Goal: Task Accomplishment & Management: Manage account settings

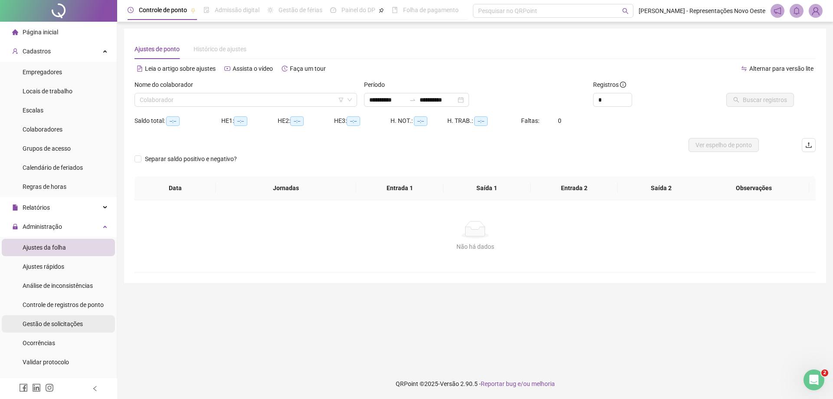
click at [54, 320] on span "Gestão de solicitações" at bounding box center [53, 323] width 60 height 7
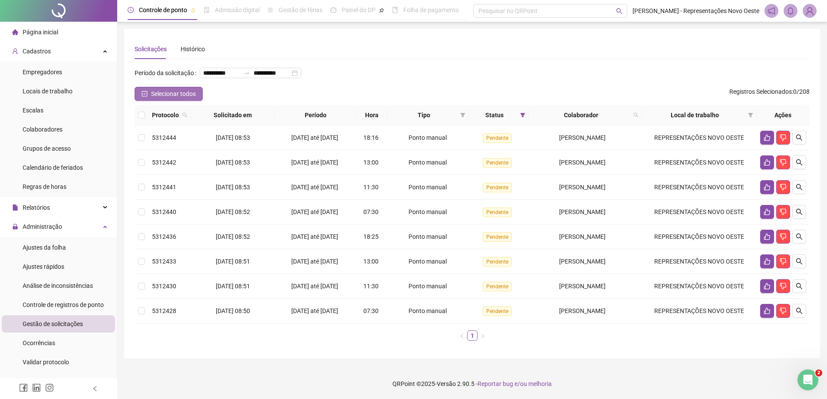
click at [187, 99] on span "Selecionar todos" at bounding box center [173, 94] width 45 height 10
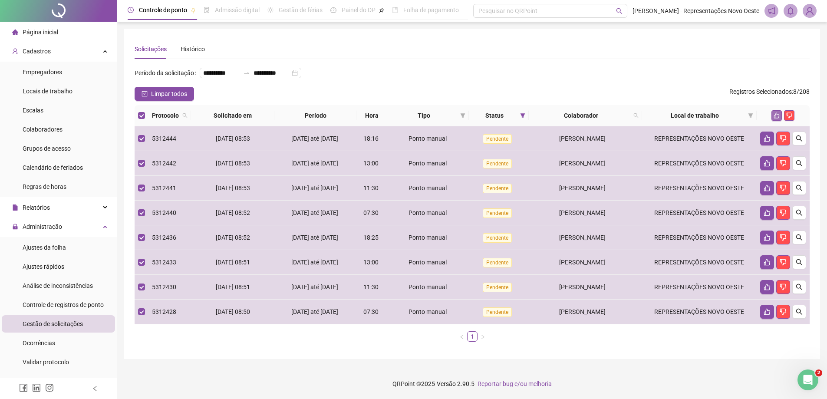
click at [778, 119] on icon "like" at bounding box center [777, 115] width 6 height 6
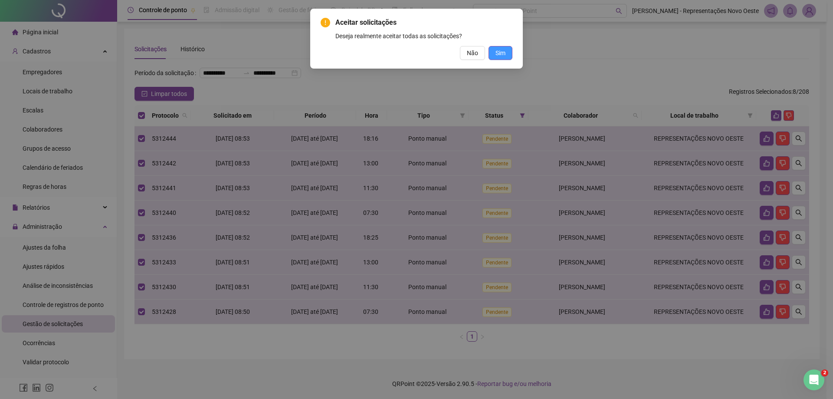
click at [500, 52] on span "Sim" at bounding box center [501, 53] width 10 height 10
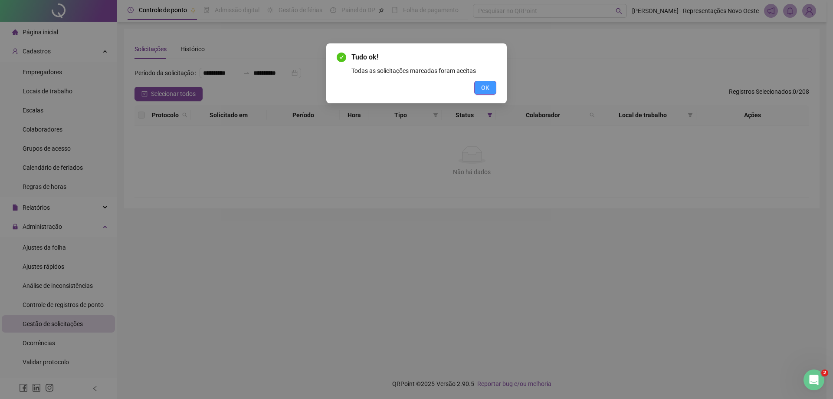
click at [489, 86] on span "OK" at bounding box center [485, 88] width 8 height 10
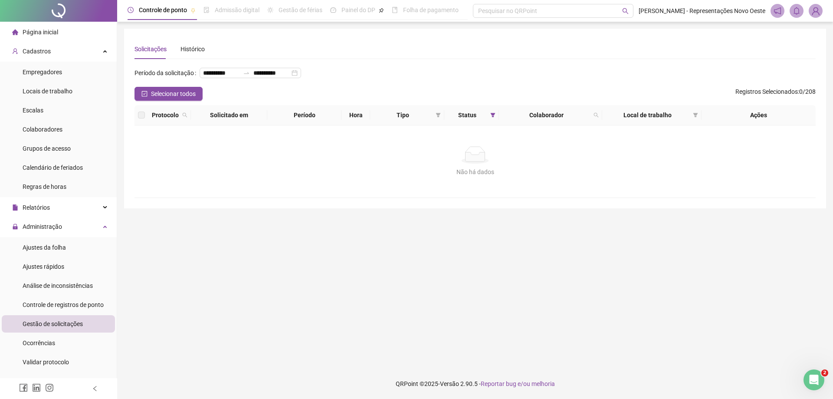
click at [59, 39] on li "Página inicial" at bounding box center [58, 31] width 113 height 17
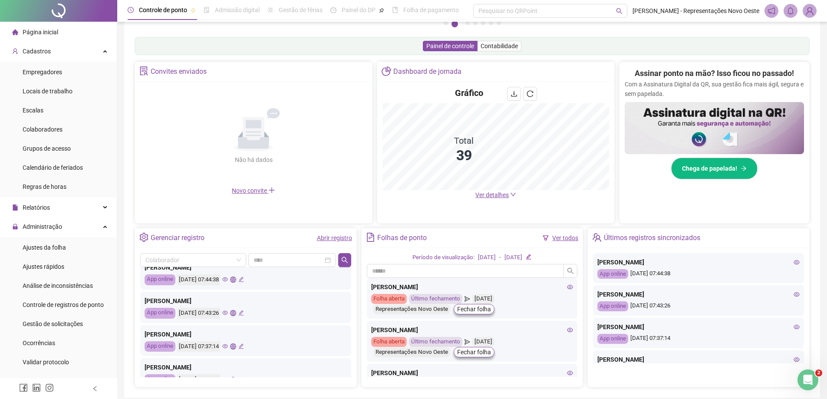
scroll to position [43, 0]
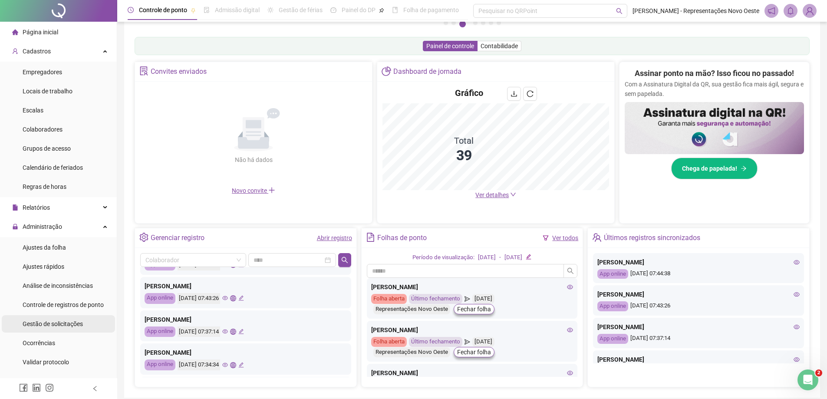
click at [80, 325] on span "Gestão de solicitações" at bounding box center [53, 323] width 60 height 7
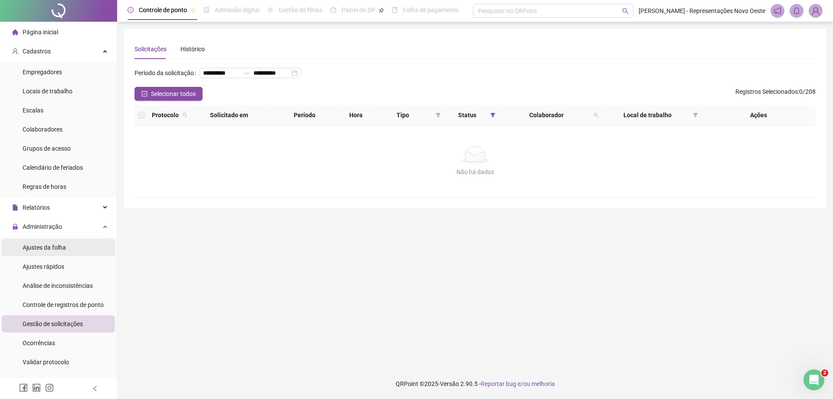
click at [45, 244] on span "Ajustes da folha" at bounding box center [44, 247] width 43 height 7
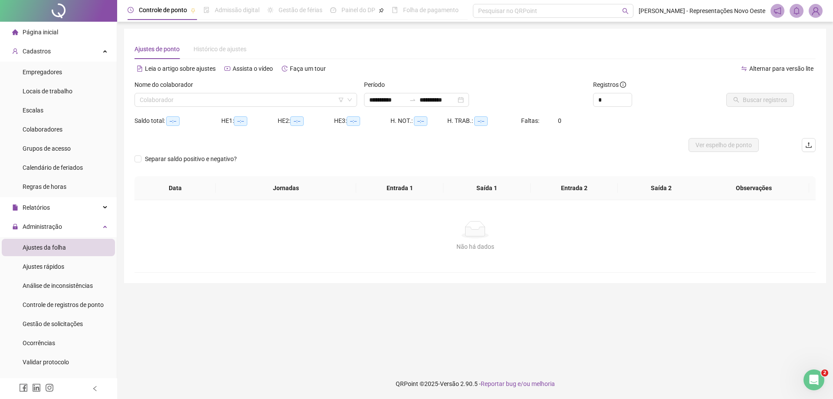
type input "**********"
click at [410, 108] on div "**********" at bounding box center [476, 97] width 230 height 34
click at [425, 104] on div "**********" at bounding box center [416, 100] width 105 height 14
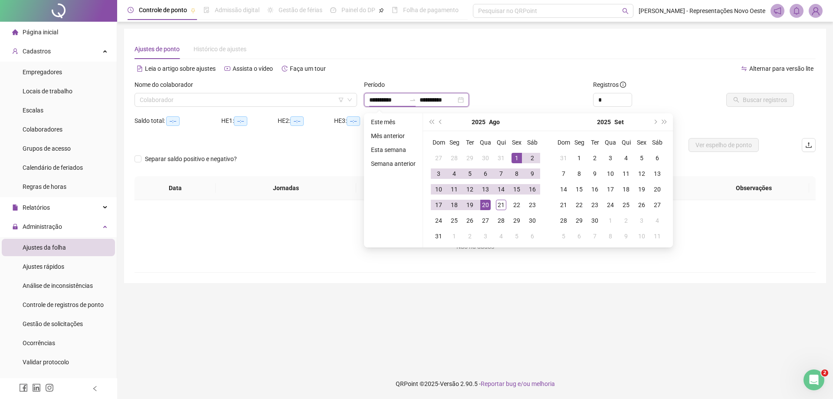
click at [428, 103] on div "**********" at bounding box center [416, 100] width 105 height 14
click at [441, 123] on button "prev-year" at bounding box center [441, 121] width 10 height 17
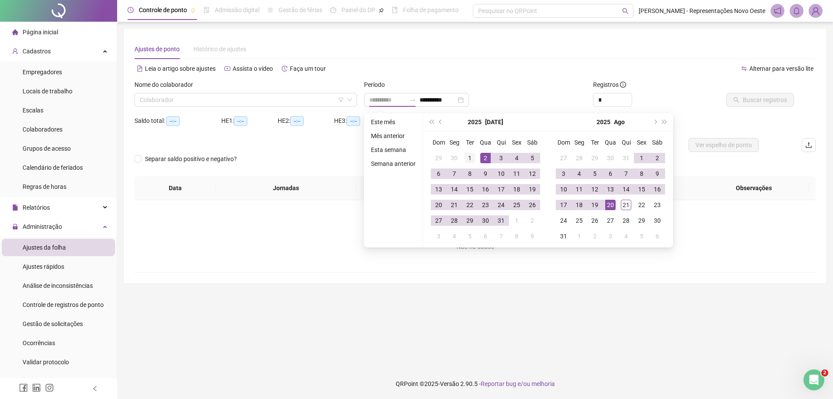
type input "**********"
click at [472, 161] on div "1" at bounding box center [470, 158] width 10 height 10
type input "**********"
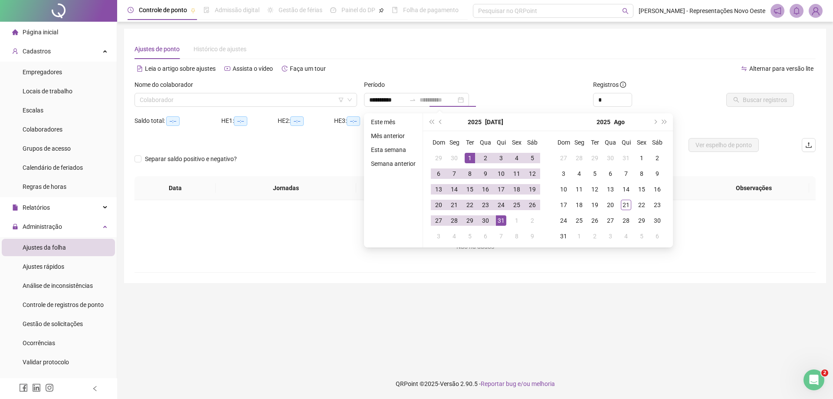
click at [501, 225] on div "31" at bounding box center [501, 220] width 10 height 10
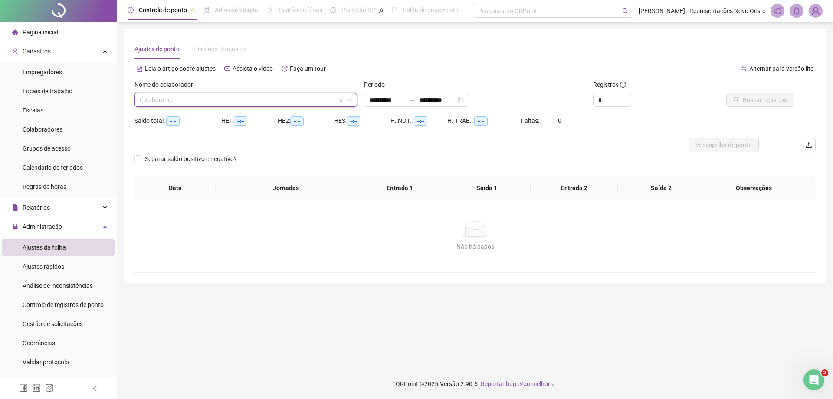
click at [276, 99] on input "search" at bounding box center [242, 99] width 204 height 13
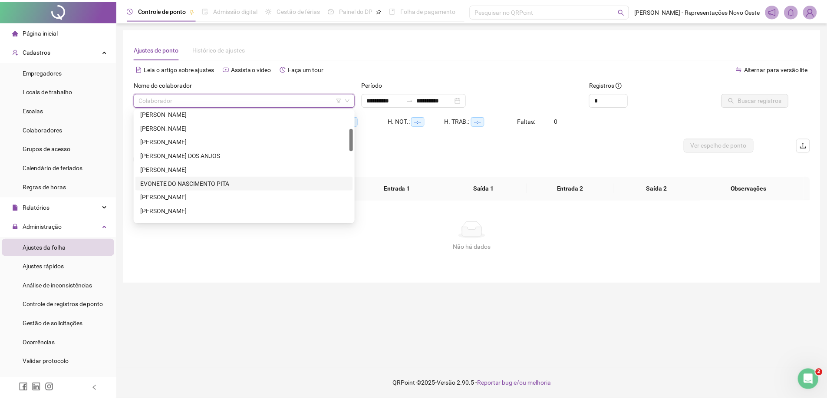
scroll to position [174, 0]
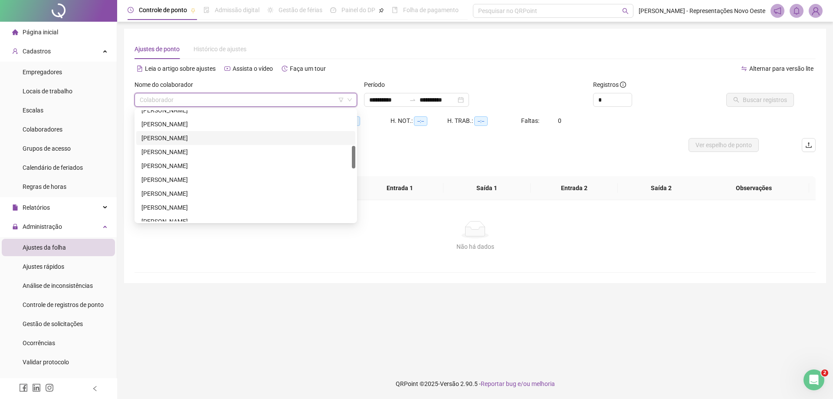
click at [181, 138] on div "[PERSON_NAME]" at bounding box center [246, 138] width 209 height 10
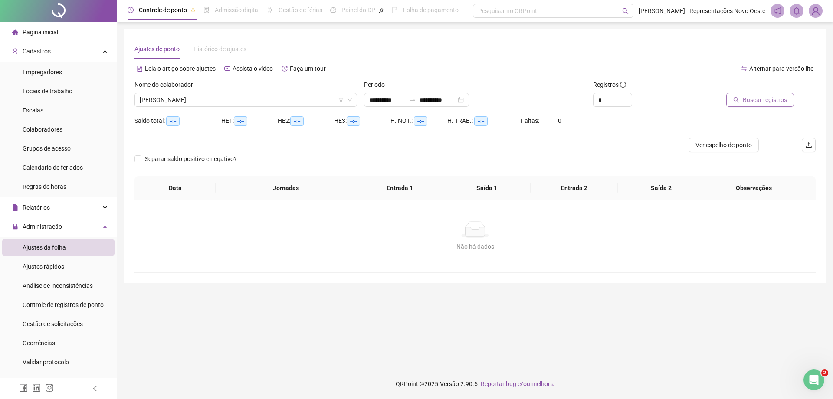
click at [751, 96] on span "Buscar registros" at bounding box center [765, 100] width 44 height 10
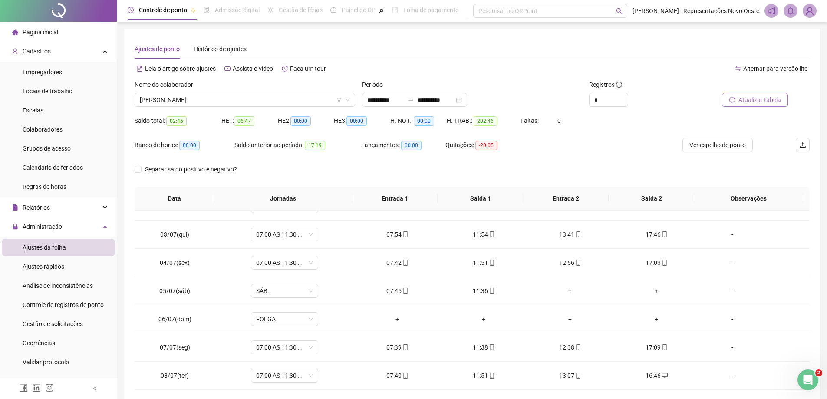
scroll to position [35, 0]
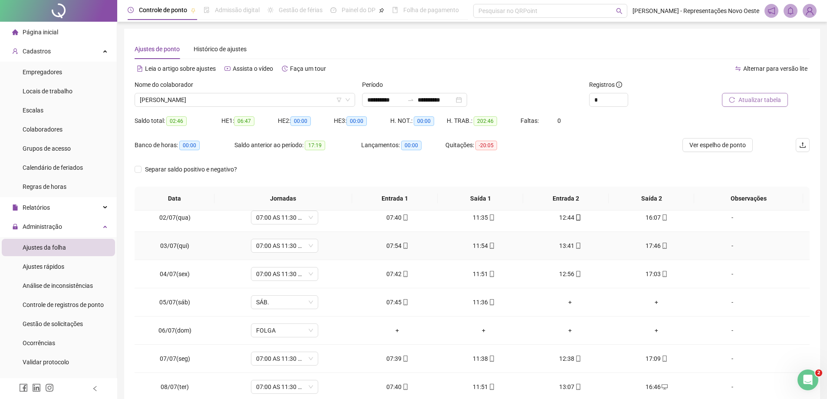
click at [795, 233] on td "-" at bounding box center [755, 246] width 110 height 28
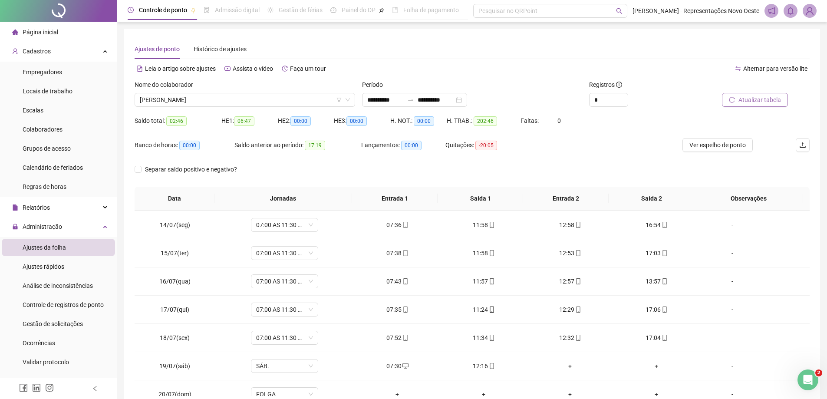
scroll to position [371, 0]
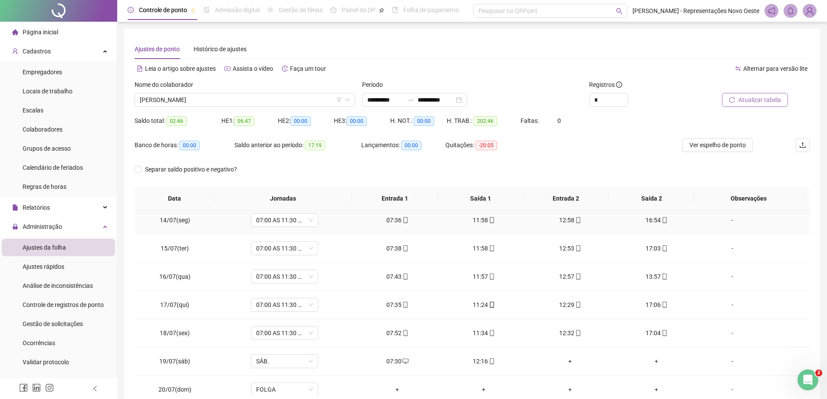
click at [471, 220] on div "11:58" at bounding box center [484, 220] width 72 height 10
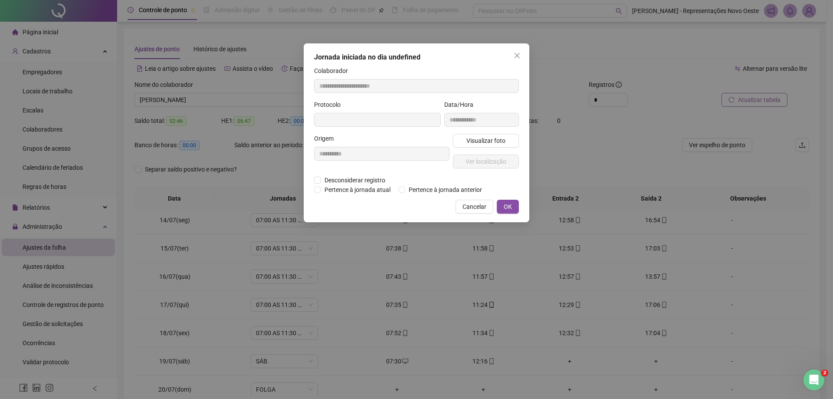
type input "**********"
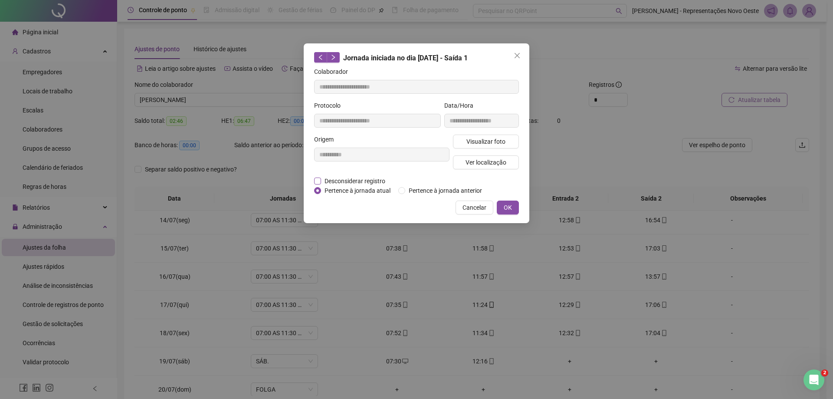
click at [352, 184] on span "Desconsiderar registro" at bounding box center [355, 181] width 68 height 10
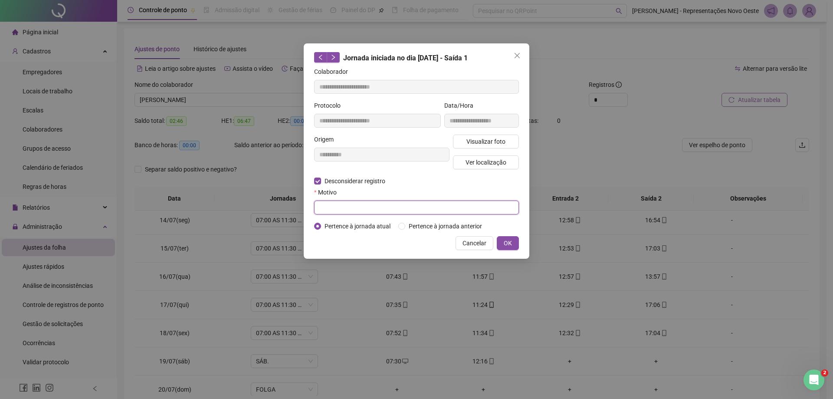
click at [333, 205] on input "text" at bounding box center [416, 208] width 205 height 14
drag, startPoint x: 340, startPoint y: 215, endPoint x: 346, endPoint y: 210, distance: 8.1
click at [339, 215] on form "**********" at bounding box center [416, 149] width 205 height 164
drag, startPoint x: 347, startPoint y: 210, endPoint x: 165, endPoint y: 221, distance: 182.7
click at [204, 221] on div "**********" at bounding box center [416, 199] width 833 height 399
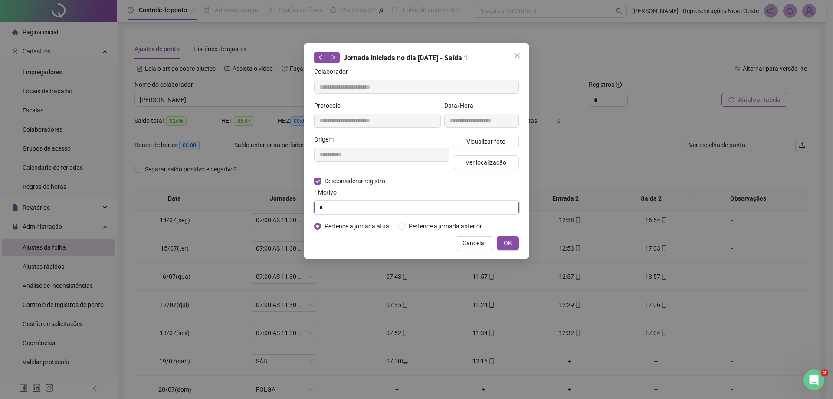
type input "*"
drag, startPoint x: 392, startPoint y: 208, endPoint x: 320, endPoint y: 212, distance: 73.1
click at [320, 212] on input "**********" at bounding box center [416, 208] width 205 height 14
type input "**********"
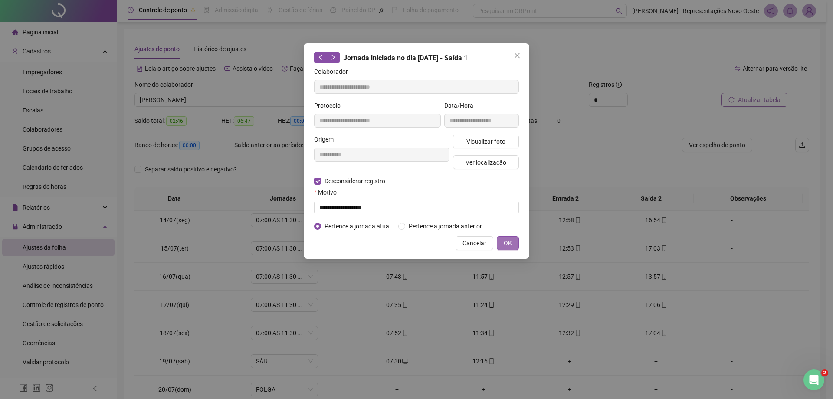
click at [509, 246] on span "OK" at bounding box center [508, 243] width 8 height 10
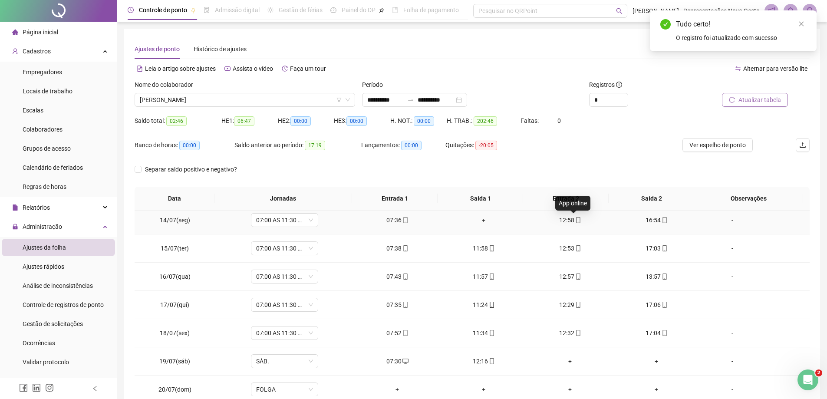
click at [575, 219] on icon "mobile" at bounding box center [578, 220] width 6 height 6
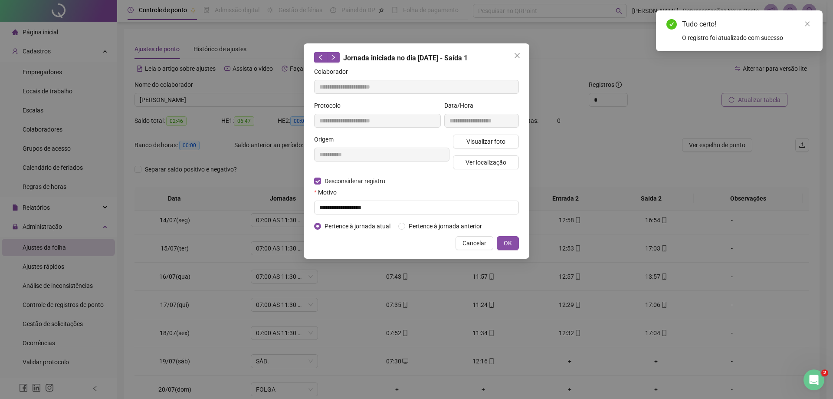
type input "**********"
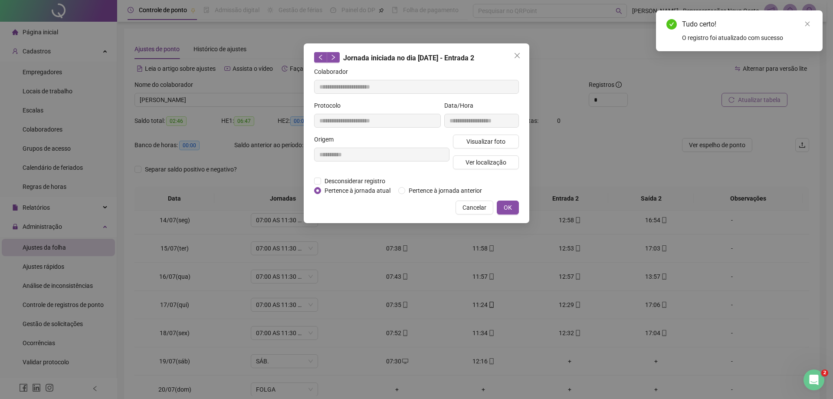
click at [355, 187] on span "Pertence à jornada atual" at bounding box center [357, 191] width 73 height 10
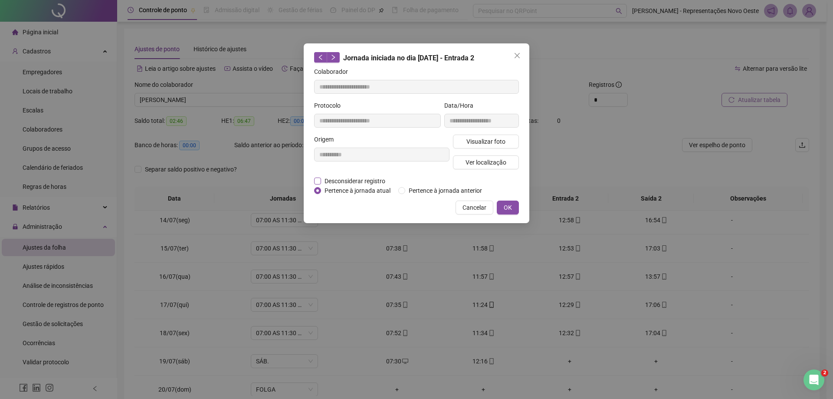
click at [344, 183] on span "Desconsiderar registro" at bounding box center [355, 181] width 68 height 10
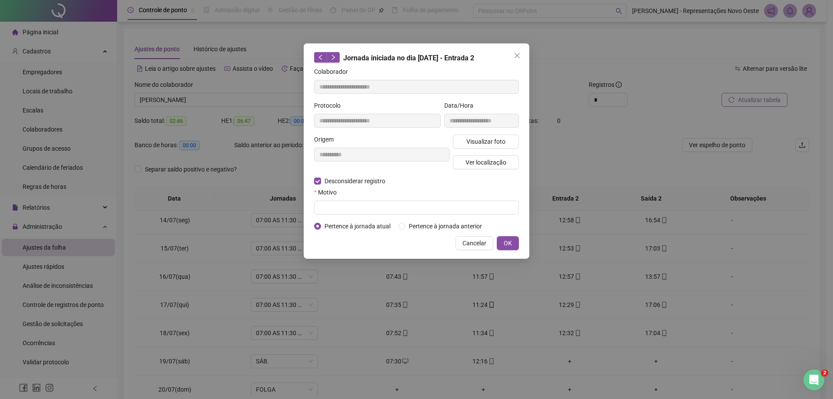
click at [335, 198] on div "Motivo" at bounding box center [416, 194] width 205 height 13
click at [331, 208] on input "text" at bounding box center [416, 208] width 205 height 14
paste input "**********"
type input "**********"
click at [516, 244] on button "OK" at bounding box center [508, 243] width 22 height 14
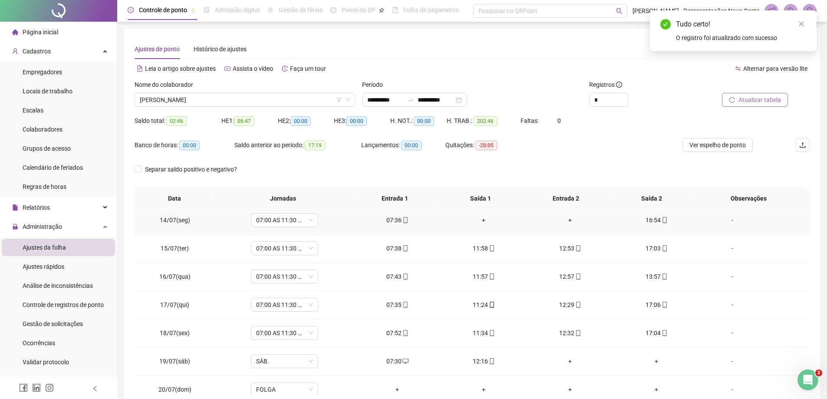
click at [479, 219] on div "+" at bounding box center [484, 220] width 72 height 10
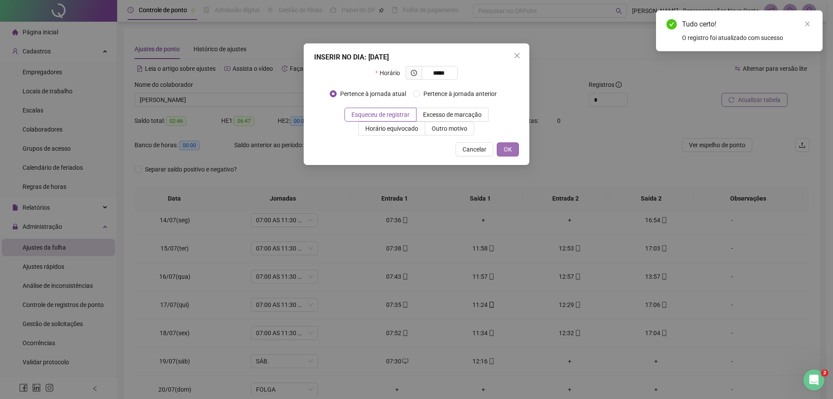
type input "*****"
click at [513, 149] on button "OK" at bounding box center [508, 149] width 22 height 14
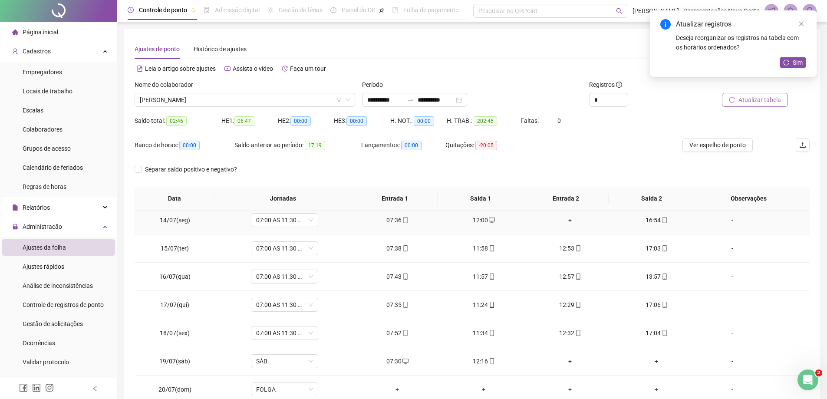
click at [567, 220] on div "+" at bounding box center [570, 220] width 72 height 10
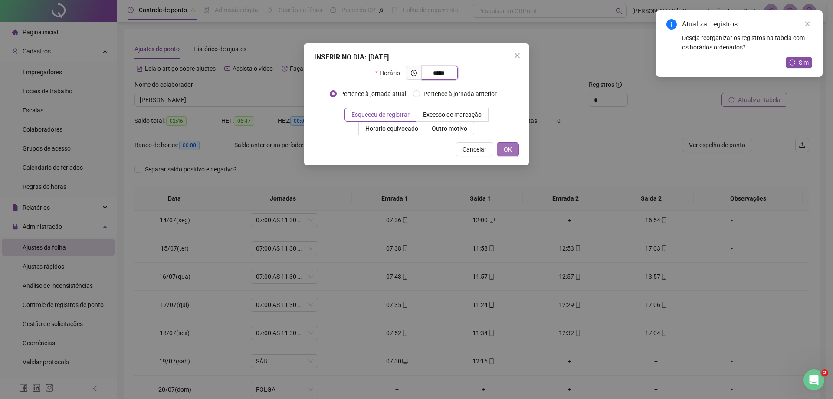
type input "*****"
click at [504, 153] on span "OK" at bounding box center [508, 150] width 8 height 10
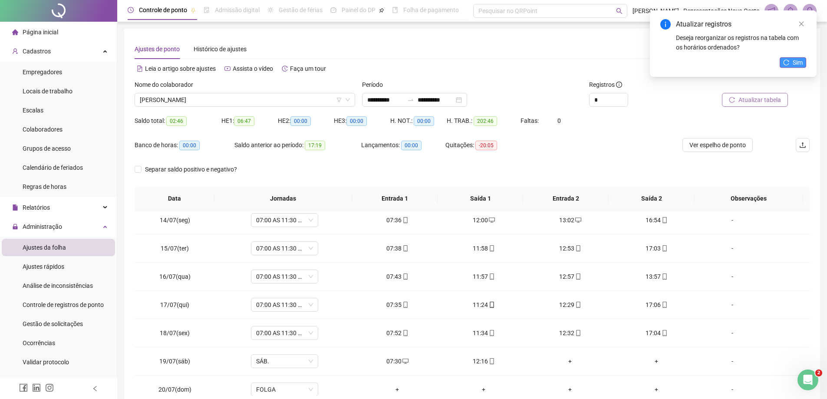
click at [791, 61] on button "Sim" at bounding box center [793, 62] width 26 height 10
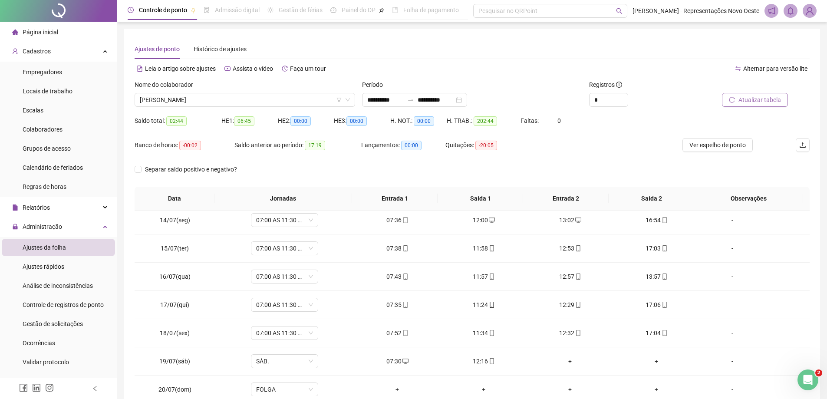
click at [758, 100] on span "Atualizar tabela" at bounding box center [759, 100] width 43 height 10
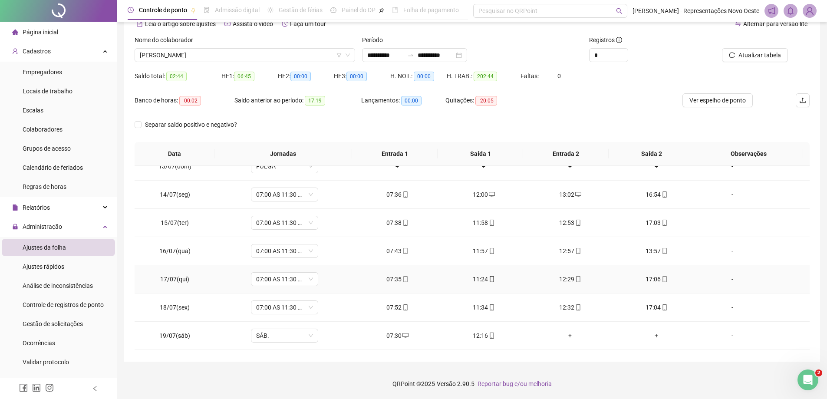
scroll to position [299, 0]
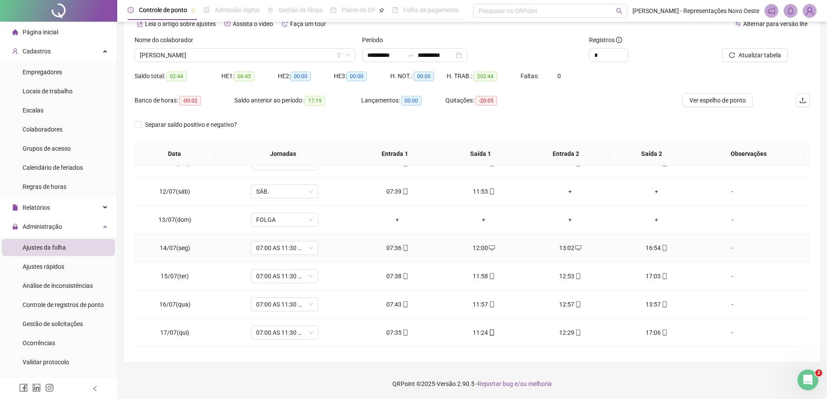
click at [484, 247] on div "12:00" at bounding box center [484, 248] width 72 height 10
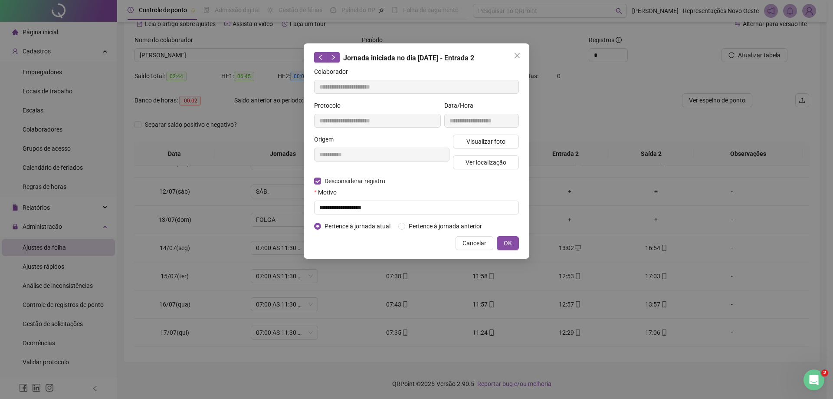
type input "**********"
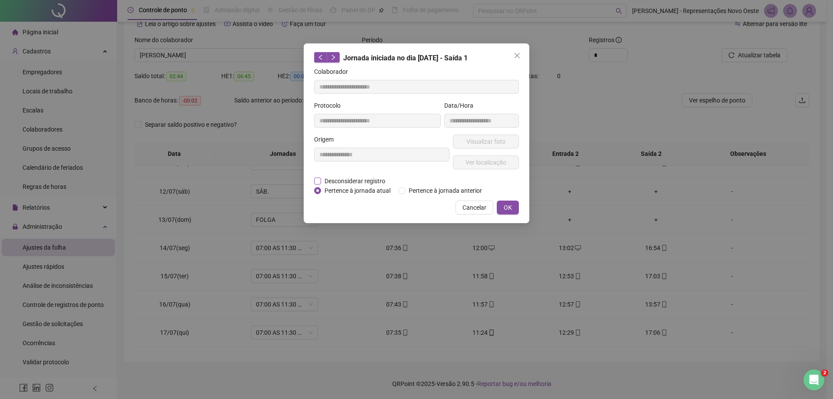
click at [347, 181] on span "Desconsiderar registro" at bounding box center [355, 181] width 68 height 10
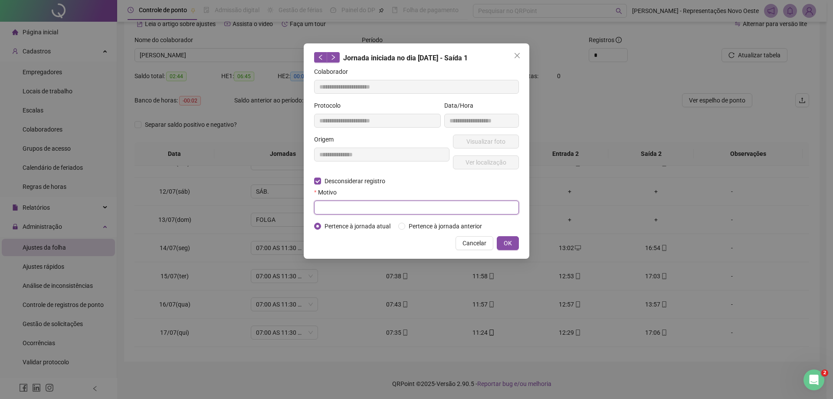
click at [339, 206] on input "text" at bounding box center [416, 208] width 205 height 14
paste input "**********"
type input "**********"
click at [511, 235] on div "**********" at bounding box center [417, 150] width 226 height 215
click at [510, 243] on span "OK" at bounding box center [508, 243] width 8 height 10
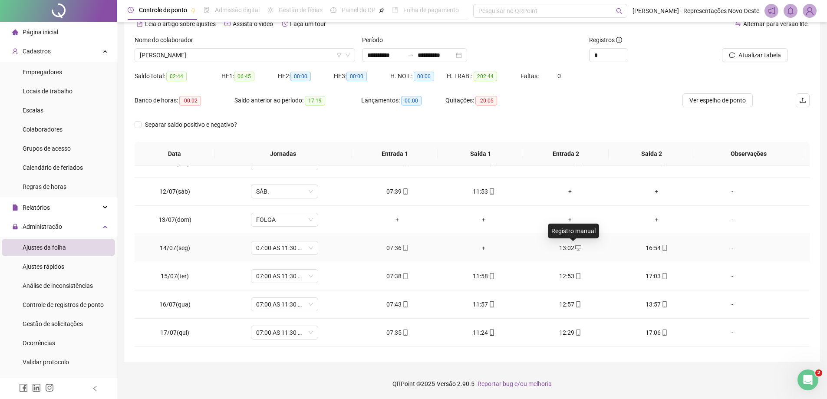
drag, startPoint x: 573, startPoint y: 250, endPoint x: 565, endPoint y: 246, distance: 8.4
click at [565, 246] on div "13:02" at bounding box center [570, 248] width 72 height 10
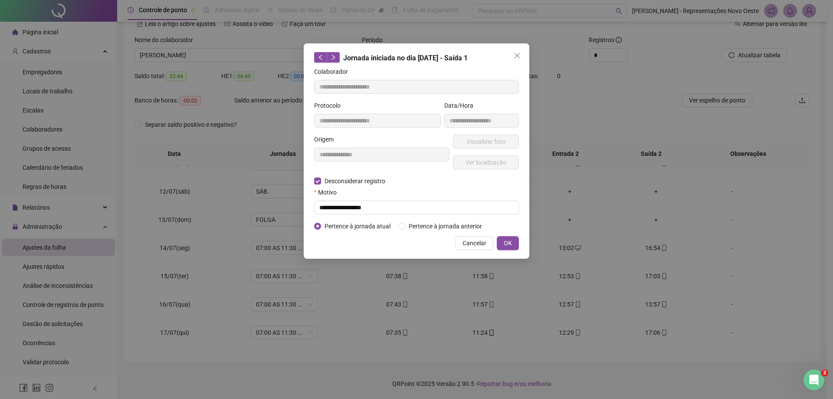
type input "**********"
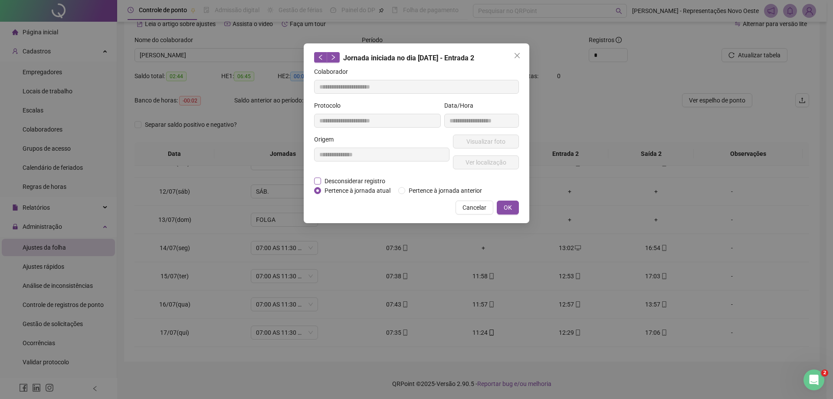
click at [351, 184] on span "Desconsiderar registro" at bounding box center [355, 181] width 68 height 10
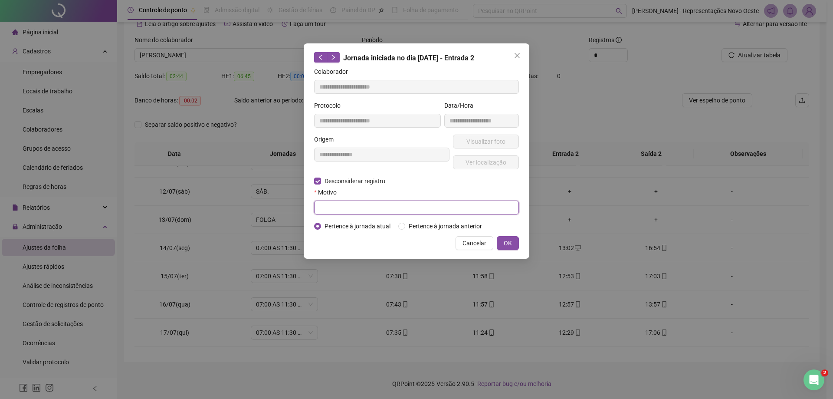
click at [349, 212] on input "text" at bounding box center [416, 208] width 205 height 14
paste input "**********"
type input "**********"
click at [513, 241] on button "OK" at bounding box center [508, 243] width 22 height 14
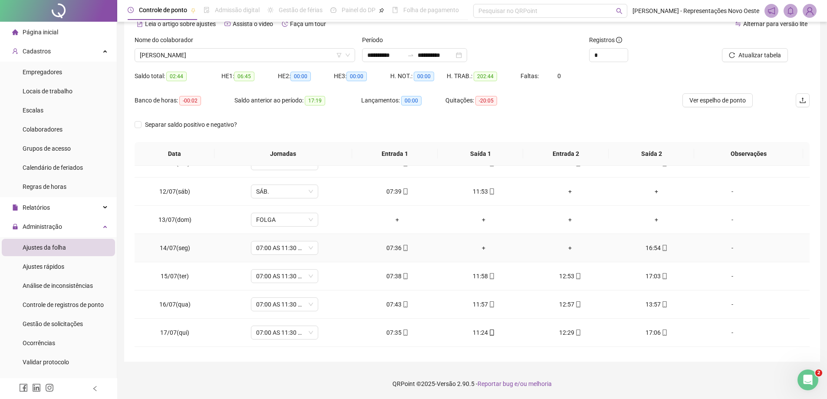
click at [477, 244] on div "+" at bounding box center [484, 248] width 72 height 10
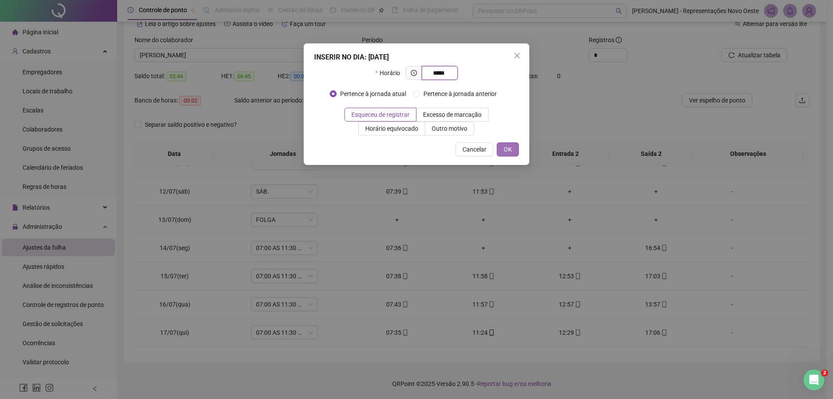
type input "*****"
click at [510, 152] on span "OK" at bounding box center [508, 150] width 8 height 10
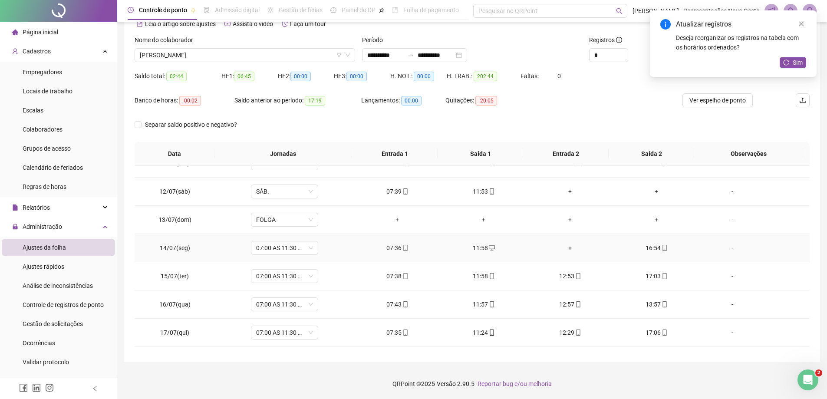
click at [567, 246] on div "+" at bounding box center [570, 248] width 72 height 10
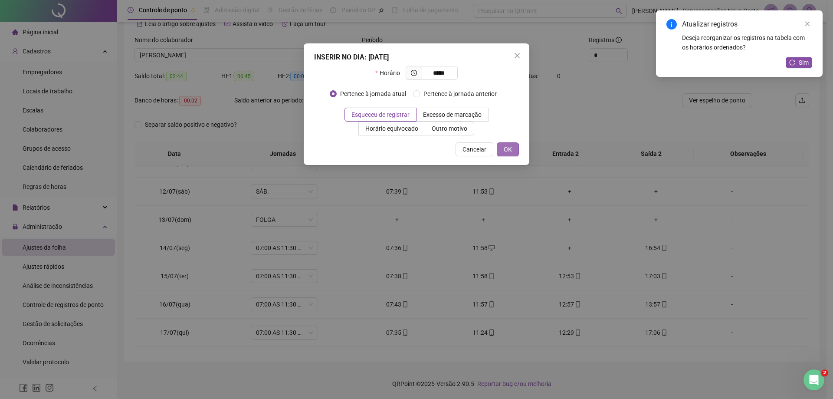
type input "*****"
click at [512, 145] on span "OK" at bounding box center [508, 150] width 8 height 10
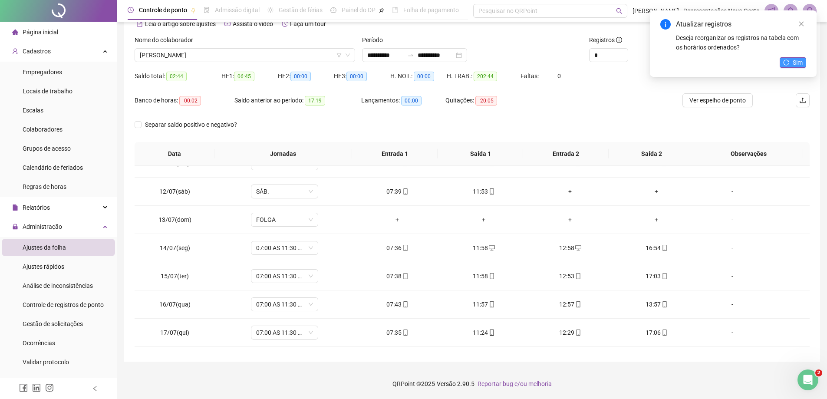
click at [792, 64] on button "Sim" at bounding box center [793, 62] width 26 height 10
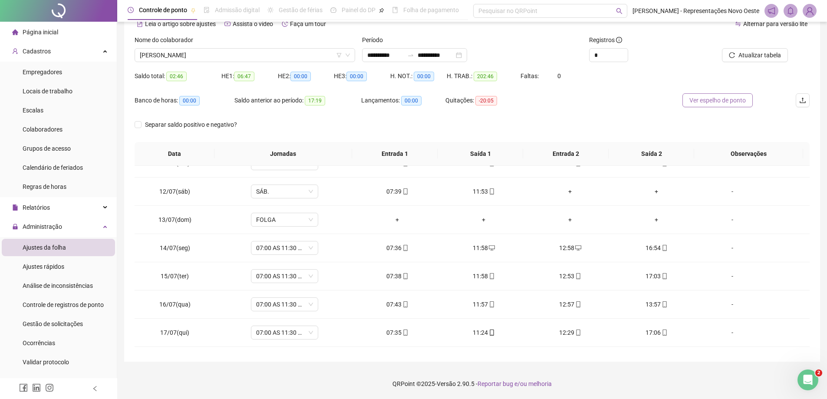
click at [707, 100] on span "Ver espelho de ponto" at bounding box center [717, 101] width 56 height 10
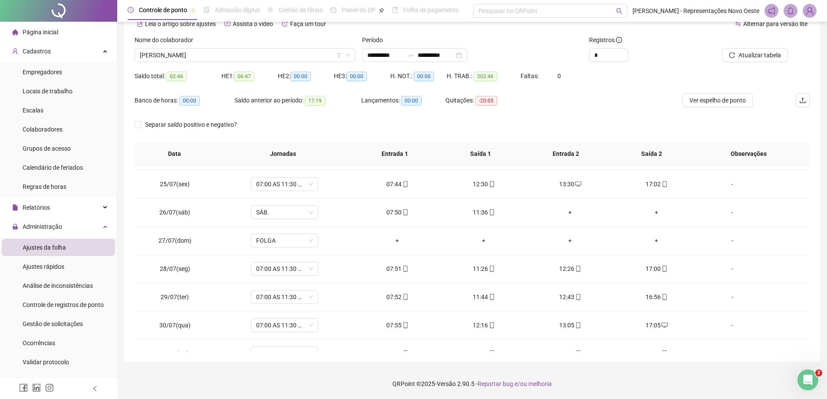
scroll to position [689, 0]
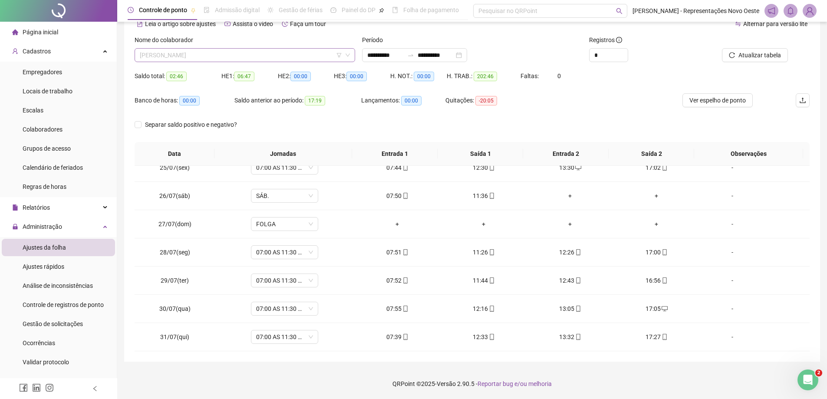
click at [247, 53] on span "[PERSON_NAME]" at bounding box center [245, 55] width 210 height 13
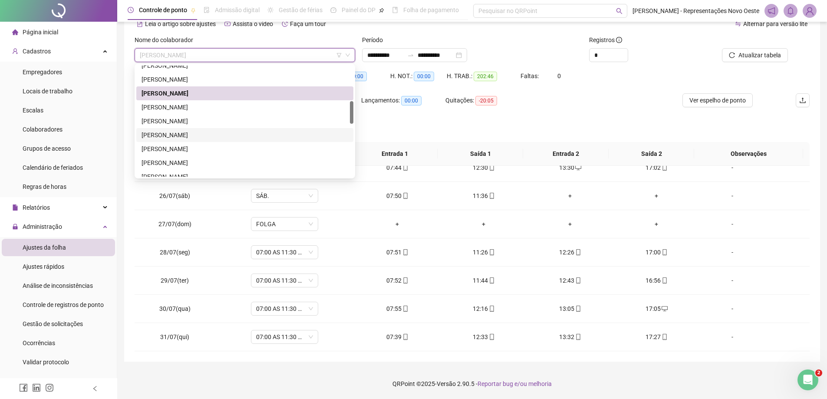
click at [190, 128] on div "[PERSON_NAME]" at bounding box center [244, 135] width 217 height 14
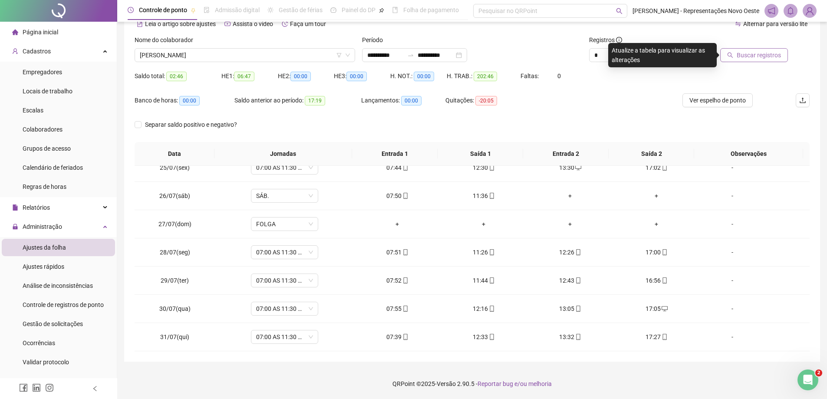
click at [728, 53] on button "Buscar registros" at bounding box center [754, 55] width 68 height 14
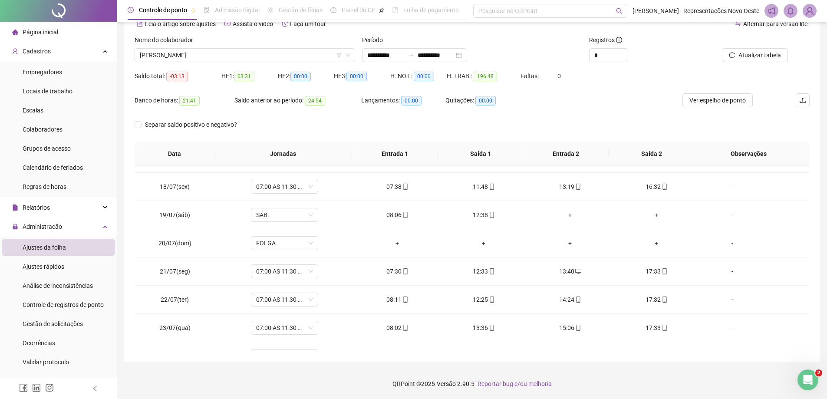
scroll to position [472, 0]
click at [278, 52] on span "[PERSON_NAME]" at bounding box center [245, 55] width 210 height 13
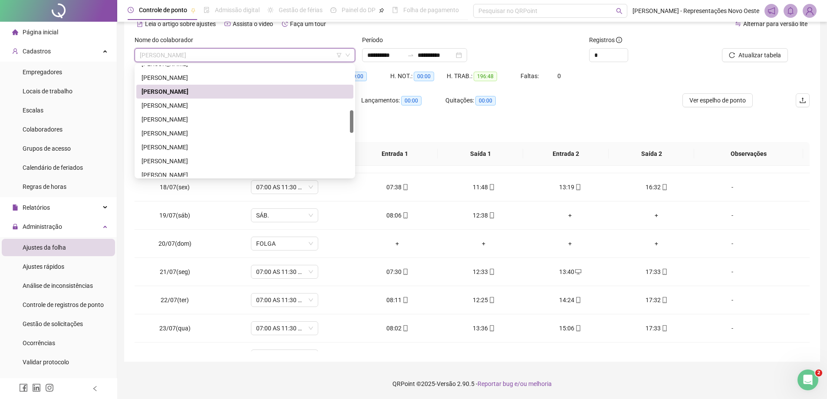
scroll to position [260, 0]
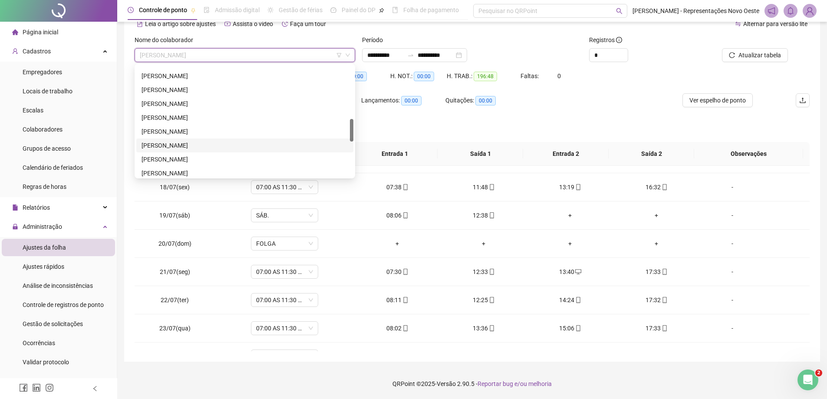
click at [173, 143] on div "[PERSON_NAME]" at bounding box center [245, 146] width 207 height 10
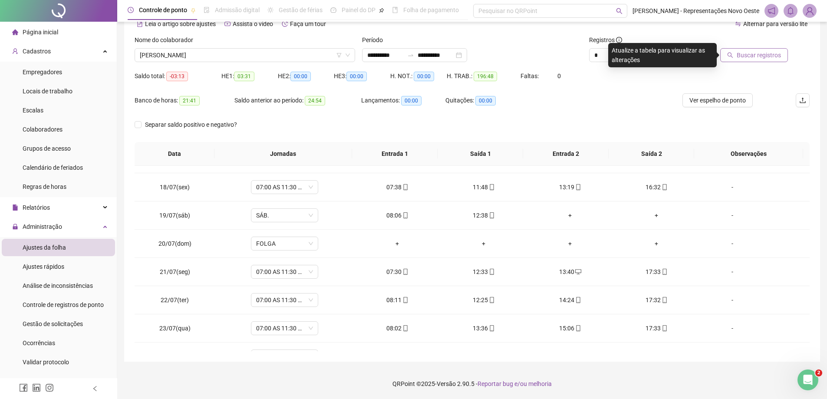
click at [752, 57] on span "Buscar registros" at bounding box center [759, 55] width 44 height 10
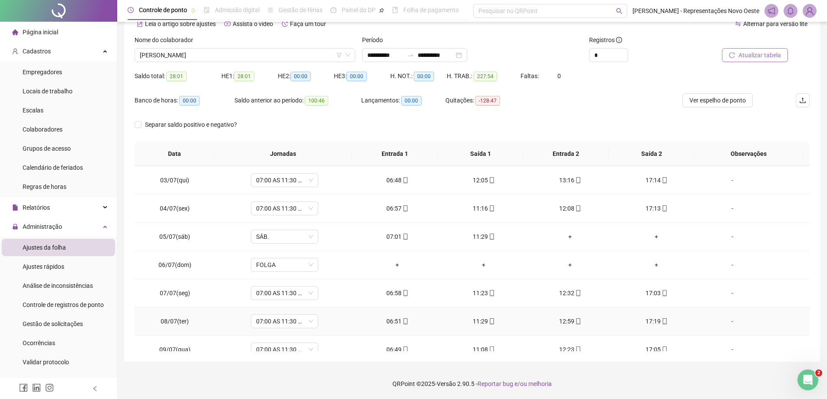
scroll to position [0, 0]
click at [394, 184] on div "06:52" at bounding box center [397, 180] width 72 height 10
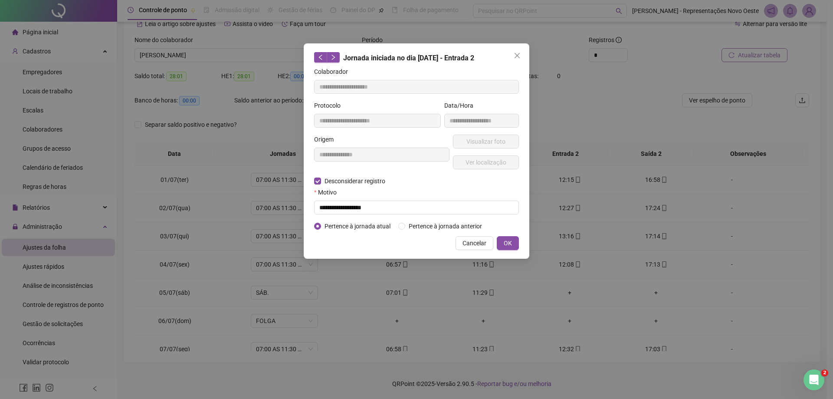
type input "**********"
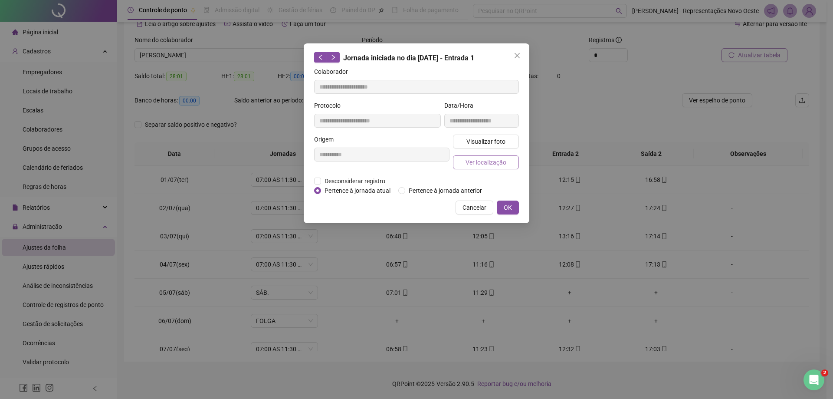
click at [501, 160] on span "Ver localização" at bounding box center [486, 163] width 41 height 10
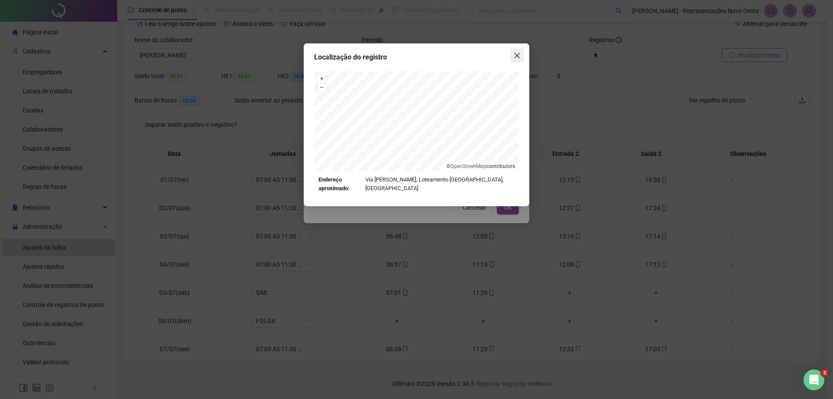
click at [523, 53] on span "Close" at bounding box center [518, 55] width 14 height 7
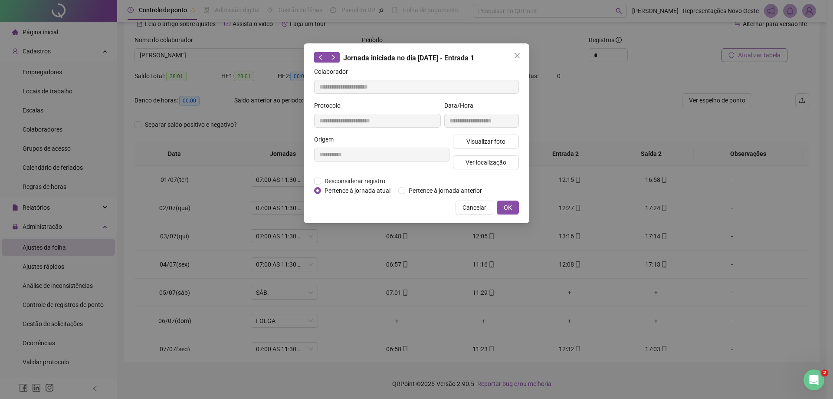
click at [523, 53] on span "Close" at bounding box center [518, 55] width 14 height 7
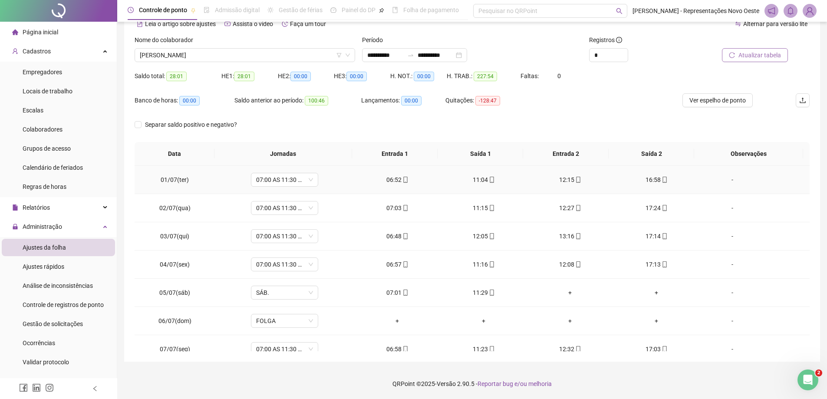
click at [488, 180] on span "mobile" at bounding box center [491, 180] width 7 height 6
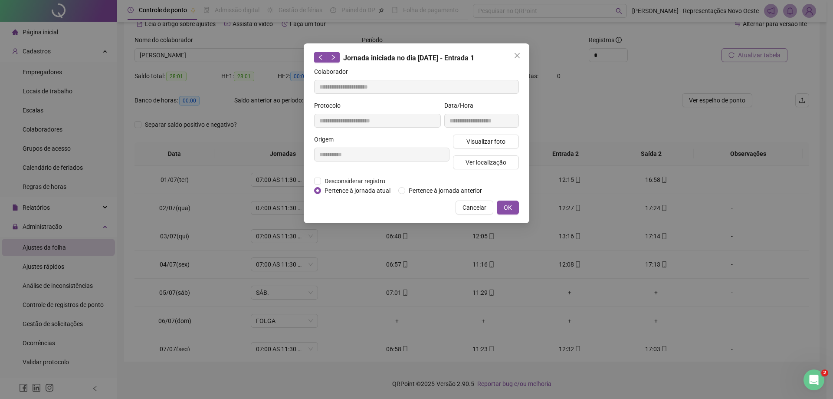
type input "**********"
click at [501, 165] on span "Ver localização" at bounding box center [486, 163] width 41 height 10
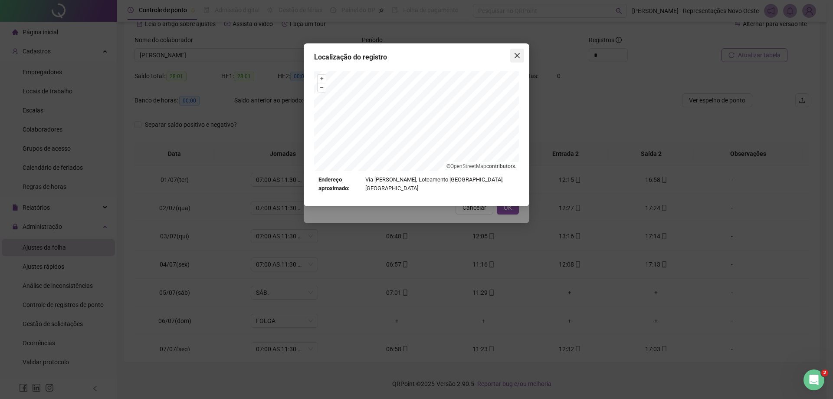
click at [520, 58] on icon "close" at bounding box center [517, 55] width 5 height 5
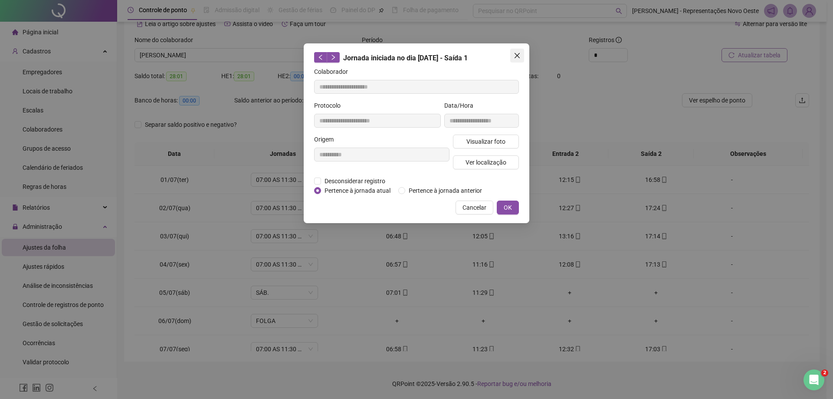
click at [520, 58] on icon "close" at bounding box center [517, 55] width 5 height 5
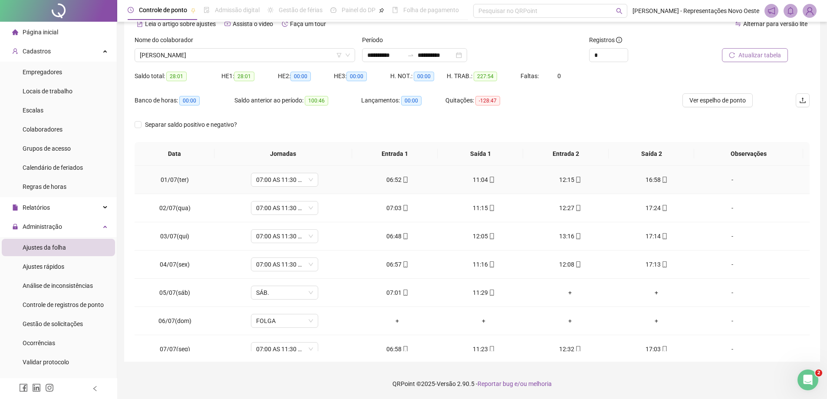
click at [568, 177] on div "12:15" at bounding box center [570, 180] width 72 height 10
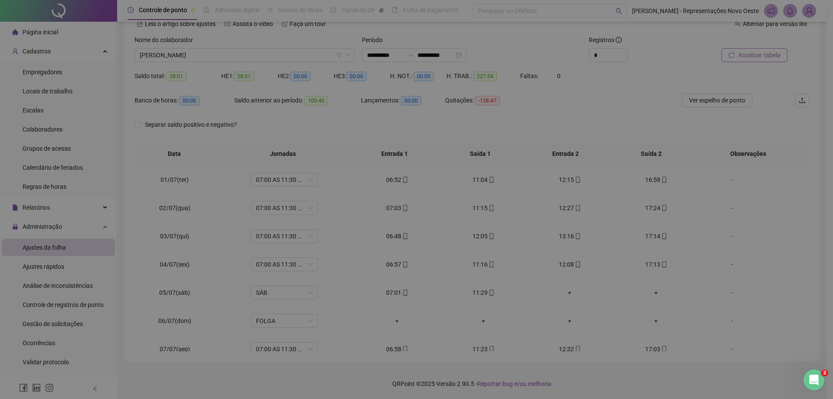
type input "**********"
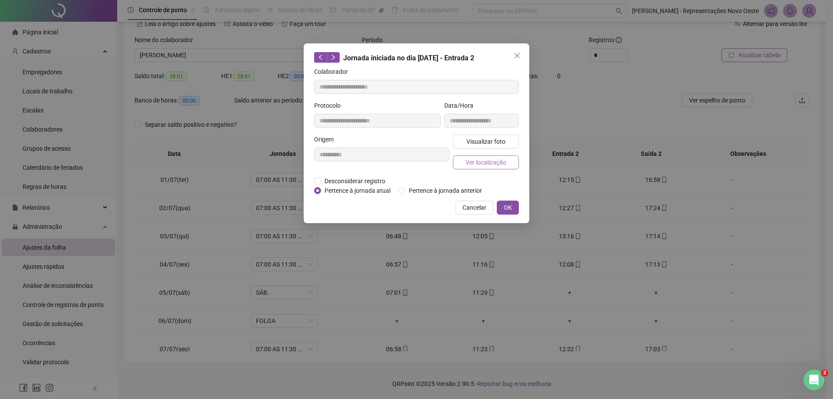
click at [469, 155] on button "Ver localização" at bounding box center [486, 162] width 66 height 14
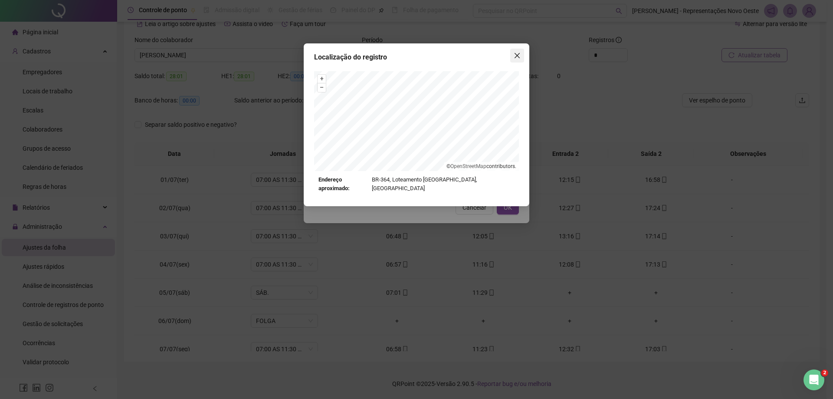
click at [513, 57] on span "Close" at bounding box center [518, 55] width 14 height 7
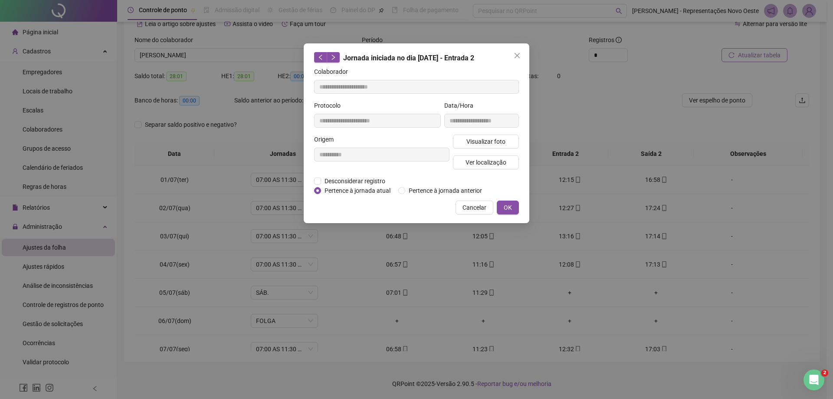
click at [516, 56] on icon "close" at bounding box center [517, 55] width 7 height 7
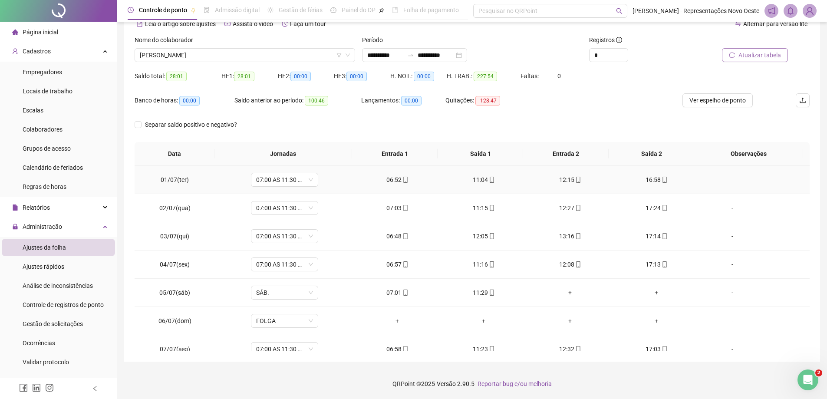
click at [649, 180] on div "16:58" at bounding box center [656, 180] width 72 height 10
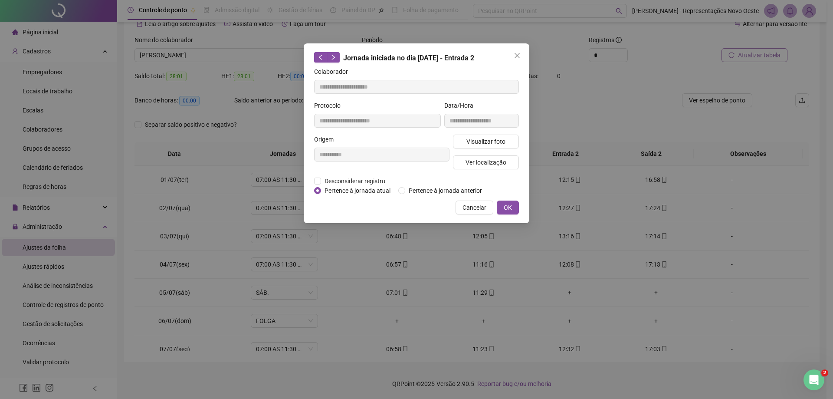
type input "**********"
click at [478, 166] on span "Ver localização" at bounding box center [486, 163] width 41 height 10
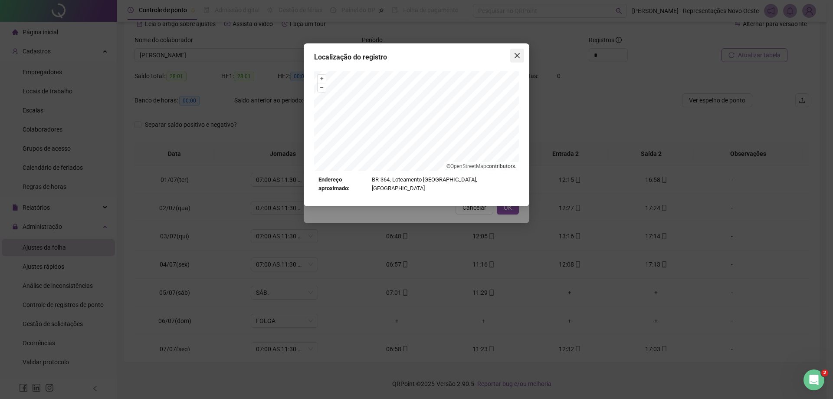
click at [518, 50] on button "Close" at bounding box center [518, 56] width 14 height 14
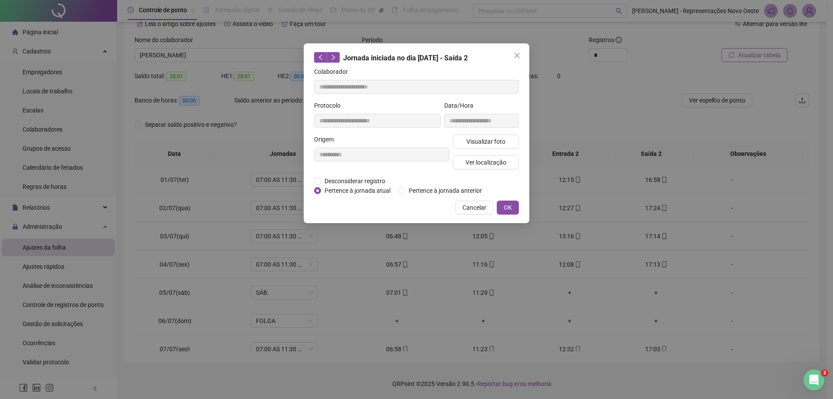
click at [514, 58] on icon "close" at bounding box center [517, 55] width 7 height 7
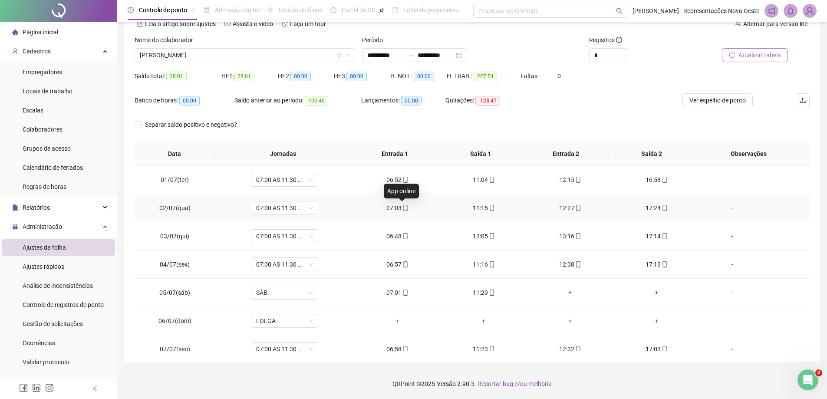
click at [403, 209] on icon "mobile" at bounding box center [405, 208] width 4 height 6
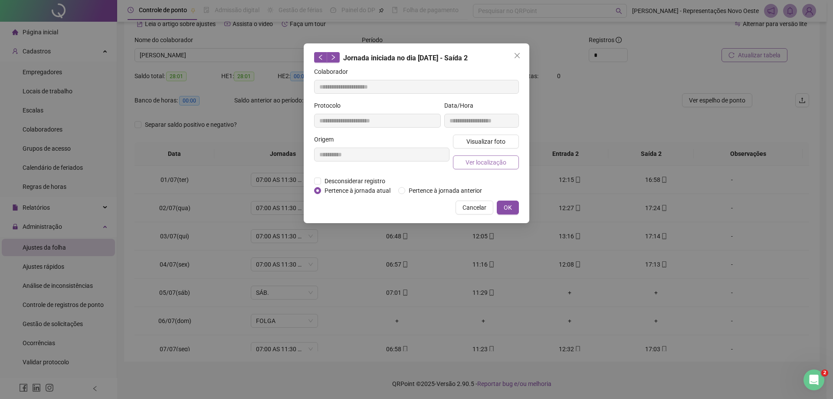
click at [460, 158] on button "Ver localização" at bounding box center [486, 162] width 66 height 14
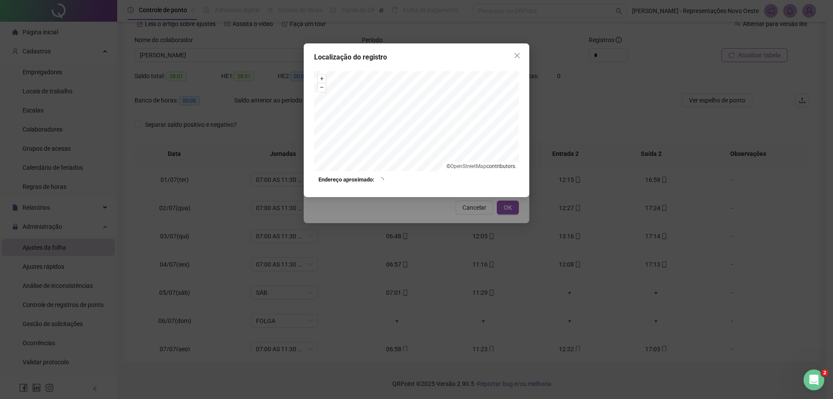
type input "**********"
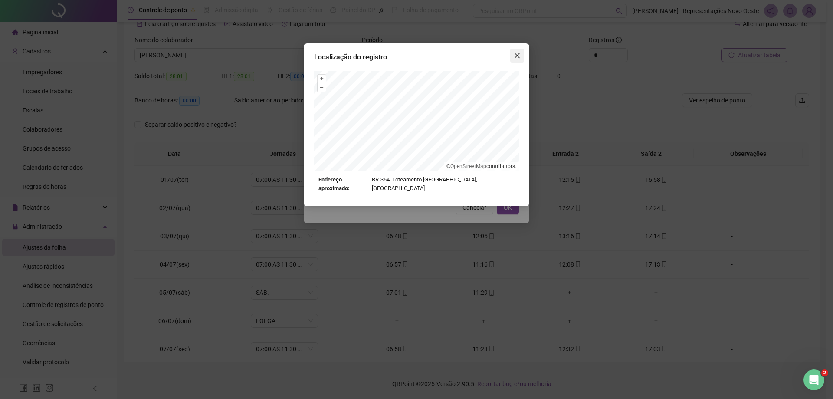
click at [517, 56] on icon "close" at bounding box center [517, 55] width 7 height 7
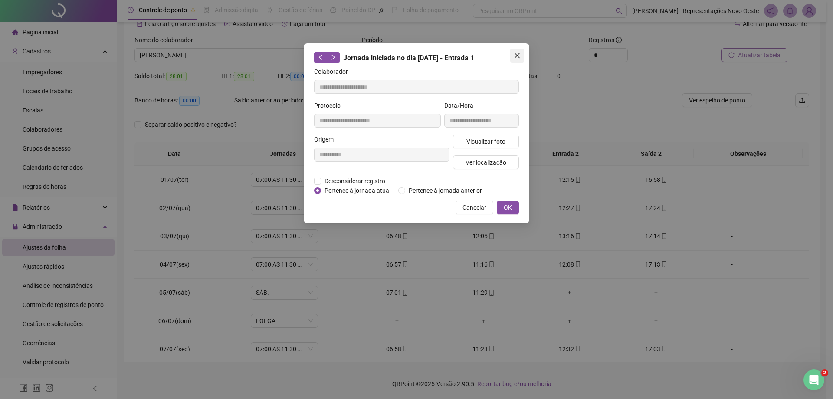
click at [517, 55] on icon "close" at bounding box center [517, 55] width 5 height 5
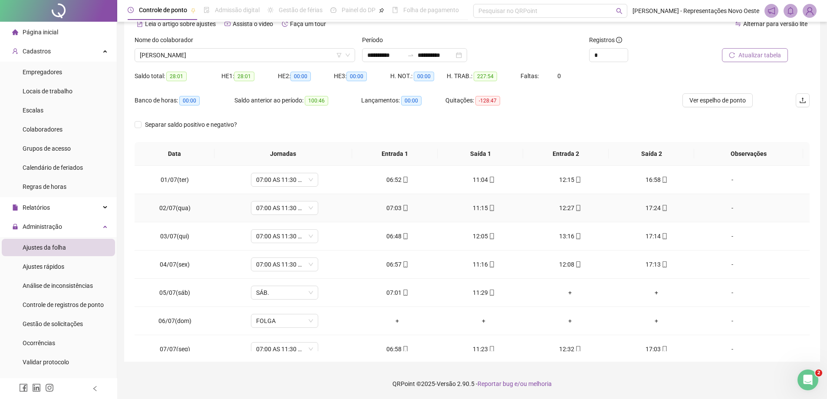
click at [481, 211] on div "11:15" at bounding box center [484, 208] width 72 height 10
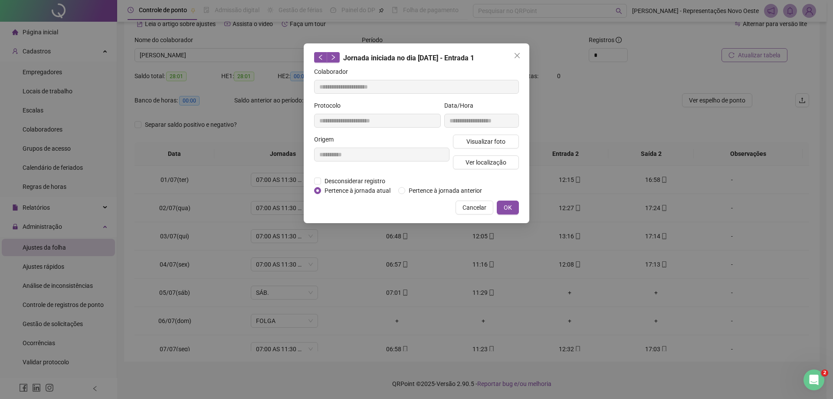
type input "**********"
click at [506, 160] on span "Ver localização" at bounding box center [486, 163] width 41 height 10
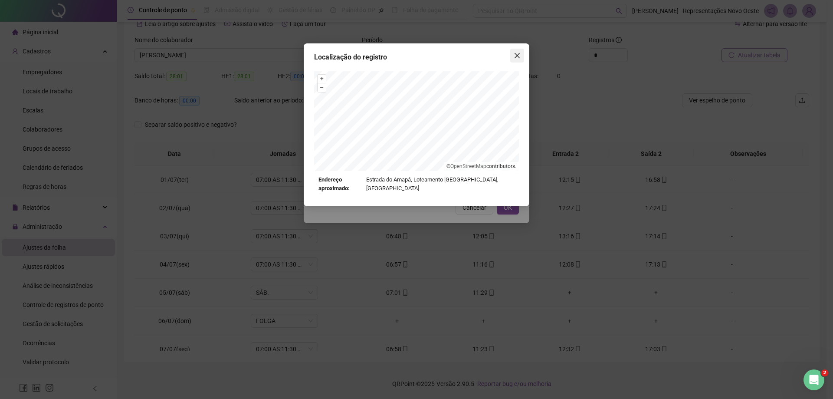
click at [519, 53] on icon "close" at bounding box center [517, 55] width 7 height 7
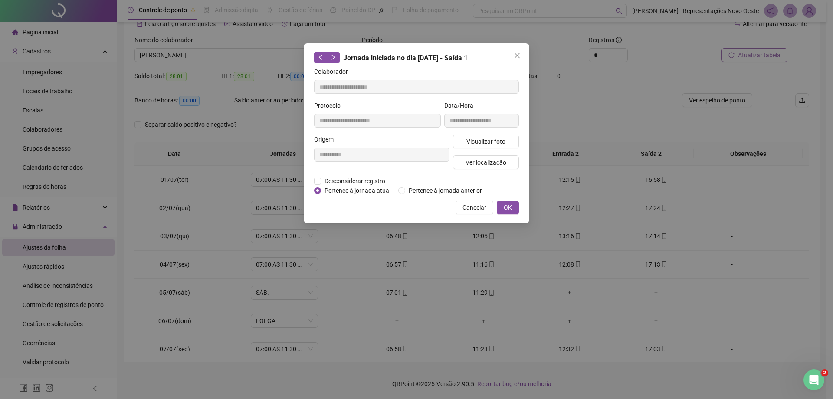
click at [518, 53] on icon "close" at bounding box center [517, 55] width 7 height 7
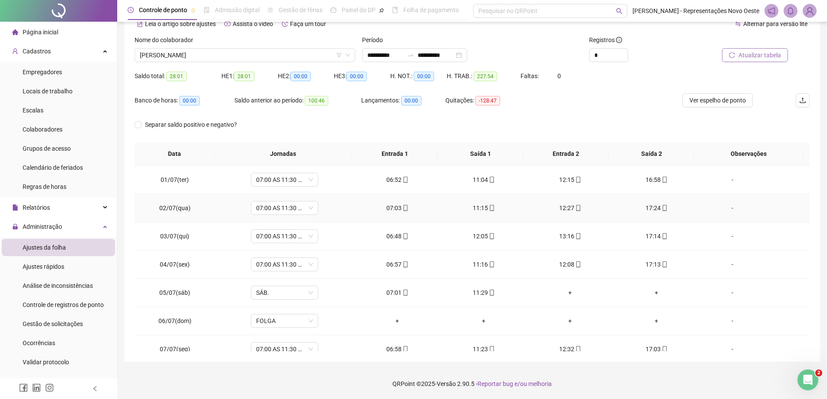
click at [560, 208] on div "12:27" at bounding box center [570, 208] width 72 height 10
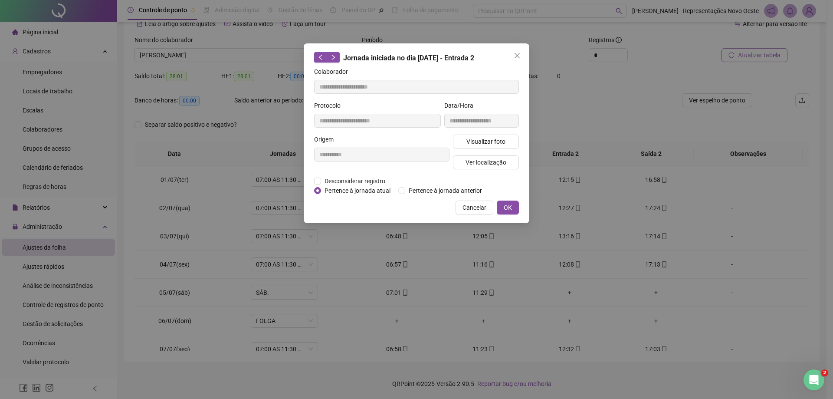
type input "**********"
click at [475, 165] on span "Ver localização" at bounding box center [486, 163] width 41 height 10
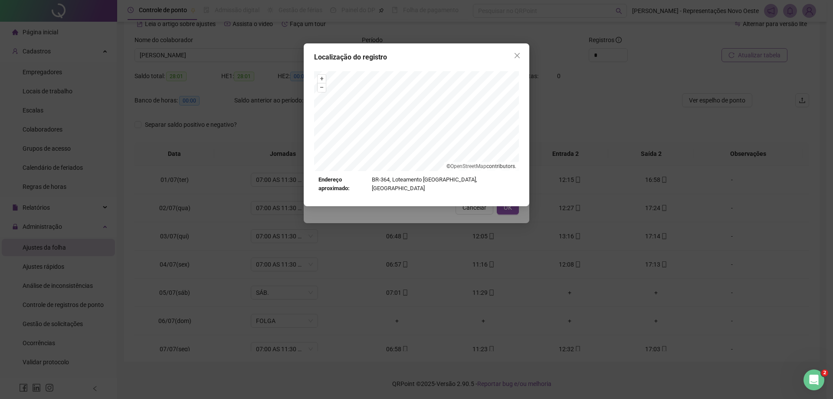
click at [524, 59] on div "Localização do registro + – ⇧ › © OpenStreetMap contributors. Endereço aproxima…" at bounding box center [417, 124] width 226 height 163
click at [519, 56] on icon "close" at bounding box center [517, 55] width 7 height 7
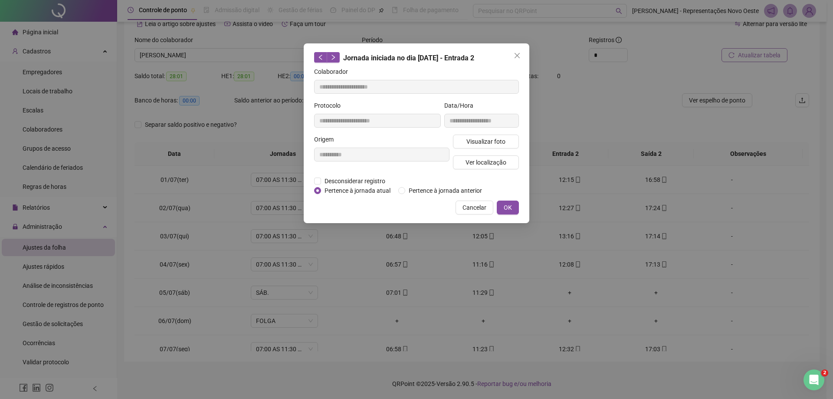
click at [519, 56] on icon "close" at bounding box center [517, 55] width 7 height 7
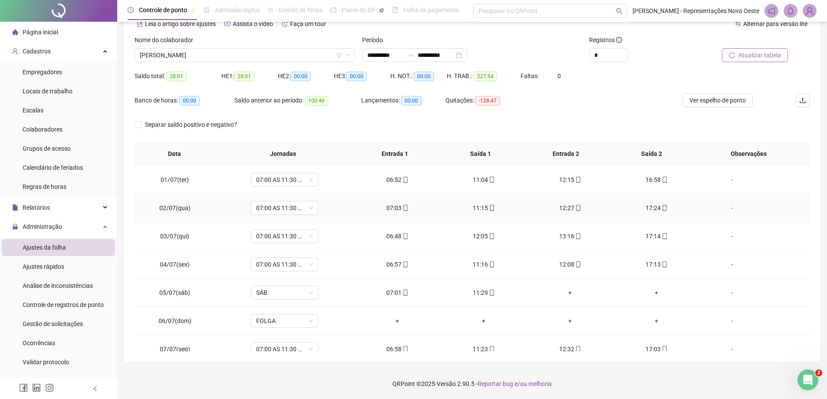
click at [661, 211] on span at bounding box center [664, 207] width 7 height 7
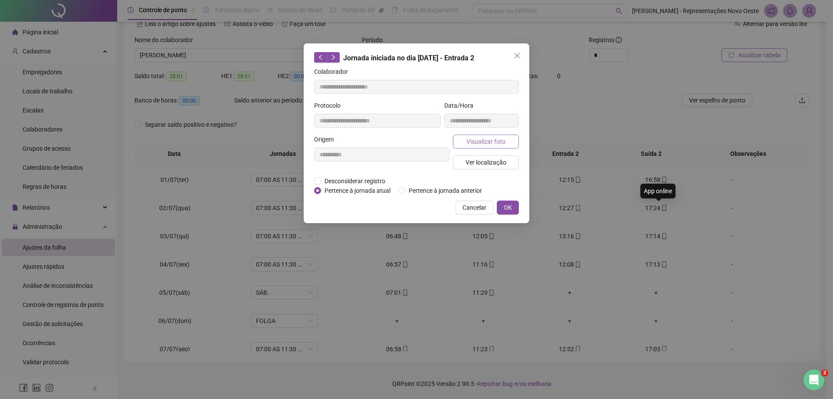
type input "**********"
click at [499, 162] on span "Ver localização" at bounding box center [486, 163] width 41 height 10
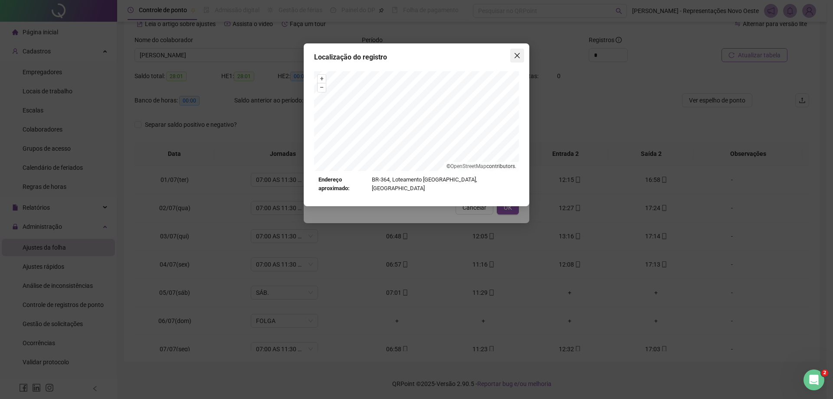
click at [515, 53] on icon "close" at bounding box center [517, 55] width 5 height 5
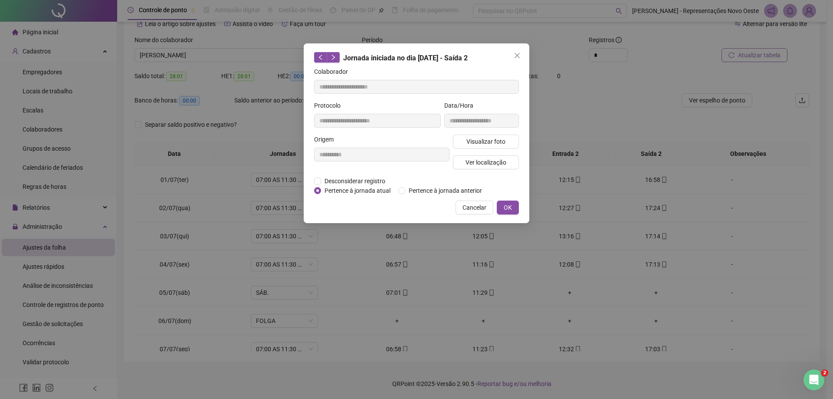
click at [518, 53] on icon "close" at bounding box center [517, 55] width 7 height 7
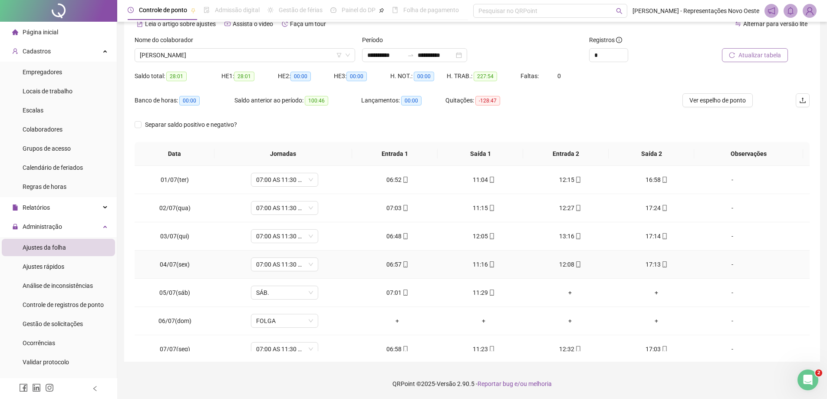
click at [402, 268] on div "06:57" at bounding box center [397, 265] width 72 height 10
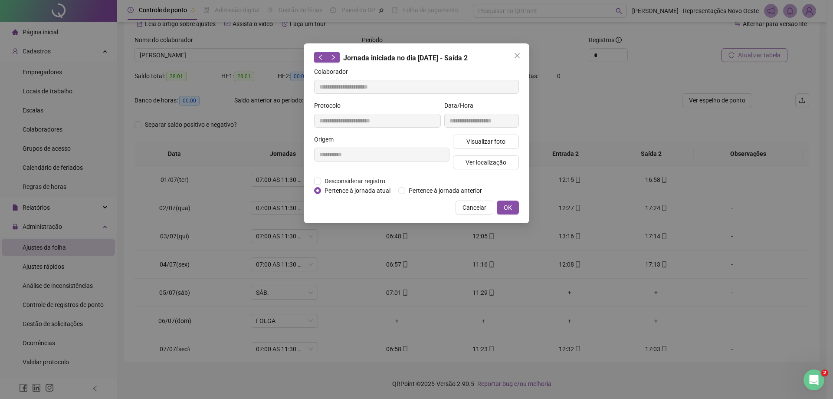
type input "**********"
click at [468, 162] on span "Ver localização" at bounding box center [486, 163] width 41 height 10
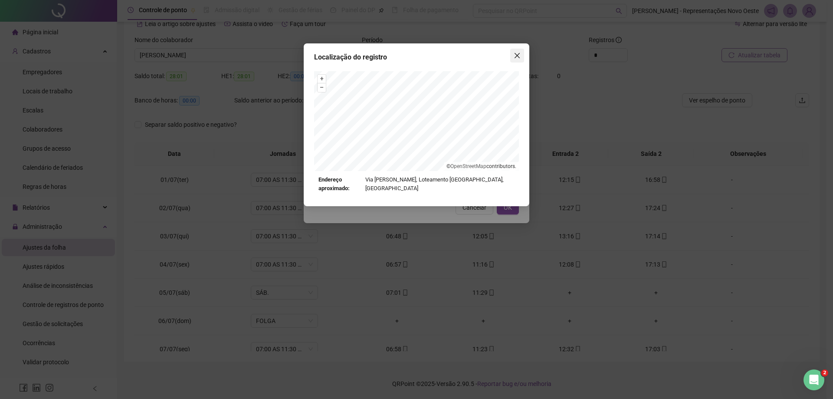
click at [522, 52] on button "Close" at bounding box center [518, 56] width 14 height 14
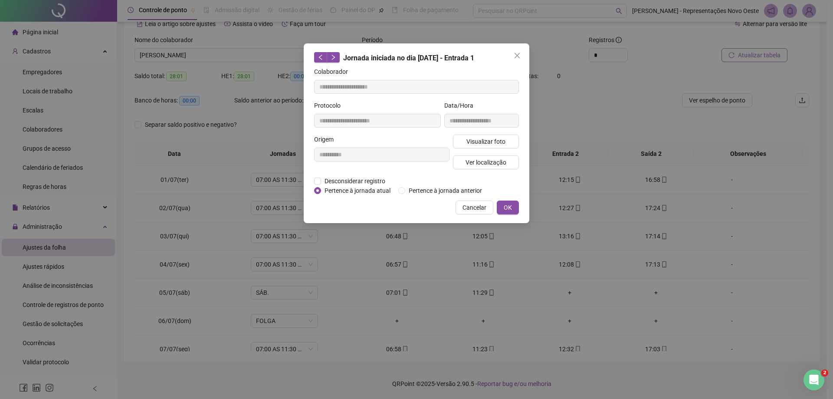
click at [521, 54] on span "Close" at bounding box center [518, 55] width 14 height 7
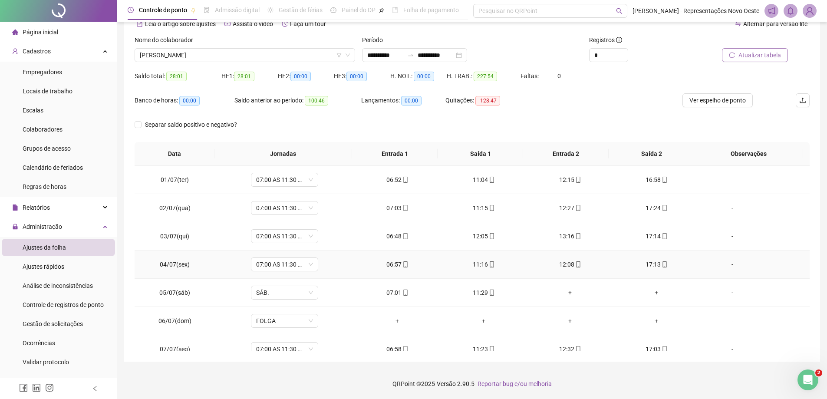
click at [484, 266] on div "11:16" at bounding box center [484, 265] width 72 height 10
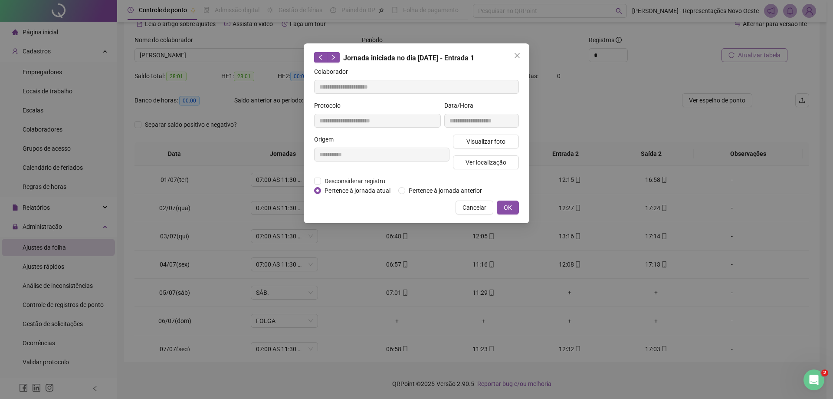
type input "**********"
click at [506, 161] on button "Ver localização" at bounding box center [486, 162] width 66 height 14
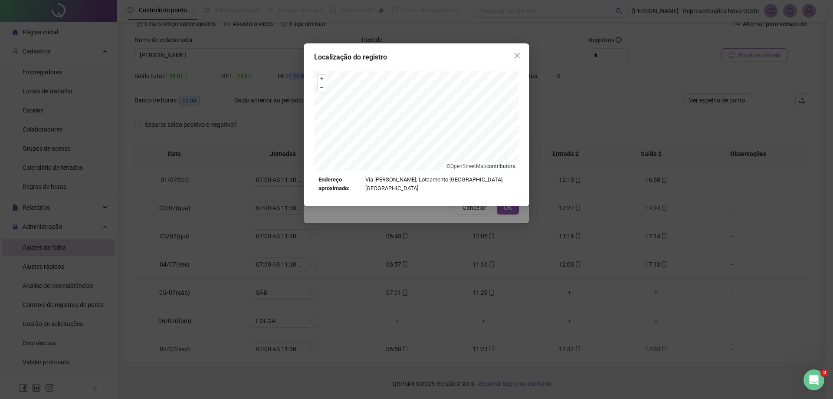
click at [515, 46] on div "Localização do registro + – ⇧ › © OpenStreetMap contributors. Endereço aproxima…" at bounding box center [417, 124] width 226 height 163
click at [515, 52] on icon "close" at bounding box center [517, 55] width 7 height 7
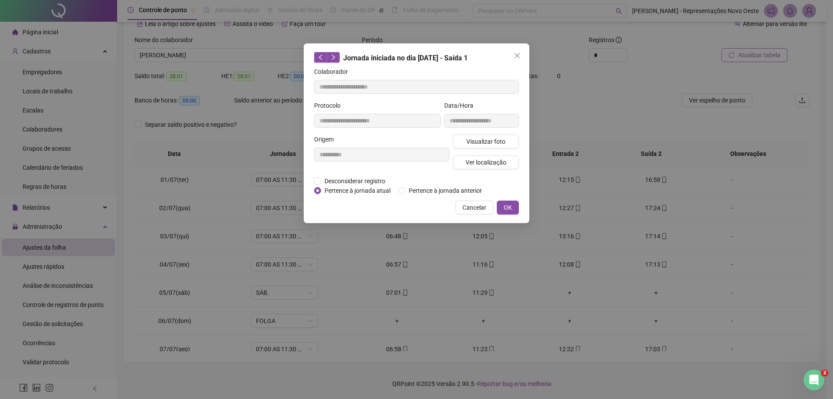
click at [518, 58] on icon "close" at bounding box center [517, 55] width 7 height 7
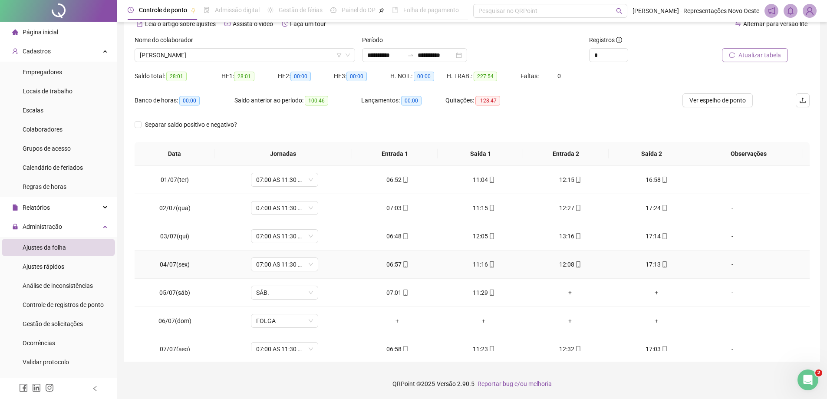
click at [569, 255] on td "12:08" at bounding box center [570, 264] width 86 height 28
click at [568, 262] on div "12:08" at bounding box center [570, 265] width 72 height 10
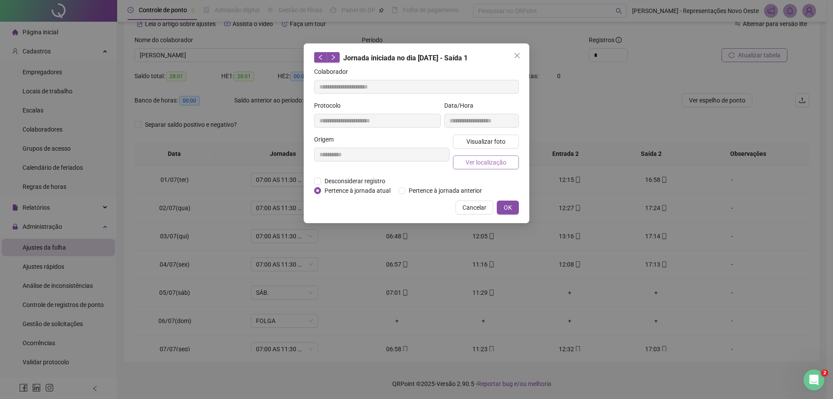
type input "**********"
click at [481, 158] on span "Ver localização" at bounding box center [486, 163] width 41 height 10
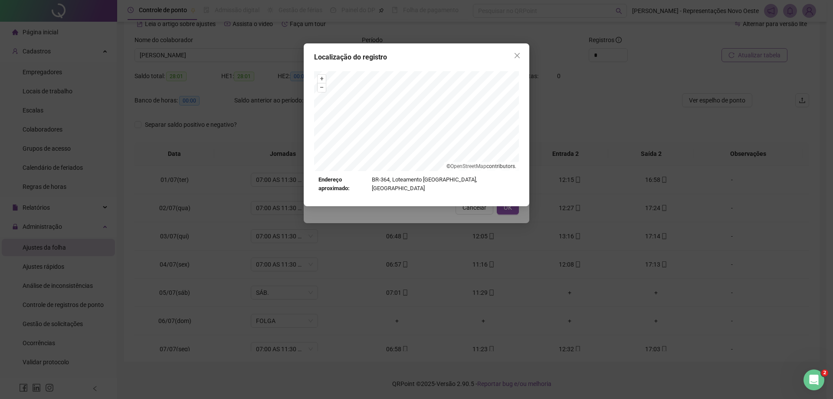
click at [517, 57] on icon "close" at bounding box center [517, 55] width 7 height 7
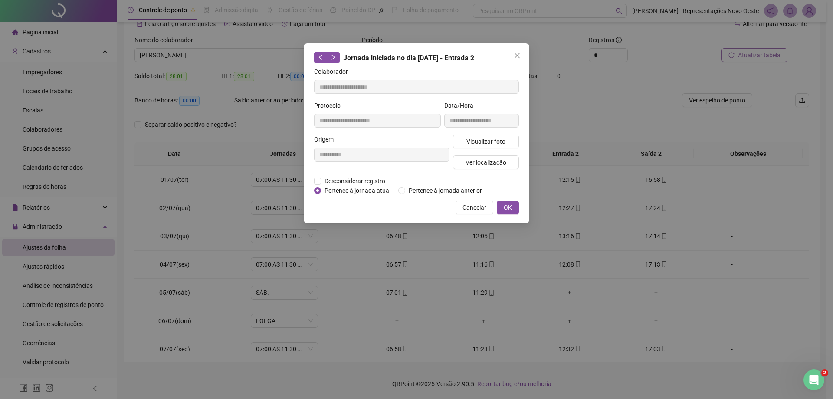
click at [517, 57] on icon "close" at bounding box center [517, 55] width 7 height 7
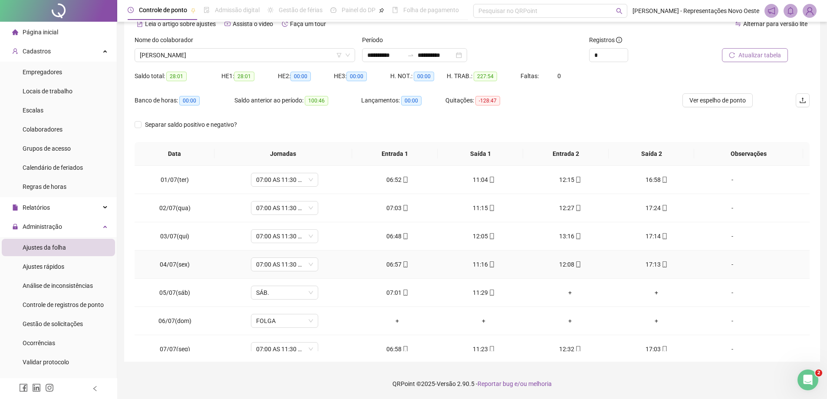
click at [646, 269] on div "17:13" at bounding box center [656, 265] width 72 height 10
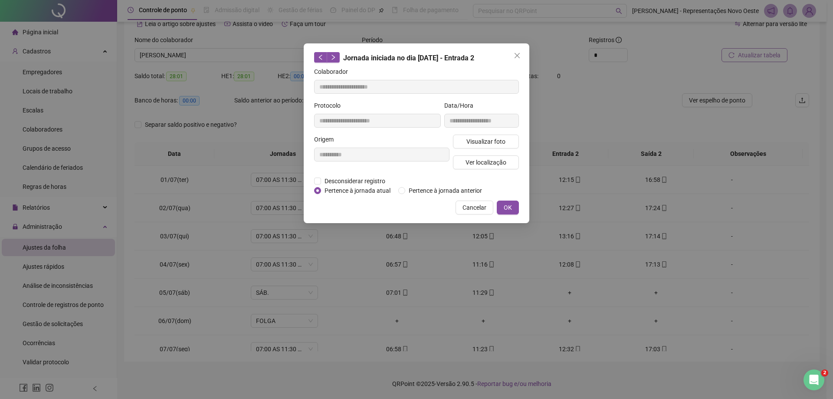
type input "**********"
click at [484, 164] on span "Ver localização" at bounding box center [486, 163] width 41 height 10
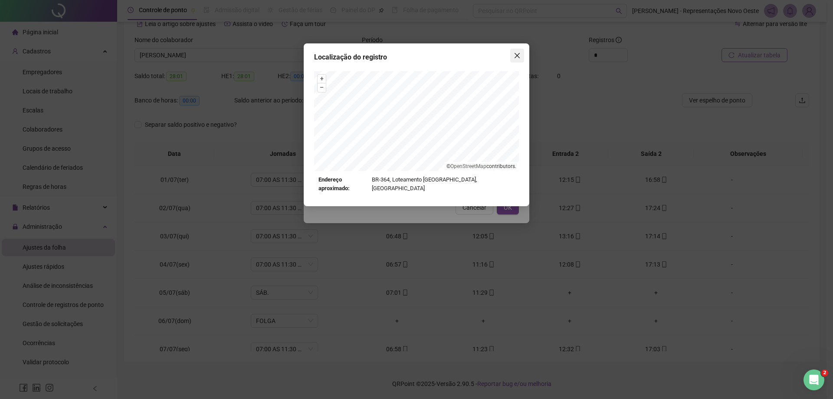
click at [517, 53] on icon "close" at bounding box center [517, 55] width 7 height 7
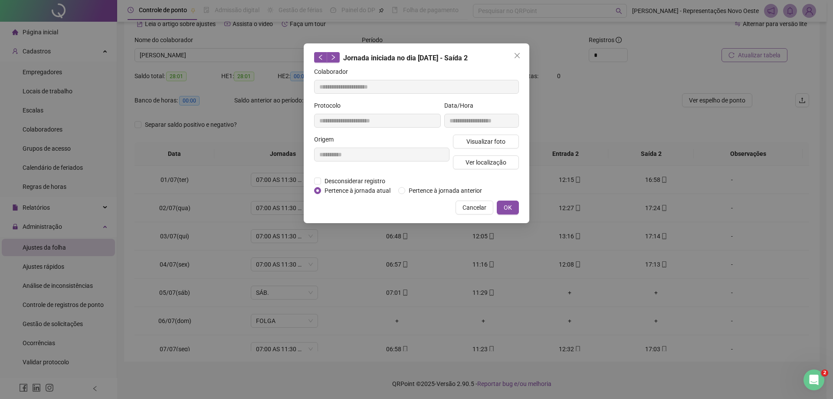
click at [518, 53] on icon "close" at bounding box center [517, 55] width 7 height 7
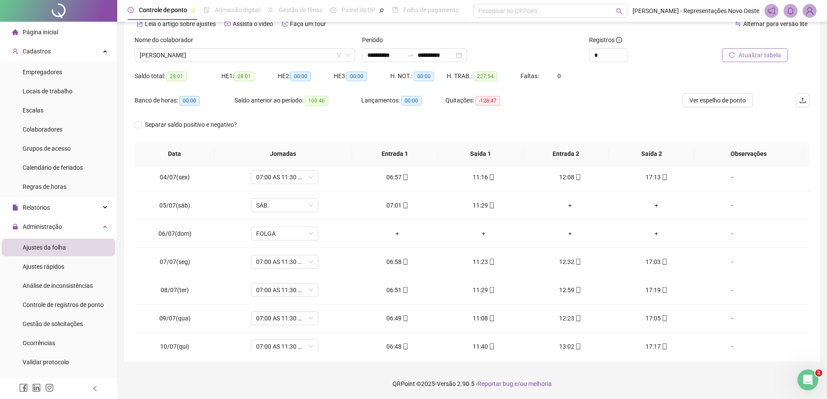
scroll to position [123, 0]
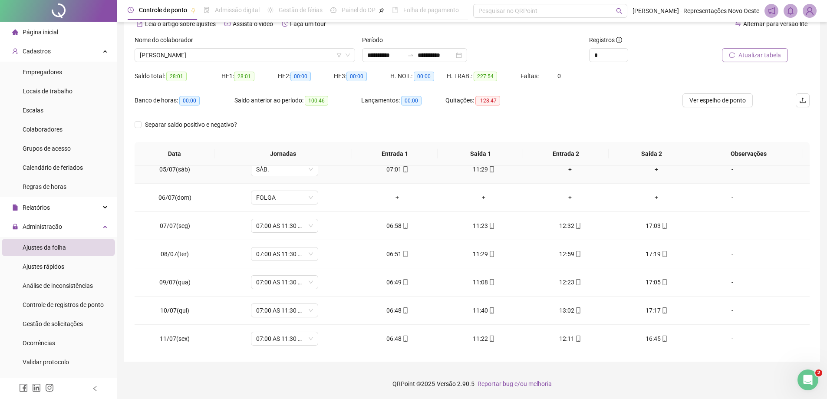
click at [398, 172] on div "07:01" at bounding box center [397, 170] width 72 height 10
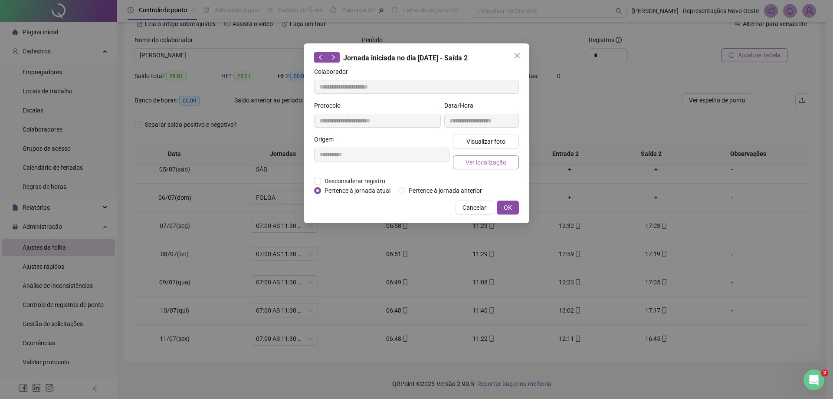
type input "**********"
click at [471, 162] on span "Ver localização" at bounding box center [486, 163] width 41 height 10
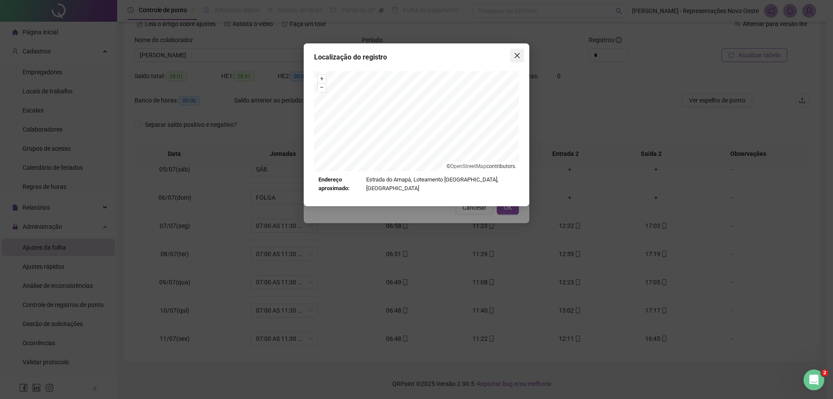
click at [524, 53] on span "Close" at bounding box center [518, 55] width 14 height 7
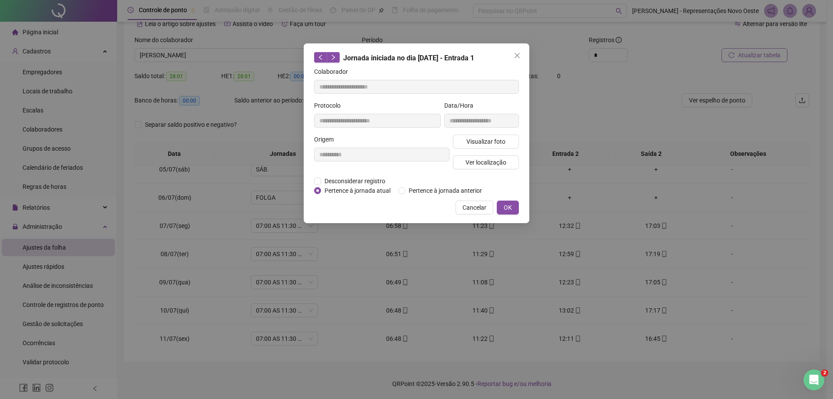
click at [521, 55] on span "Close" at bounding box center [518, 55] width 14 height 7
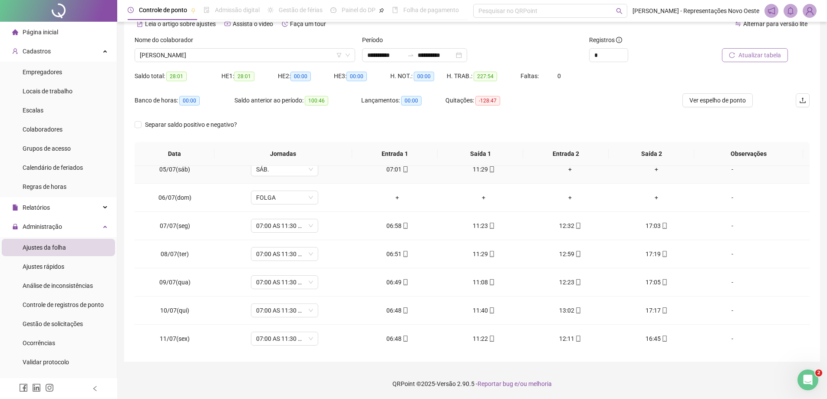
click at [478, 171] on div "11:29" at bounding box center [484, 170] width 72 height 10
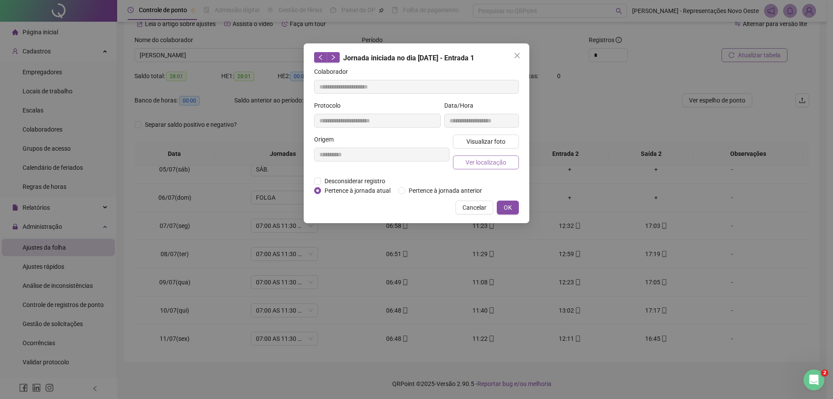
type input "**********"
click at [498, 158] on span "Ver localização" at bounding box center [486, 163] width 41 height 10
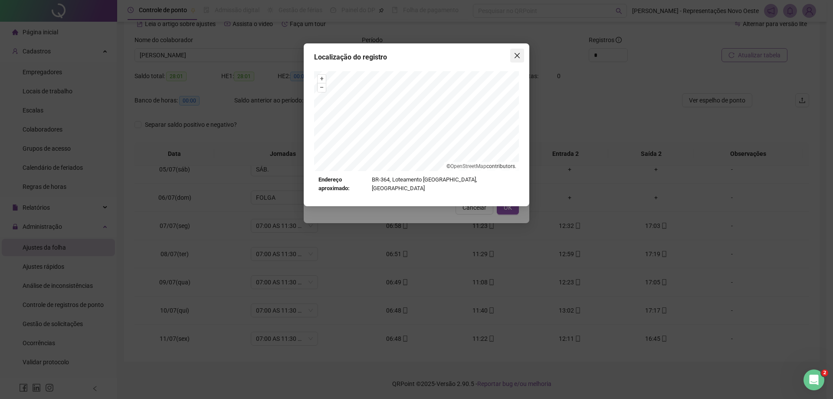
click at [518, 53] on icon "close" at bounding box center [517, 55] width 7 height 7
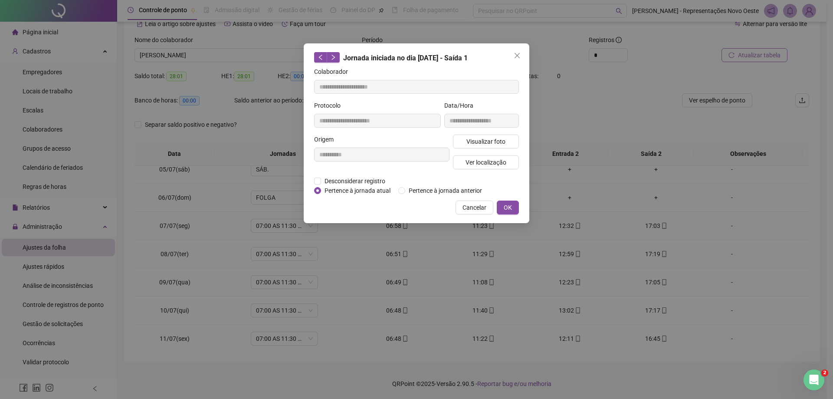
click at [518, 53] on icon "close" at bounding box center [517, 55] width 7 height 7
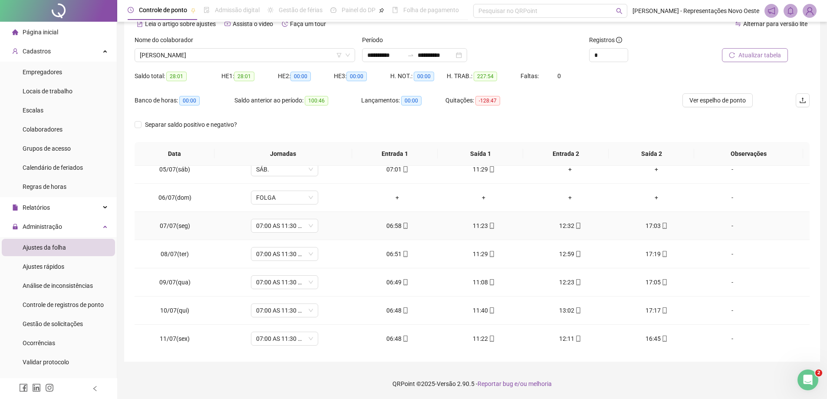
click at [405, 227] on icon "mobile" at bounding box center [405, 226] width 6 height 6
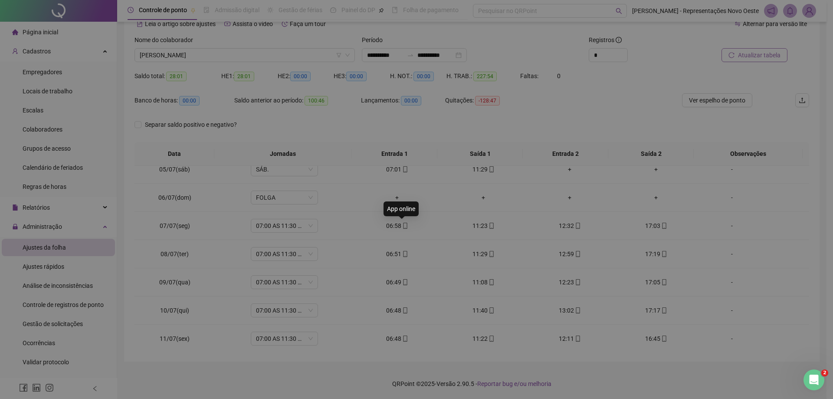
type input "**********"
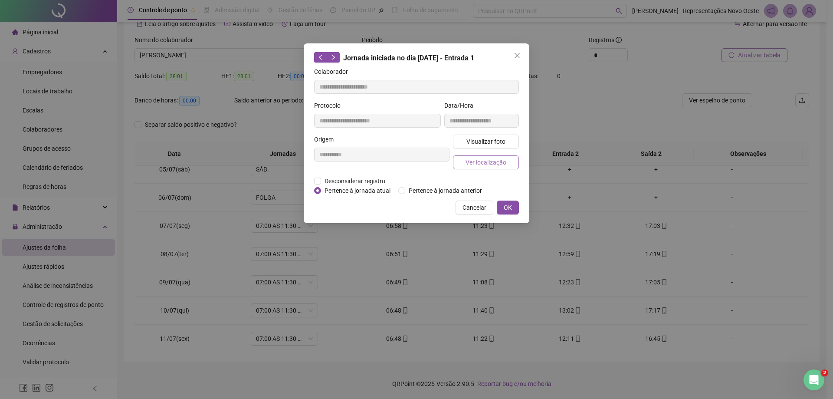
click at [484, 163] on span "Ver localização" at bounding box center [486, 163] width 41 height 10
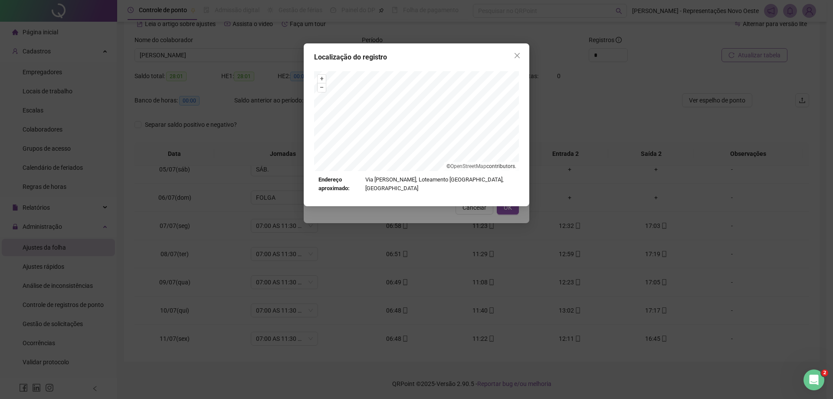
click at [511, 66] on div "Localização do registro + – ⇧ › © OpenStreetMap contributors. Endereço aproxima…" at bounding box center [417, 124] width 226 height 163
click at [524, 58] on span "Close" at bounding box center [518, 55] width 14 height 7
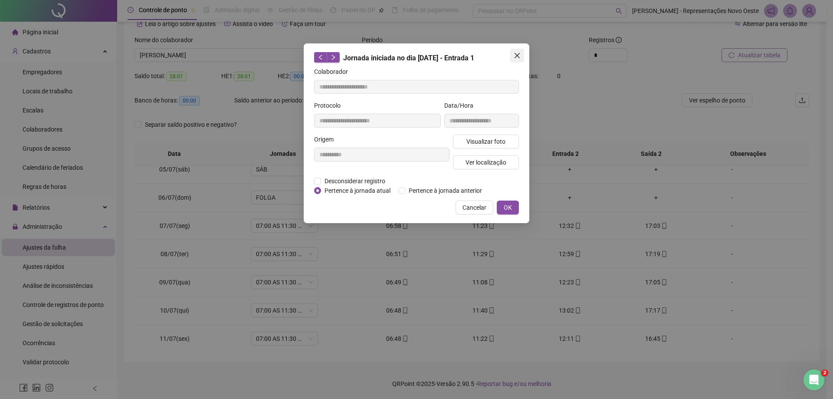
click at [522, 57] on span "Close" at bounding box center [518, 55] width 14 height 7
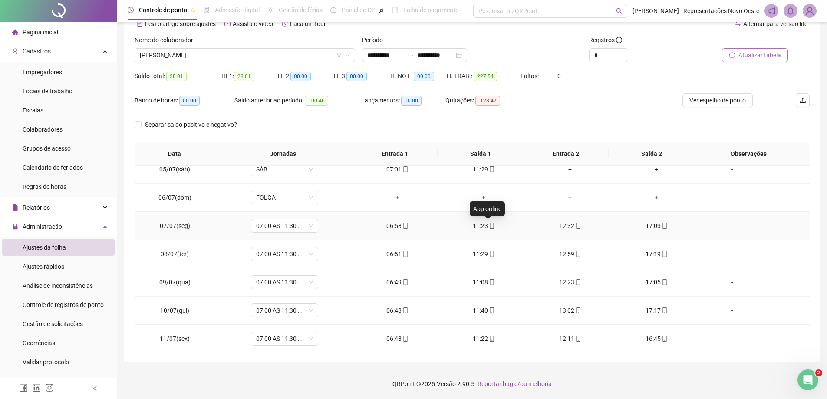
click at [490, 224] on icon "mobile" at bounding box center [492, 226] width 4 height 6
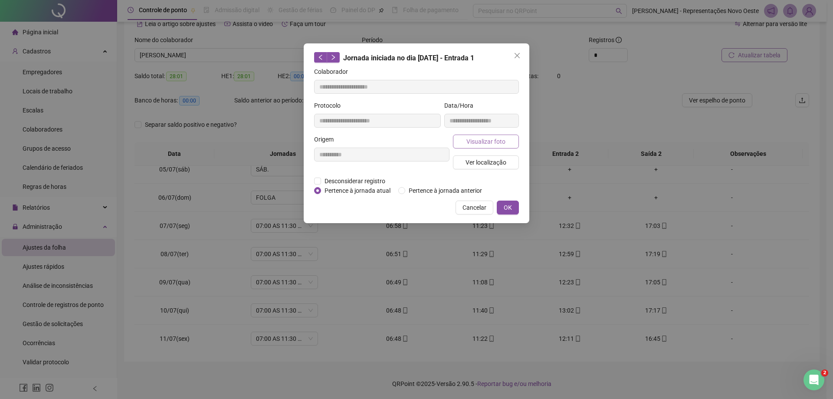
type input "**********"
click at [491, 160] on span "Ver localização" at bounding box center [486, 163] width 41 height 10
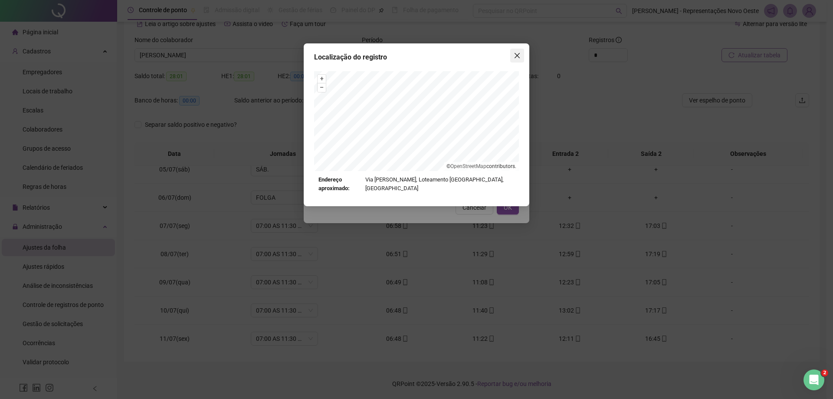
click at [515, 53] on icon "close" at bounding box center [517, 55] width 5 height 5
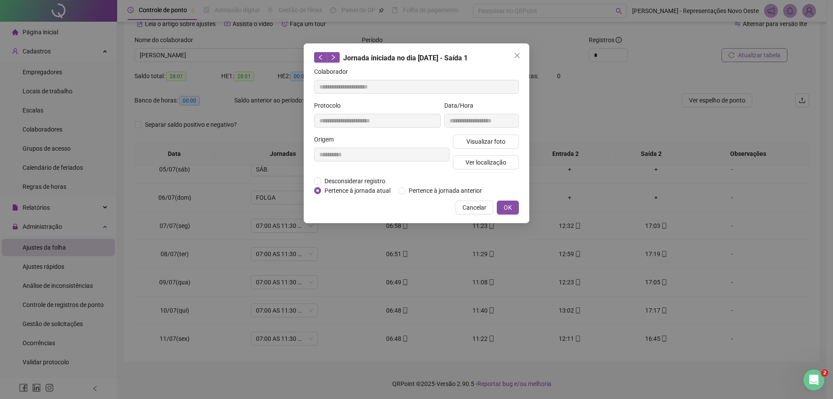
click at [515, 53] on icon "close" at bounding box center [517, 55] width 5 height 5
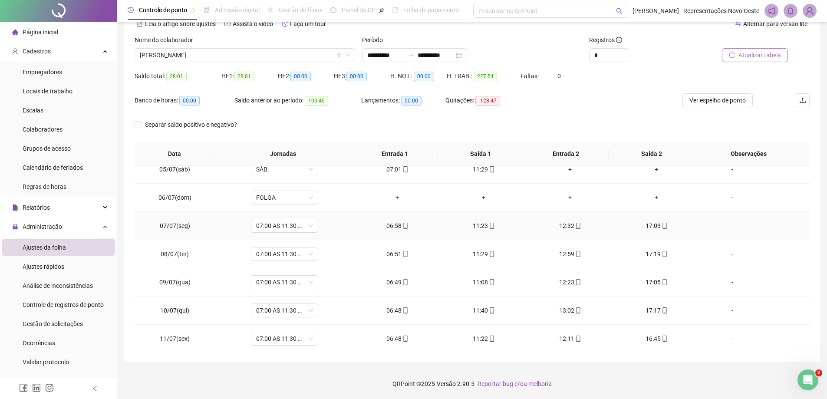
click at [565, 224] on div "12:32" at bounding box center [570, 226] width 72 height 10
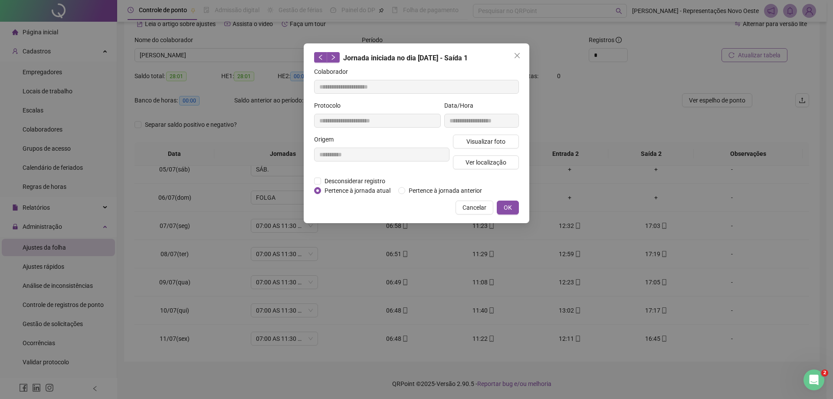
type input "**********"
click at [501, 163] on span "Ver localização" at bounding box center [486, 163] width 41 height 10
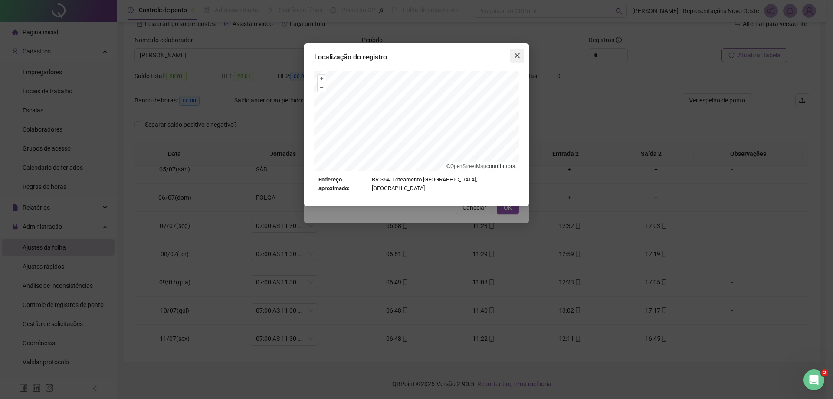
click at [521, 55] on span "Close" at bounding box center [518, 55] width 14 height 7
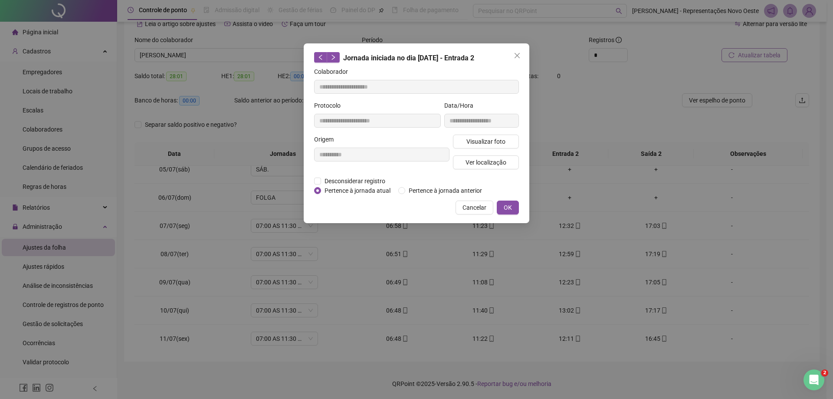
click at [521, 55] on span "Close" at bounding box center [518, 55] width 14 height 7
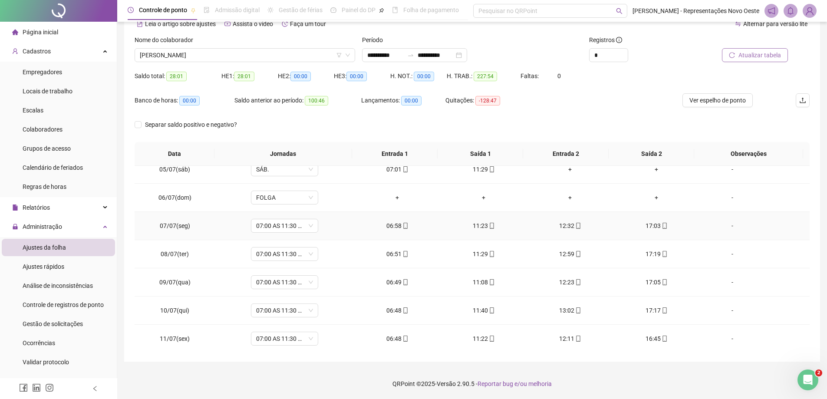
click at [647, 229] on div "17:03" at bounding box center [656, 226] width 72 height 10
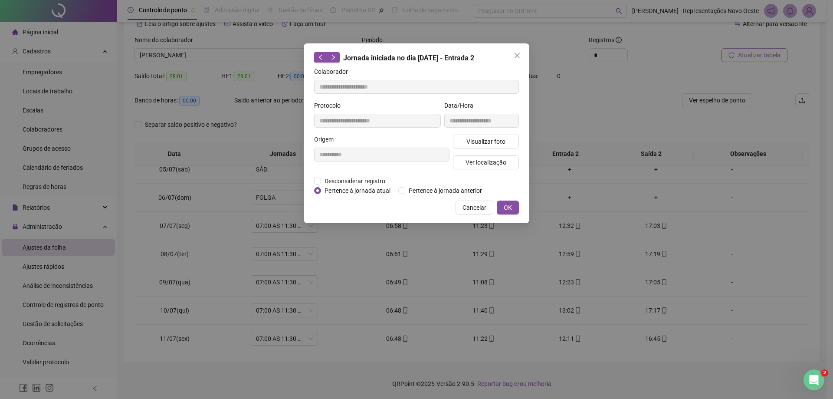
type input "**********"
click at [516, 164] on button "Ver localização" at bounding box center [486, 162] width 66 height 14
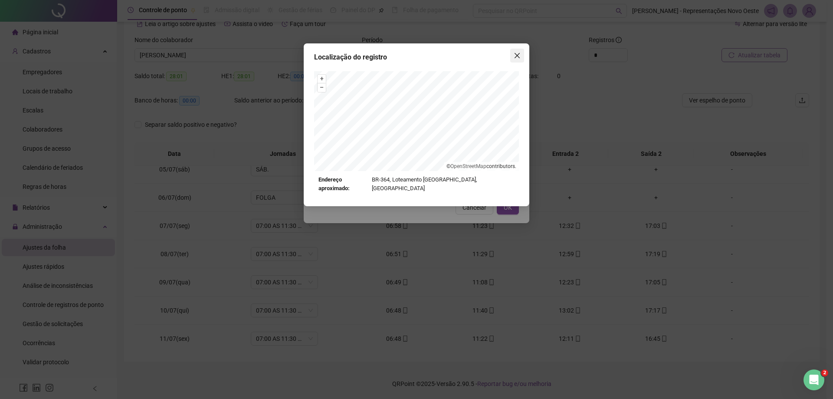
click at [519, 55] on icon "close" at bounding box center [517, 55] width 7 height 7
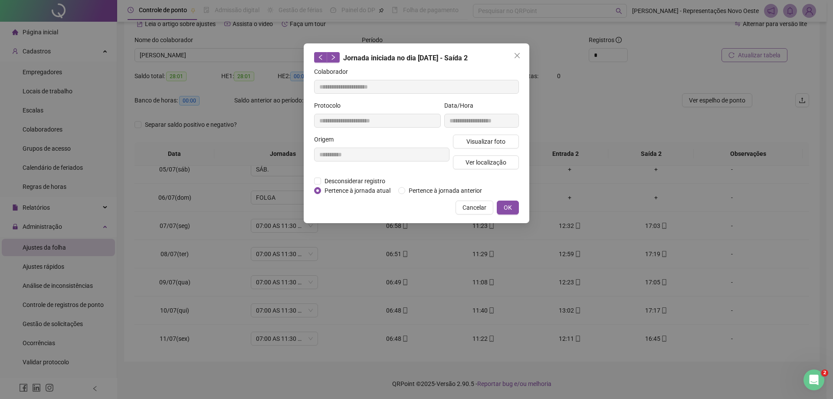
click at [519, 55] on icon "close" at bounding box center [517, 55] width 7 height 7
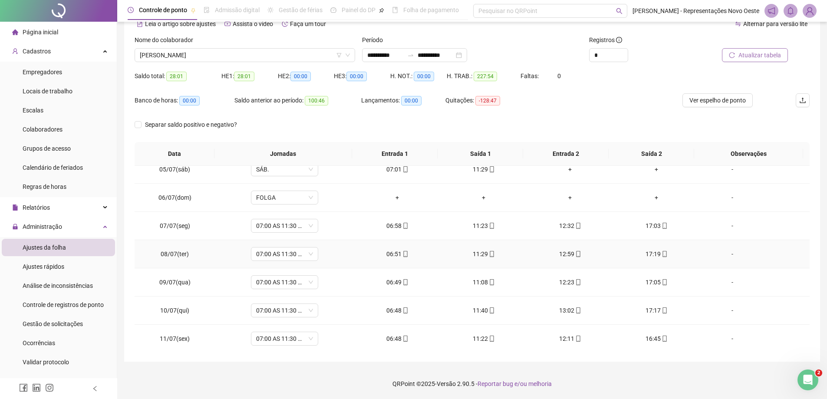
click at [397, 254] on div "06:51" at bounding box center [397, 254] width 72 height 10
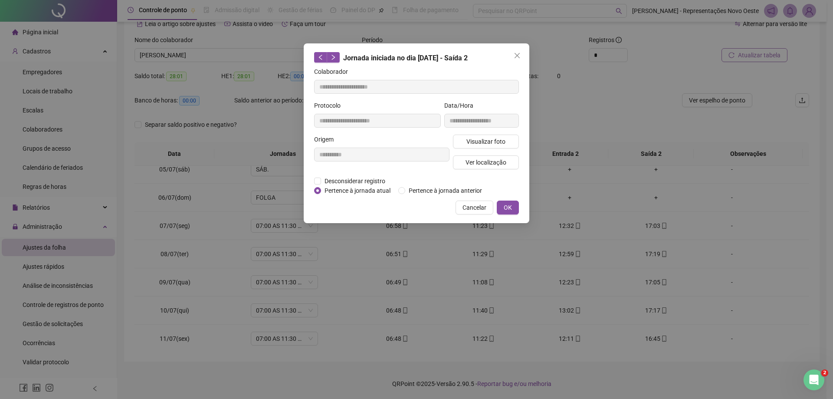
type input "**********"
click at [494, 158] on span "Ver localização" at bounding box center [486, 163] width 41 height 10
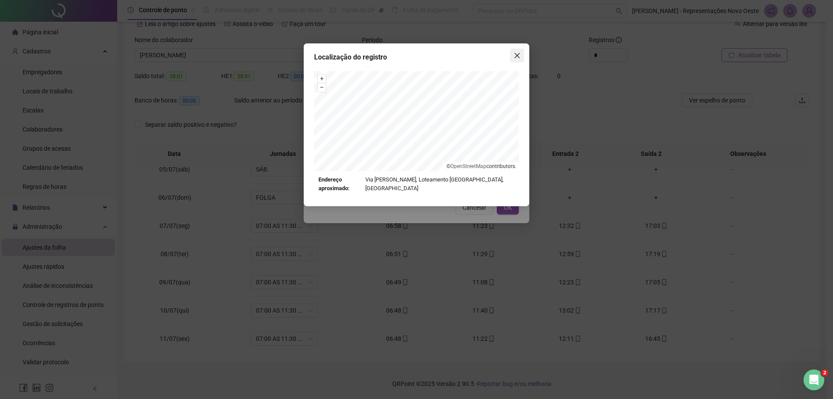
click at [513, 56] on span "Close" at bounding box center [518, 55] width 14 height 7
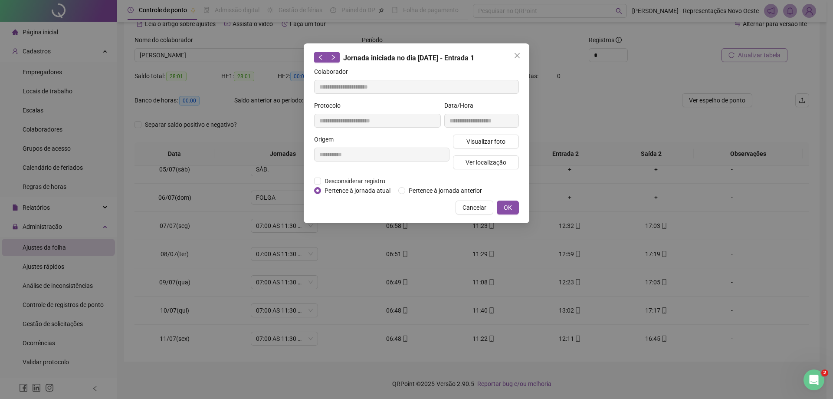
click at [513, 56] on span "Close" at bounding box center [518, 55] width 14 height 7
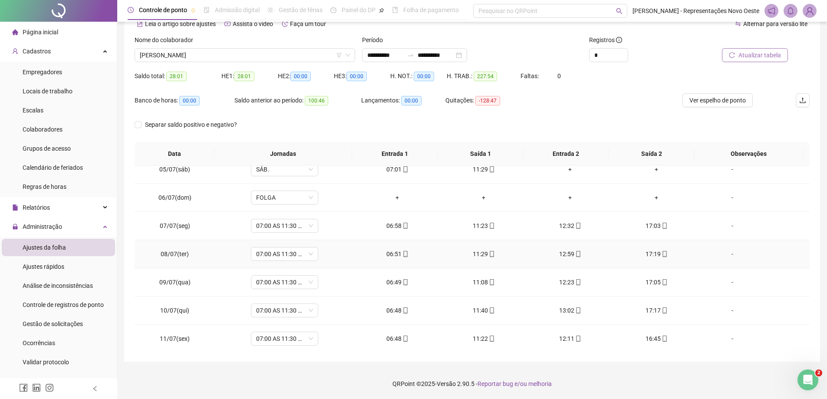
click at [476, 254] on div "11:29" at bounding box center [484, 254] width 72 height 10
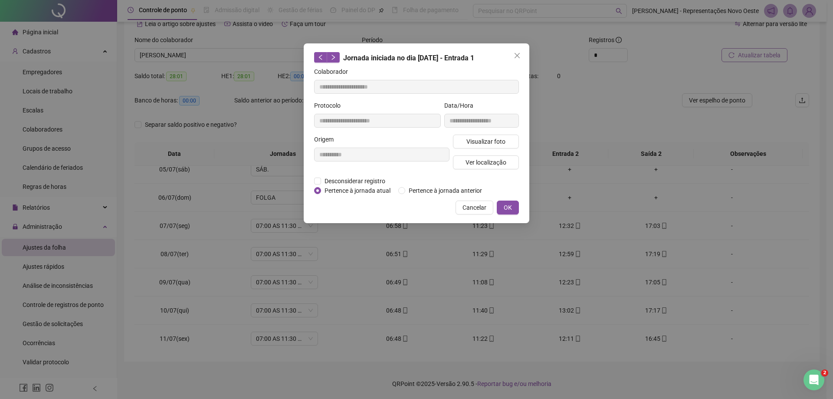
type input "**********"
click at [478, 164] on span "Ver localização" at bounding box center [486, 163] width 41 height 10
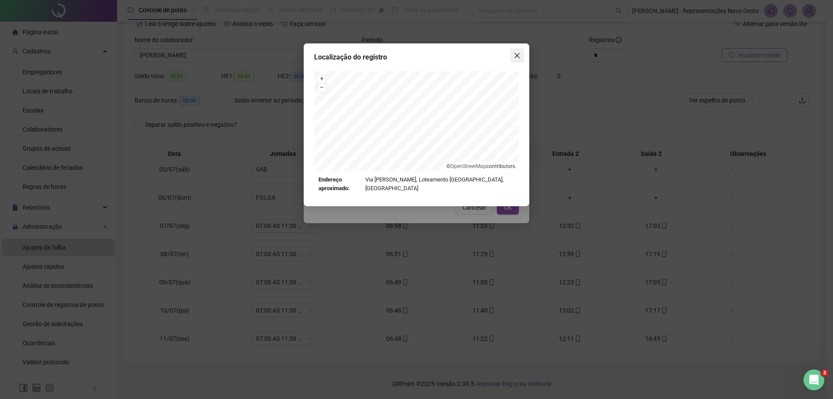
click at [521, 59] on button "Close" at bounding box center [518, 56] width 14 height 14
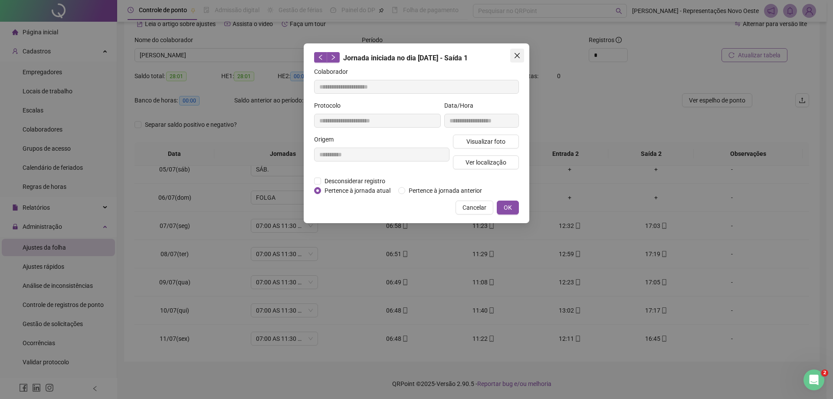
click at [521, 58] on span "Close" at bounding box center [518, 55] width 14 height 7
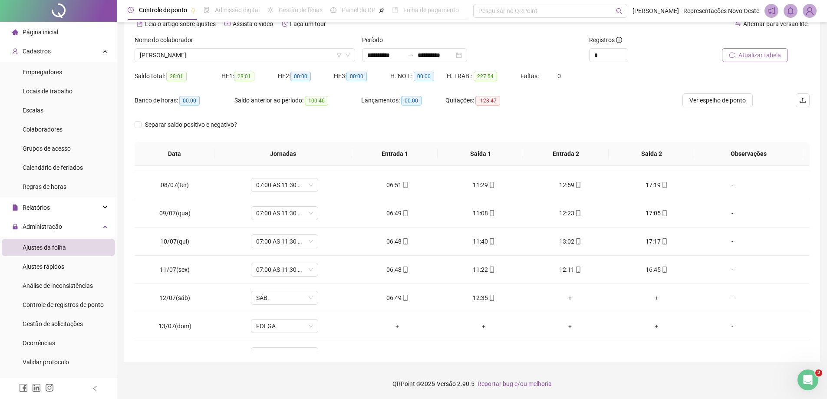
scroll to position [206, 0]
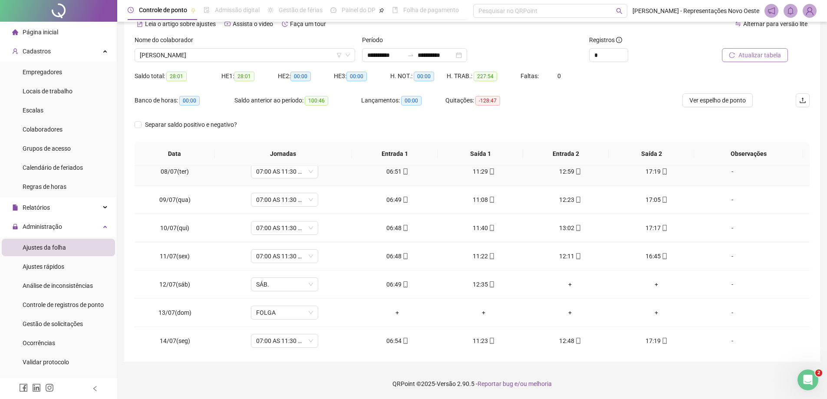
click at [579, 171] on div "12:59" at bounding box center [570, 172] width 72 height 10
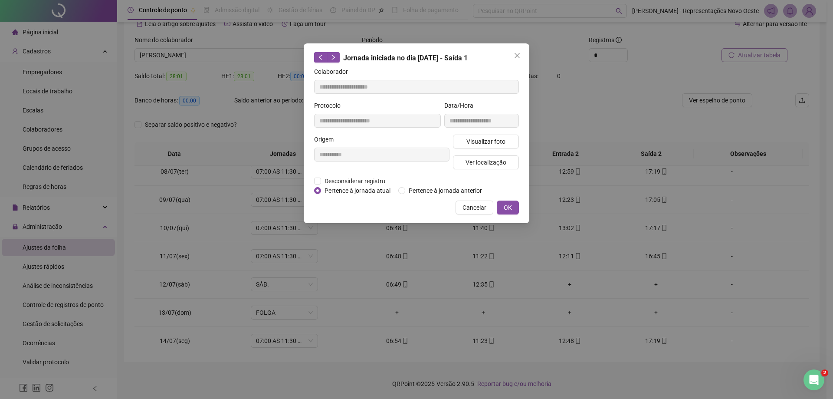
type input "**********"
click at [472, 166] on span "Ver localização" at bounding box center [486, 163] width 41 height 10
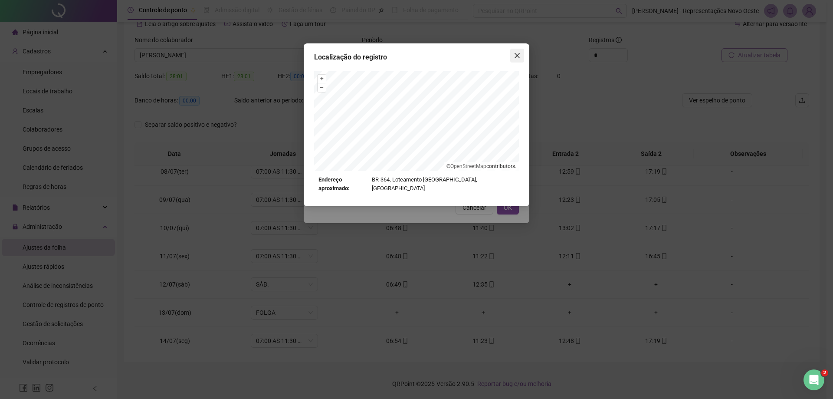
click at [518, 54] on icon "close" at bounding box center [517, 55] width 7 height 7
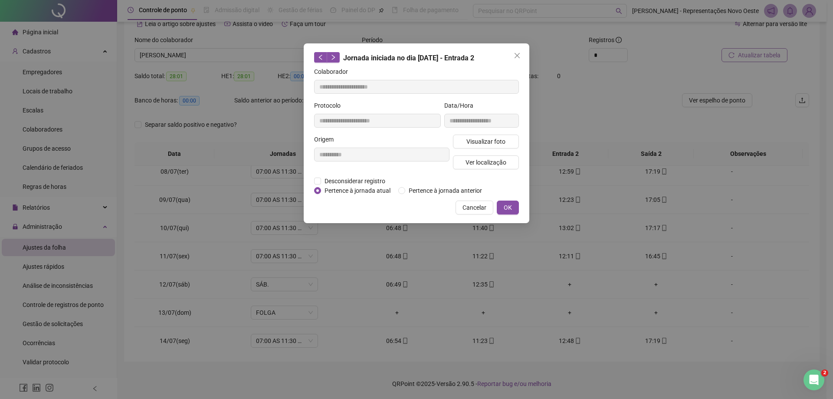
click at [501, 171] on div "Visualizar foto Ver localização" at bounding box center [485, 156] width 69 height 42
click at [501, 168] on button "Ver localização" at bounding box center [486, 162] width 66 height 14
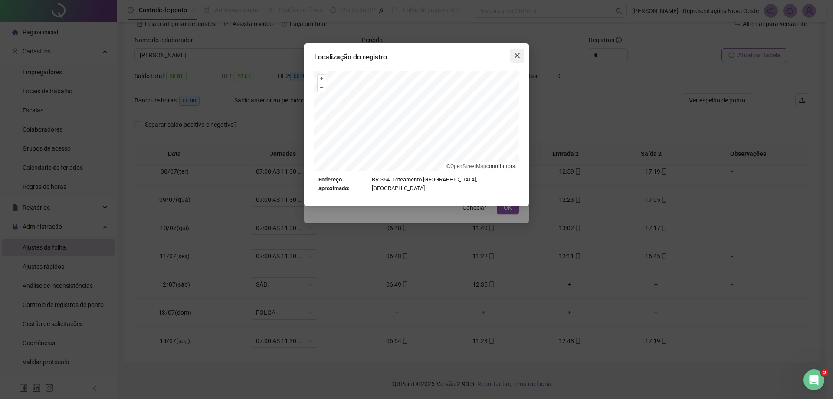
click at [521, 52] on button "Close" at bounding box center [518, 56] width 14 height 14
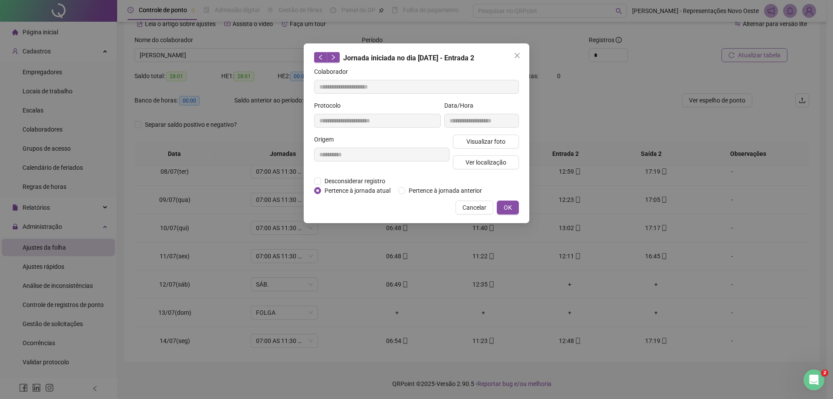
click at [521, 52] on button "Close" at bounding box center [518, 56] width 14 height 14
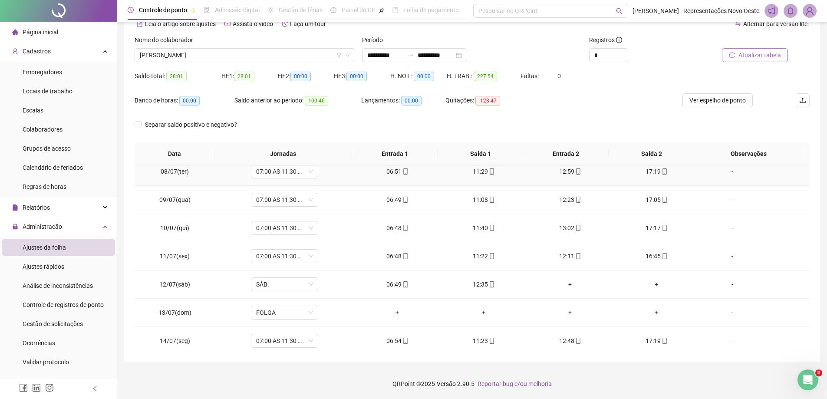
click at [637, 169] on div "17:19" at bounding box center [656, 172] width 72 height 10
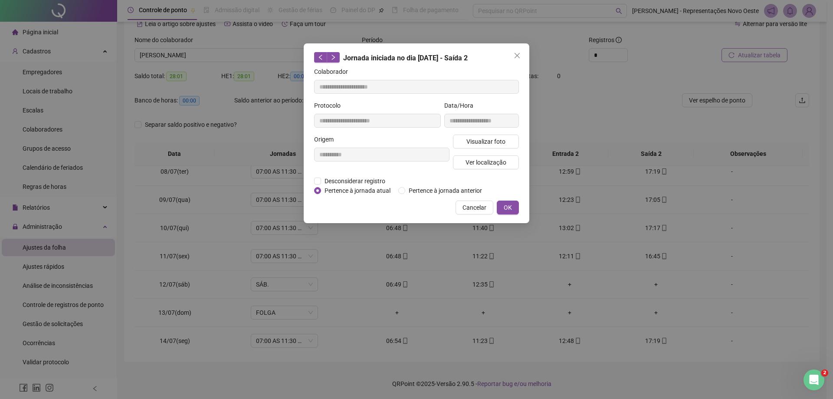
type input "**********"
click at [509, 160] on button "Ver localização" at bounding box center [486, 162] width 66 height 14
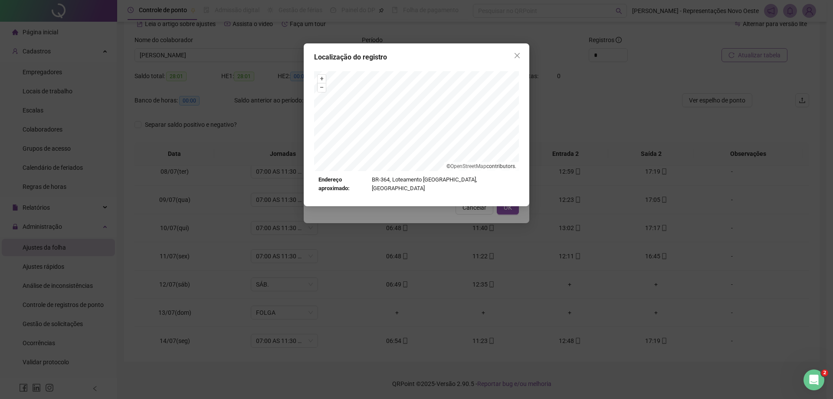
click at [521, 48] on div "Localização do registro + – ⇧ › © OpenStreetMap contributors. Endereço aproxima…" at bounding box center [417, 124] width 226 height 163
click at [517, 58] on icon "close" at bounding box center [517, 55] width 7 height 7
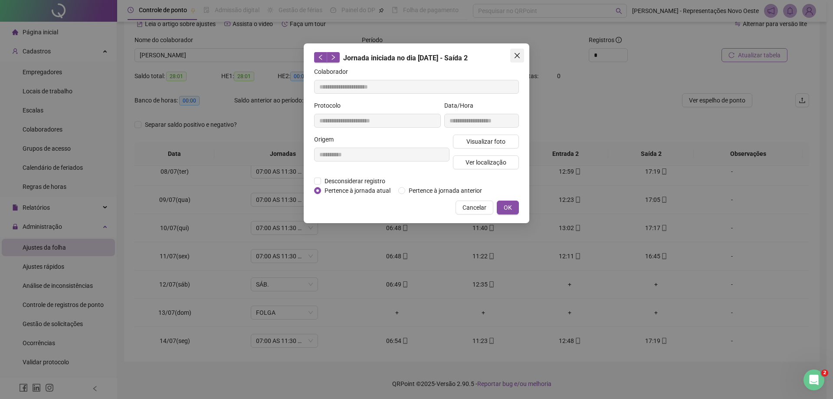
click at [517, 53] on icon "close" at bounding box center [517, 55] width 7 height 7
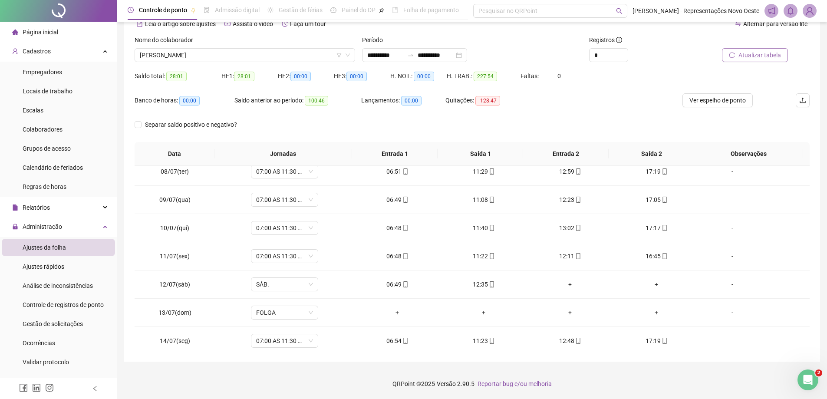
scroll to position [233, 0]
click at [395, 174] on div "06:49" at bounding box center [397, 173] width 72 height 10
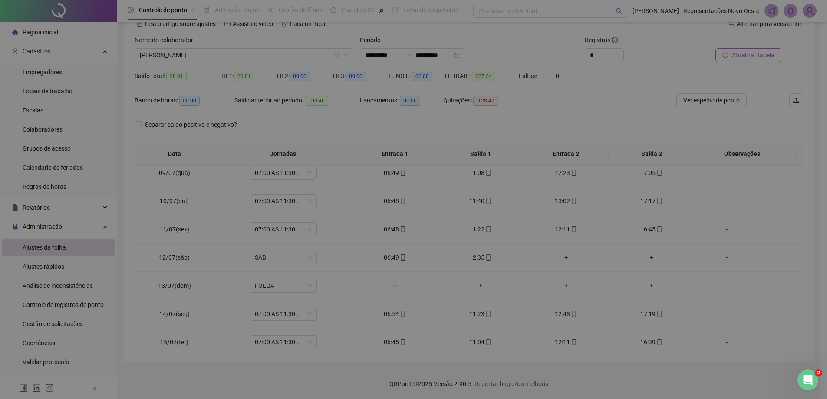
type input "**********"
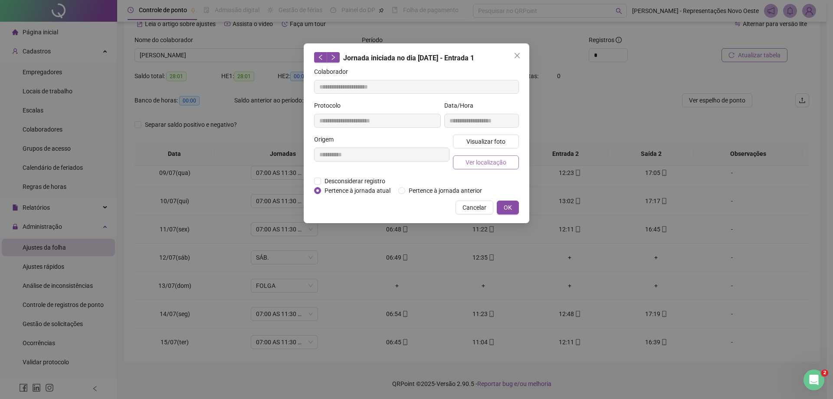
click at [476, 162] on span "Ver localização" at bounding box center [486, 163] width 41 height 10
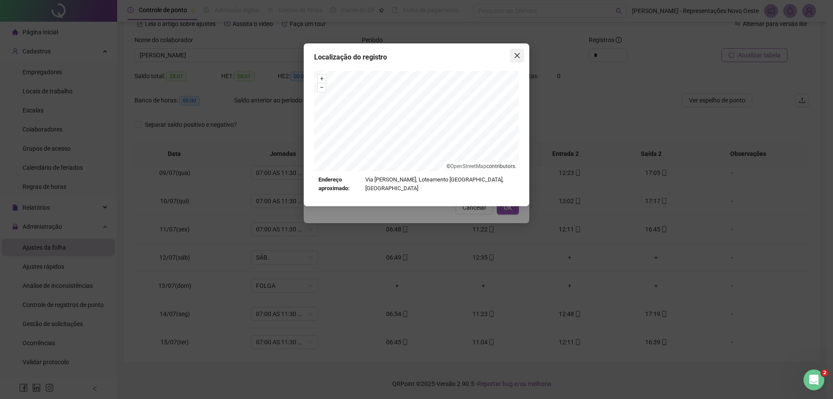
click at [515, 62] on button "Close" at bounding box center [518, 56] width 14 height 14
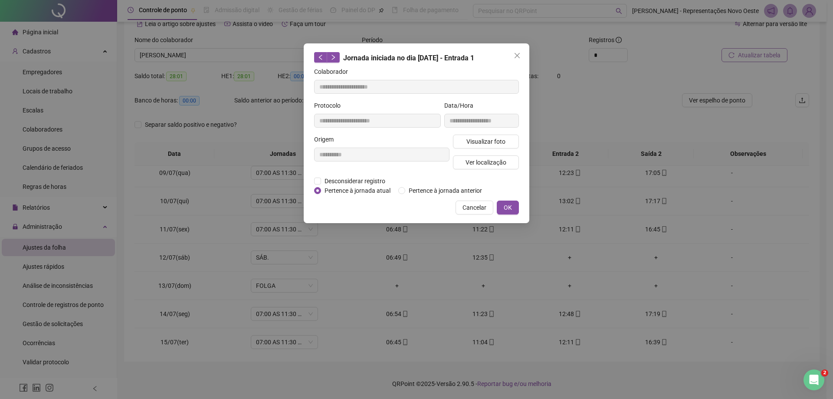
click at [515, 62] on button "Close" at bounding box center [518, 56] width 14 height 14
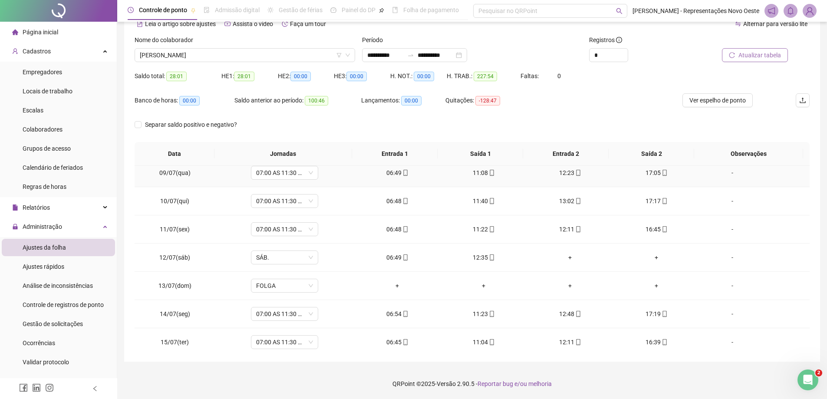
click at [479, 169] on div "11:08" at bounding box center [484, 173] width 72 height 10
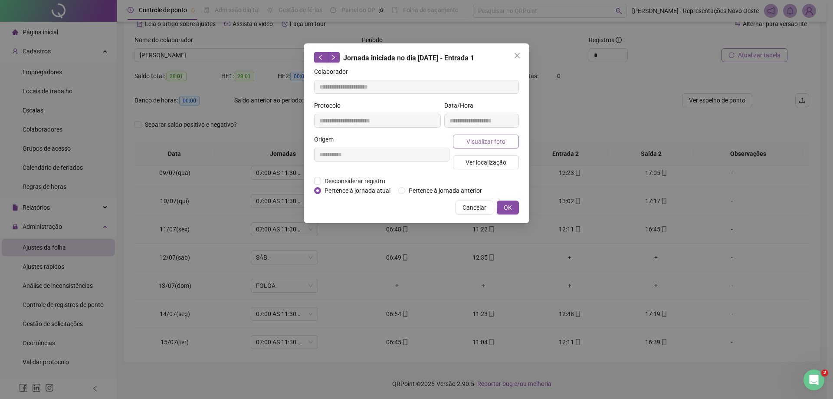
type input "**********"
click at [494, 158] on span "Ver localização" at bounding box center [486, 163] width 41 height 10
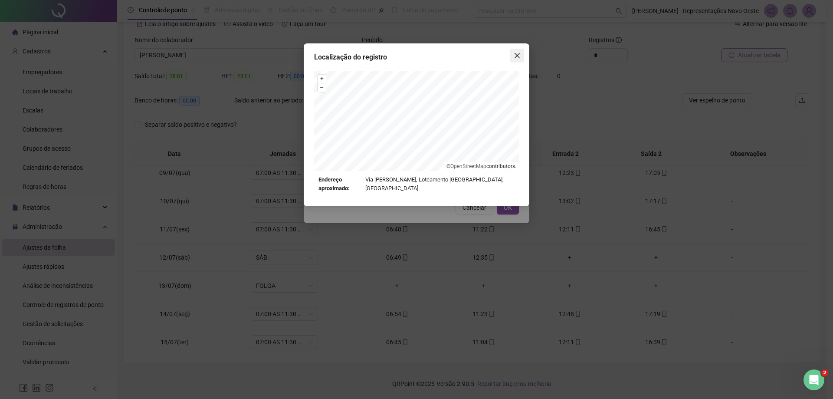
click at [522, 56] on span "Close" at bounding box center [518, 55] width 14 height 7
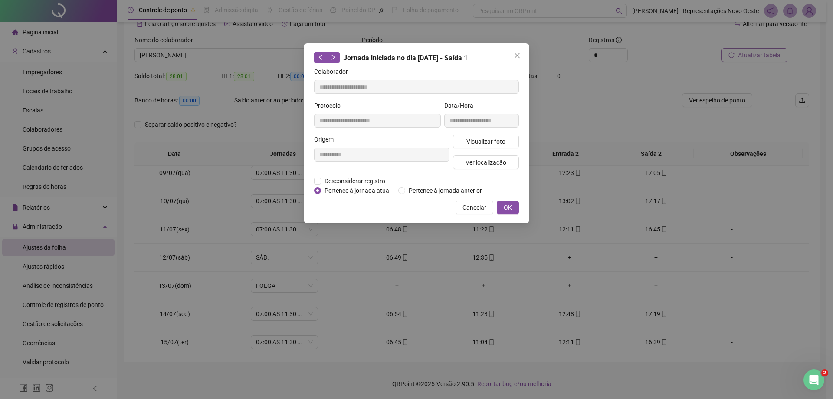
click at [522, 56] on span "Close" at bounding box center [518, 55] width 14 height 7
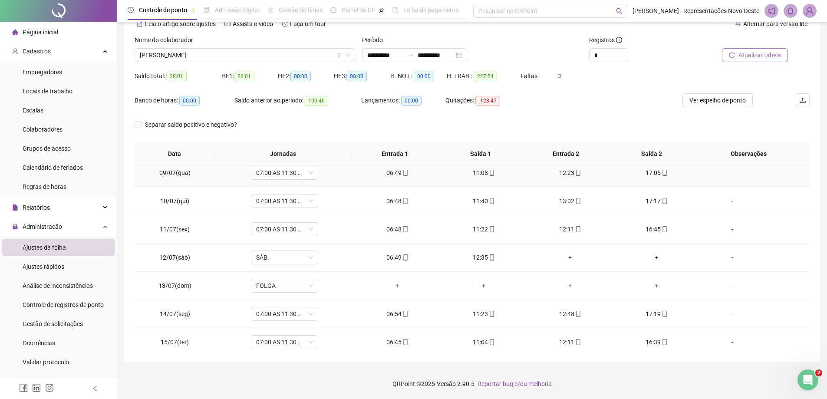
click at [486, 167] on td "11:08" at bounding box center [484, 173] width 86 height 28
click at [489, 172] on icon "mobile" at bounding box center [492, 173] width 6 height 6
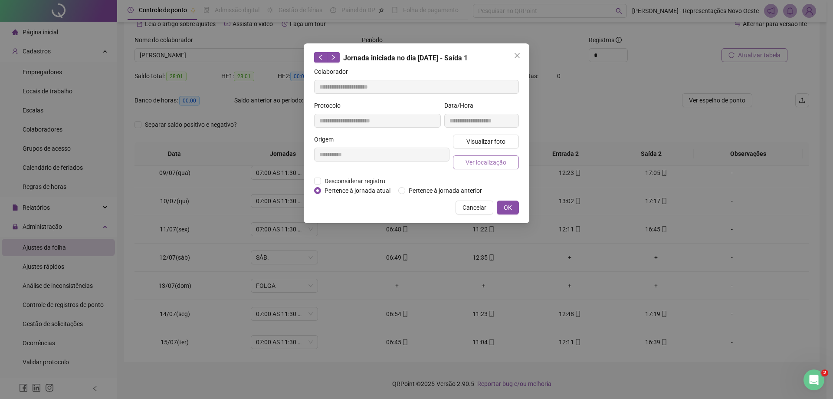
click at [481, 158] on span "Ver localização" at bounding box center [486, 163] width 41 height 10
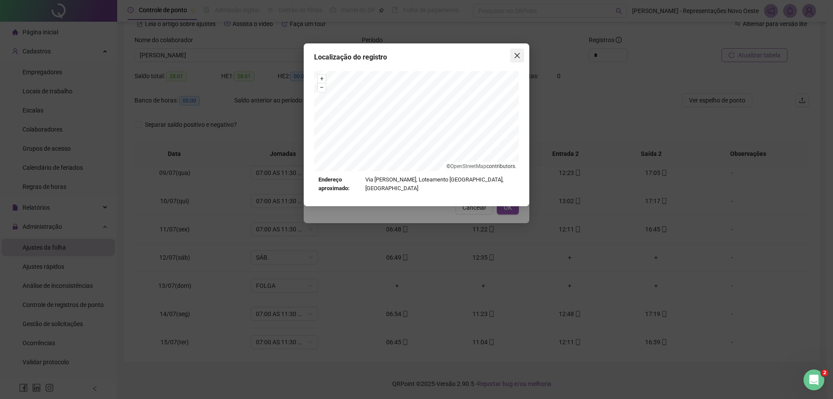
click at [515, 60] on button "Close" at bounding box center [518, 56] width 14 height 14
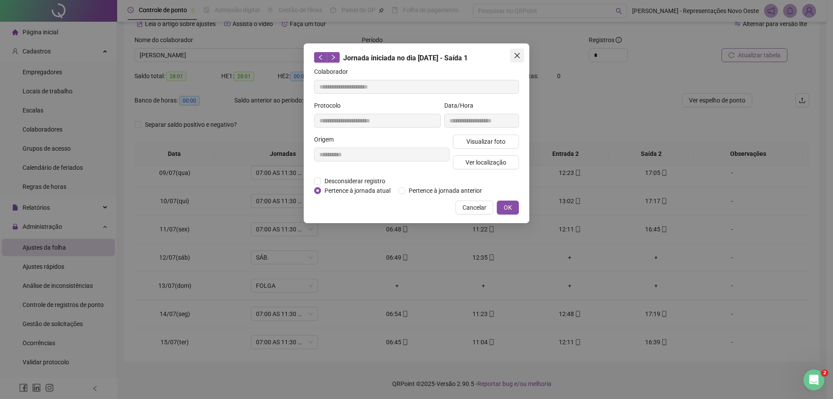
click at [517, 57] on icon "close" at bounding box center [517, 55] width 7 height 7
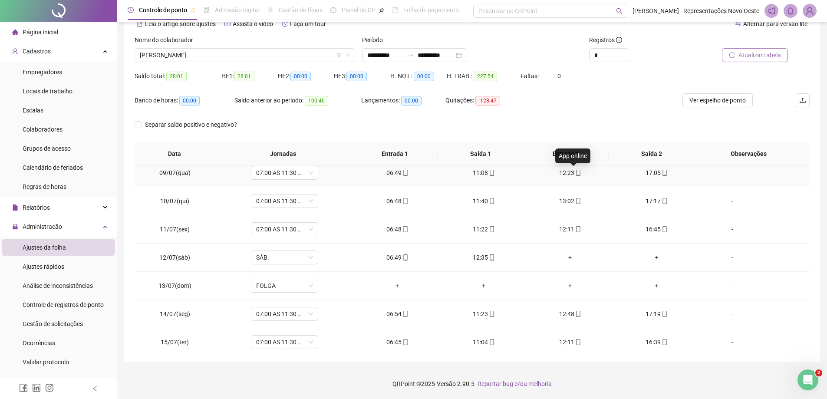
click at [574, 176] on span at bounding box center [577, 172] width 7 height 7
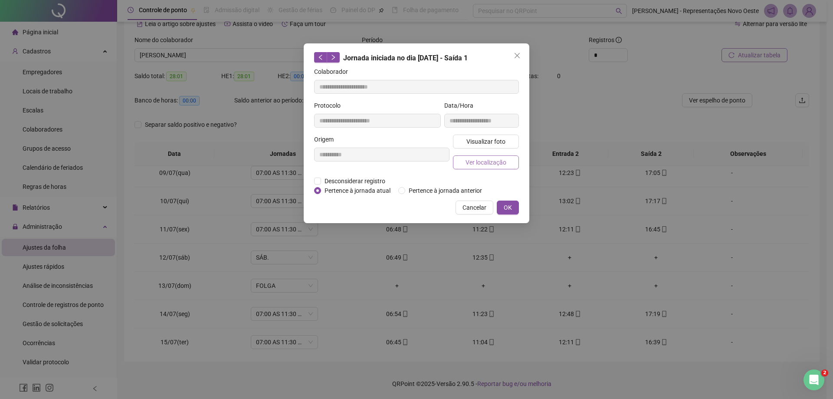
type input "**********"
click at [490, 162] on span "Ver localização" at bounding box center [486, 163] width 41 height 10
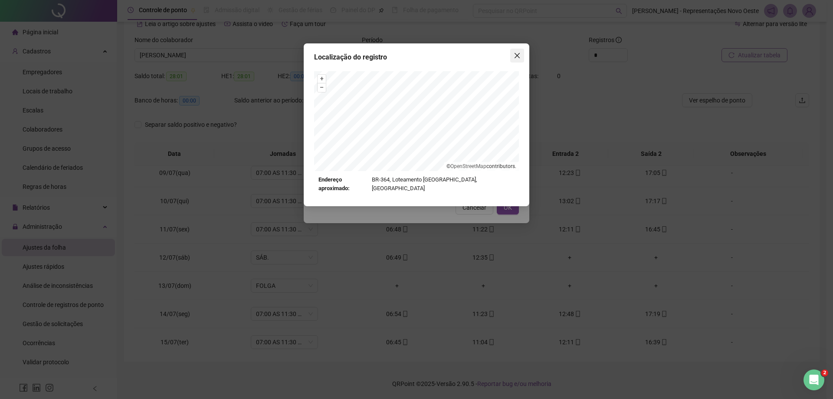
click at [518, 61] on button "Close" at bounding box center [518, 56] width 14 height 14
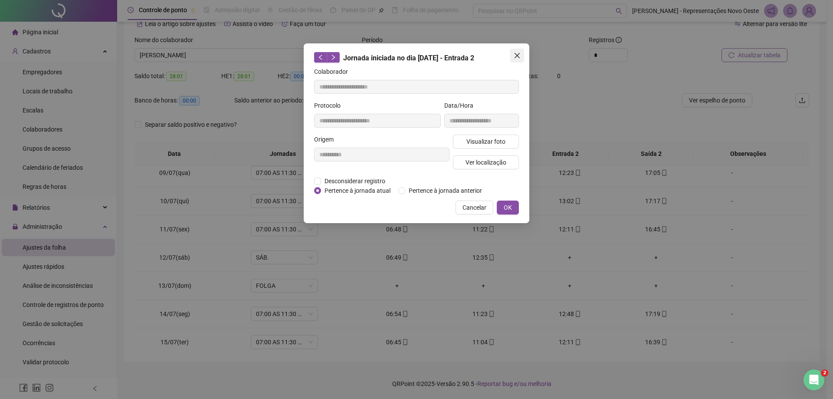
click at [517, 56] on icon "close" at bounding box center [517, 55] width 5 height 5
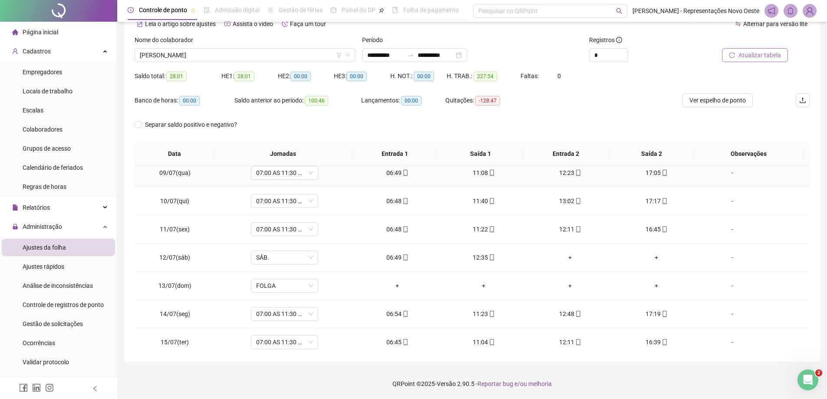
click at [644, 173] on div "17:05" at bounding box center [656, 173] width 72 height 10
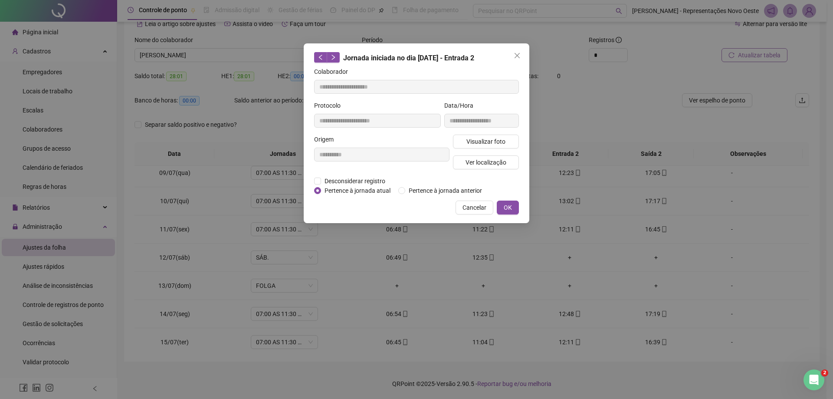
type input "**********"
click at [485, 158] on span "Ver localização" at bounding box center [486, 163] width 41 height 10
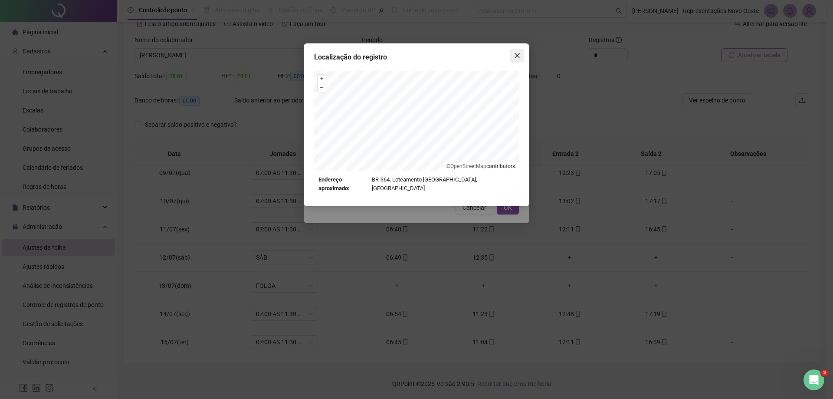
click at [520, 60] on button "Close" at bounding box center [518, 56] width 14 height 14
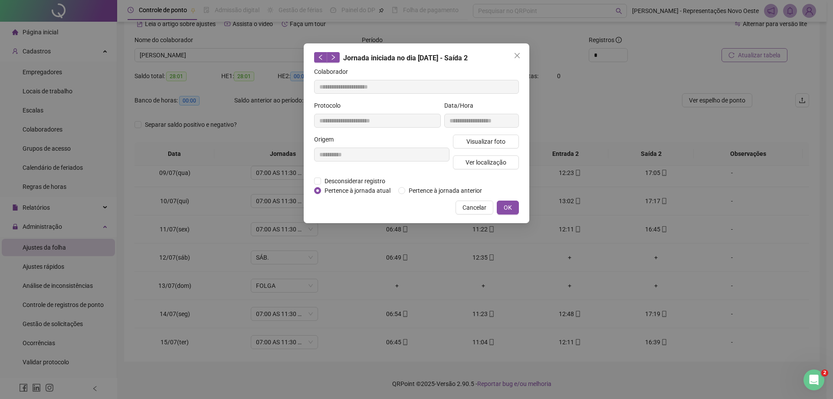
click at [520, 60] on button "Close" at bounding box center [518, 56] width 14 height 14
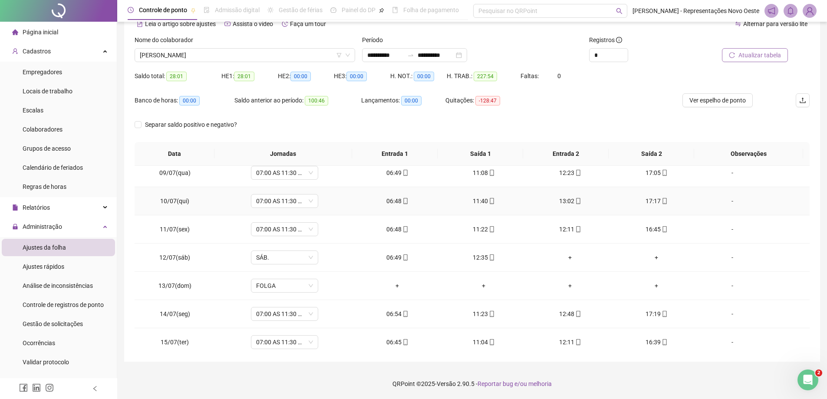
click at [394, 207] on td "06:48" at bounding box center [397, 201] width 86 height 28
click at [402, 200] on span "mobile" at bounding box center [405, 201] width 7 height 6
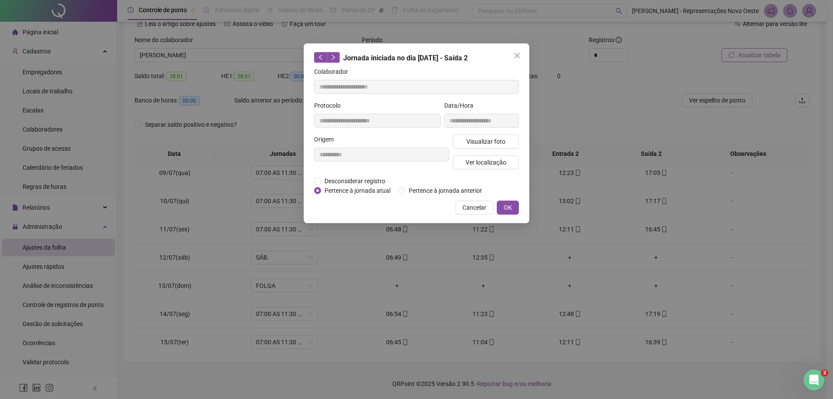
type input "**********"
click at [462, 160] on button "Ver localização" at bounding box center [486, 162] width 66 height 14
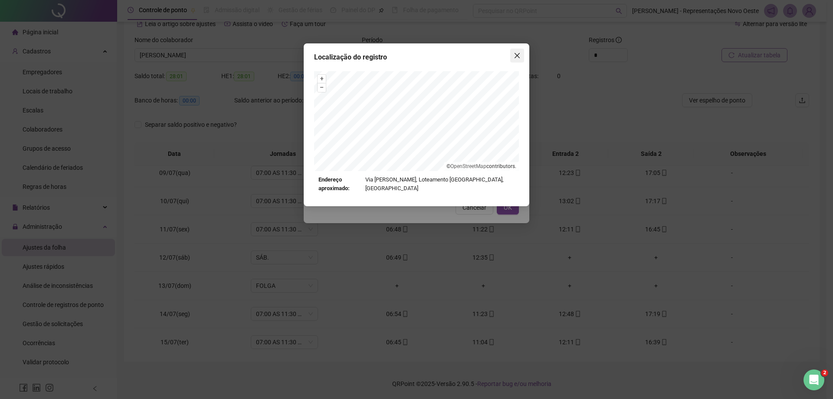
click at [524, 51] on button "Close" at bounding box center [518, 56] width 14 height 14
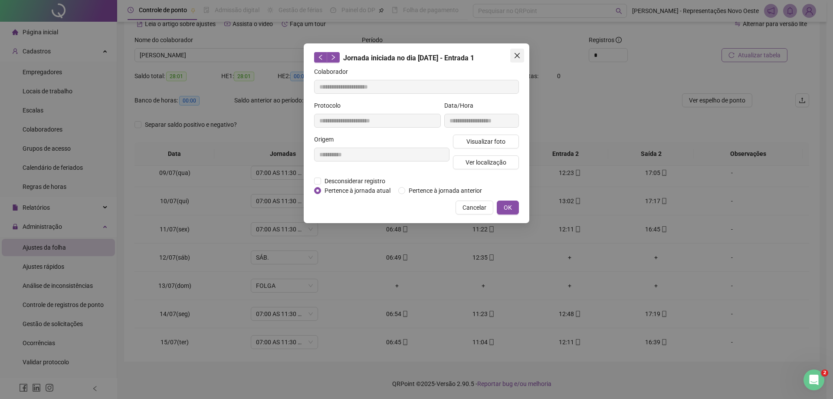
click at [522, 51] on button "Close" at bounding box center [518, 56] width 14 height 14
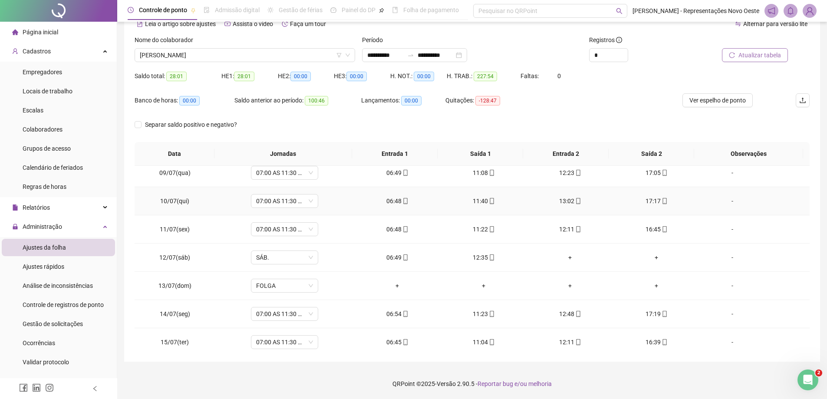
click at [471, 200] on div "11:40" at bounding box center [484, 201] width 72 height 10
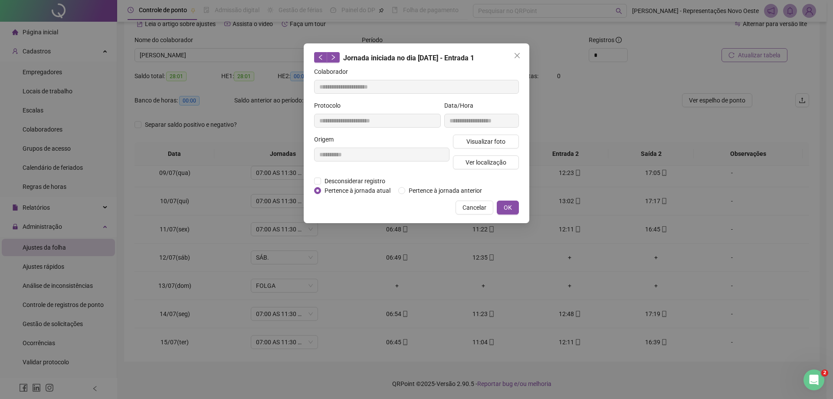
type input "**********"
click at [462, 161] on button "Ver localização" at bounding box center [486, 162] width 66 height 14
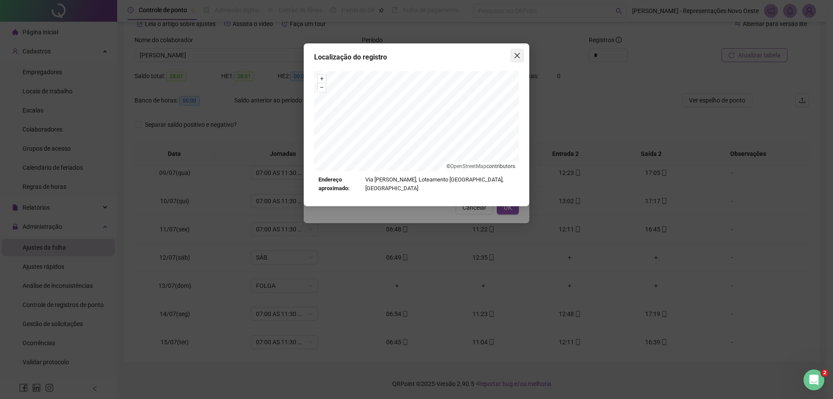
click at [515, 55] on icon "close" at bounding box center [517, 55] width 7 height 7
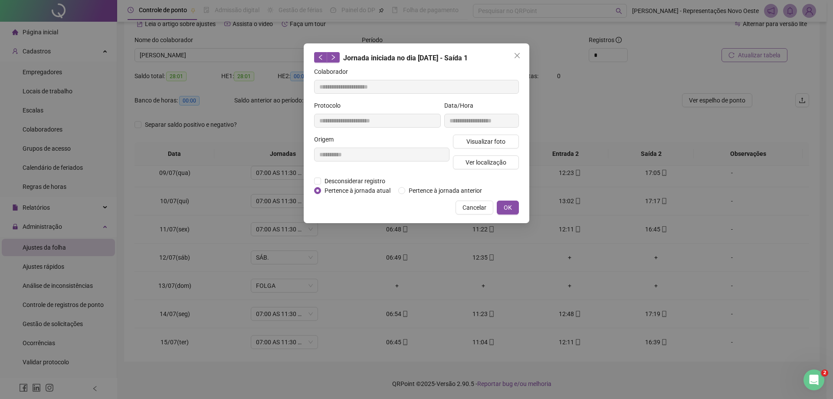
click at [515, 55] on icon "close" at bounding box center [517, 55] width 7 height 7
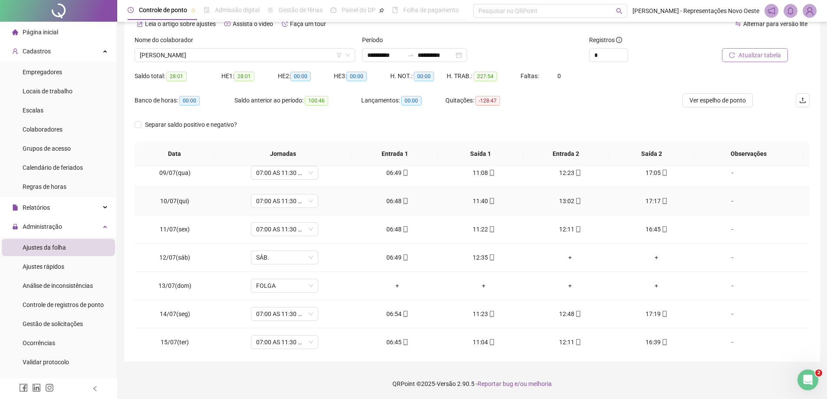
click at [564, 202] on div "13:02" at bounding box center [570, 201] width 72 height 10
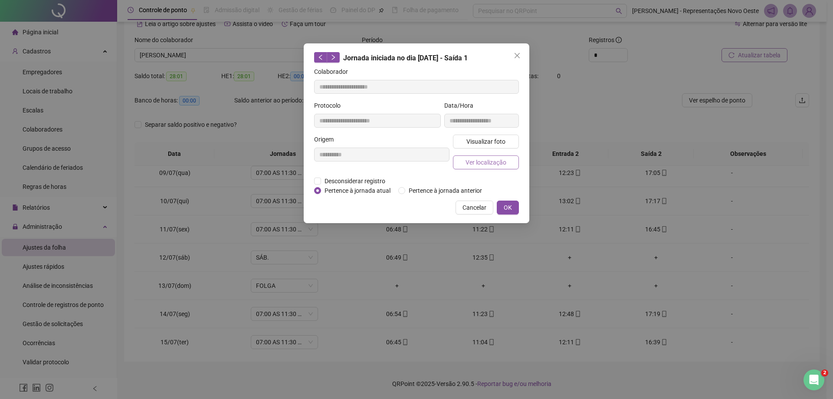
click at [488, 165] on span "Ver localização" at bounding box center [486, 163] width 41 height 10
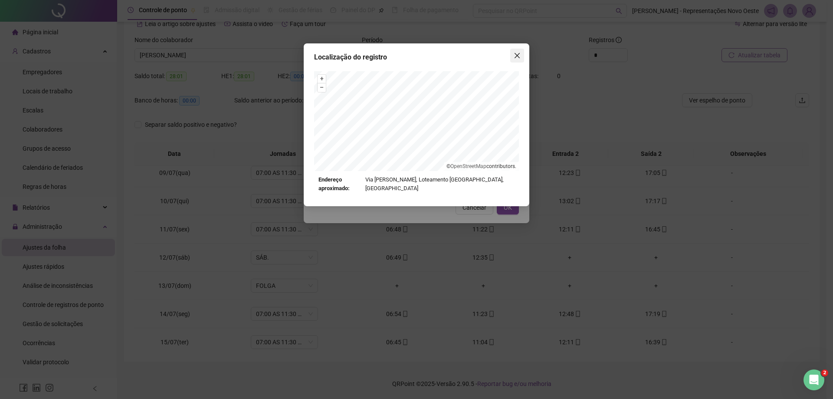
type input "**********"
click at [521, 53] on span "Close" at bounding box center [518, 55] width 14 height 7
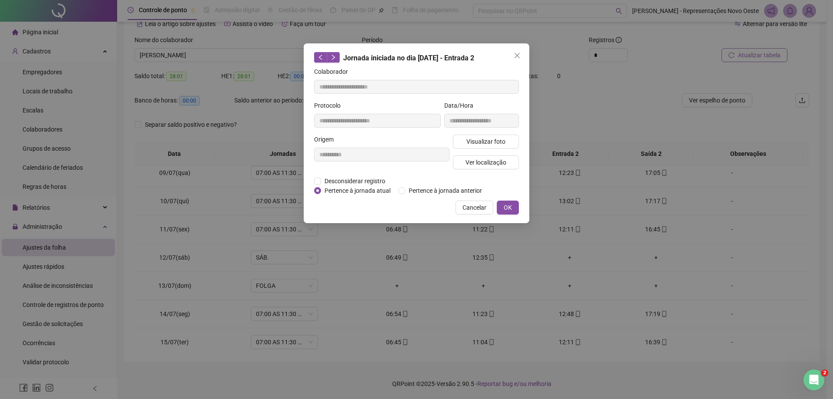
click at [521, 53] on span "Close" at bounding box center [518, 55] width 14 height 7
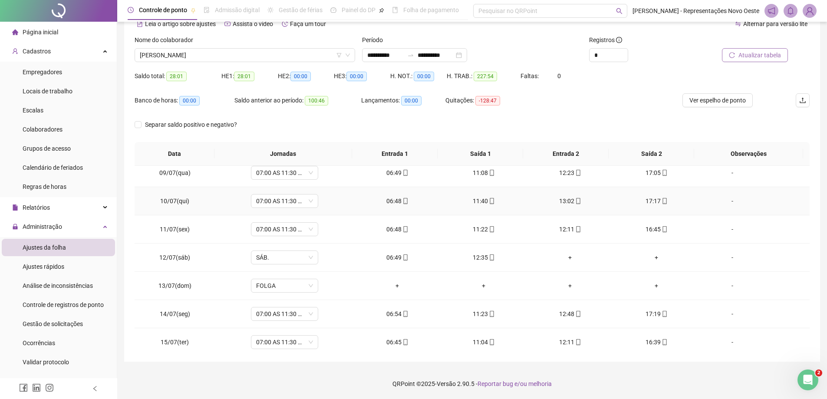
click at [646, 201] on div "17:17" at bounding box center [656, 201] width 72 height 10
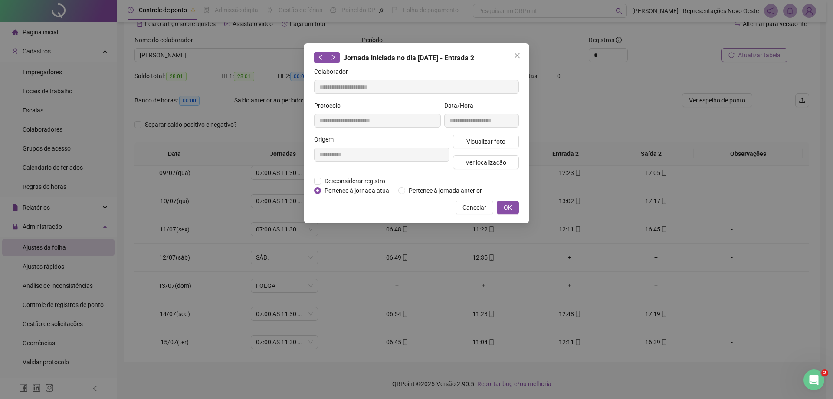
type input "**********"
click at [474, 162] on span "Ver localização" at bounding box center [486, 163] width 41 height 10
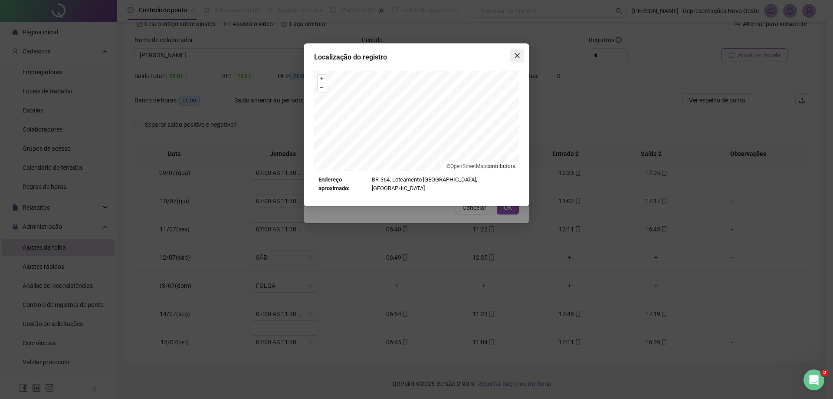
click at [514, 59] on icon "close" at bounding box center [517, 55] width 7 height 7
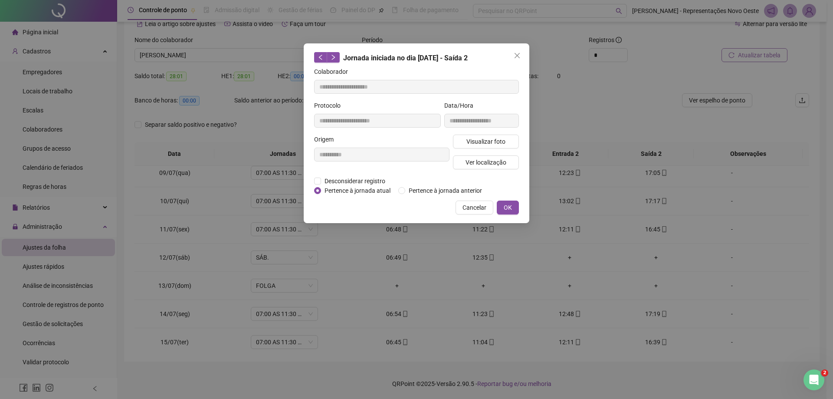
drag, startPoint x: 517, startPoint y: 58, endPoint x: 503, endPoint y: 72, distance: 20.0
click at [517, 58] on icon "close" at bounding box center [517, 55] width 7 height 7
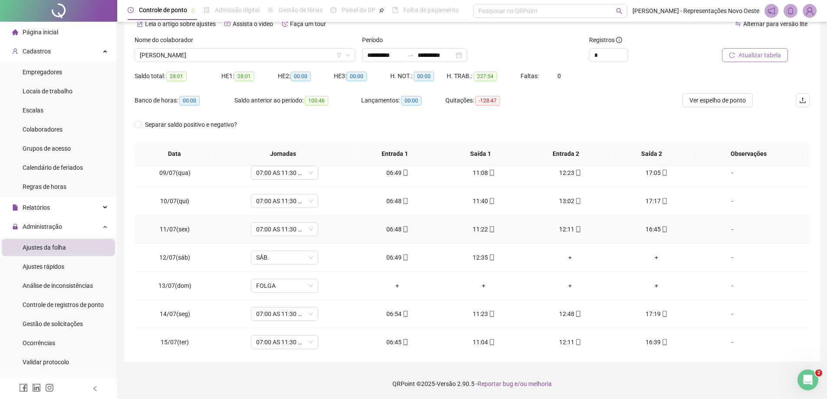
click at [397, 230] on div "06:48" at bounding box center [397, 229] width 72 height 10
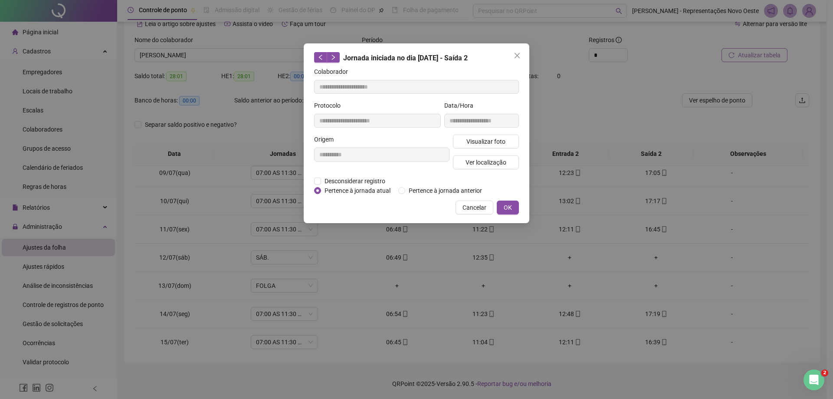
type input "**********"
click at [495, 161] on span "Ver localização" at bounding box center [486, 163] width 41 height 10
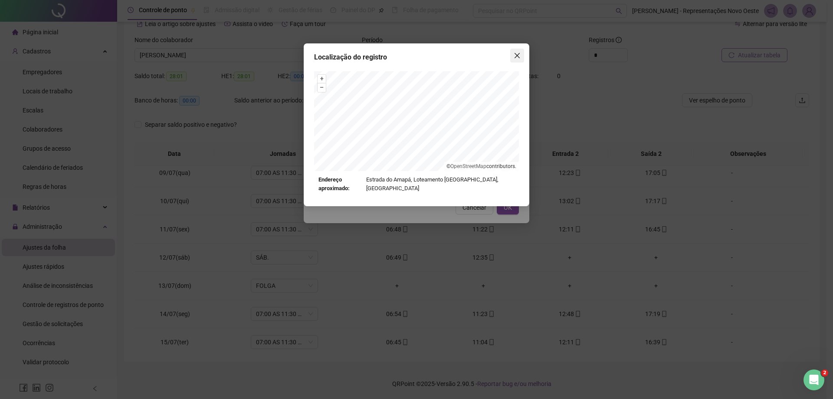
click at [519, 53] on icon "close" at bounding box center [517, 55] width 7 height 7
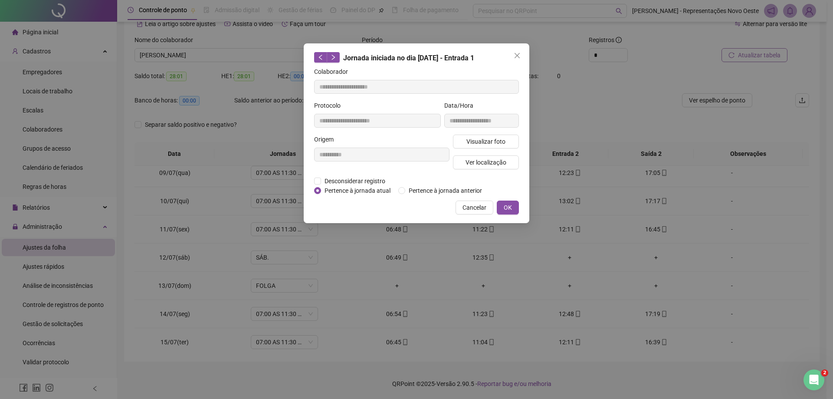
click at [519, 54] on icon "close" at bounding box center [517, 55] width 5 height 5
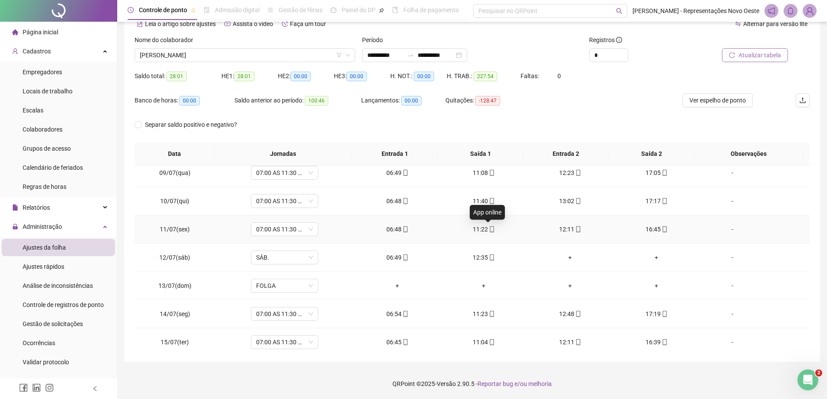
click at [489, 230] on icon "mobile" at bounding box center [492, 229] width 6 height 6
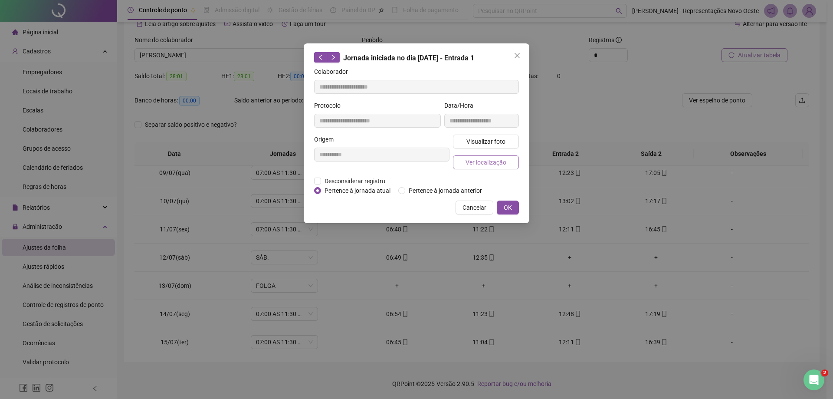
type input "**********"
click at [494, 163] on span "Ver localização" at bounding box center [486, 163] width 41 height 10
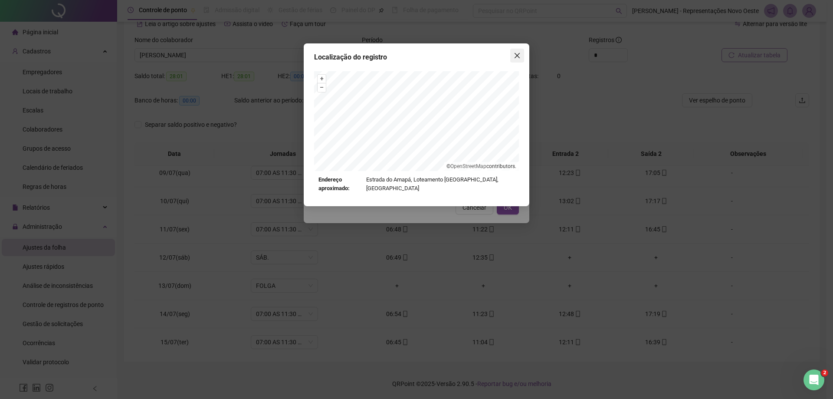
click at [520, 55] on icon "close" at bounding box center [517, 55] width 7 height 7
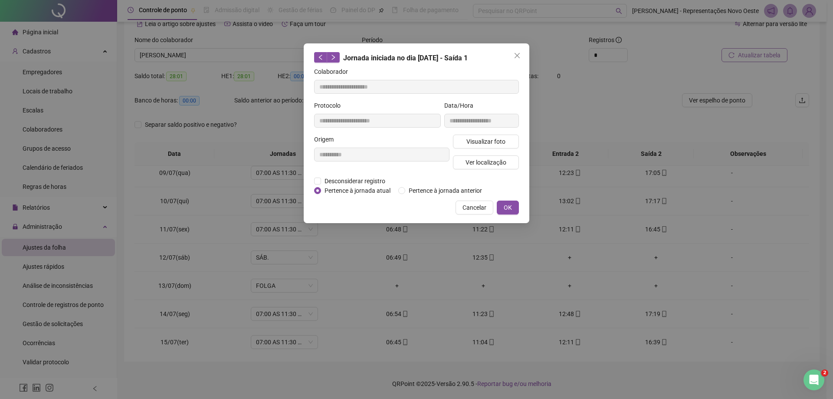
click at [520, 55] on icon "close" at bounding box center [517, 55] width 7 height 7
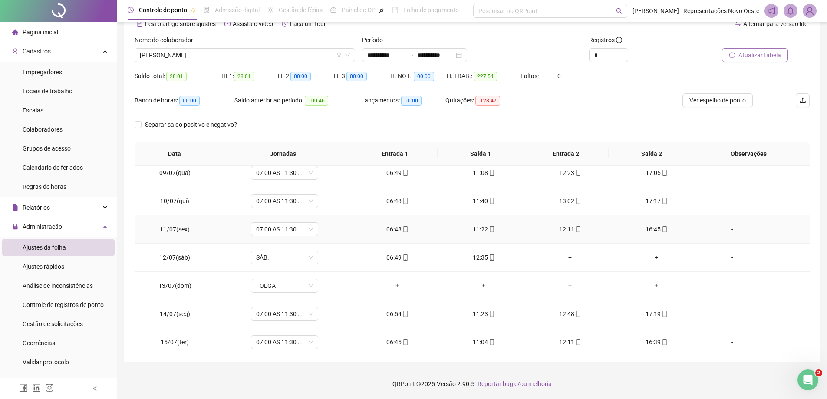
click at [568, 230] on div "12:11" at bounding box center [570, 229] width 72 height 10
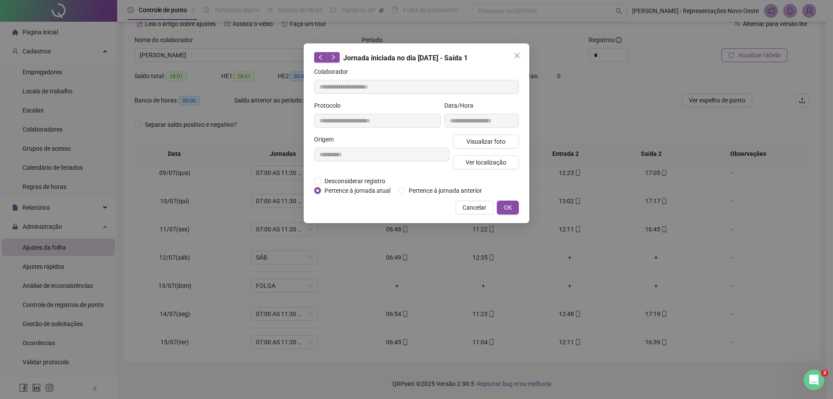
type input "**********"
click at [474, 167] on button "Ver localização" at bounding box center [486, 162] width 66 height 14
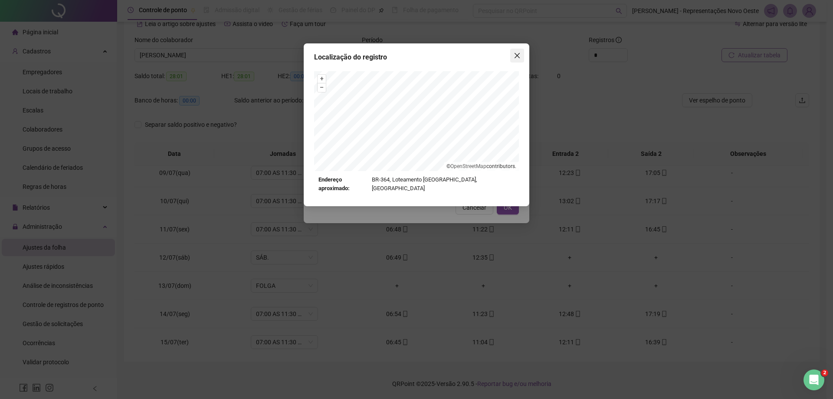
click at [515, 59] on icon "close" at bounding box center [517, 55] width 7 height 7
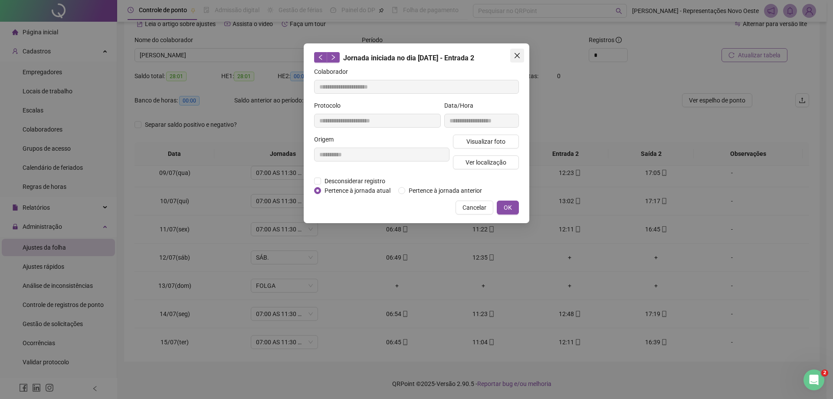
click at [515, 56] on icon "close" at bounding box center [517, 55] width 7 height 7
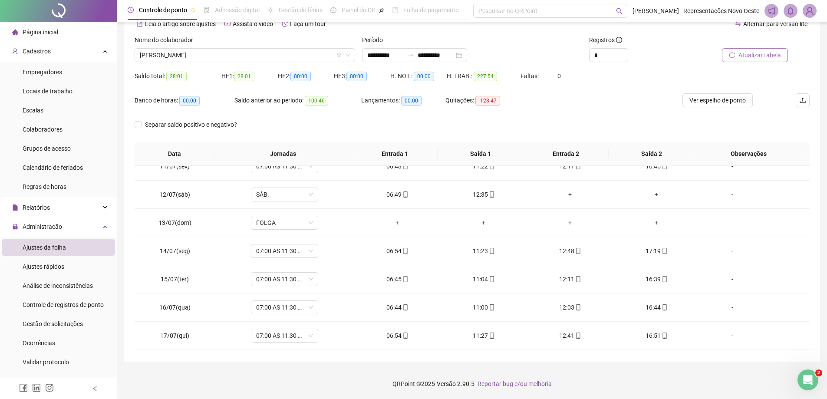
scroll to position [302, 0]
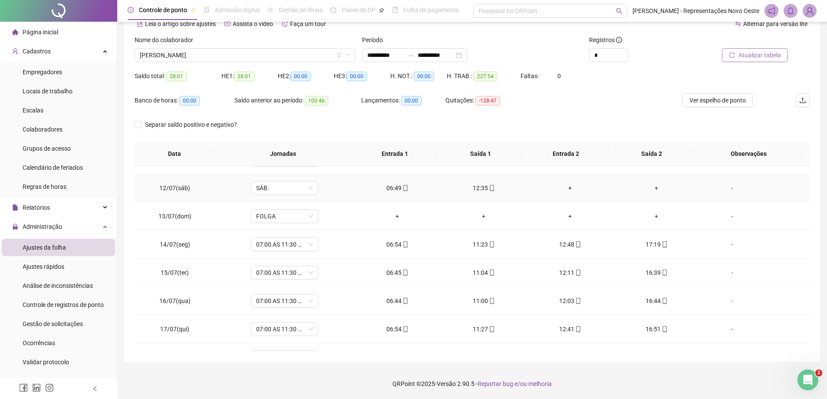
click at [394, 186] on div "06:49" at bounding box center [397, 188] width 72 height 10
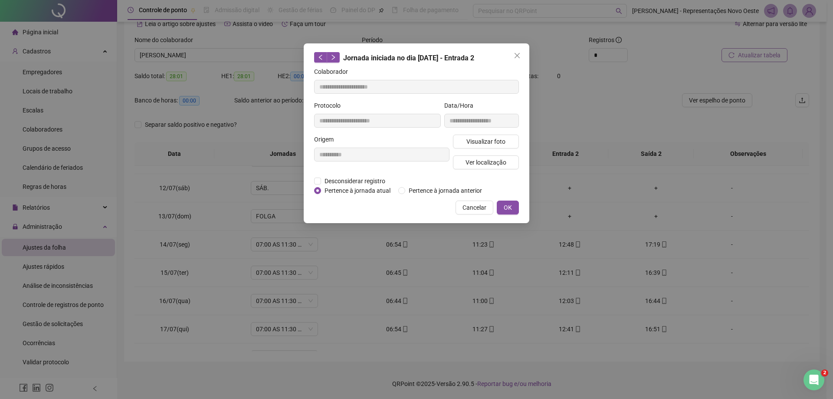
type input "**********"
click at [491, 161] on span "Ver localização" at bounding box center [486, 163] width 41 height 10
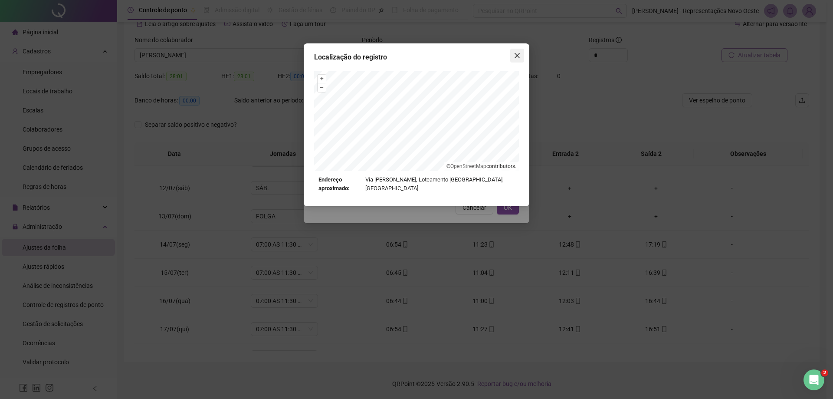
click at [519, 55] on icon "close" at bounding box center [517, 55] width 7 height 7
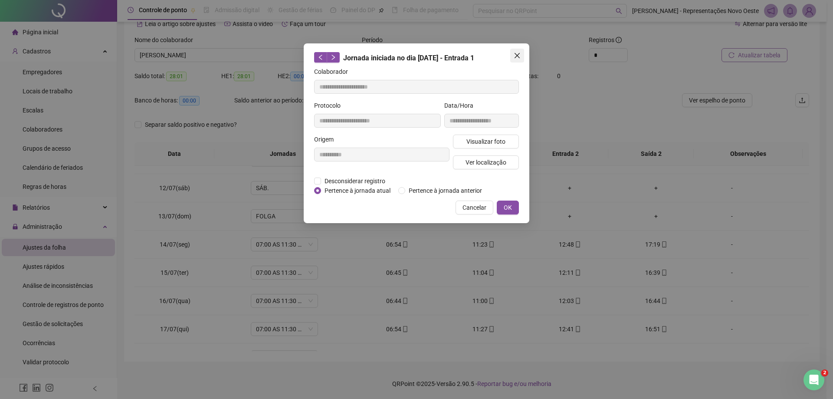
click at [516, 55] on icon "close" at bounding box center [517, 55] width 5 height 5
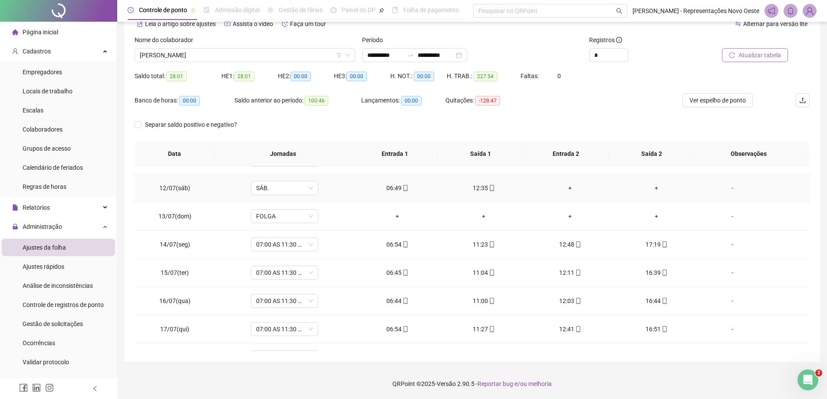
click at [477, 190] on div "12:35" at bounding box center [484, 188] width 72 height 10
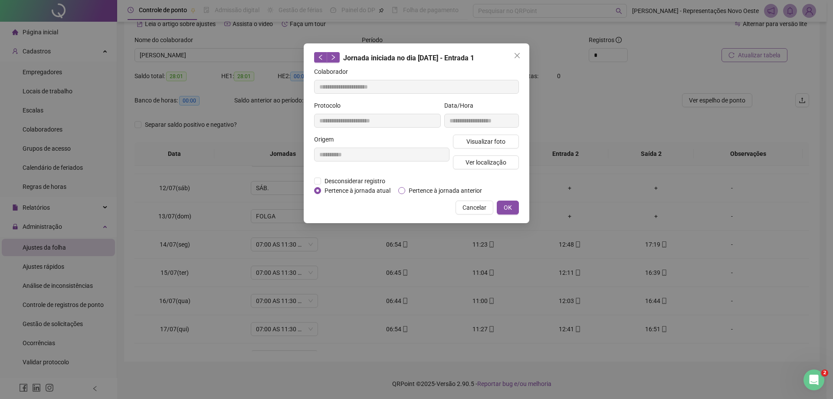
type input "**********"
click at [493, 163] on span "Ver localização" at bounding box center [486, 163] width 41 height 10
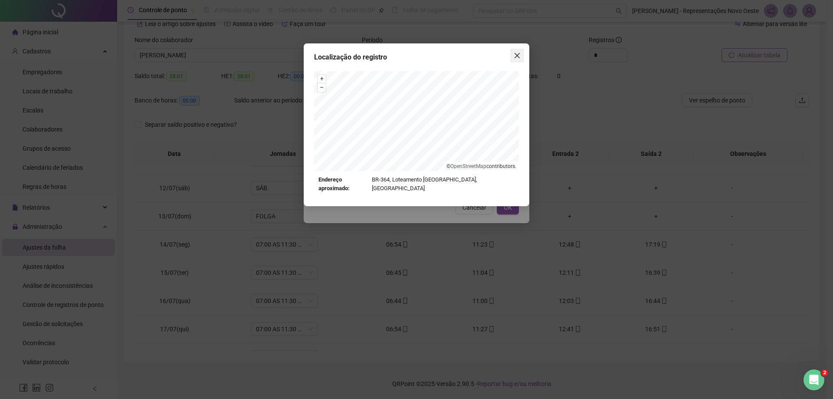
click at [520, 56] on icon "close" at bounding box center [517, 55] width 7 height 7
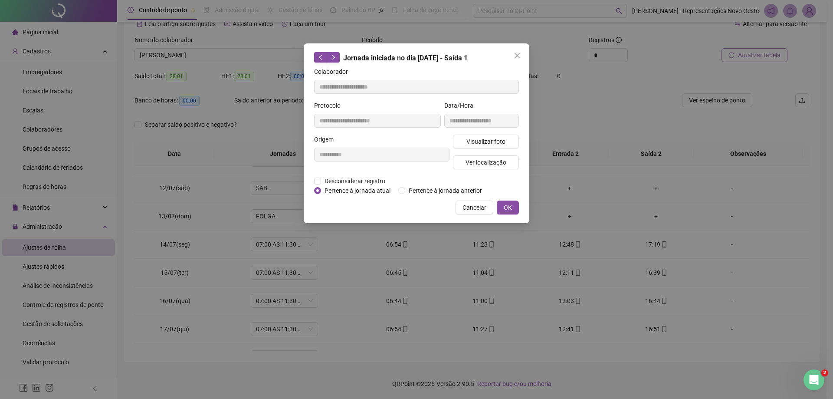
click at [519, 57] on icon "close" at bounding box center [517, 55] width 5 height 5
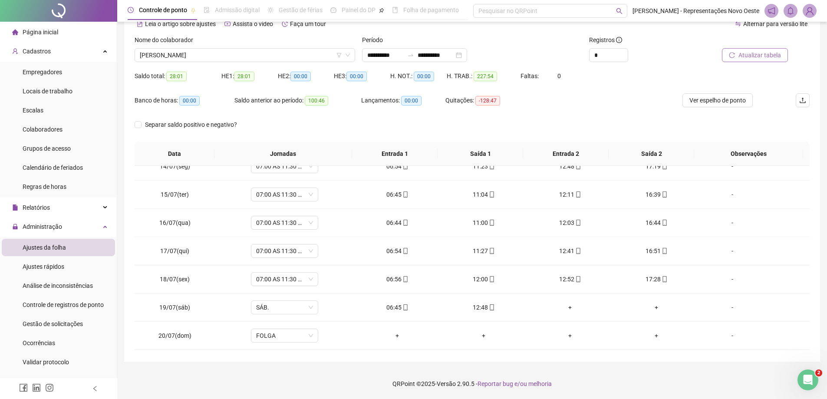
scroll to position [358, 0]
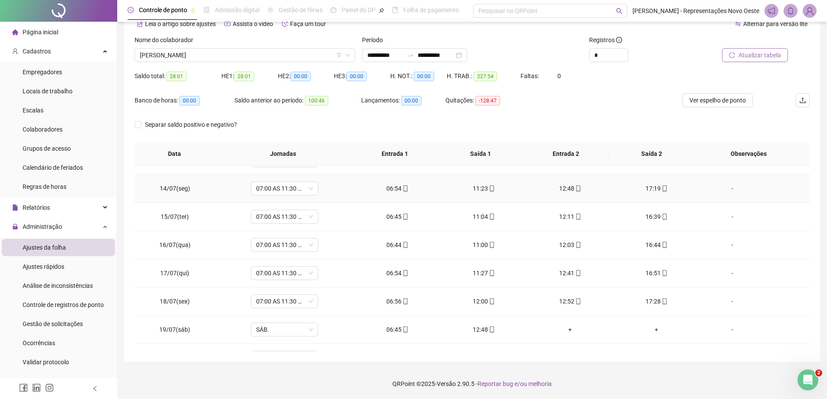
click at [395, 191] on div "06:54" at bounding box center [397, 189] width 72 height 10
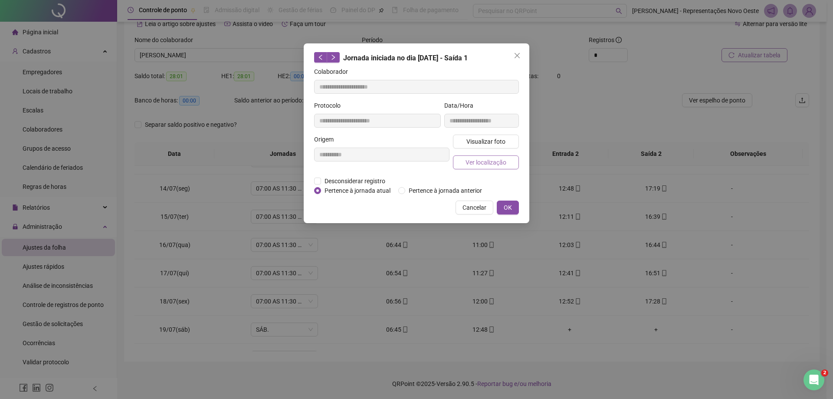
type input "**********"
click at [471, 164] on span "Ver localização" at bounding box center [486, 163] width 41 height 10
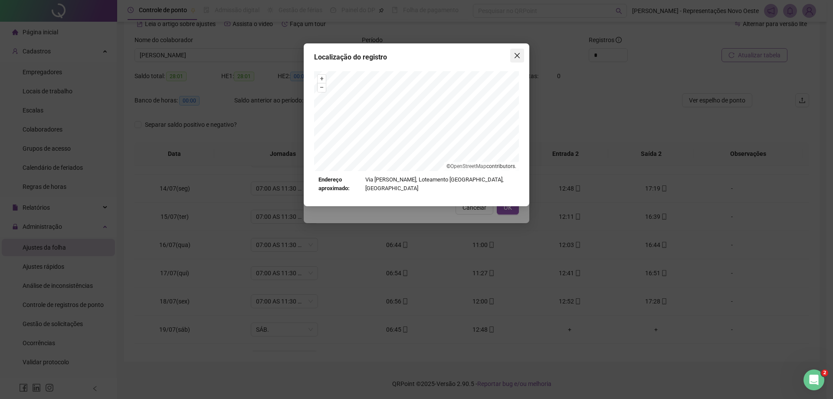
click at [518, 57] on icon "close" at bounding box center [517, 55] width 7 height 7
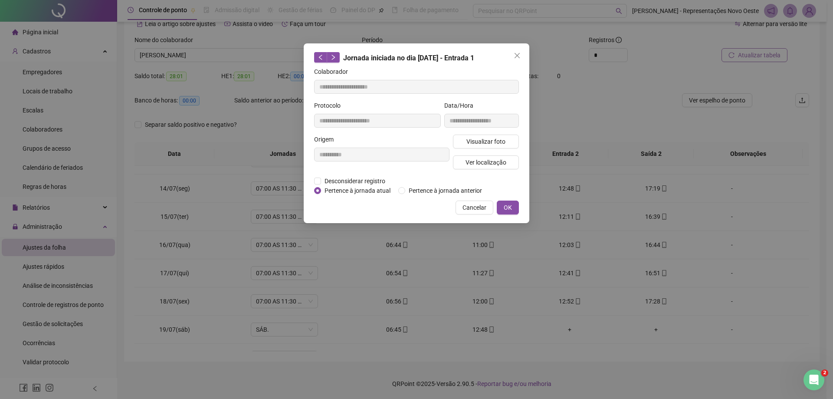
click at [518, 57] on icon "close" at bounding box center [517, 55] width 7 height 7
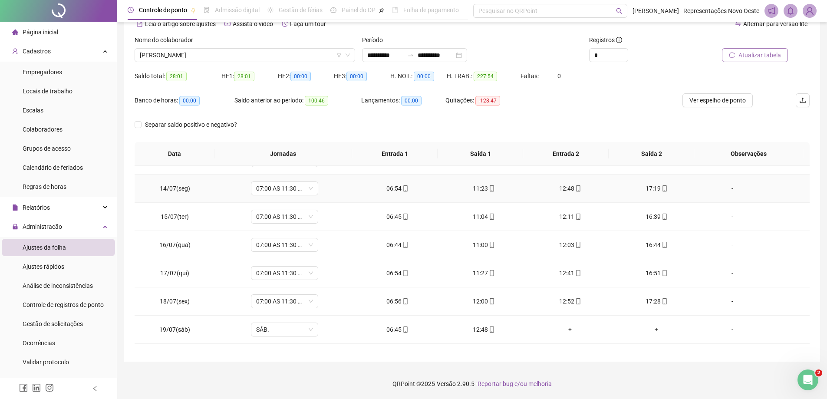
click at [482, 186] on div "11:23" at bounding box center [484, 189] width 72 height 10
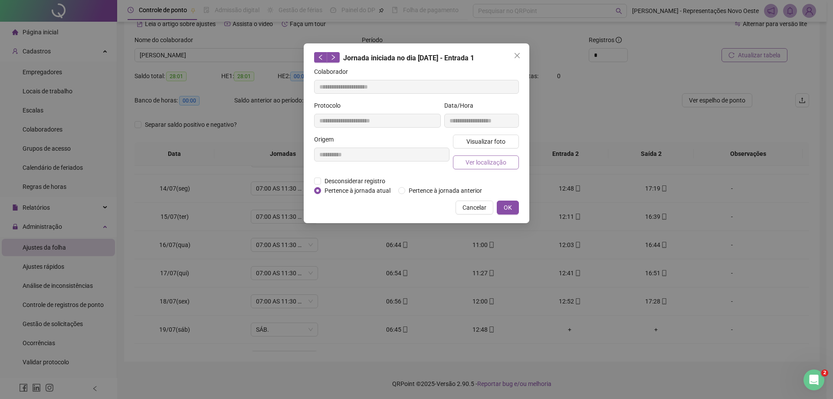
click at [505, 161] on span "Ver localização" at bounding box center [486, 163] width 41 height 10
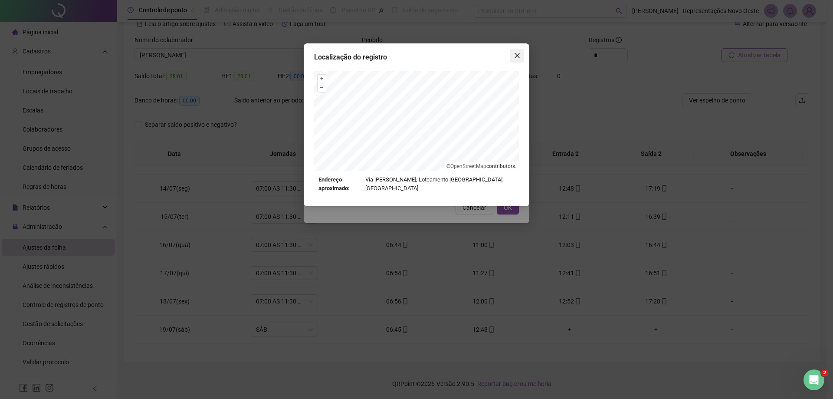
click at [516, 58] on icon "close" at bounding box center [517, 55] width 7 height 7
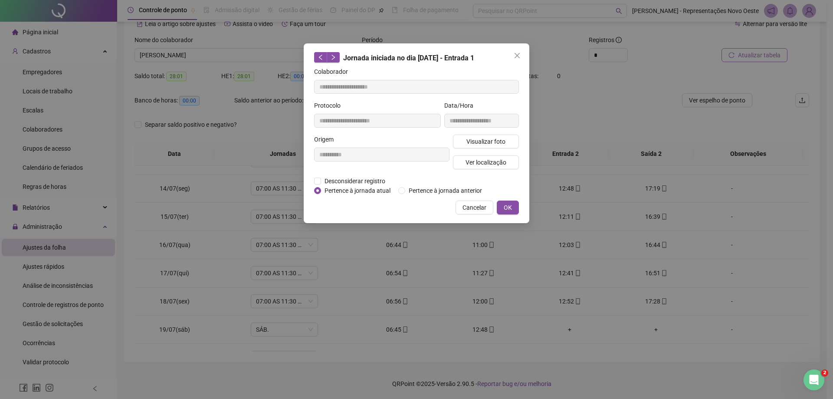
type input "**********"
click at [520, 55] on icon "close" at bounding box center [517, 55] width 7 height 7
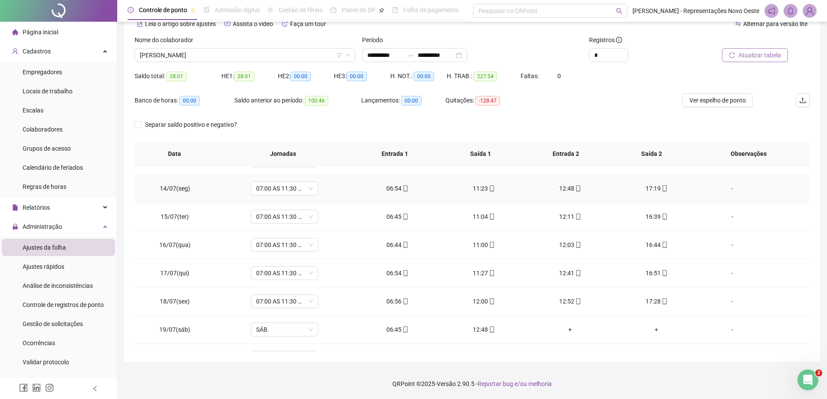
click at [565, 185] on div "12:48" at bounding box center [570, 189] width 72 height 10
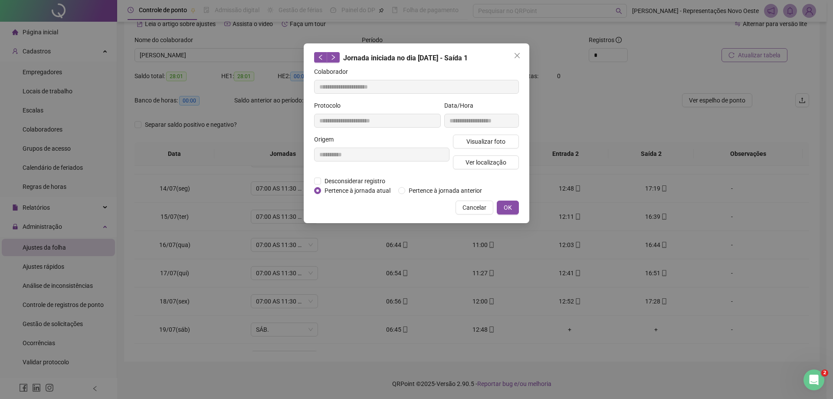
type input "**********"
click at [487, 160] on span "Ver localização" at bounding box center [486, 163] width 41 height 10
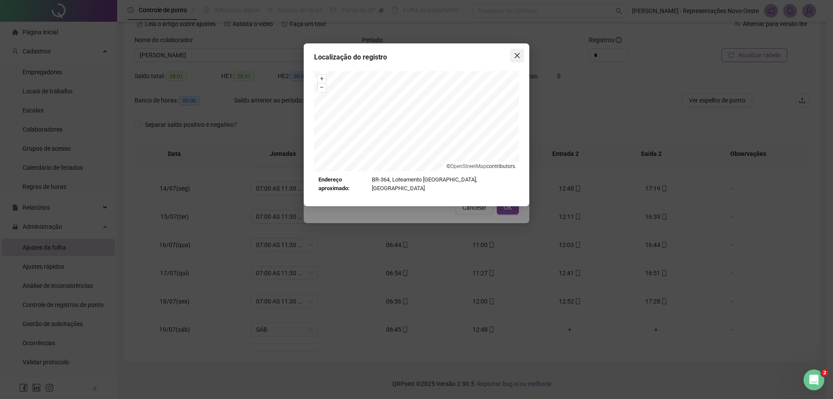
click at [515, 58] on icon "close" at bounding box center [517, 55] width 5 height 5
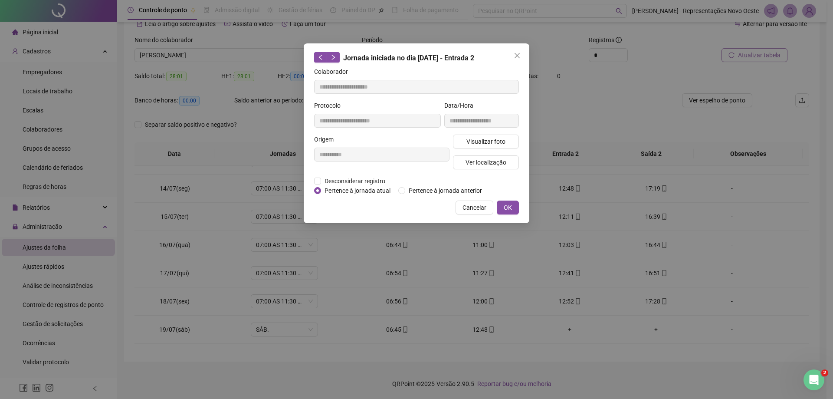
click at [515, 58] on icon "close" at bounding box center [517, 55] width 5 height 5
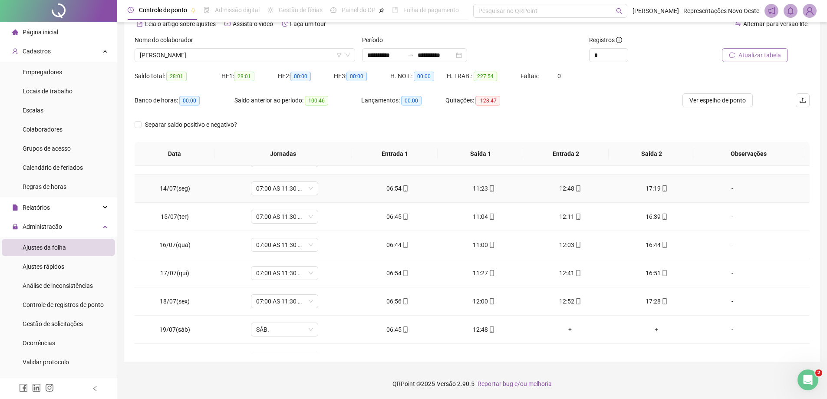
click at [641, 186] on div "17:19" at bounding box center [656, 189] width 72 height 10
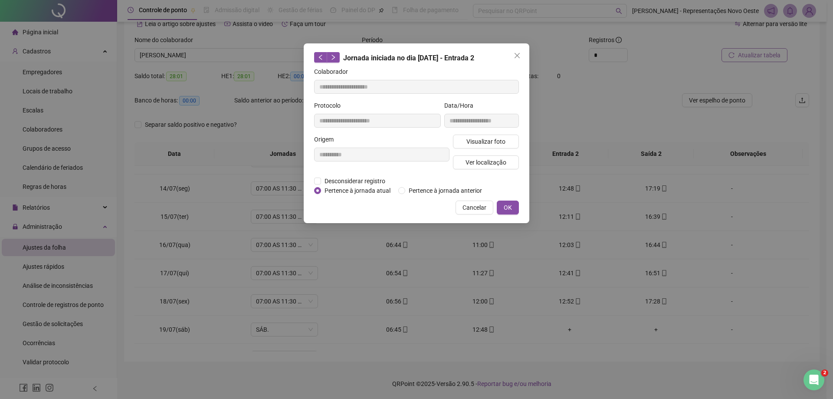
type input "**********"
click at [488, 166] on span "Ver localização" at bounding box center [486, 163] width 41 height 10
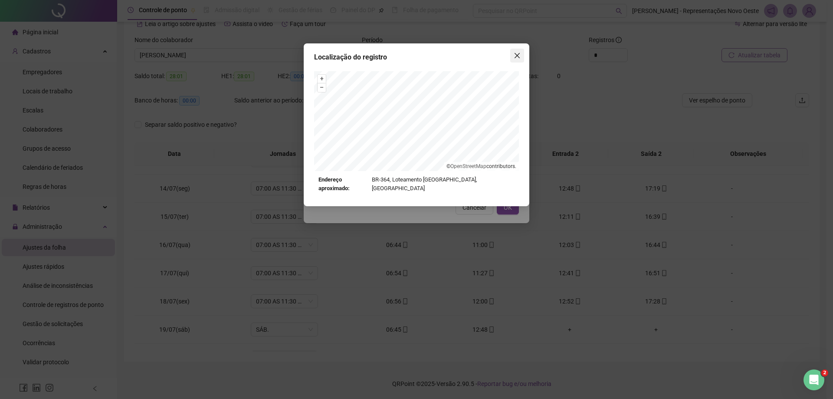
click at [518, 55] on icon "close" at bounding box center [517, 55] width 5 height 5
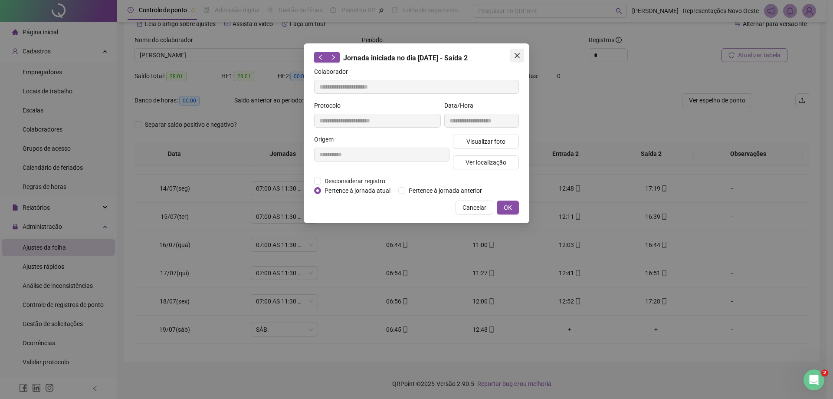
click at [519, 56] on icon "close" at bounding box center [517, 55] width 7 height 7
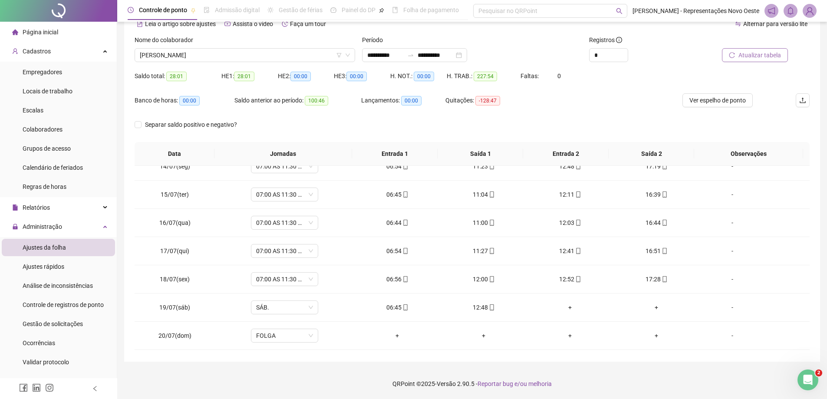
scroll to position [385, 0]
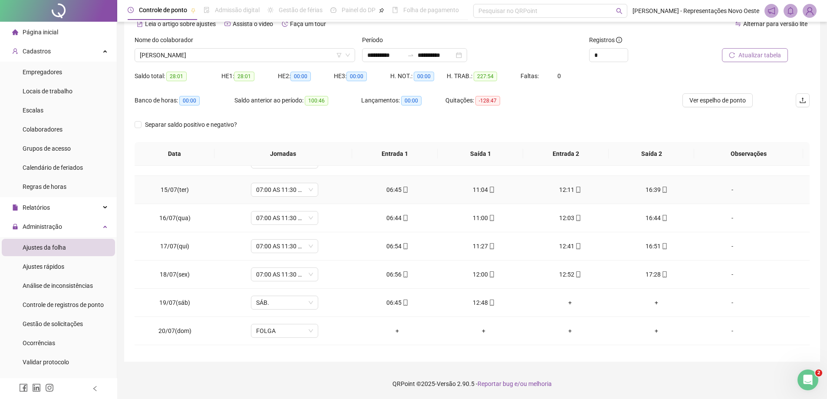
click at [394, 185] on div "06:45" at bounding box center [397, 190] width 72 height 10
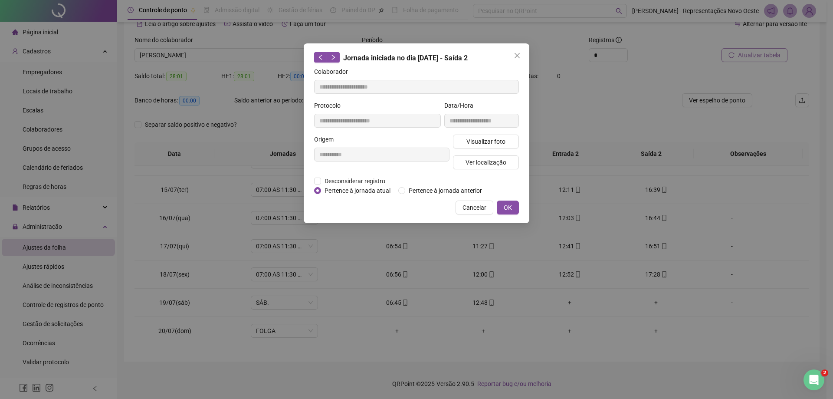
type input "**********"
click at [472, 162] on span "Ver localização" at bounding box center [486, 163] width 41 height 10
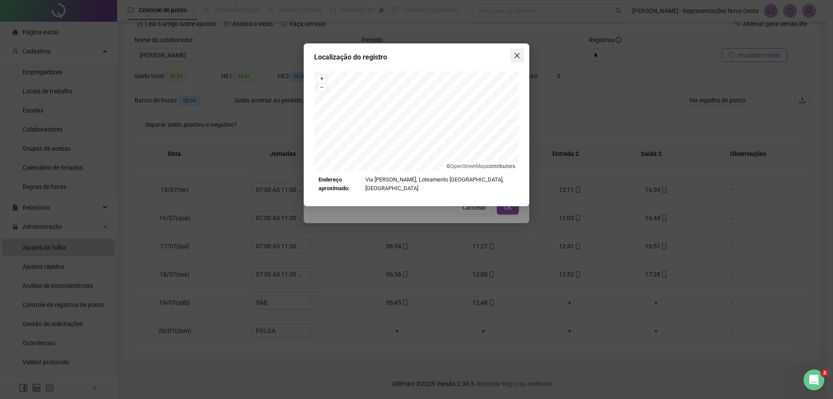
click at [518, 52] on icon "close" at bounding box center [517, 55] width 7 height 7
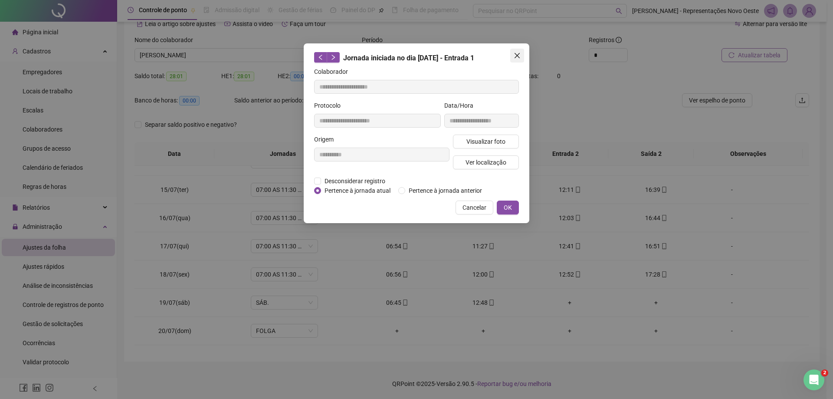
click at [516, 53] on icon "close" at bounding box center [517, 55] width 7 height 7
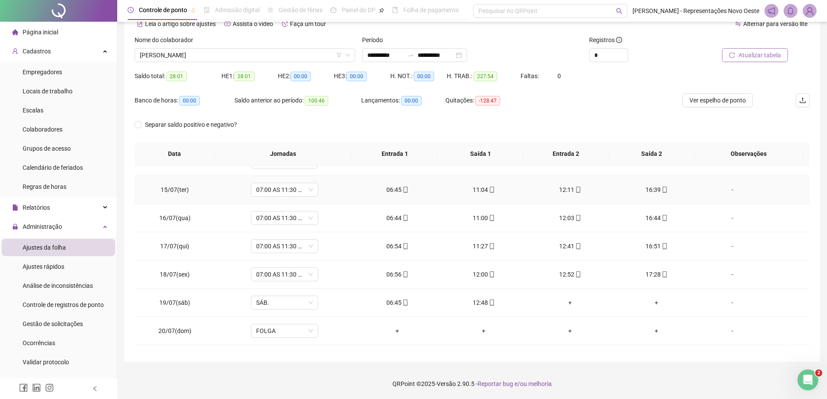
click at [480, 190] on div "11:04" at bounding box center [484, 190] width 72 height 10
type input "**********"
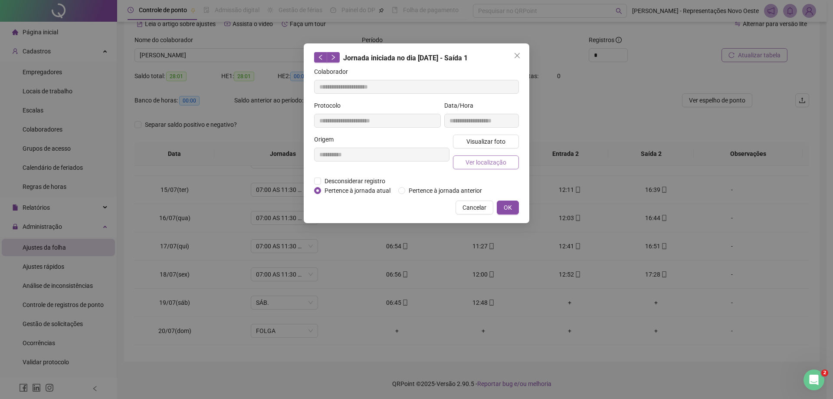
click at [493, 165] on span "Ver localização" at bounding box center [486, 163] width 41 height 10
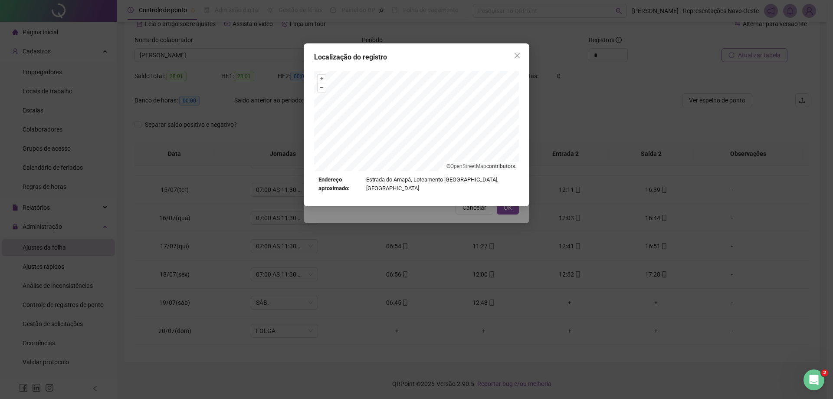
click at [513, 55] on span "Close" at bounding box center [518, 55] width 14 height 7
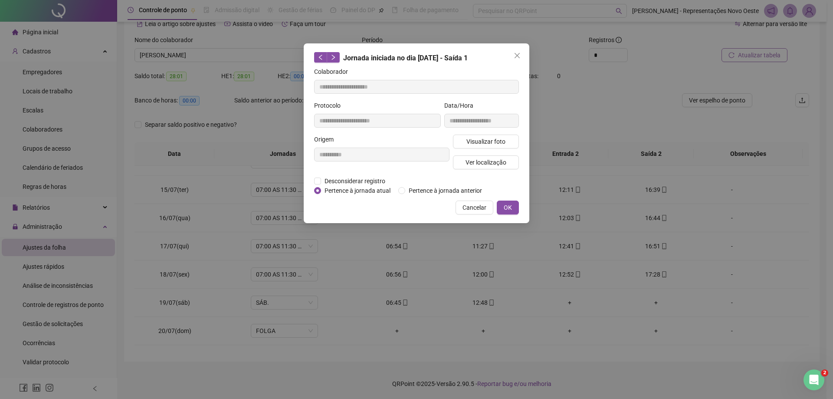
click at [513, 55] on span "Close" at bounding box center [518, 55] width 14 height 7
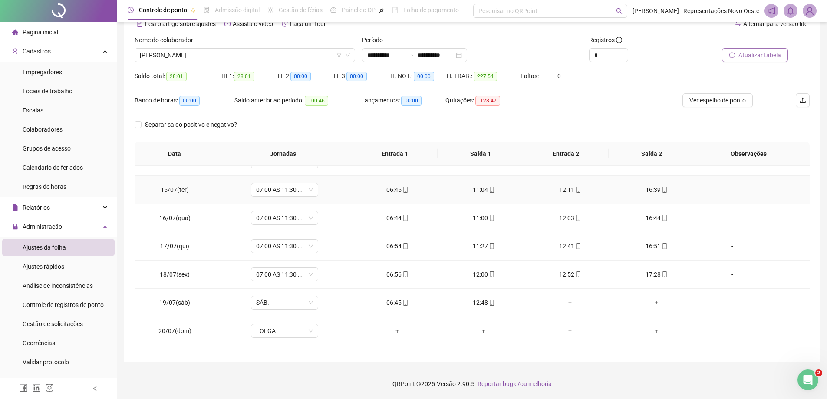
click at [567, 194] on div "12:11" at bounding box center [570, 190] width 72 height 10
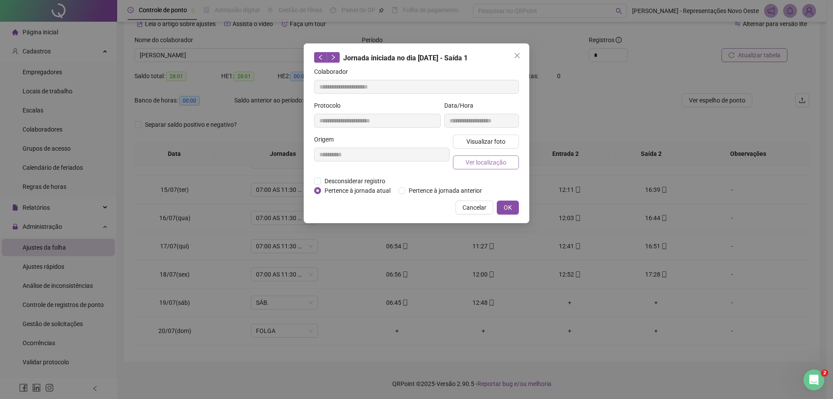
type input "**********"
click at [499, 158] on span "Ver localização" at bounding box center [486, 163] width 41 height 10
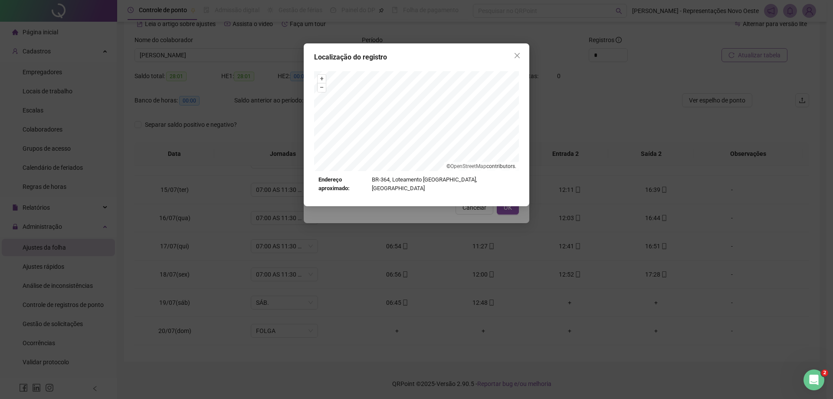
click at [520, 63] on div "Localização do registro + – ⇧ › © OpenStreetMap contributors. Endereço aproxima…" at bounding box center [417, 124] width 226 height 163
click at [517, 56] on icon "close" at bounding box center [517, 55] width 5 height 5
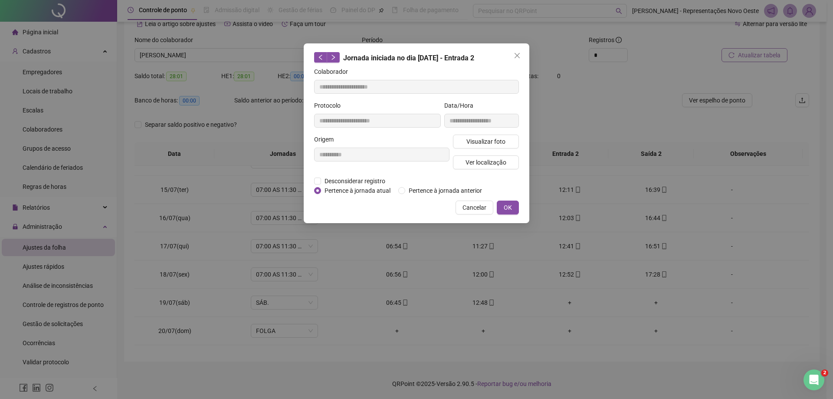
click at [517, 56] on icon "close" at bounding box center [517, 55] width 5 height 5
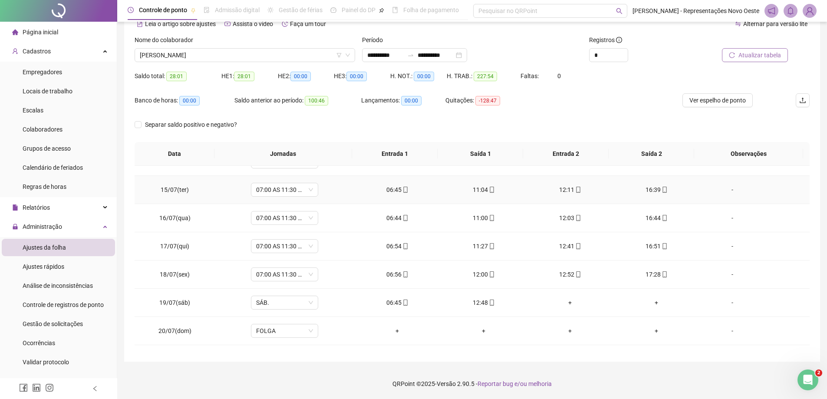
click at [661, 187] on span "mobile" at bounding box center [664, 190] width 7 height 6
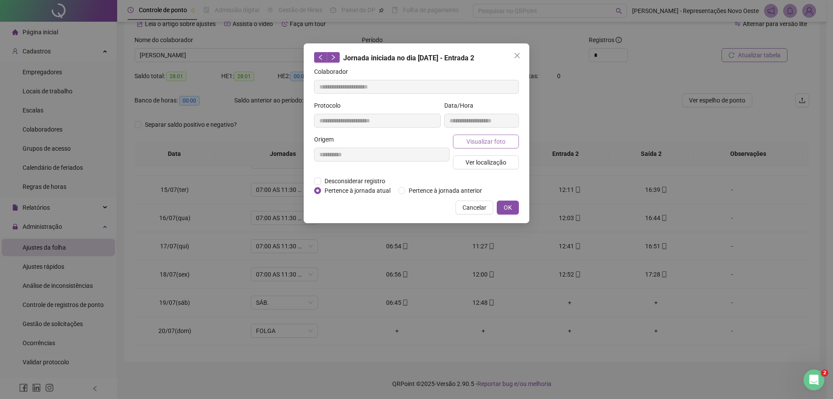
type input "**********"
click at [469, 161] on span "Ver localização" at bounding box center [486, 163] width 41 height 10
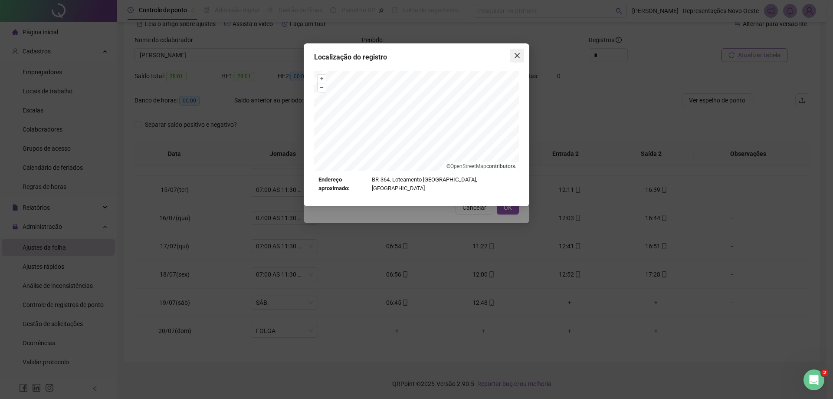
click at [518, 55] on icon "close" at bounding box center [517, 55] width 5 height 5
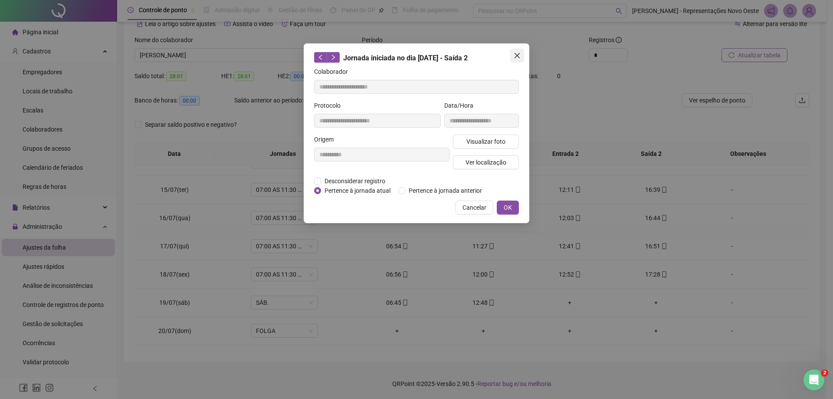
click at [517, 56] on icon "close" at bounding box center [517, 55] width 5 height 5
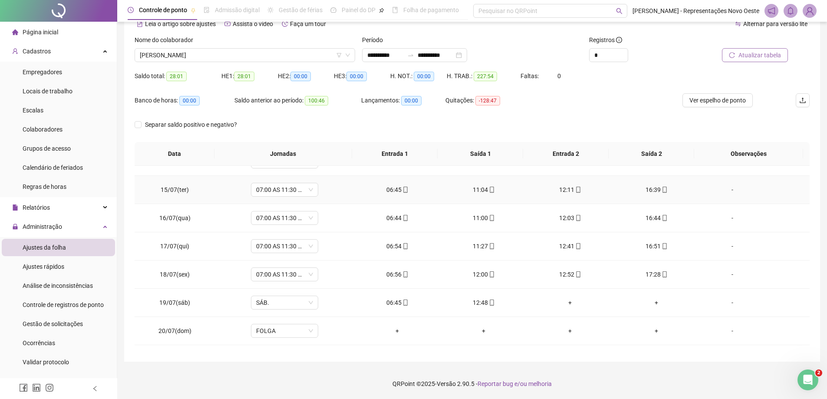
click at [651, 194] on div "16:39" at bounding box center [656, 190] width 72 height 10
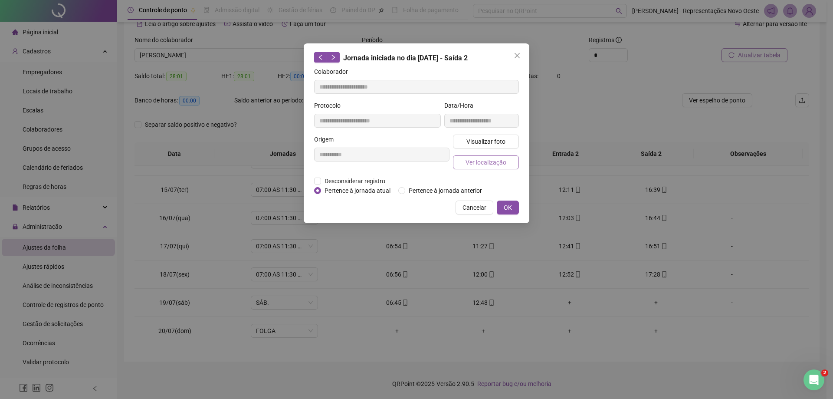
click at [485, 160] on span "Ver localização" at bounding box center [486, 163] width 41 height 10
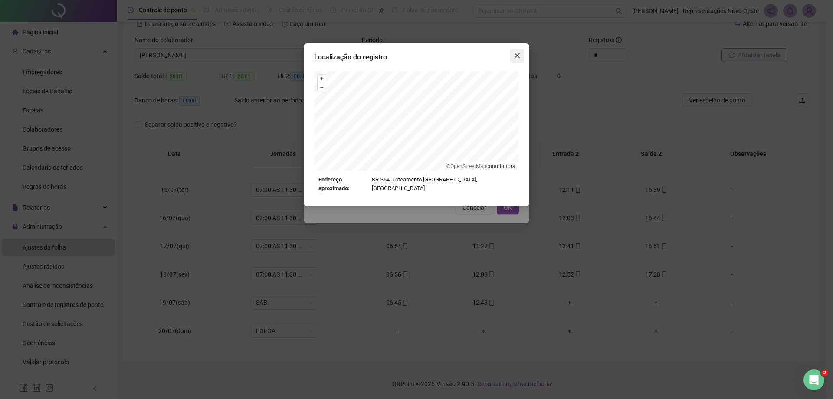
click at [522, 55] on span "Close" at bounding box center [518, 55] width 14 height 7
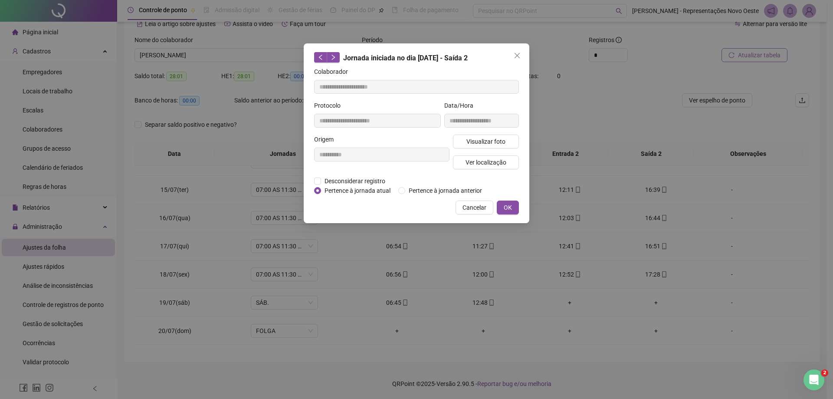
click at [520, 55] on icon "close" at bounding box center [517, 55] width 7 height 7
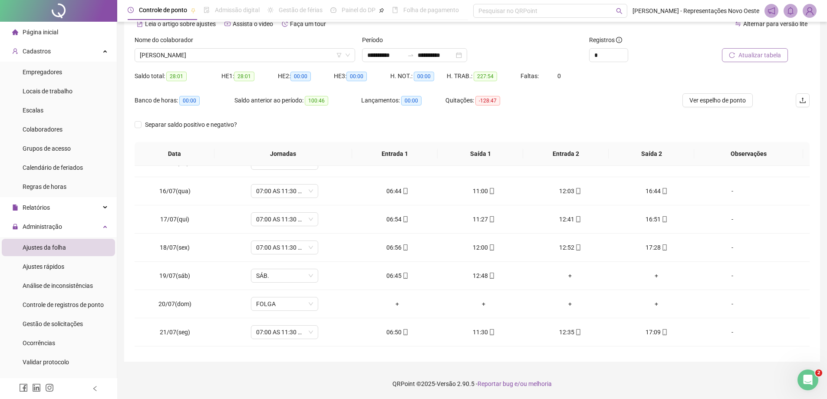
scroll to position [414, 0]
click at [386, 189] on div "06:44" at bounding box center [397, 189] width 72 height 10
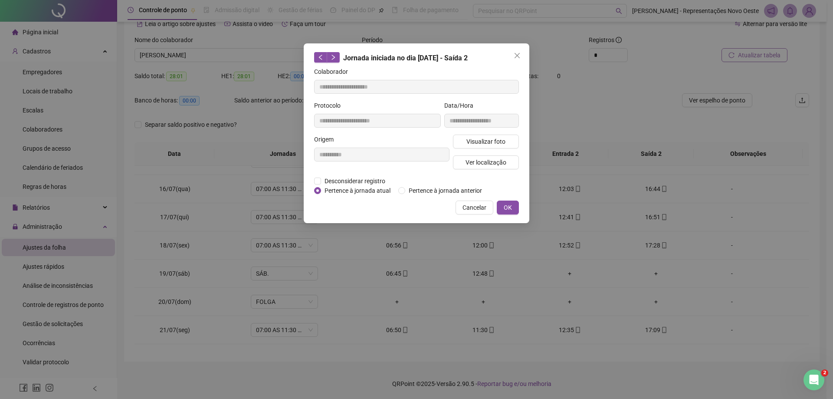
type input "**********"
click at [496, 159] on span "Ver localização" at bounding box center [486, 163] width 41 height 10
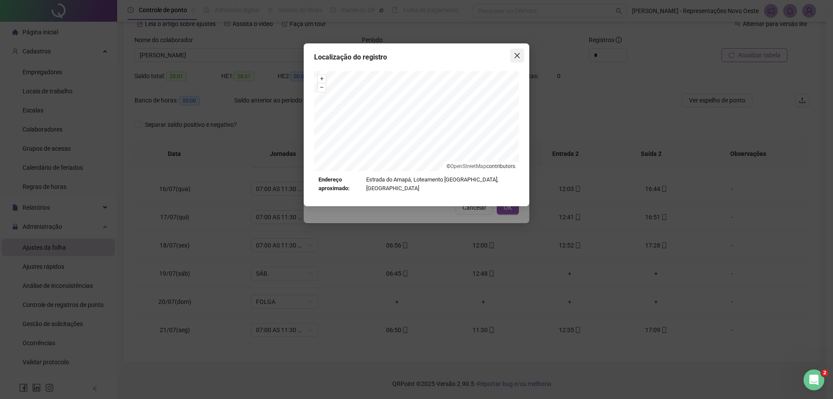
click at [516, 52] on icon "close" at bounding box center [517, 55] width 7 height 7
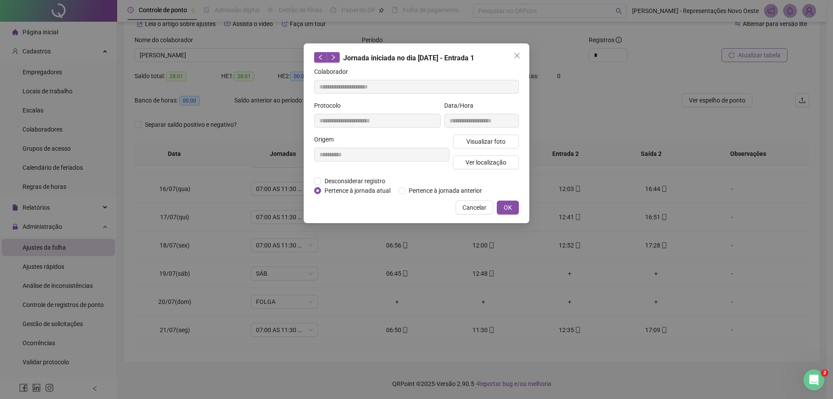
click at [516, 52] on icon "close" at bounding box center [517, 55] width 7 height 7
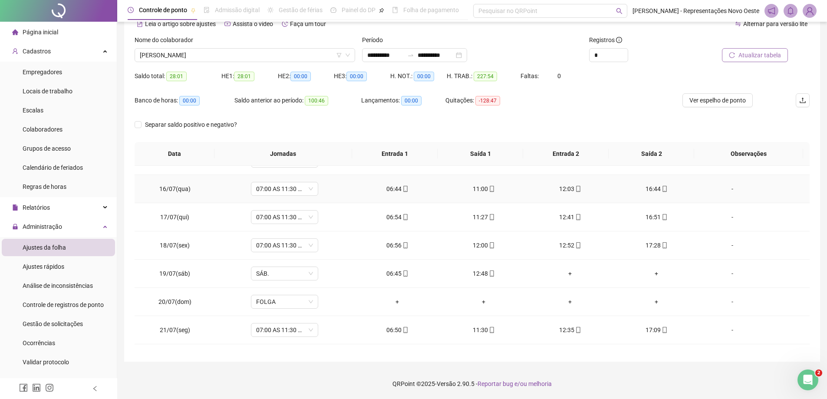
click at [477, 188] on div "11:00" at bounding box center [484, 189] width 72 height 10
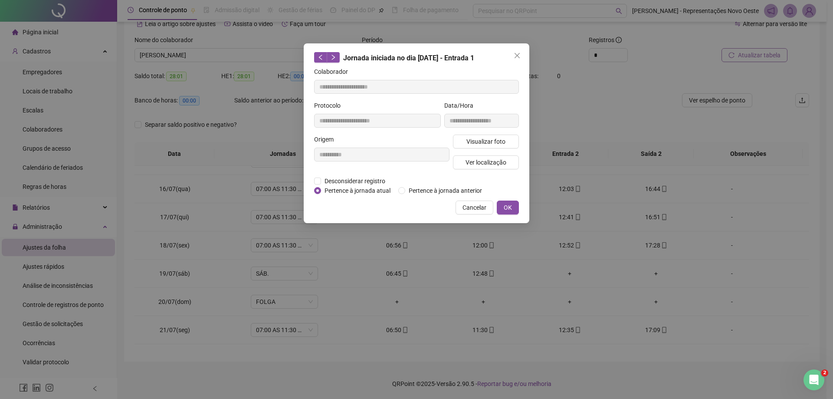
type input "**********"
click at [488, 159] on span "Ver localização" at bounding box center [486, 163] width 41 height 10
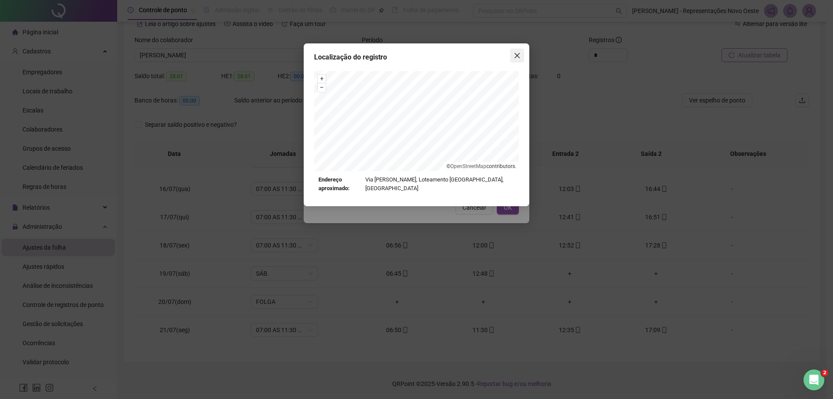
click at [523, 61] on button "Close" at bounding box center [518, 56] width 14 height 14
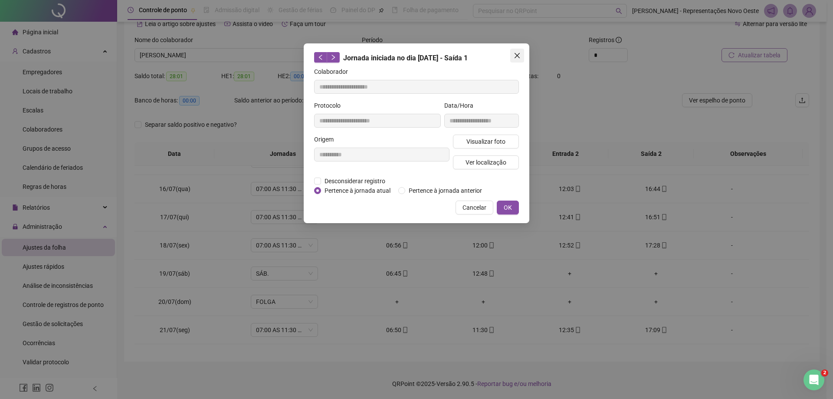
click at [520, 58] on icon "close" at bounding box center [517, 55] width 5 height 5
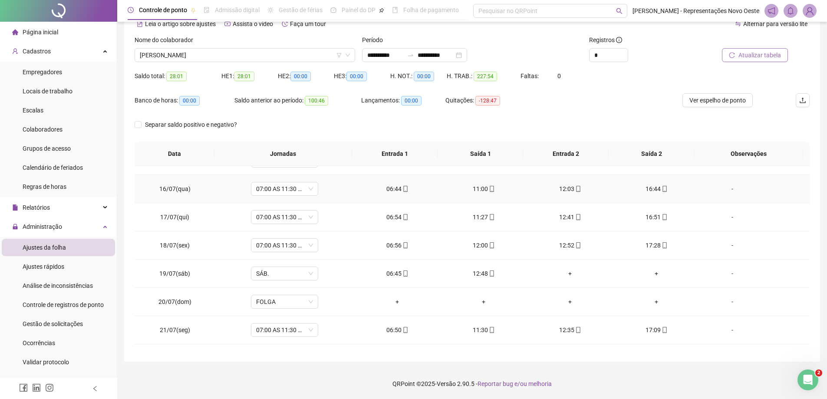
click at [561, 187] on div "12:03" at bounding box center [570, 189] width 72 height 10
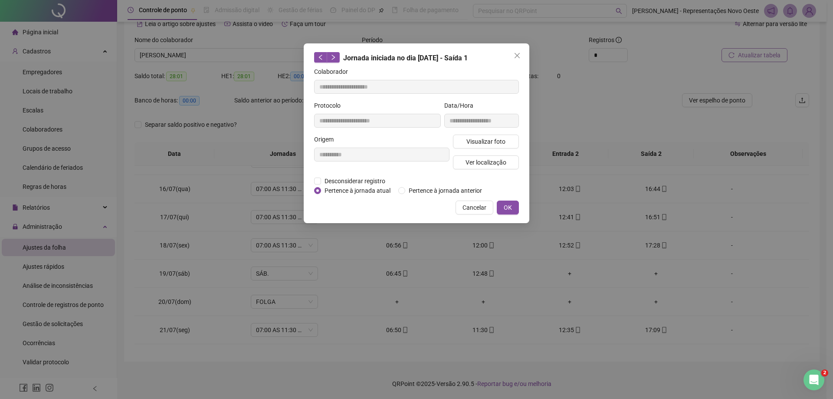
type input "**********"
click at [465, 165] on button "Ver localização" at bounding box center [486, 162] width 66 height 14
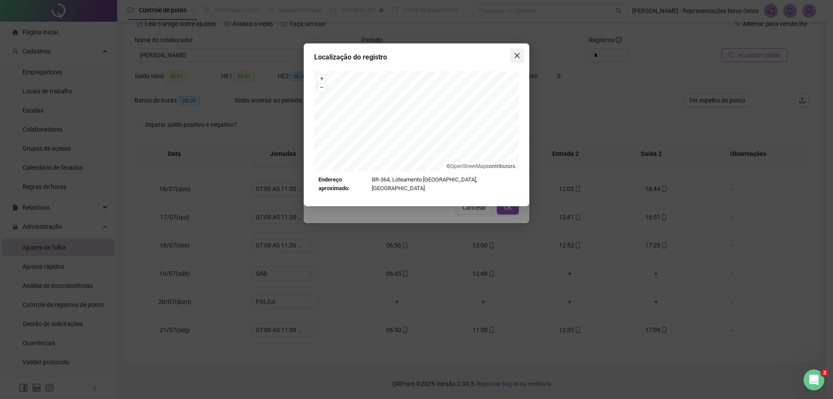
click at [520, 56] on icon "close" at bounding box center [517, 55] width 7 height 7
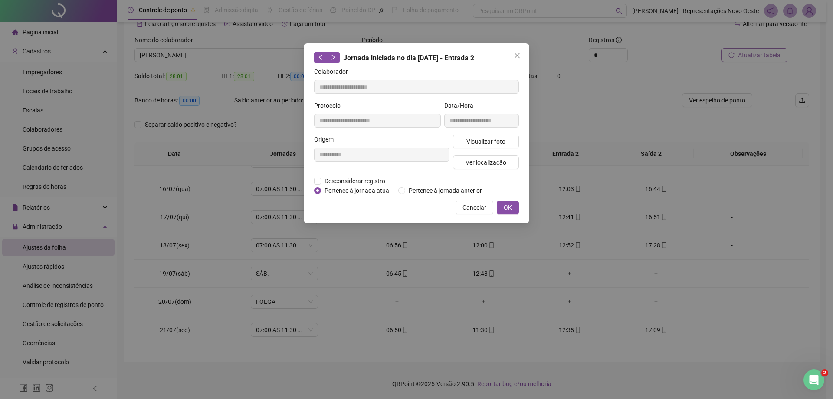
click at [520, 56] on icon "close" at bounding box center [517, 55] width 7 height 7
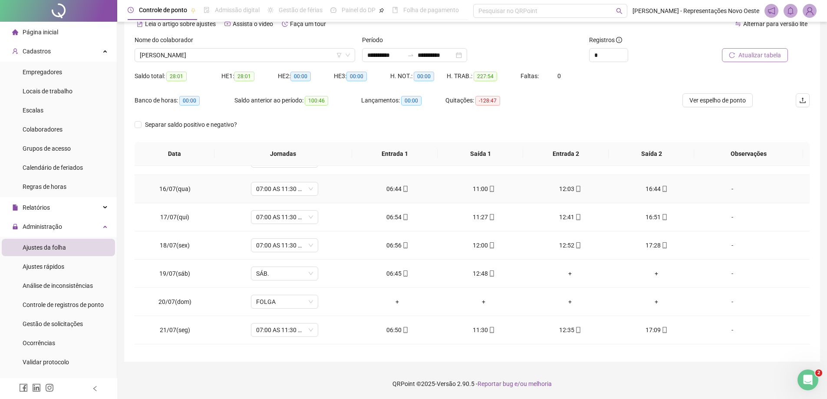
click at [652, 188] on div "16:44" at bounding box center [656, 189] width 72 height 10
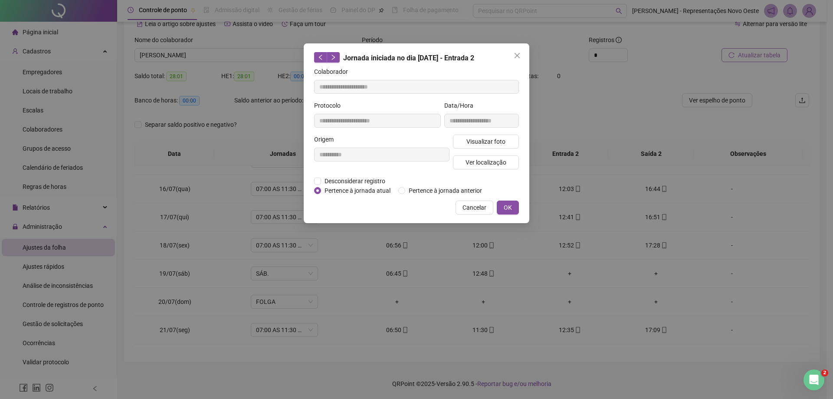
type input "**********"
click at [495, 158] on span "Ver localização" at bounding box center [486, 163] width 41 height 10
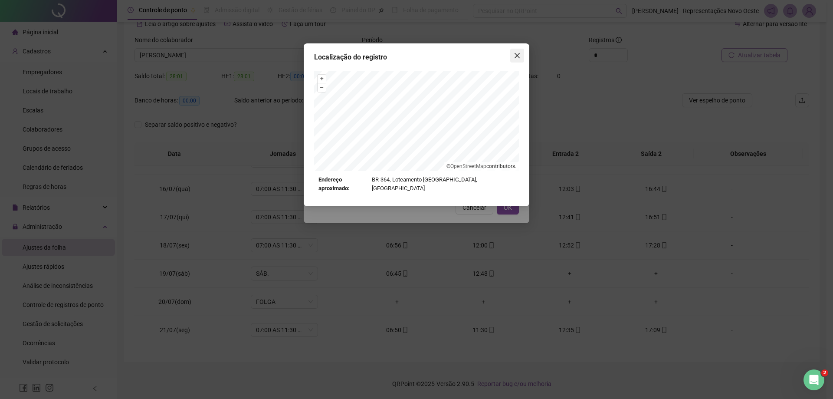
click at [514, 56] on icon "close" at bounding box center [517, 55] width 7 height 7
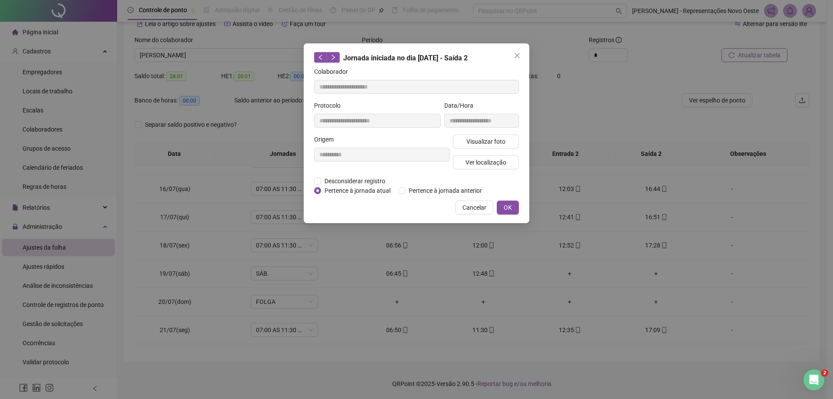
click at [514, 56] on icon "close" at bounding box center [517, 55] width 7 height 7
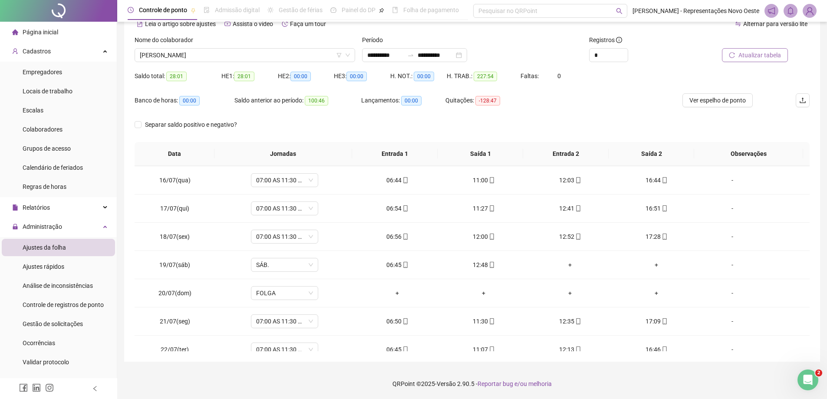
scroll to position [457, 0]
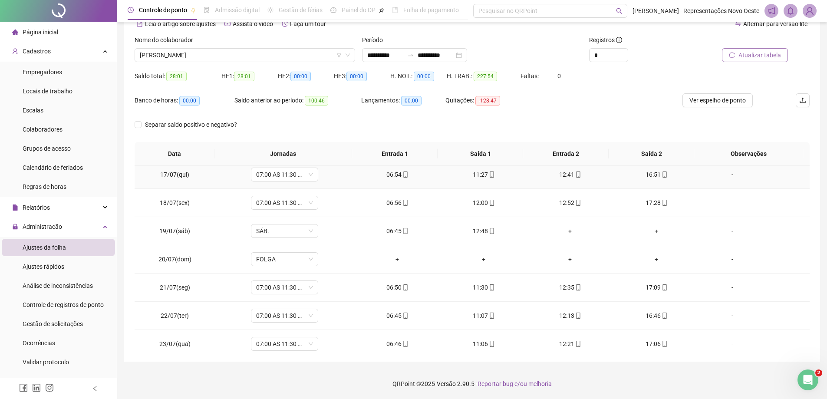
click at [392, 176] on div "06:54" at bounding box center [397, 175] width 72 height 10
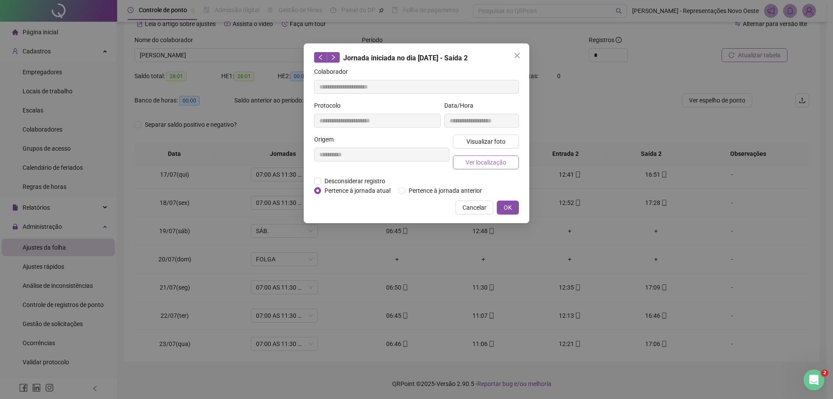
type input "**********"
click at [484, 159] on span "Ver localização" at bounding box center [486, 163] width 41 height 10
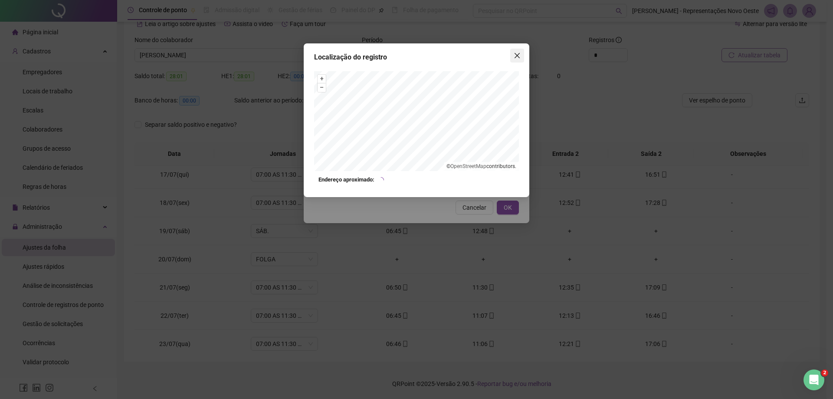
click at [518, 55] on icon "close" at bounding box center [517, 55] width 5 height 5
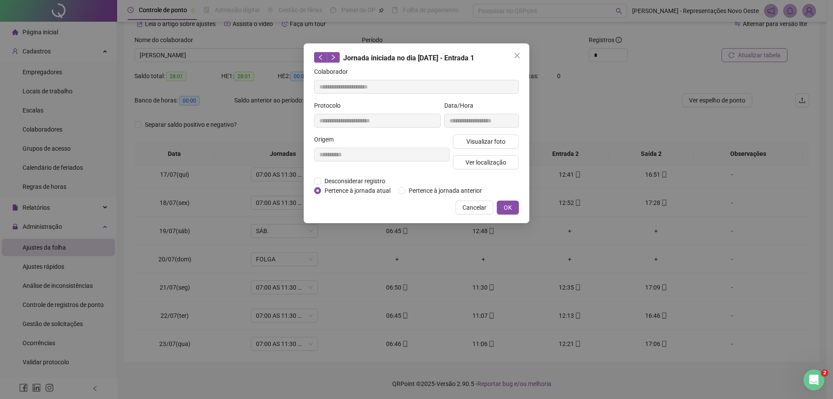
click at [518, 55] on icon "close" at bounding box center [517, 55] width 5 height 5
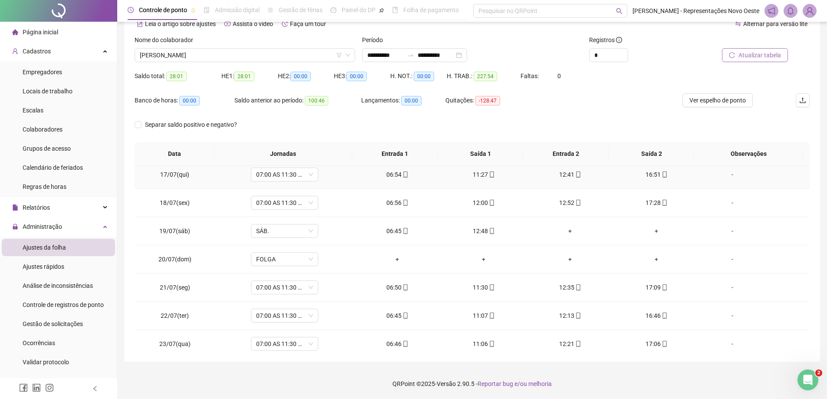
click at [489, 174] on icon "mobile" at bounding box center [492, 174] width 6 height 6
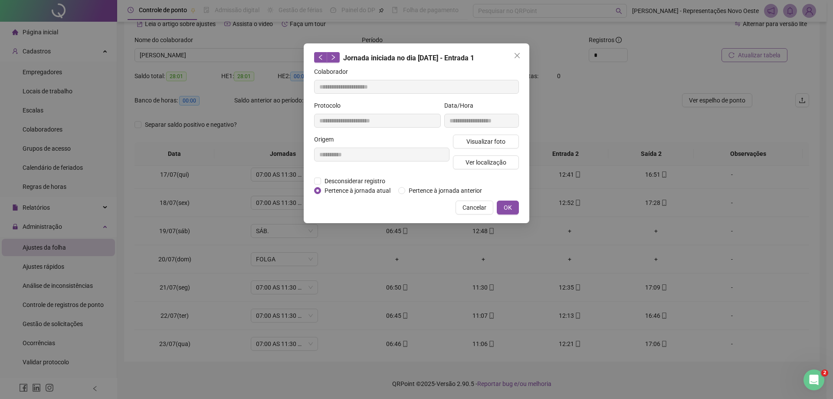
type input "**********"
click at [503, 161] on span "Ver localização" at bounding box center [486, 163] width 41 height 10
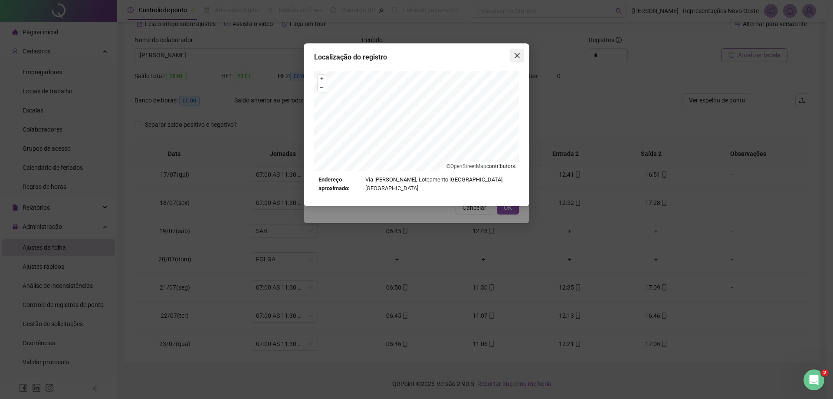
click at [521, 54] on span "Close" at bounding box center [518, 55] width 14 height 7
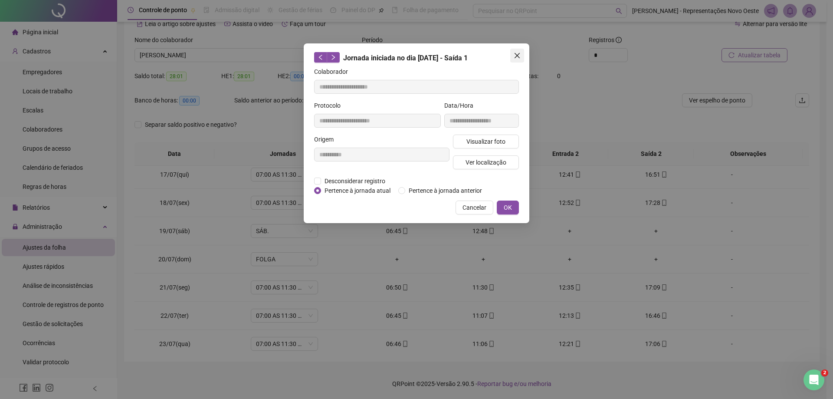
click at [521, 55] on span "Close" at bounding box center [518, 55] width 14 height 7
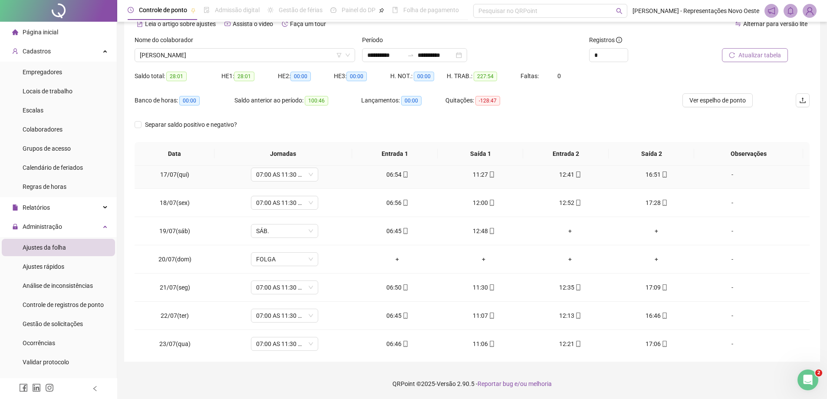
click at [576, 176] on icon "mobile" at bounding box center [578, 174] width 4 height 6
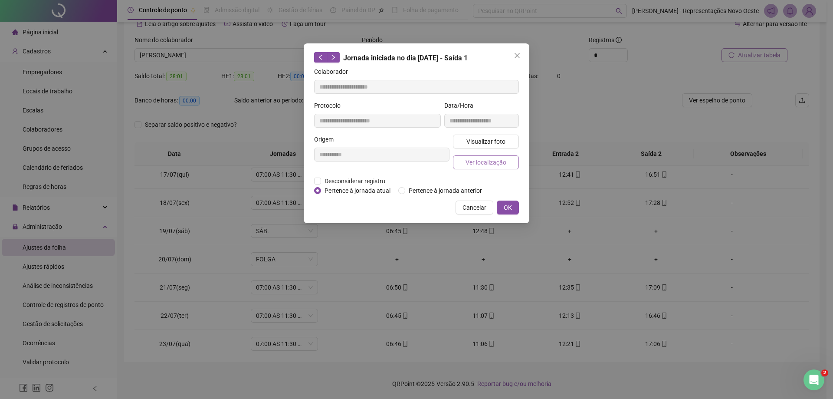
type input "**********"
click at [505, 165] on span "Ver localização" at bounding box center [486, 163] width 41 height 10
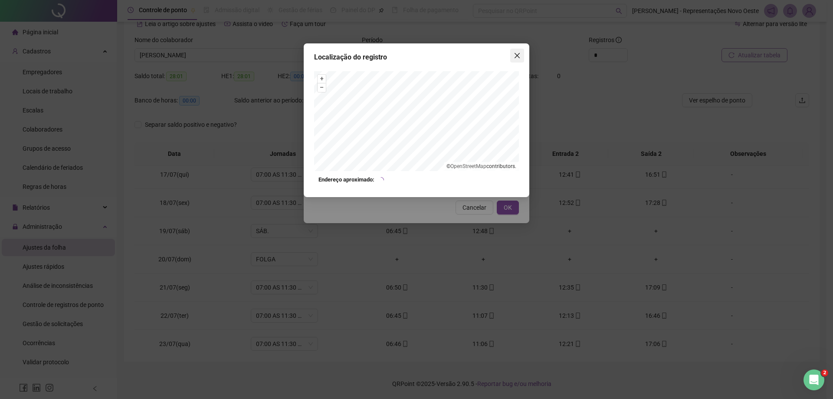
click at [517, 56] on icon "close" at bounding box center [517, 55] width 5 height 5
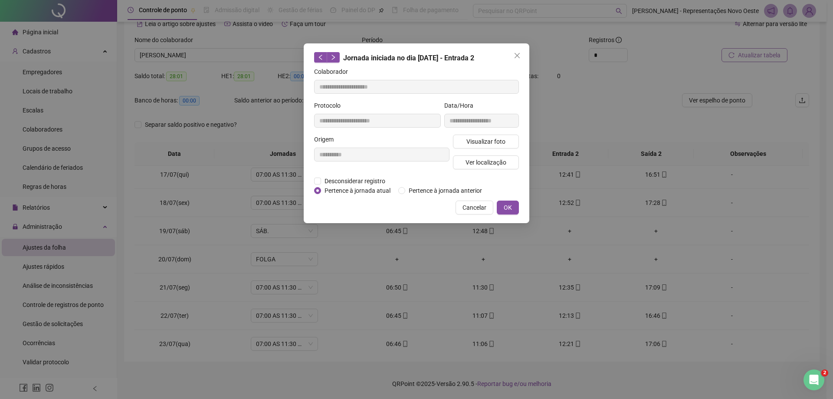
click at [517, 56] on icon "close" at bounding box center [517, 55] width 5 height 5
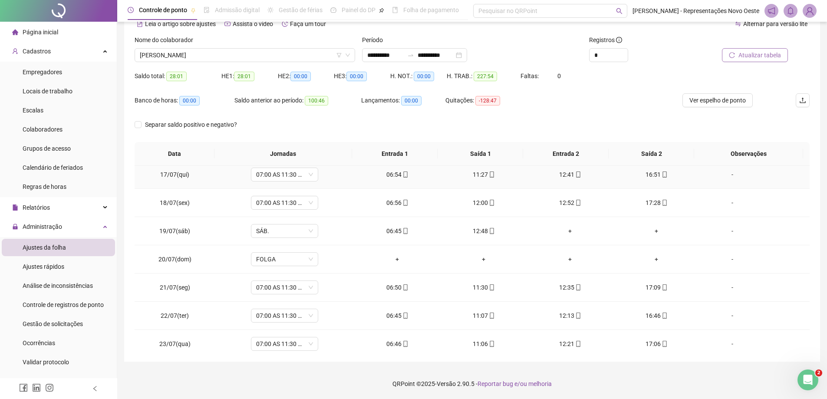
click at [662, 174] on icon "mobile" at bounding box center [665, 174] width 6 height 6
type input "**********"
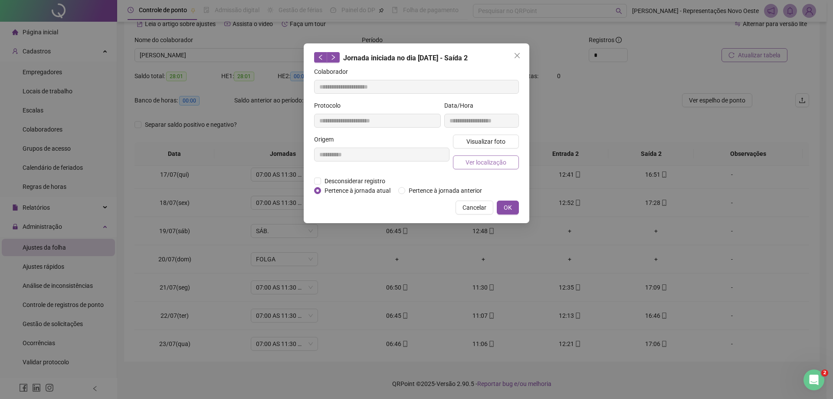
click at [475, 167] on button "Ver localização" at bounding box center [486, 162] width 66 height 14
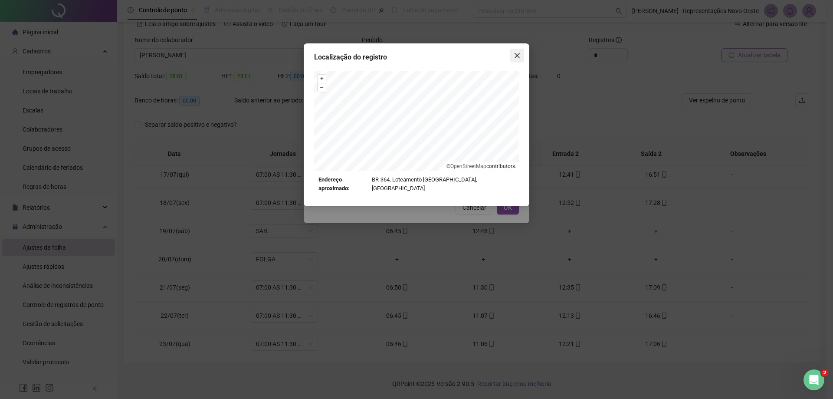
click at [511, 53] on span "Close" at bounding box center [518, 55] width 14 height 7
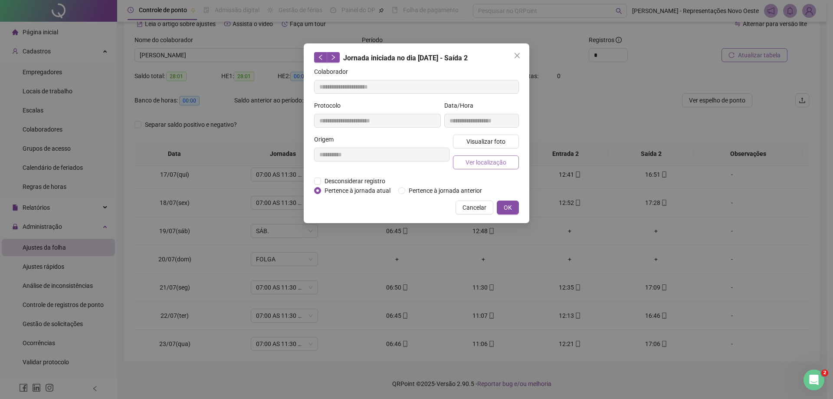
click at [474, 166] on span "Ver localização" at bounding box center [486, 163] width 41 height 10
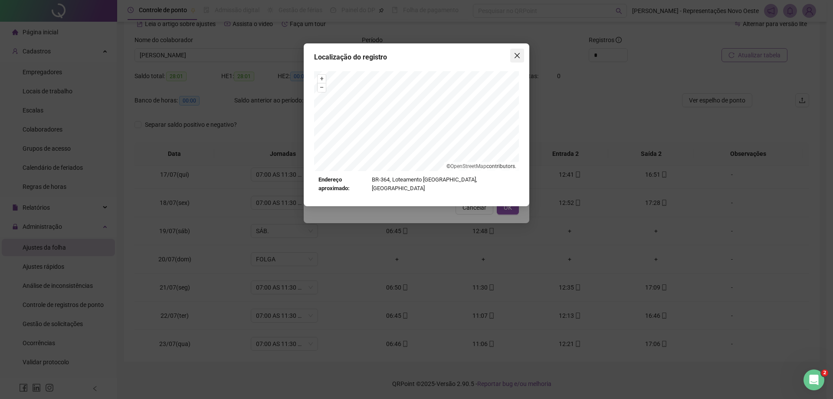
click at [517, 56] on icon "close" at bounding box center [517, 55] width 5 height 5
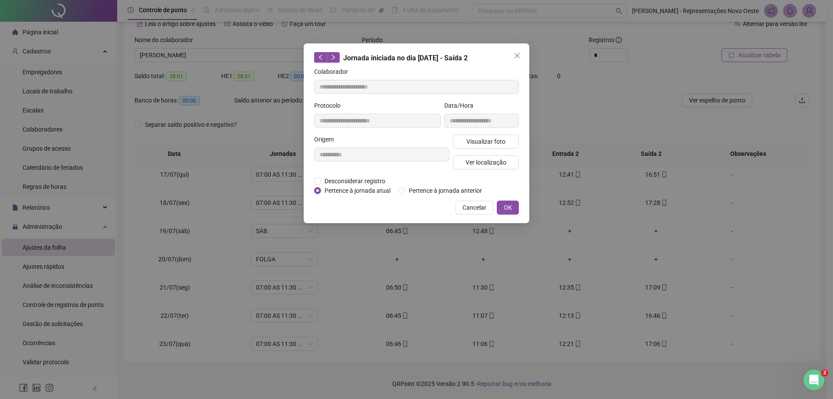
click at [517, 56] on icon "close" at bounding box center [517, 55] width 5 height 5
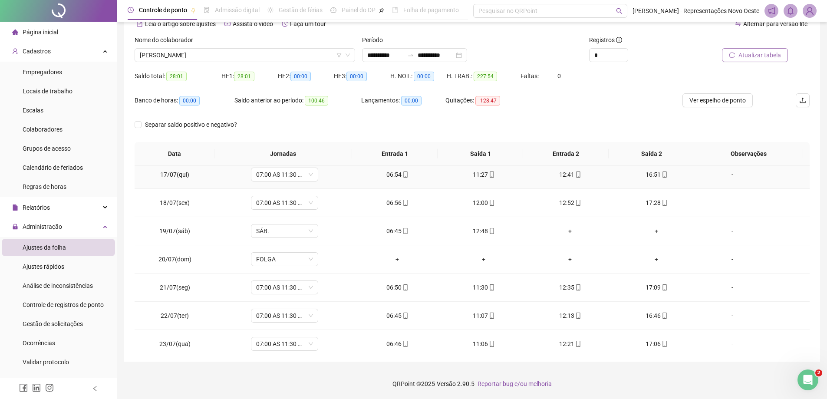
click at [565, 175] on div "12:41" at bounding box center [570, 175] width 72 height 10
type input "**********"
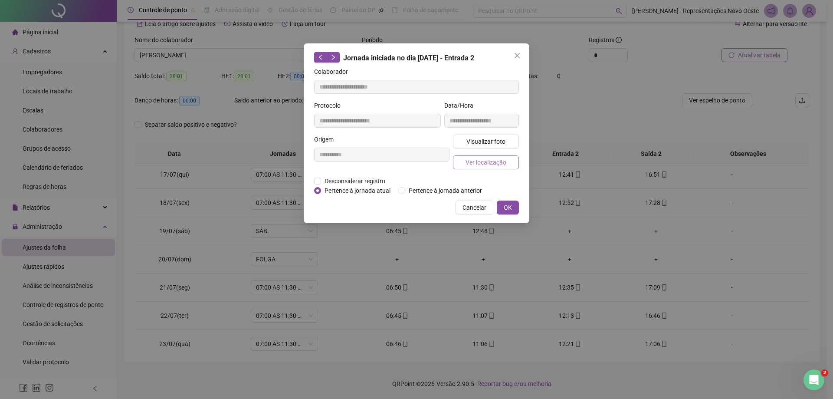
click at [500, 163] on span "Ver localização" at bounding box center [486, 163] width 41 height 10
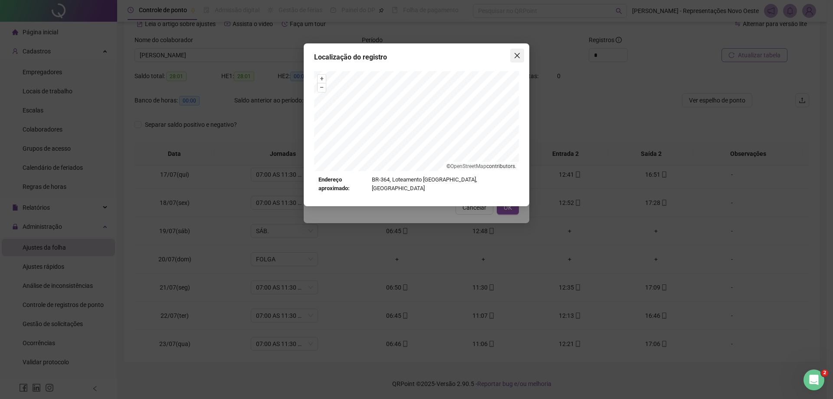
click at [511, 56] on span "Close" at bounding box center [518, 55] width 14 height 7
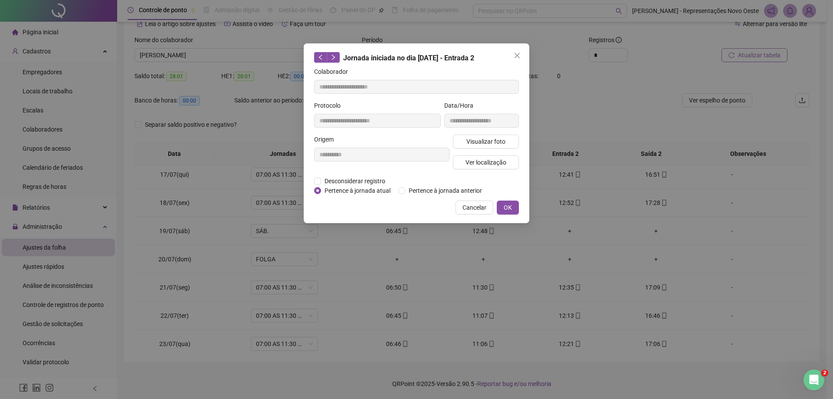
click at [511, 57] on span "Close" at bounding box center [518, 55] width 14 height 7
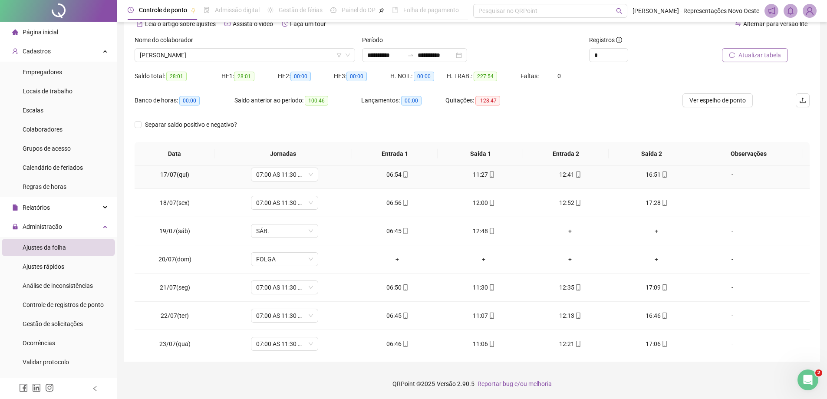
click at [653, 172] on div "16:51" at bounding box center [656, 175] width 72 height 10
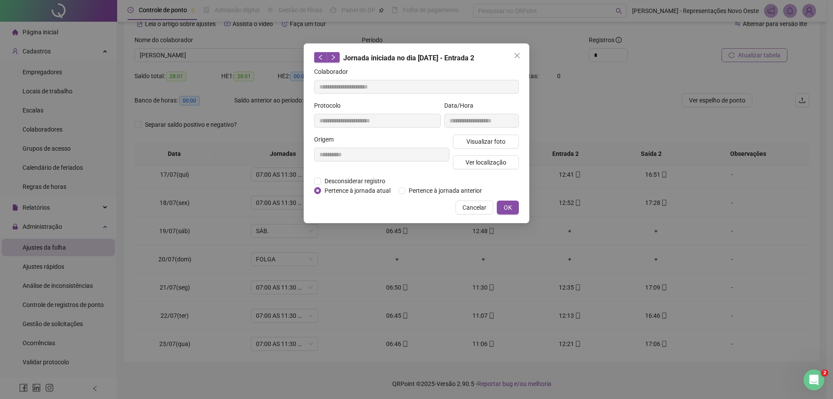
type input "**********"
click at [495, 163] on span "Ver localização" at bounding box center [486, 163] width 41 height 10
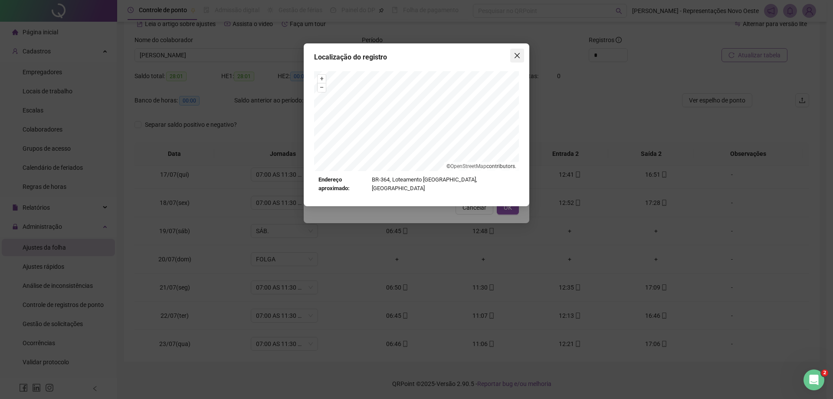
click at [516, 58] on icon "close" at bounding box center [517, 55] width 7 height 7
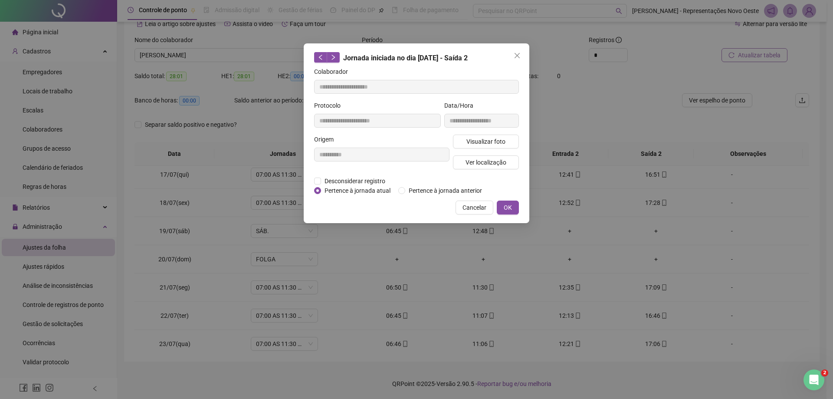
click at [516, 58] on icon "close" at bounding box center [517, 55] width 7 height 7
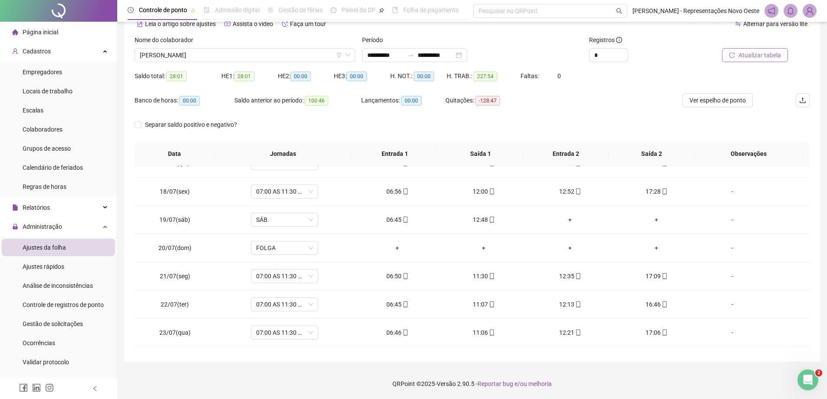
scroll to position [477, 0]
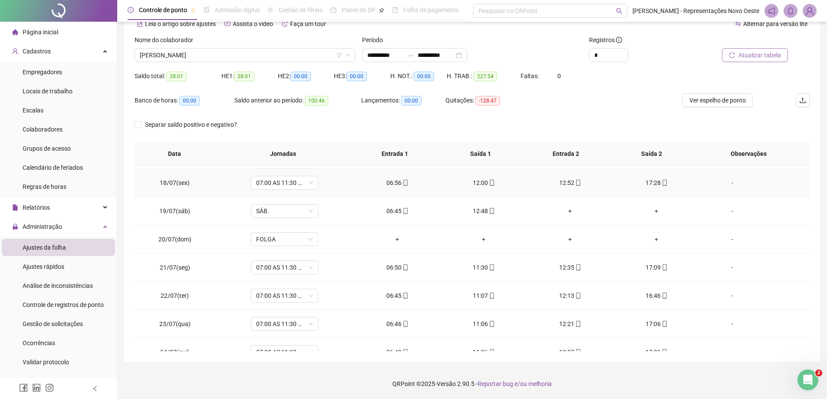
click at [478, 182] on div "12:00" at bounding box center [484, 183] width 72 height 10
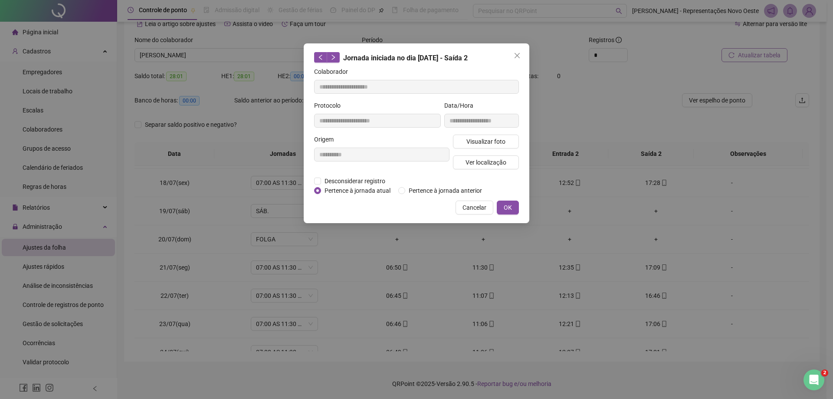
type input "**********"
click at [474, 168] on button "Ver localização" at bounding box center [486, 162] width 66 height 14
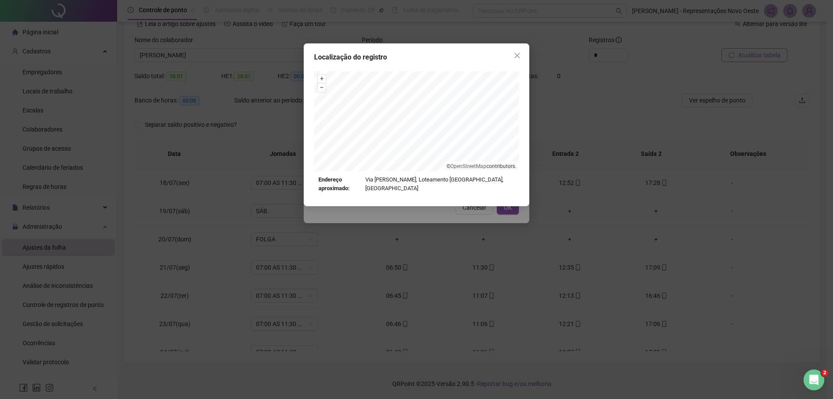
click at [510, 54] on div "Localização do registro" at bounding box center [416, 57] width 205 height 10
click at [519, 56] on icon "close" at bounding box center [517, 55] width 7 height 7
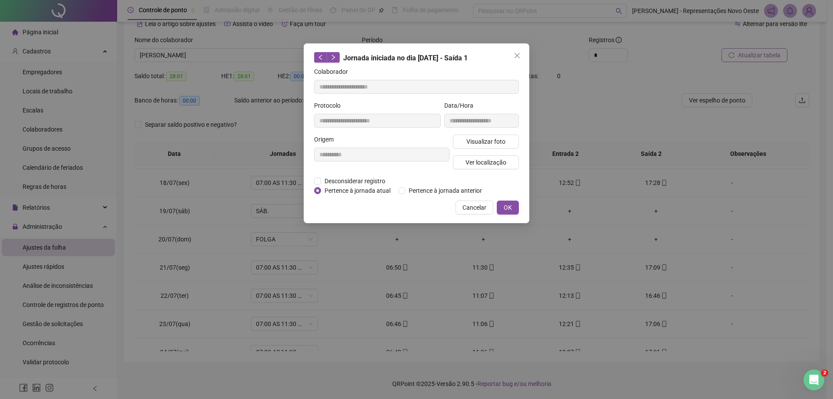
click at [519, 56] on icon "close" at bounding box center [517, 55] width 7 height 7
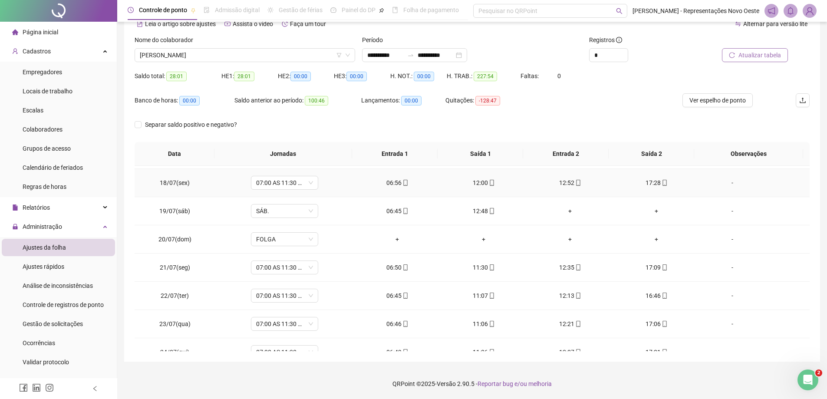
click at [566, 188] on td "12:52" at bounding box center [570, 183] width 86 height 28
click at [568, 185] on div "12:52" at bounding box center [570, 183] width 72 height 10
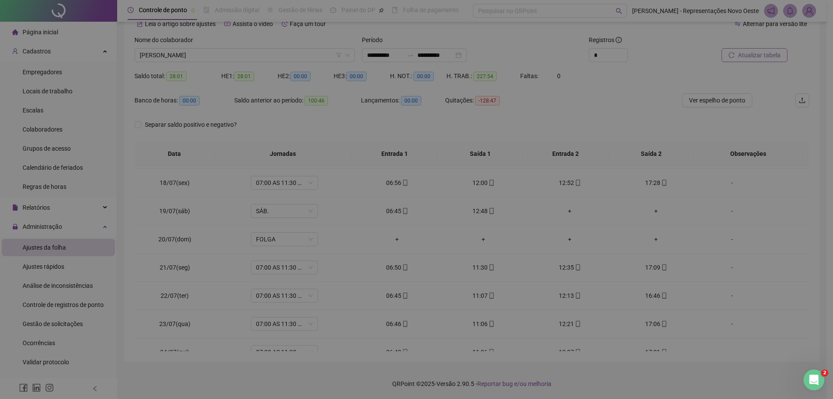
type input "**********"
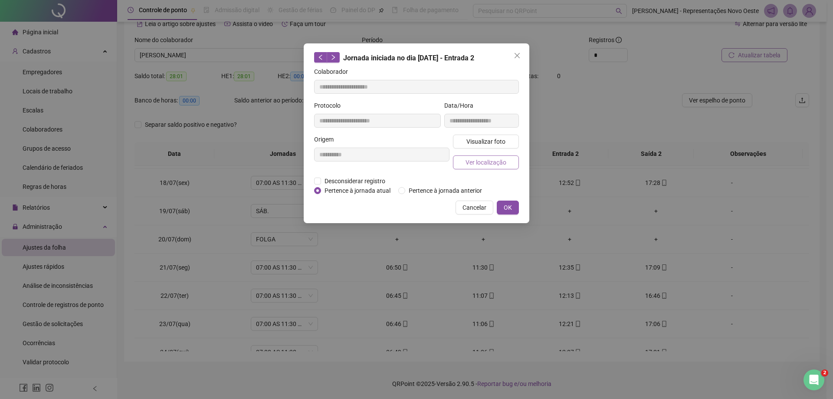
click at [493, 167] on button "Ver localização" at bounding box center [486, 162] width 66 height 14
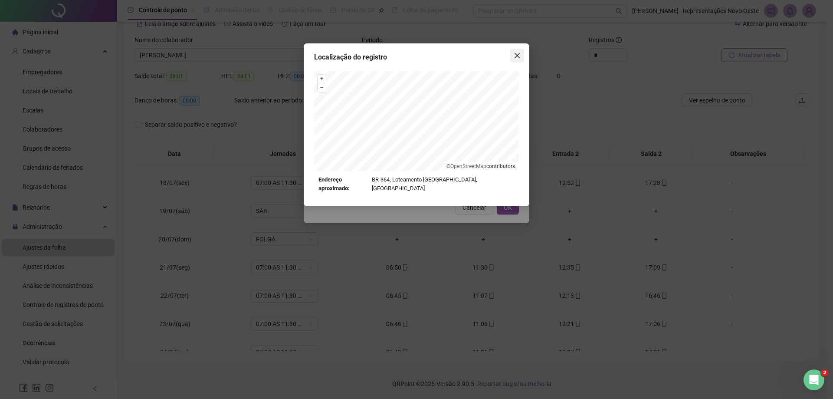
click at [517, 57] on icon "close" at bounding box center [517, 55] width 7 height 7
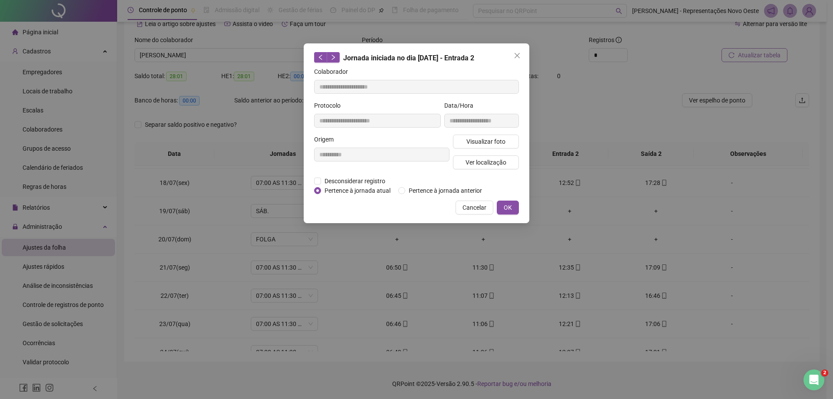
click at [517, 57] on icon "close" at bounding box center [517, 55] width 7 height 7
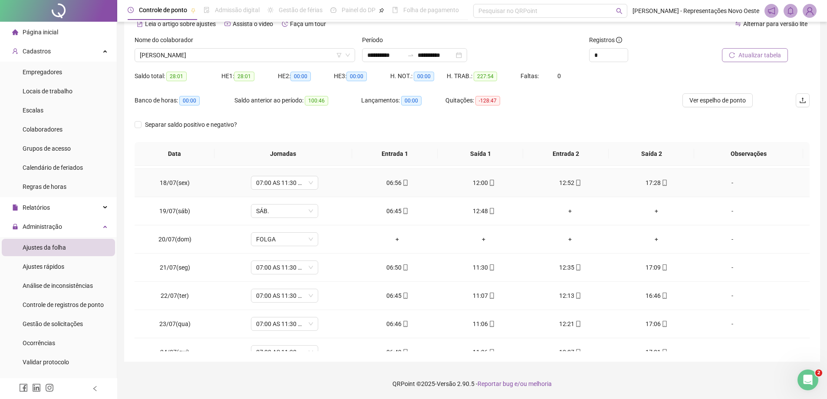
click at [655, 185] on div "17:28" at bounding box center [656, 183] width 72 height 10
type input "**********"
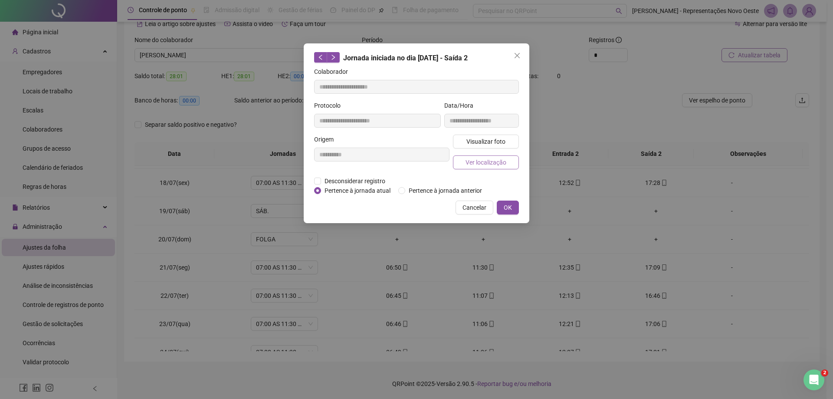
click at [509, 166] on button "Ver localização" at bounding box center [486, 162] width 66 height 14
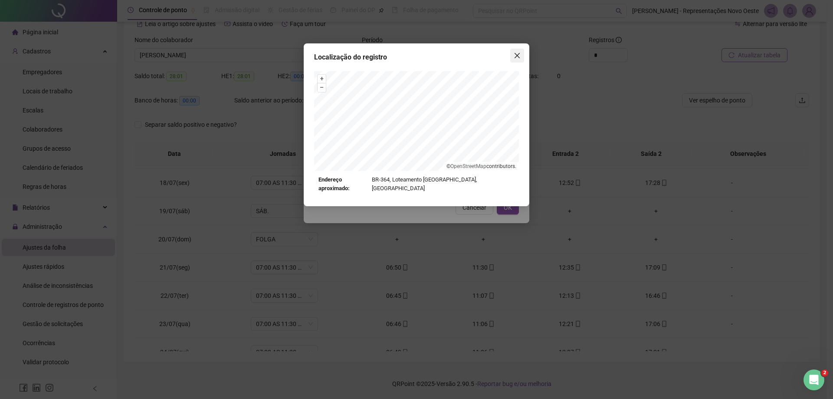
click at [519, 59] on icon "close" at bounding box center [517, 55] width 7 height 7
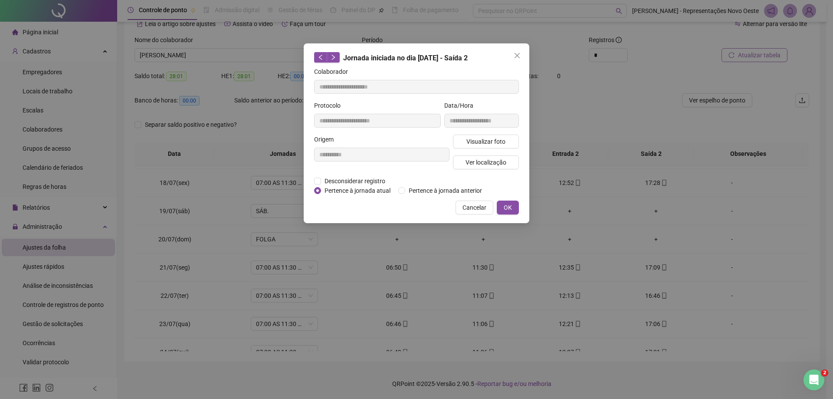
click at [519, 59] on icon "close" at bounding box center [517, 55] width 7 height 7
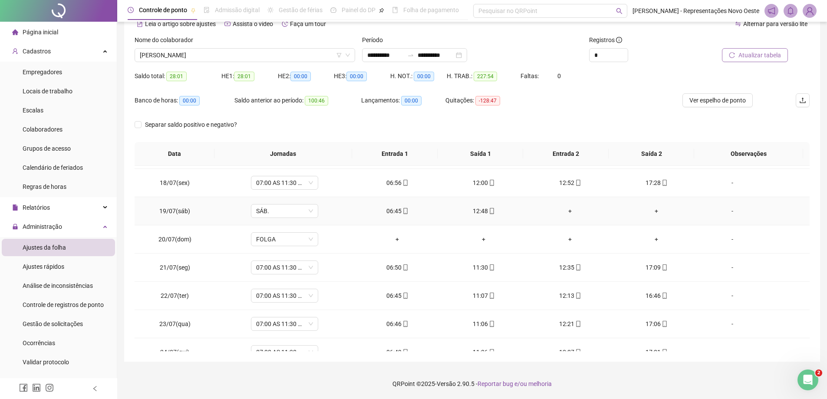
click at [388, 214] on div "06:45" at bounding box center [397, 211] width 72 height 10
type input "**********"
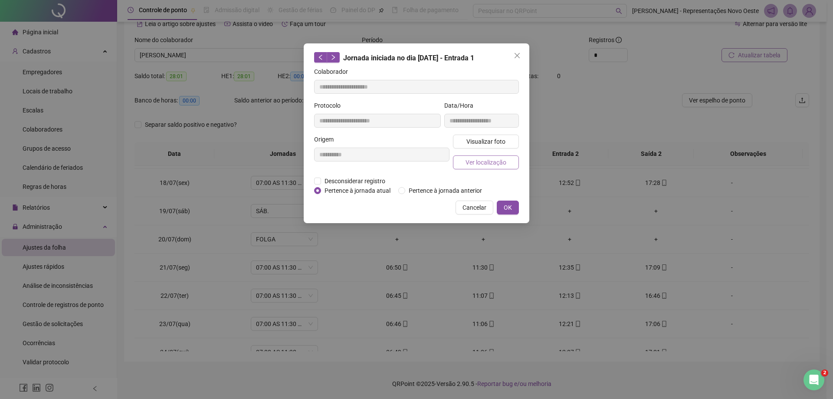
click at [474, 168] on button "Ver localização" at bounding box center [486, 162] width 66 height 14
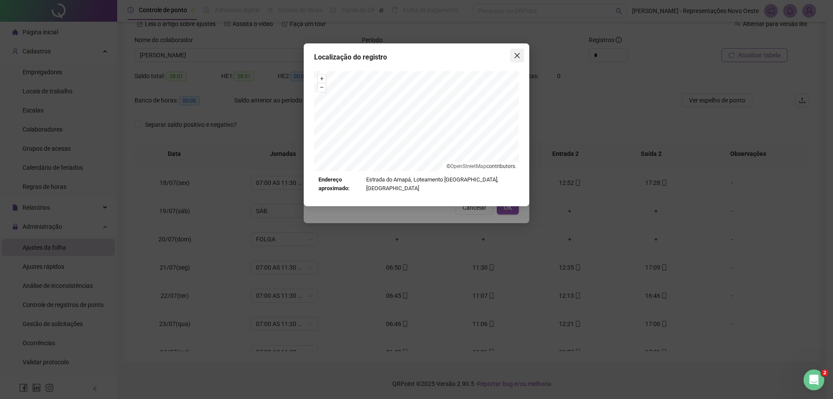
click at [522, 57] on span "Close" at bounding box center [518, 55] width 14 height 7
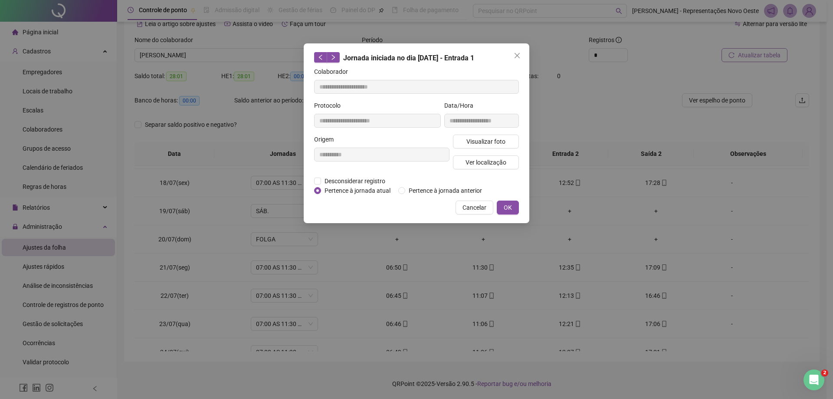
click at [522, 57] on span "Close" at bounding box center [518, 55] width 14 height 7
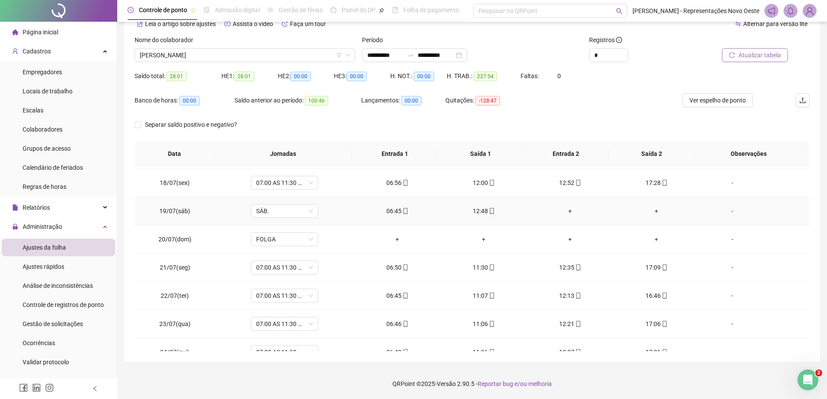
click at [473, 211] on div "12:48" at bounding box center [484, 211] width 72 height 10
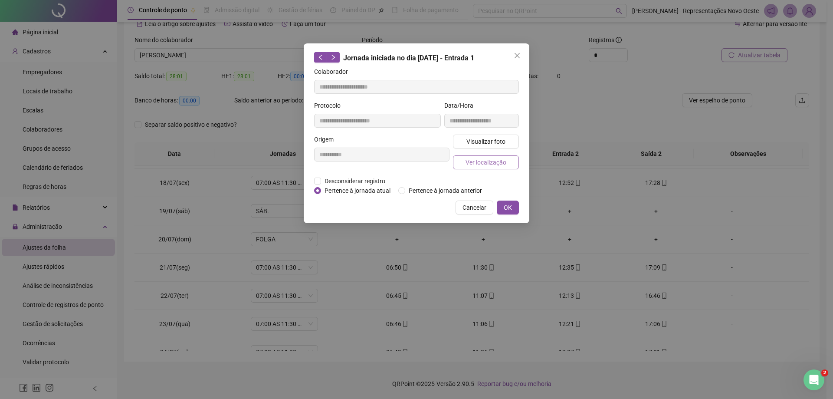
type input "**********"
click at [471, 162] on span "Ver localização" at bounding box center [486, 163] width 41 height 10
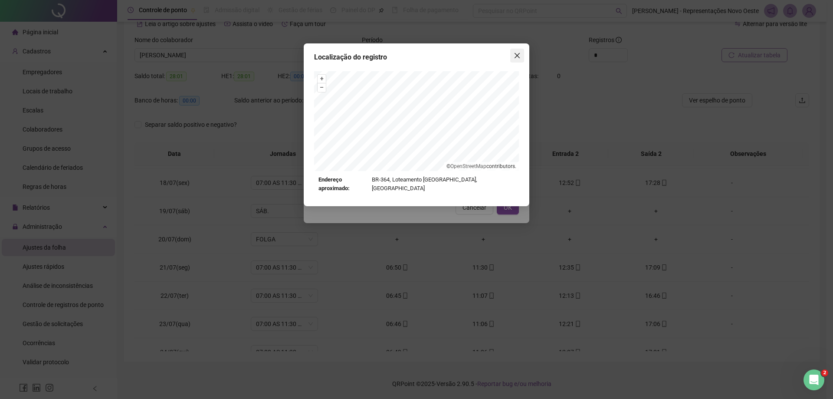
click at [518, 55] on icon "close" at bounding box center [517, 55] width 5 height 5
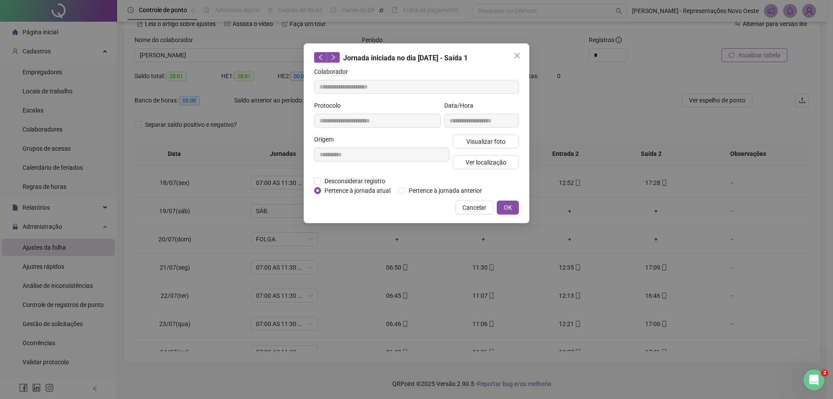
click at [518, 55] on icon "close" at bounding box center [517, 55] width 5 height 5
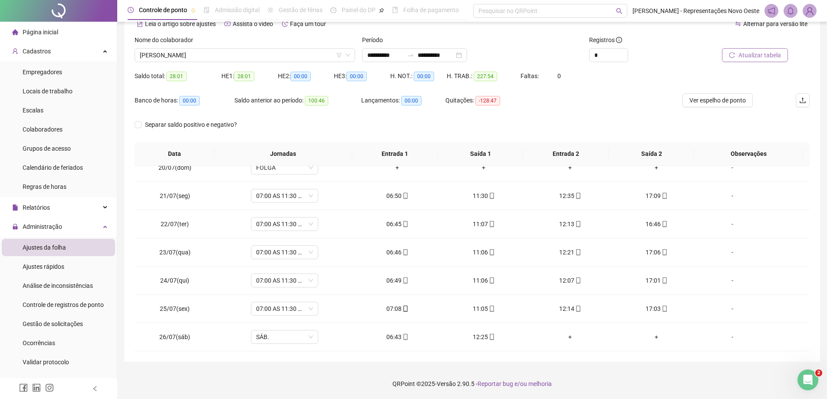
scroll to position [562, 0]
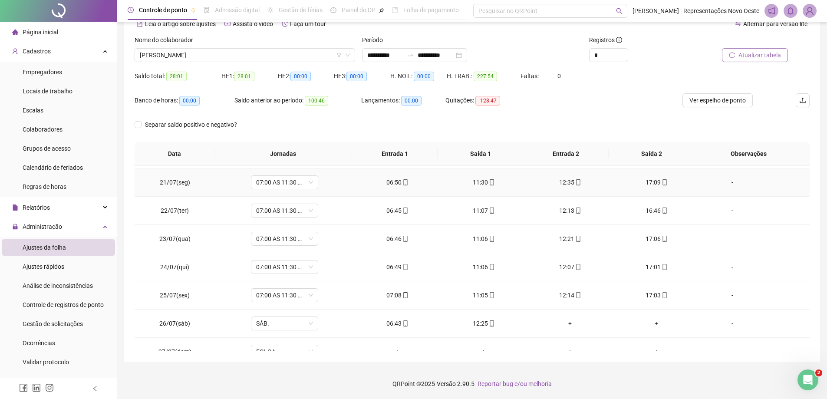
click at [395, 186] on div "06:50" at bounding box center [397, 183] width 72 height 10
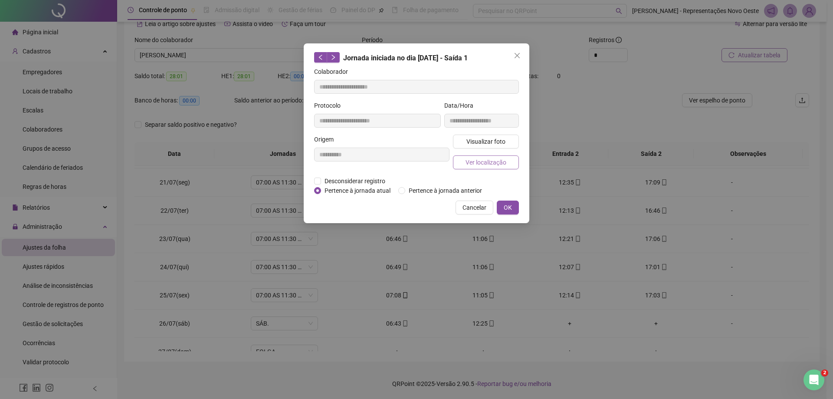
type input "**********"
click at [481, 158] on span "Ver localização" at bounding box center [486, 163] width 41 height 10
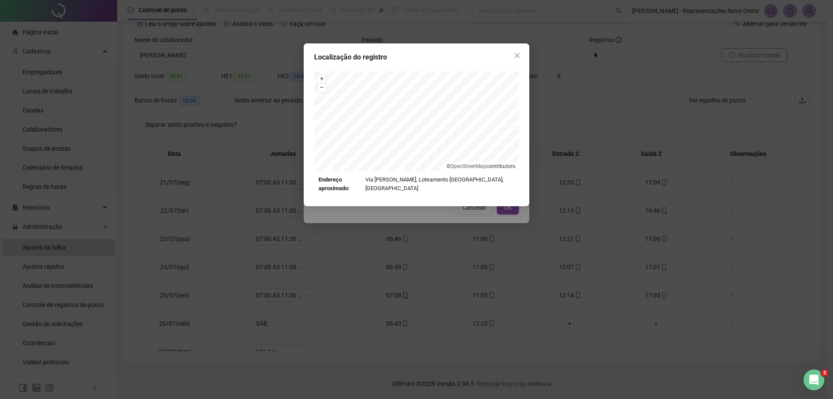
click at [520, 68] on div "Localização do registro + – ⇧ › © OpenStreetMap contributors. Endereço aproxima…" at bounding box center [417, 124] width 226 height 163
click at [519, 61] on button "Close" at bounding box center [518, 56] width 14 height 14
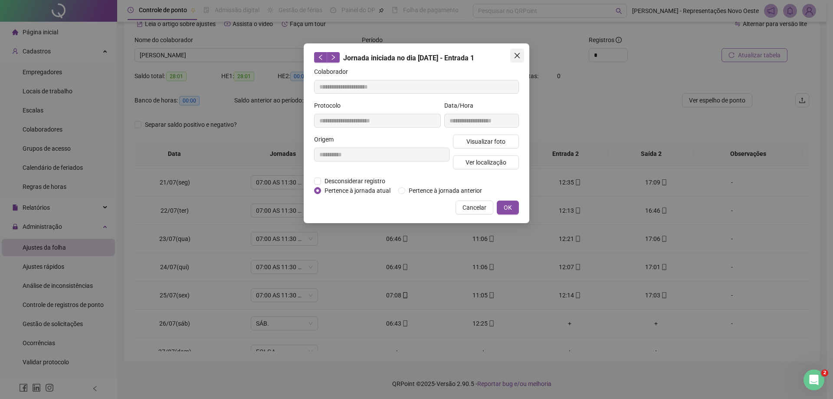
click at [519, 59] on icon "close" at bounding box center [517, 55] width 7 height 7
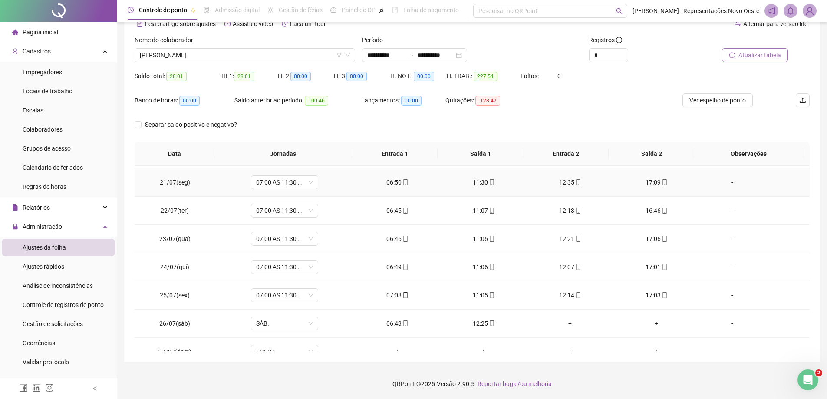
click at [490, 184] on icon "mobile" at bounding box center [492, 182] width 6 height 6
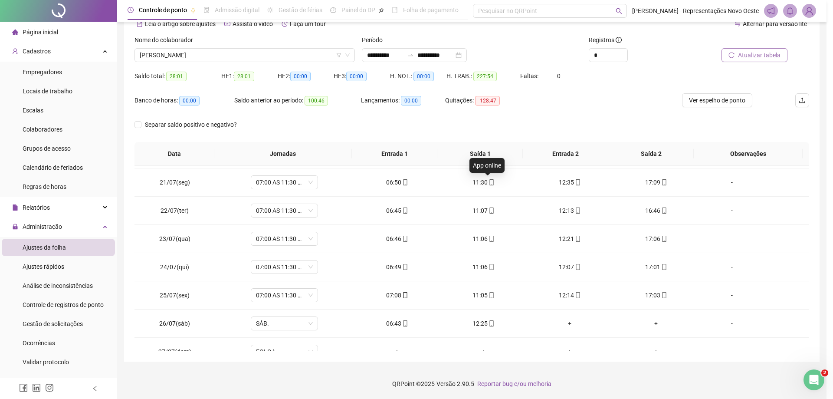
type input "**********"
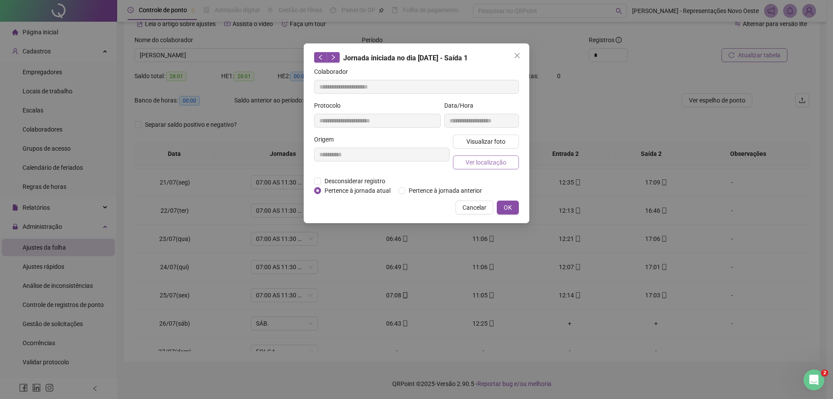
click at [485, 158] on span "Ver localização" at bounding box center [486, 163] width 41 height 10
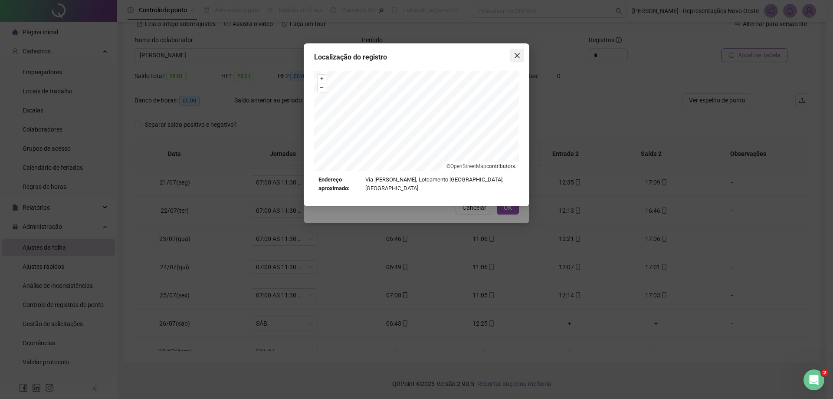
click at [522, 50] on button "Close" at bounding box center [518, 56] width 14 height 14
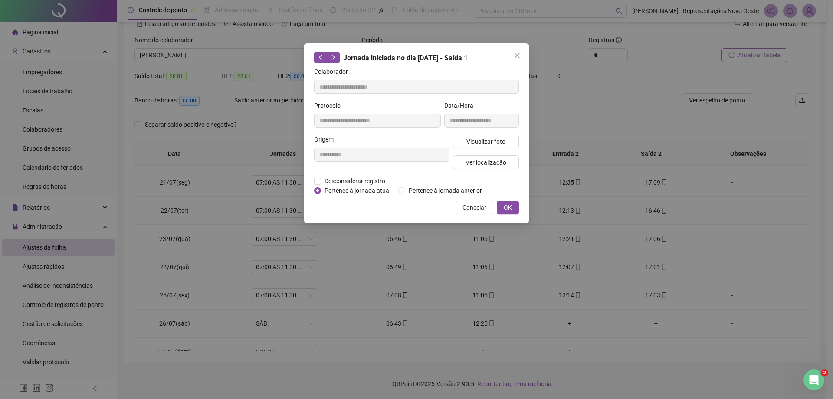
click at [521, 53] on span "Close" at bounding box center [518, 55] width 14 height 7
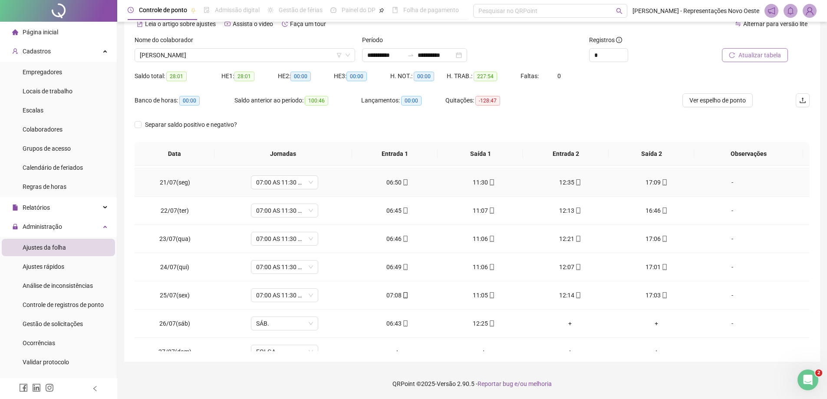
click at [567, 179] on div "12:35" at bounding box center [570, 183] width 72 height 10
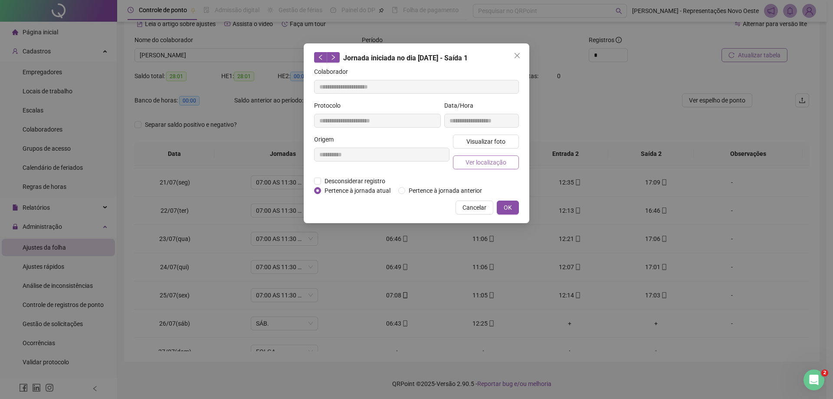
type input "**********"
click at [500, 171] on div "Visualizar foto Ver localização" at bounding box center [485, 156] width 69 height 42
click at [501, 156] on button "Ver localização" at bounding box center [486, 162] width 66 height 14
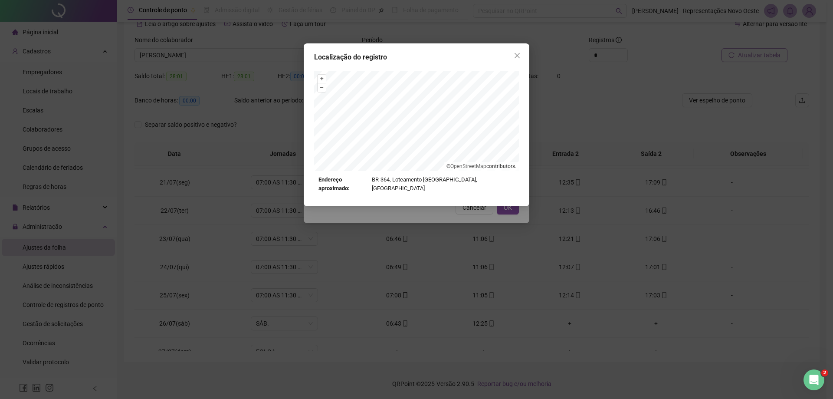
click at [518, 63] on div "Localização do registro + – ⇧ › © OpenStreetMap contributors. Endereço aproxima…" at bounding box center [417, 124] width 226 height 163
click at [518, 61] on button "Close" at bounding box center [518, 56] width 14 height 14
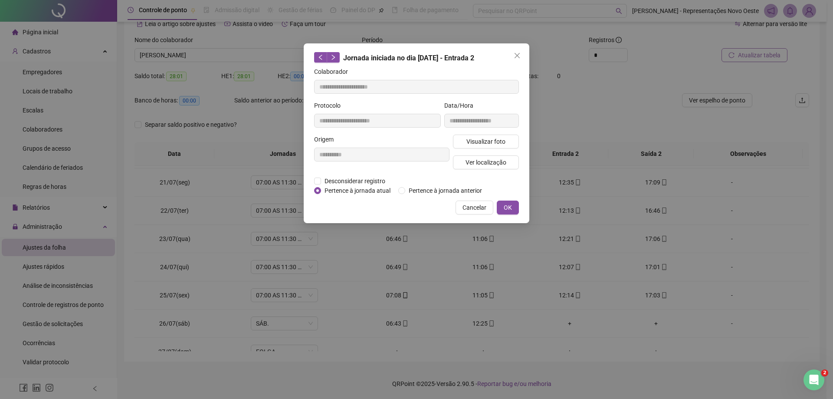
drag, startPoint x: 519, startPoint y: 58, endPoint x: 635, endPoint y: 153, distance: 149.9
click at [519, 58] on icon "close" at bounding box center [517, 55] width 7 height 7
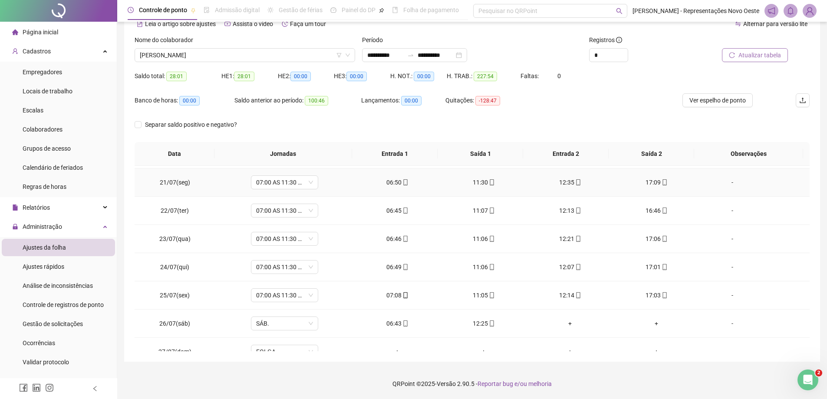
click at [662, 179] on icon "mobile" at bounding box center [665, 182] width 6 height 6
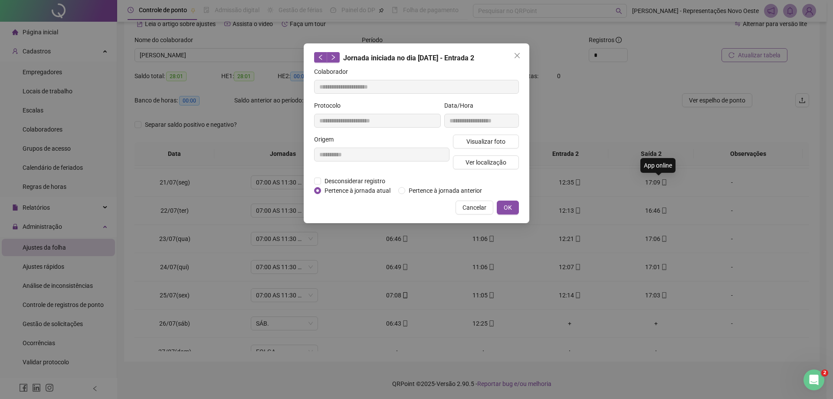
type input "**********"
click at [501, 170] on div "Visualizar foto Ver localização" at bounding box center [485, 156] width 69 height 42
click at [501, 160] on span "Ver localização" at bounding box center [486, 163] width 41 height 10
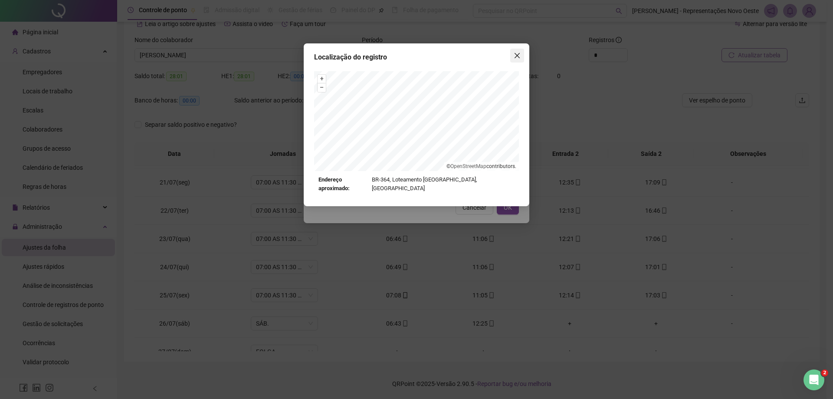
click at [520, 60] on button "Close" at bounding box center [518, 56] width 14 height 14
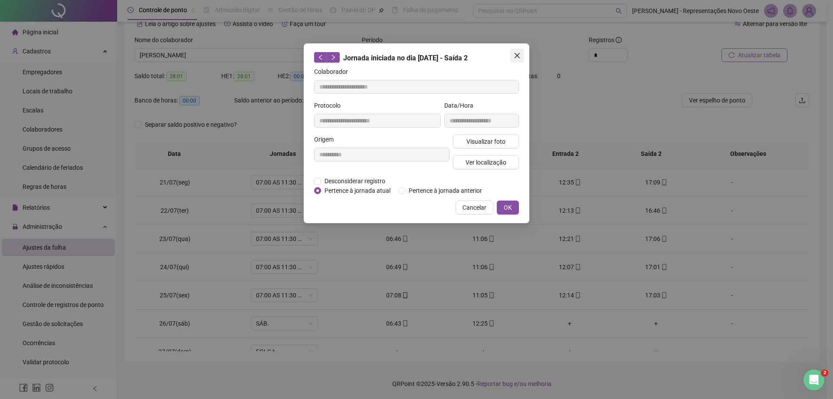
click at [518, 56] on icon "close" at bounding box center [517, 55] width 5 height 5
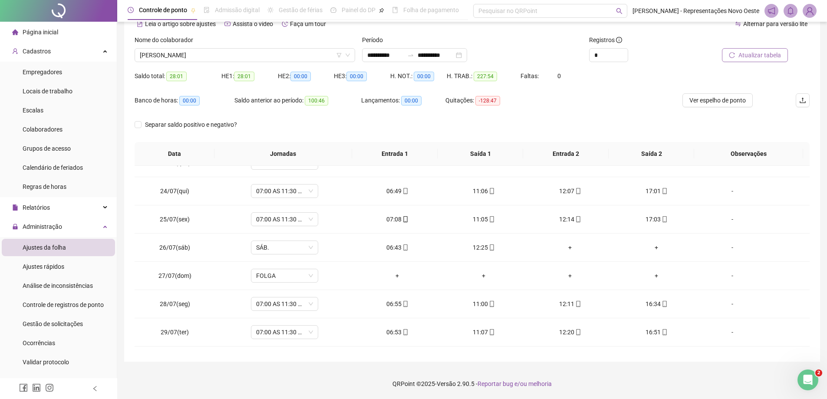
scroll to position [595, 0]
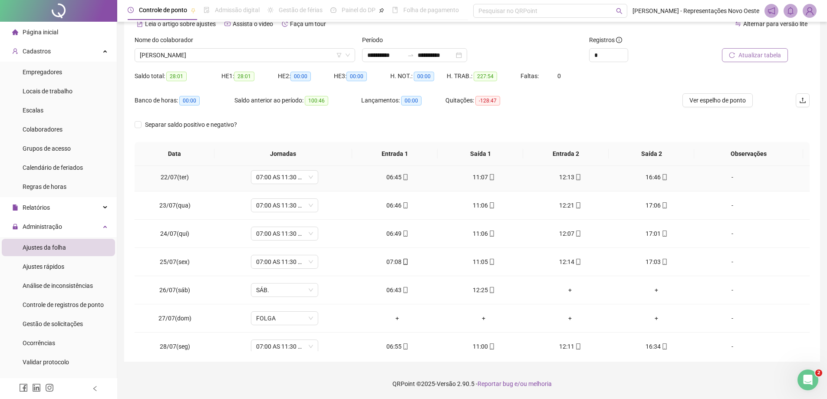
click at [384, 173] on div "06:45" at bounding box center [397, 177] width 72 height 10
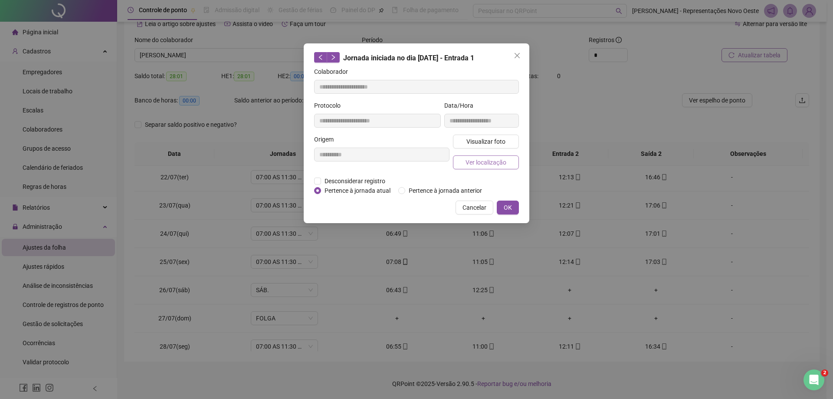
type input "**********"
click at [498, 166] on span "Ver localização" at bounding box center [486, 163] width 41 height 10
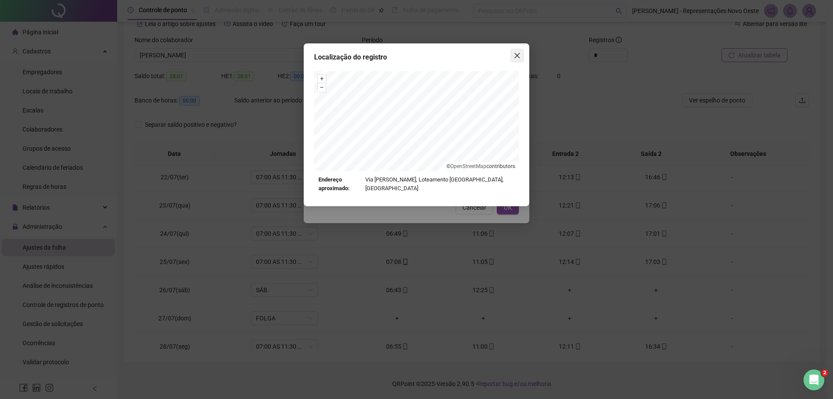
click at [518, 56] on icon "close" at bounding box center [517, 55] width 7 height 7
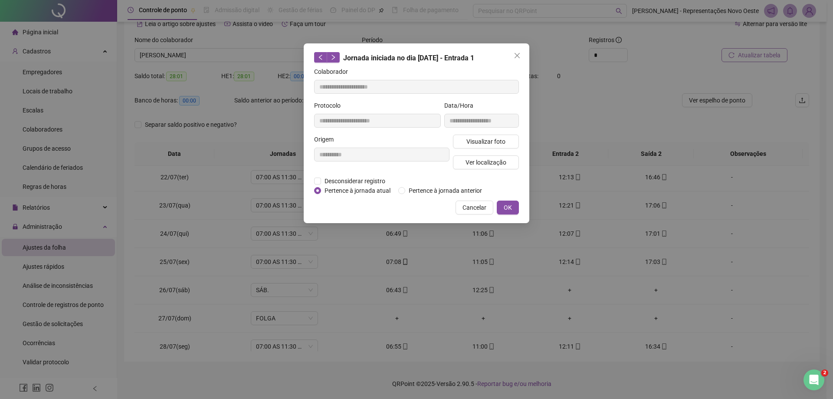
click at [518, 55] on icon "close" at bounding box center [517, 55] width 5 height 5
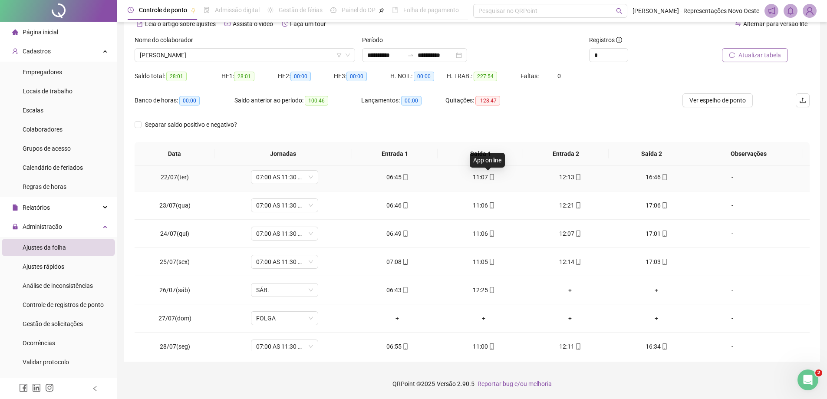
click at [489, 175] on icon "mobile" at bounding box center [492, 177] width 6 height 6
type input "**********"
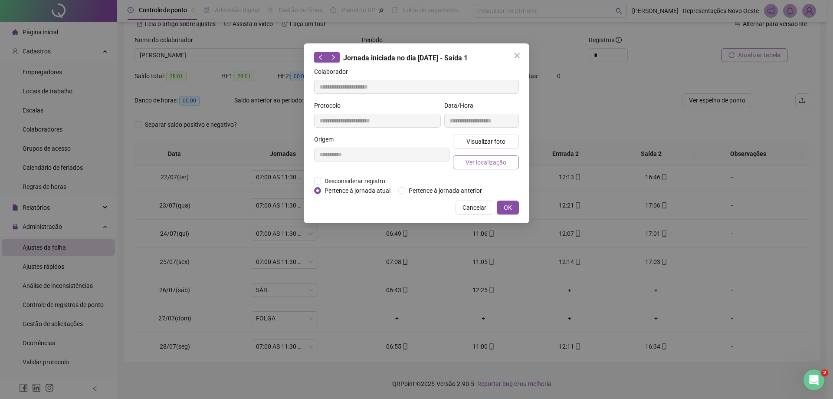
click at [507, 165] on button "Ver localização" at bounding box center [486, 162] width 66 height 14
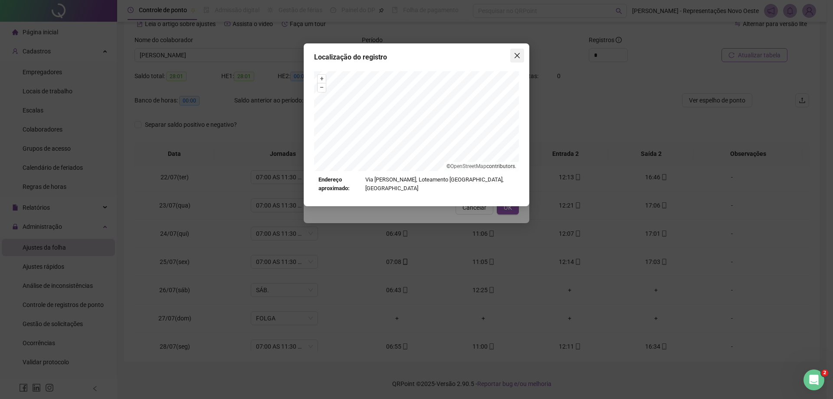
click at [514, 61] on button "Close" at bounding box center [518, 56] width 14 height 14
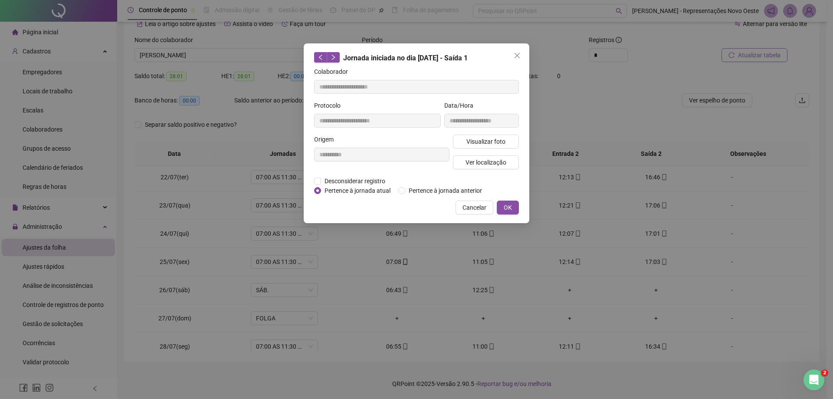
click at [515, 60] on button "Close" at bounding box center [518, 56] width 14 height 14
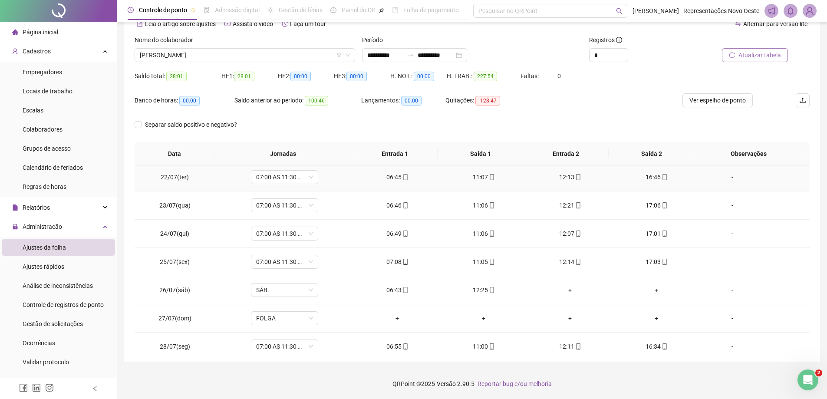
click at [557, 178] on div "12:13" at bounding box center [570, 177] width 72 height 10
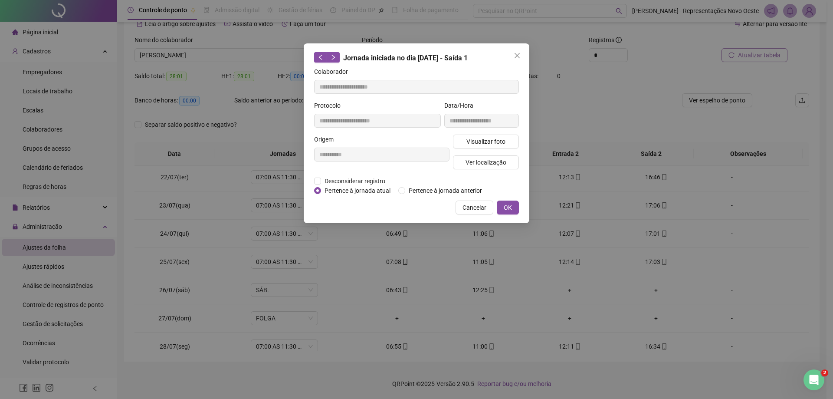
type input "**********"
click at [470, 164] on span "Ver localização" at bounding box center [486, 163] width 41 height 10
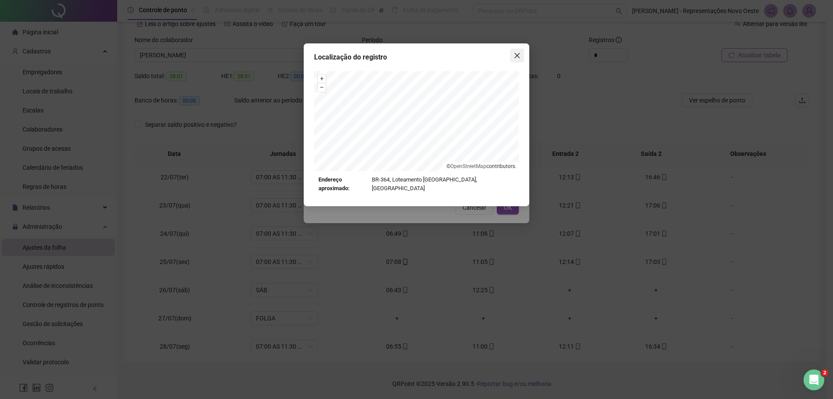
click at [517, 59] on icon "close" at bounding box center [517, 55] width 7 height 7
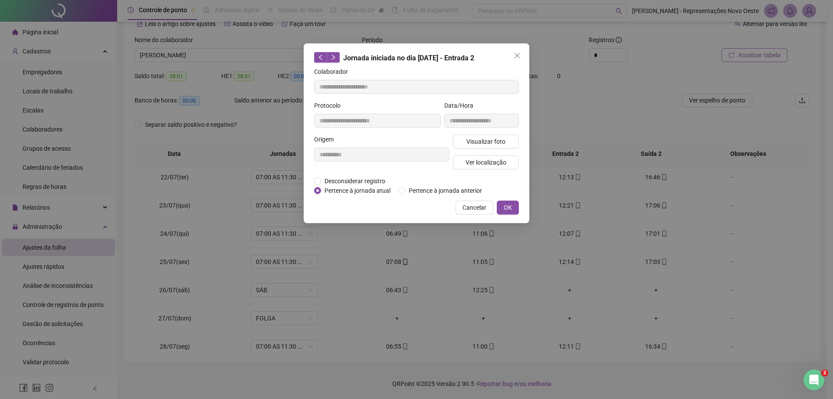
click at [517, 59] on icon "close" at bounding box center [517, 55] width 7 height 7
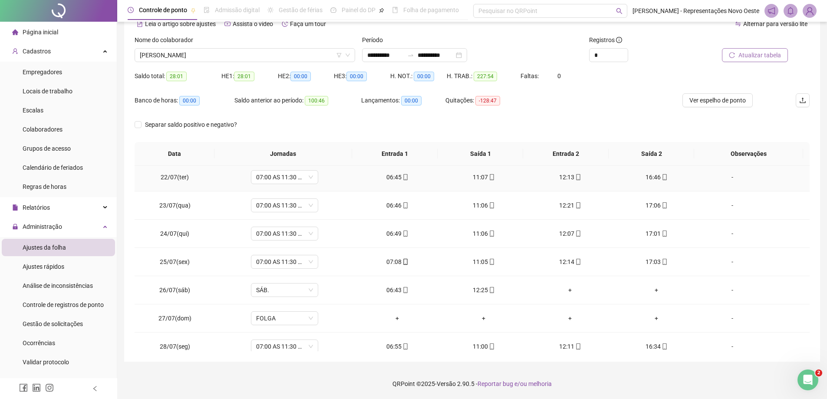
click at [662, 183] on td "16:46" at bounding box center [656, 177] width 86 height 28
click at [653, 178] on div "16:46" at bounding box center [656, 177] width 72 height 10
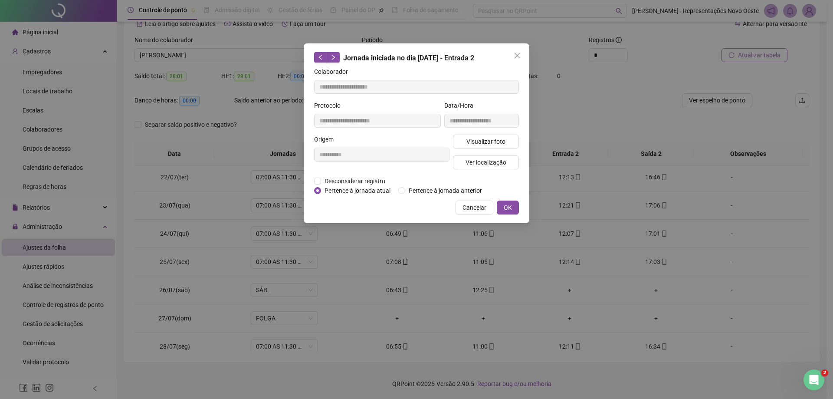
type input "**********"
click at [486, 168] on button "Ver localização" at bounding box center [486, 162] width 66 height 14
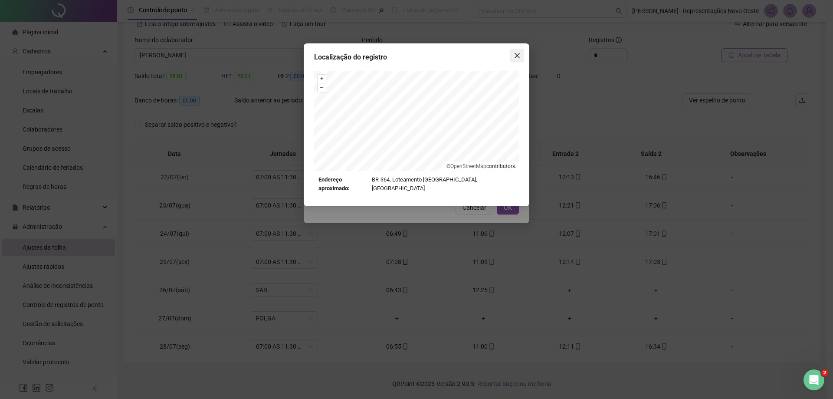
click at [518, 56] on icon "close" at bounding box center [517, 55] width 5 height 5
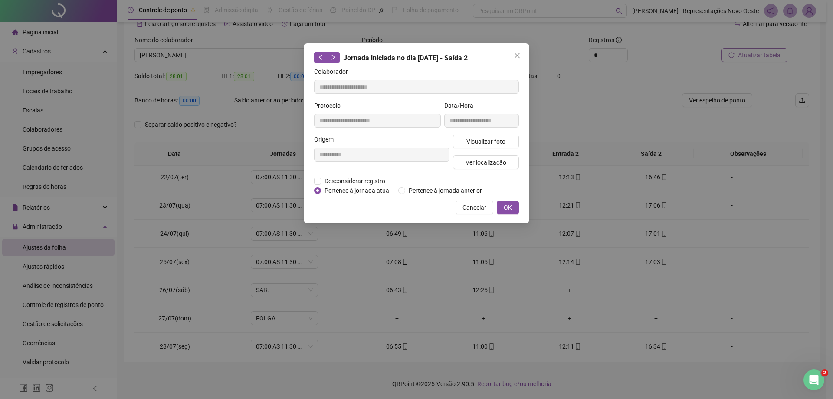
click at [516, 57] on icon "close" at bounding box center [517, 55] width 5 height 5
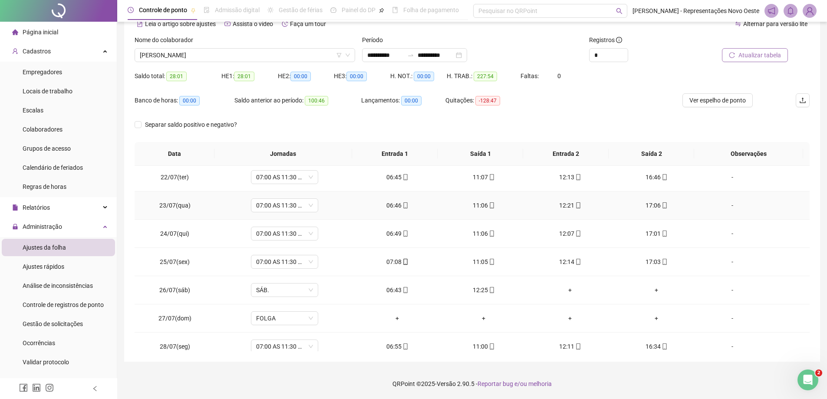
click at [393, 204] on div "06:46" at bounding box center [397, 206] width 72 height 10
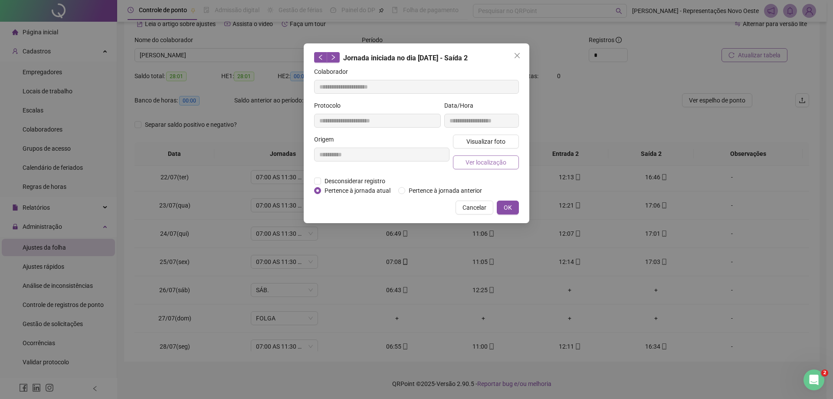
type input "**********"
click at [457, 162] on button "Ver localização" at bounding box center [486, 162] width 66 height 14
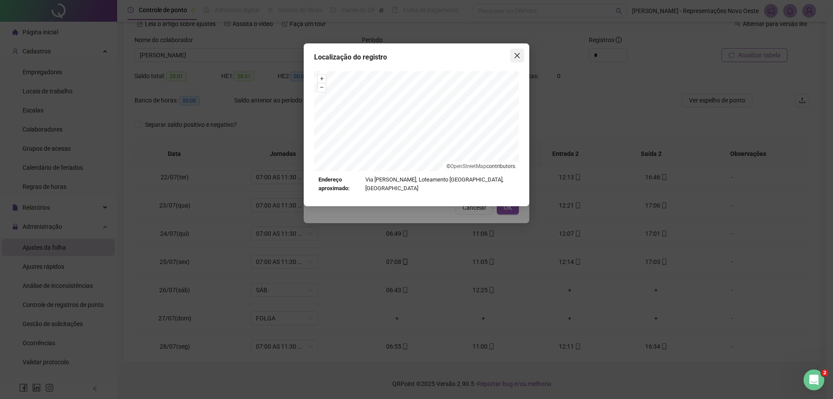
click at [513, 57] on span "Close" at bounding box center [518, 55] width 14 height 7
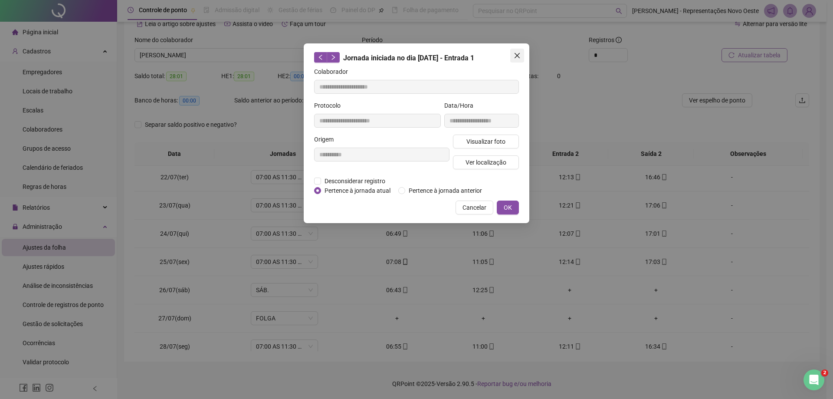
click at [514, 57] on span "Close" at bounding box center [518, 55] width 14 height 7
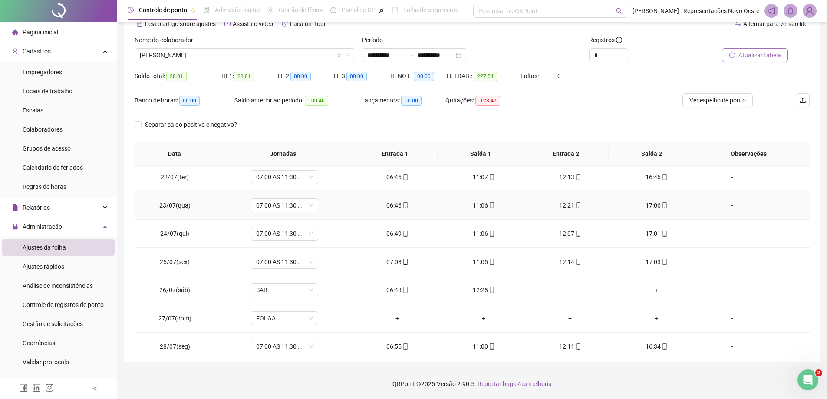
click at [481, 204] on div "11:06" at bounding box center [484, 206] width 72 height 10
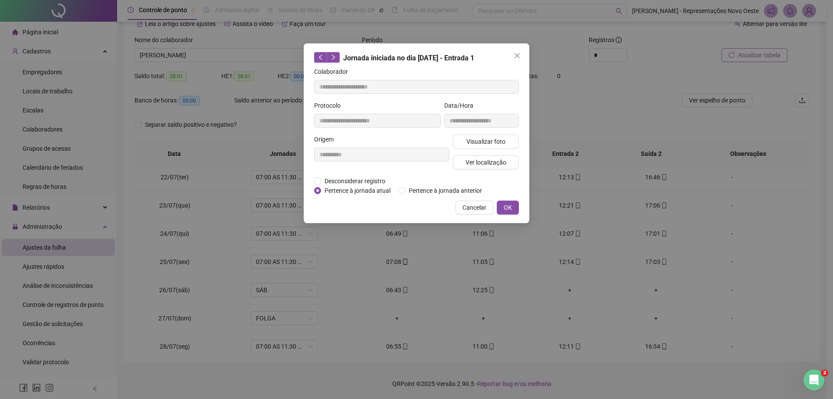
type input "**********"
click at [499, 158] on span "Ver localização" at bounding box center [486, 163] width 41 height 10
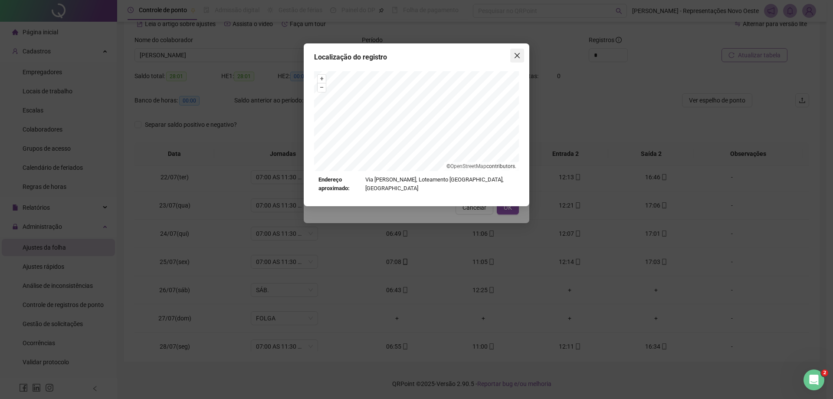
click at [516, 54] on icon "close" at bounding box center [517, 55] width 5 height 5
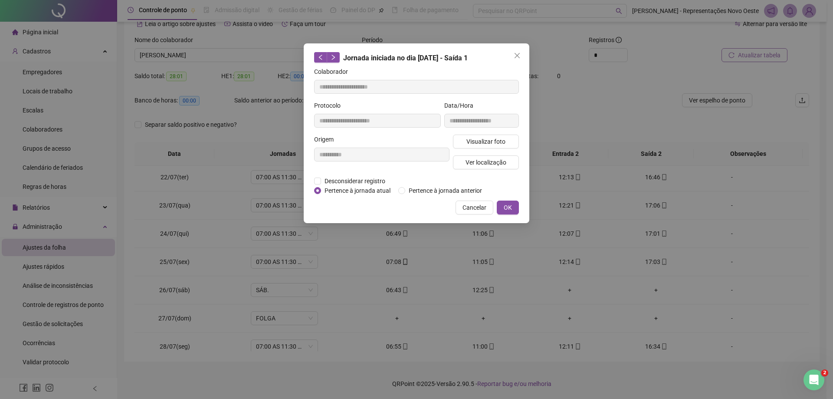
click at [516, 54] on icon "close" at bounding box center [517, 55] width 5 height 5
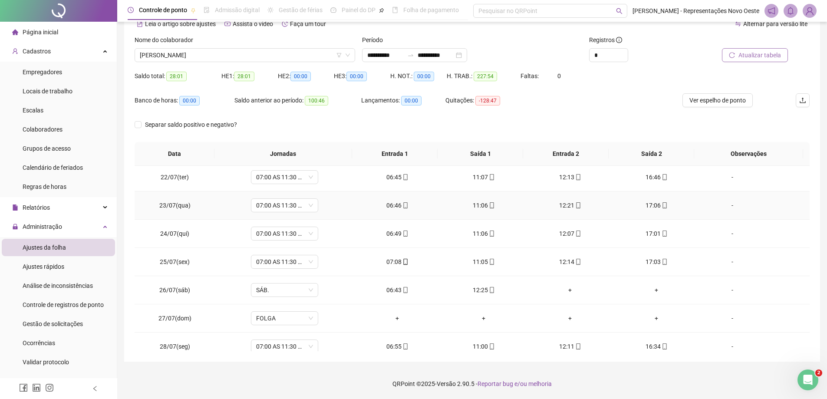
click at [566, 202] on div "12:21" at bounding box center [570, 206] width 72 height 10
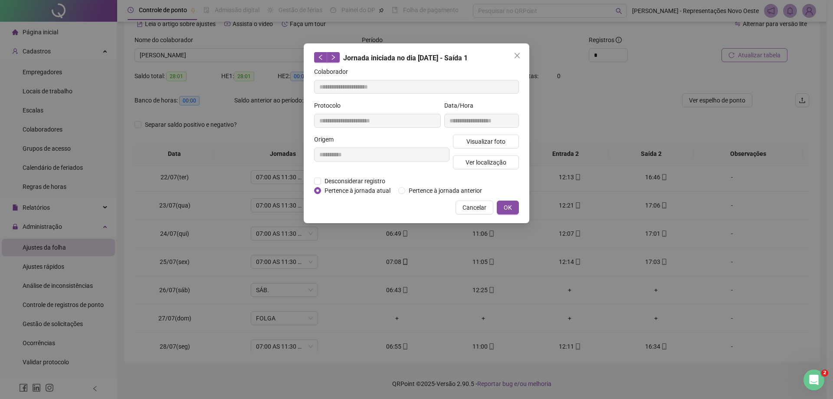
type input "**********"
click at [489, 160] on span "Ver localização" at bounding box center [486, 163] width 41 height 10
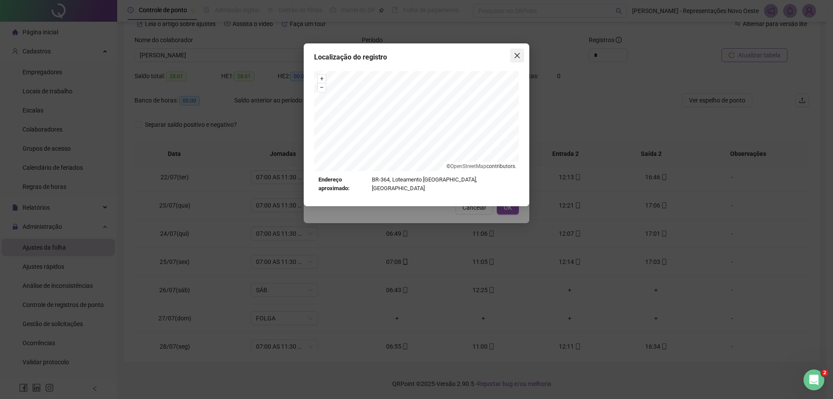
click at [512, 53] on span "Close" at bounding box center [518, 55] width 14 height 7
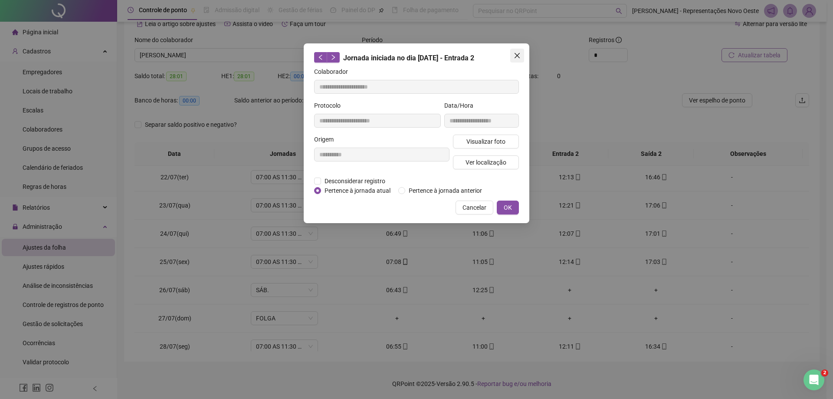
click at [516, 56] on icon "close" at bounding box center [517, 55] width 7 height 7
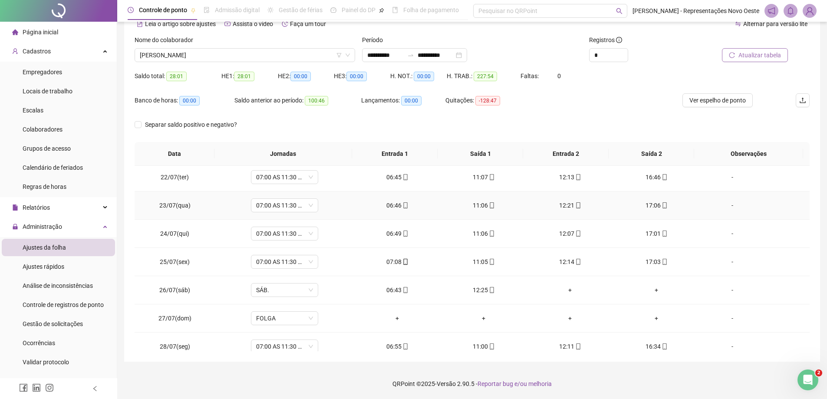
click at [646, 199] on td "17:06" at bounding box center [656, 205] width 86 height 28
click at [648, 204] on div "17:06" at bounding box center [656, 206] width 72 height 10
type input "**********"
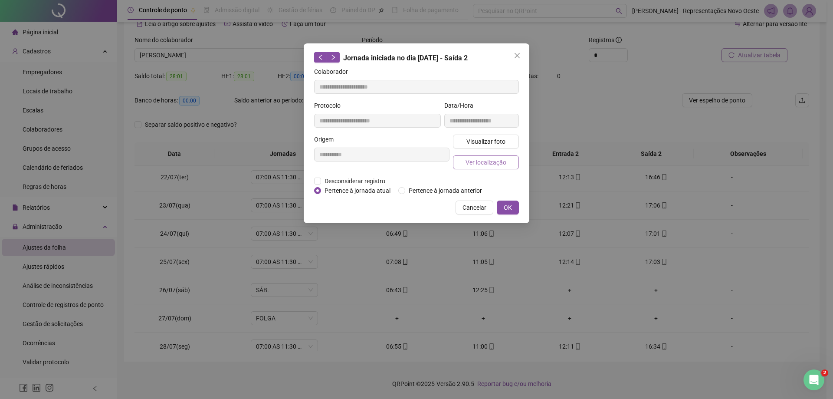
click at [489, 161] on span "Ver localização" at bounding box center [486, 163] width 41 height 10
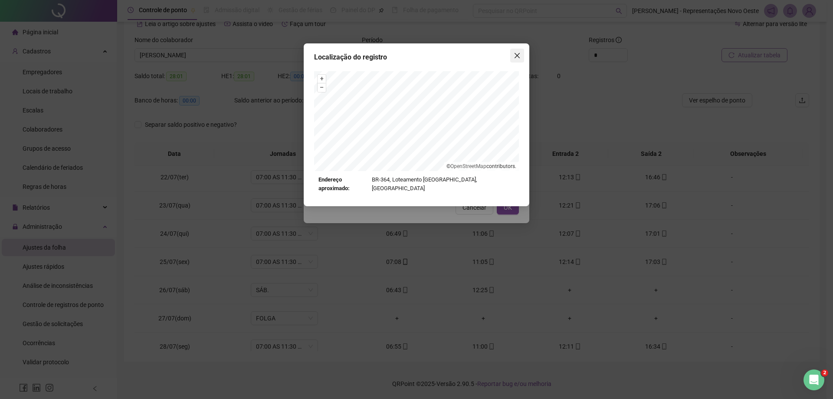
click at [517, 59] on button "Close" at bounding box center [518, 56] width 14 height 14
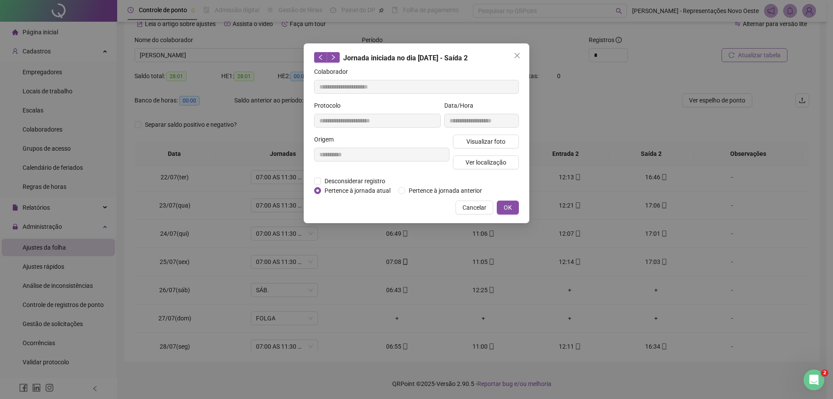
click at [517, 59] on button "Close" at bounding box center [518, 56] width 14 height 14
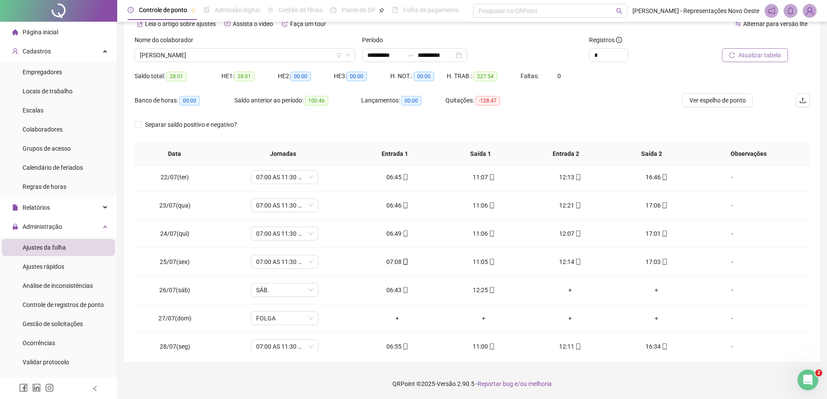
scroll to position [627, 0]
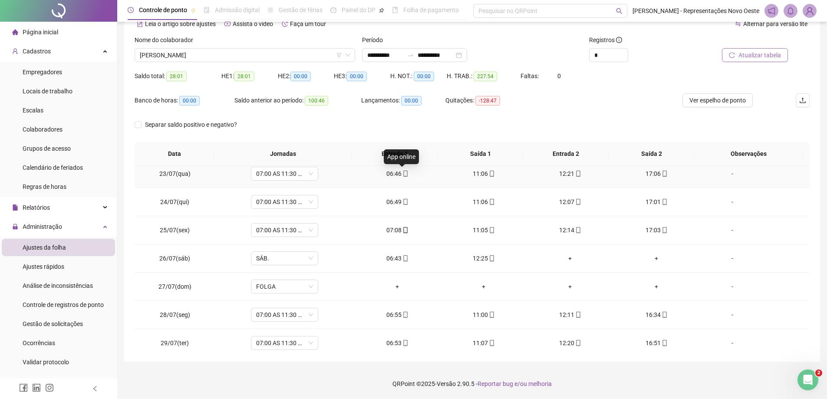
click at [403, 173] on icon "mobile" at bounding box center [405, 174] width 4 height 6
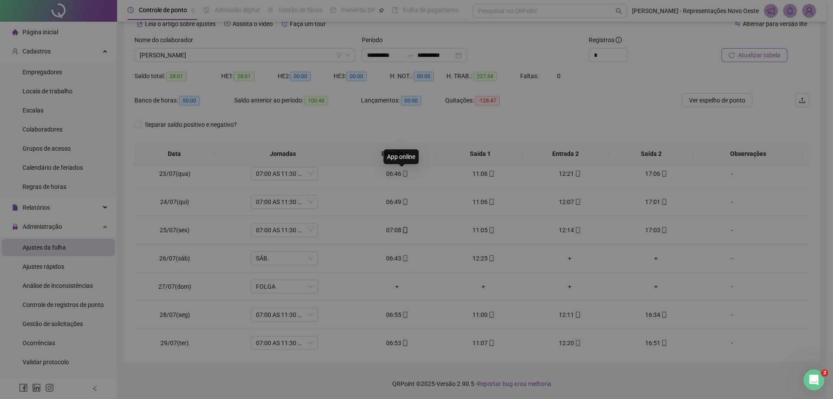
type input "**********"
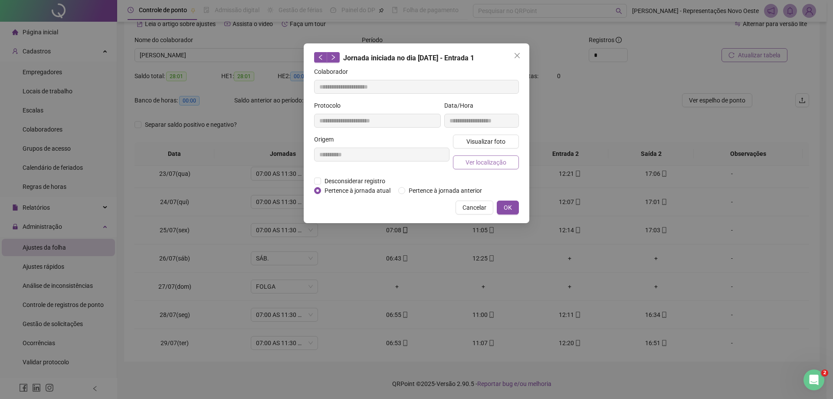
click at [497, 166] on span "Ver localização" at bounding box center [486, 163] width 41 height 10
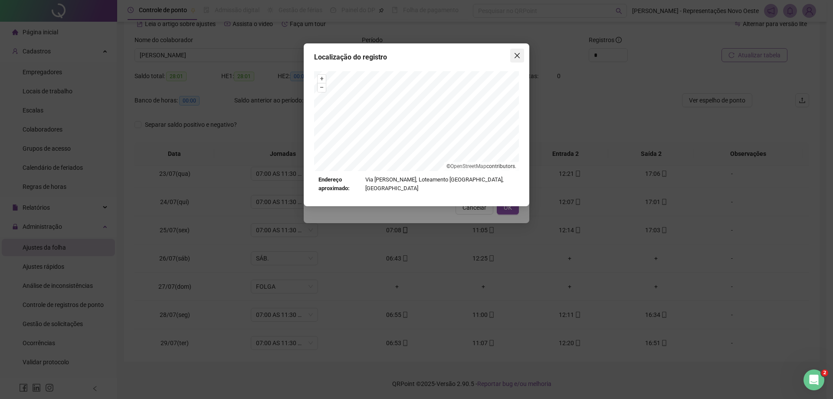
click at [514, 60] on button "Close" at bounding box center [518, 56] width 14 height 14
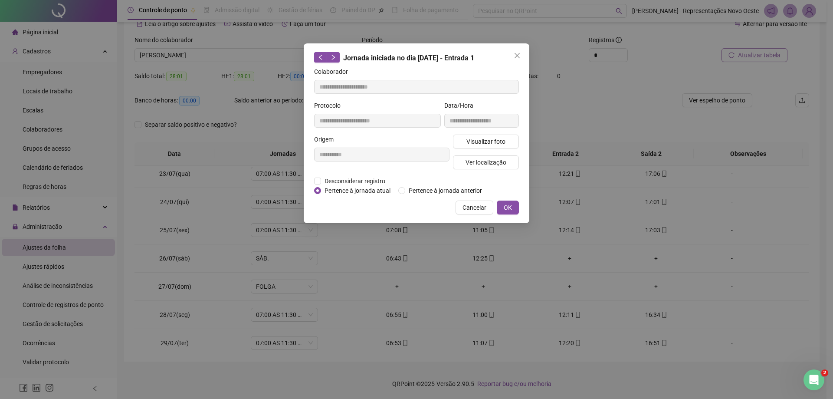
click at [514, 60] on button "Close" at bounding box center [518, 56] width 14 height 14
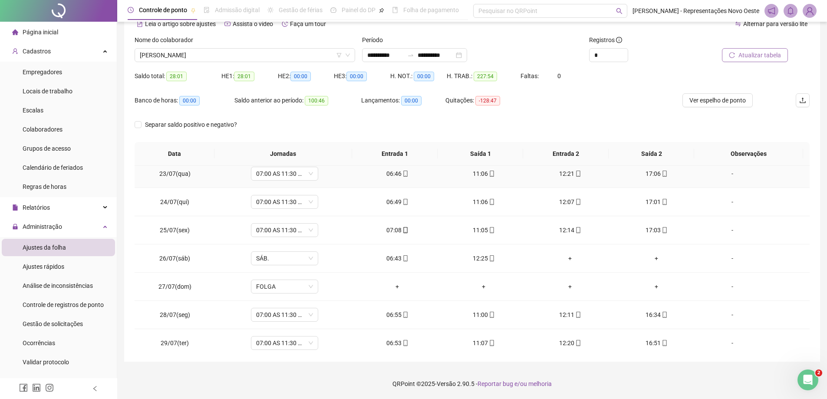
click at [490, 176] on icon "mobile" at bounding box center [492, 174] width 6 height 6
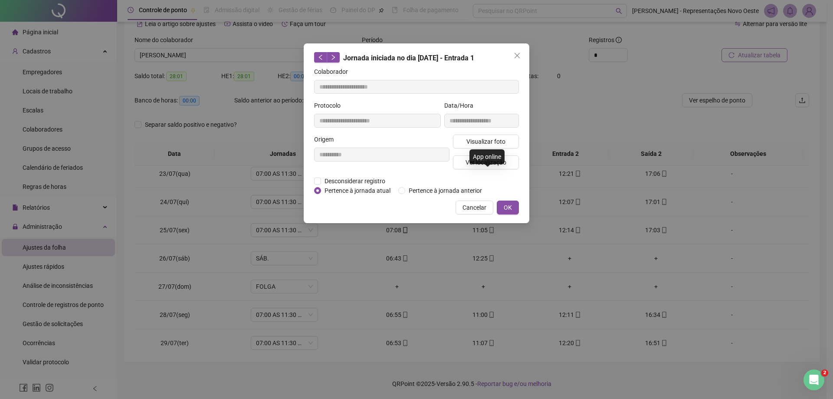
type input "**********"
click at [493, 156] on div "App online" at bounding box center [487, 156] width 35 height 15
click at [492, 167] on button "Ver localização" at bounding box center [486, 162] width 66 height 14
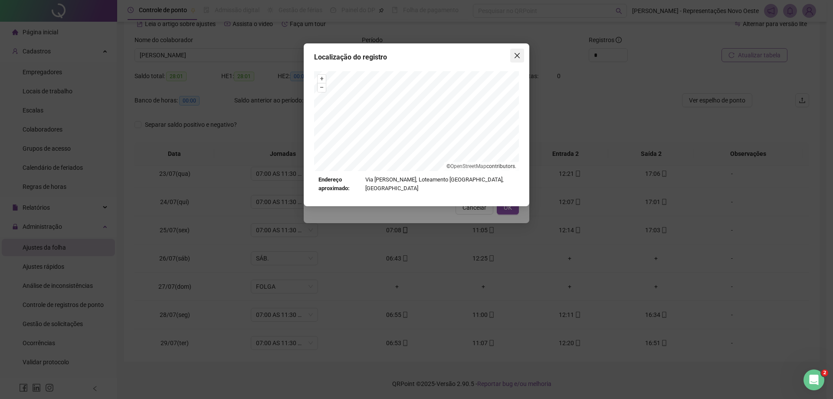
click at [518, 57] on icon "close" at bounding box center [517, 55] width 7 height 7
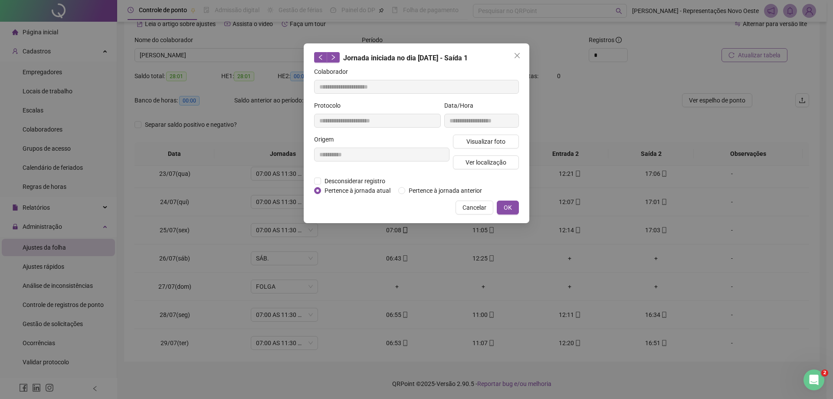
click at [518, 57] on icon "close" at bounding box center [517, 55] width 7 height 7
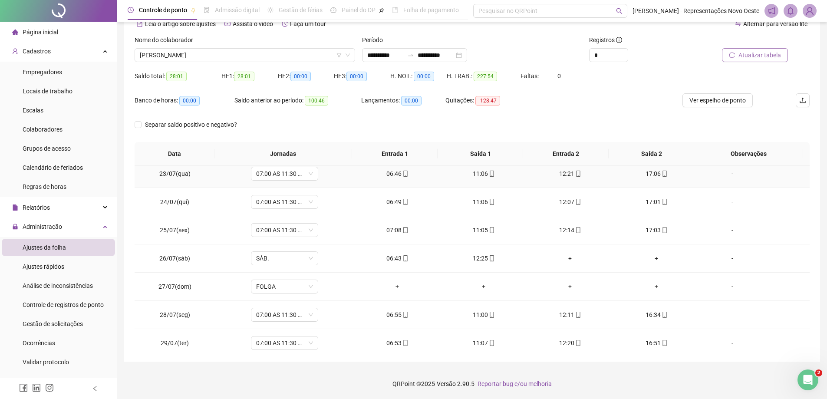
click at [565, 179] on td "12:21" at bounding box center [570, 174] width 86 height 28
click at [563, 176] on div "12:21" at bounding box center [570, 174] width 72 height 10
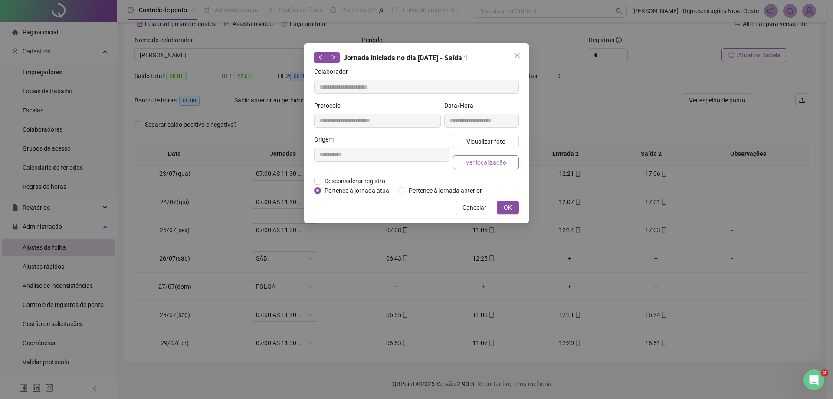
type input "**********"
click at [471, 166] on span "Ver localização" at bounding box center [486, 163] width 41 height 10
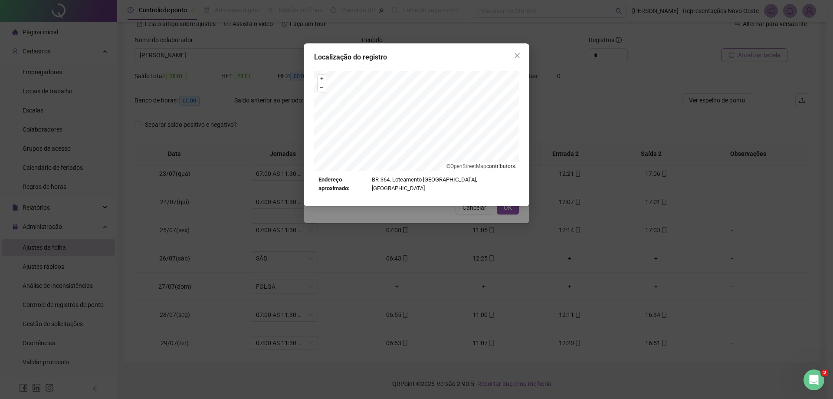
click at [511, 60] on button "Close" at bounding box center [518, 56] width 14 height 14
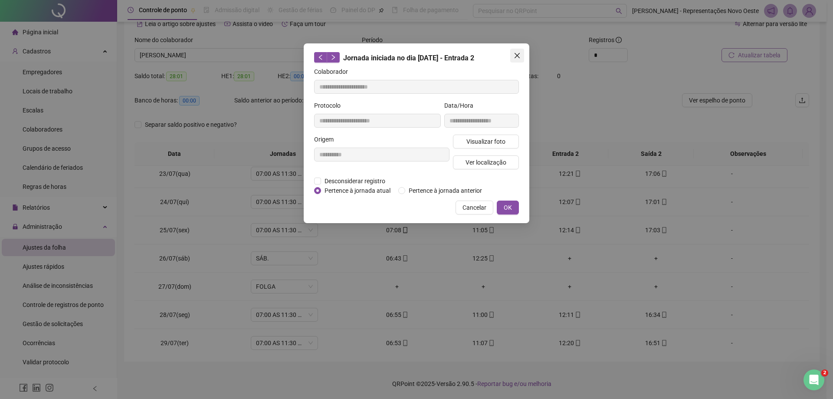
click at [519, 53] on icon "close" at bounding box center [517, 55] width 7 height 7
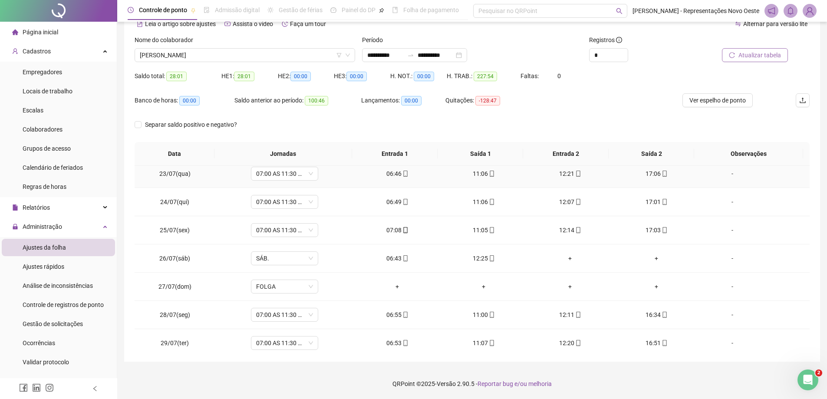
click at [655, 176] on div "17:06" at bounding box center [656, 174] width 72 height 10
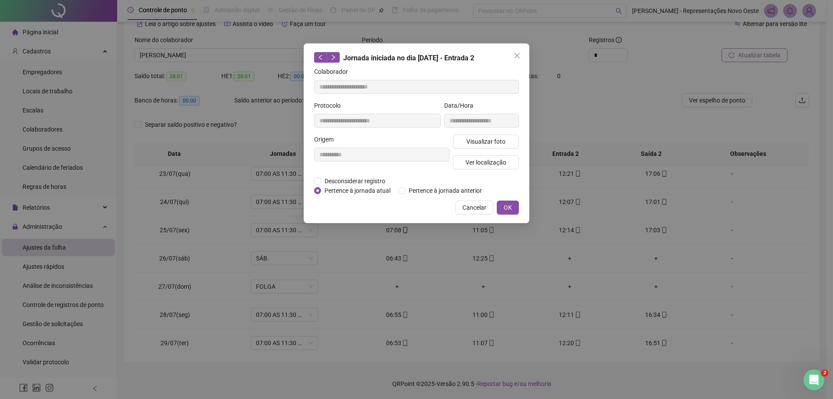
type input "**********"
click at [507, 163] on button "Ver localização" at bounding box center [486, 162] width 66 height 14
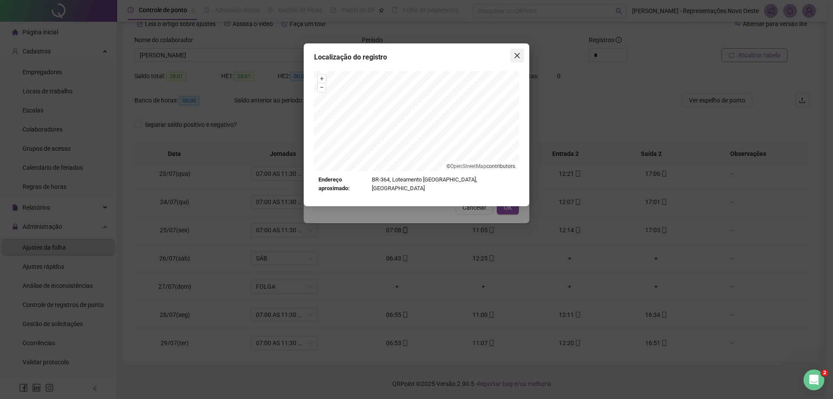
click at [515, 57] on icon "close" at bounding box center [517, 55] width 7 height 7
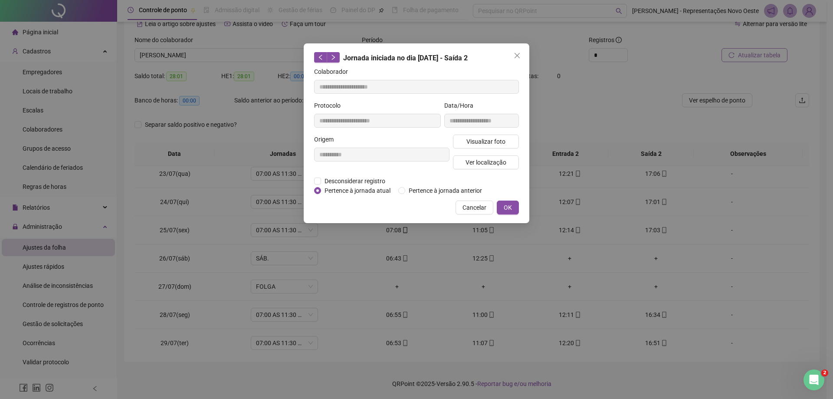
click at [515, 57] on icon "close" at bounding box center [517, 55] width 7 height 7
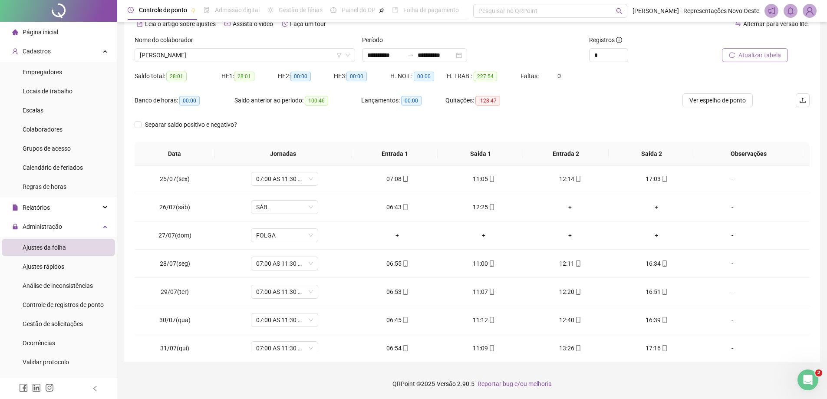
scroll to position [658, 0]
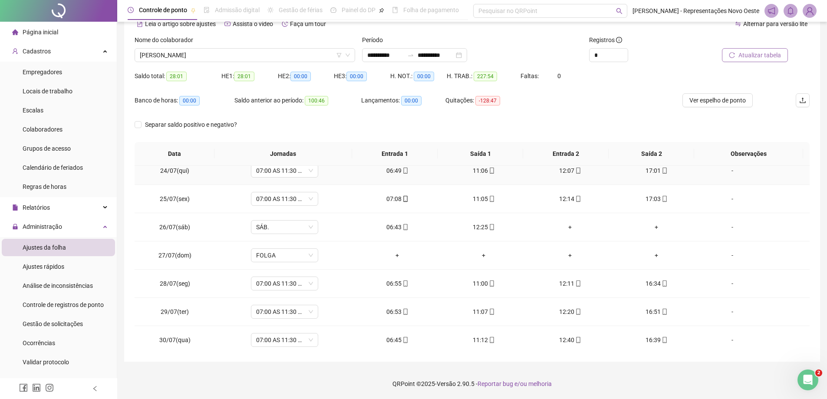
click at [397, 166] on div "06:49" at bounding box center [397, 171] width 72 height 10
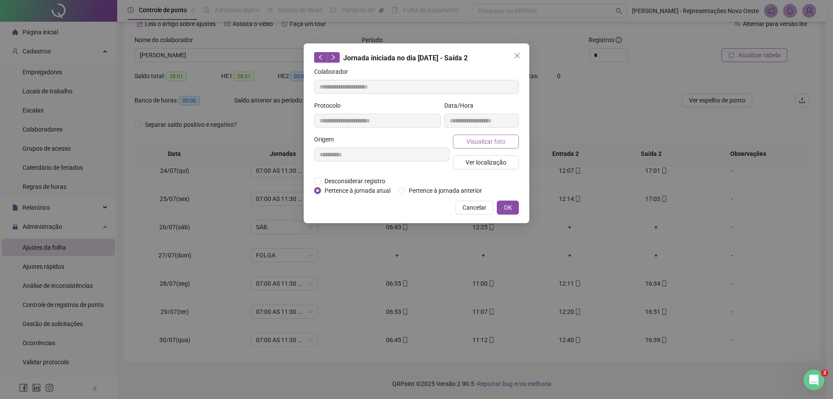
type input "**********"
click at [503, 162] on span "Ver localização" at bounding box center [486, 163] width 41 height 10
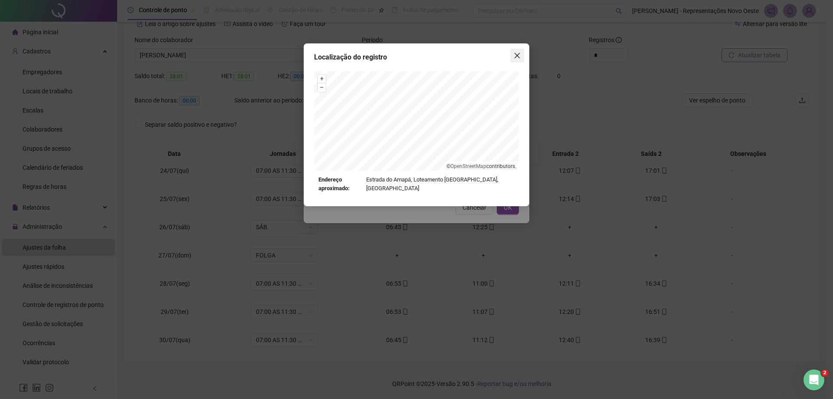
click at [514, 61] on button "Close" at bounding box center [518, 56] width 14 height 14
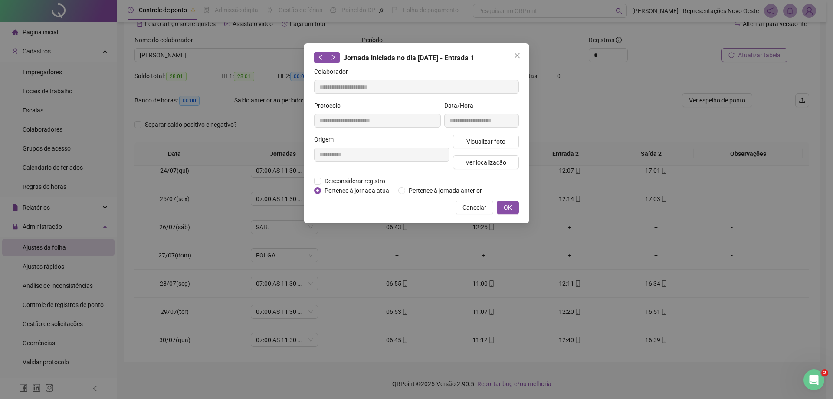
click at [514, 61] on button "Close" at bounding box center [518, 56] width 14 height 14
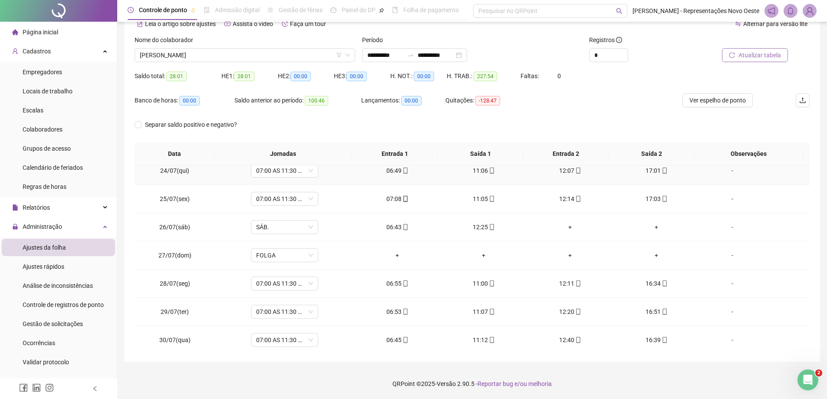
click at [471, 169] on div "11:06" at bounding box center [484, 171] width 72 height 10
type input "**********"
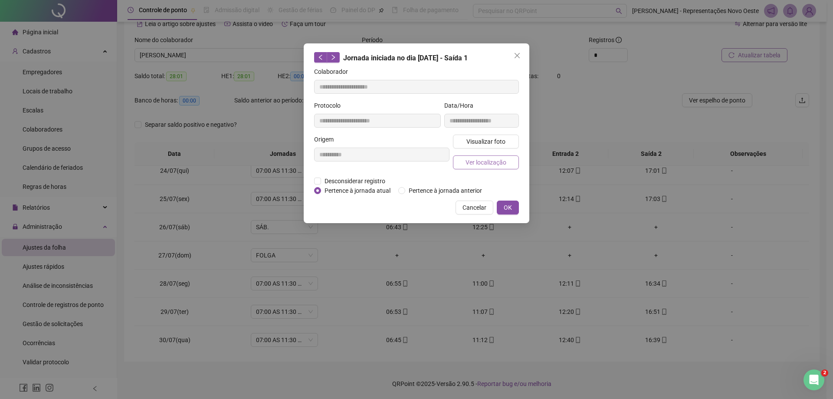
click at [476, 166] on span "Ver localização" at bounding box center [486, 163] width 41 height 10
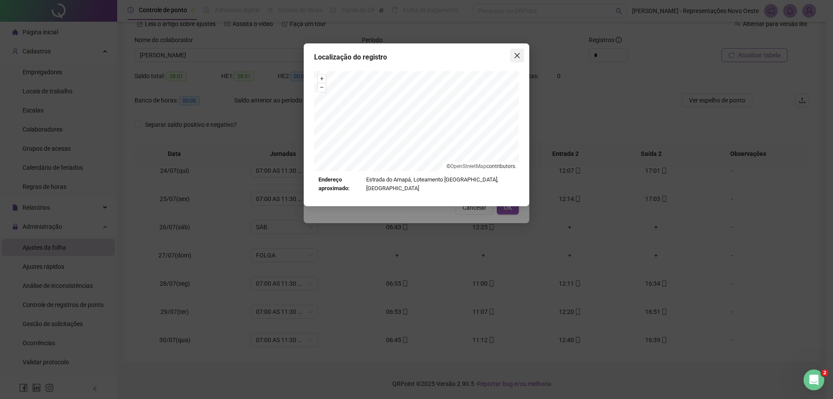
click at [522, 53] on span "Close" at bounding box center [518, 55] width 14 height 7
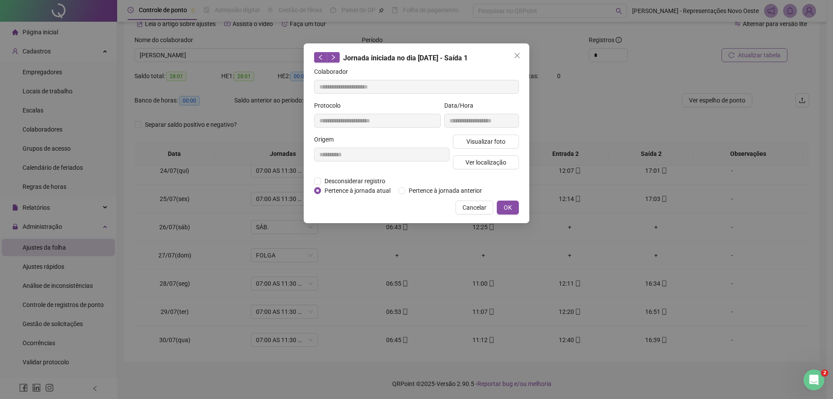
click at [521, 54] on span "Close" at bounding box center [518, 55] width 14 height 7
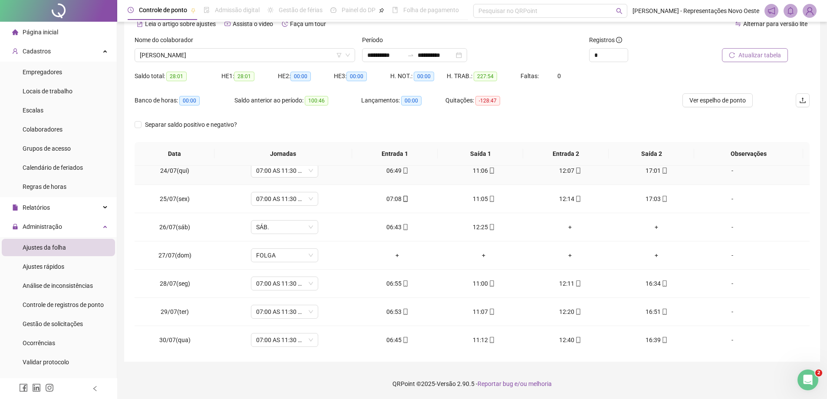
click at [564, 169] on div "12:07" at bounding box center [570, 171] width 72 height 10
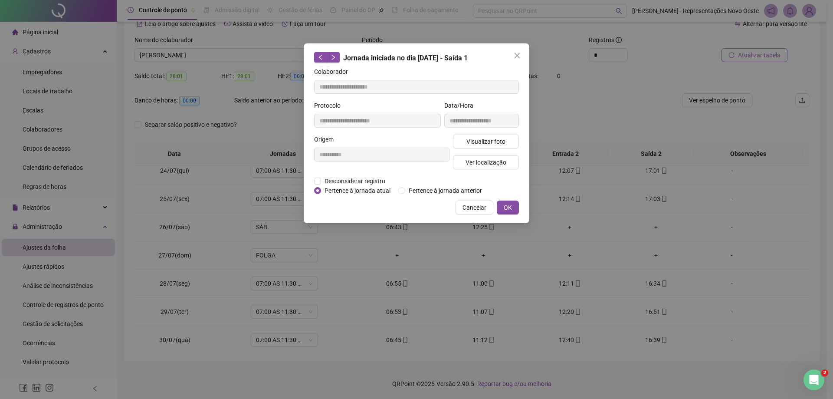
type input "**********"
click at [480, 161] on span "Ver localização" at bounding box center [486, 163] width 41 height 10
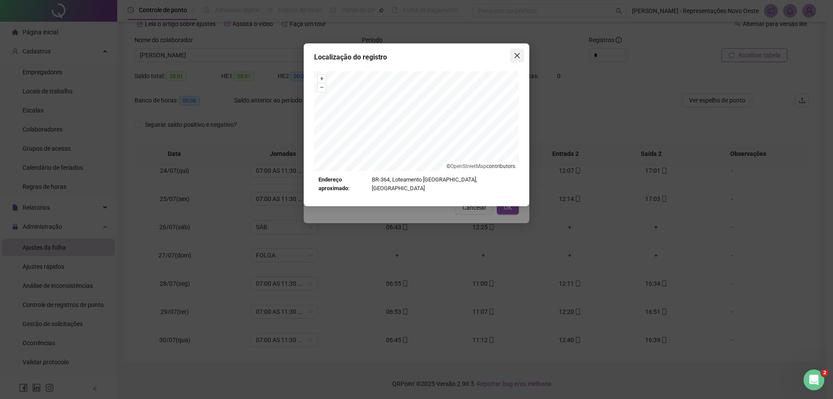
click at [517, 53] on icon "close" at bounding box center [517, 55] width 7 height 7
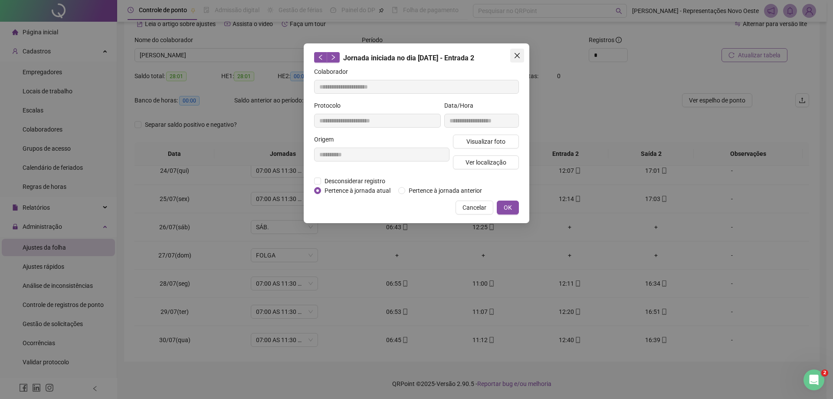
click at [514, 54] on icon "close" at bounding box center [517, 55] width 7 height 7
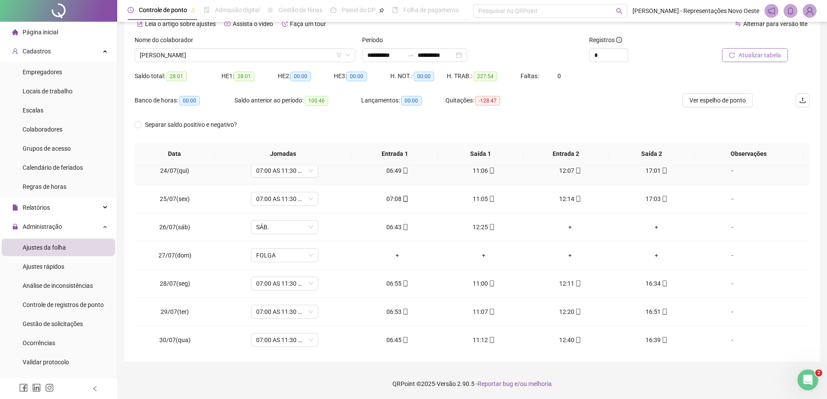
click at [652, 168] on div "17:01" at bounding box center [656, 171] width 72 height 10
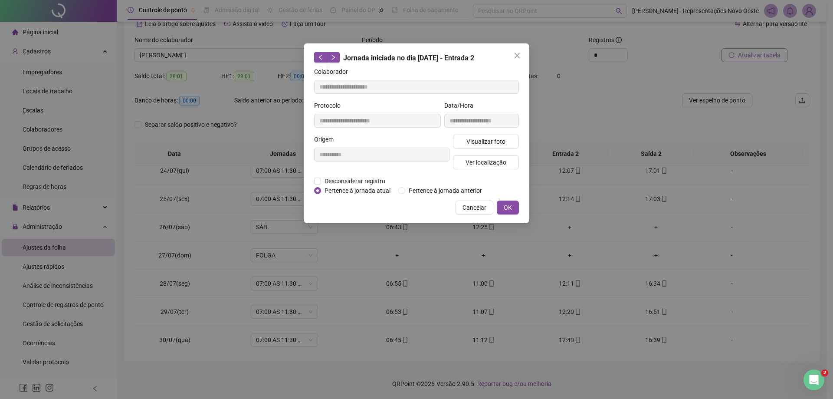
type input "**********"
click at [495, 165] on span "Ver localização" at bounding box center [486, 163] width 41 height 10
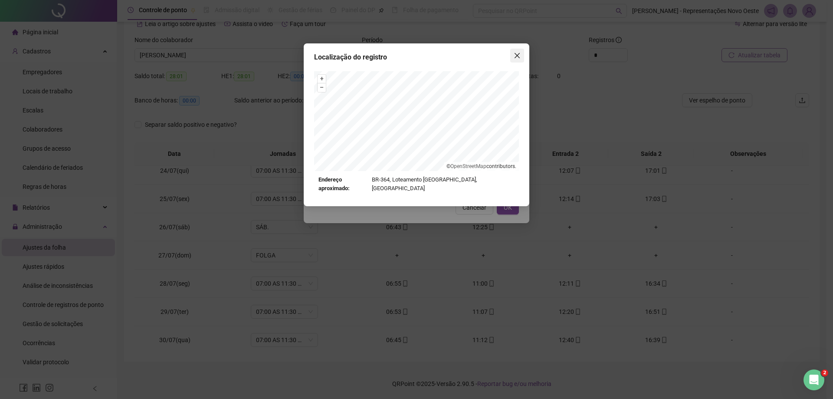
click at [517, 53] on icon "close" at bounding box center [517, 55] width 7 height 7
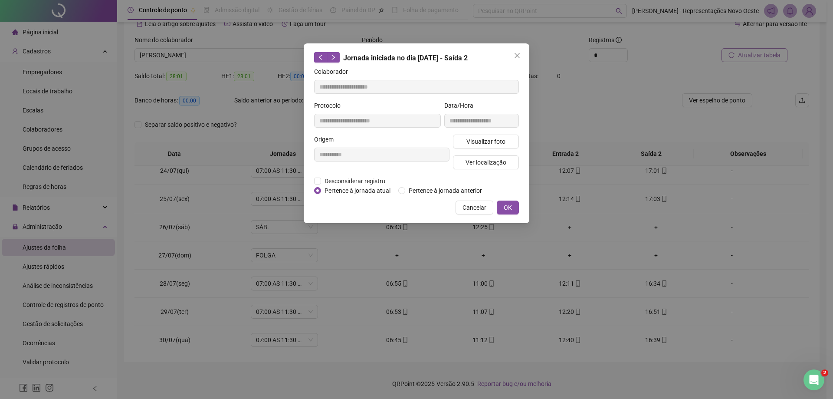
click at [517, 54] on icon "close" at bounding box center [517, 55] width 7 height 7
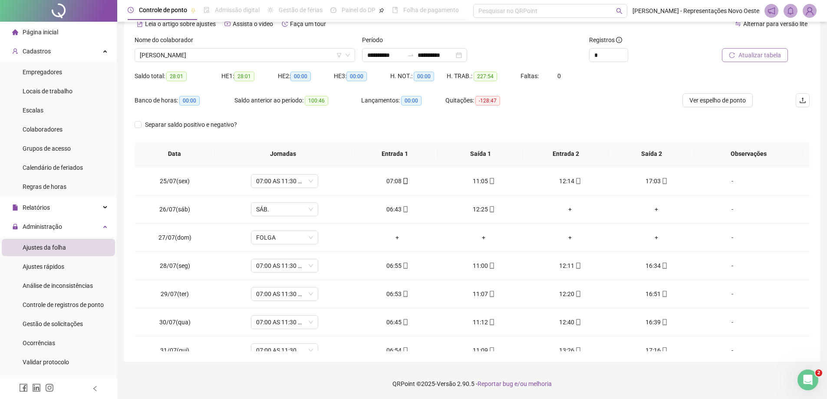
scroll to position [678, 0]
click at [402, 177] on icon "mobile" at bounding box center [405, 179] width 6 height 6
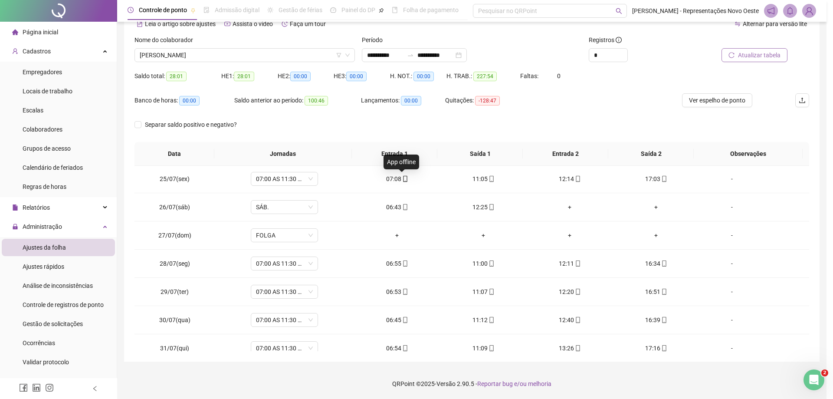
type input "**********"
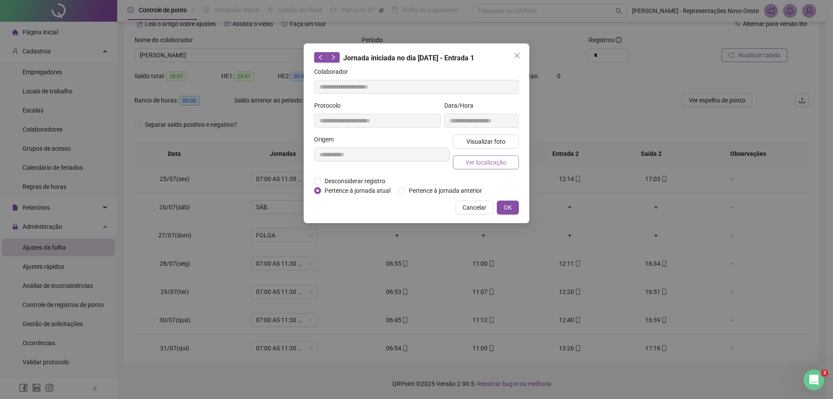
click at [482, 158] on span "Ver localização" at bounding box center [486, 163] width 41 height 10
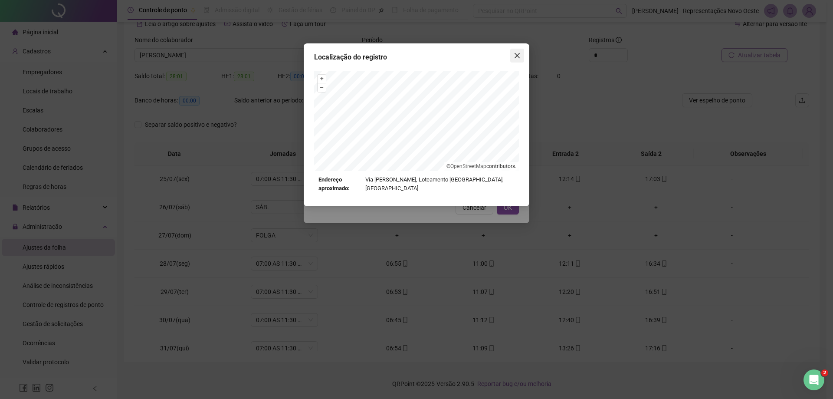
click at [520, 59] on icon "close" at bounding box center [517, 55] width 7 height 7
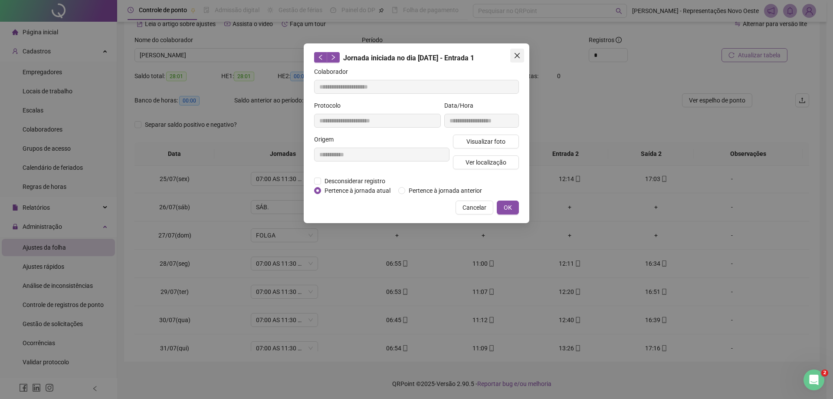
click at [520, 59] on icon "close" at bounding box center [517, 55] width 7 height 7
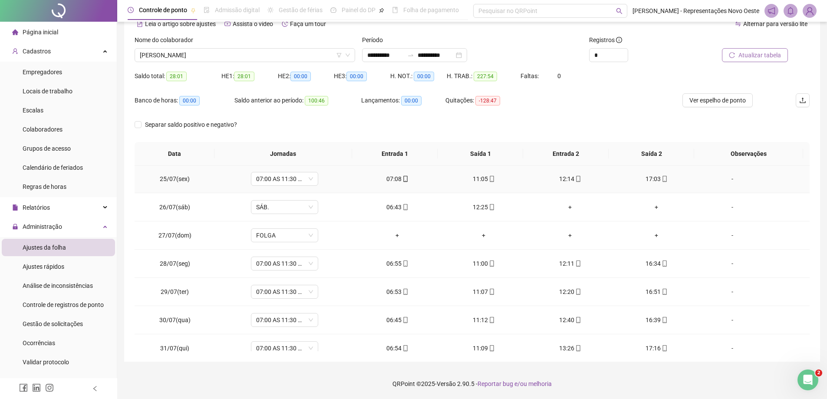
click at [488, 175] on span at bounding box center [491, 178] width 7 height 7
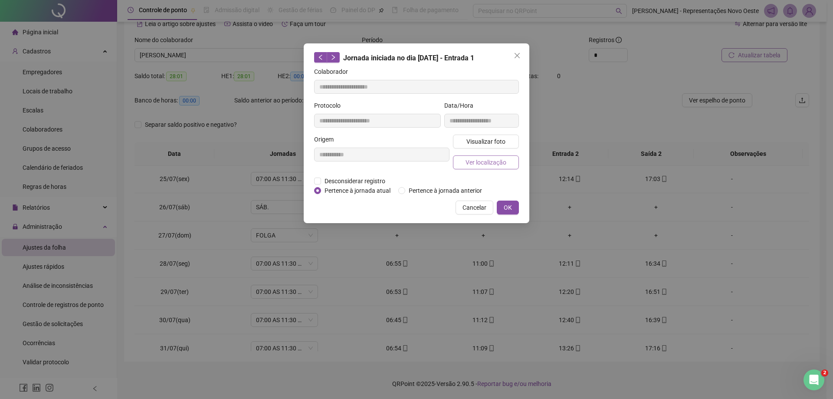
click at [488, 165] on span "Ver localização" at bounding box center [486, 163] width 41 height 10
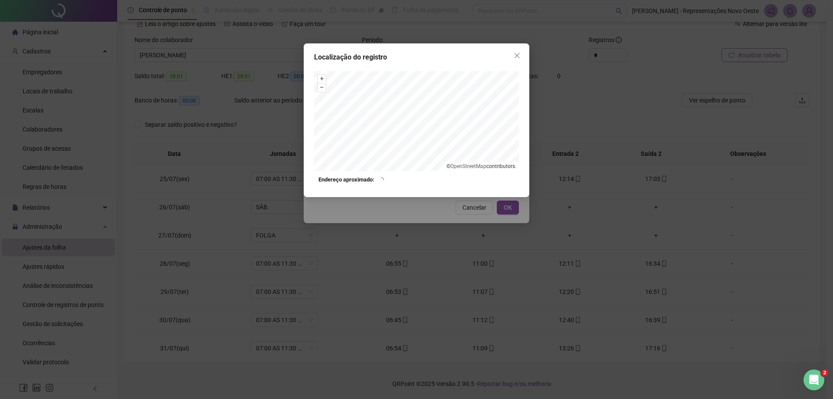
type input "**********"
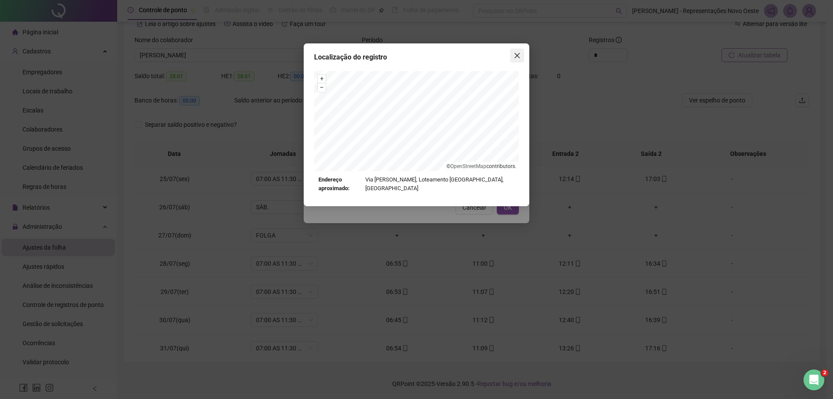
click at [515, 56] on icon "close" at bounding box center [517, 55] width 7 height 7
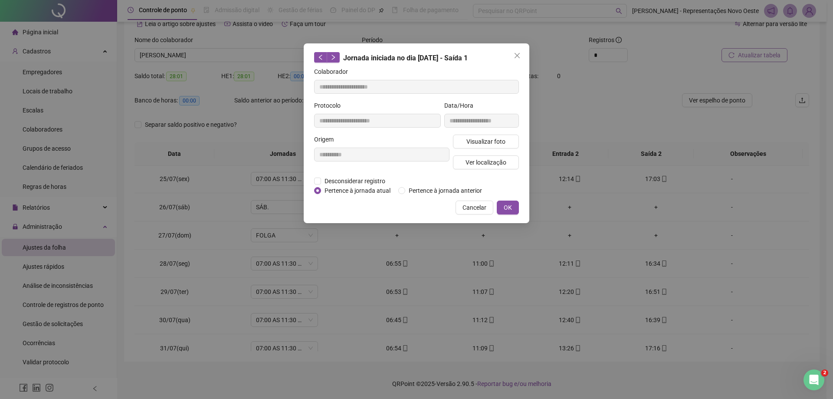
click at [515, 56] on icon "close" at bounding box center [517, 55] width 7 height 7
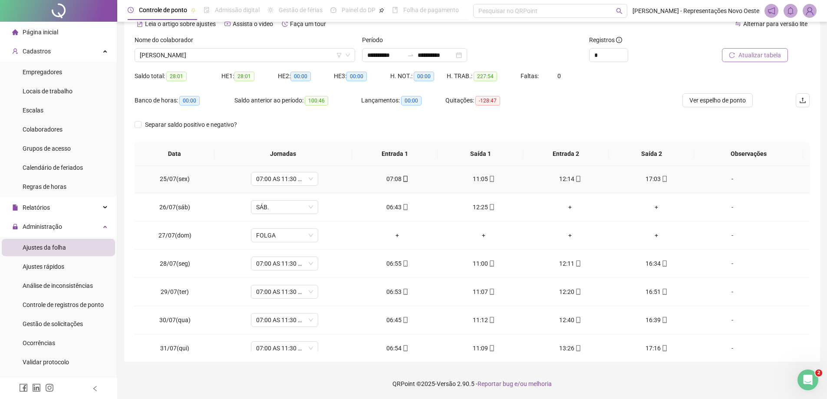
click at [563, 181] on div "12:14" at bounding box center [570, 179] width 72 height 10
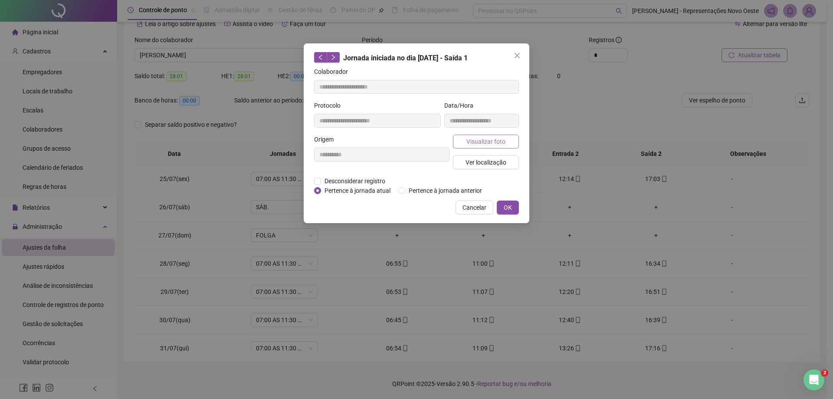
type input "**********"
click at [467, 164] on span "Ver localização" at bounding box center [486, 163] width 41 height 10
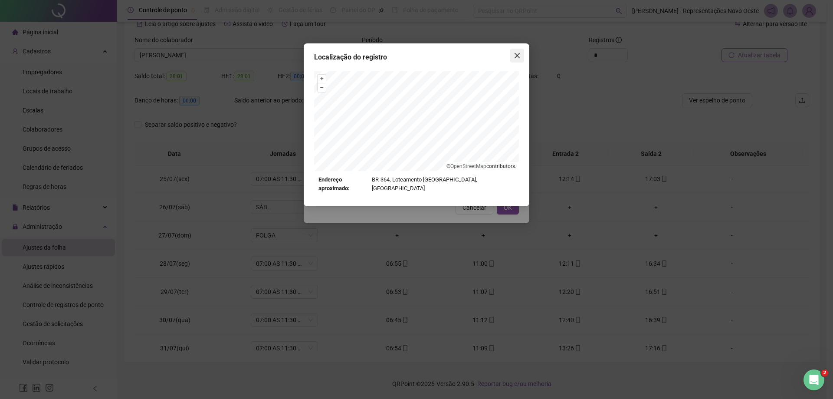
click at [519, 53] on icon "close" at bounding box center [517, 55] width 7 height 7
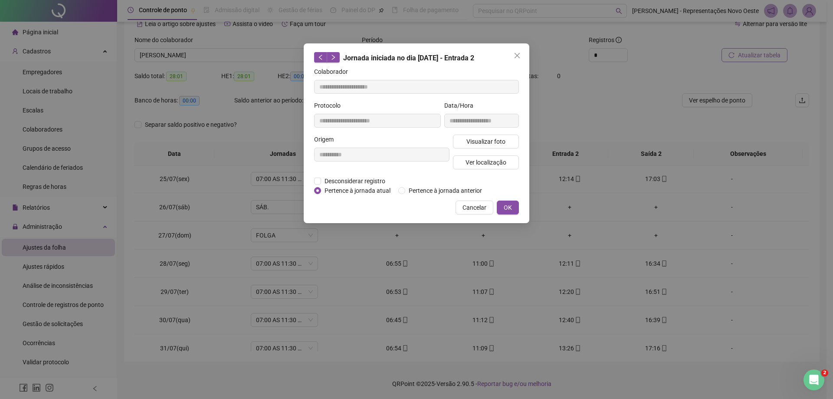
click at [519, 53] on icon "close" at bounding box center [517, 55] width 7 height 7
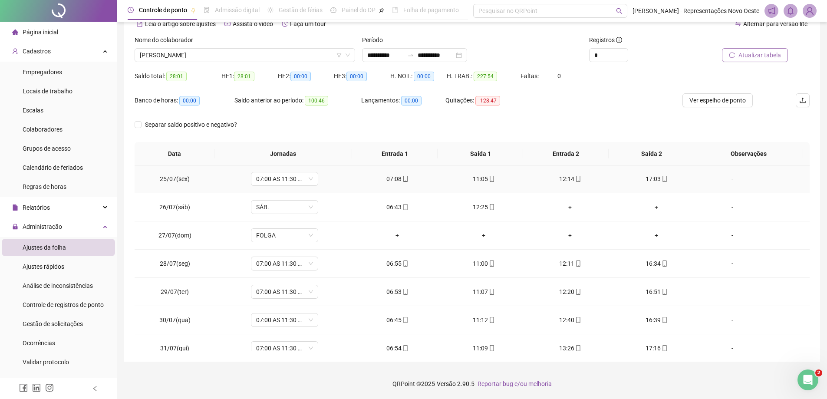
click at [641, 178] on div "17:03" at bounding box center [656, 179] width 72 height 10
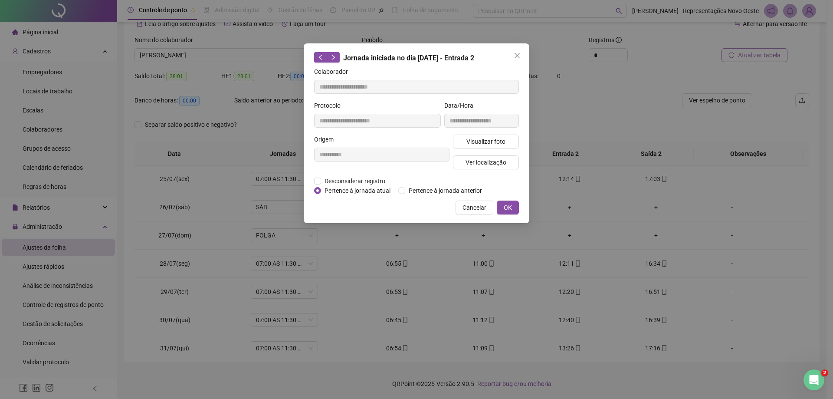
type input "**********"
click at [500, 164] on span "Ver localização" at bounding box center [486, 163] width 41 height 10
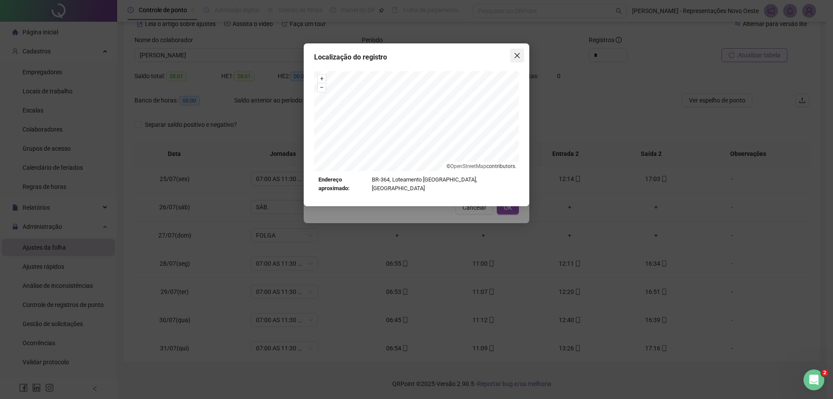
click at [517, 55] on icon "close" at bounding box center [517, 55] width 5 height 5
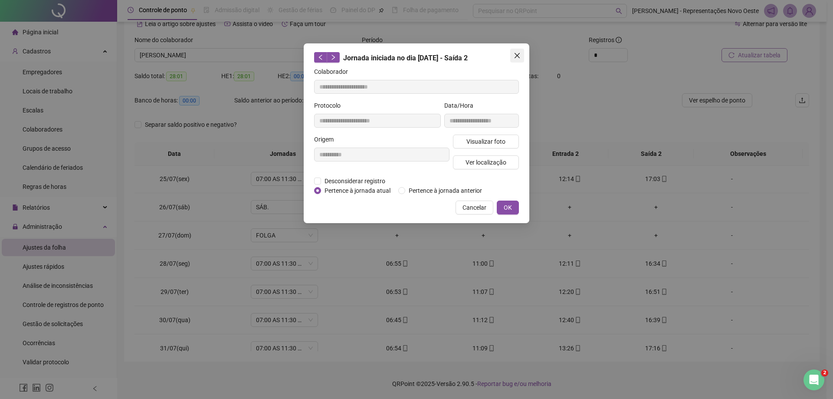
click at [519, 55] on icon "close" at bounding box center [517, 55] width 7 height 7
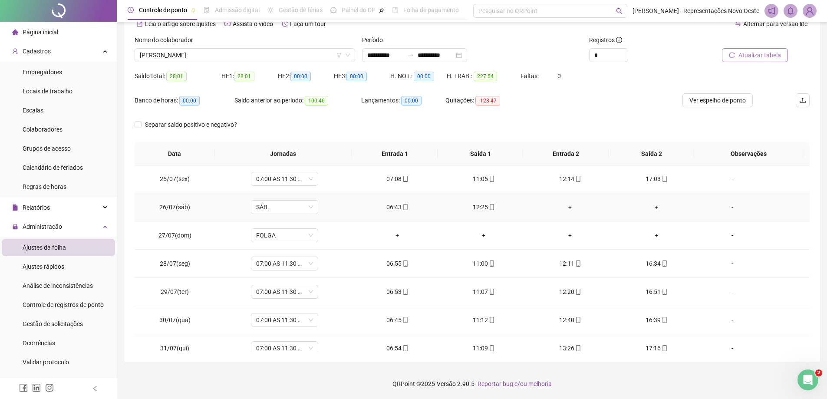
click at [387, 206] on div "06:43" at bounding box center [397, 207] width 72 height 10
type input "**********"
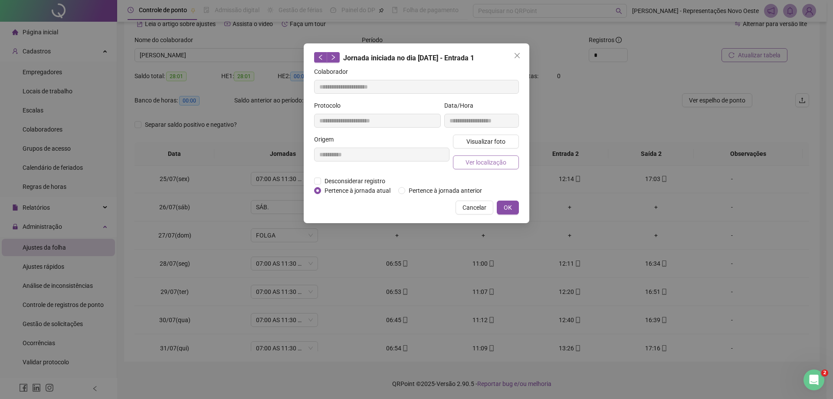
click at [462, 164] on button "Ver localização" at bounding box center [486, 162] width 66 height 14
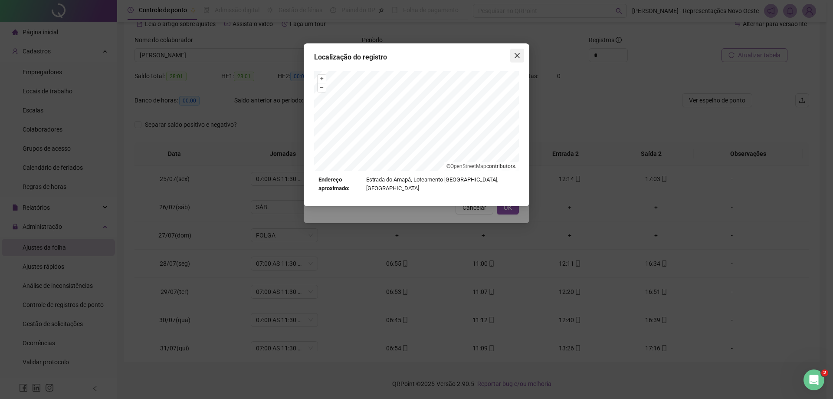
click at [523, 52] on button "Close" at bounding box center [518, 56] width 14 height 14
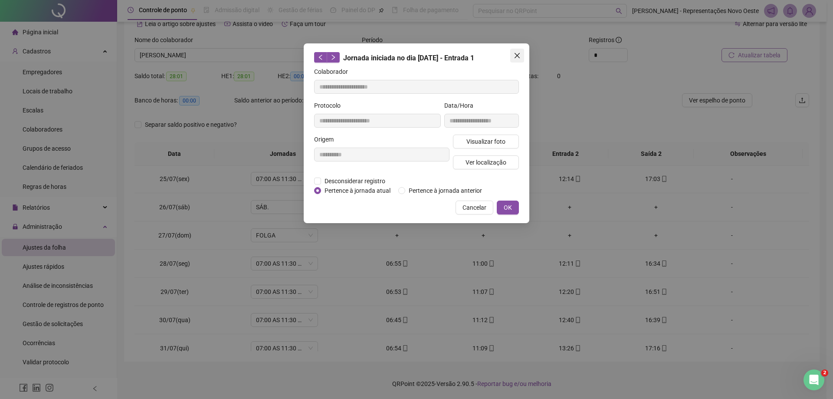
click at [520, 53] on icon "close" at bounding box center [517, 55] width 5 height 5
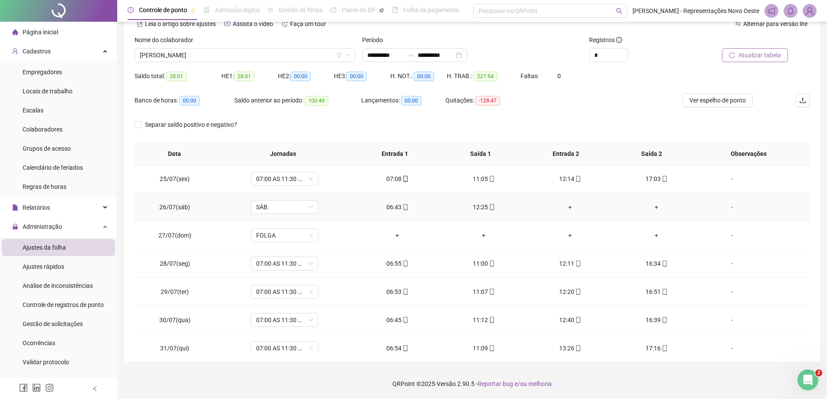
click at [481, 207] on div "12:25" at bounding box center [484, 207] width 72 height 10
type input "**********"
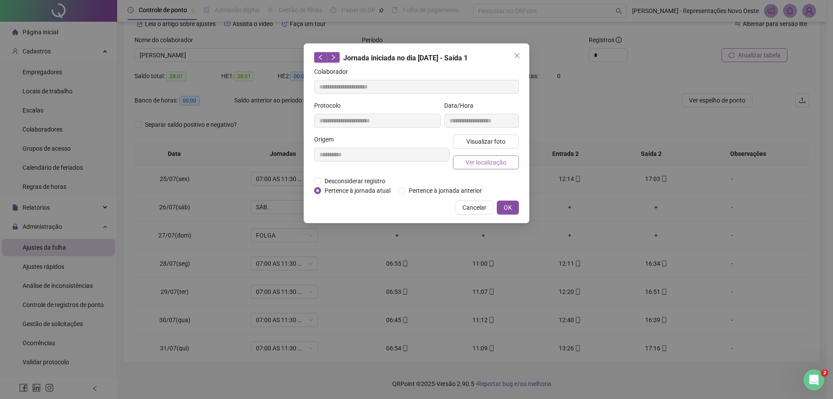
click at [502, 156] on button "Ver localização" at bounding box center [486, 162] width 66 height 14
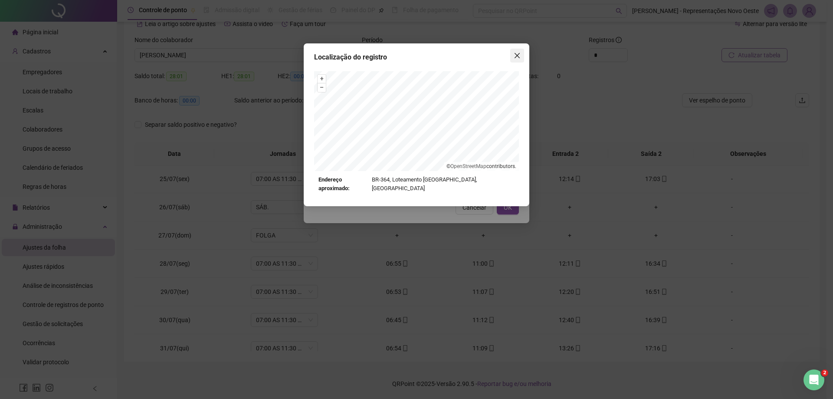
click at [515, 56] on icon "close" at bounding box center [517, 55] width 7 height 7
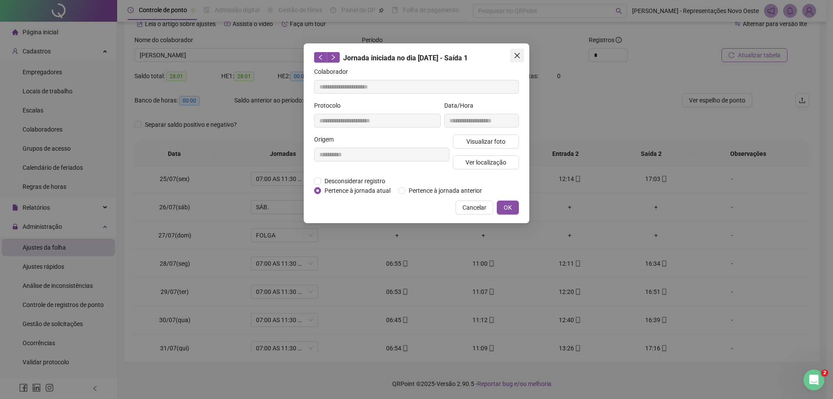
click at [516, 56] on icon "close" at bounding box center [517, 55] width 7 height 7
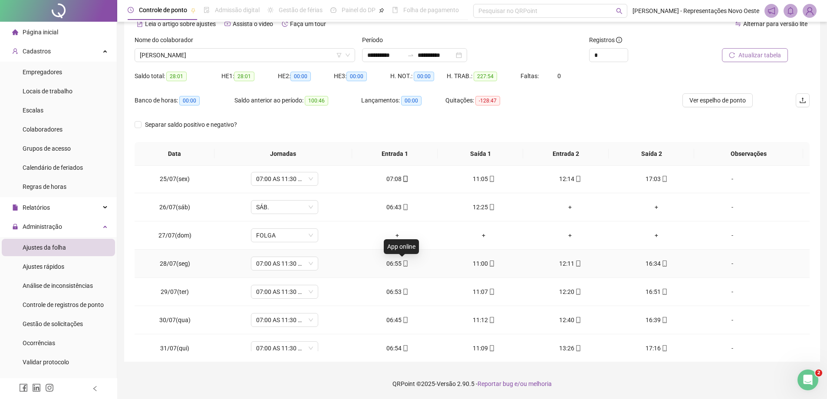
click at [403, 263] on icon "mobile" at bounding box center [405, 263] width 4 height 6
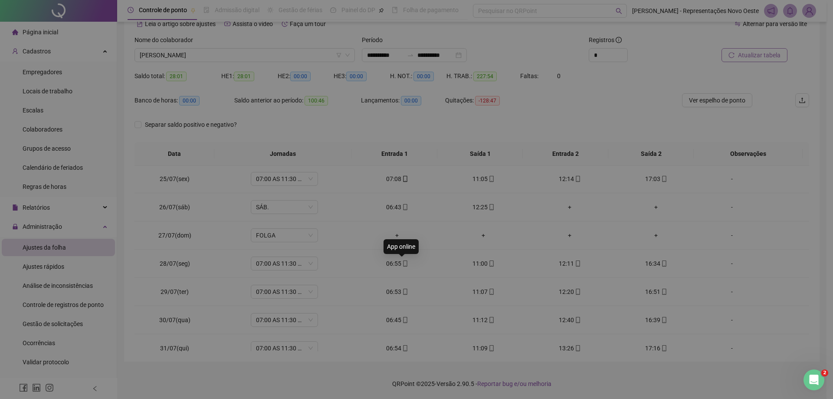
type input "**********"
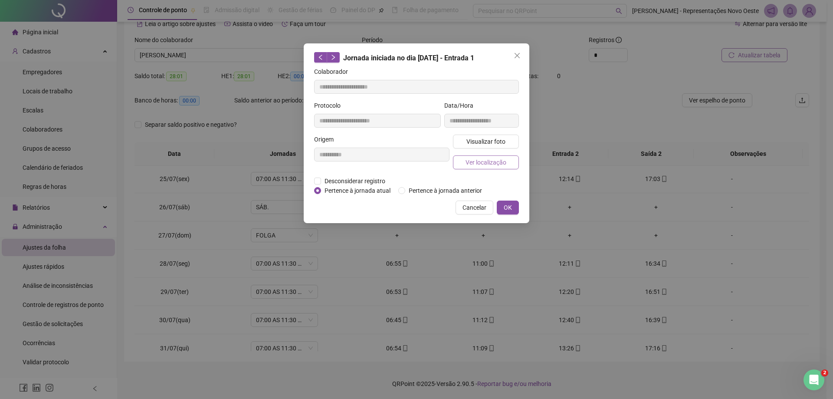
click at [488, 162] on span "Ver localização" at bounding box center [486, 163] width 41 height 10
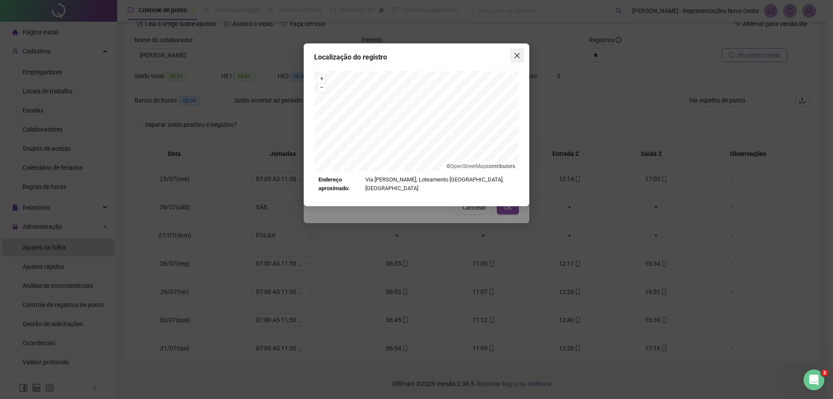
click at [514, 51] on button "Close" at bounding box center [518, 56] width 14 height 14
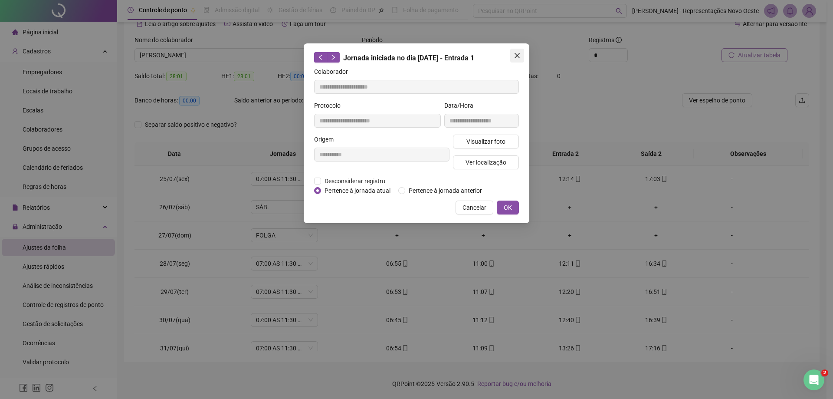
click at [521, 55] on span "Close" at bounding box center [518, 55] width 14 height 7
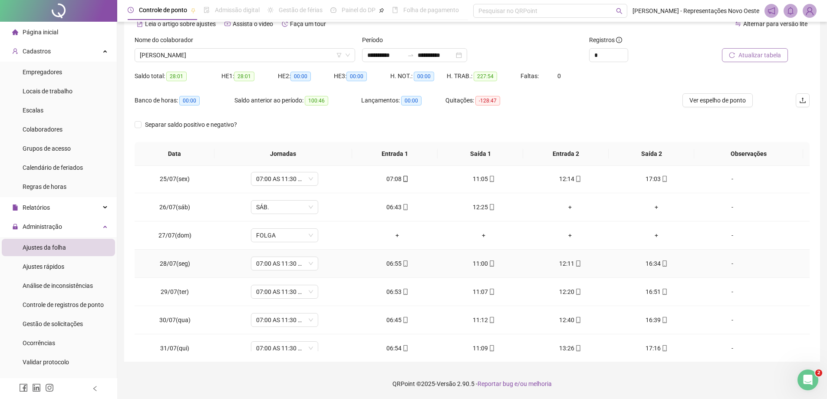
click at [482, 258] on td "11:00" at bounding box center [484, 264] width 86 height 28
click at [482, 259] on div "11:00" at bounding box center [484, 264] width 72 height 10
type input "**********"
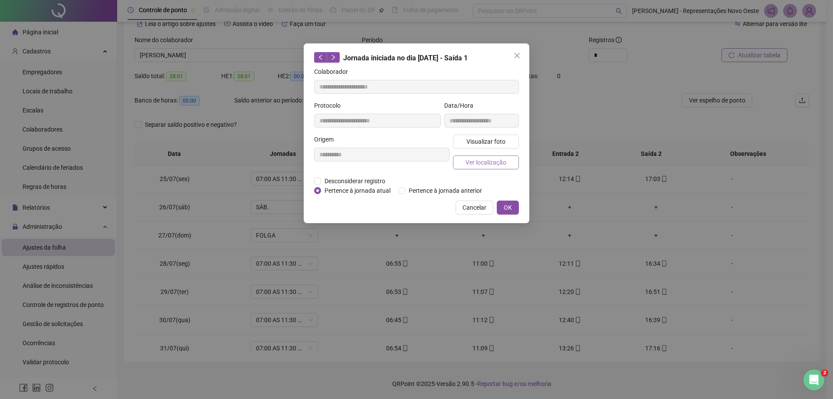
click at [492, 167] on button "Ver localização" at bounding box center [486, 162] width 66 height 14
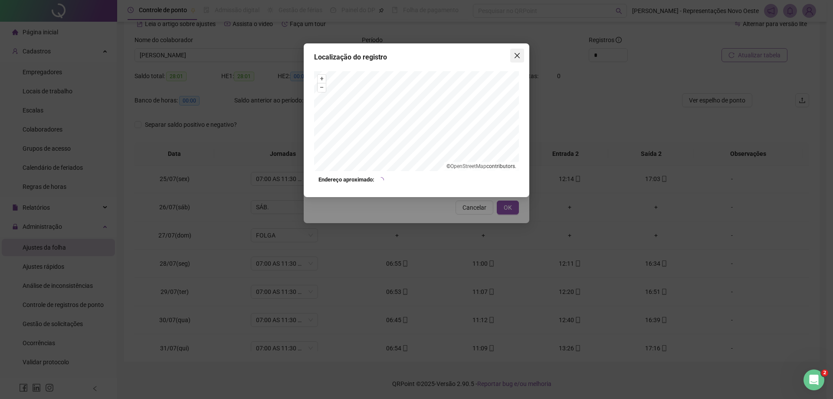
drag, startPoint x: 515, startPoint y: 47, endPoint x: 522, endPoint y: 62, distance: 15.9
click at [515, 48] on div "Localização do registro + – ⇧ › © OpenStreetMap contributors. Endereço aproxima…" at bounding box center [417, 120] width 226 height 154
click at [522, 62] on button "Close" at bounding box center [518, 56] width 14 height 14
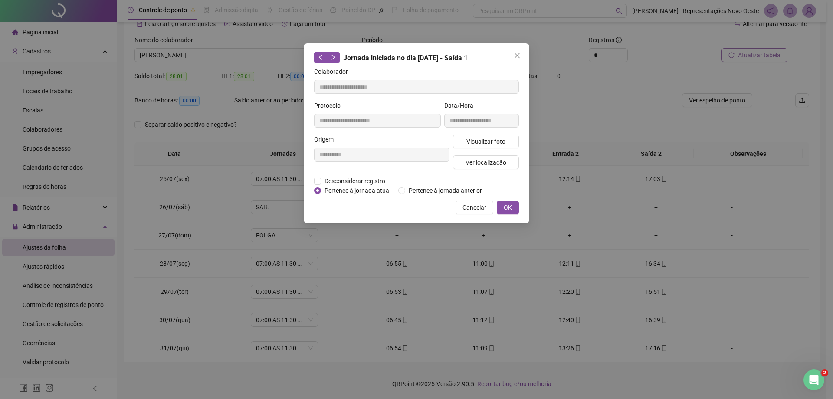
drag, startPoint x: 518, startPoint y: 59, endPoint x: 533, endPoint y: 105, distance: 48.3
click at [518, 59] on button "Close" at bounding box center [518, 56] width 14 height 14
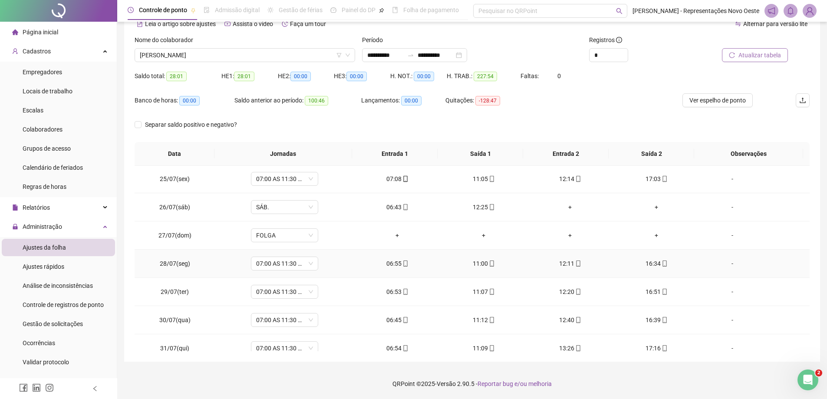
click at [564, 263] on div "12:11" at bounding box center [570, 264] width 72 height 10
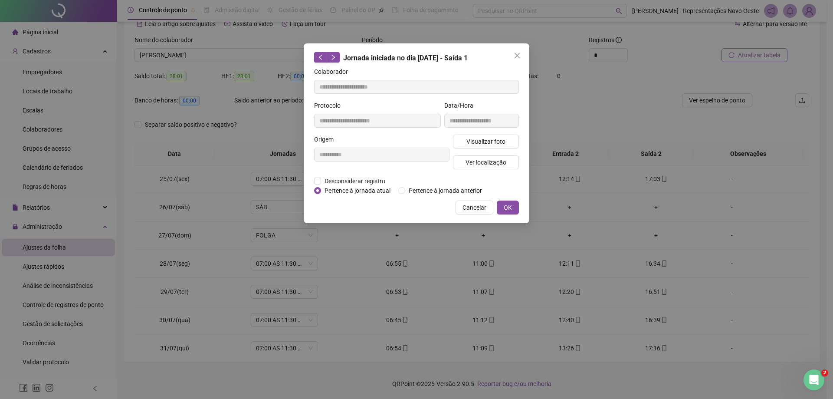
type input "**********"
click at [468, 165] on span "Ver localização" at bounding box center [486, 163] width 41 height 10
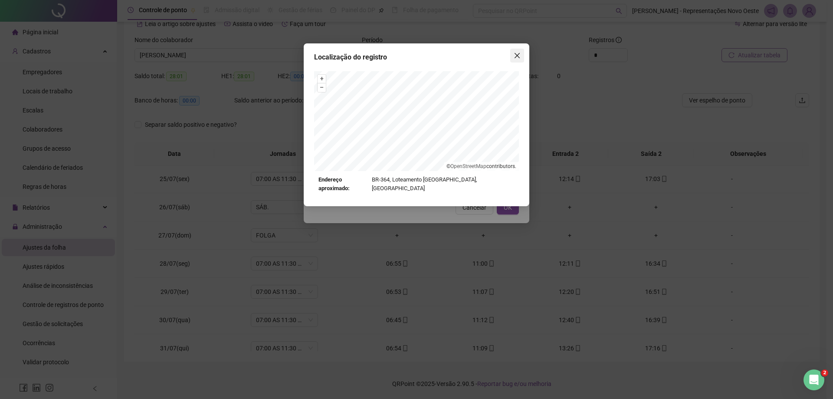
click at [516, 60] on button "Close" at bounding box center [518, 56] width 14 height 14
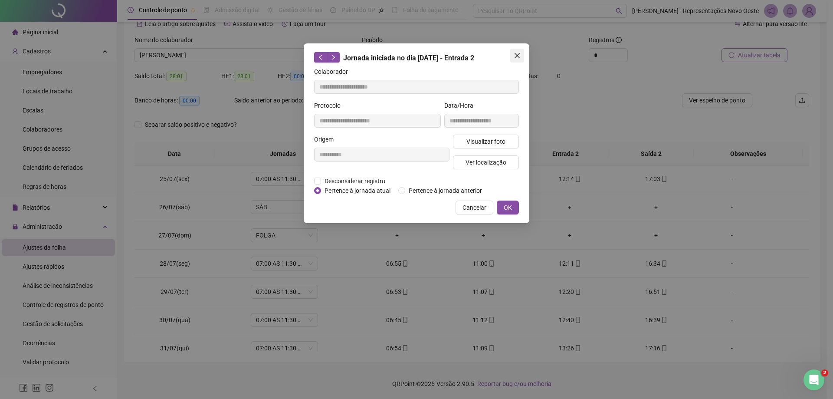
click at [516, 60] on button "Close" at bounding box center [518, 56] width 14 height 14
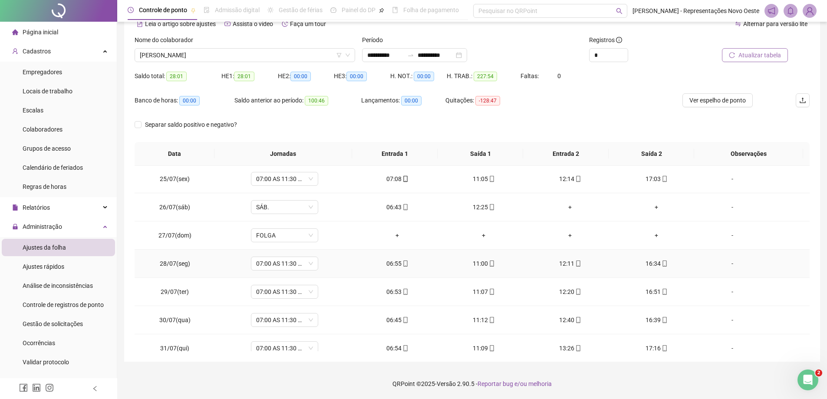
click at [652, 260] on div "16:34" at bounding box center [656, 264] width 72 height 10
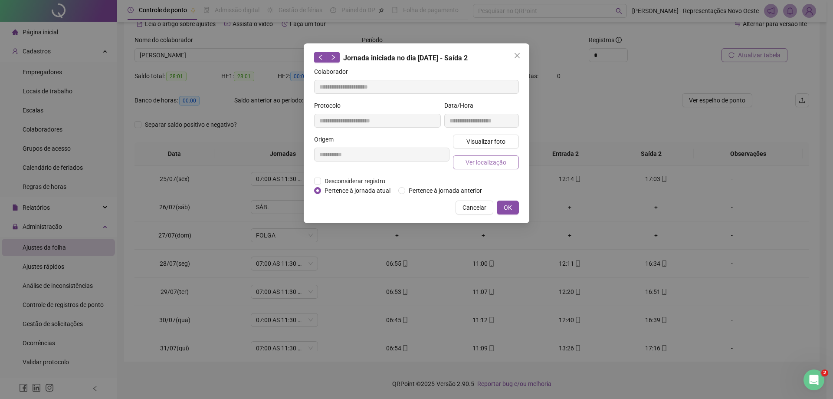
click at [475, 161] on span "Ver localização" at bounding box center [486, 163] width 41 height 10
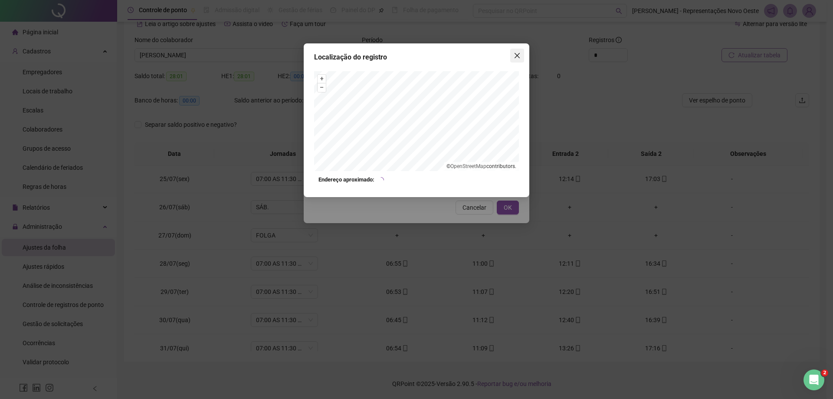
click at [517, 57] on icon "close" at bounding box center [517, 55] width 7 height 7
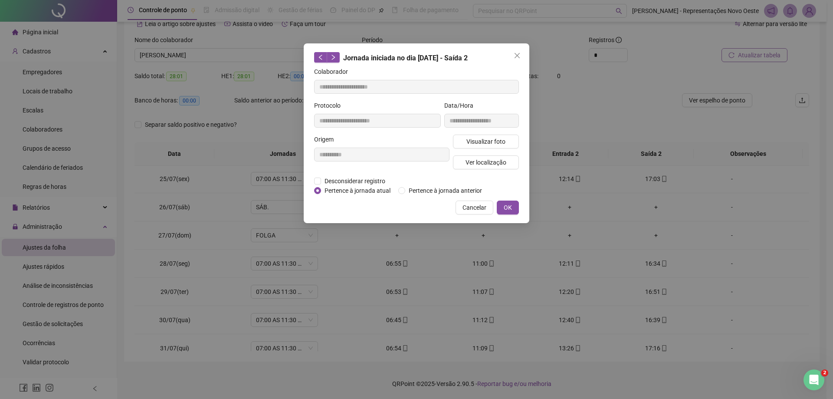
click at [517, 57] on icon "close" at bounding box center [517, 55] width 7 height 7
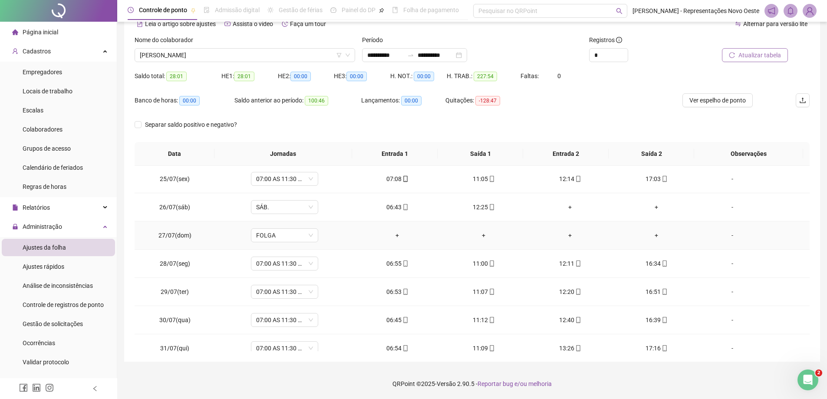
scroll to position [689, 0]
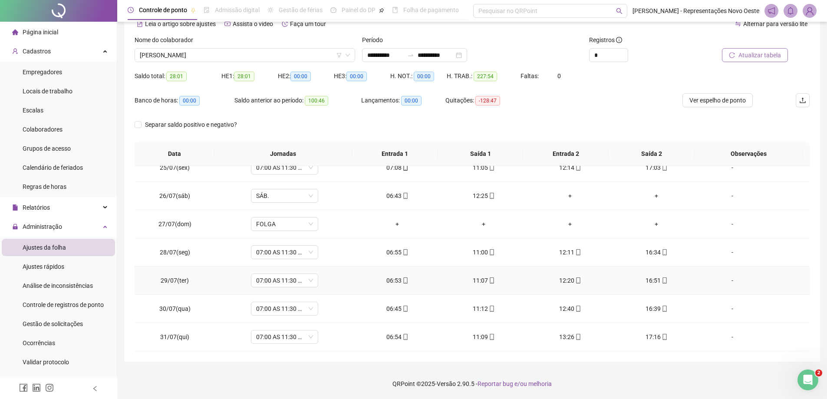
click at [383, 281] on div "06:53" at bounding box center [397, 281] width 72 height 10
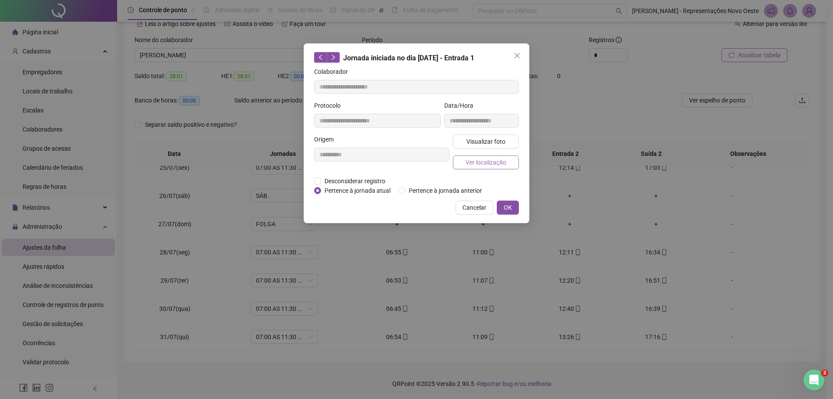
click at [486, 158] on span "Ver localização" at bounding box center [486, 163] width 41 height 10
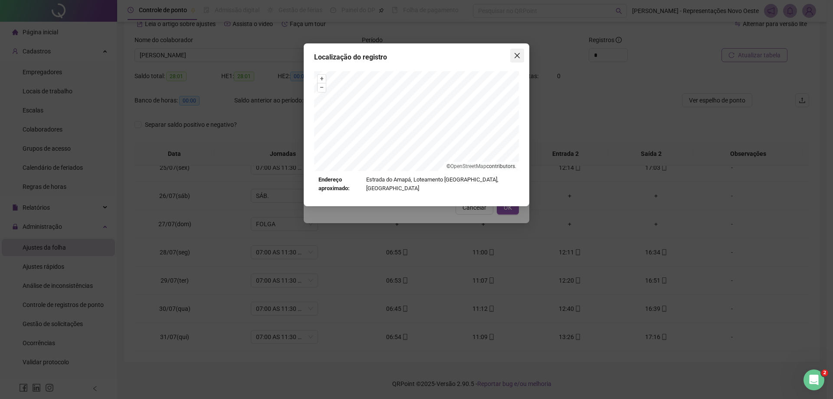
click at [517, 56] on icon "close" at bounding box center [517, 55] width 5 height 5
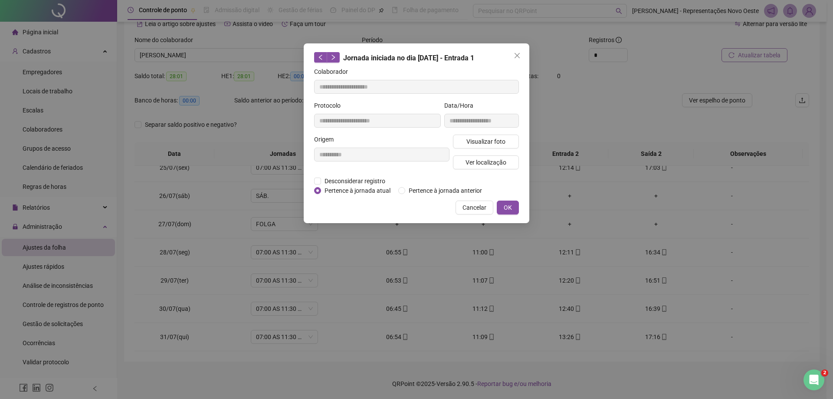
click at [517, 56] on icon "close" at bounding box center [517, 55] width 5 height 5
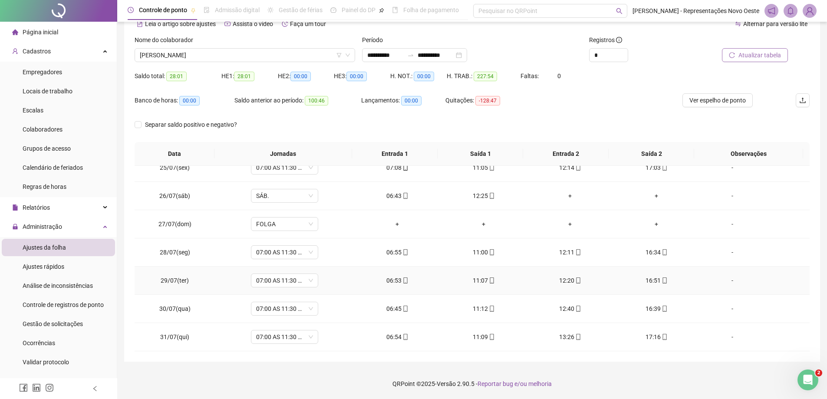
click at [479, 283] on div "11:07" at bounding box center [484, 281] width 72 height 10
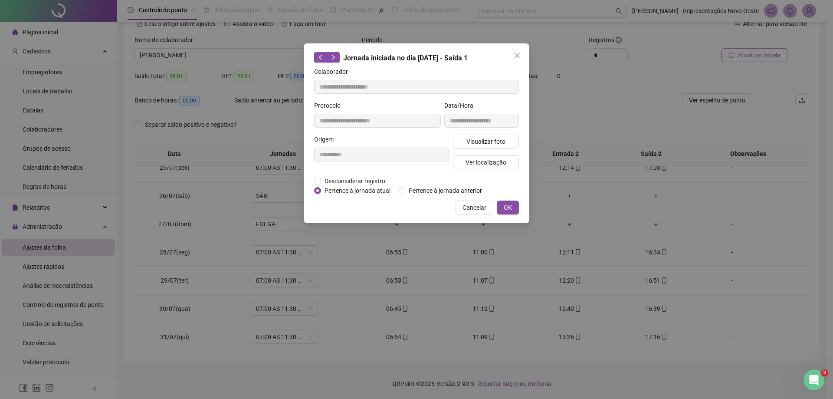
click at [487, 169] on div "Visualizar foto Ver localização" at bounding box center [485, 156] width 69 height 42
click at [484, 164] on span "Ver localização" at bounding box center [486, 163] width 41 height 10
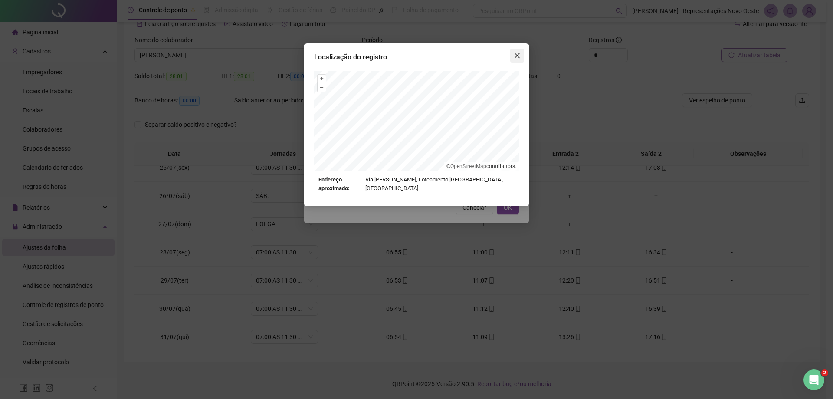
click at [511, 53] on span "Close" at bounding box center [518, 55] width 14 height 7
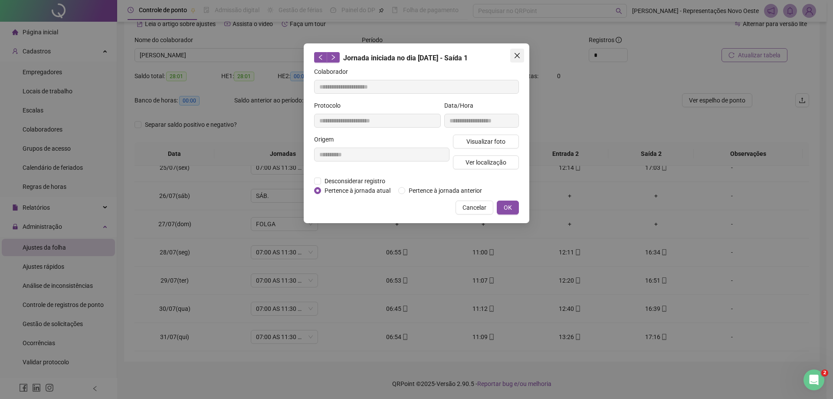
click at [514, 53] on span "Close" at bounding box center [518, 55] width 14 height 7
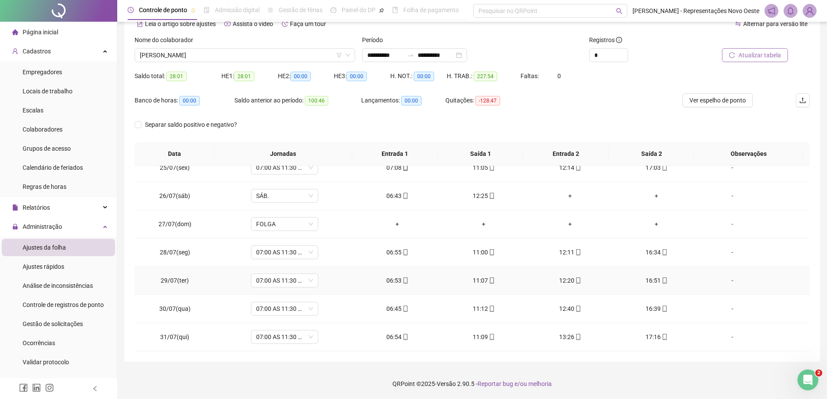
click at [566, 283] on div "12:20" at bounding box center [570, 281] width 72 height 10
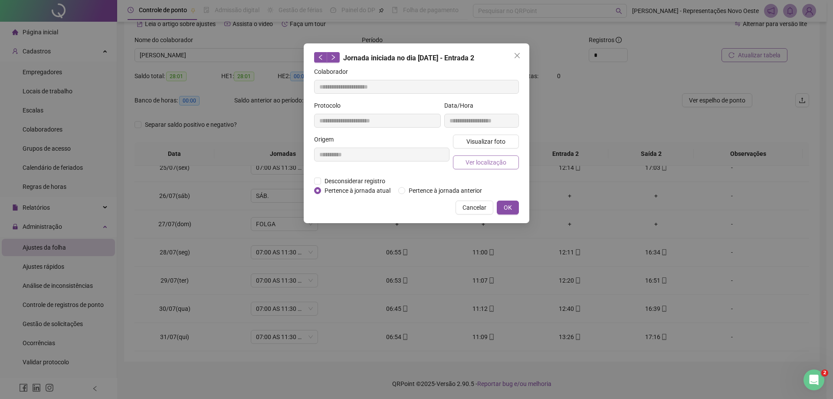
click at [473, 161] on span "Ver localização" at bounding box center [486, 163] width 41 height 10
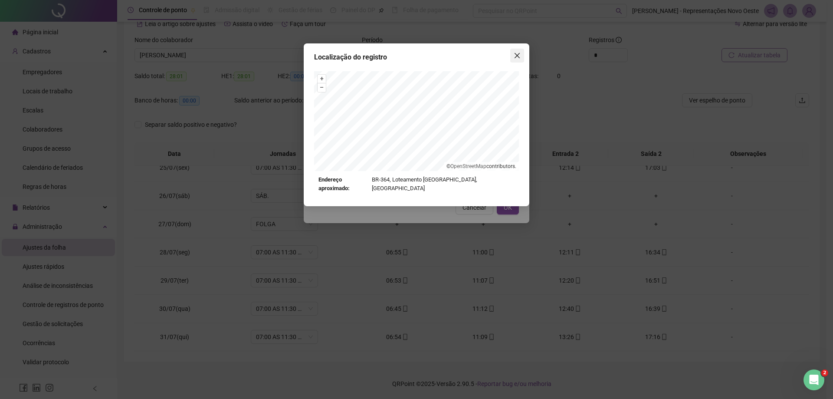
click at [519, 55] on icon "close" at bounding box center [517, 55] width 5 height 5
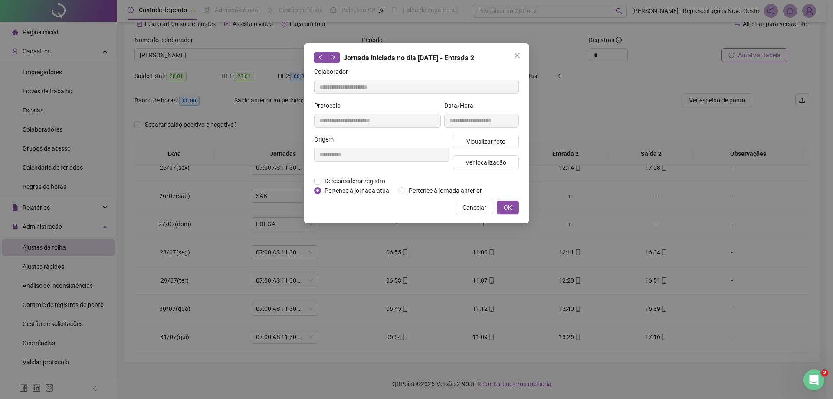
click at [519, 55] on icon "close" at bounding box center [517, 55] width 5 height 5
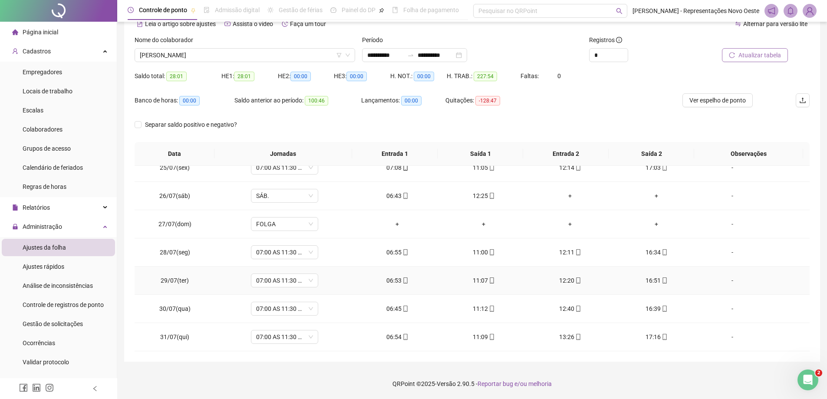
click at [651, 278] on div "16:51" at bounding box center [656, 281] width 72 height 10
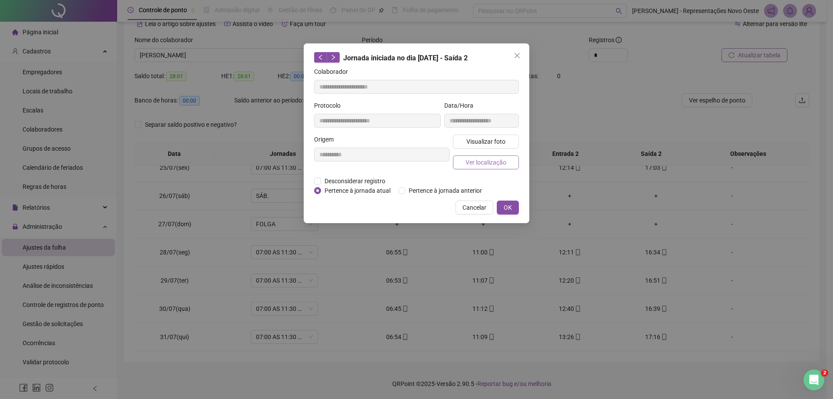
click at [486, 166] on span "Ver localização" at bounding box center [486, 163] width 41 height 10
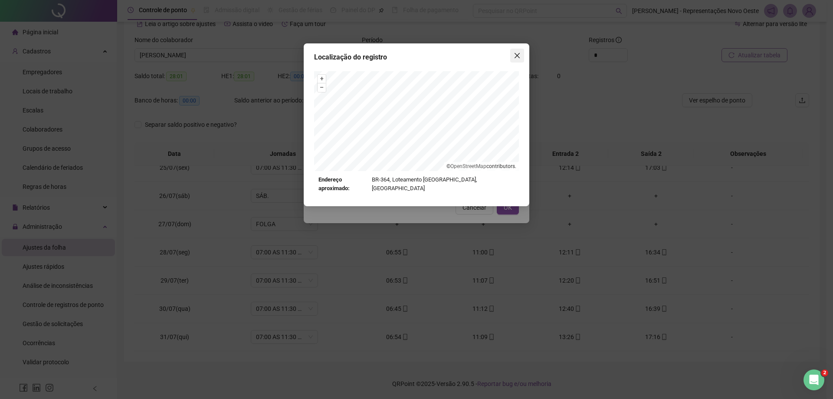
click at [518, 61] on button "Close" at bounding box center [518, 56] width 14 height 14
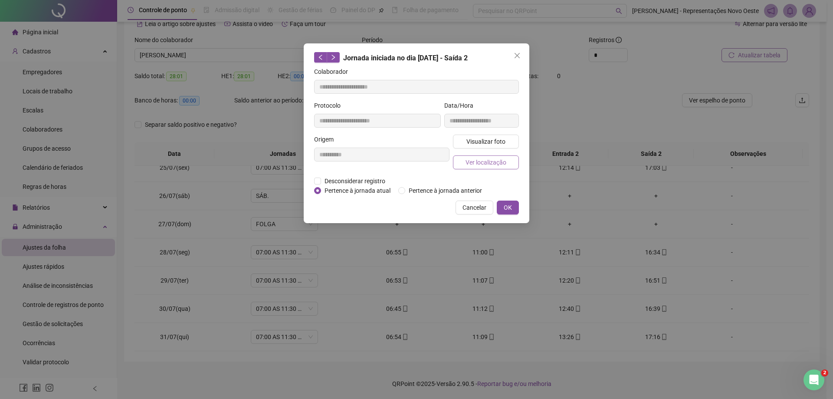
click at [501, 160] on span "Ver localização" at bounding box center [486, 163] width 41 height 10
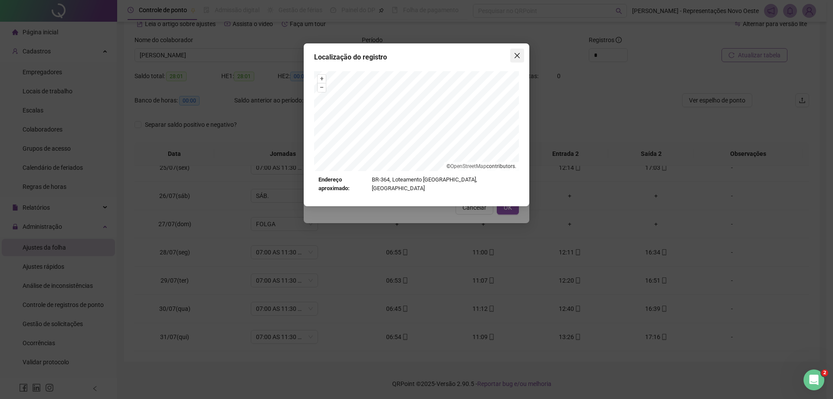
click at [512, 54] on span "Close" at bounding box center [518, 55] width 14 height 7
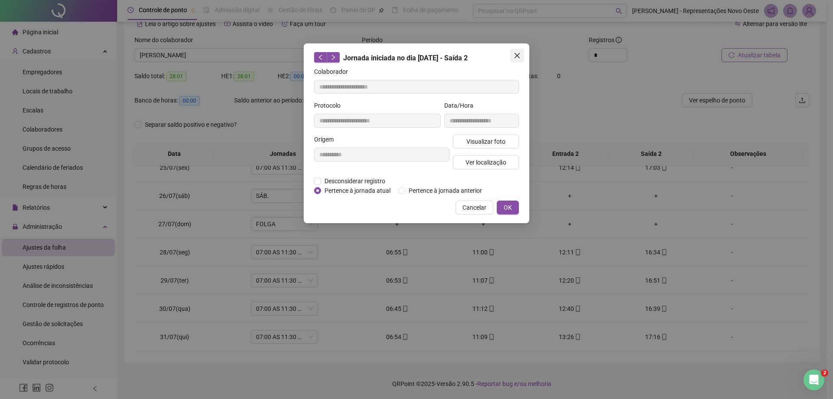
click at [521, 58] on span "Close" at bounding box center [518, 55] width 14 height 7
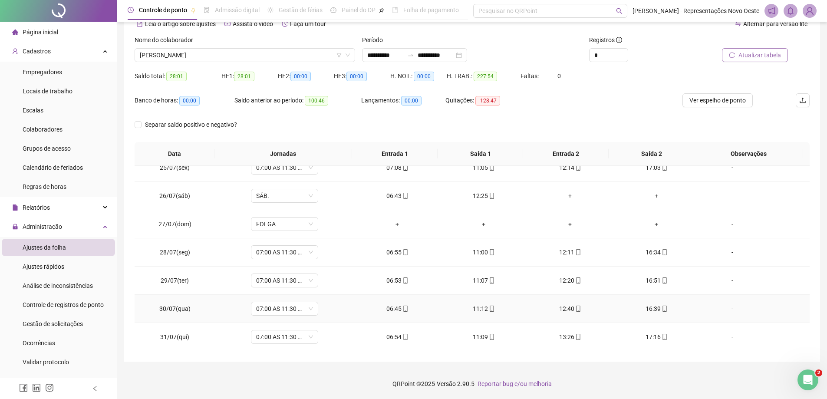
click at [395, 306] on div "06:45" at bounding box center [397, 309] width 72 height 10
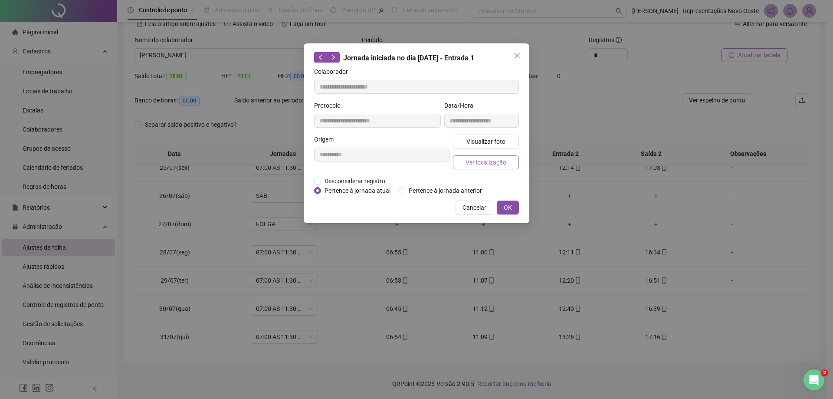
click at [474, 158] on span "Ver localização" at bounding box center [486, 163] width 41 height 10
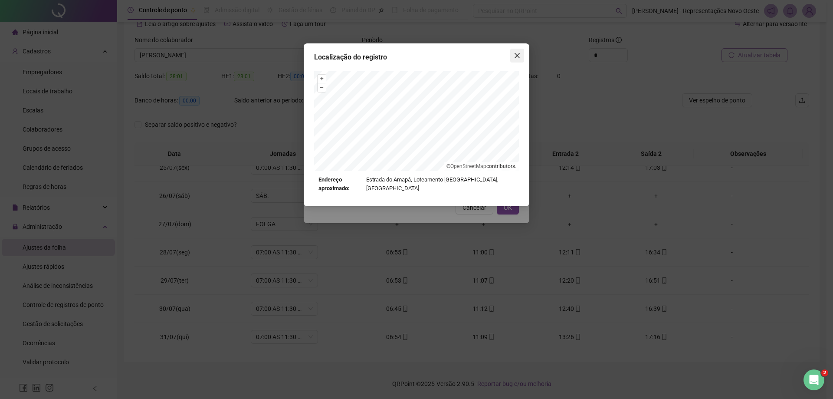
click at [520, 56] on icon "close" at bounding box center [517, 55] width 7 height 7
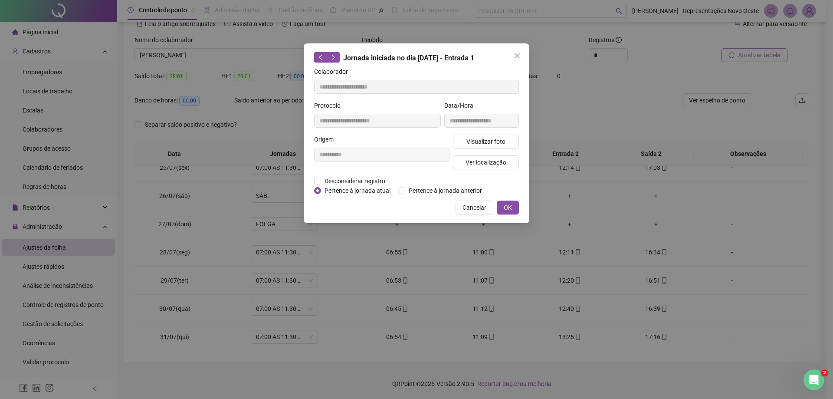
click at [520, 56] on icon "close" at bounding box center [517, 55] width 7 height 7
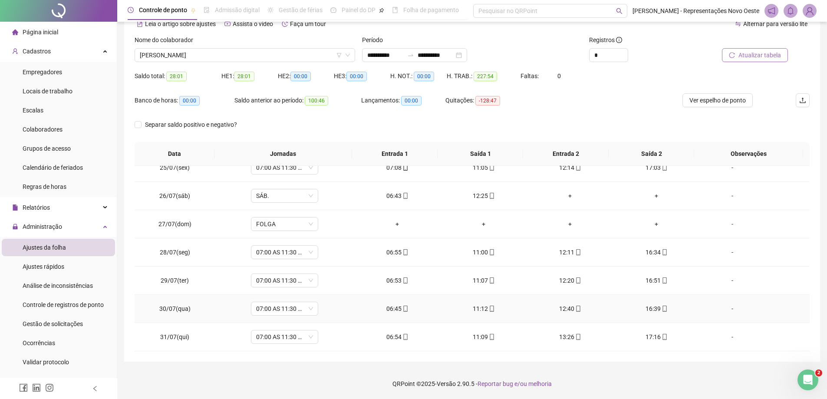
click at [478, 311] on div "11:12" at bounding box center [484, 309] width 72 height 10
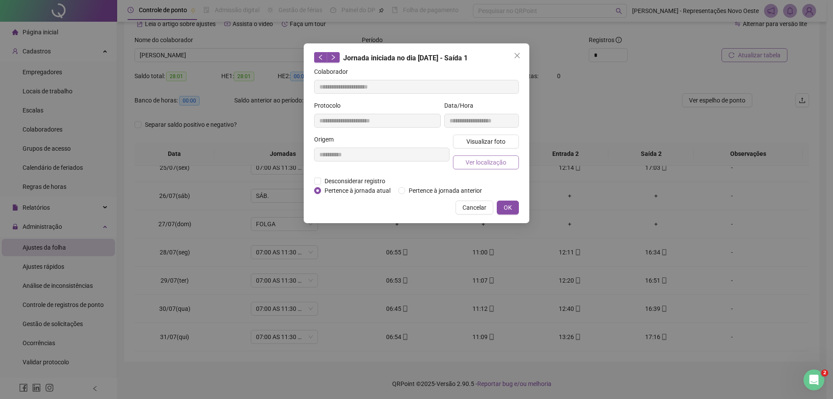
click at [482, 165] on span "Ver localização" at bounding box center [486, 163] width 41 height 10
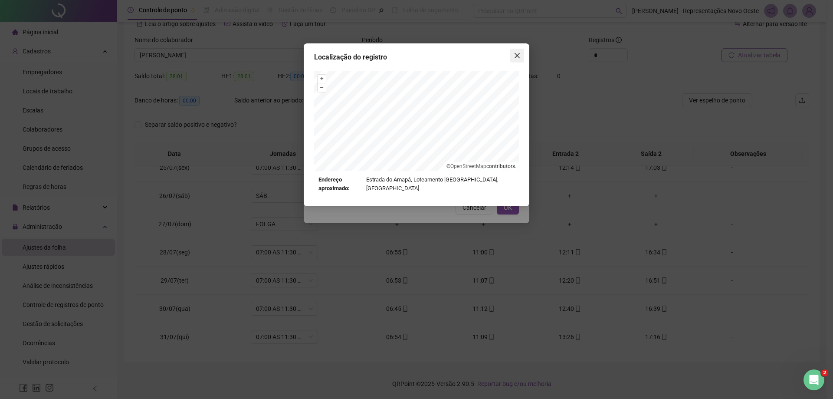
click at [514, 54] on icon "close" at bounding box center [517, 55] width 7 height 7
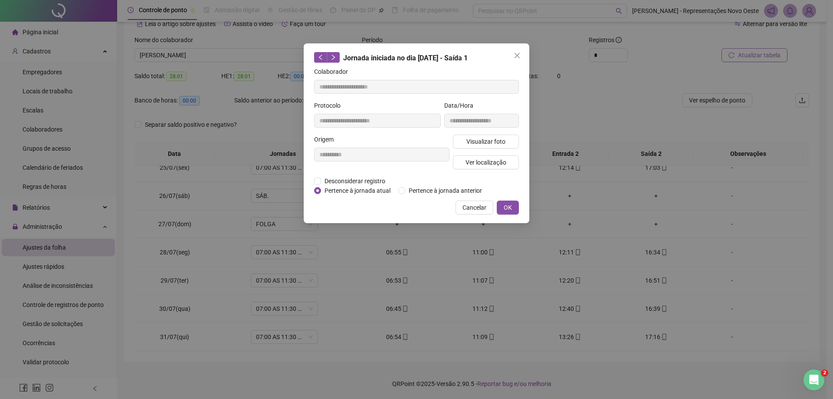
click at [516, 57] on icon "close" at bounding box center [517, 55] width 5 height 5
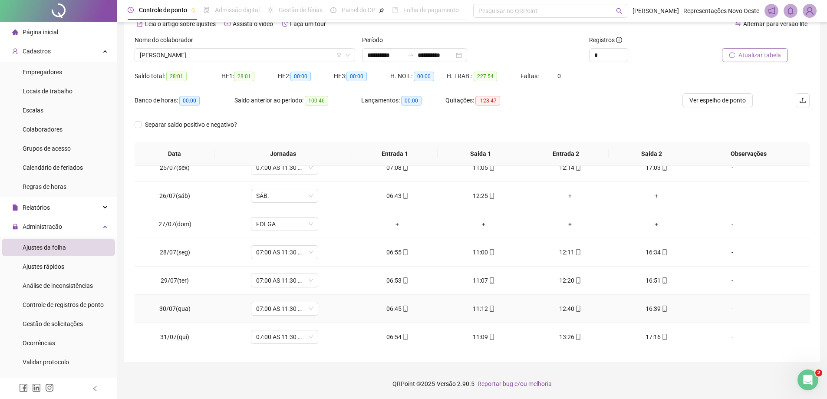
click at [567, 307] on div "12:40" at bounding box center [570, 309] width 72 height 10
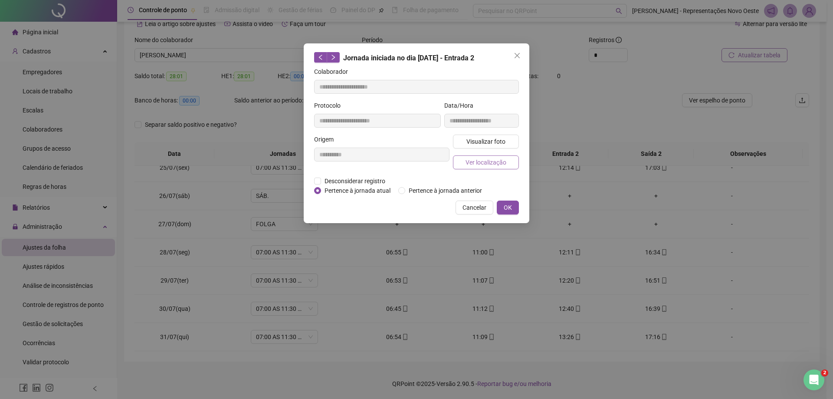
click at [492, 163] on span "Ver localização" at bounding box center [486, 163] width 41 height 10
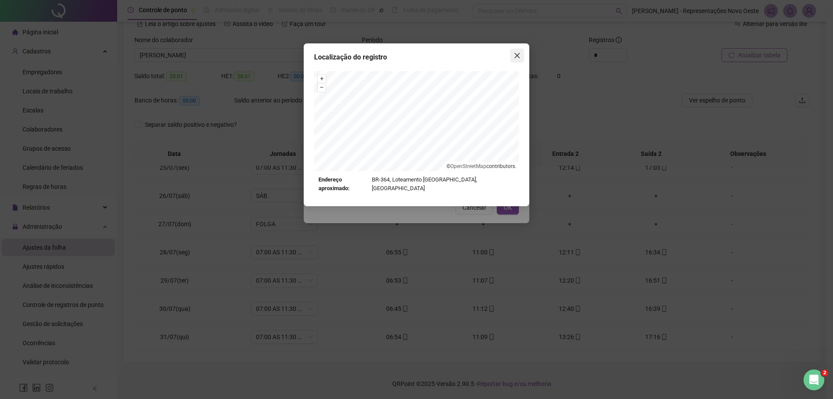
click at [519, 61] on button "Close" at bounding box center [518, 56] width 14 height 14
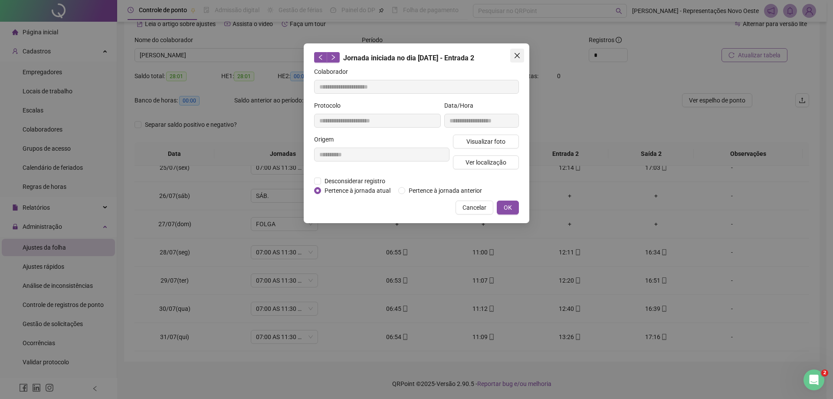
click at [519, 60] on button "Close" at bounding box center [518, 56] width 14 height 14
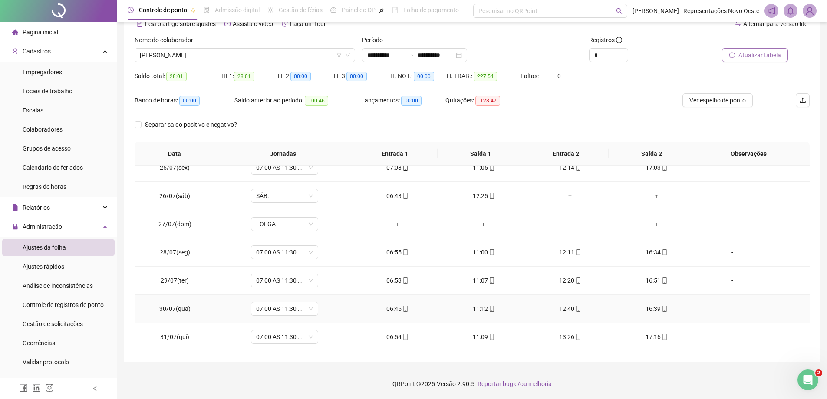
click at [648, 310] on div "16:39" at bounding box center [656, 309] width 72 height 10
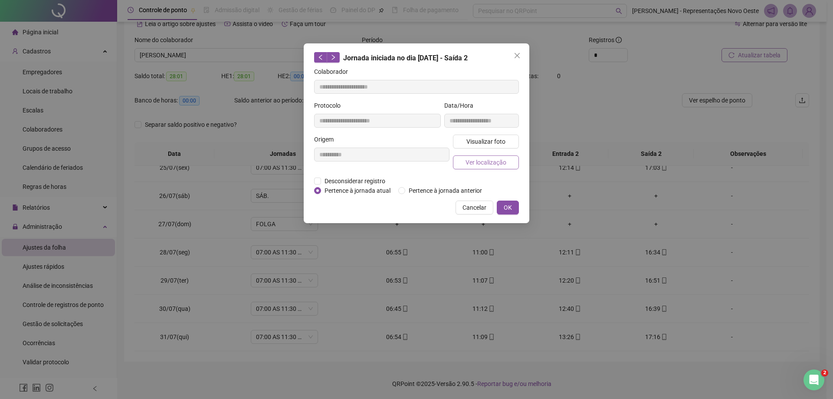
click at [482, 163] on span "Ver localização" at bounding box center [486, 163] width 41 height 10
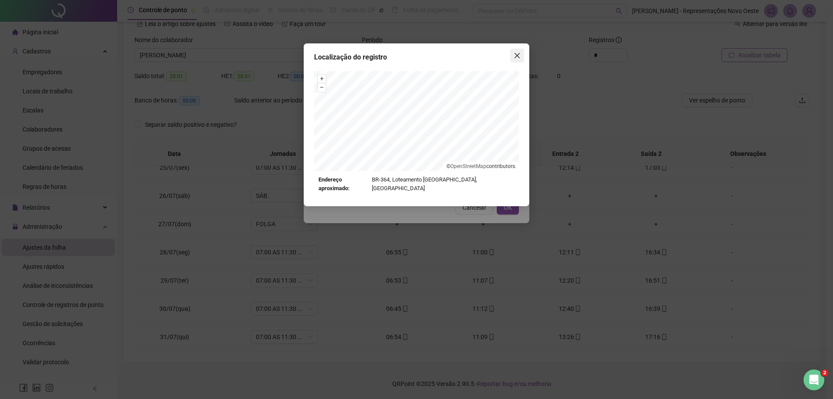
click at [517, 52] on button "Close" at bounding box center [518, 56] width 14 height 14
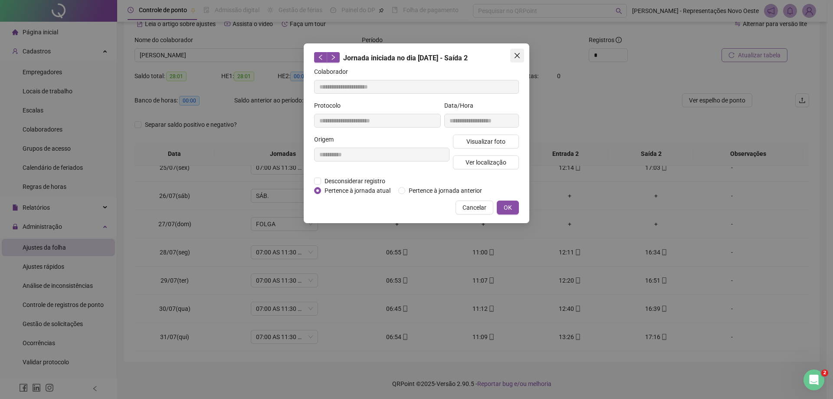
click at [517, 52] on icon "close" at bounding box center [517, 55] width 7 height 7
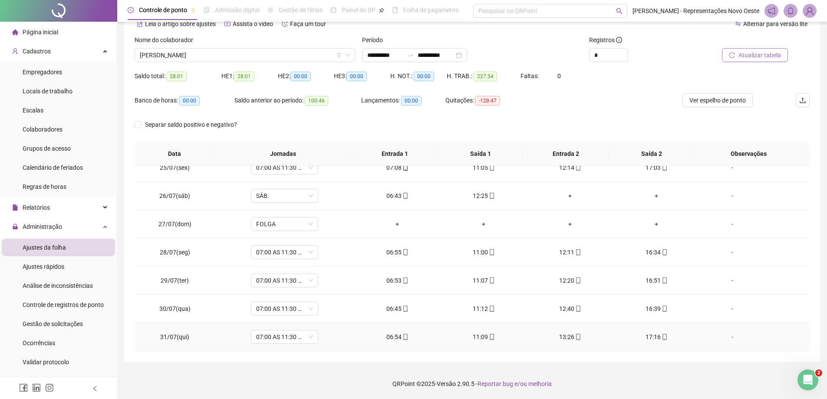
click at [399, 331] on td "06:54" at bounding box center [397, 337] width 86 height 28
click at [393, 333] on div "06:54" at bounding box center [397, 337] width 72 height 10
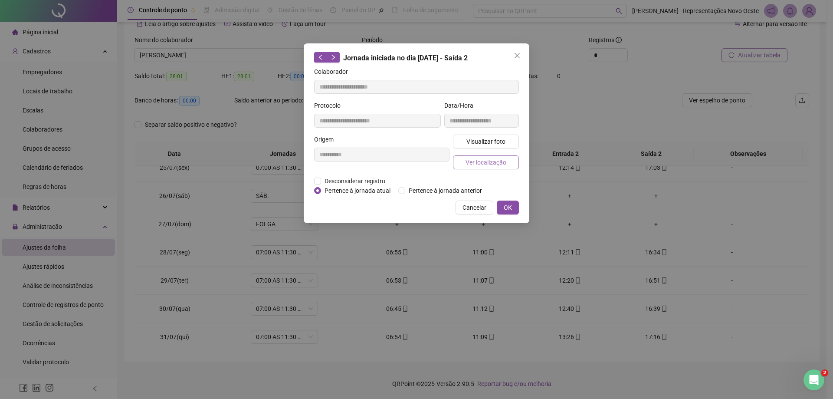
click at [476, 160] on span "Ver localização" at bounding box center [486, 163] width 41 height 10
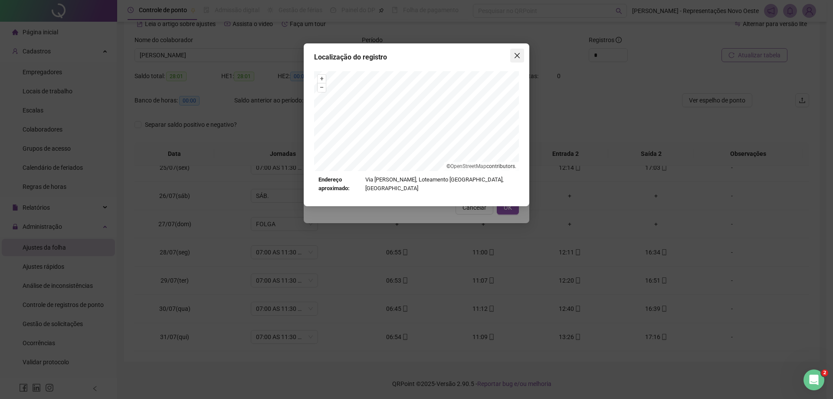
click at [519, 56] on icon "close" at bounding box center [517, 55] width 7 height 7
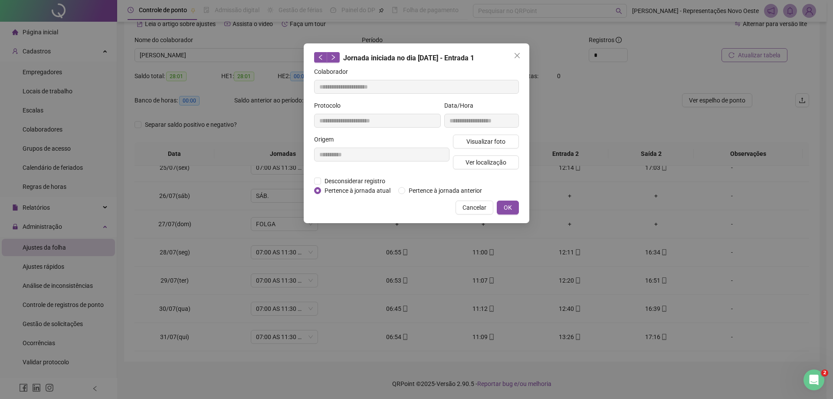
click at [519, 56] on icon "close" at bounding box center [517, 55] width 7 height 7
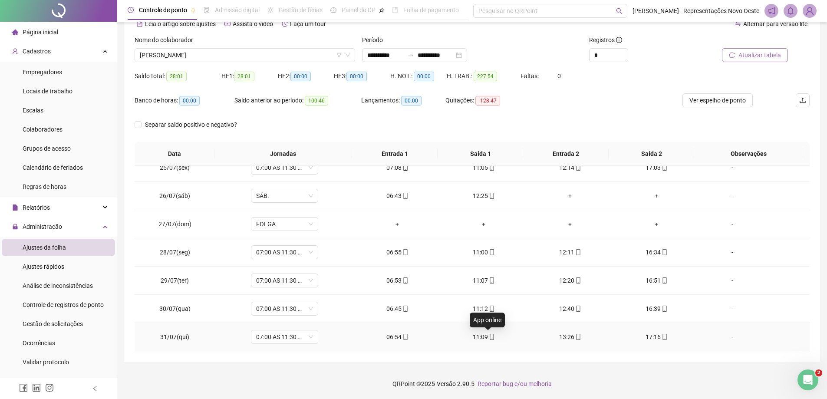
click at [490, 339] on icon "mobile" at bounding box center [492, 337] width 6 height 6
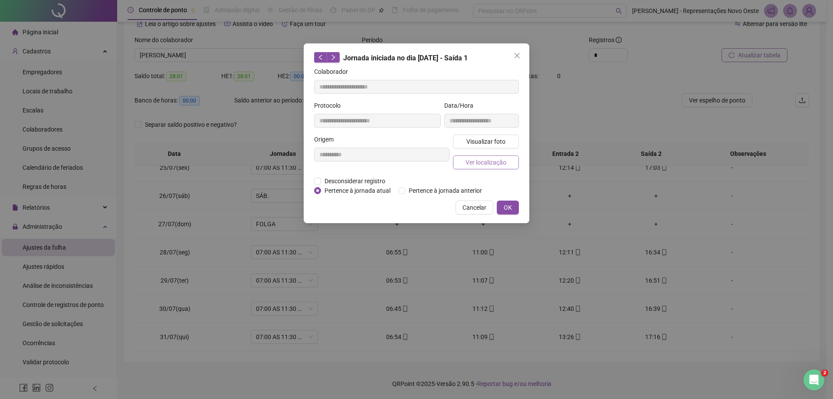
click at [491, 165] on span "Ver localização" at bounding box center [486, 163] width 41 height 10
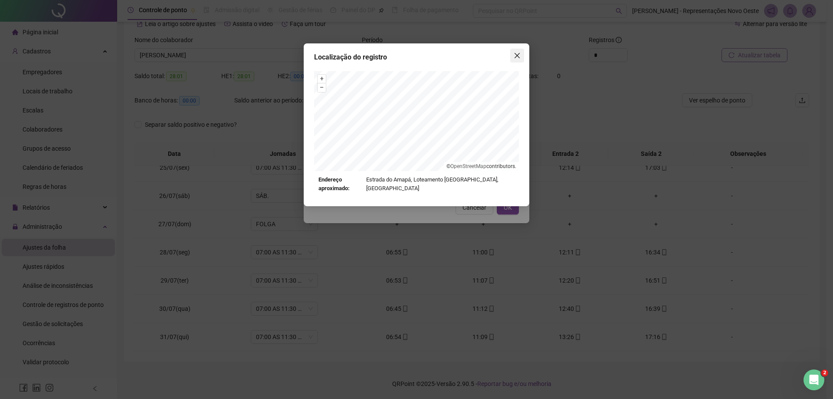
click at [519, 55] on icon "close" at bounding box center [517, 55] width 7 height 7
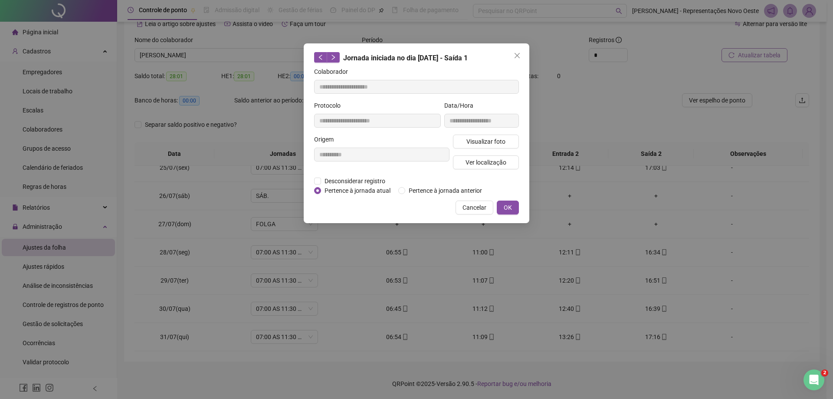
click at [519, 55] on icon "close" at bounding box center [517, 55] width 7 height 7
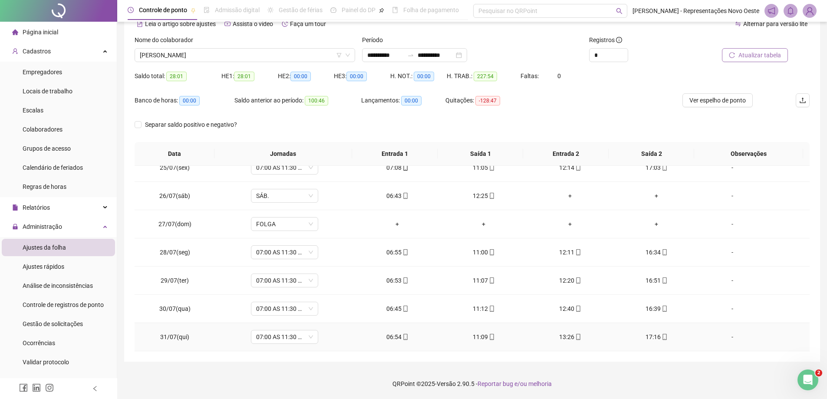
click at [574, 333] on span at bounding box center [577, 336] width 7 height 7
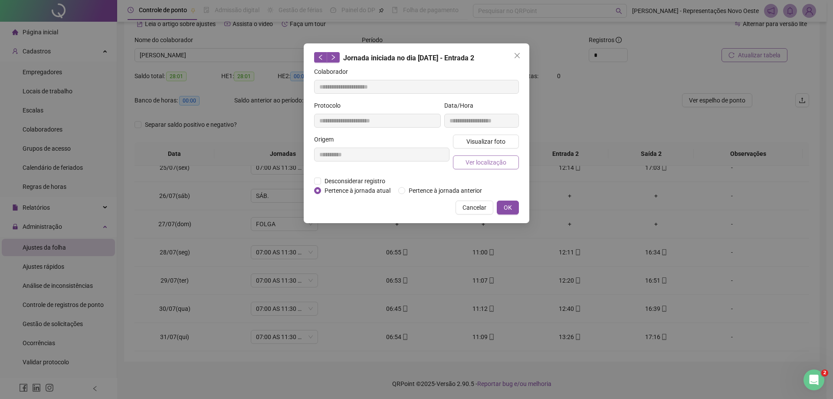
click at [488, 163] on span "Ver localização" at bounding box center [486, 163] width 41 height 10
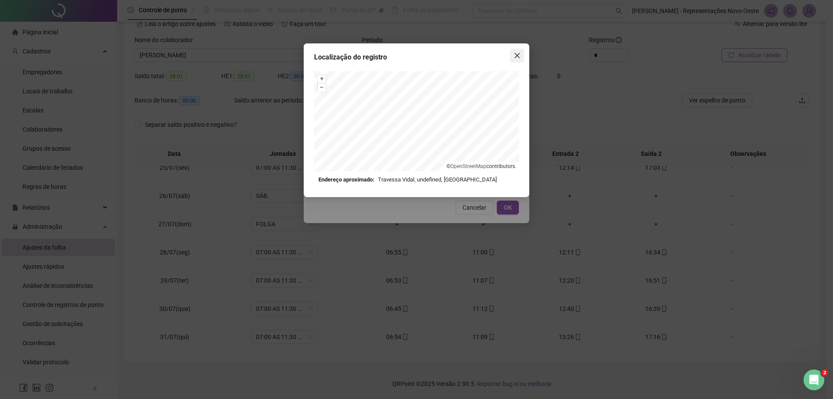
click at [517, 60] on button "Close" at bounding box center [518, 56] width 14 height 14
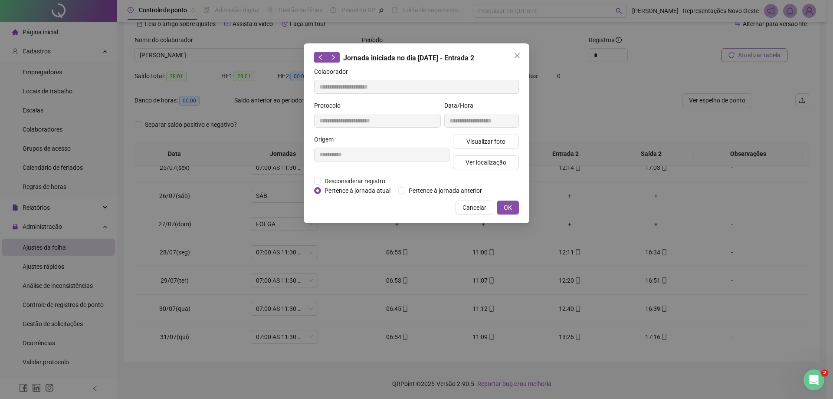
click at [517, 60] on button "Close" at bounding box center [518, 56] width 14 height 14
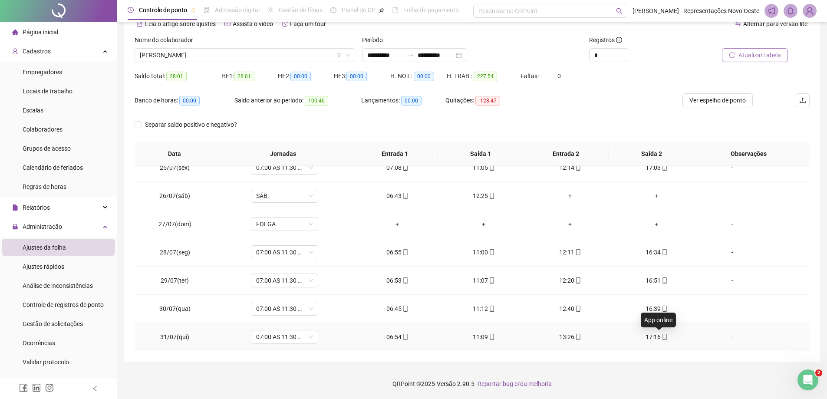
click at [662, 337] on icon "mobile" at bounding box center [664, 337] width 4 height 6
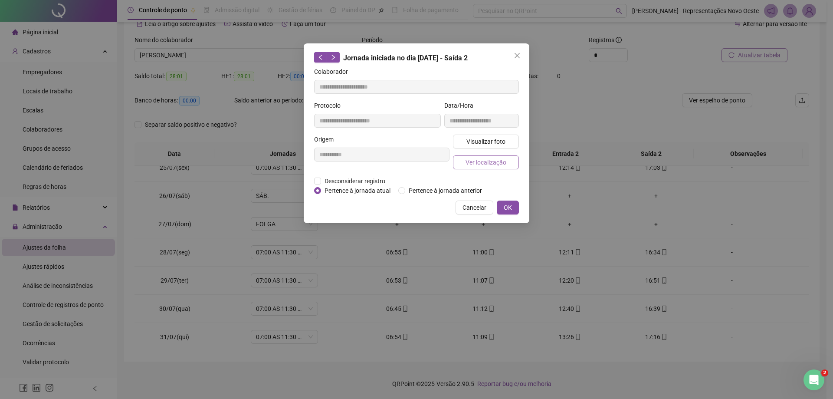
click at [504, 161] on span "Ver localização" at bounding box center [486, 163] width 41 height 10
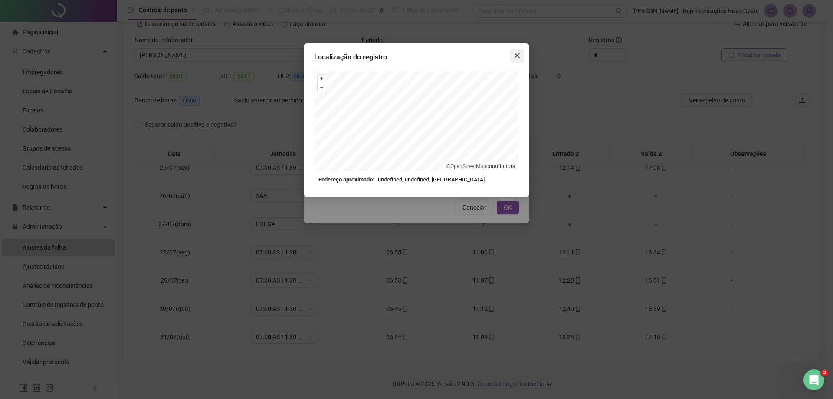
click at [517, 53] on icon "close" at bounding box center [517, 55] width 7 height 7
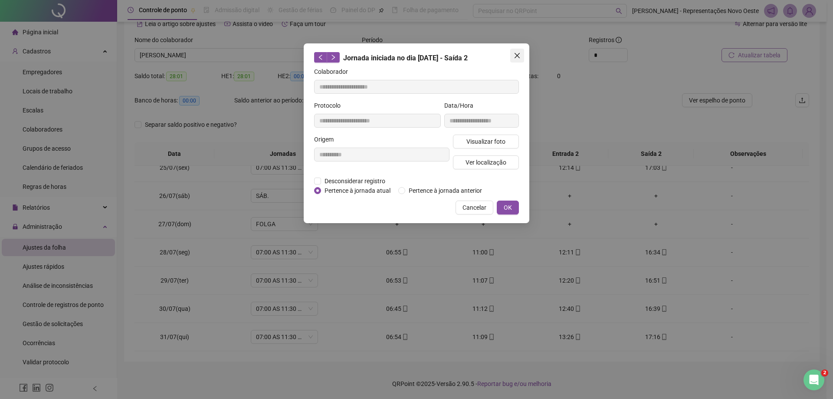
click at [517, 55] on icon "close" at bounding box center [517, 55] width 5 height 5
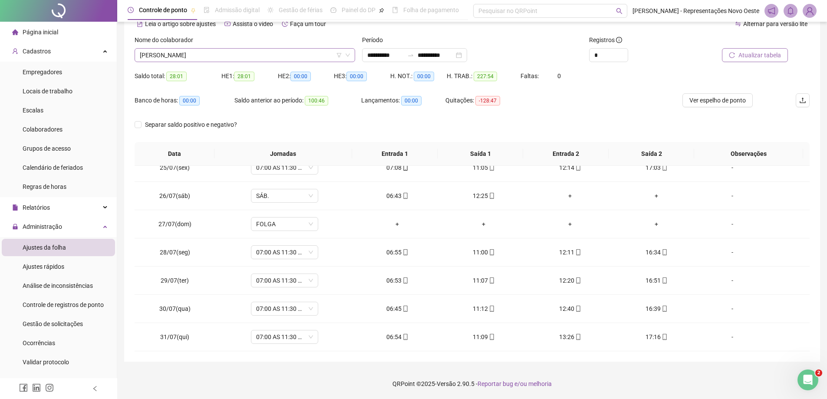
click at [314, 58] on span "[PERSON_NAME]" at bounding box center [245, 55] width 210 height 13
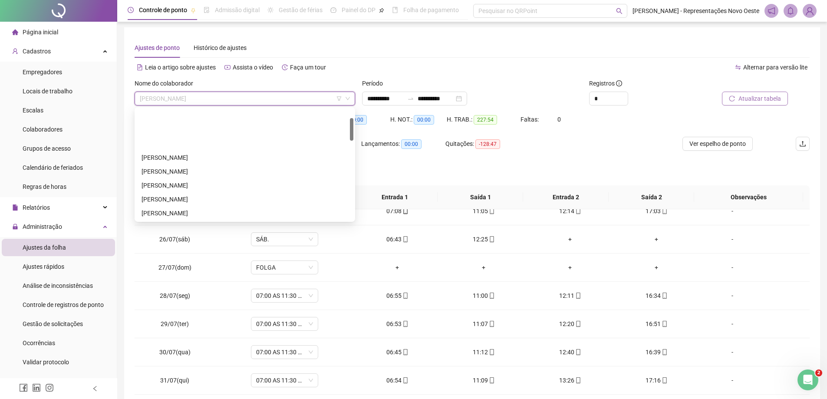
scroll to position [43, 0]
drag, startPoint x: 184, startPoint y: 208, endPoint x: 535, endPoint y: 148, distance: 355.8
click at [184, 208] on div "[PERSON_NAME]" at bounding box center [245, 212] width 207 height 10
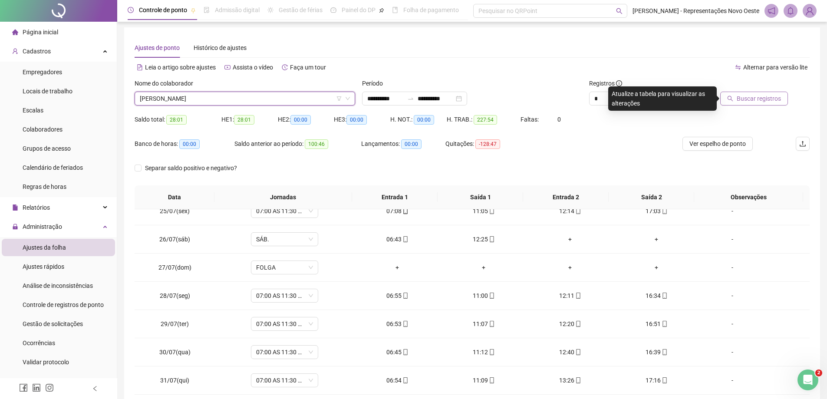
click at [741, 98] on span "Buscar registros" at bounding box center [759, 99] width 44 height 10
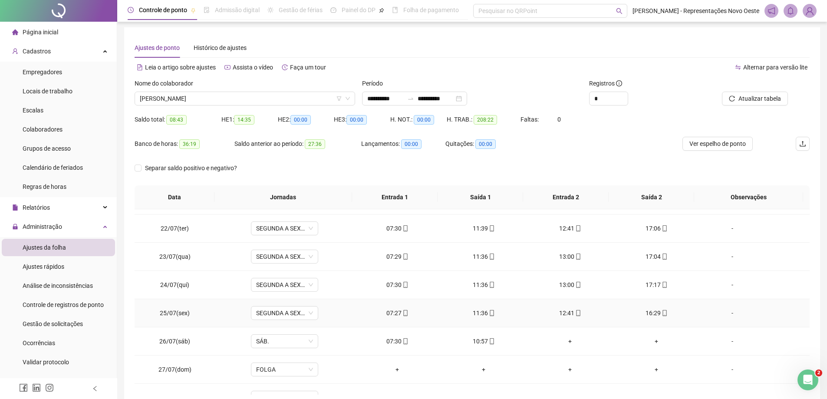
scroll to position [603, 0]
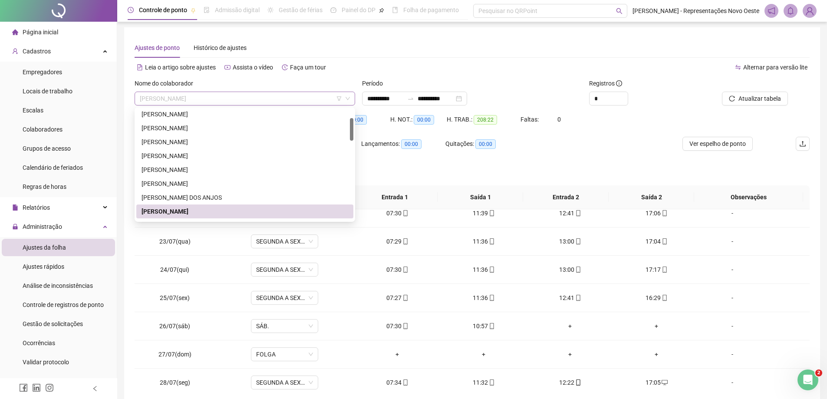
click at [233, 101] on span "[PERSON_NAME]" at bounding box center [245, 98] width 210 height 13
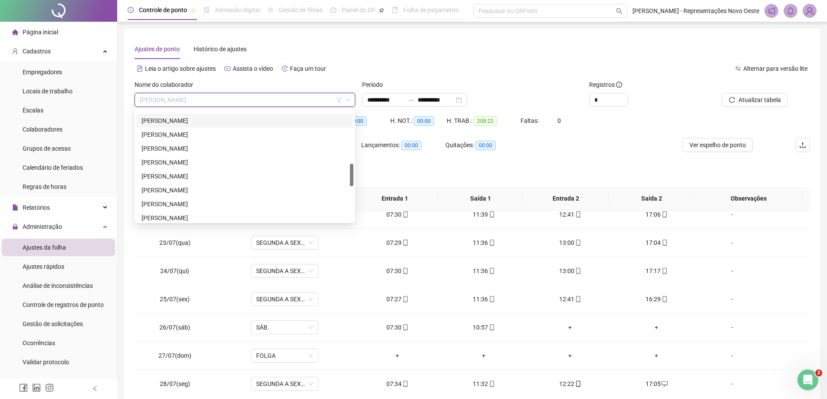
scroll to position [217, 0]
click at [185, 136] on div "[PERSON_NAME]" at bounding box center [245, 137] width 207 height 10
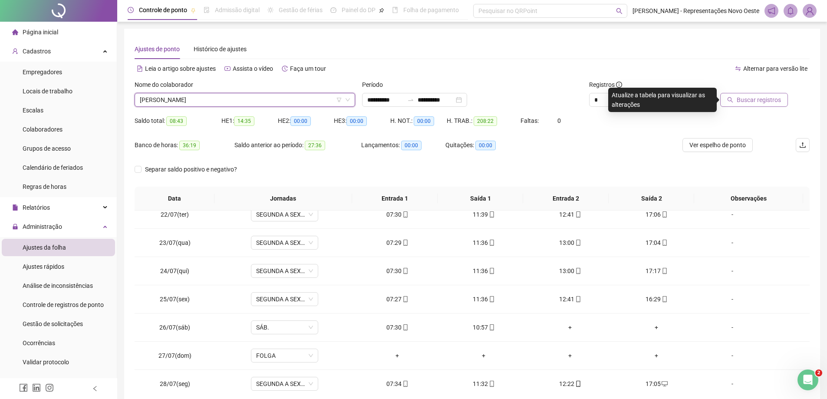
click at [769, 100] on span "Buscar registros" at bounding box center [759, 100] width 44 height 10
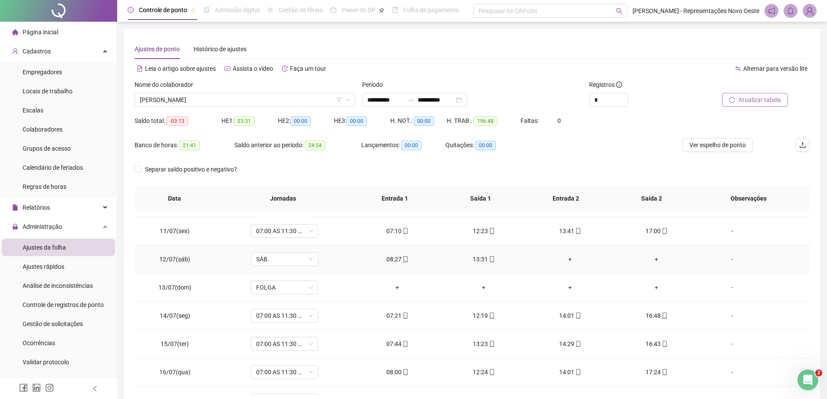
scroll to position [260, 0]
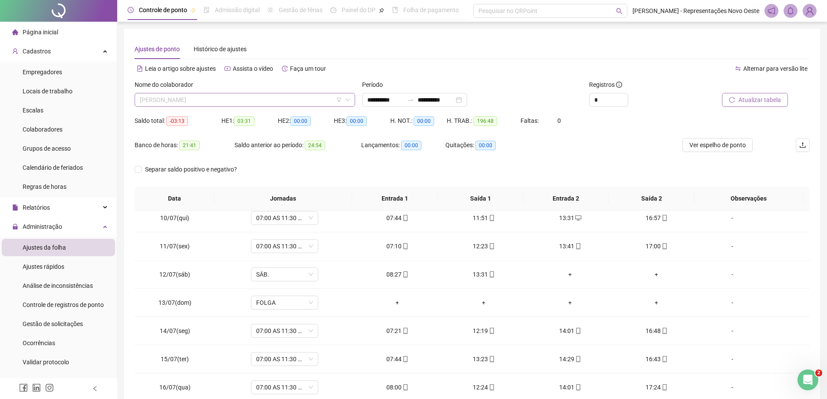
click at [305, 102] on span "[PERSON_NAME]" at bounding box center [245, 99] width 210 height 13
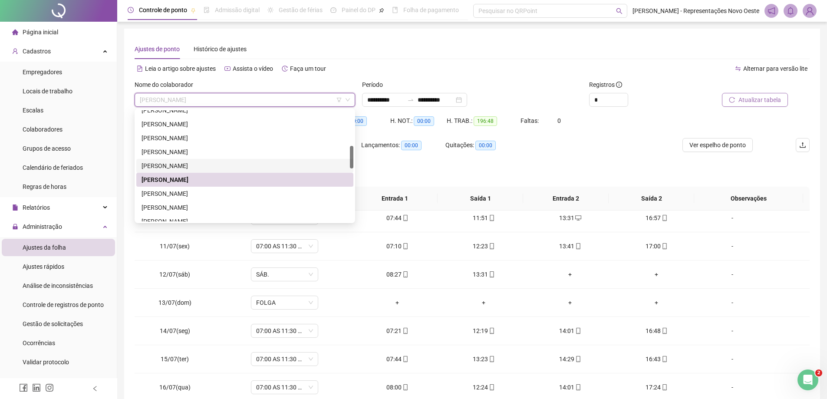
scroll to position [130, 0]
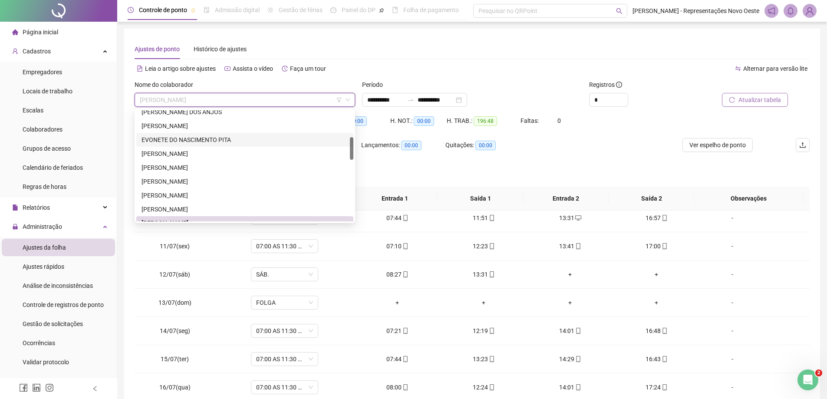
drag, startPoint x: 195, startPoint y: 135, endPoint x: 531, endPoint y: 119, distance: 336.0
click at [195, 135] on div "EVONETE DO NASCIMENTO PITA" at bounding box center [244, 140] width 217 height 14
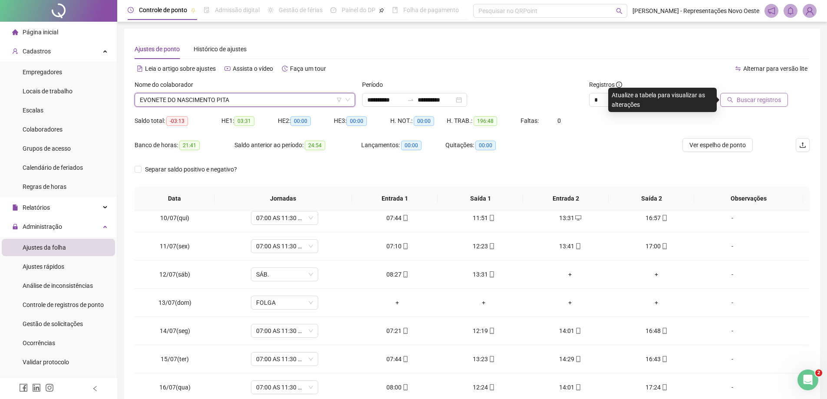
click at [754, 98] on span "Buscar registros" at bounding box center [759, 100] width 44 height 10
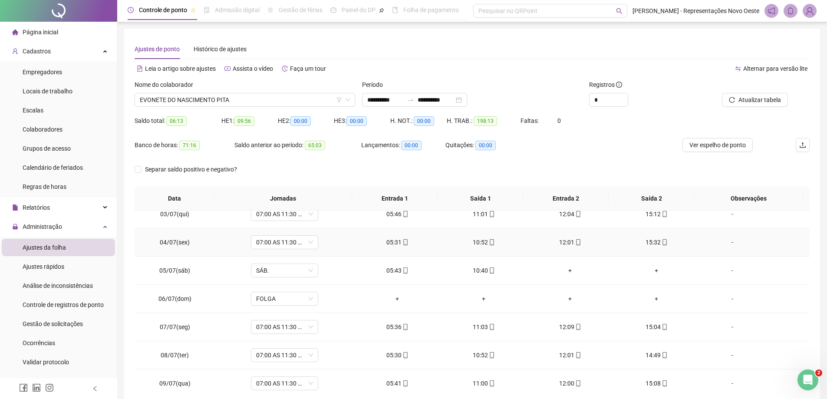
scroll to position [0, 0]
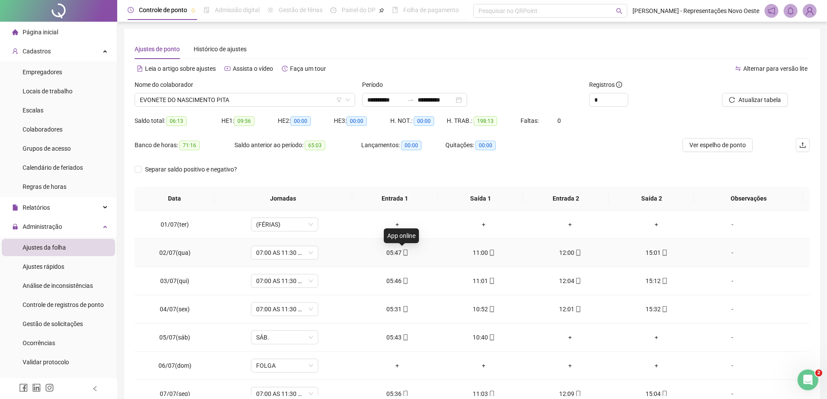
click at [402, 251] on icon "mobile" at bounding box center [405, 253] width 6 height 6
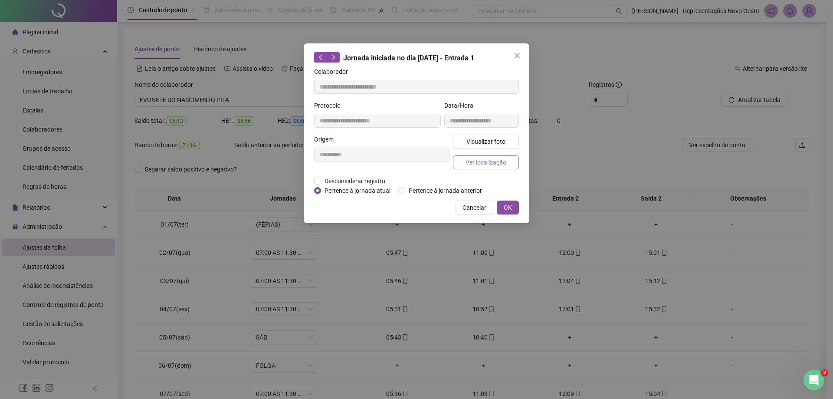
click at [475, 155] on button "Ver localização" at bounding box center [486, 162] width 66 height 14
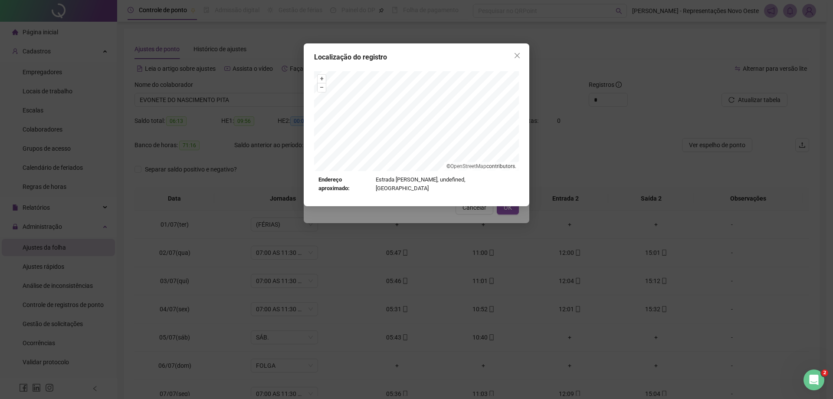
click at [525, 54] on div "Localização do registro + – ⇧ › © OpenStreetMap contributors. Endereço aproxima…" at bounding box center [417, 124] width 226 height 163
click at [521, 54] on span "Close" at bounding box center [518, 55] width 14 height 7
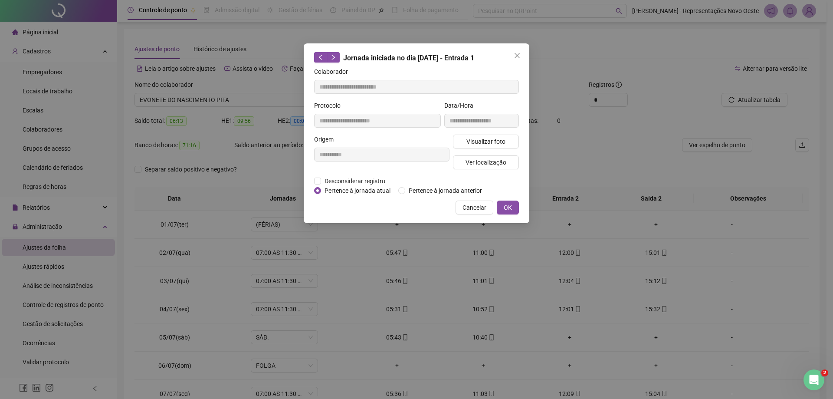
click at [521, 54] on span "Close" at bounding box center [518, 55] width 14 height 7
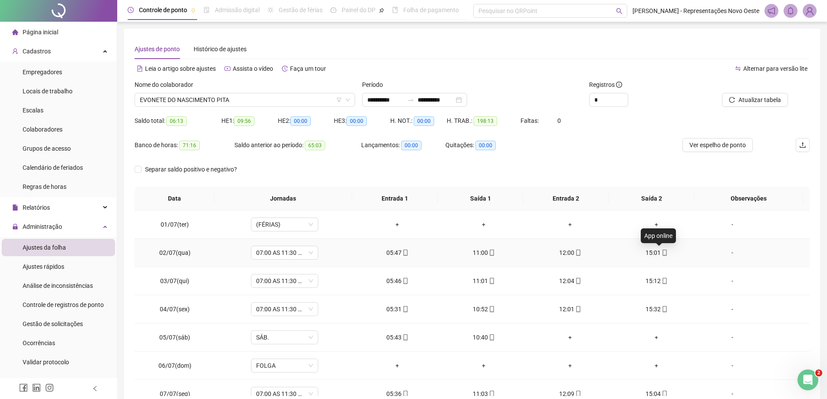
click at [662, 253] on icon "mobile" at bounding box center [665, 253] width 6 height 6
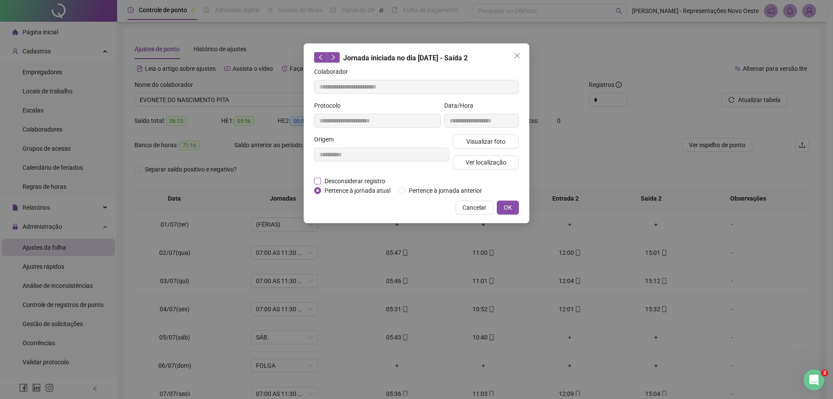
click at [384, 183] on span "Desconsiderar registro" at bounding box center [355, 181] width 68 height 10
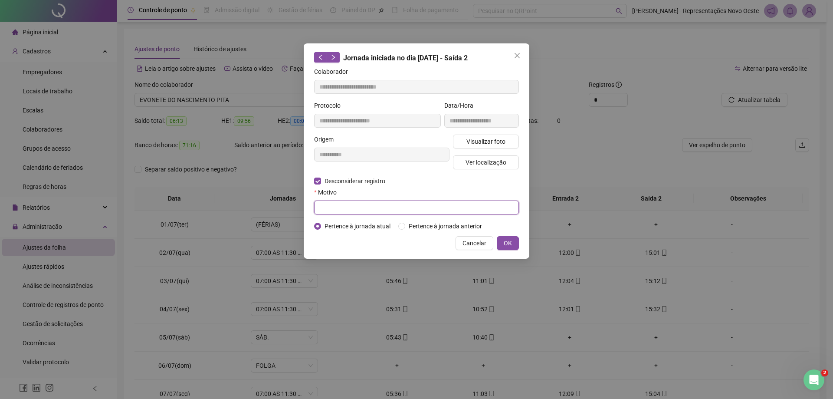
click at [367, 208] on input "text" at bounding box center [416, 208] width 205 height 14
click at [512, 241] on button "OK" at bounding box center [508, 243] width 22 height 14
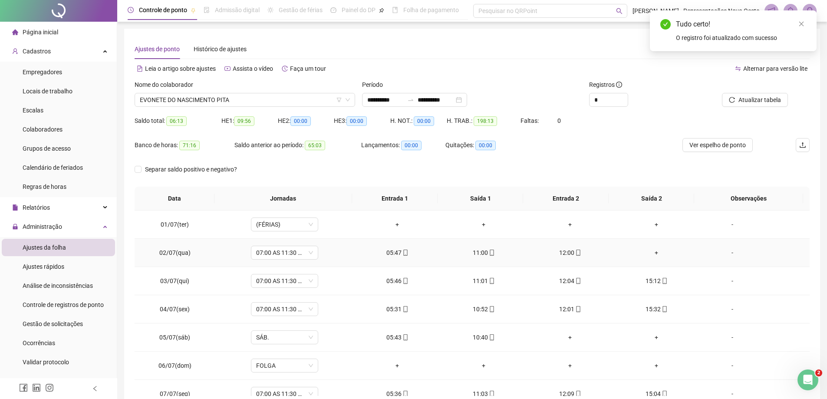
click at [651, 257] on div "+" at bounding box center [656, 253] width 72 height 10
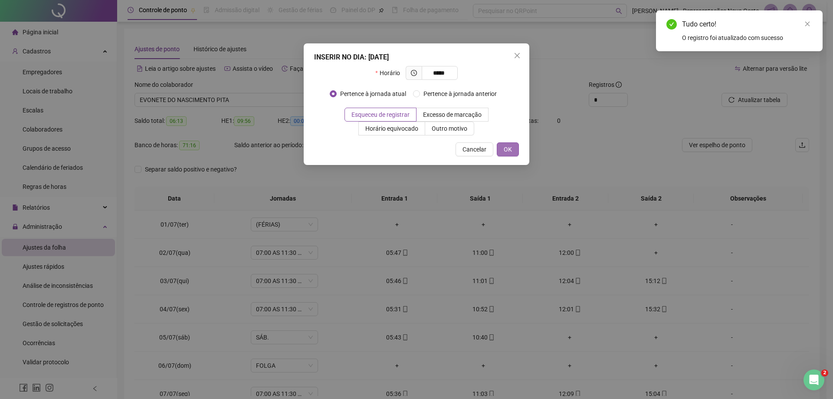
click at [513, 151] on button "OK" at bounding box center [508, 149] width 22 height 14
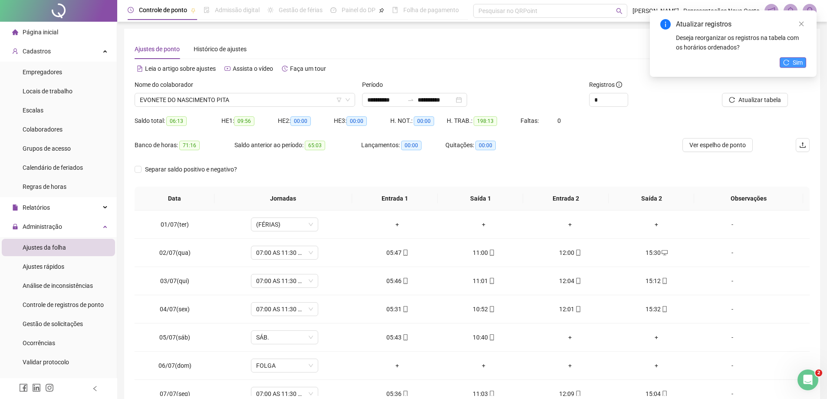
click at [787, 66] on button "Sim" at bounding box center [793, 62] width 26 height 10
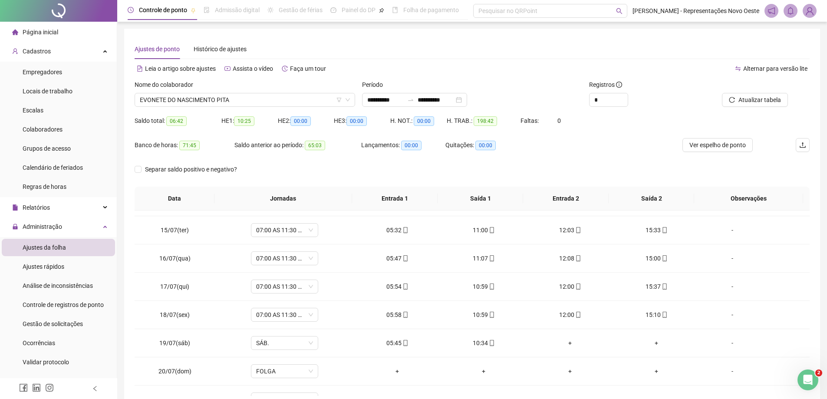
scroll to position [394, 0]
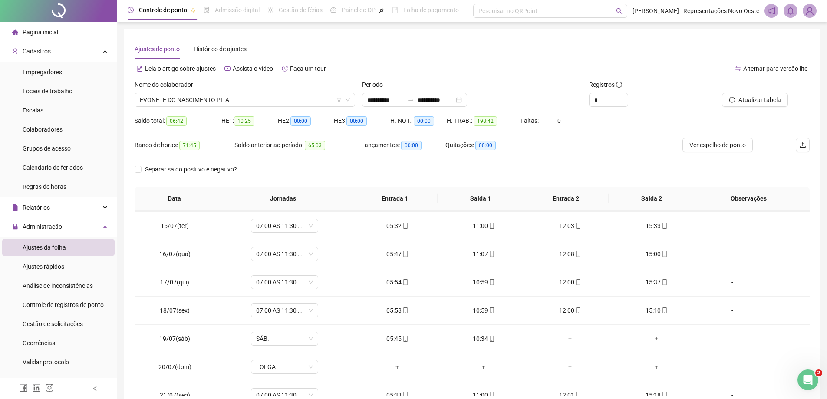
drag, startPoint x: 810, startPoint y: 316, endPoint x: 811, endPoint y: 325, distance: 9.3
click at [811, 325] on div "**********" at bounding box center [472, 218] width 696 height 378
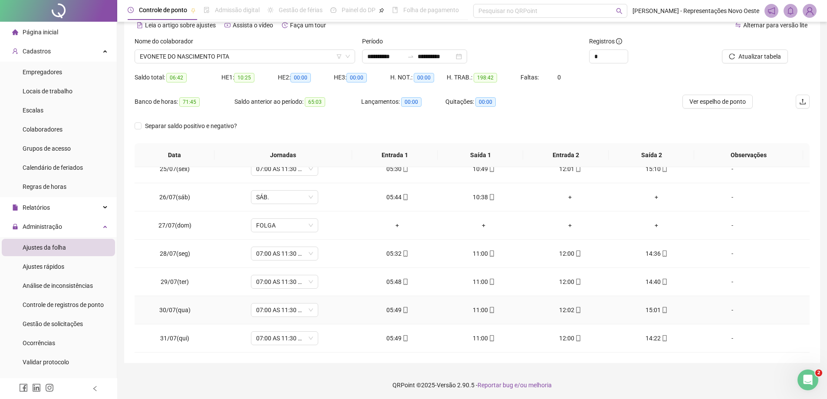
scroll to position [45, 0]
click at [297, 54] on span "EVONETE DO NASCIMENTO PITA" at bounding box center [245, 55] width 210 height 13
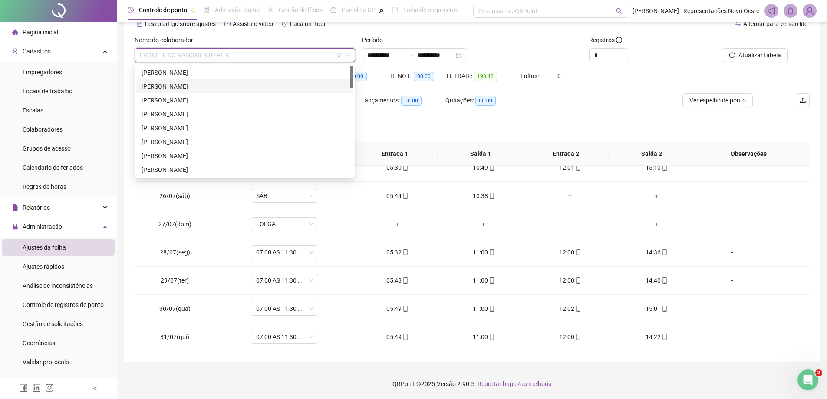
scroll to position [0, 0]
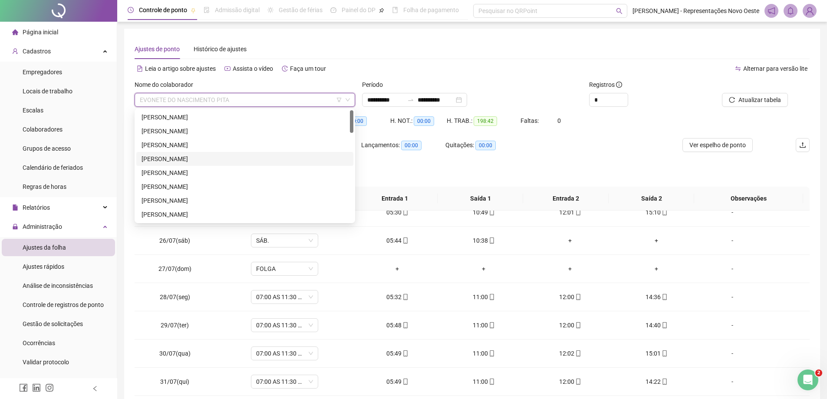
click at [201, 161] on div "[PERSON_NAME]" at bounding box center [245, 159] width 207 height 10
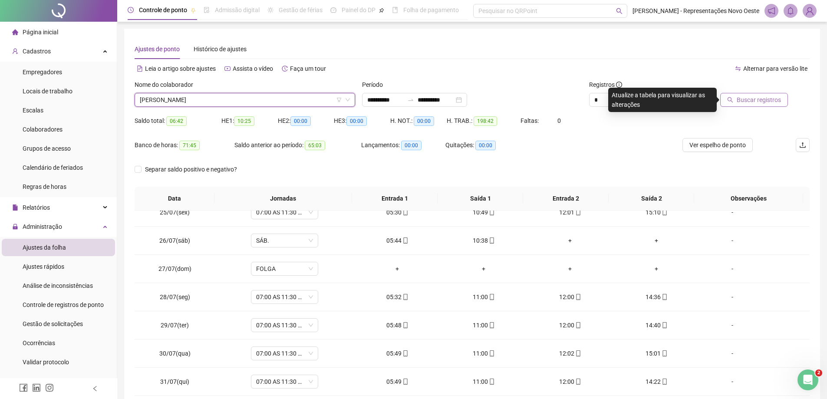
click at [751, 99] on span "Buscar registros" at bounding box center [759, 100] width 44 height 10
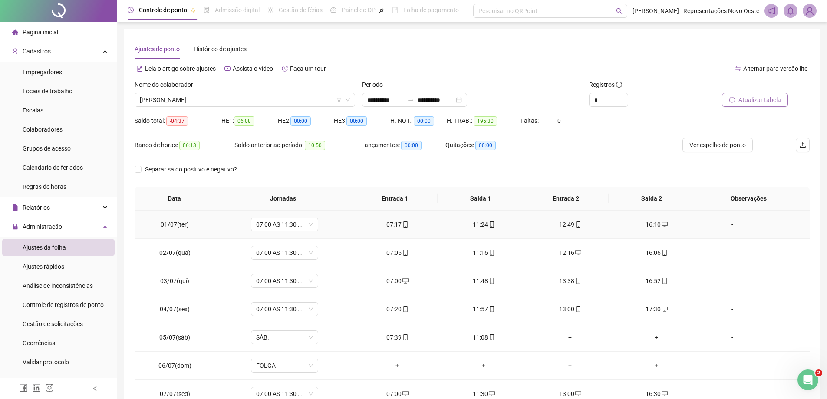
click at [654, 224] on div "16:10" at bounding box center [656, 225] width 72 height 10
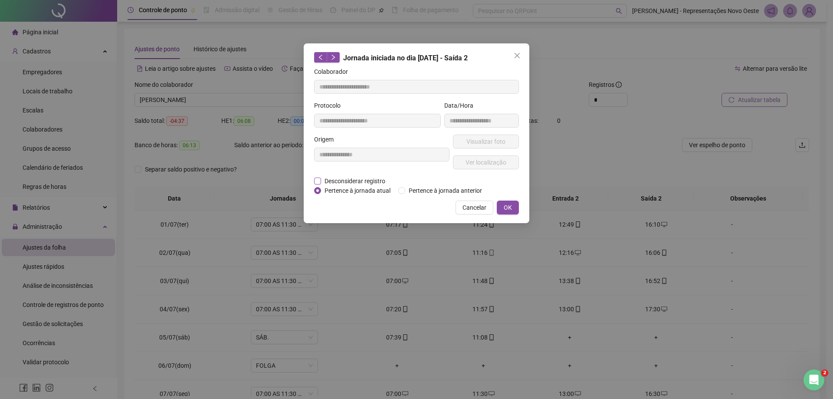
click at [373, 179] on span "Desconsiderar registro" at bounding box center [355, 181] width 68 height 10
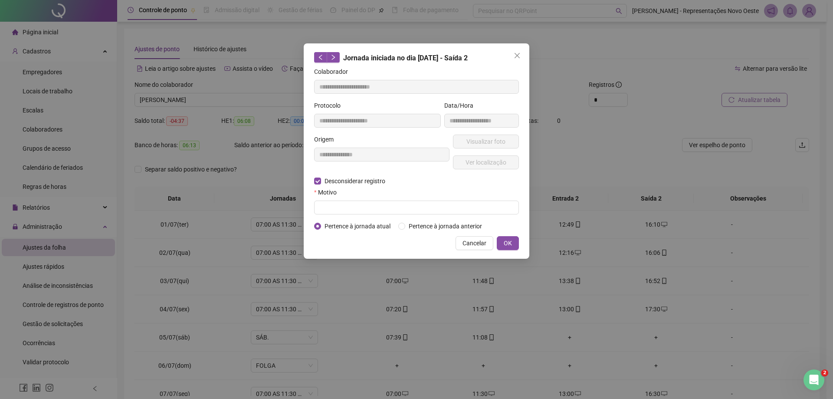
click at [355, 199] on div "Motivo" at bounding box center [416, 194] width 205 height 13
click at [352, 209] on input "text" at bounding box center [416, 208] width 205 height 14
click at [507, 244] on span "OK" at bounding box center [508, 243] width 8 height 10
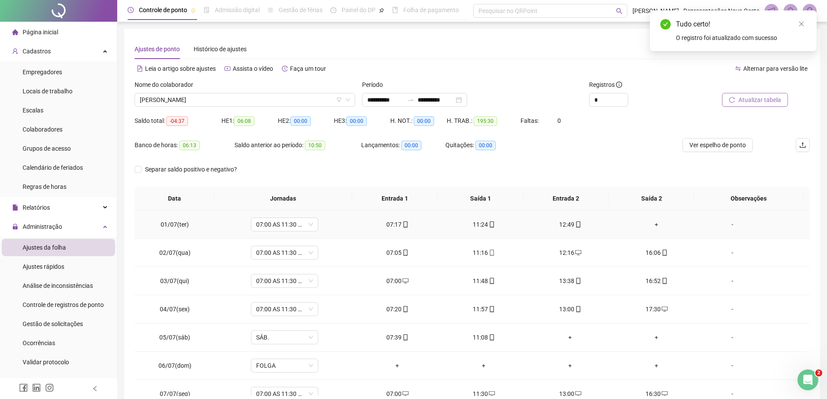
click at [650, 228] on div "+" at bounding box center [656, 225] width 72 height 10
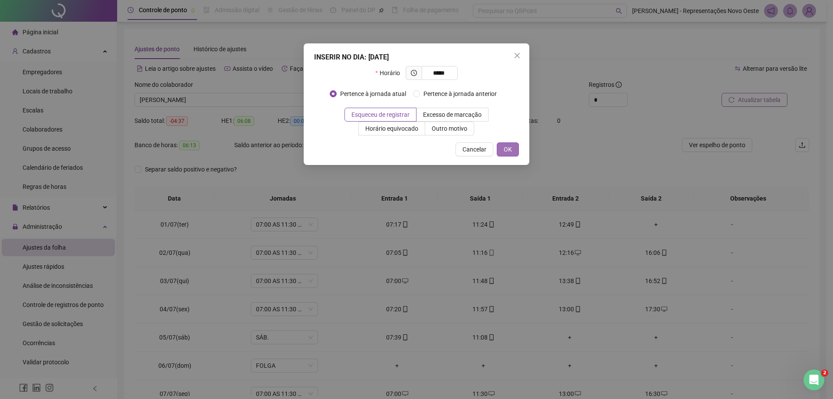
click at [502, 146] on button "OK" at bounding box center [508, 149] width 22 height 14
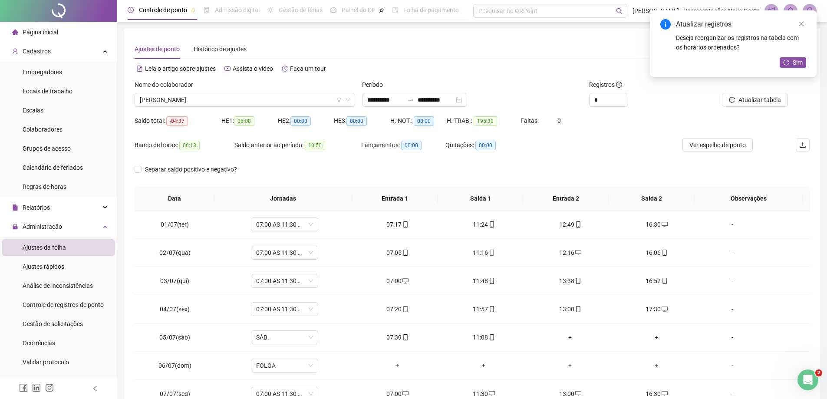
click at [785, 56] on div "Atualizar registros Deseja reorganizar os registros na tabela com os horários o…" at bounding box center [733, 43] width 167 height 66
click at [791, 64] on button "Sim" at bounding box center [793, 62] width 26 height 10
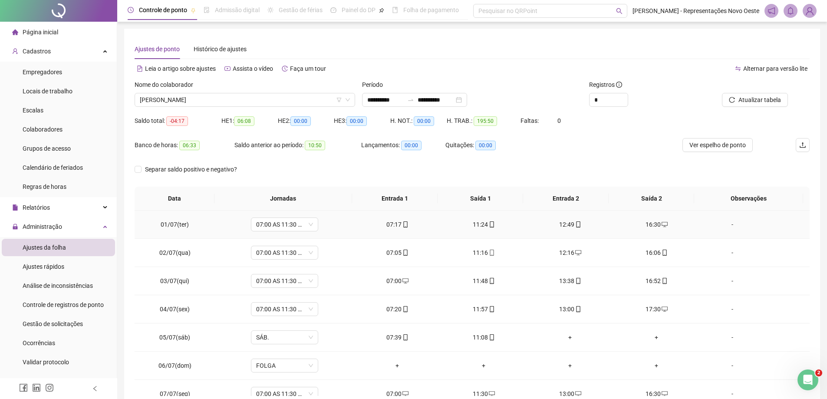
click at [407, 227] on div "07:17" at bounding box center [397, 225] width 72 height 10
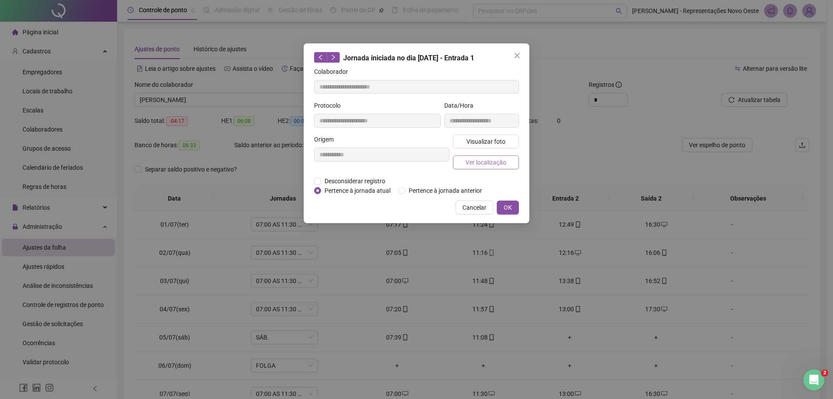
click at [468, 163] on span "Ver localização" at bounding box center [486, 163] width 41 height 10
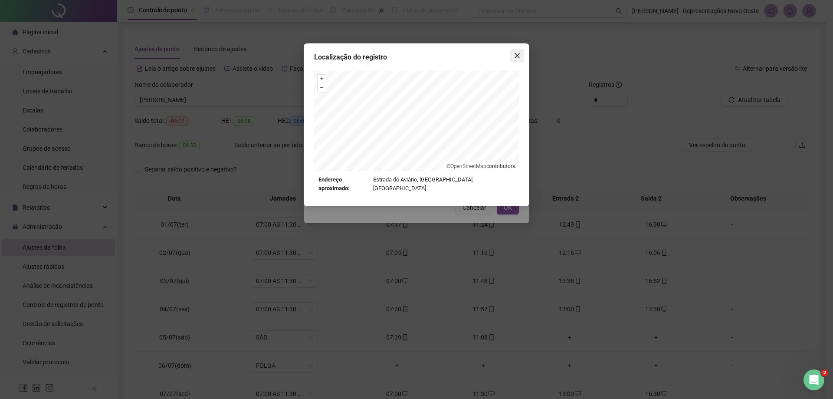
click at [514, 53] on span "Close" at bounding box center [518, 55] width 14 height 7
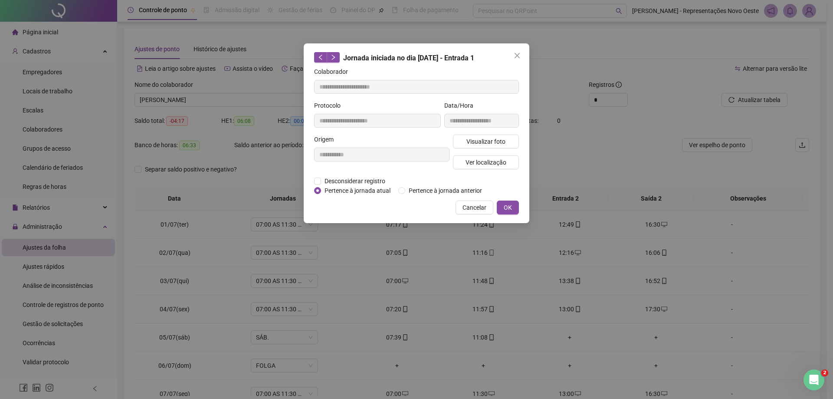
click at [514, 53] on span "Close" at bounding box center [518, 55] width 14 height 7
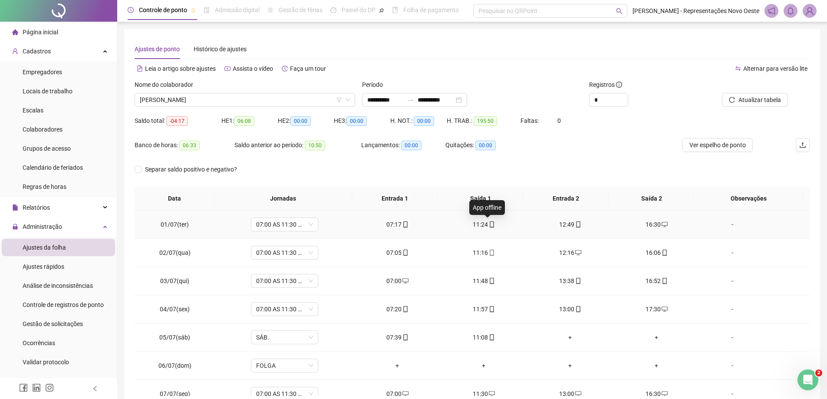
click at [488, 221] on span at bounding box center [491, 224] width 7 height 7
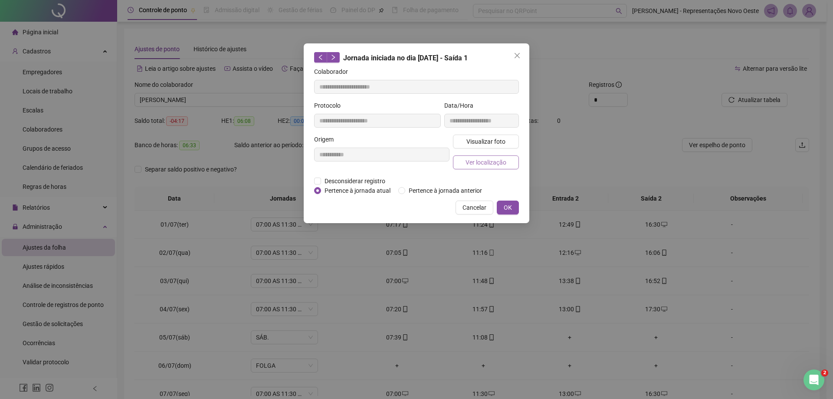
click at [498, 165] on span "Ver localização" at bounding box center [486, 163] width 41 height 10
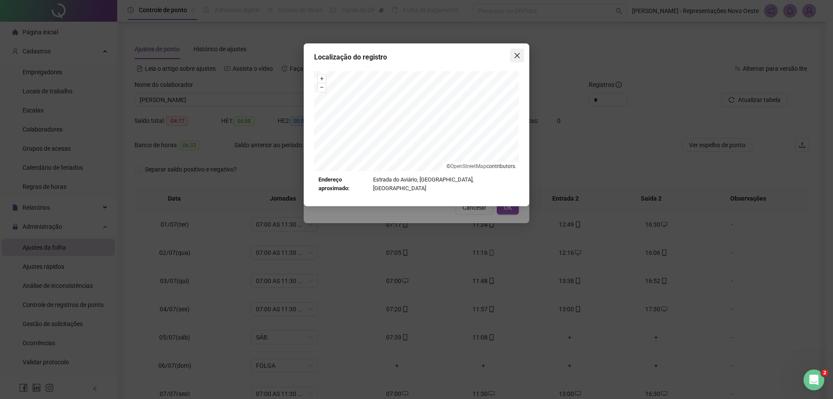
click at [517, 60] on button "Close" at bounding box center [518, 56] width 14 height 14
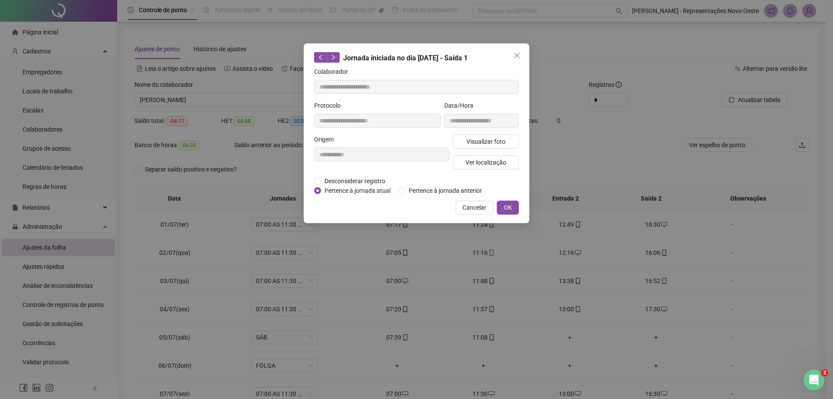
click at [524, 57] on div "**********" at bounding box center [417, 133] width 226 height 180
click at [520, 56] on icon "close" at bounding box center [517, 55] width 7 height 7
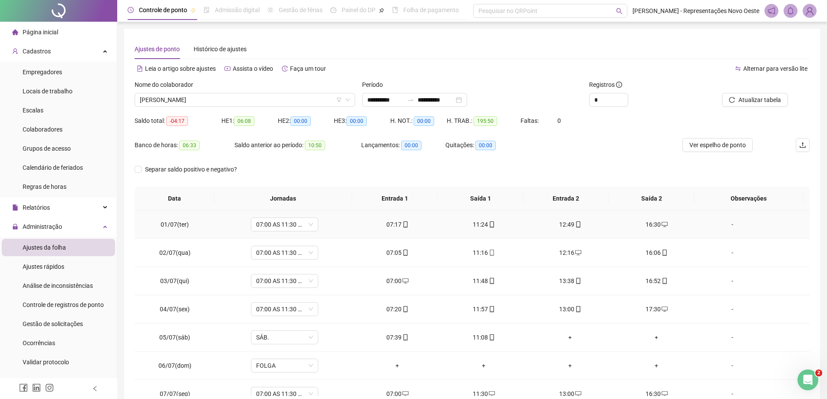
click at [570, 228] on div "12:49" at bounding box center [570, 225] width 72 height 10
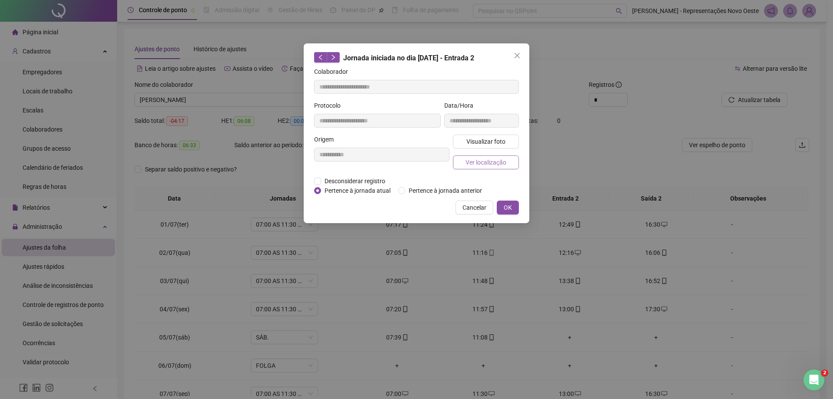
click at [490, 164] on span "Ver localização" at bounding box center [486, 163] width 41 height 10
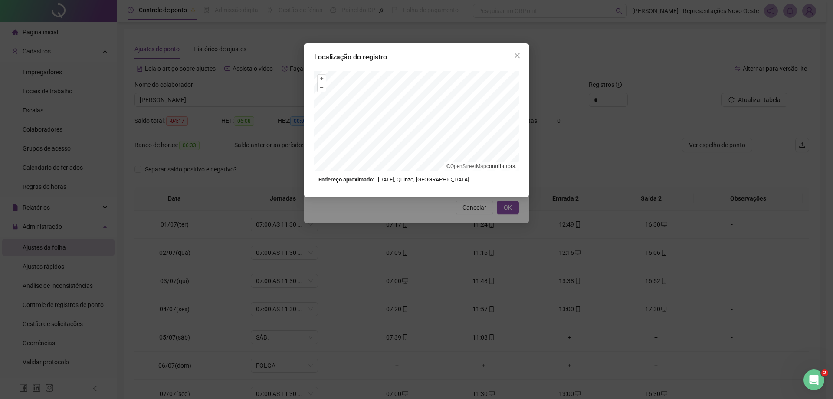
click at [519, 65] on div "Localização do registro + – ⇧ › © OpenStreetMap contributors. Endereço aproxima…" at bounding box center [417, 120] width 226 height 154
click at [518, 56] on icon "close" at bounding box center [517, 55] width 7 height 7
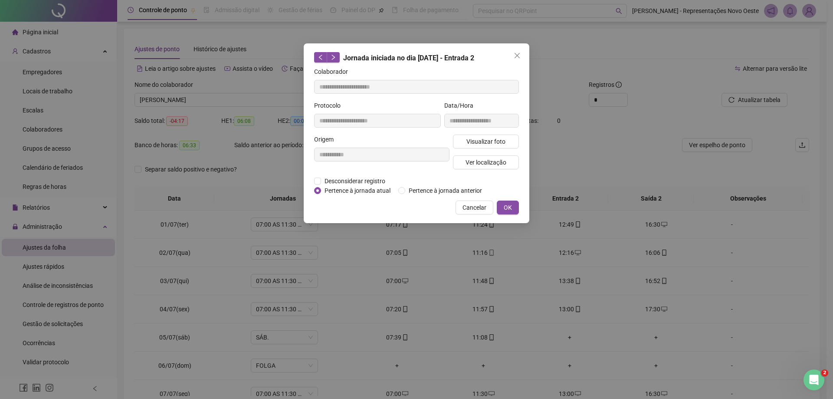
click at [518, 56] on icon "close" at bounding box center [517, 55] width 7 height 7
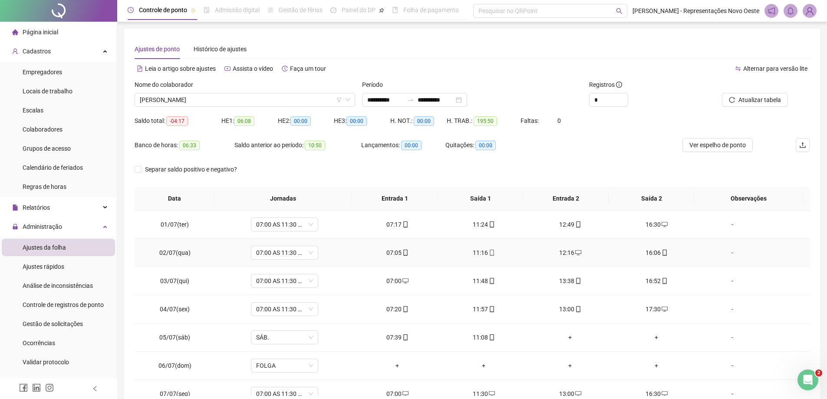
click at [395, 251] on div "07:05" at bounding box center [397, 253] width 72 height 10
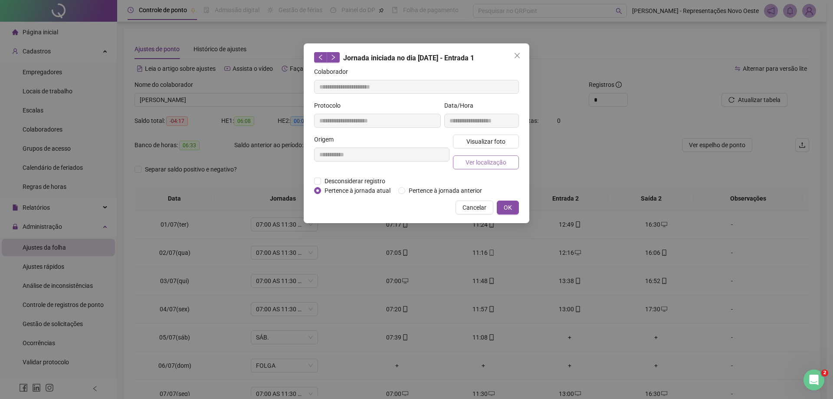
click at [477, 158] on span "Ver localização" at bounding box center [486, 163] width 41 height 10
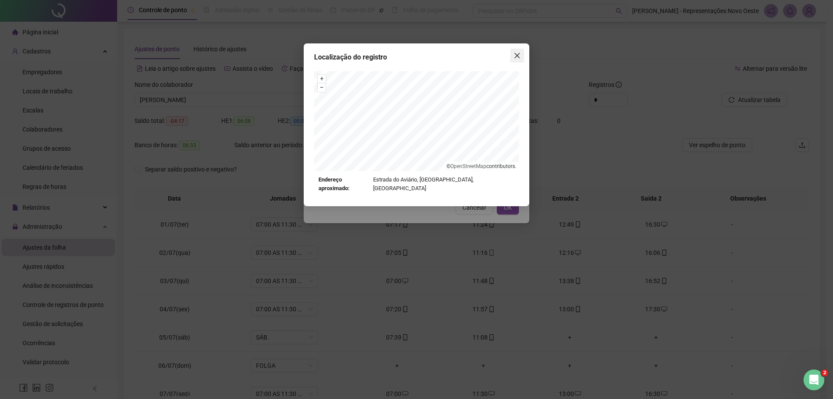
click at [523, 58] on span "Close" at bounding box center [518, 55] width 14 height 7
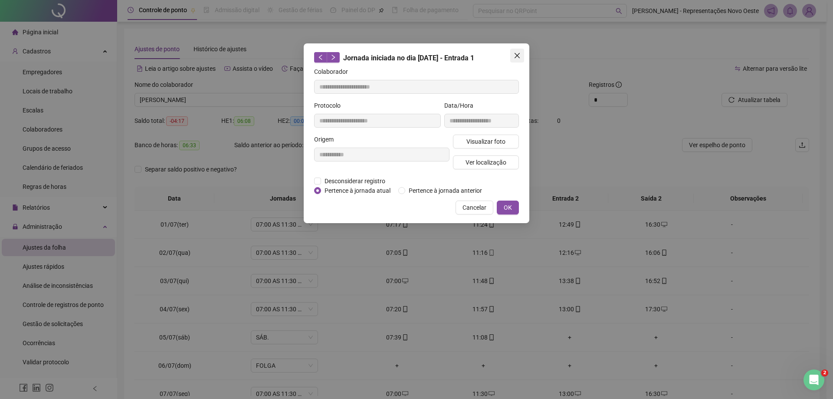
click at [522, 58] on span "Close" at bounding box center [518, 55] width 14 height 7
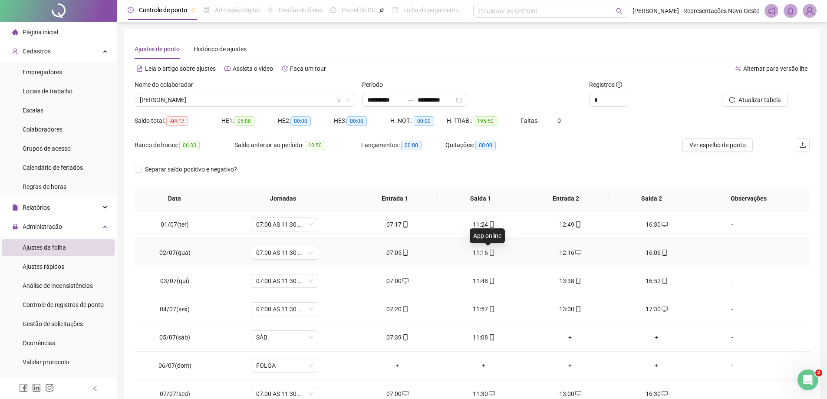
click at [489, 253] on icon "mobile" at bounding box center [492, 253] width 6 height 6
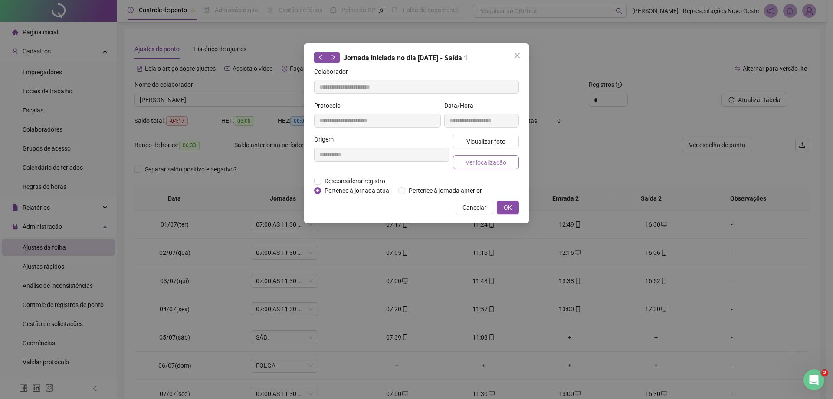
click at [479, 156] on button "Ver localização" at bounding box center [486, 162] width 66 height 14
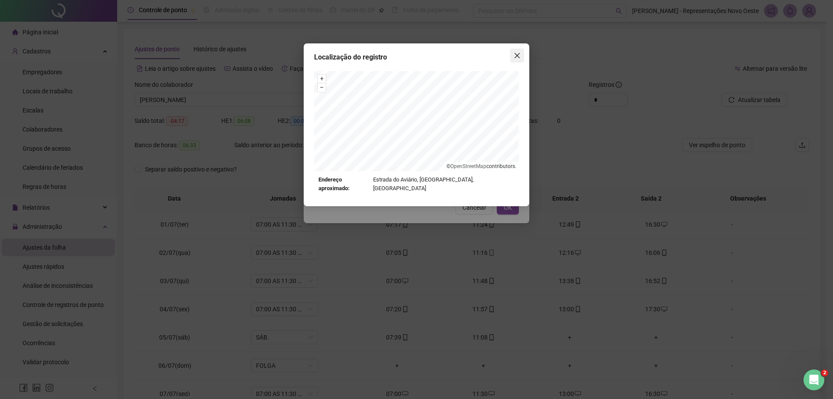
click at [518, 49] on button "Close" at bounding box center [518, 56] width 14 height 14
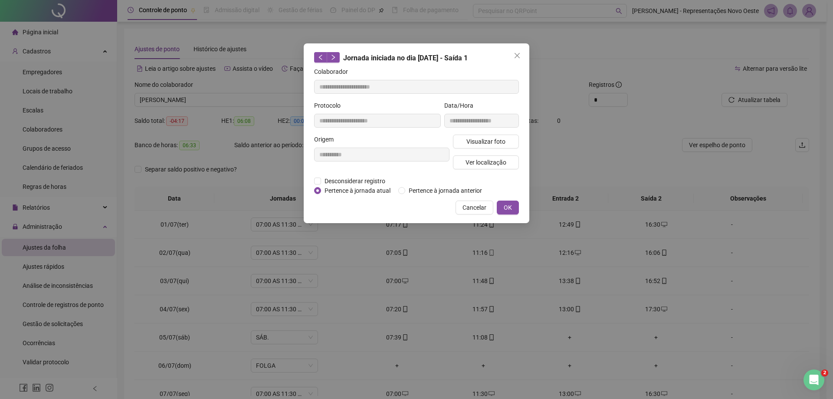
click at [518, 53] on icon "close" at bounding box center [517, 55] width 7 height 7
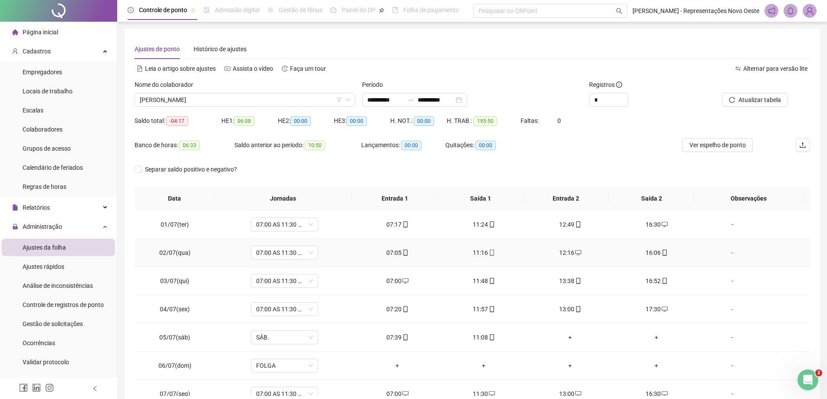
click at [646, 250] on div "16:06" at bounding box center [656, 253] width 72 height 10
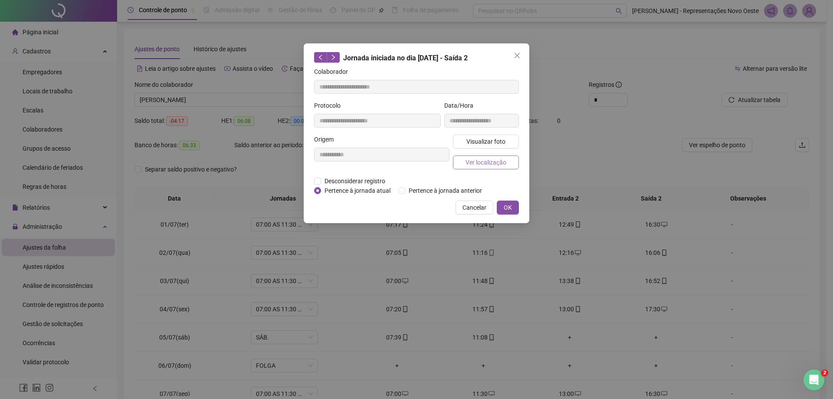
click at [511, 161] on button "Ver localização" at bounding box center [486, 162] width 66 height 14
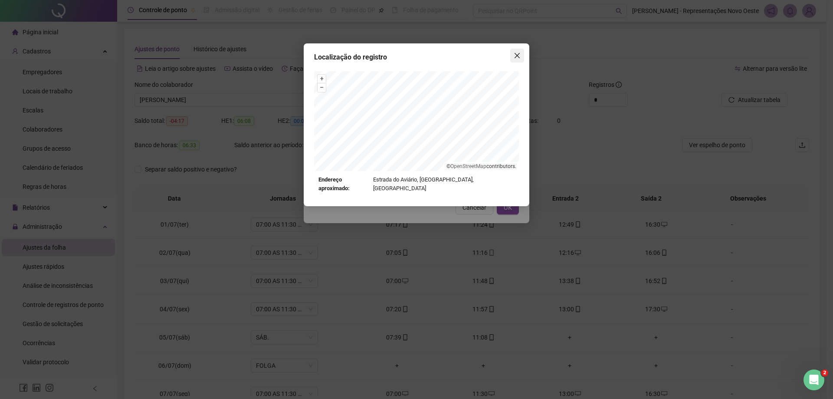
click at [520, 55] on icon "close" at bounding box center [517, 55] width 7 height 7
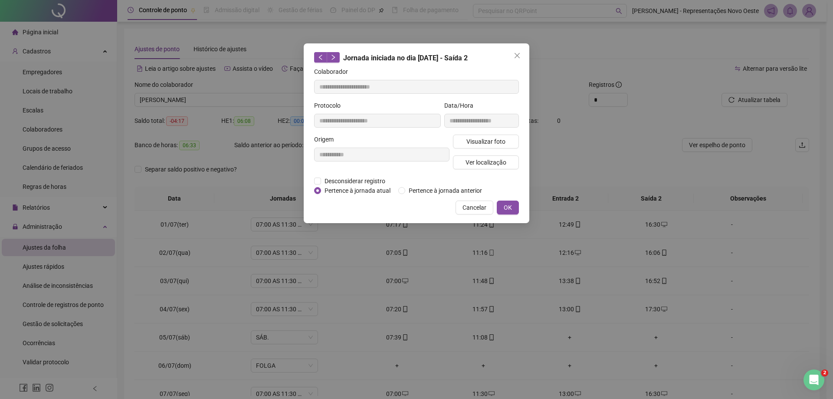
click at [520, 55] on icon "close" at bounding box center [517, 55] width 7 height 7
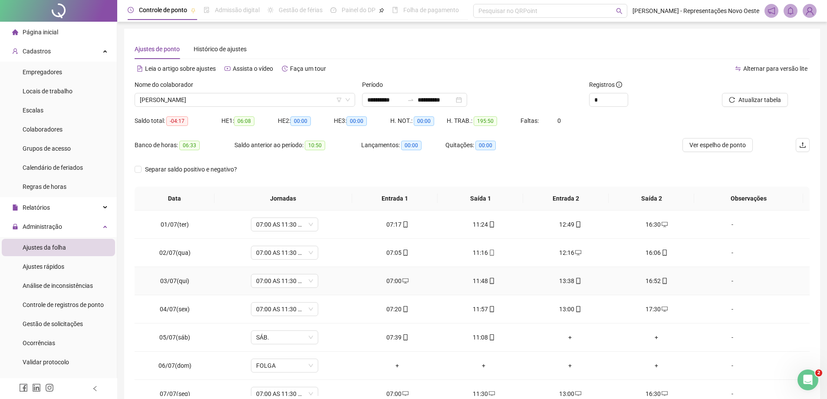
click at [489, 280] on icon "mobile" at bounding box center [492, 281] width 6 height 6
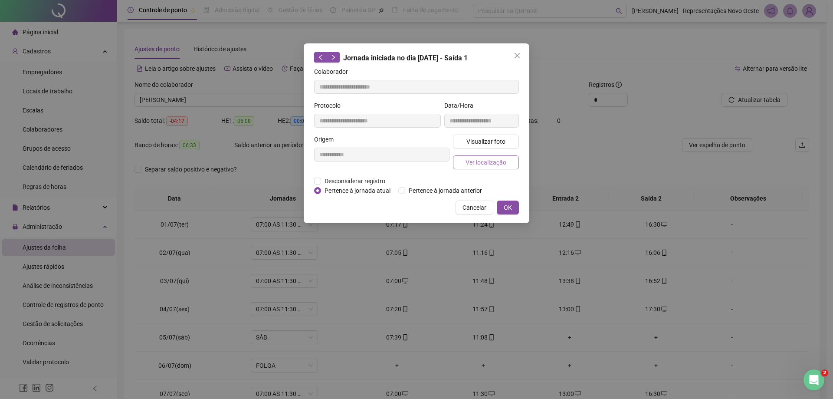
click at [493, 162] on span "Ver localização" at bounding box center [486, 163] width 41 height 10
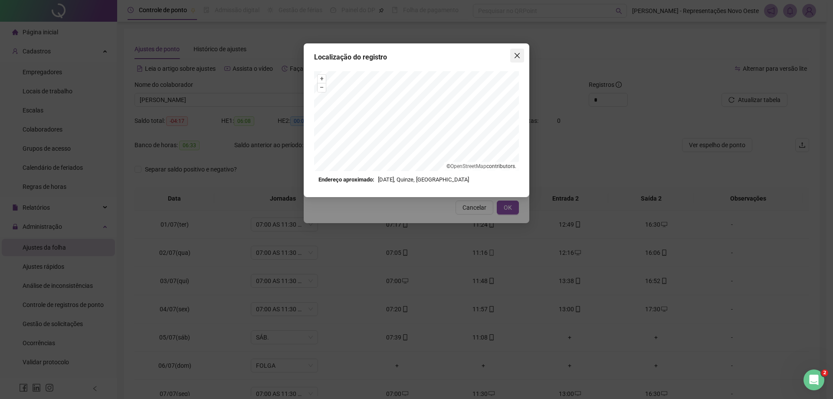
click at [515, 58] on icon "close" at bounding box center [517, 55] width 5 height 5
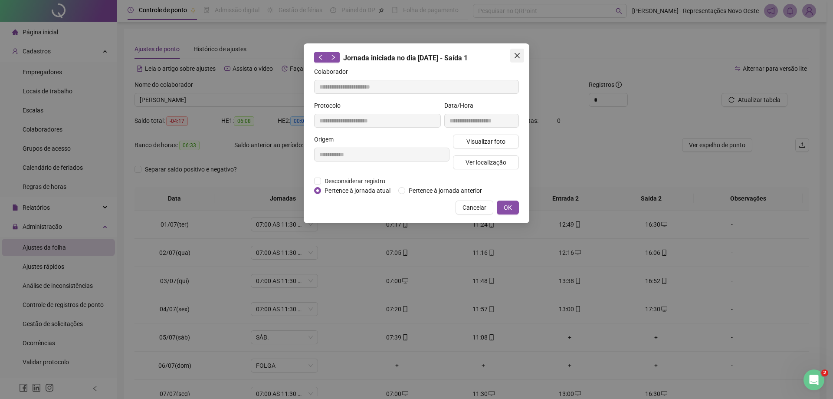
click at [521, 56] on span "Close" at bounding box center [518, 55] width 14 height 7
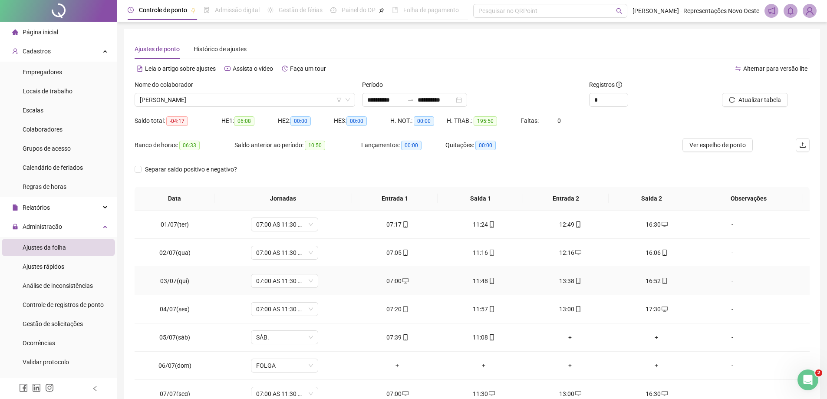
click at [562, 281] on div "13:38" at bounding box center [570, 281] width 72 height 10
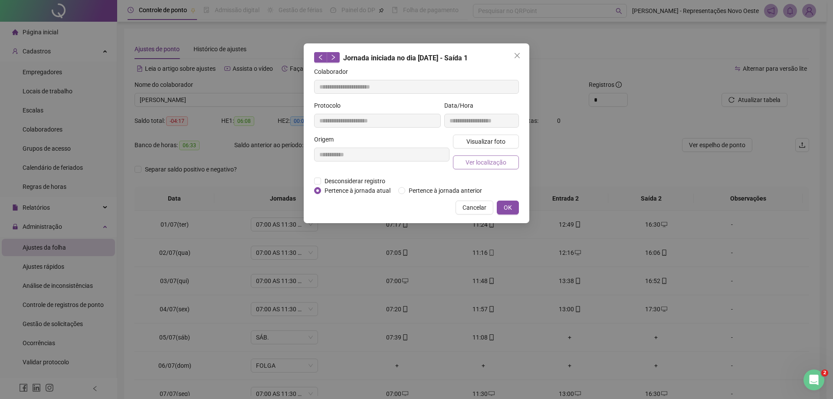
click at [486, 164] on span "Ver localização" at bounding box center [486, 163] width 41 height 10
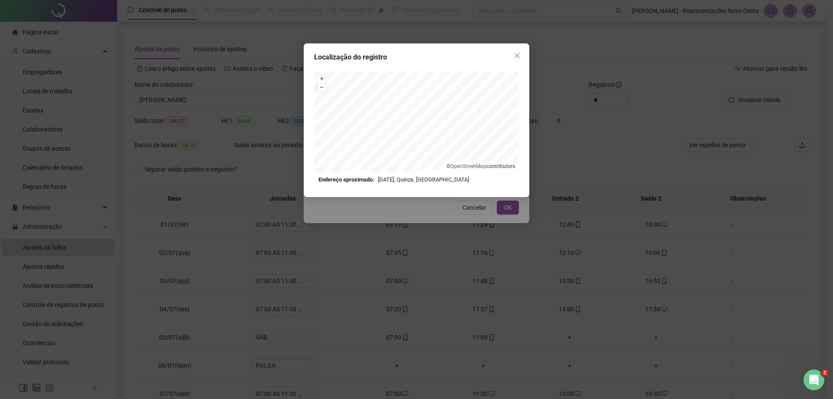
click at [517, 46] on div "Localização do registro + – ⇧ › © OpenStreetMap contributors. Endereço aproxima…" at bounding box center [417, 120] width 226 height 154
click at [516, 49] on button "Close" at bounding box center [518, 56] width 14 height 14
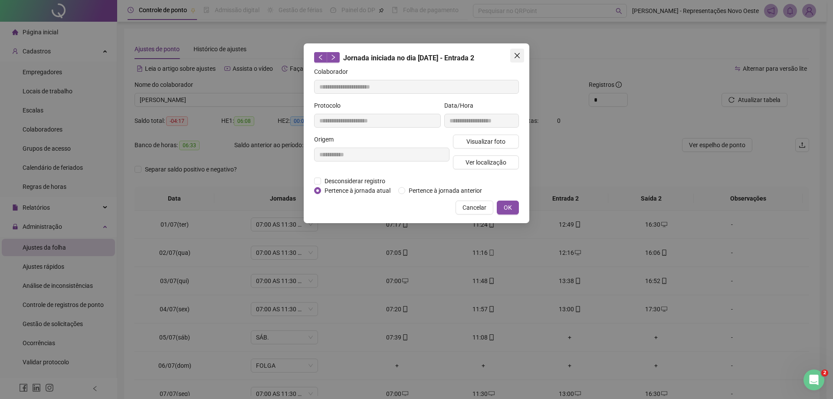
click at [517, 53] on icon "close" at bounding box center [517, 55] width 7 height 7
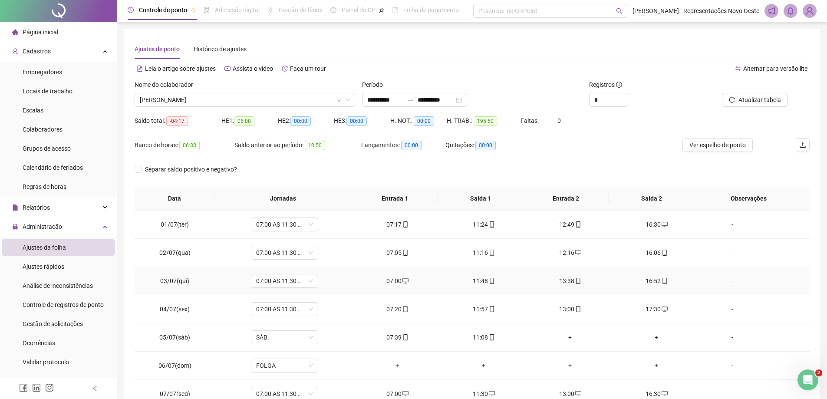
click at [662, 283] on icon "mobile" at bounding box center [665, 281] width 6 height 6
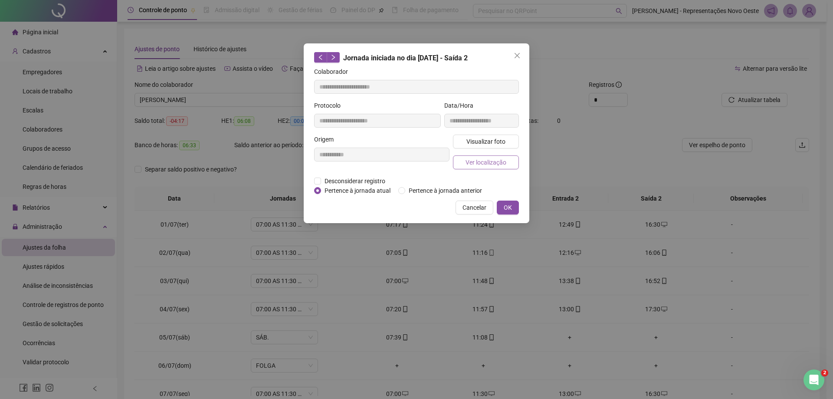
click at [483, 160] on span "Ver localização" at bounding box center [486, 163] width 41 height 10
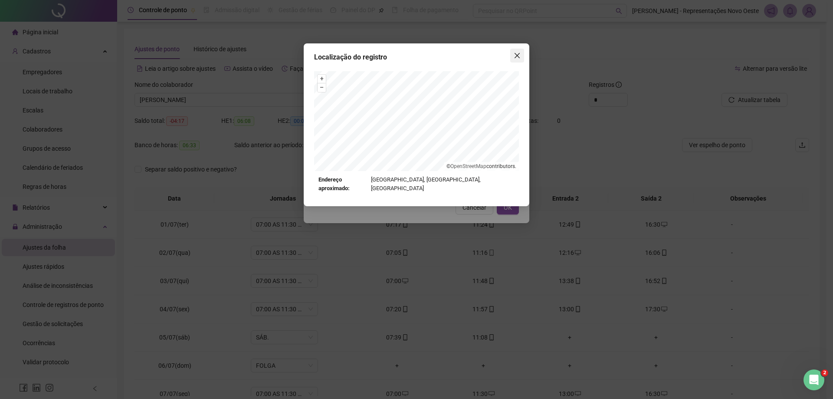
click at [517, 55] on icon "close" at bounding box center [517, 55] width 5 height 5
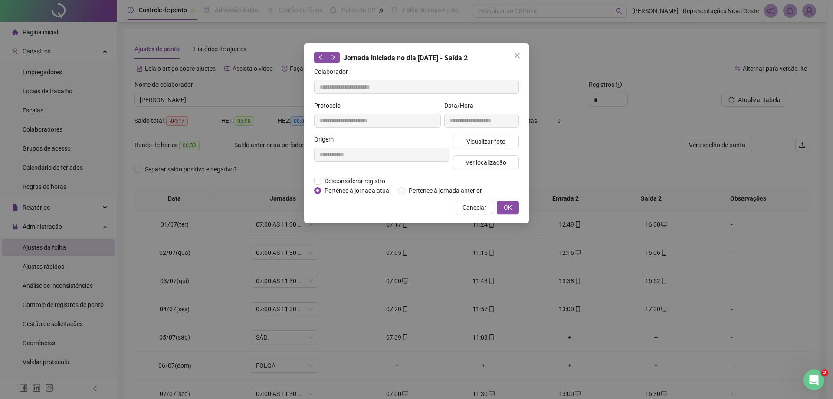
click at [517, 55] on icon "close" at bounding box center [517, 55] width 5 height 5
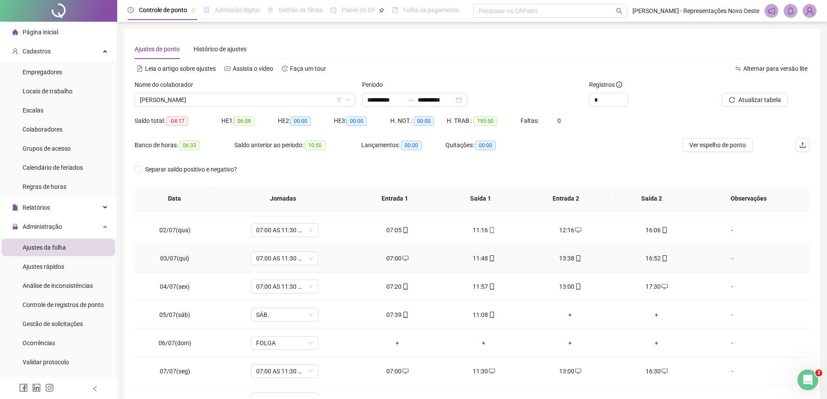
scroll to position [43, 0]
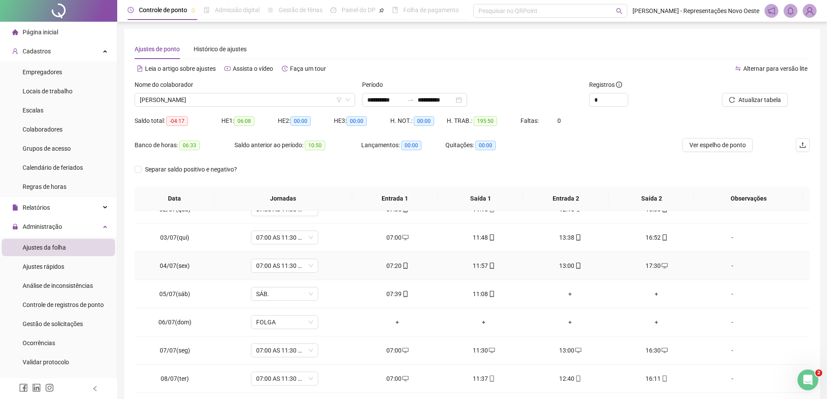
click at [392, 262] on div "07:20" at bounding box center [397, 266] width 72 height 10
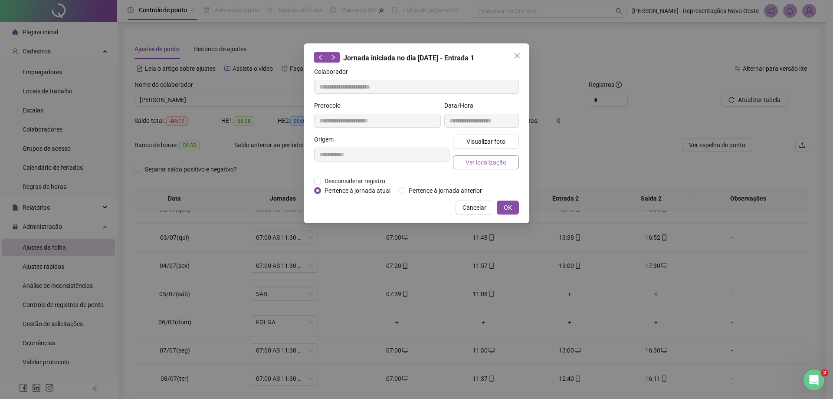
click at [484, 164] on span "Ver localização" at bounding box center [486, 163] width 41 height 10
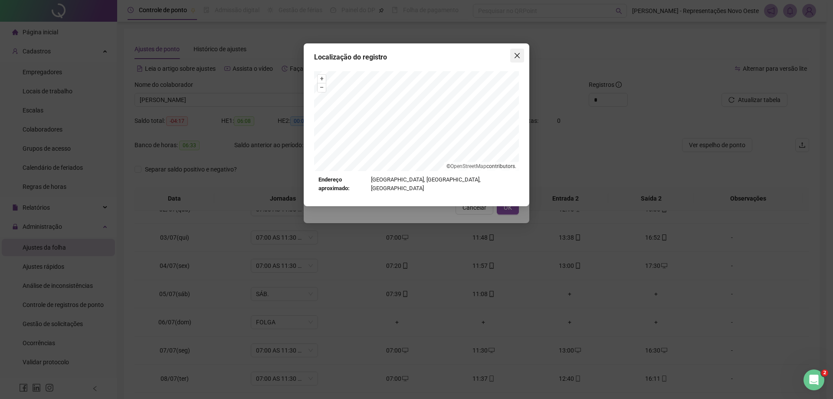
click at [521, 57] on span "Close" at bounding box center [518, 55] width 14 height 7
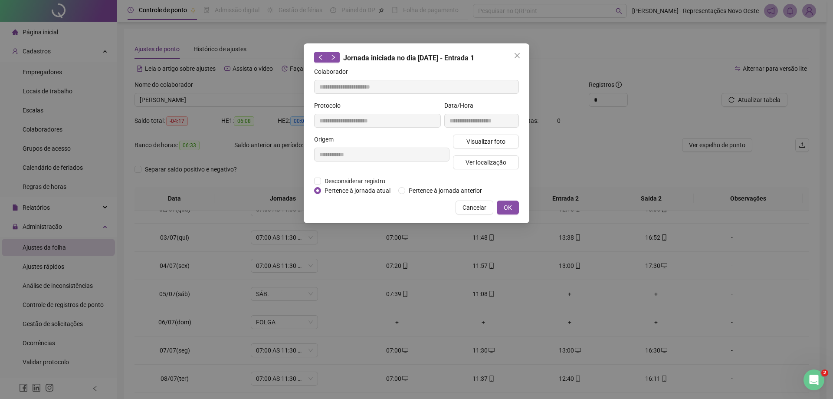
click at [519, 58] on icon "close" at bounding box center [517, 55] width 5 height 5
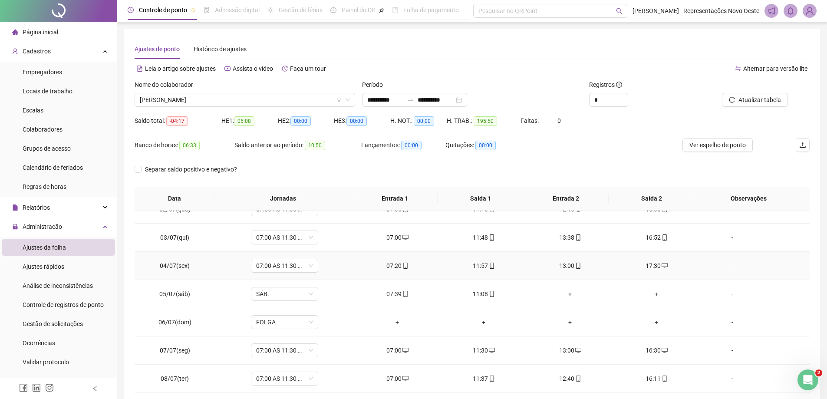
click at [482, 265] on div "11:57" at bounding box center [484, 266] width 72 height 10
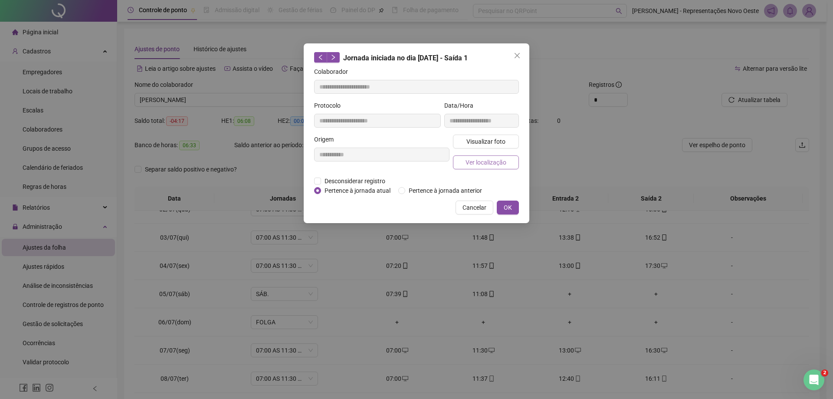
click at [480, 166] on span "Ver localização" at bounding box center [486, 163] width 41 height 10
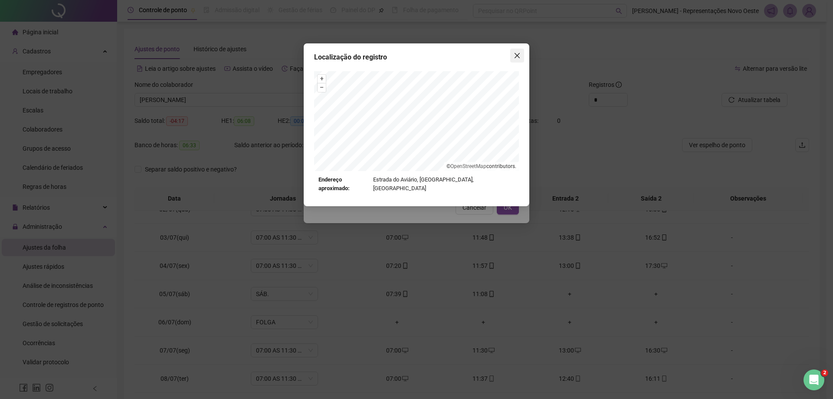
click at [521, 56] on span "Close" at bounding box center [518, 55] width 14 height 7
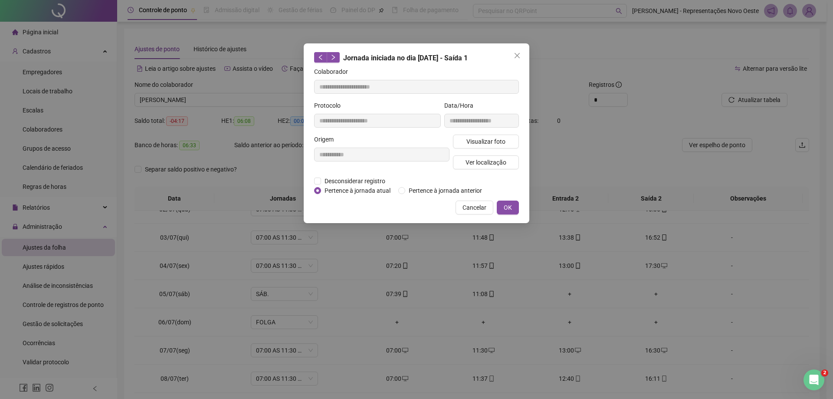
click at [517, 57] on icon "close" at bounding box center [517, 55] width 5 height 5
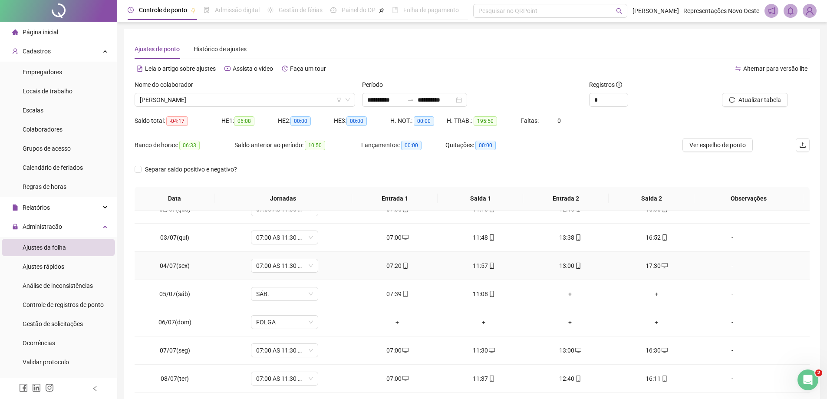
click at [567, 265] on div "13:00" at bounding box center [570, 266] width 72 height 10
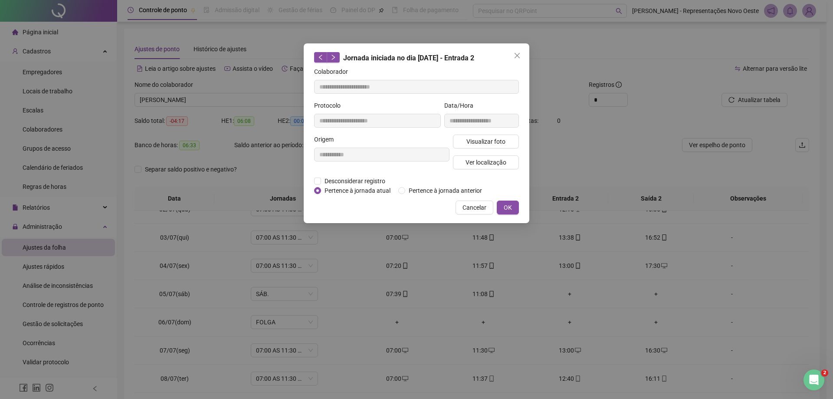
click at [486, 154] on div "Visualizar foto Ver localização" at bounding box center [485, 156] width 69 height 42
click at [485, 164] on span "Ver localização" at bounding box center [486, 163] width 41 height 10
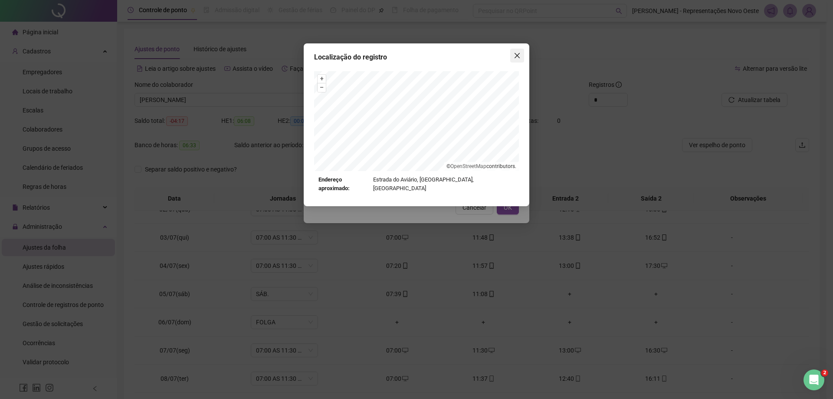
click at [514, 53] on icon "close" at bounding box center [517, 55] width 7 height 7
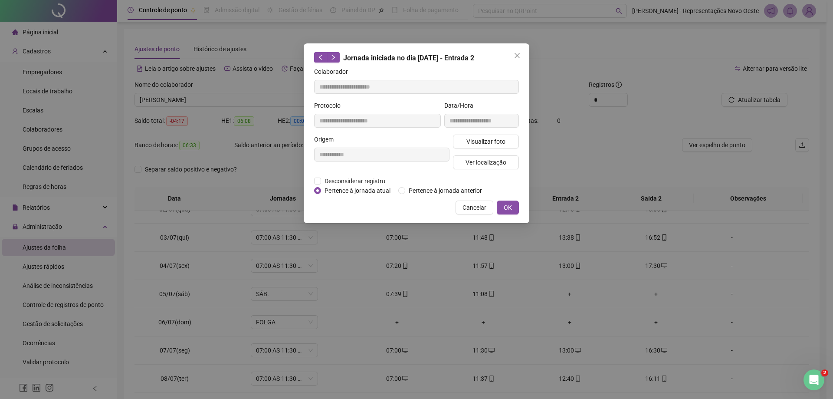
click at [515, 58] on icon "close" at bounding box center [517, 55] width 7 height 7
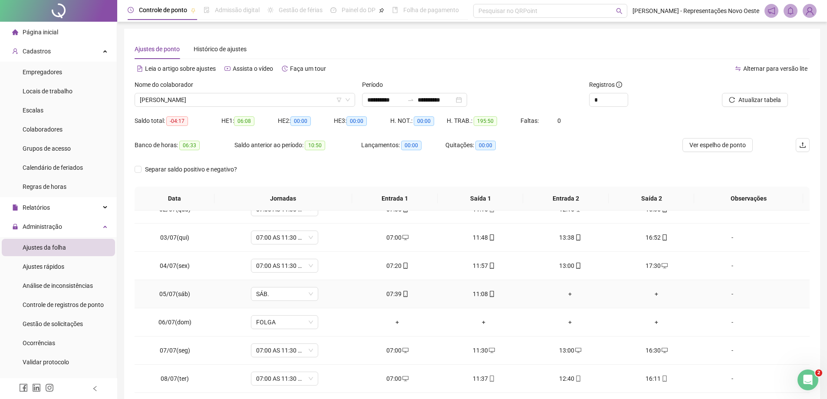
click at [396, 300] on td "07:39" at bounding box center [397, 294] width 86 height 28
click at [396, 298] on div "07:39" at bounding box center [397, 294] width 72 height 10
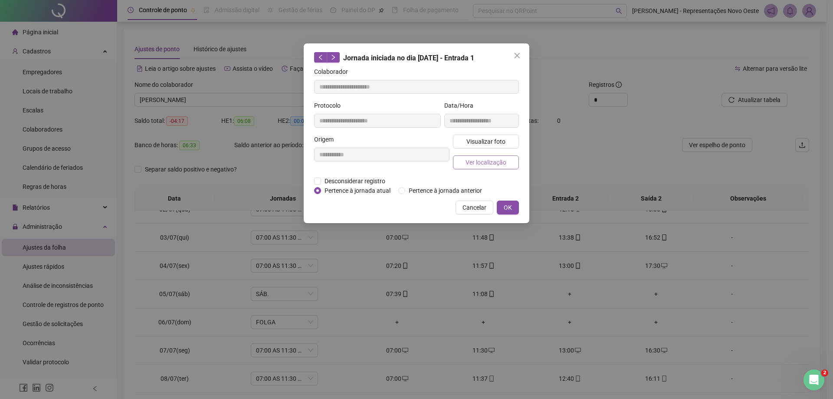
click at [493, 161] on span "Ver localização" at bounding box center [486, 163] width 41 height 10
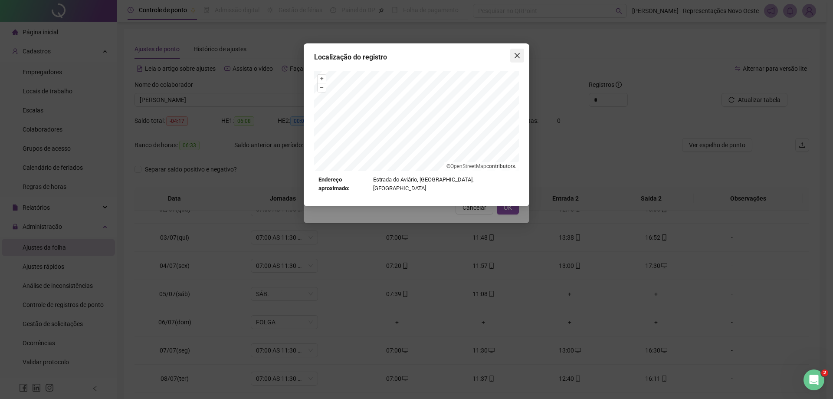
click at [520, 61] on button "Close" at bounding box center [518, 56] width 14 height 14
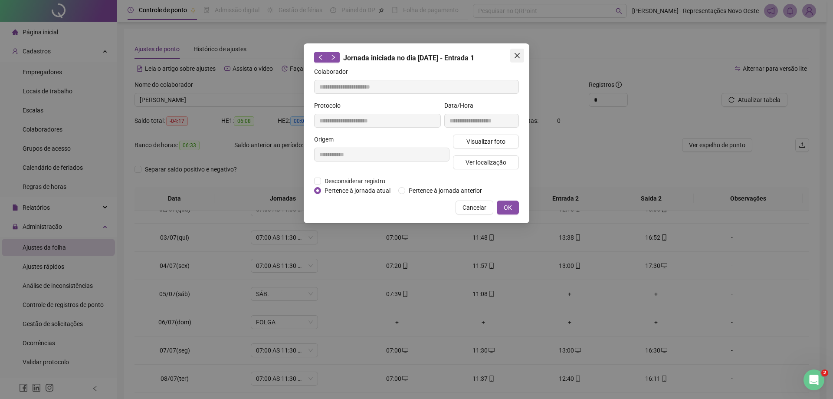
click at [519, 55] on icon "close" at bounding box center [517, 55] width 5 height 5
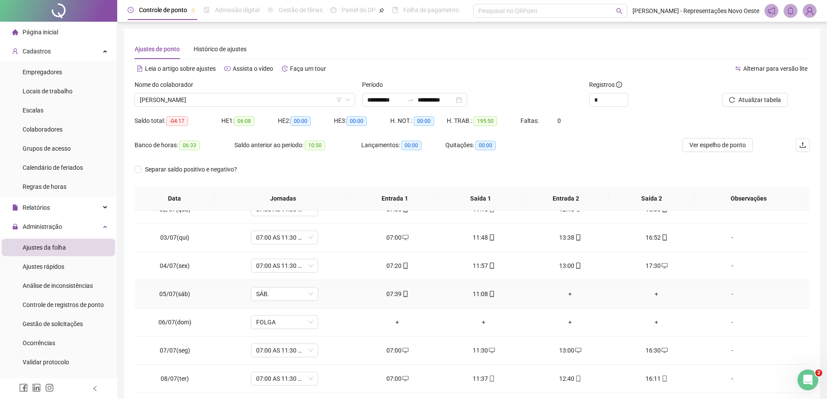
click at [479, 291] on div "11:08" at bounding box center [484, 294] width 72 height 10
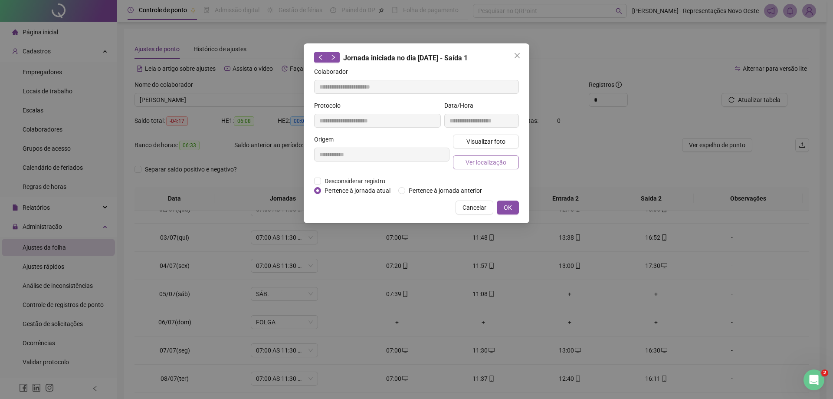
click at [485, 155] on button "Ver localização" at bounding box center [486, 162] width 66 height 14
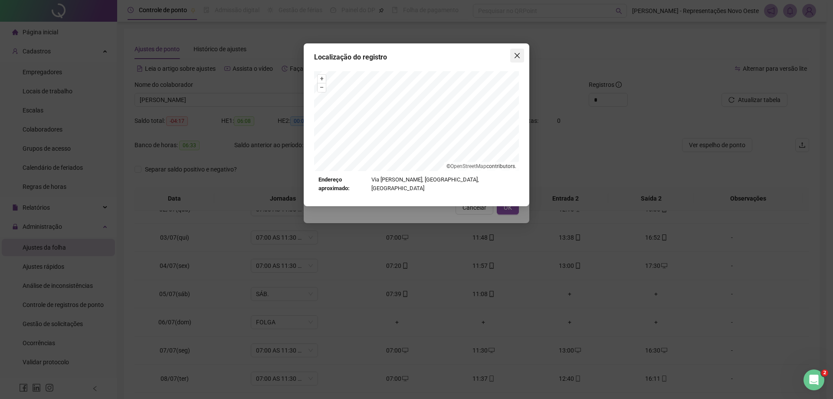
click at [524, 51] on button "Close" at bounding box center [518, 56] width 14 height 14
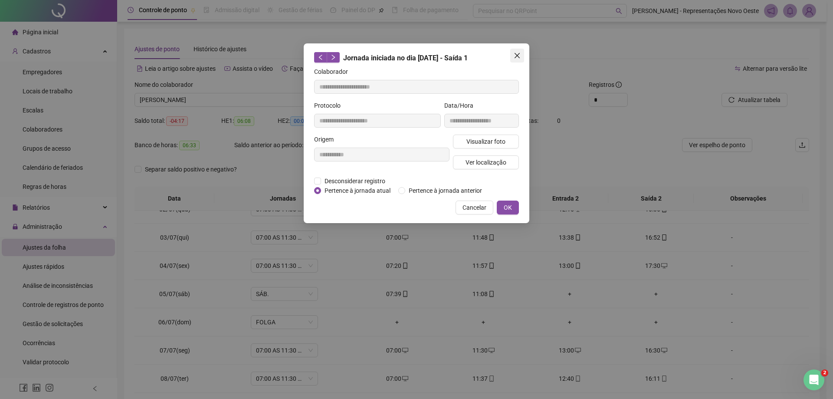
click at [524, 52] on button "Close" at bounding box center [518, 56] width 14 height 14
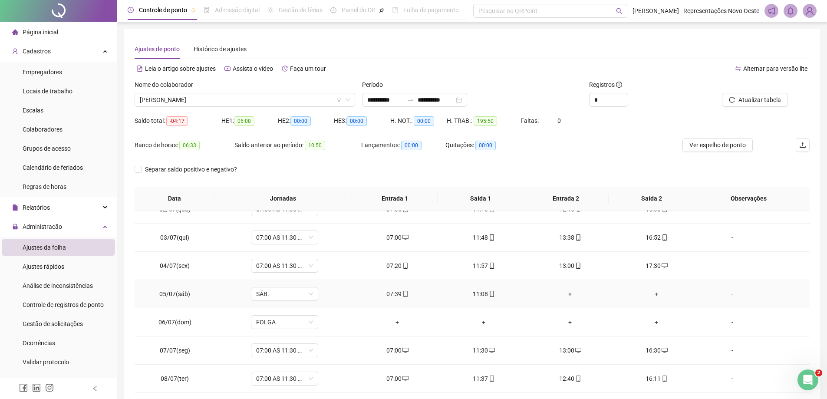
click at [401, 299] on td "07:39" at bounding box center [397, 294] width 86 height 28
click at [403, 294] on icon "mobile" at bounding box center [405, 294] width 6 height 6
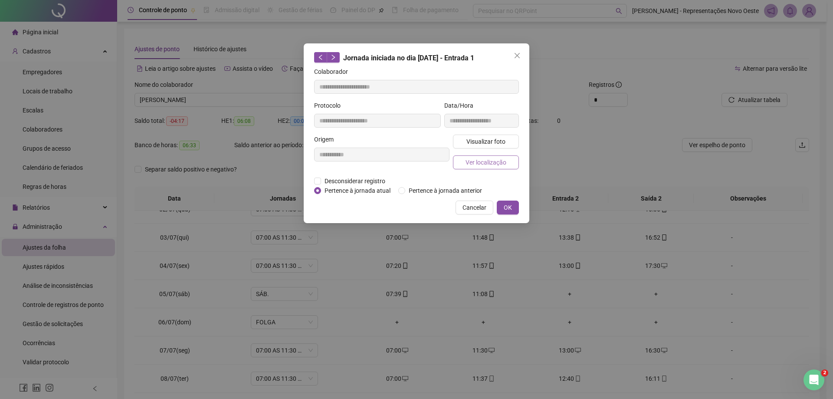
click at [471, 162] on span "Ver localização" at bounding box center [486, 163] width 41 height 10
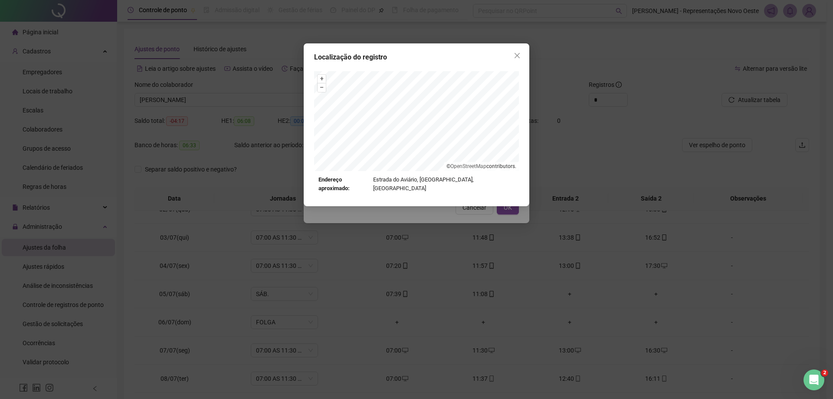
drag, startPoint x: 511, startPoint y: 56, endPoint x: 520, endPoint y: 54, distance: 8.9
click at [513, 56] on span "Close" at bounding box center [518, 55] width 14 height 7
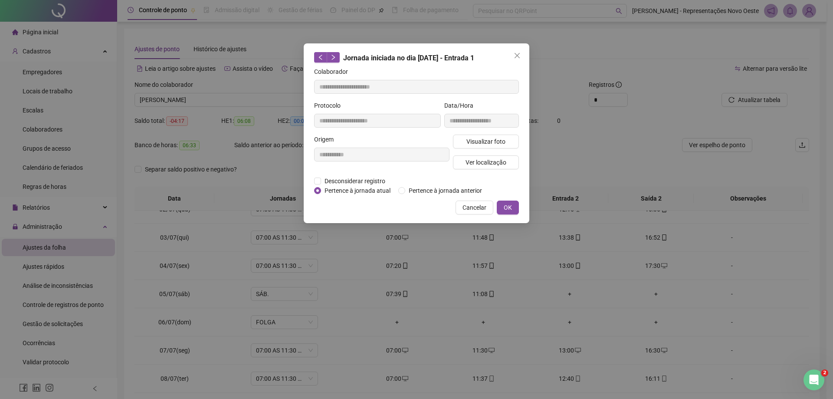
click at [520, 54] on icon "close" at bounding box center [517, 55] width 7 height 7
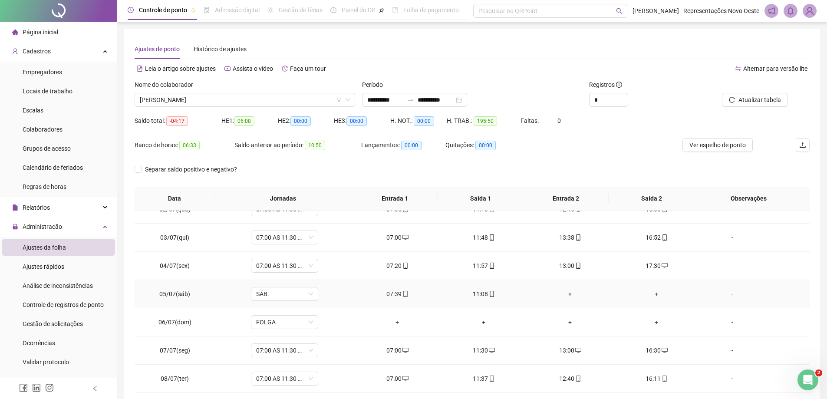
click at [476, 289] on div "11:08" at bounding box center [484, 294] width 72 height 10
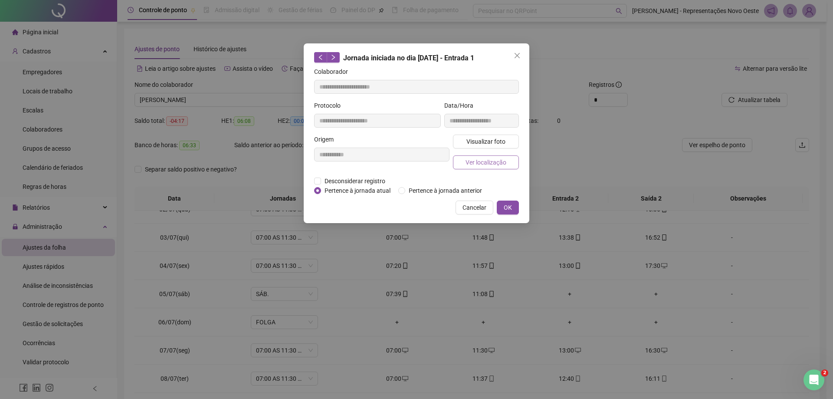
click at [488, 165] on span "Ver localização" at bounding box center [486, 163] width 41 height 10
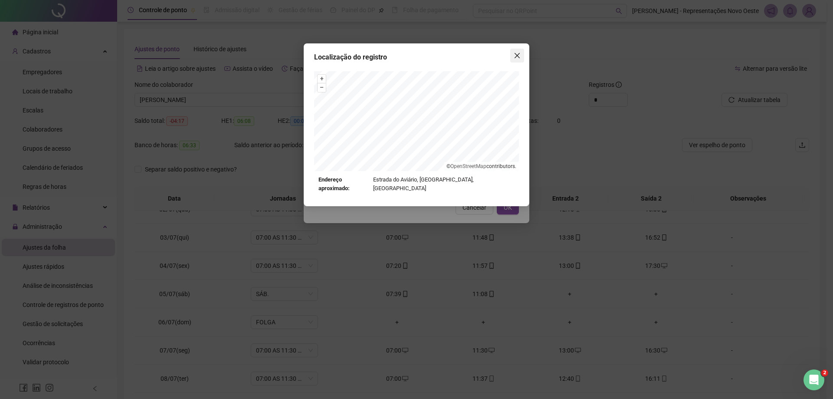
click at [523, 51] on button "Close" at bounding box center [518, 56] width 14 height 14
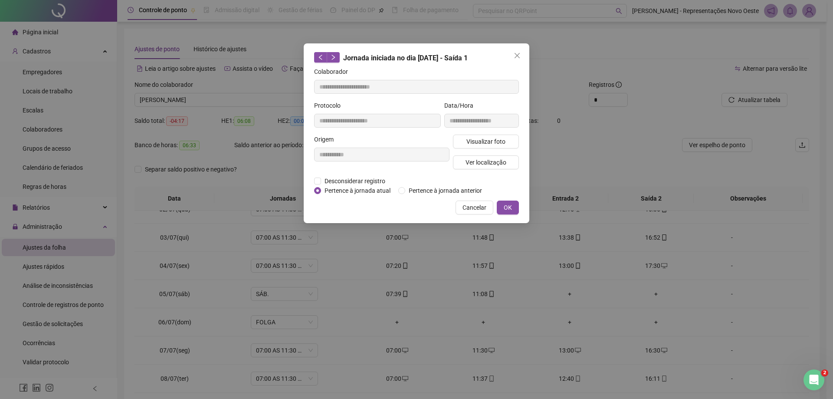
click at [523, 51] on button "Close" at bounding box center [518, 56] width 14 height 14
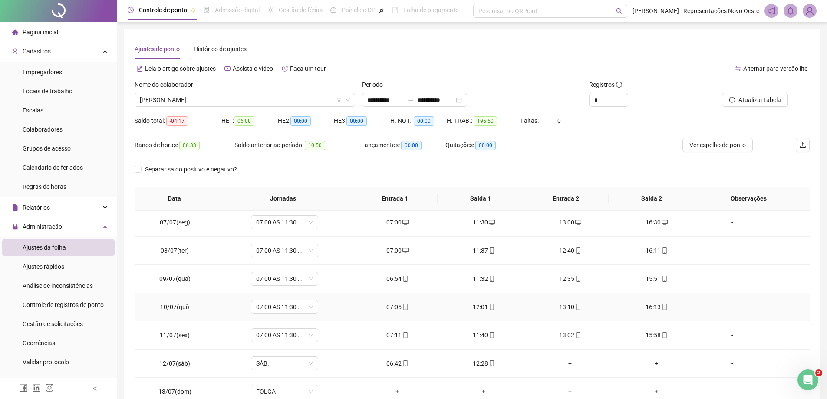
scroll to position [174, 0]
click at [478, 250] on div "11:37" at bounding box center [484, 249] width 72 height 10
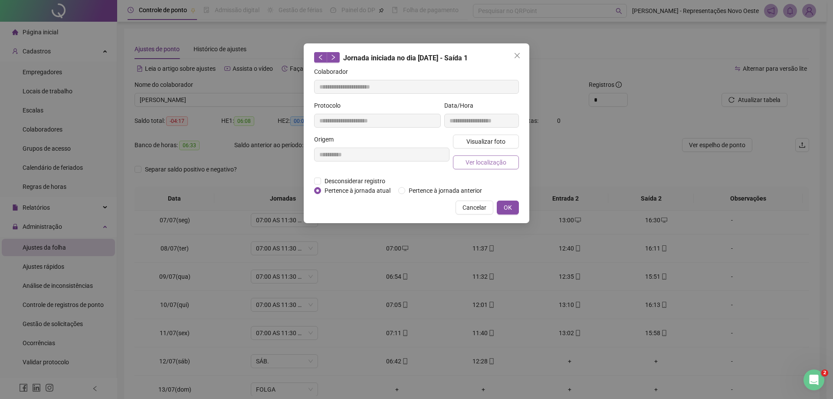
click at [481, 165] on span "Ver localização" at bounding box center [486, 163] width 41 height 10
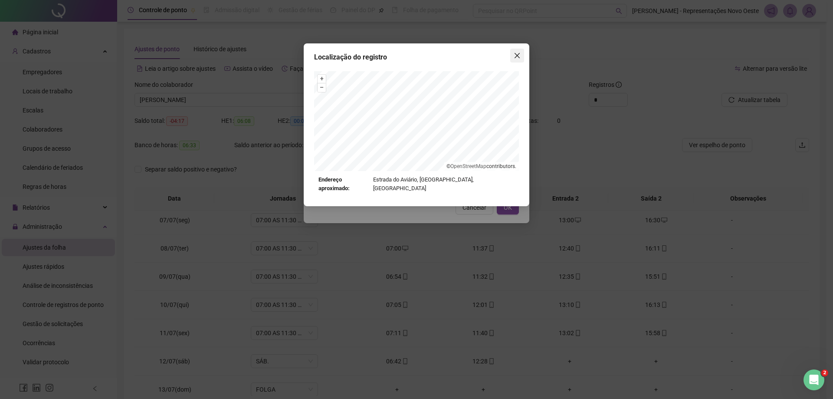
click at [514, 49] on button "Close" at bounding box center [518, 56] width 14 height 14
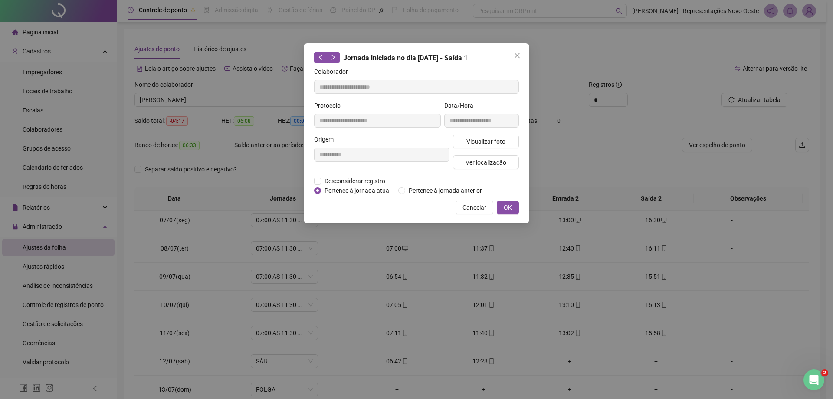
click at [518, 54] on icon "close" at bounding box center [517, 55] width 7 height 7
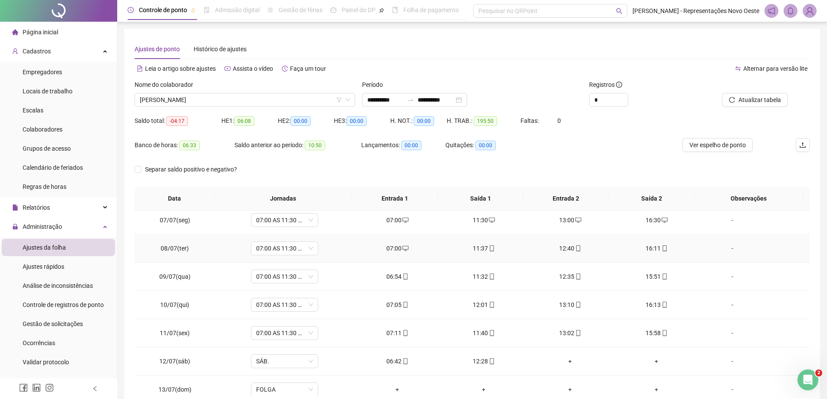
click at [576, 247] on icon "mobile" at bounding box center [578, 248] width 6 height 6
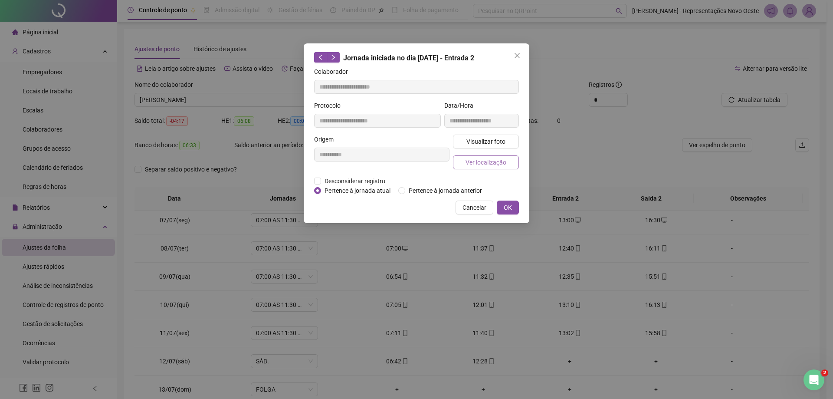
click at [488, 165] on span "Ver localização" at bounding box center [486, 163] width 41 height 10
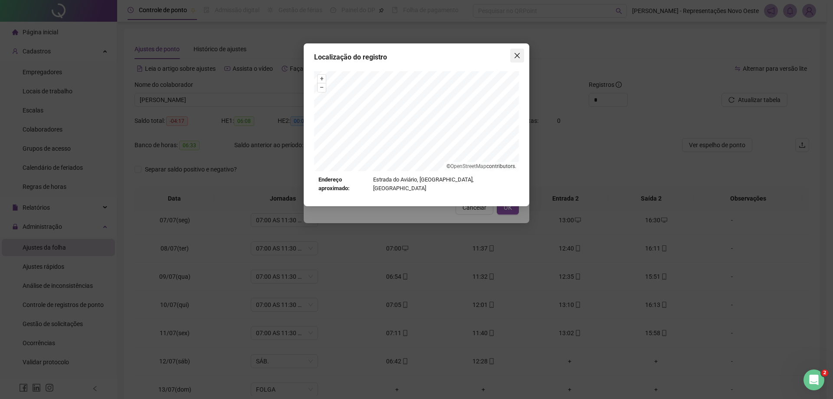
click at [519, 59] on icon "close" at bounding box center [517, 55] width 7 height 7
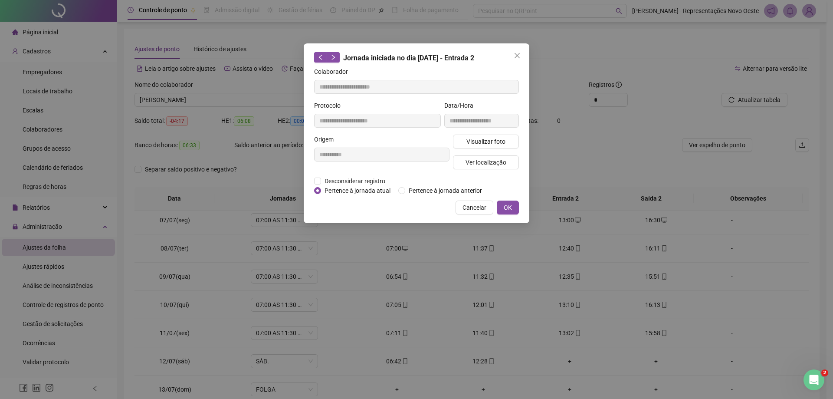
click at [519, 59] on icon "close" at bounding box center [517, 55] width 7 height 7
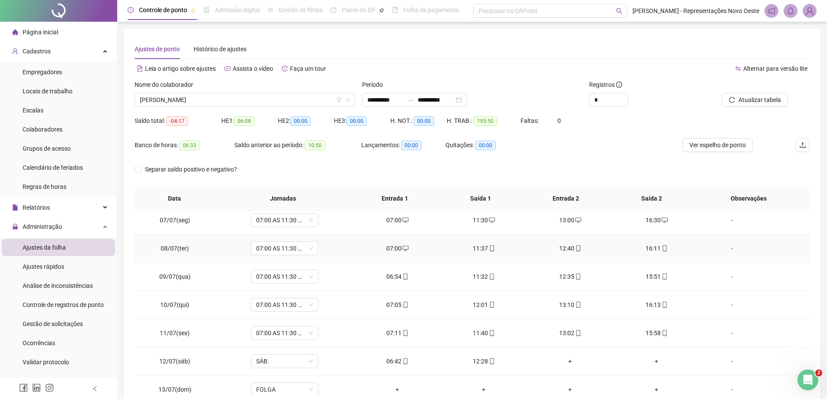
click at [655, 249] on div "16:11" at bounding box center [656, 249] width 72 height 10
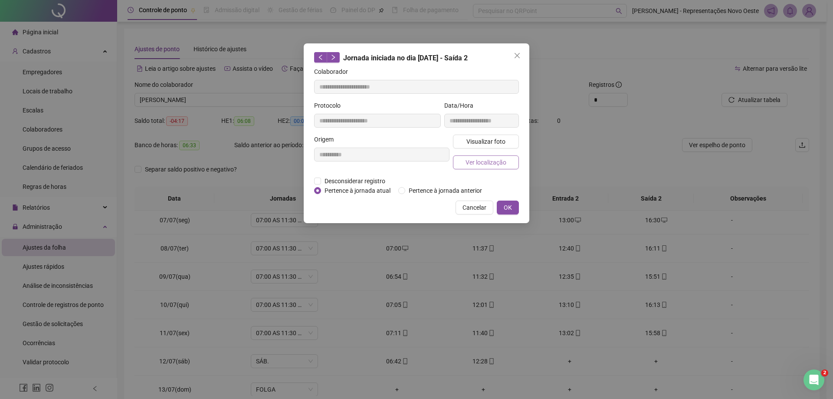
click at [496, 159] on span "Ver localização" at bounding box center [486, 163] width 41 height 10
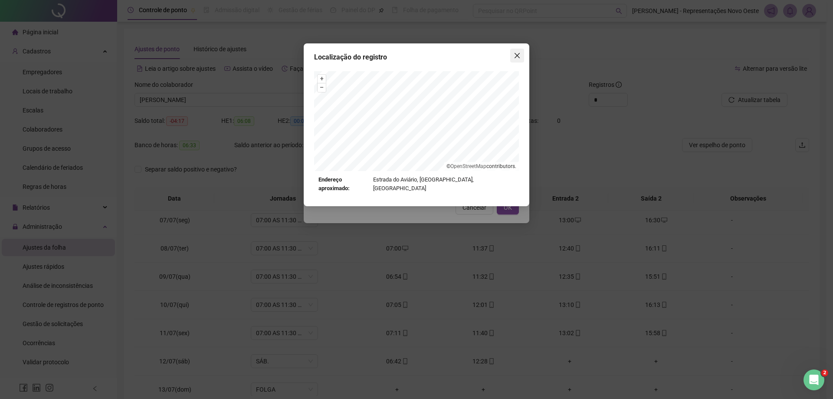
click at [519, 55] on icon "close" at bounding box center [517, 55] width 5 height 5
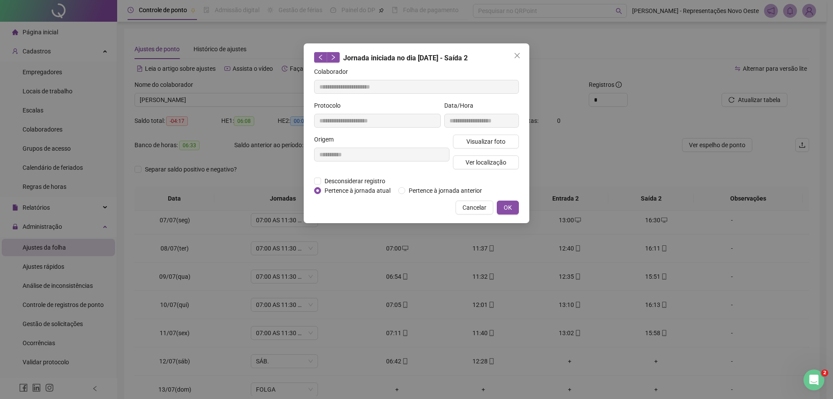
click at [519, 55] on icon "close" at bounding box center [517, 55] width 5 height 5
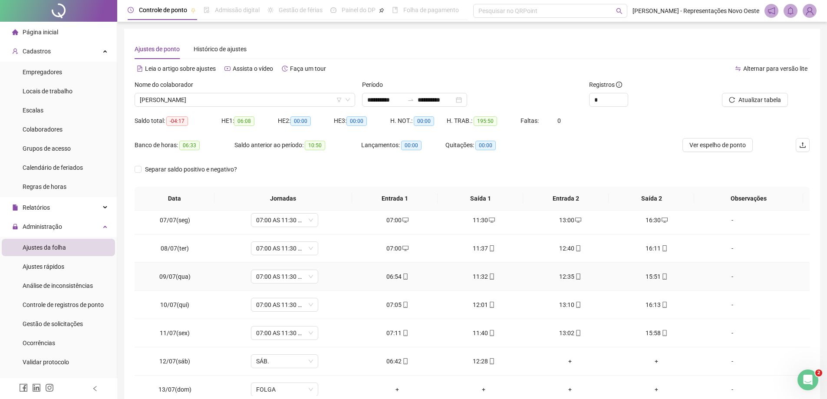
click at [406, 278] on div "06:54" at bounding box center [397, 277] width 72 height 10
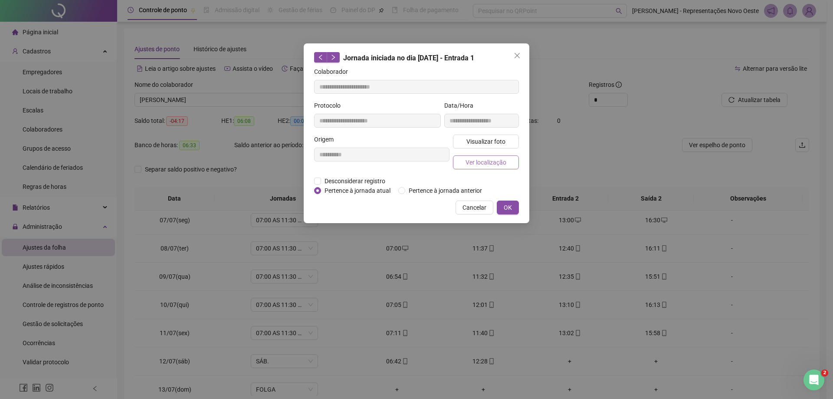
click at [485, 156] on button "Ver localização" at bounding box center [486, 162] width 66 height 14
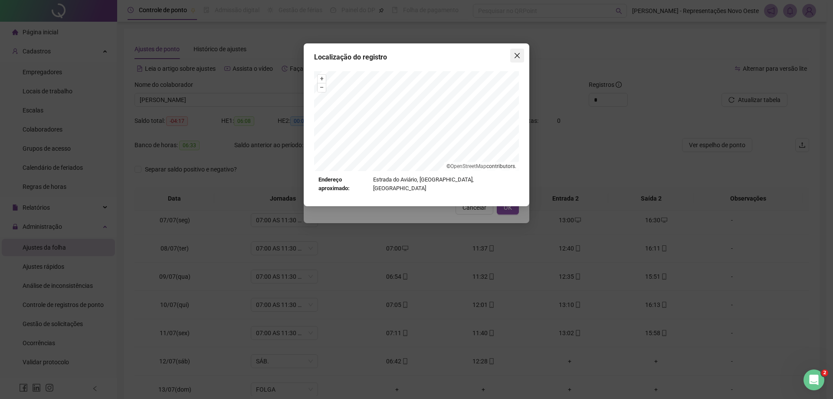
click at [515, 53] on icon "close" at bounding box center [517, 55] width 7 height 7
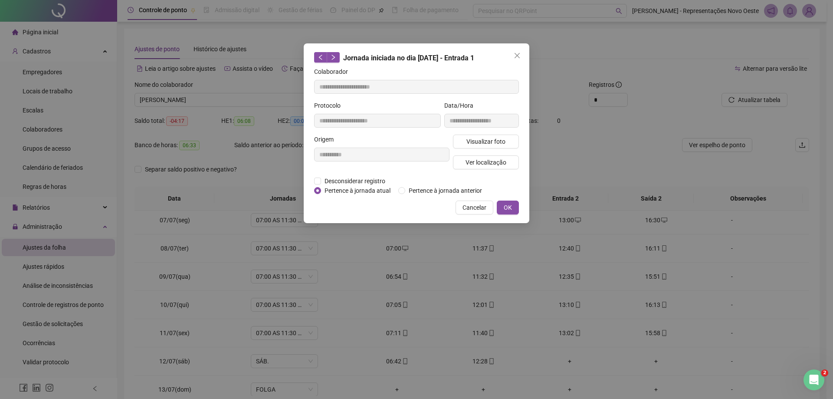
click at [515, 58] on icon "close" at bounding box center [517, 55] width 5 height 5
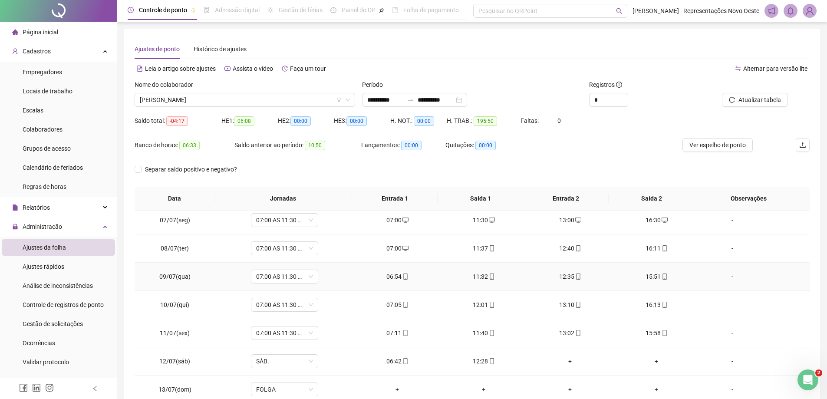
click at [483, 281] on td "11:32" at bounding box center [484, 277] width 86 height 28
click at [482, 280] on div "11:32" at bounding box center [484, 277] width 72 height 10
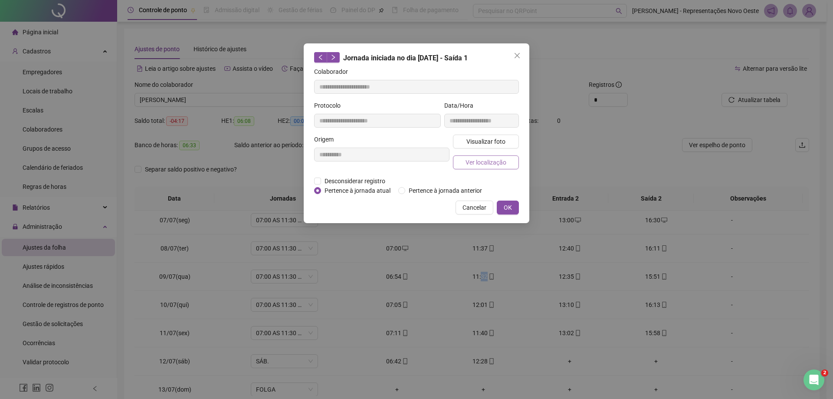
click at [497, 159] on span "Ver localização" at bounding box center [486, 163] width 41 height 10
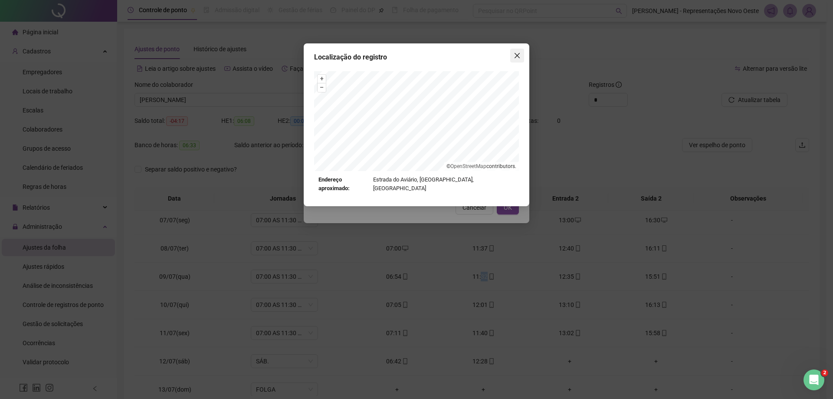
click at [520, 51] on button "Close" at bounding box center [518, 56] width 14 height 14
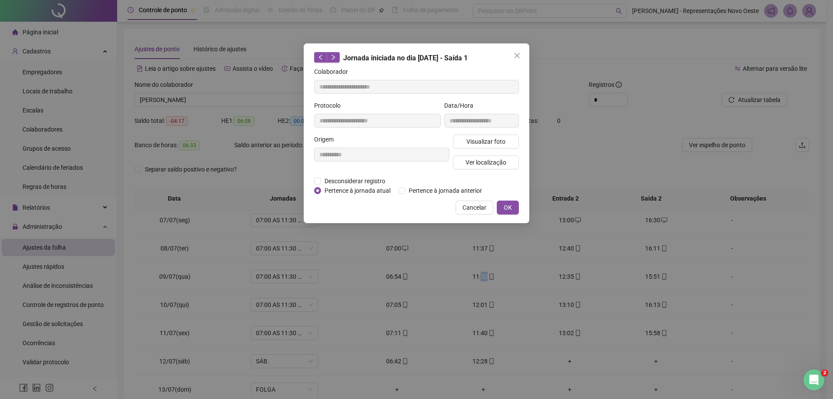
click at [521, 52] on button "Close" at bounding box center [518, 56] width 14 height 14
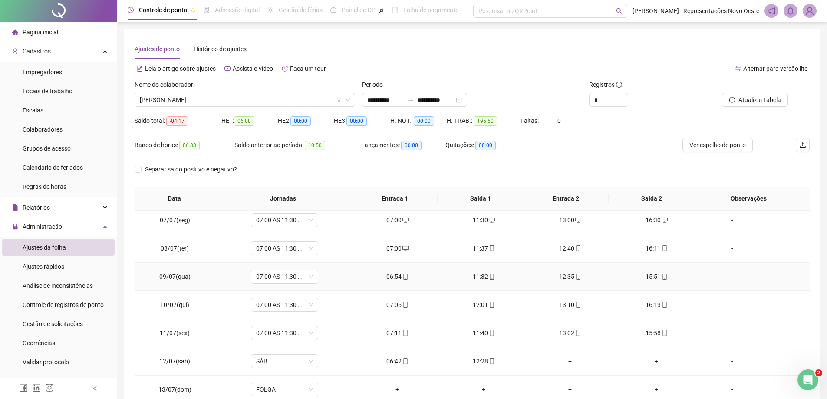
click at [567, 277] on div "12:35" at bounding box center [570, 277] width 72 height 10
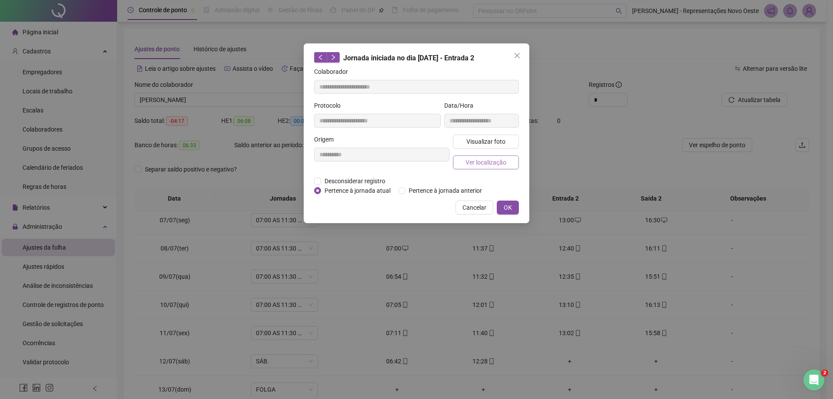
click at [501, 158] on span "Ver localização" at bounding box center [486, 163] width 41 height 10
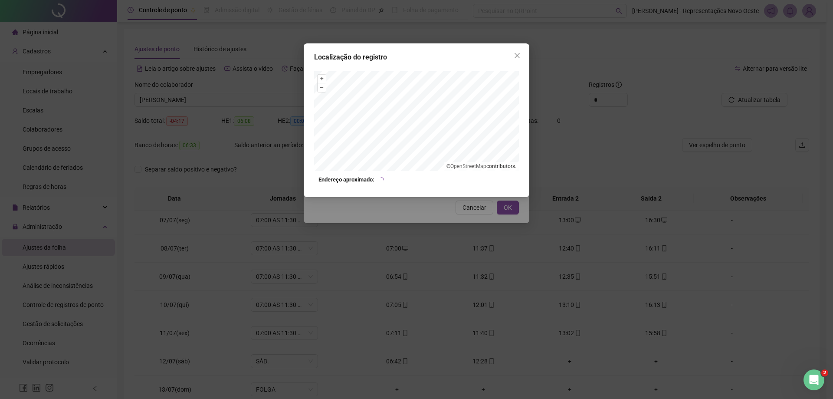
click at [512, 46] on div "Localização do registro + – ⇧ › © OpenStreetMap contributors. Endereço aproxima…" at bounding box center [417, 120] width 226 height 154
click at [518, 57] on icon "close" at bounding box center [517, 55] width 7 height 7
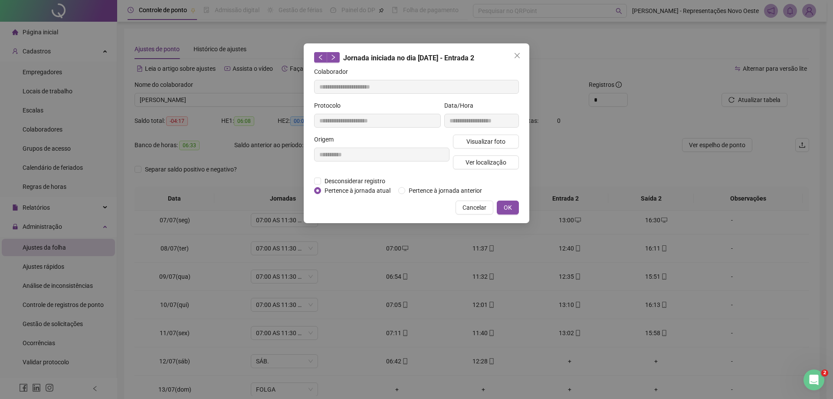
click at [518, 57] on icon "close" at bounding box center [517, 55] width 7 height 7
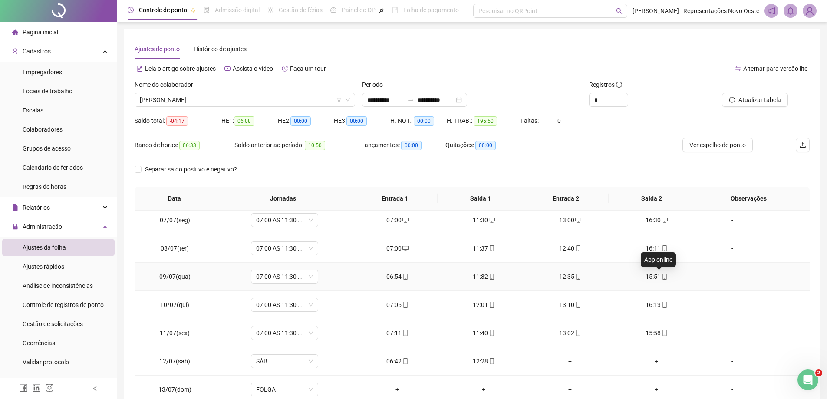
click at [655, 277] on div "15:51" at bounding box center [656, 277] width 72 height 10
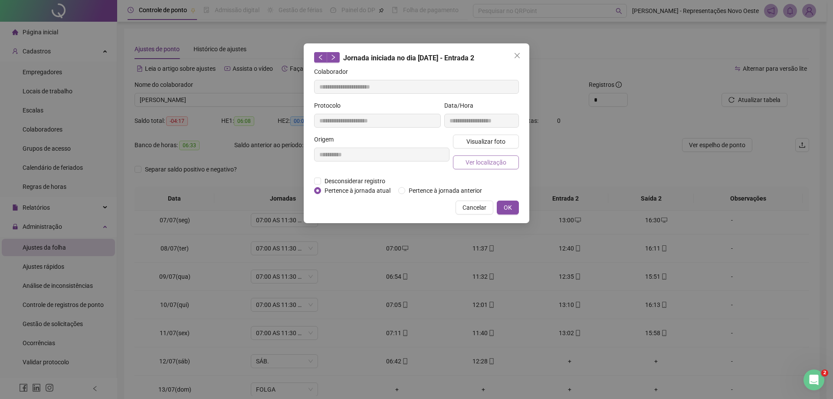
click at [486, 166] on span "Ver localização" at bounding box center [486, 163] width 41 height 10
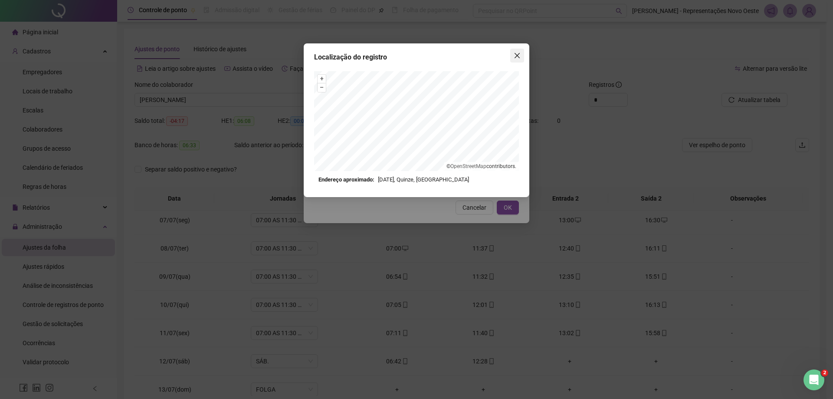
click at [517, 58] on icon "close" at bounding box center [517, 55] width 7 height 7
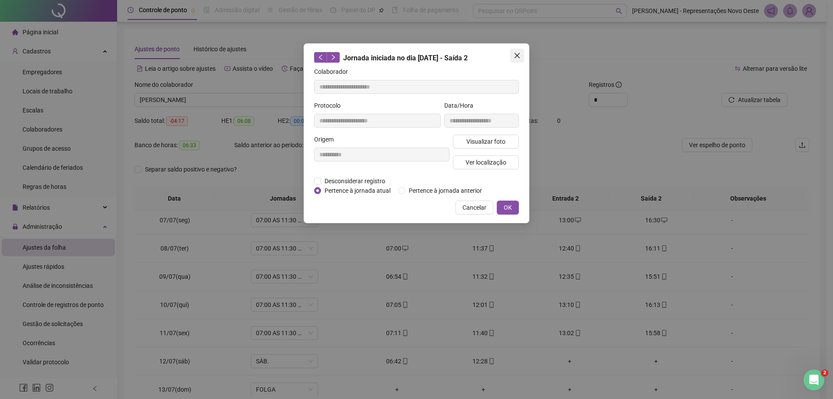
click at [517, 57] on icon "close" at bounding box center [517, 55] width 7 height 7
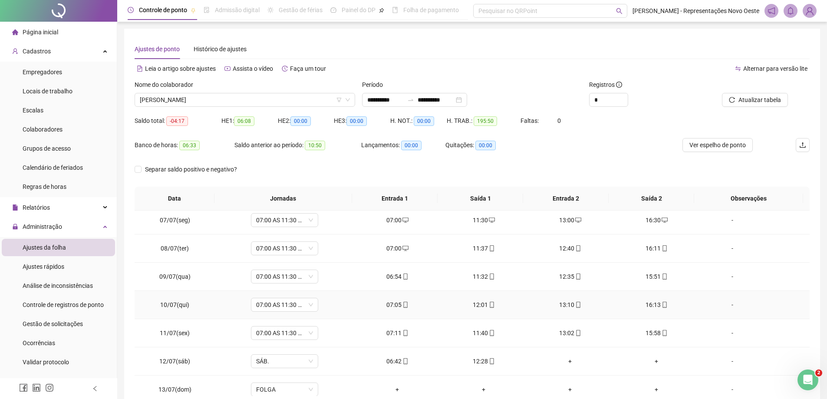
click at [391, 308] on div "07:05" at bounding box center [397, 305] width 72 height 10
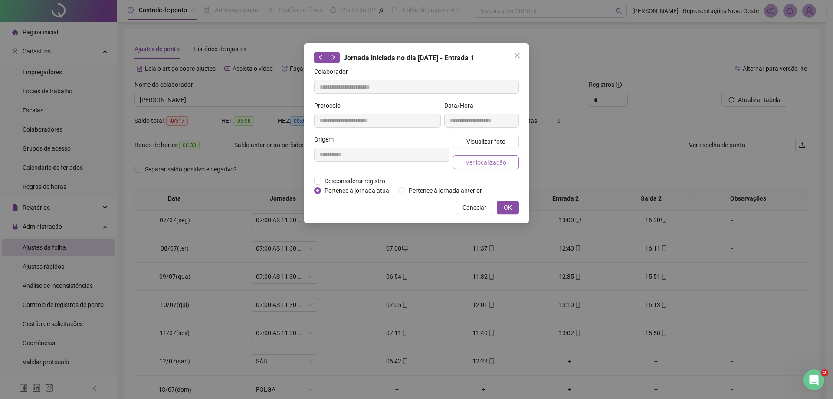
click at [463, 161] on button "Ver localização" at bounding box center [486, 162] width 66 height 14
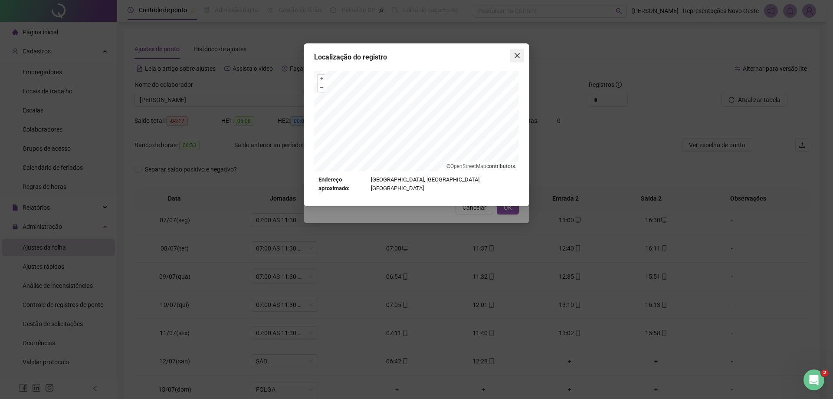
click at [518, 53] on icon "close" at bounding box center [517, 55] width 7 height 7
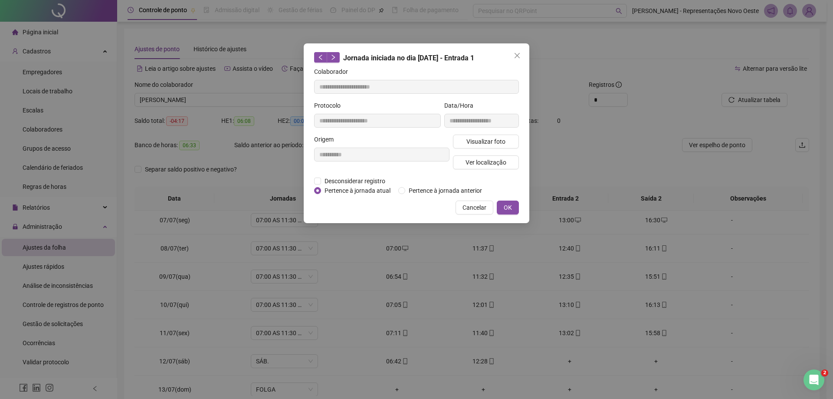
click at [518, 54] on icon "close" at bounding box center [517, 55] width 7 height 7
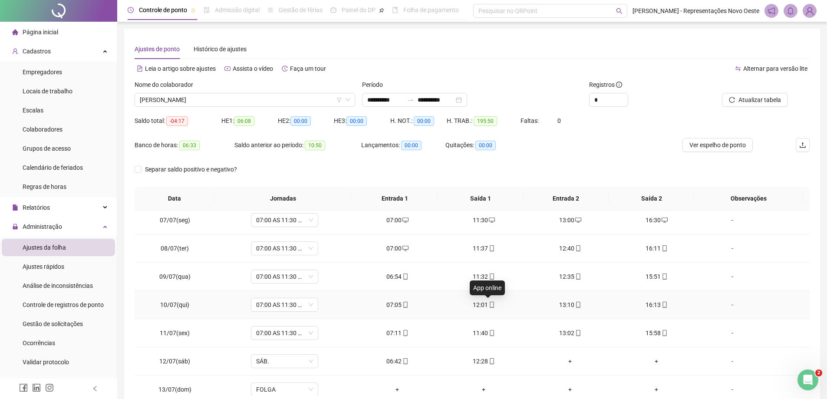
click at [489, 304] on icon "mobile" at bounding box center [492, 305] width 6 height 6
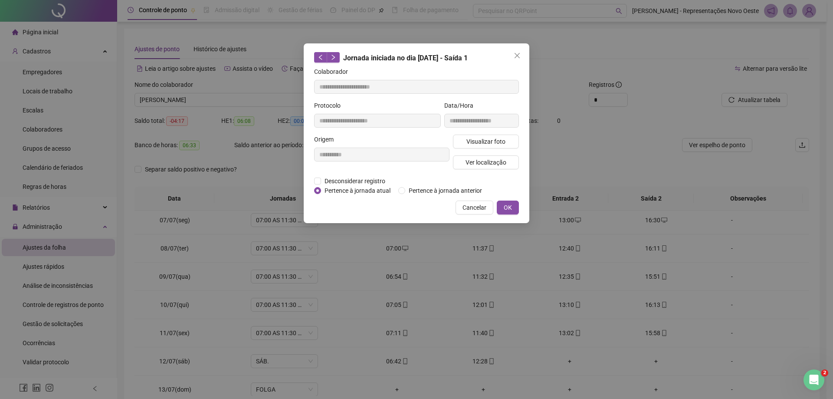
click at [481, 169] on div "Visualizar foto Ver localização" at bounding box center [485, 156] width 69 height 42
click at [491, 161] on span "Ver localização" at bounding box center [486, 163] width 41 height 10
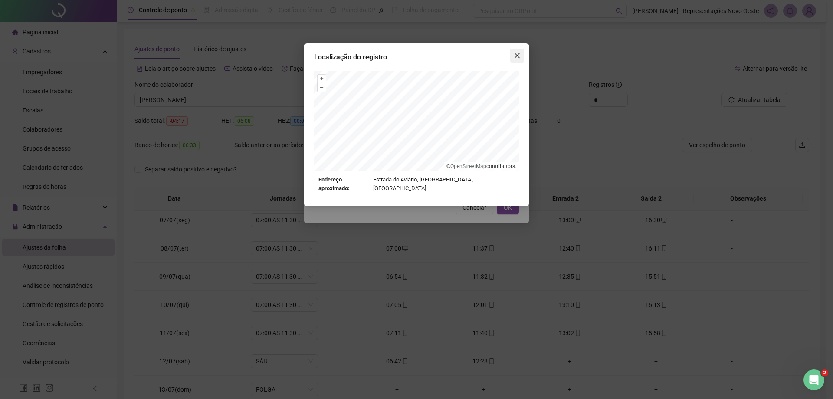
click at [519, 59] on button "Close" at bounding box center [518, 56] width 14 height 14
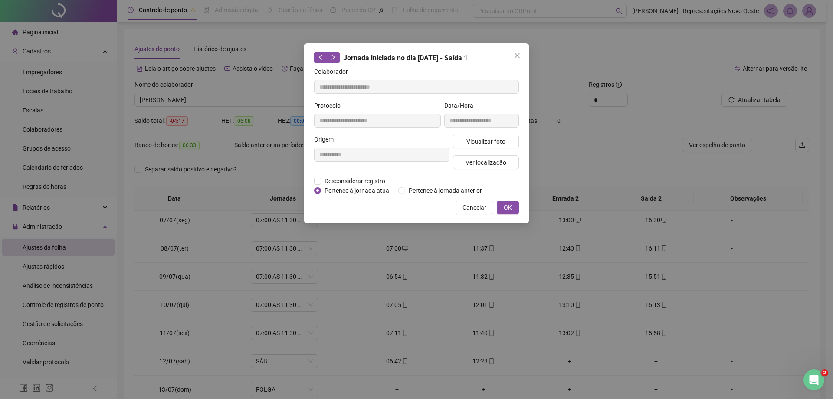
click at [519, 59] on button "Close" at bounding box center [518, 56] width 14 height 14
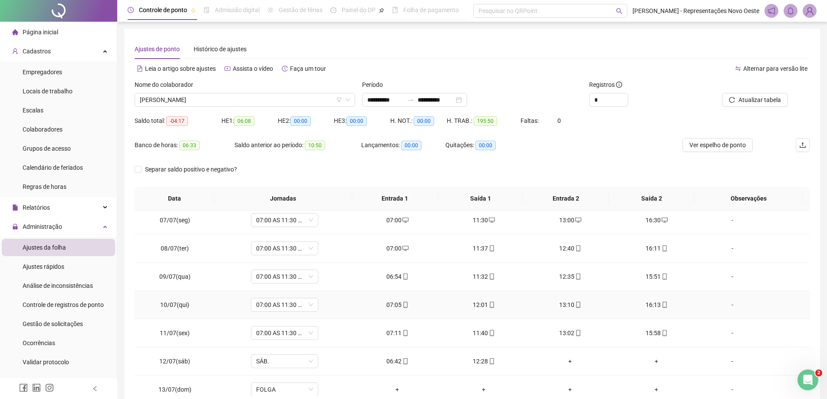
click at [559, 305] on div "13:10" at bounding box center [570, 305] width 72 height 10
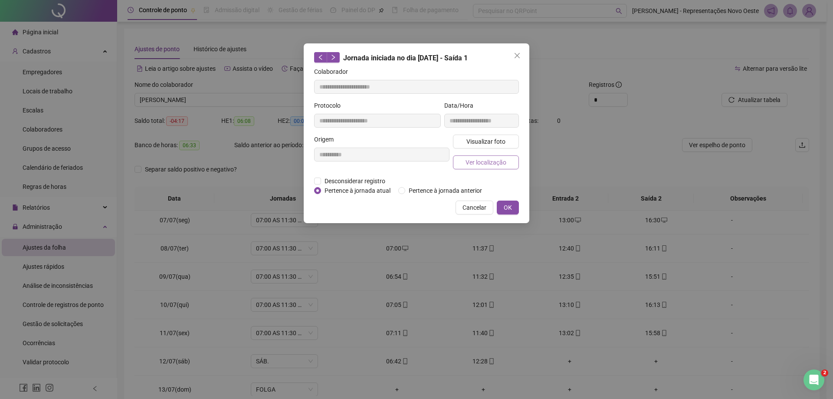
click at [467, 161] on span "Ver localização" at bounding box center [486, 163] width 41 height 10
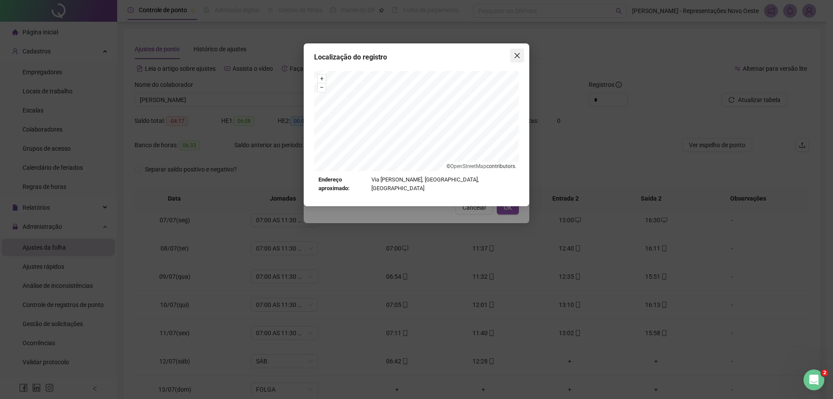
click at [512, 58] on span "Close" at bounding box center [518, 55] width 14 height 7
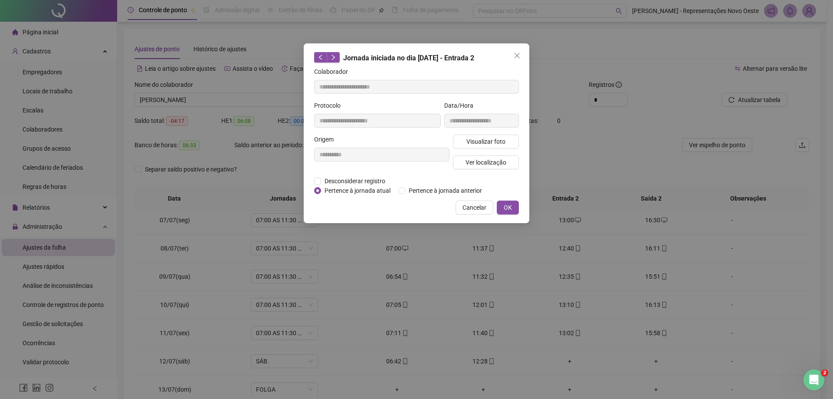
click at [512, 58] on span "Close" at bounding box center [518, 55] width 14 height 7
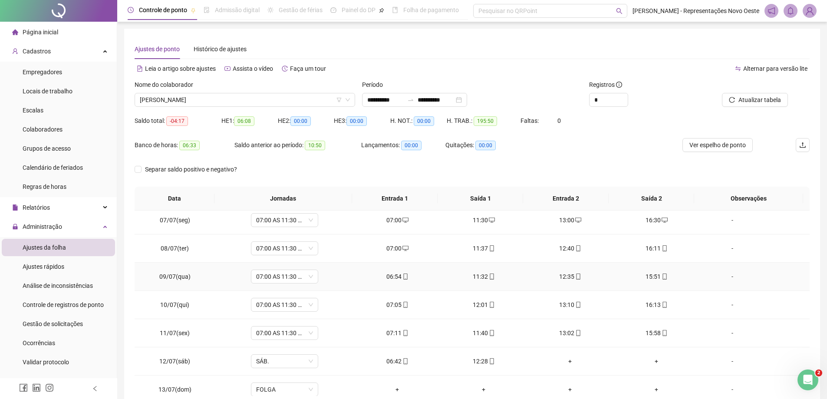
drag, startPoint x: 649, startPoint y: 271, endPoint x: 650, endPoint y: 264, distance: 7.0
click at [649, 271] on td "15:51" at bounding box center [656, 277] width 86 height 28
click at [651, 276] on div "15:51" at bounding box center [656, 277] width 72 height 10
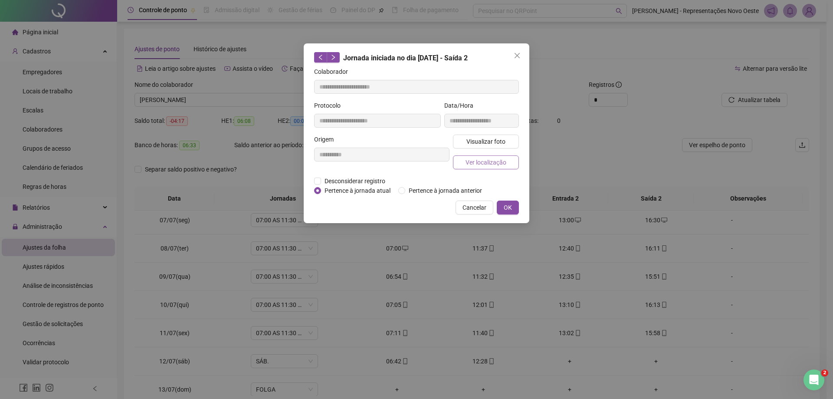
click at [489, 165] on span "Ver localização" at bounding box center [486, 163] width 41 height 10
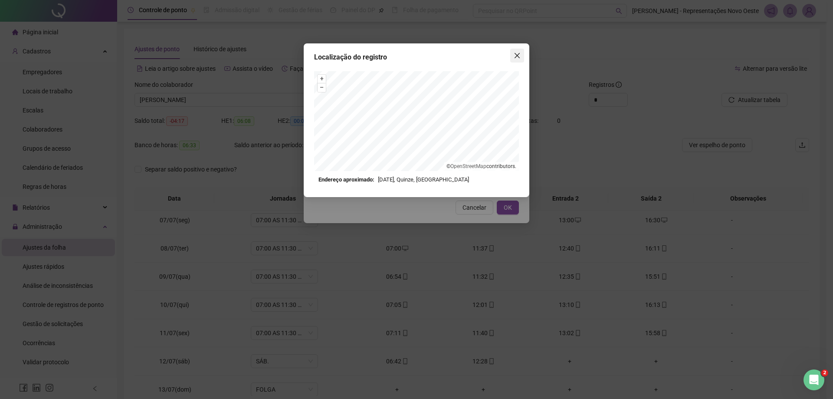
click at [520, 55] on icon "close" at bounding box center [517, 55] width 7 height 7
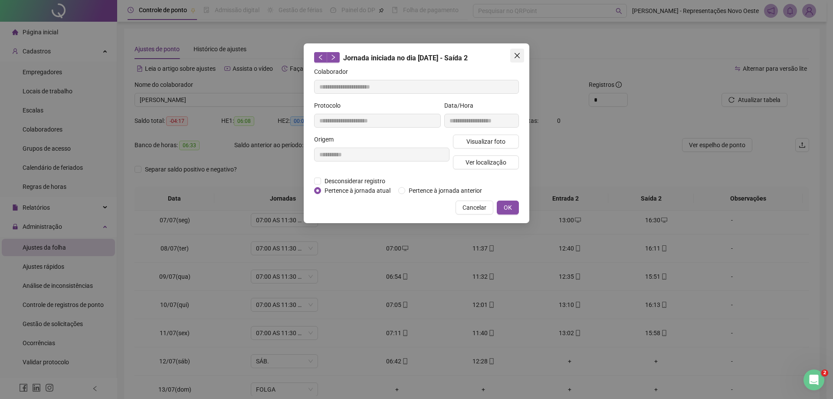
click at [519, 56] on icon "close" at bounding box center [517, 55] width 7 height 7
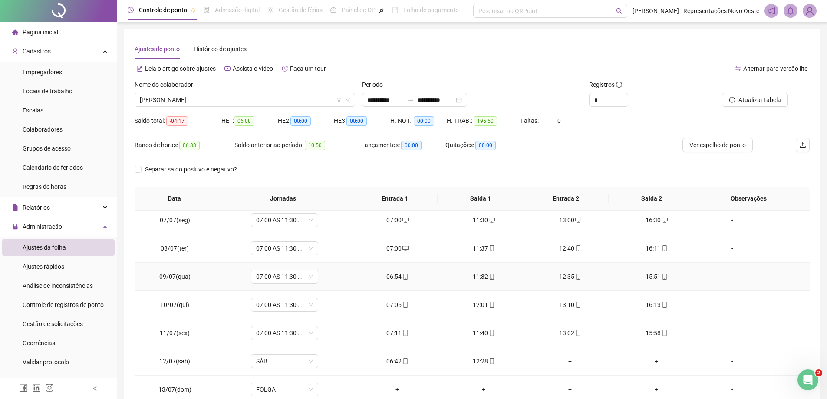
click at [662, 275] on icon "mobile" at bounding box center [665, 276] width 6 height 6
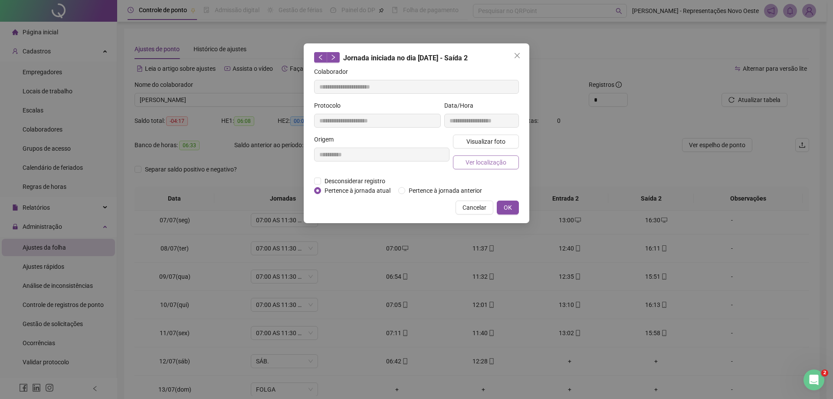
click at [480, 158] on span "Ver localização" at bounding box center [486, 163] width 41 height 10
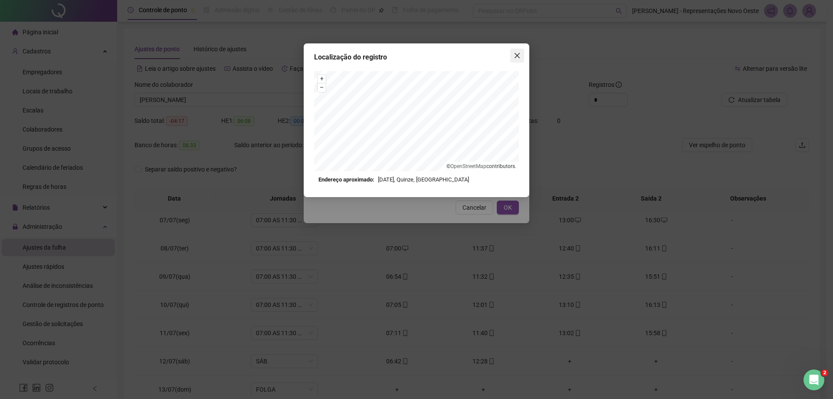
click at [511, 58] on span "Close" at bounding box center [518, 55] width 14 height 7
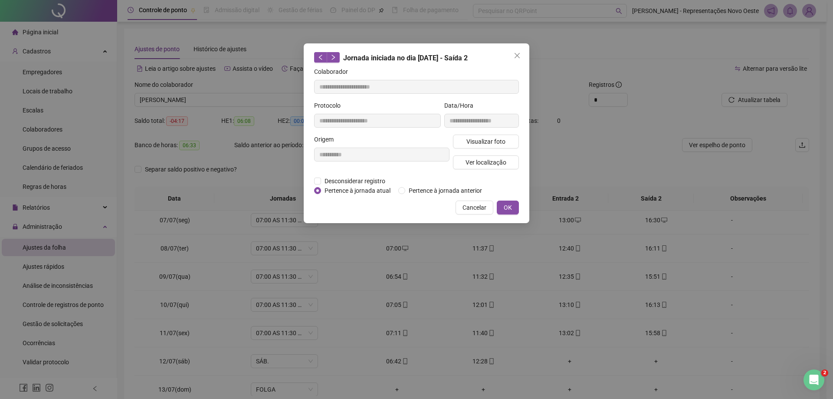
click at [514, 57] on icon "close" at bounding box center [517, 55] width 7 height 7
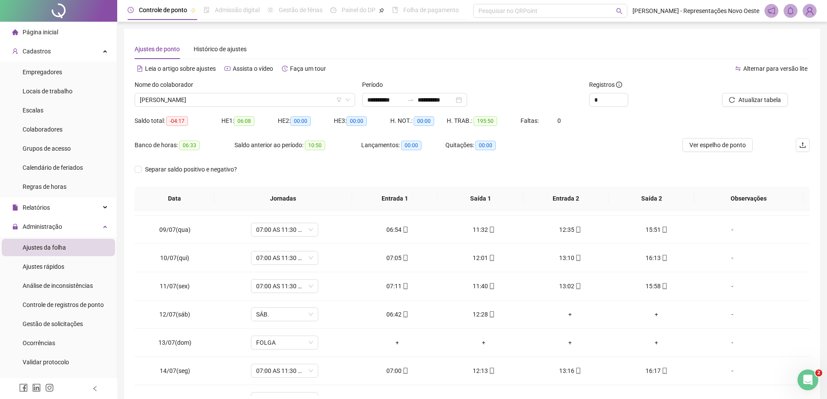
scroll to position [225, 0]
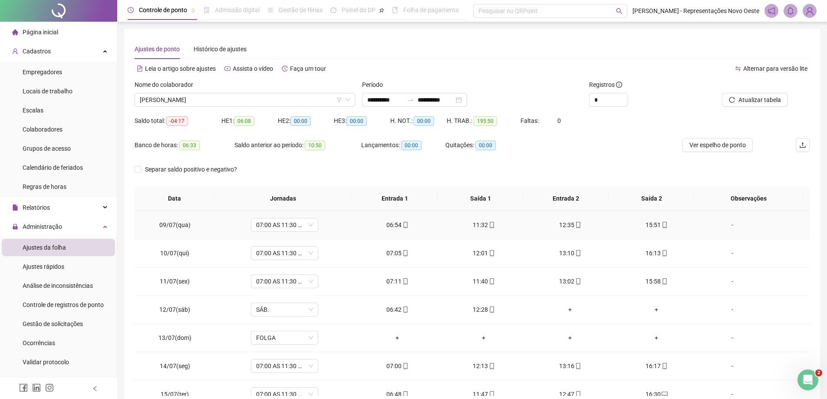
click at [575, 224] on icon "mobile" at bounding box center [578, 225] width 6 height 6
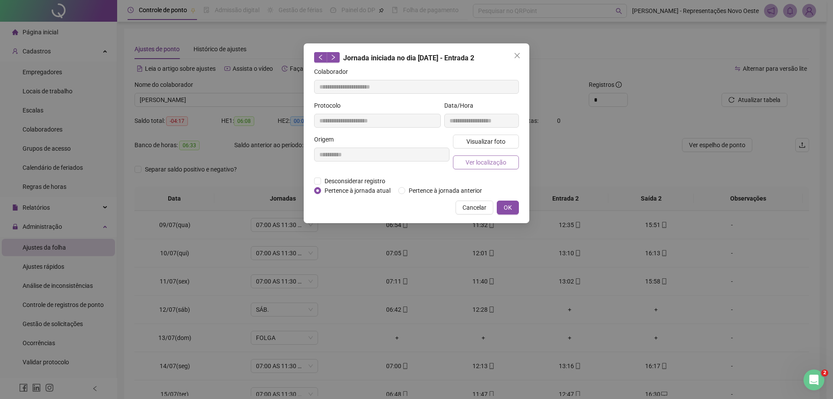
click at [510, 164] on button "Ver localização" at bounding box center [486, 162] width 66 height 14
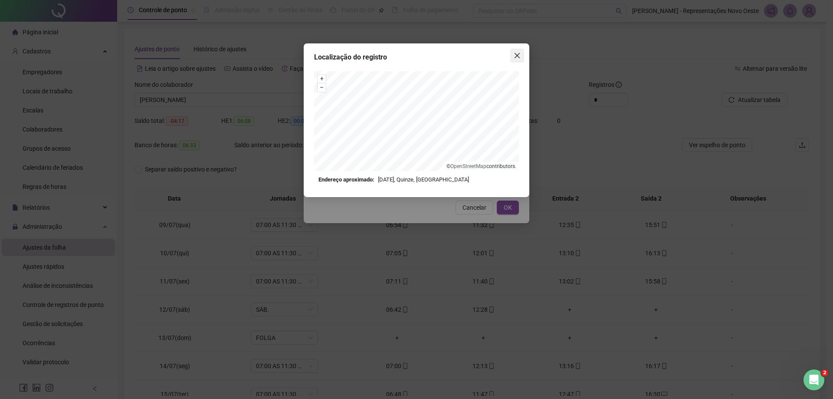
click at [517, 51] on button "Close" at bounding box center [518, 56] width 14 height 14
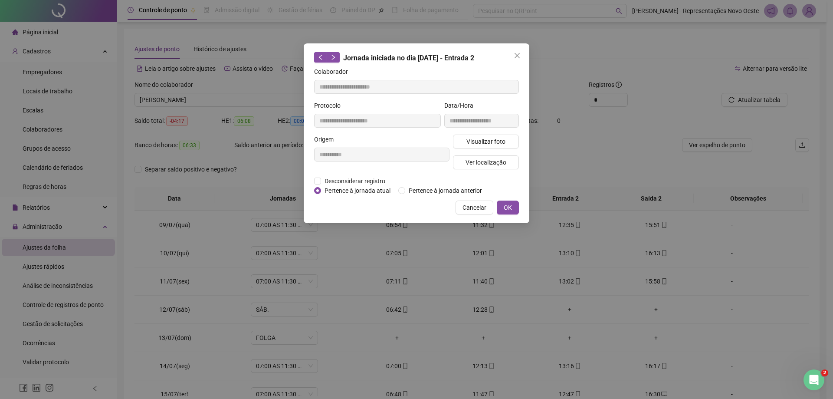
click at [516, 59] on icon "close" at bounding box center [517, 55] width 7 height 7
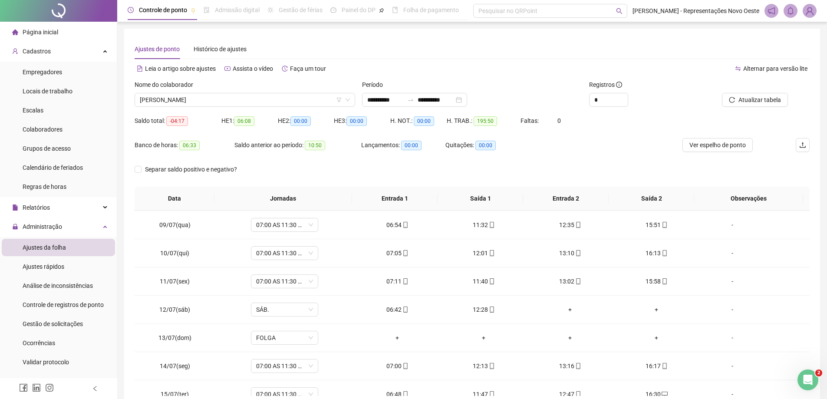
click at [482, 227] on div "11:32" at bounding box center [484, 225] width 72 height 10
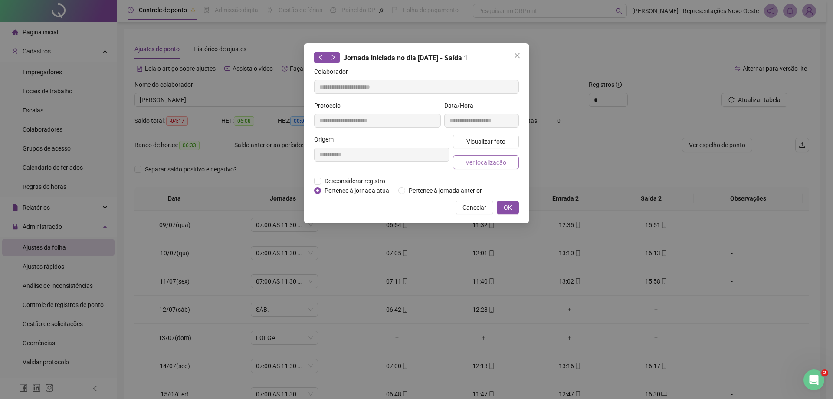
click at [483, 158] on span "Ver localização" at bounding box center [486, 163] width 41 height 10
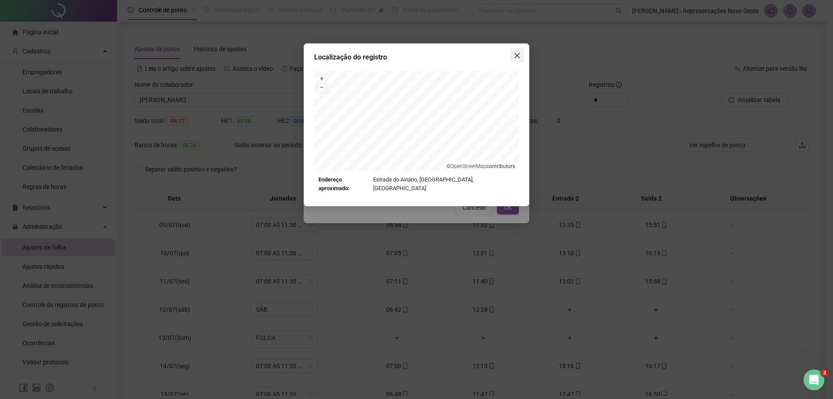
click at [516, 54] on icon "close" at bounding box center [517, 55] width 5 height 5
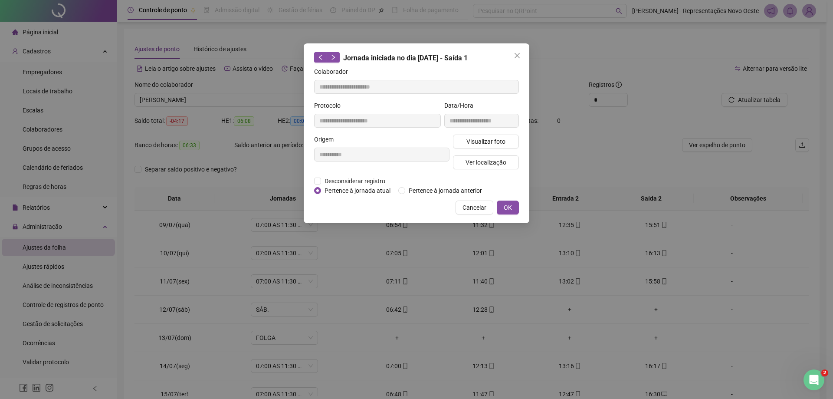
click at [516, 54] on icon "close" at bounding box center [517, 55] width 5 height 5
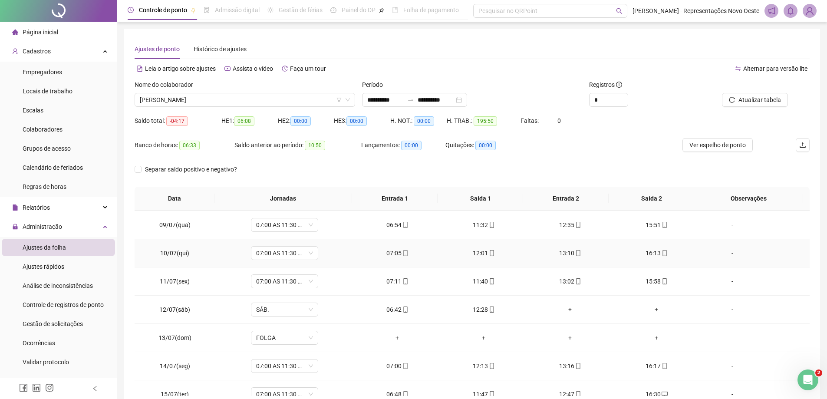
click at [397, 259] on td "07:05" at bounding box center [397, 253] width 86 height 28
click at [402, 251] on span "mobile" at bounding box center [405, 253] width 7 height 6
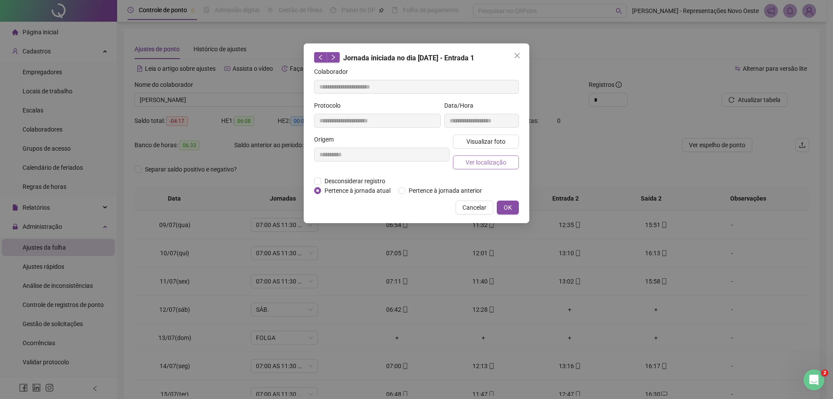
click at [492, 160] on span "Ver localização" at bounding box center [486, 163] width 41 height 10
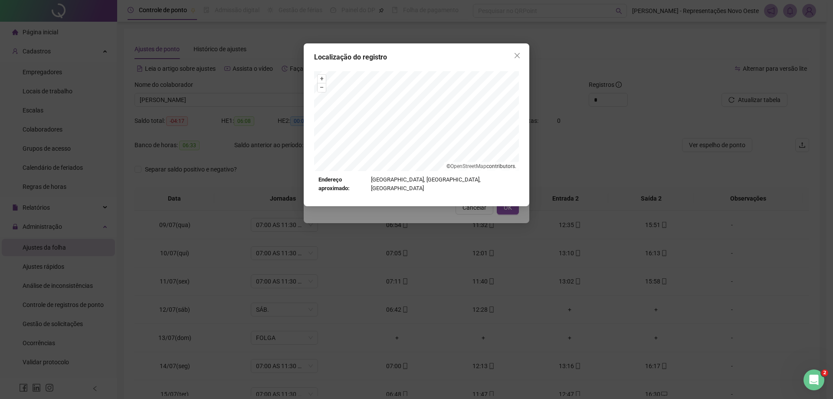
click at [515, 53] on icon "close" at bounding box center [517, 55] width 7 height 7
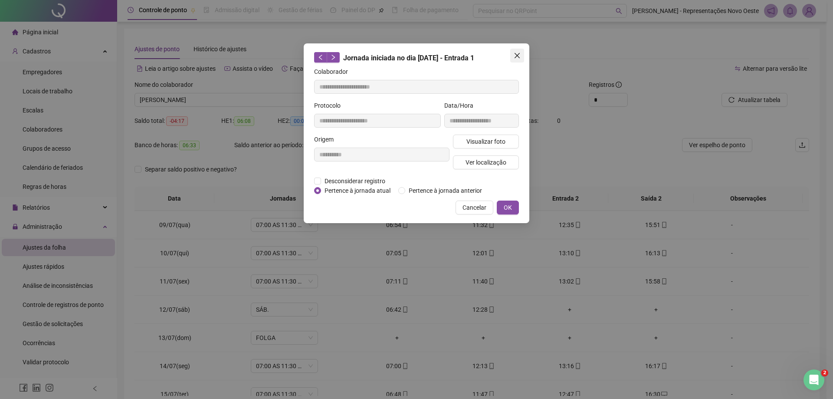
click at [515, 55] on icon "close" at bounding box center [517, 55] width 7 height 7
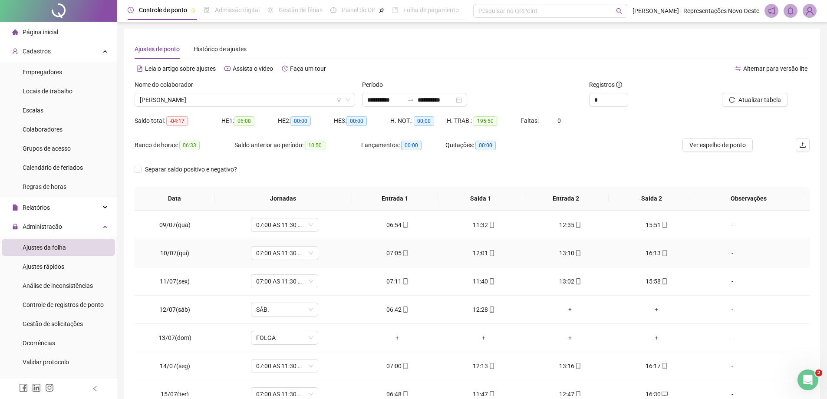
click at [480, 254] on div "12:01" at bounding box center [484, 253] width 72 height 10
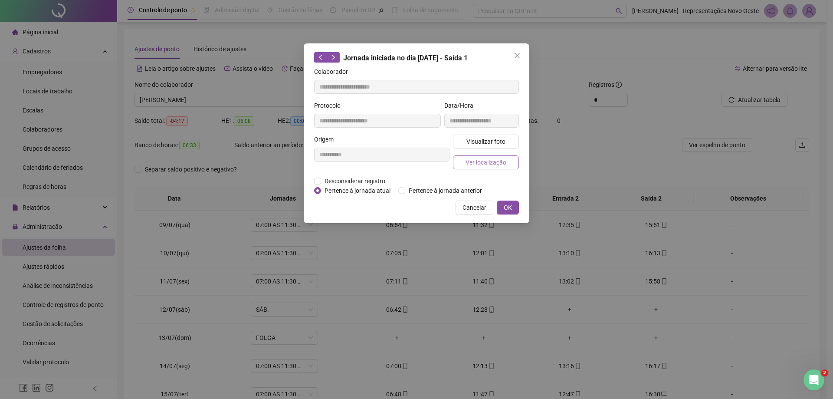
click at [507, 159] on button "Ver localização" at bounding box center [486, 162] width 66 height 14
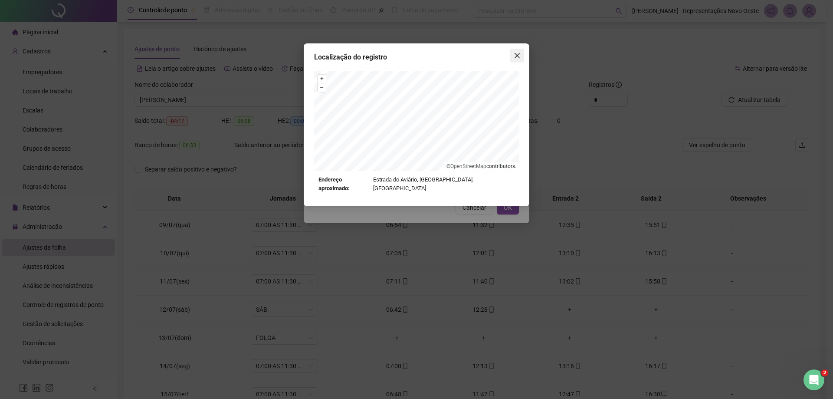
click at [518, 54] on icon "close" at bounding box center [517, 55] width 5 height 5
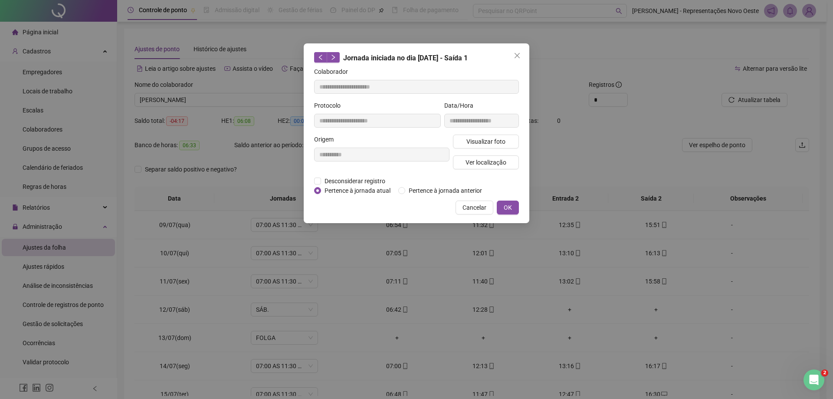
click at [518, 54] on icon "close" at bounding box center [517, 55] width 5 height 5
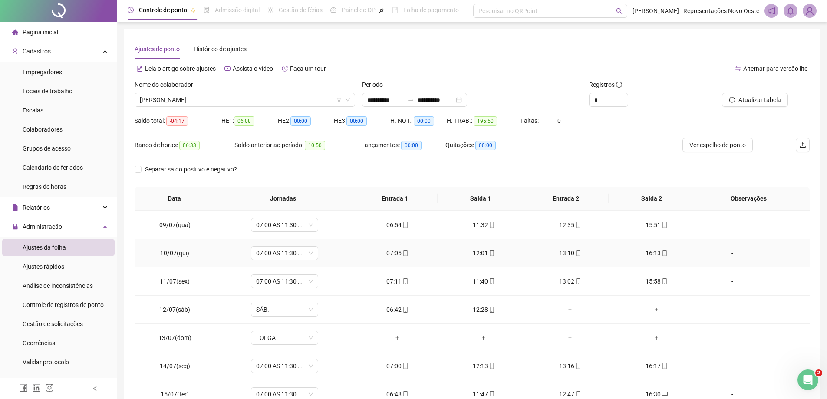
click at [488, 253] on span "mobile" at bounding box center [491, 253] width 7 height 6
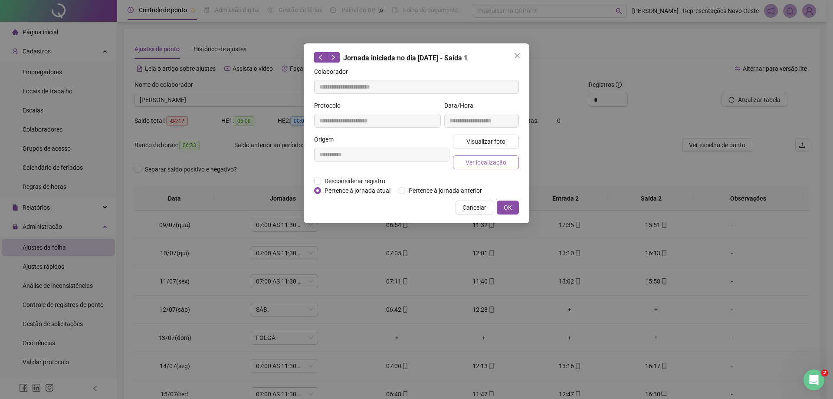
click at [478, 168] on button "Ver localização" at bounding box center [486, 162] width 66 height 14
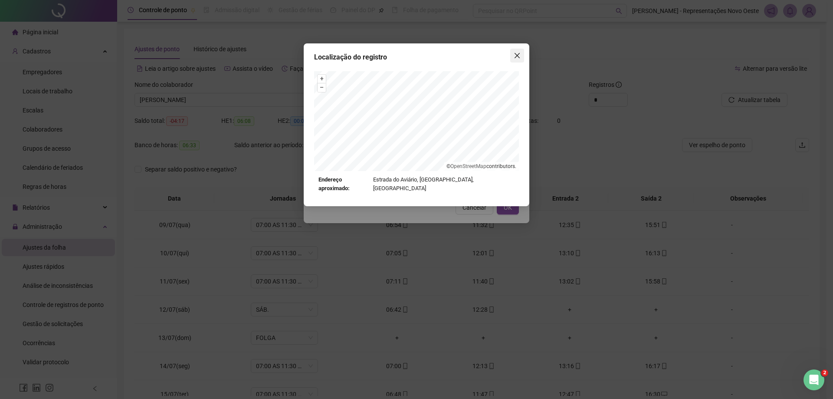
click at [516, 57] on icon "close" at bounding box center [517, 55] width 5 height 5
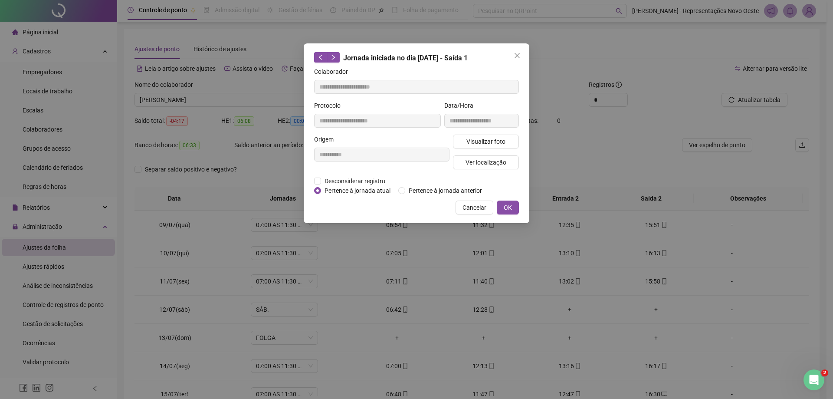
click at [516, 57] on icon "close" at bounding box center [517, 55] width 5 height 5
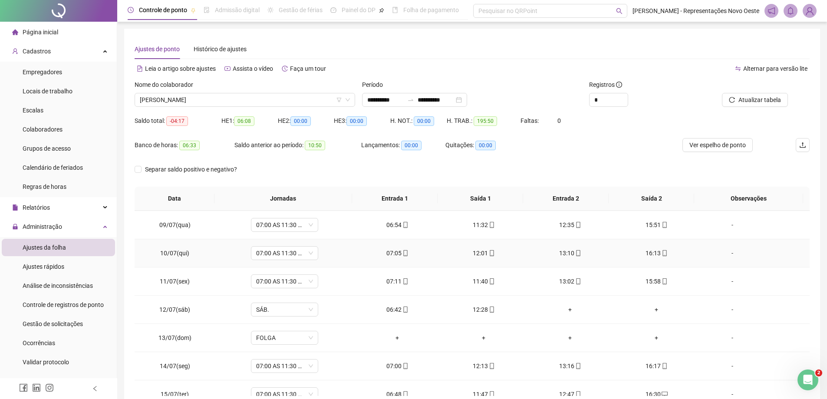
click at [560, 250] on div "13:10" at bounding box center [570, 253] width 72 height 10
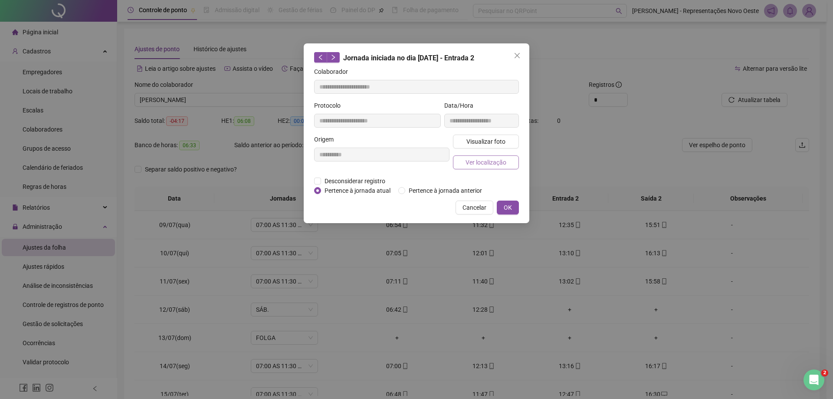
click at [472, 166] on span "Ver localização" at bounding box center [486, 163] width 41 height 10
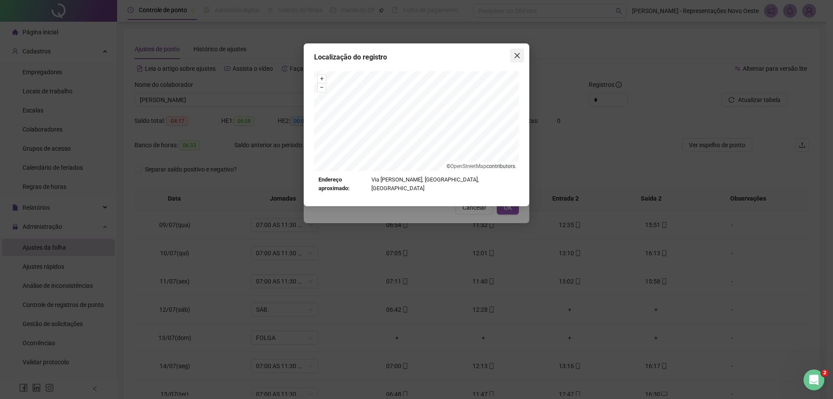
click at [519, 55] on icon "close" at bounding box center [517, 55] width 5 height 5
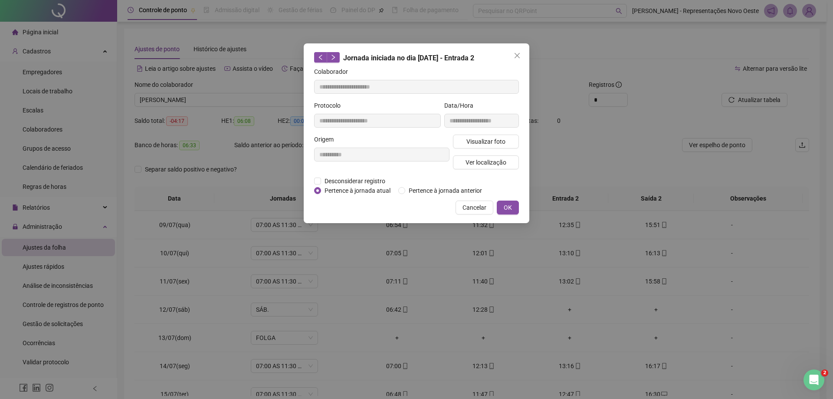
click at [517, 56] on icon "close" at bounding box center [517, 55] width 5 height 5
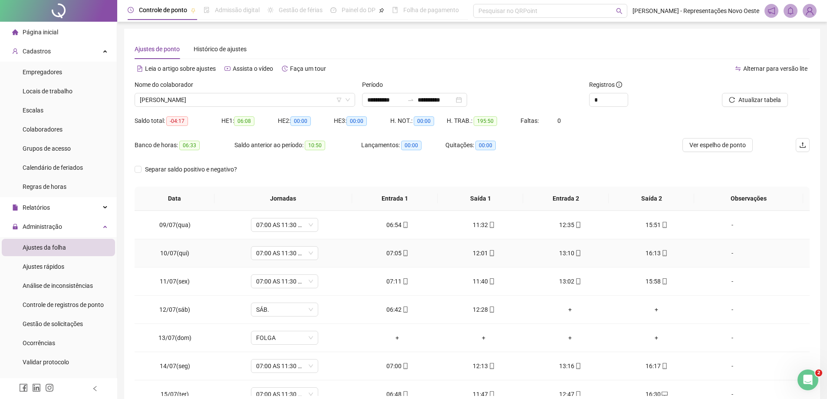
click at [649, 254] on div "16:13" at bounding box center [656, 253] width 72 height 10
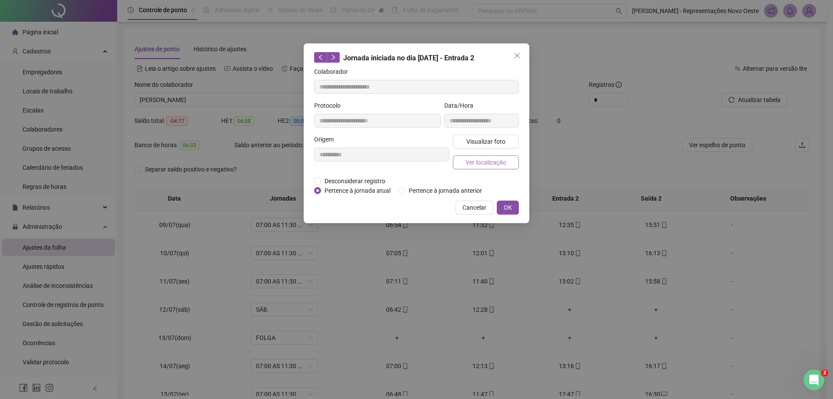
click at [487, 160] on span "Ver localização" at bounding box center [486, 163] width 41 height 10
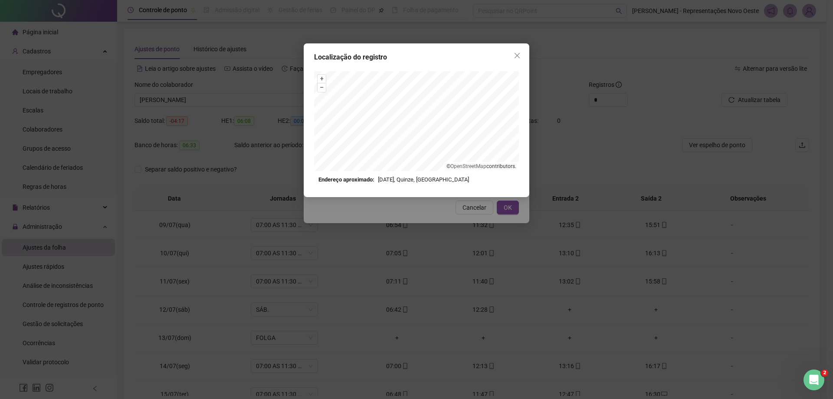
click at [517, 63] on div "Localização do registro + – ⇧ › © OpenStreetMap contributors. Endereço aproxima…" at bounding box center [417, 120] width 226 height 154
click at [518, 56] on icon "close" at bounding box center [517, 55] width 5 height 5
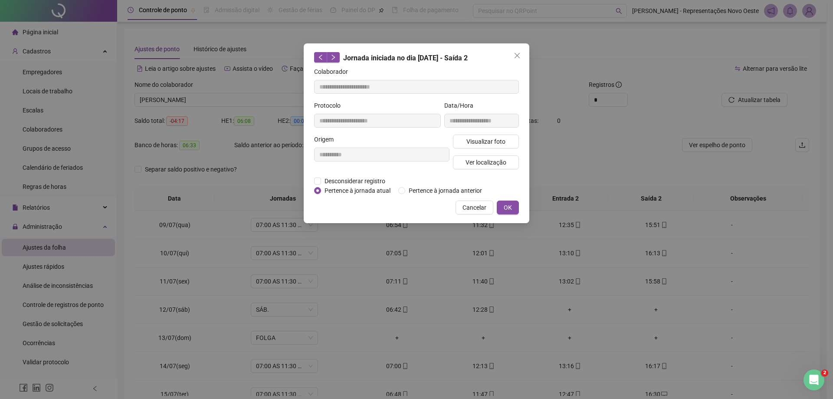
click at [518, 56] on icon "close" at bounding box center [517, 55] width 5 height 5
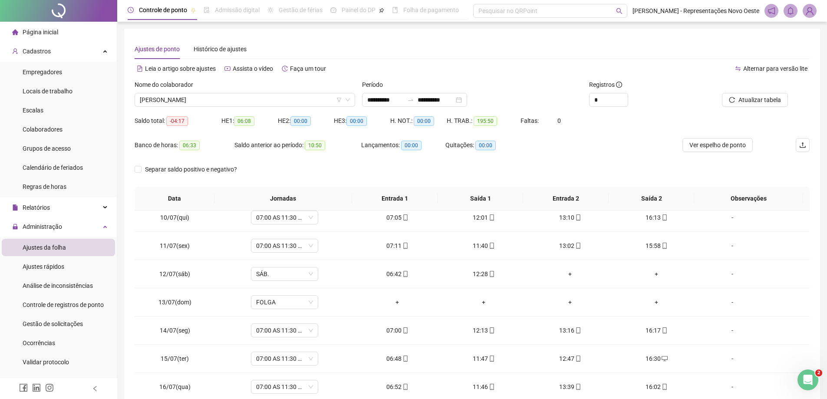
scroll to position [279, 0]
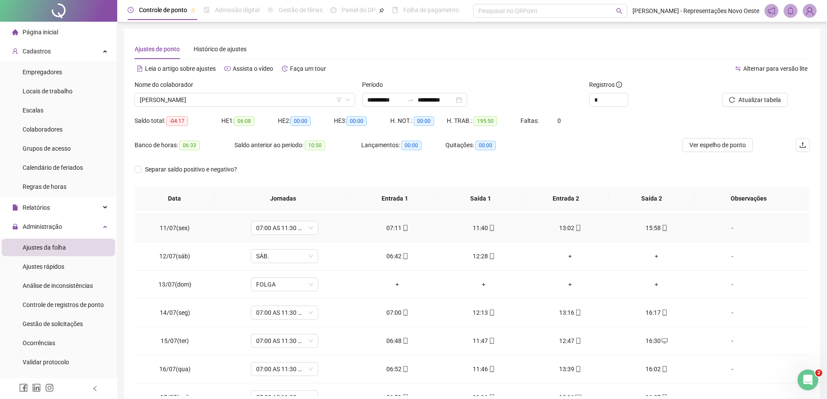
click at [397, 230] on div "07:11" at bounding box center [397, 228] width 72 height 10
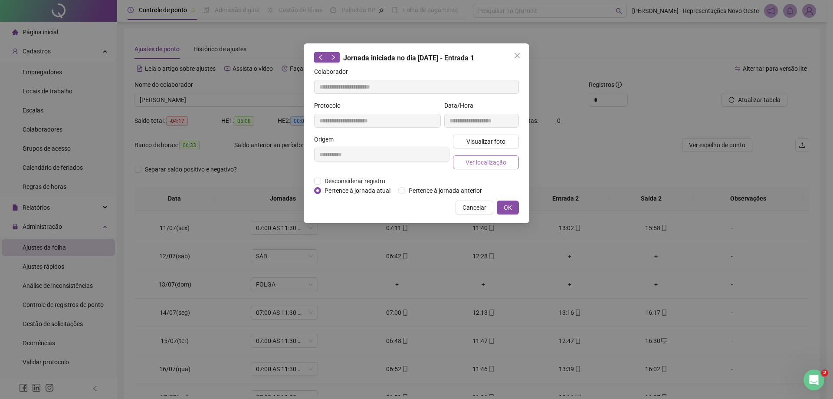
click at [511, 155] on button "Ver localização" at bounding box center [486, 162] width 66 height 14
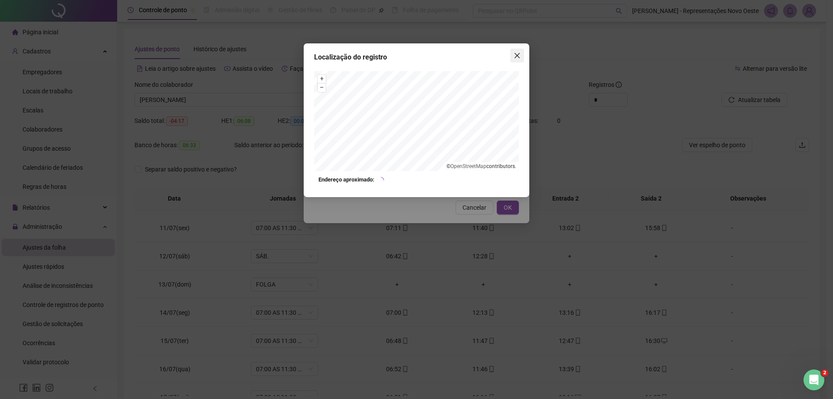
click at [513, 51] on button "Close" at bounding box center [518, 56] width 14 height 14
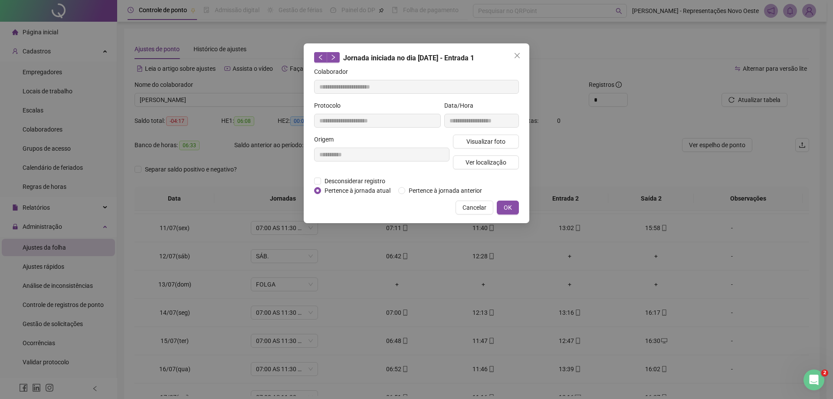
click at [517, 57] on icon "close" at bounding box center [517, 55] width 7 height 7
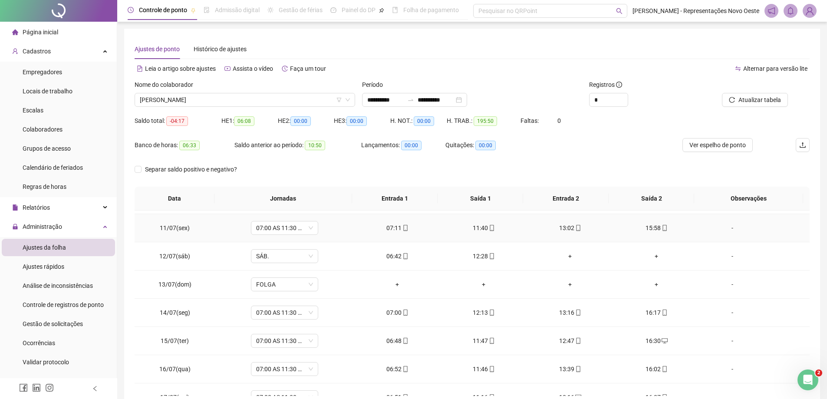
click at [480, 222] on td "11:40" at bounding box center [484, 228] width 86 height 28
click at [479, 229] on div "11:40" at bounding box center [484, 228] width 72 height 10
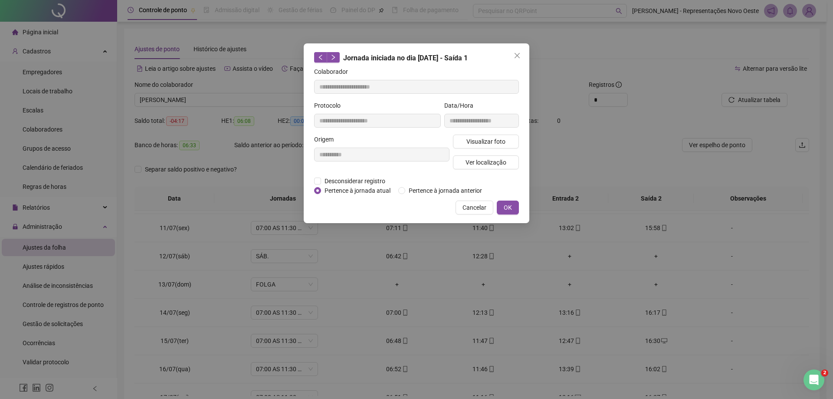
click at [496, 152] on div "Visualizar foto Ver localização" at bounding box center [485, 156] width 69 height 42
click at [495, 155] on button "Ver localização" at bounding box center [486, 162] width 66 height 14
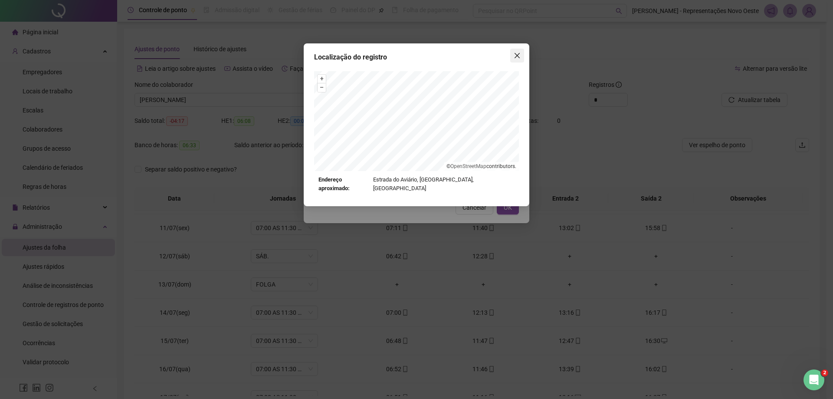
click at [517, 56] on icon "close" at bounding box center [517, 55] width 5 height 5
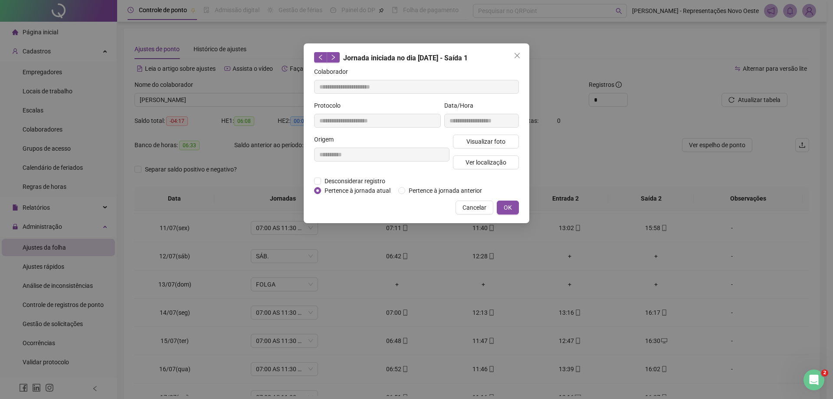
click at [517, 58] on icon "close" at bounding box center [517, 55] width 7 height 7
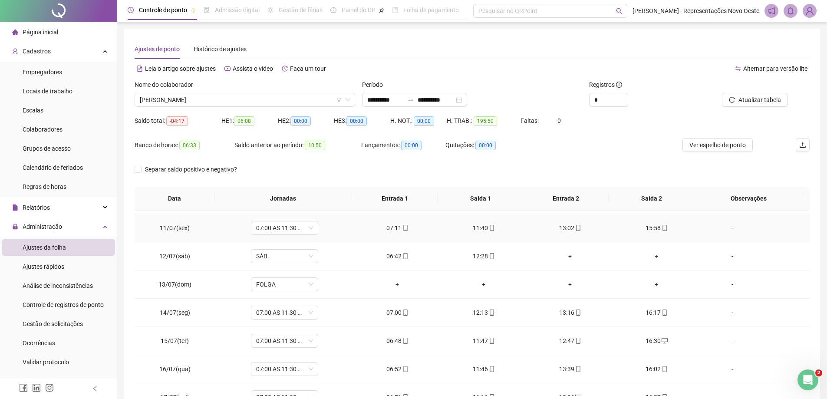
drag, startPoint x: 566, startPoint y: 228, endPoint x: 643, endPoint y: 217, distance: 78.1
click at [567, 227] on div "13:02" at bounding box center [570, 228] width 72 height 10
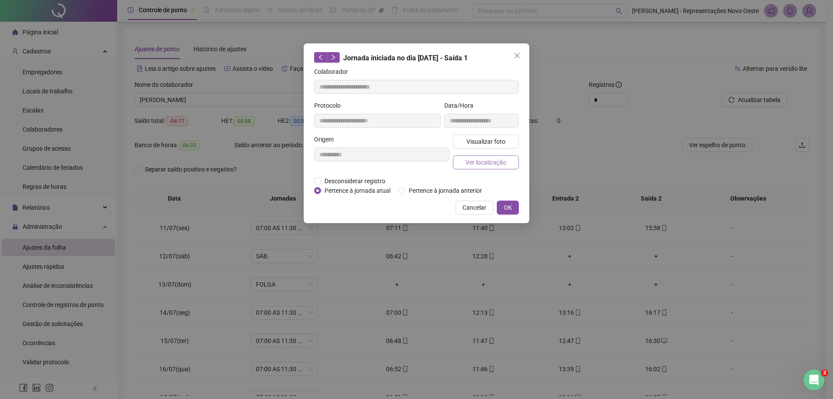
click at [499, 167] on button "Ver localização" at bounding box center [486, 162] width 66 height 14
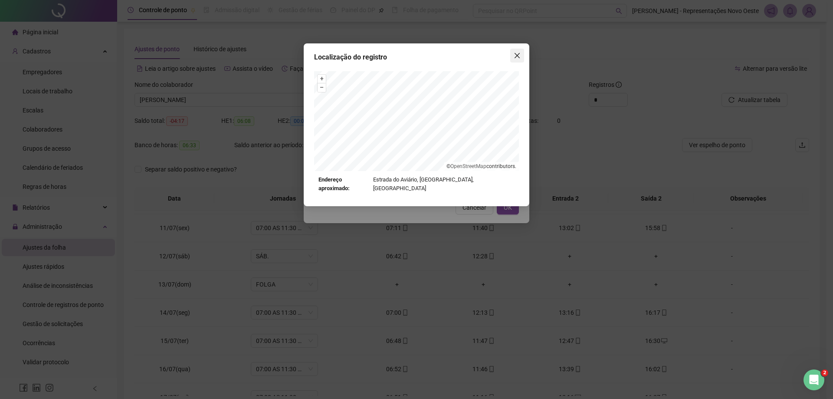
click at [520, 58] on icon "close" at bounding box center [517, 55] width 7 height 7
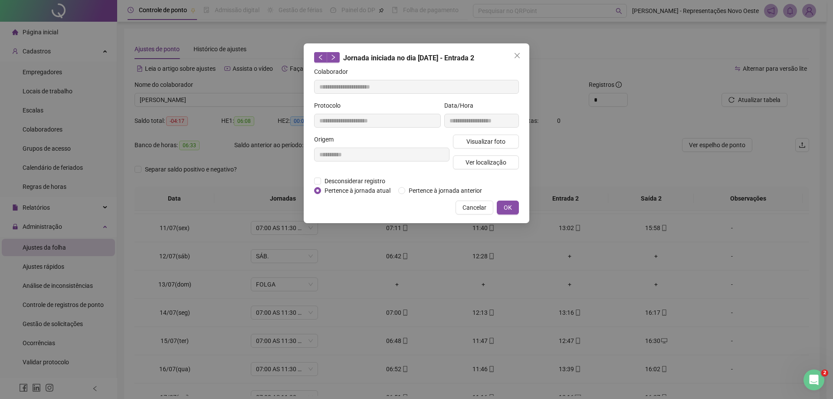
click at [520, 58] on icon "close" at bounding box center [517, 55] width 7 height 7
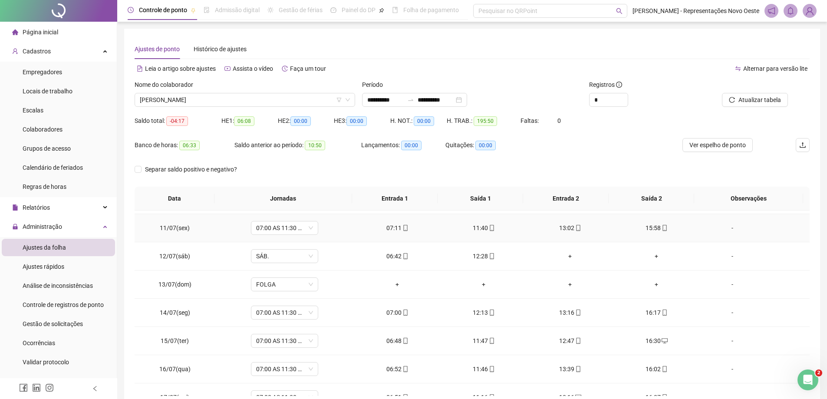
click at [652, 226] on div "15:58" at bounding box center [656, 228] width 72 height 10
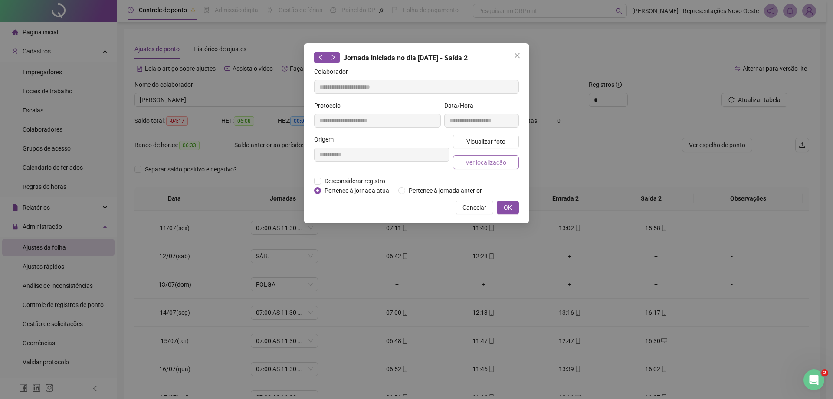
click at [500, 164] on span "Ver localização" at bounding box center [486, 163] width 41 height 10
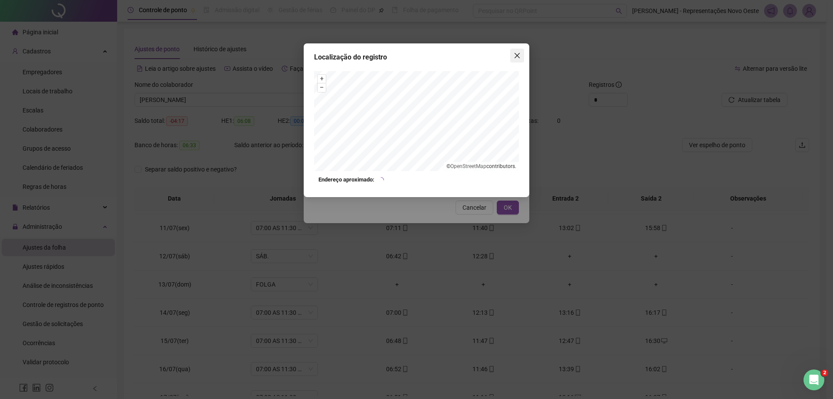
click at [518, 56] on icon "close" at bounding box center [517, 55] width 5 height 5
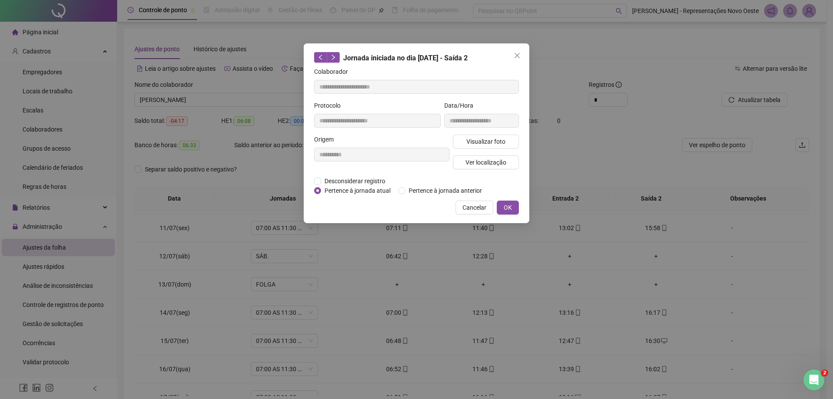
drag, startPoint x: 517, startPoint y: 56, endPoint x: 373, endPoint y: 182, distance: 191.7
click at [517, 55] on icon "close" at bounding box center [517, 55] width 5 height 5
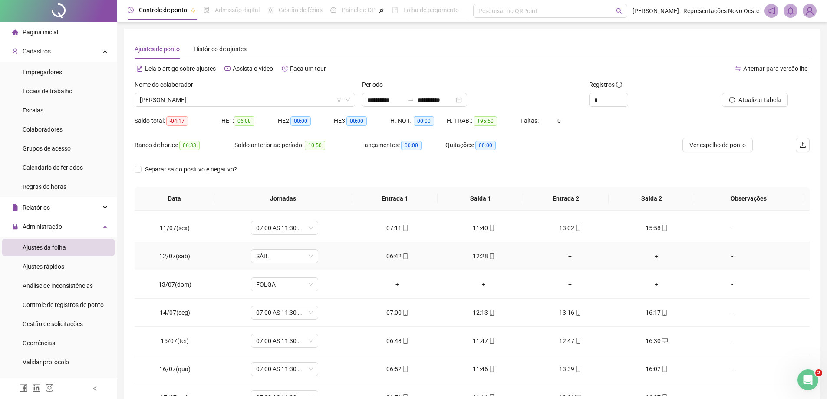
click at [397, 255] on div "06:42" at bounding box center [397, 256] width 72 height 10
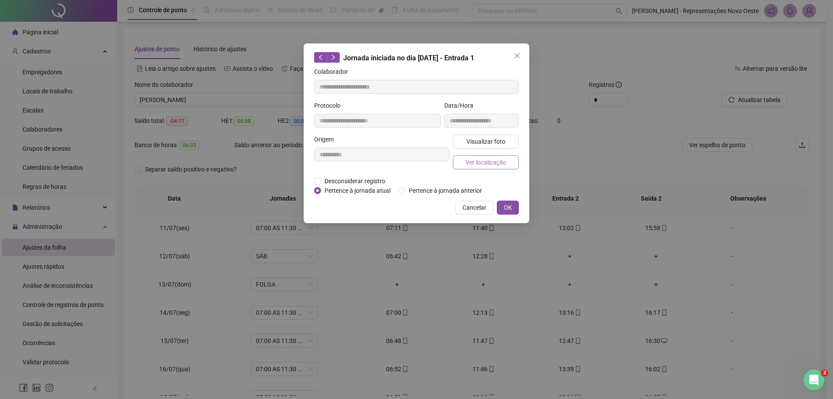
click at [461, 159] on button "Ver localização" at bounding box center [486, 162] width 66 height 14
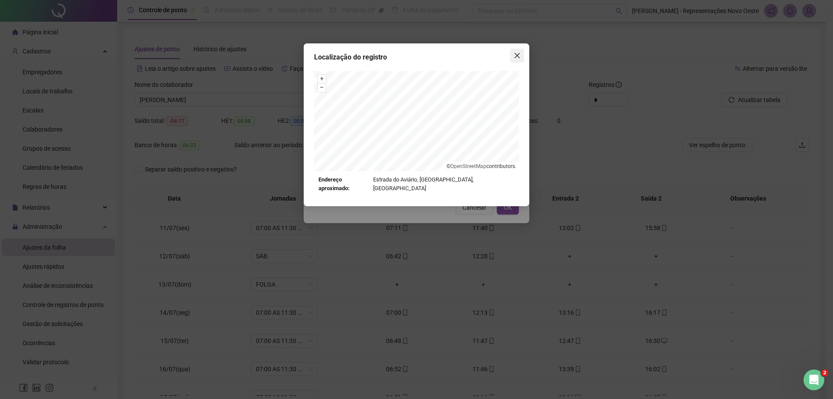
click at [516, 49] on button "Close" at bounding box center [518, 56] width 14 height 14
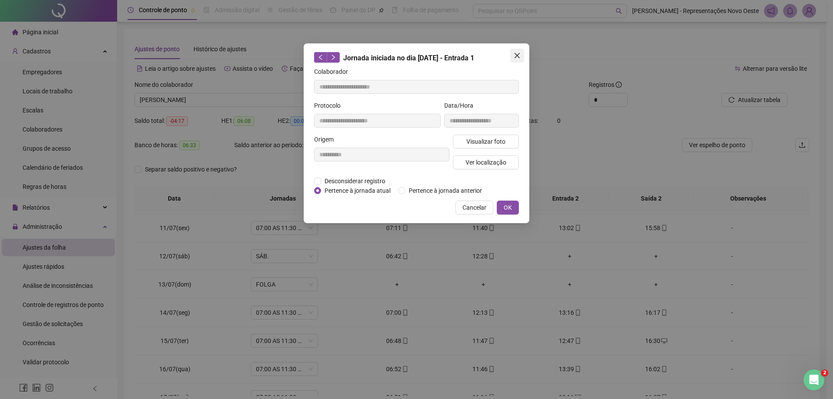
click at [519, 57] on icon "close" at bounding box center [517, 55] width 5 height 5
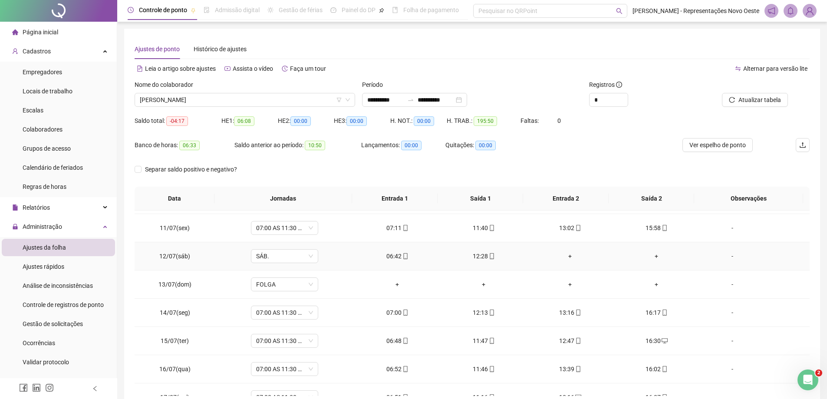
click at [475, 253] on div "12:28" at bounding box center [484, 256] width 72 height 10
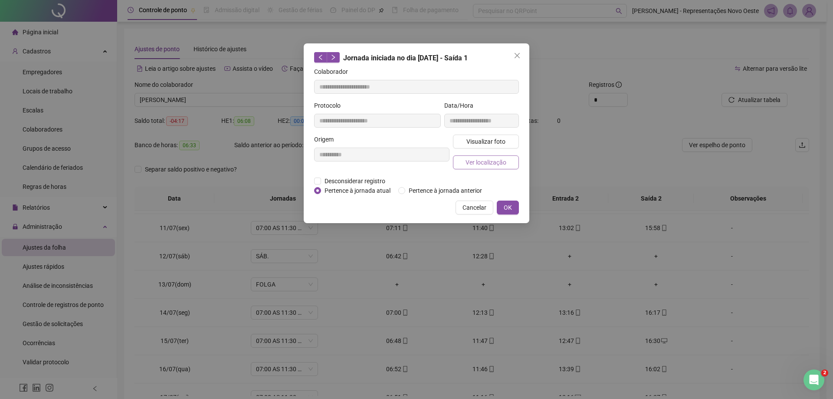
click at [481, 162] on span "Ver localização" at bounding box center [486, 163] width 41 height 10
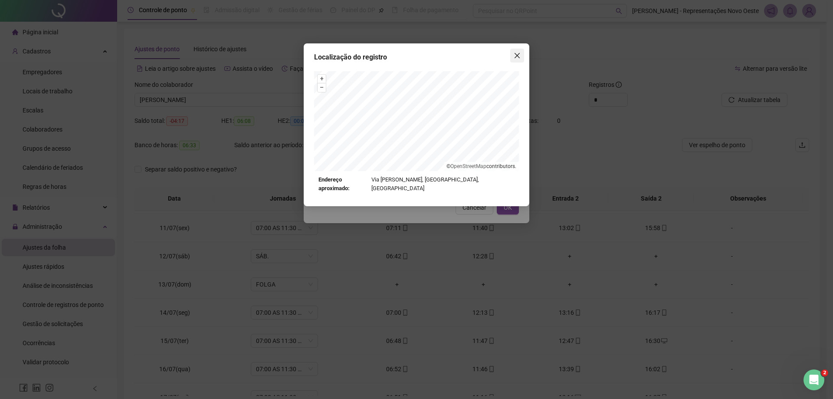
click at [519, 55] on icon "close" at bounding box center [517, 55] width 7 height 7
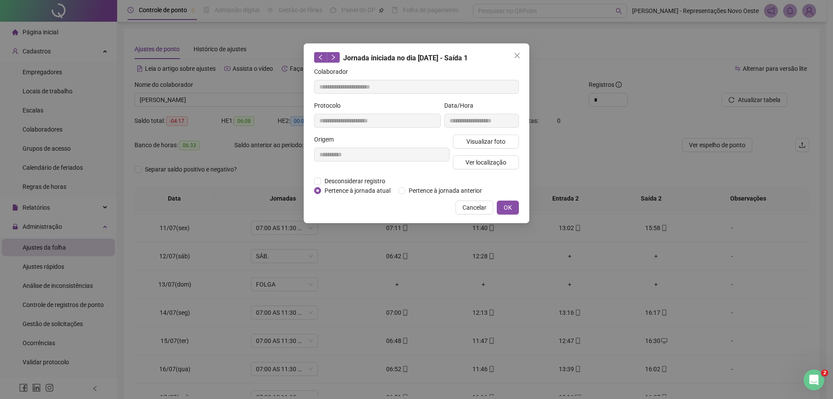
click at [519, 55] on icon "close" at bounding box center [517, 55] width 7 height 7
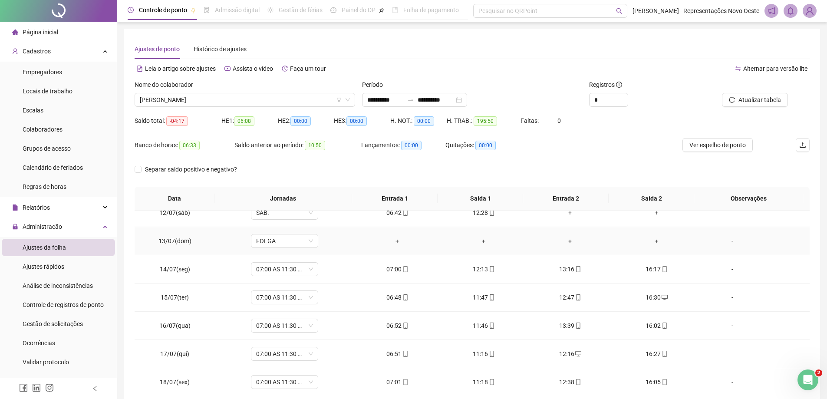
scroll to position [366, 0]
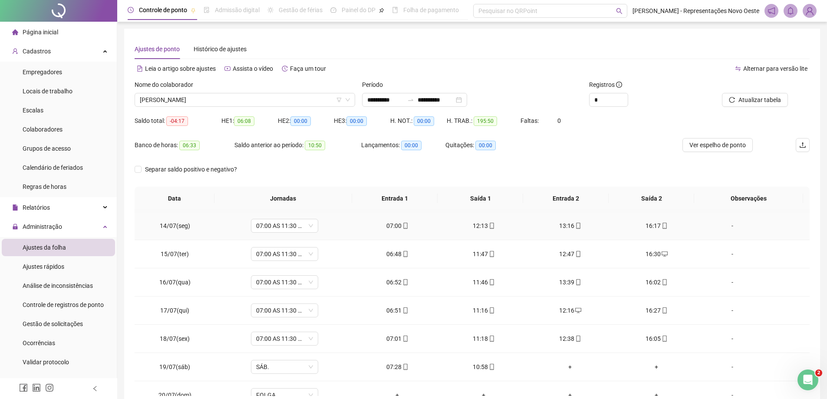
click at [395, 222] on div "07:00" at bounding box center [397, 226] width 72 height 10
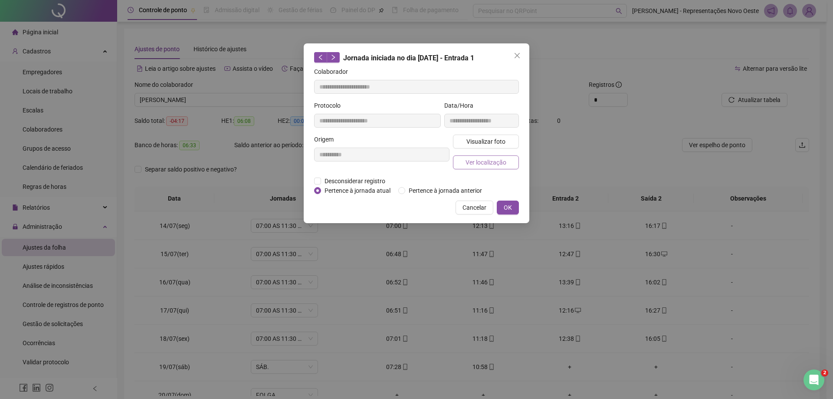
click at [474, 158] on span "Ver localização" at bounding box center [486, 163] width 41 height 10
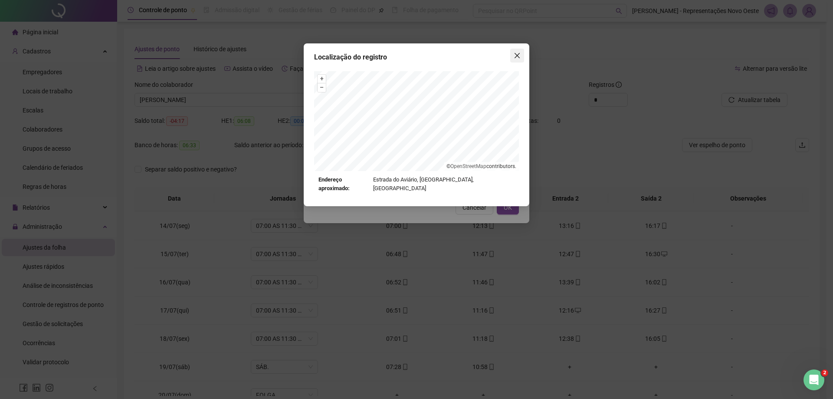
click at [517, 54] on icon "close" at bounding box center [517, 55] width 7 height 7
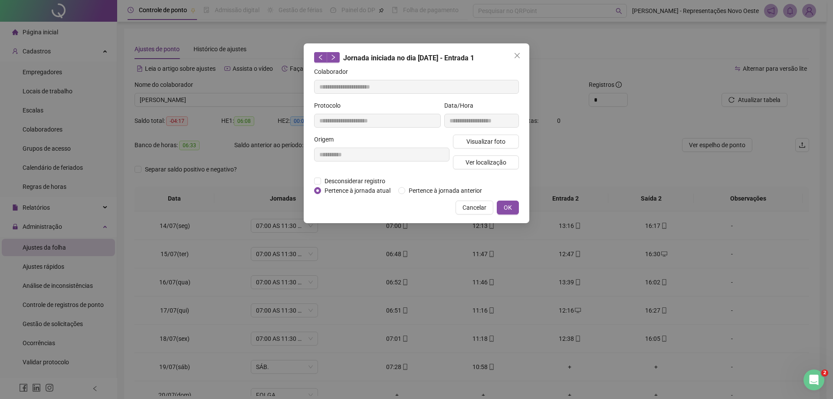
click at [517, 54] on icon "close" at bounding box center [517, 55] width 7 height 7
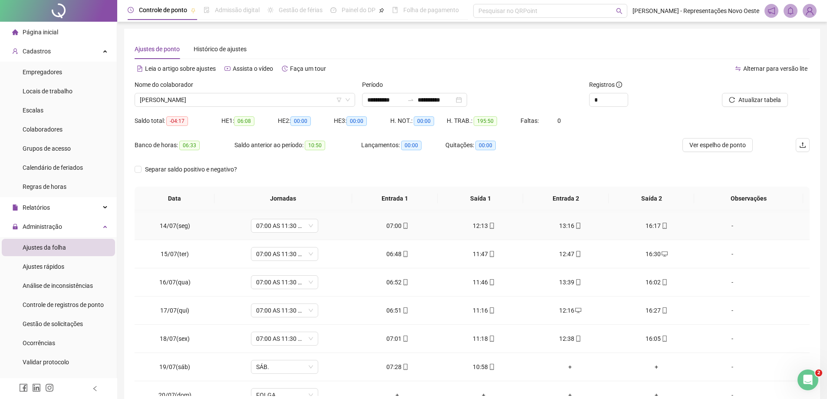
click at [472, 224] on div "12:13" at bounding box center [484, 226] width 72 height 10
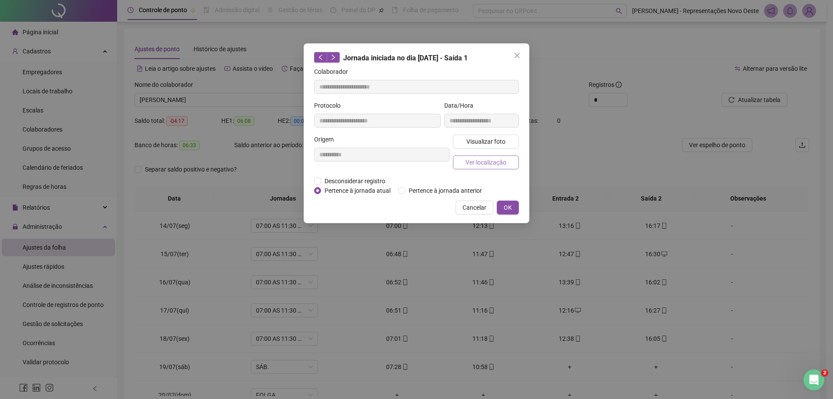
click at [491, 166] on span "Ver localização" at bounding box center [486, 163] width 41 height 10
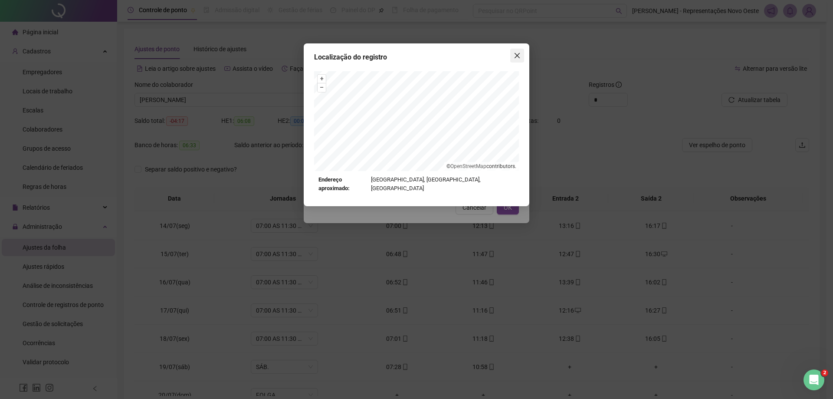
click at [520, 59] on button "Close" at bounding box center [518, 56] width 14 height 14
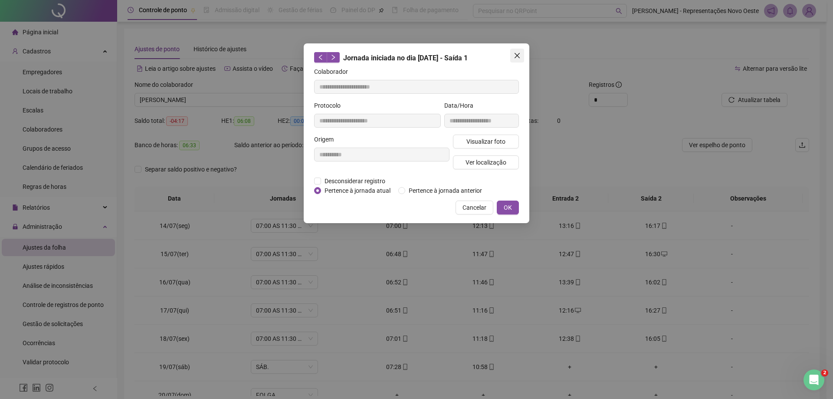
click at [520, 59] on button "Close" at bounding box center [518, 56] width 14 height 14
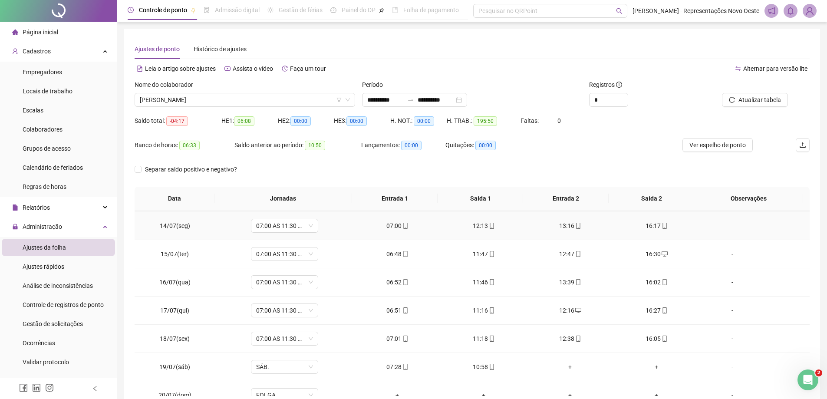
click at [558, 221] on div "13:16" at bounding box center [570, 226] width 72 height 10
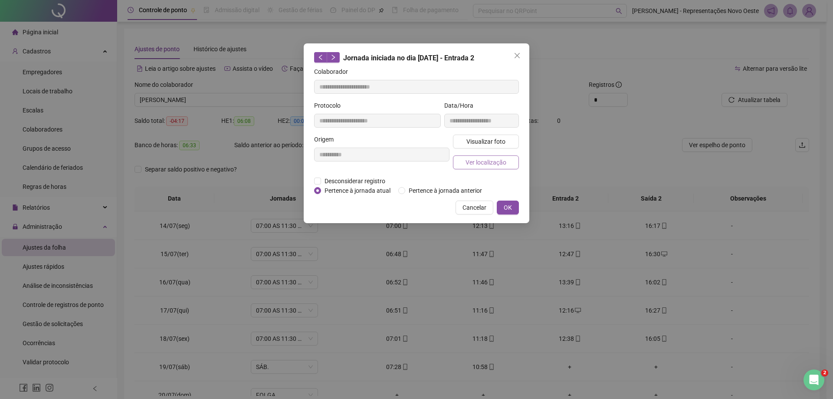
click at [476, 166] on span "Ver localização" at bounding box center [486, 163] width 41 height 10
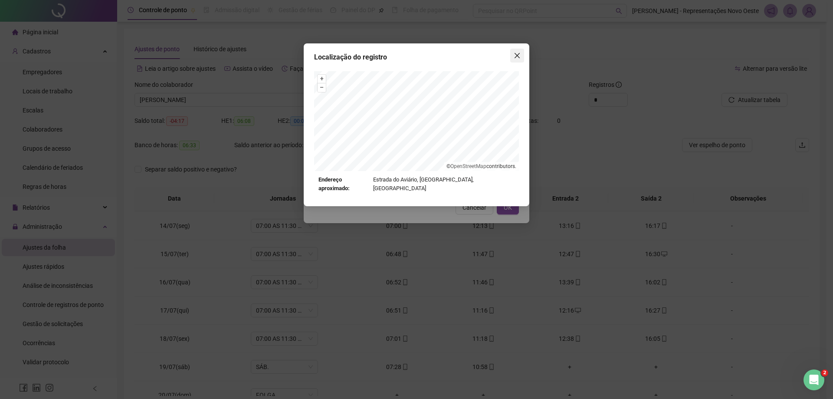
click at [517, 55] on icon "close" at bounding box center [517, 55] width 5 height 5
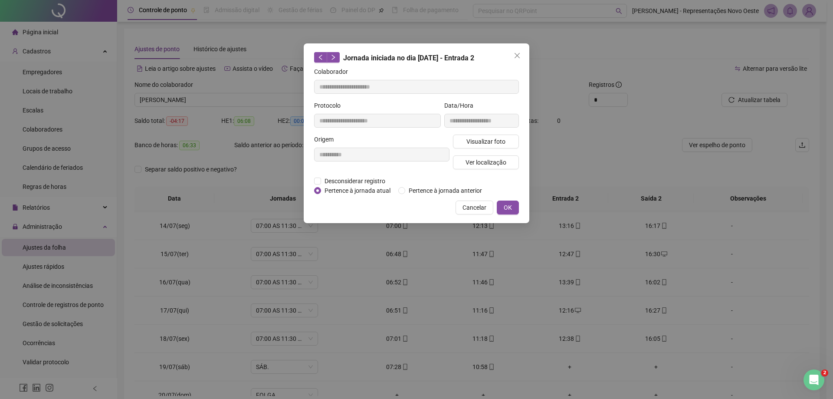
click at [517, 55] on icon "close" at bounding box center [517, 55] width 5 height 5
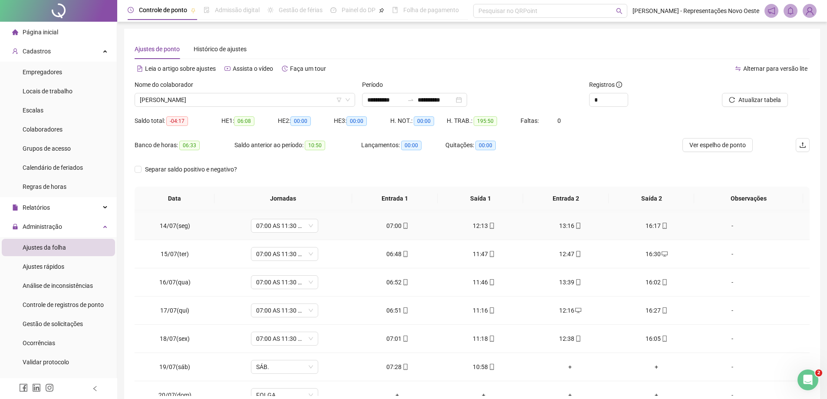
click at [642, 230] on div "16:17" at bounding box center [656, 226] width 72 height 10
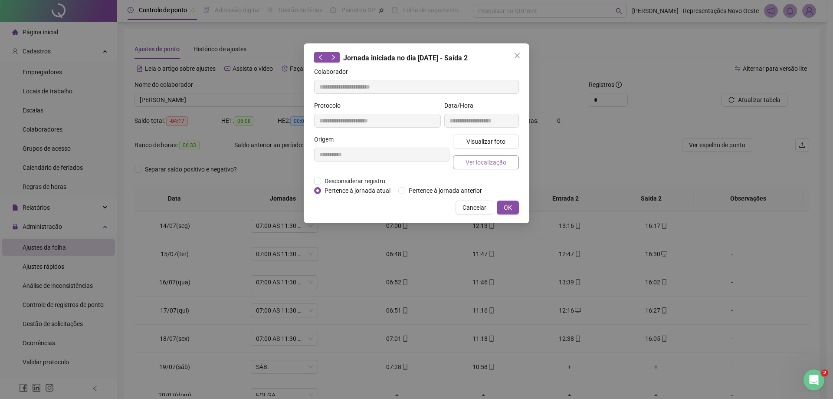
click at [469, 163] on span "Ver localização" at bounding box center [486, 163] width 41 height 10
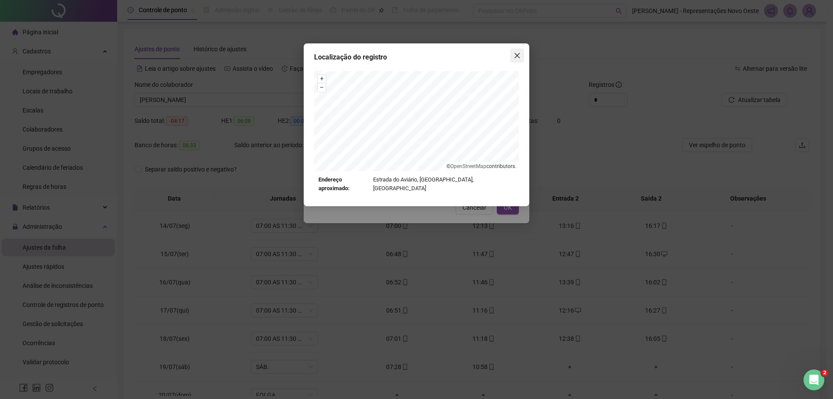
click at [518, 56] on icon "close" at bounding box center [517, 55] width 7 height 7
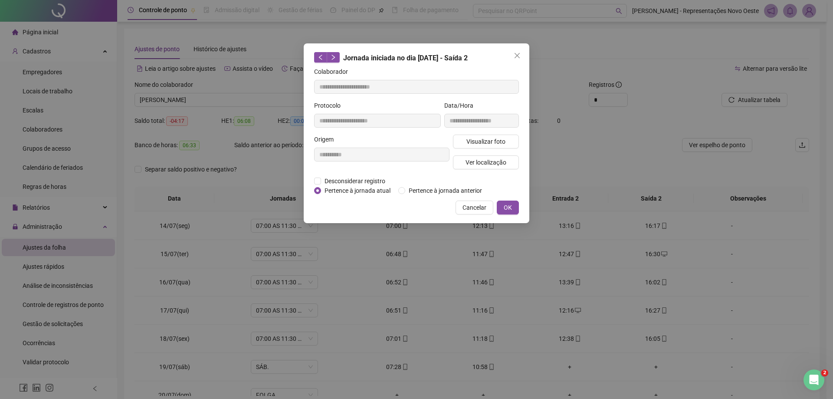
click at [518, 56] on icon "close" at bounding box center [517, 55] width 7 height 7
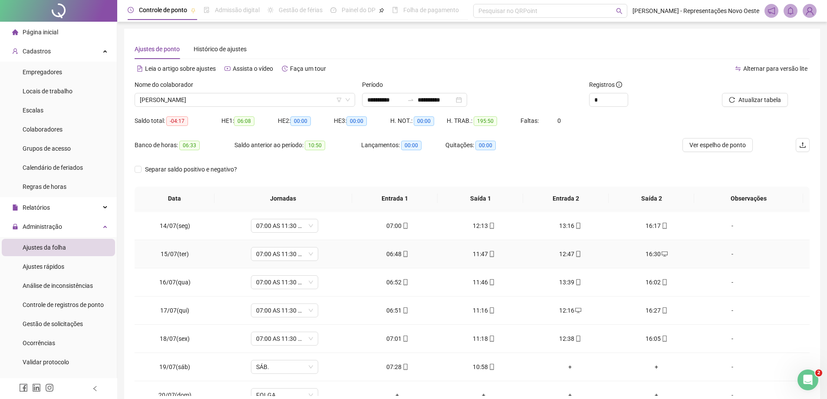
click at [394, 252] on div "06:48" at bounding box center [397, 254] width 72 height 10
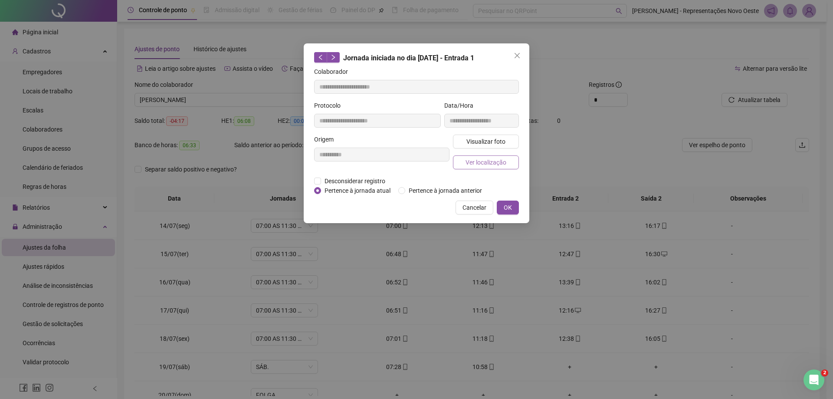
click at [462, 160] on button "Ver localização" at bounding box center [486, 162] width 66 height 14
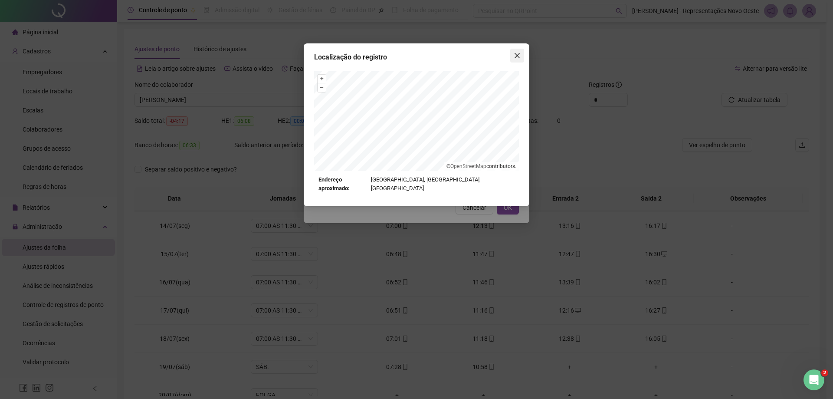
click at [516, 57] on icon "close" at bounding box center [517, 55] width 5 height 5
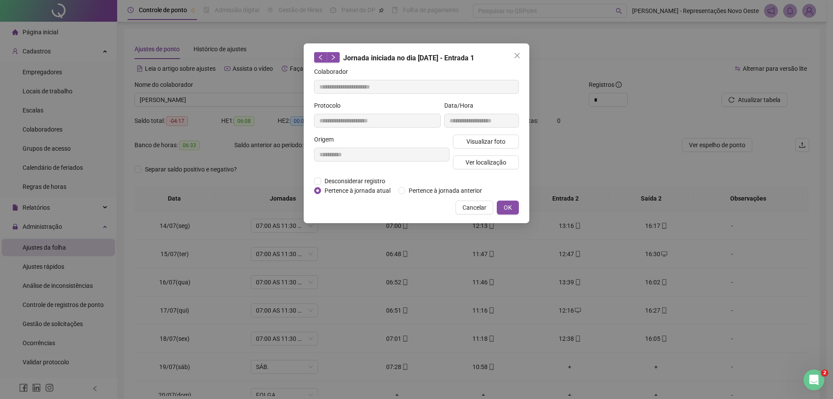
click at [516, 57] on icon "close" at bounding box center [517, 55] width 5 height 5
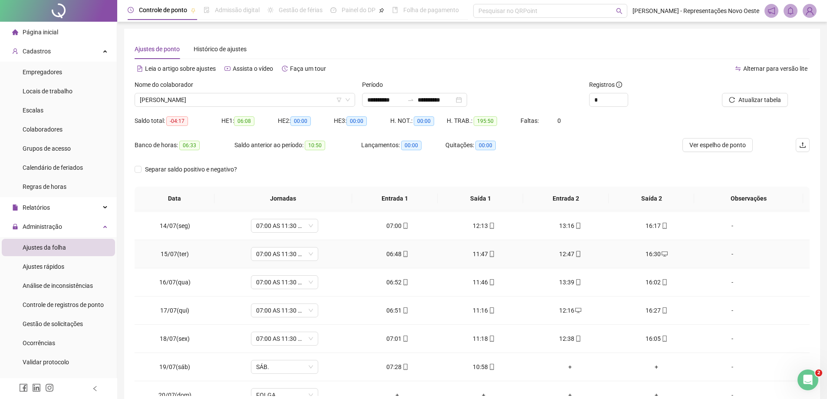
click at [472, 252] on div "11:47" at bounding box center [484, 254] width 72 height 10
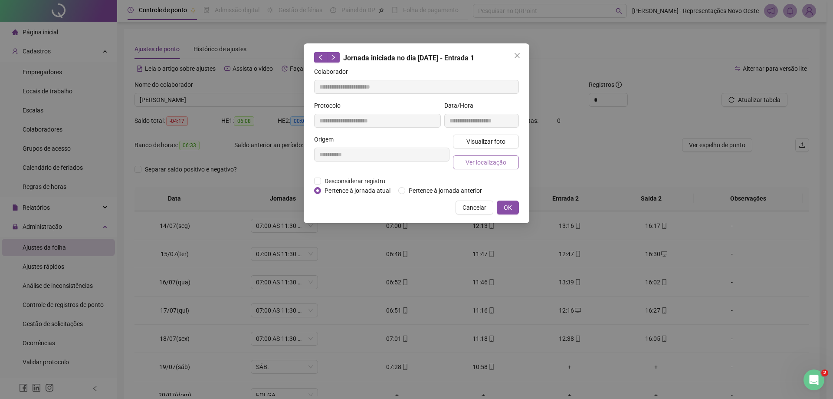
click at [501, 158] on span "Ver localização" at bounding box center [486, 163] width 41 height 10
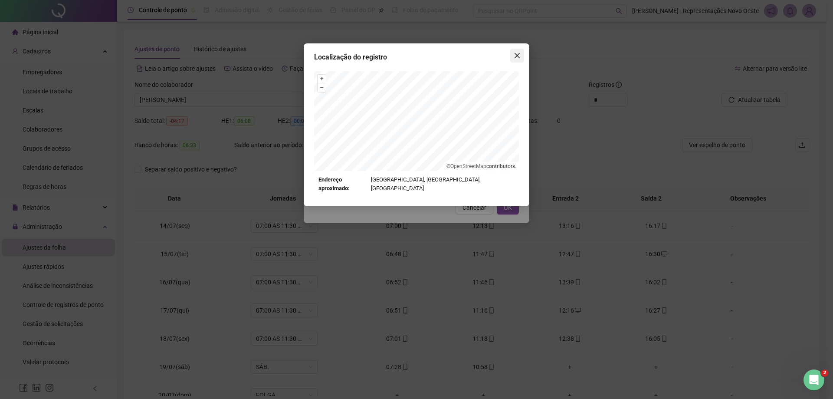
click at [512, 54] on span "Close" at bounding box center [518, 55] width 14 height 7
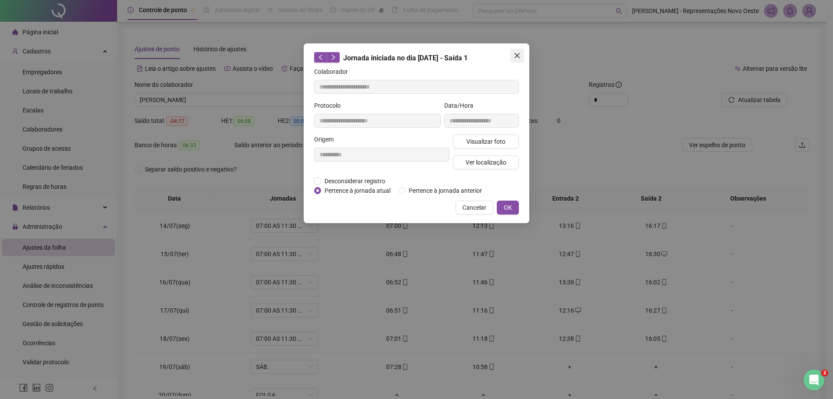
click at [516, 53] on icon "close" at bounding box center [517, 55] width 7 height 7
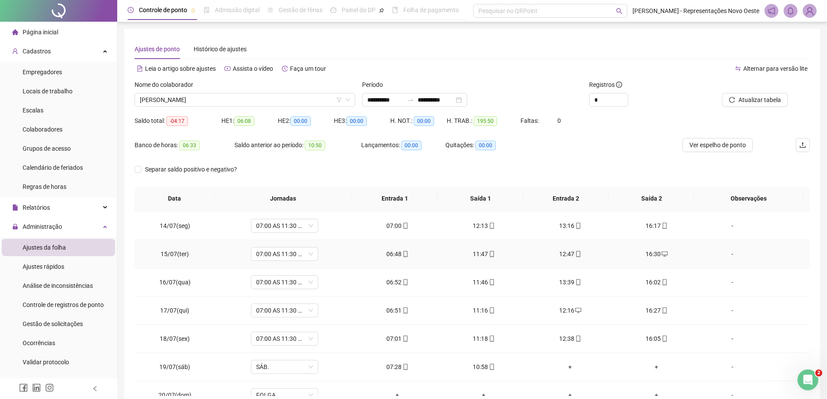
click at [574, 255] on span "mobile" at bounding box center [577, 254] width 7 height 6
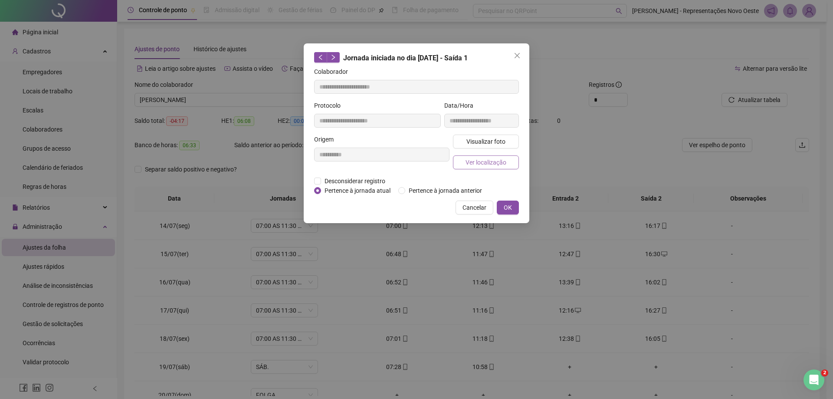
click at [482, 158] on span "Ver localização" at bounding box center [486, 163] width 41 height 10
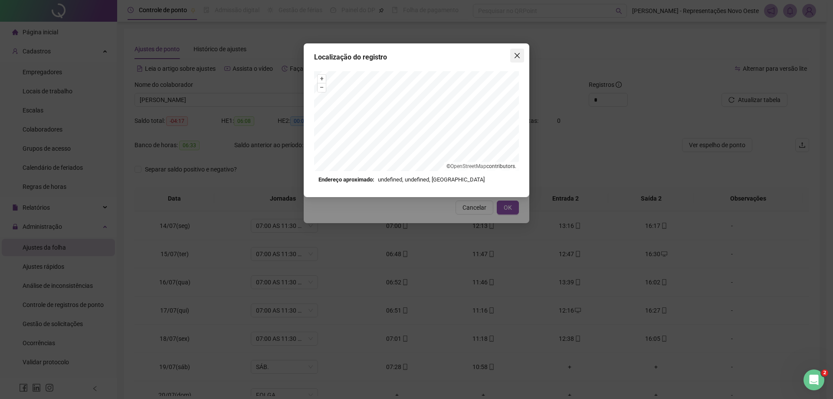
click at [519, 51] on button "Close" at bounding box center [518, 56] width 14 height 14
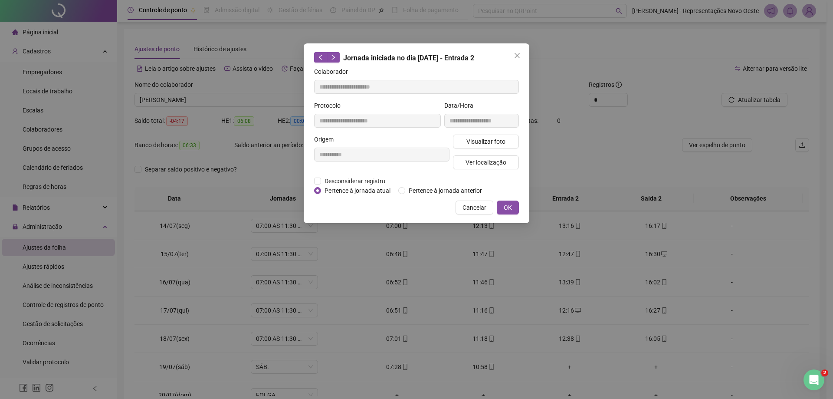
click at [519, 51] on button "Close" at bounding box center [518, 56] width 14 height 14
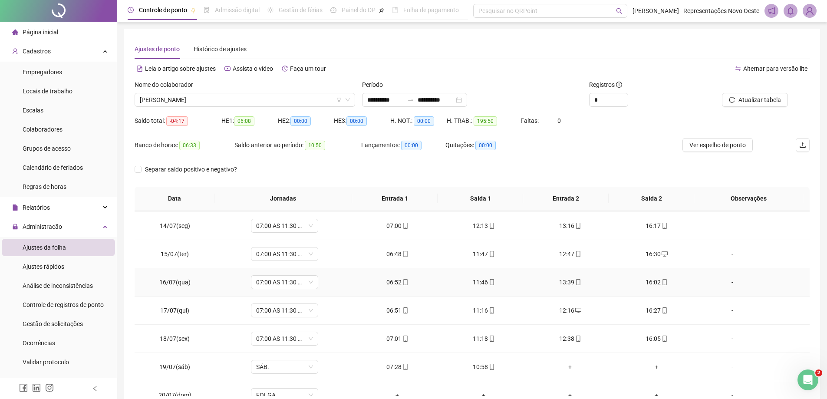
click at [392, 282] on div "06:52" at bounding box center [397, 282] width 72 height 10
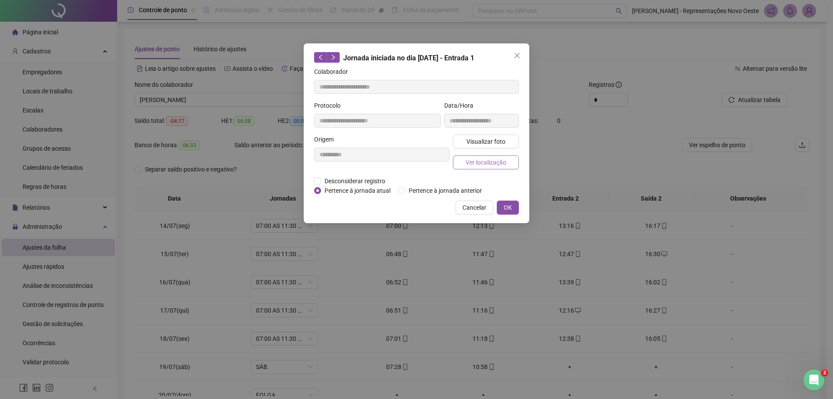
click at [502, 159] on span "Ver localização" at bounding box center [486, 163] width 41 height 10
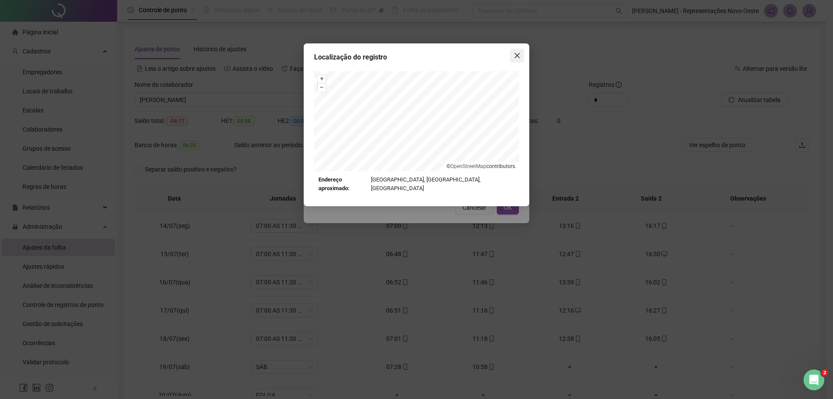
click at [524, 52] on span "Close" at bounding box center [518, 55] width 14 height 7
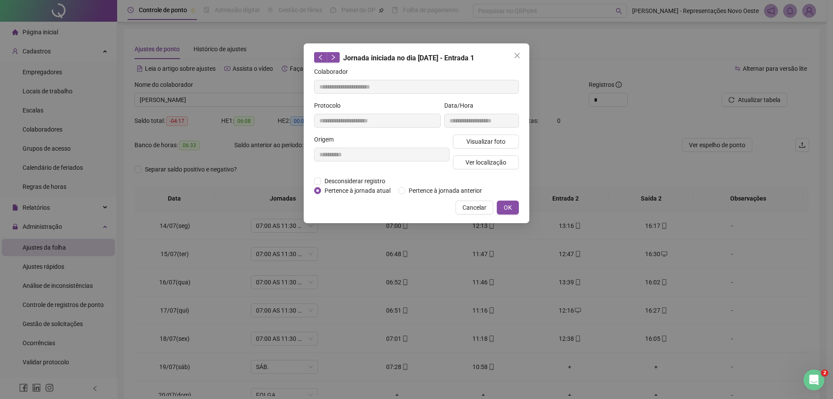
click at [524, 52] on span "Close" at bounding box center [518, 55] width 14 height 7
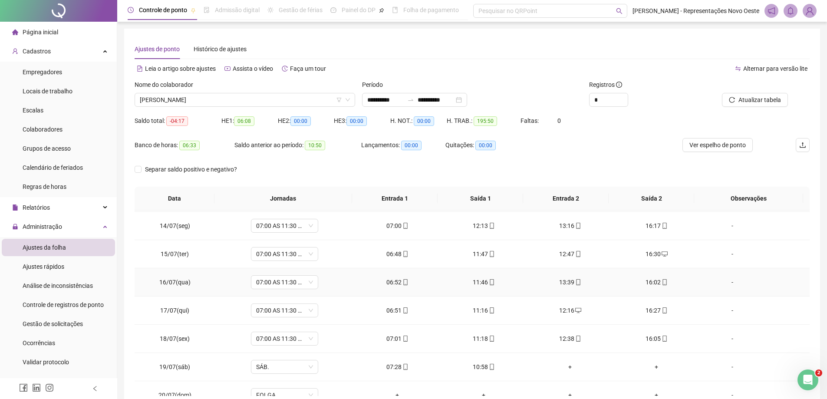
click at [479, 281] on div "11:46" at bounding box center [484, 282] width 72 height 10
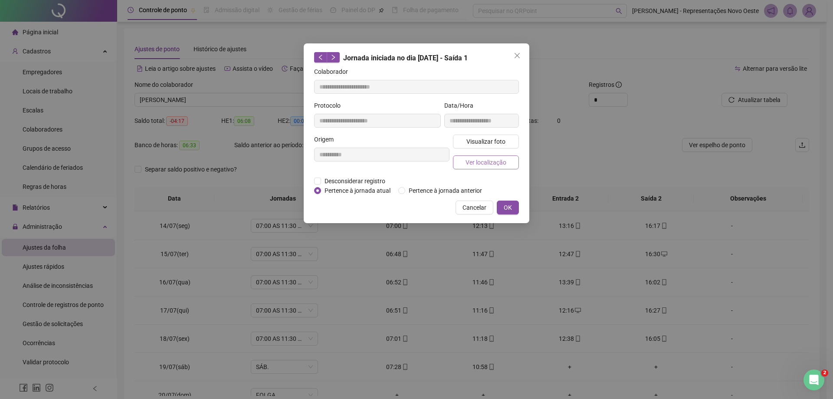
click at [497, 161] on span "Ver localização" at bounding box center [486, 163] width 41 height 10
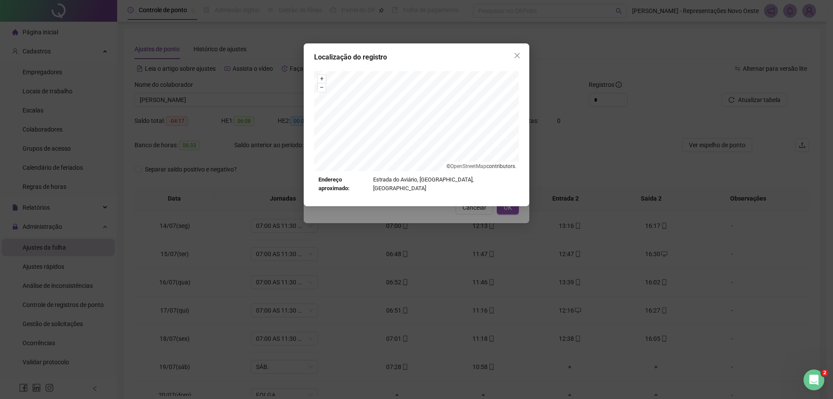
click at [503, 54] on div "Localização do registro" at bounding box center [416, 57] width 205 height 10
click at [518, 53] on icon "close" at bounding box center [517, 55] width 7 height 7
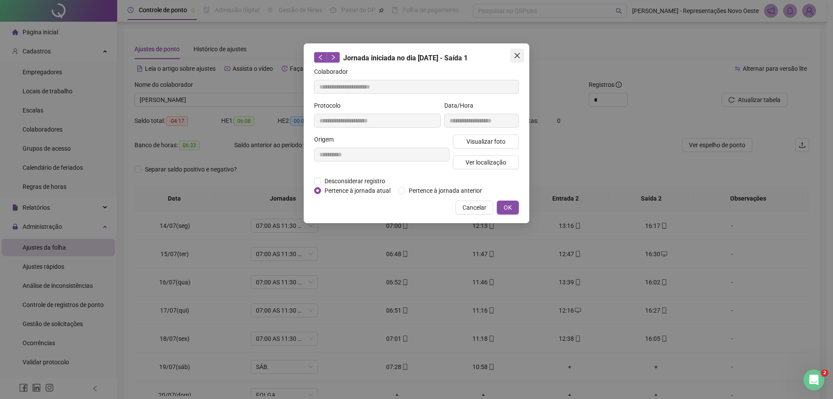
click at [518, 52] on icon "close" at bounding box center [517, 55] width 7 height 7
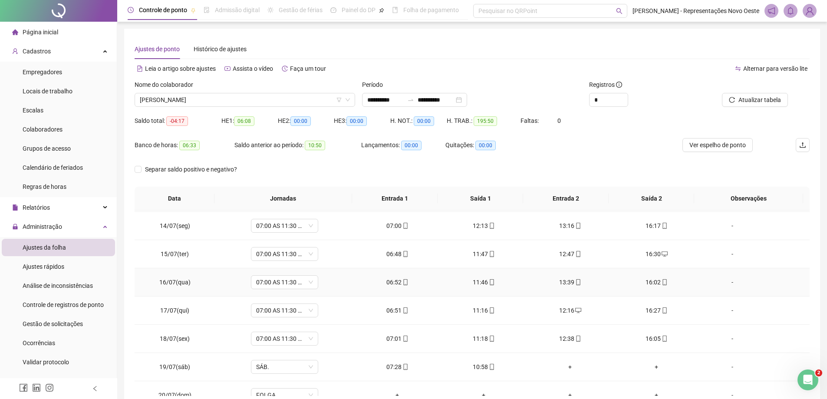
click at [569, 285] on div "13:39" at bounding box center [570, 282] width 72 height 10
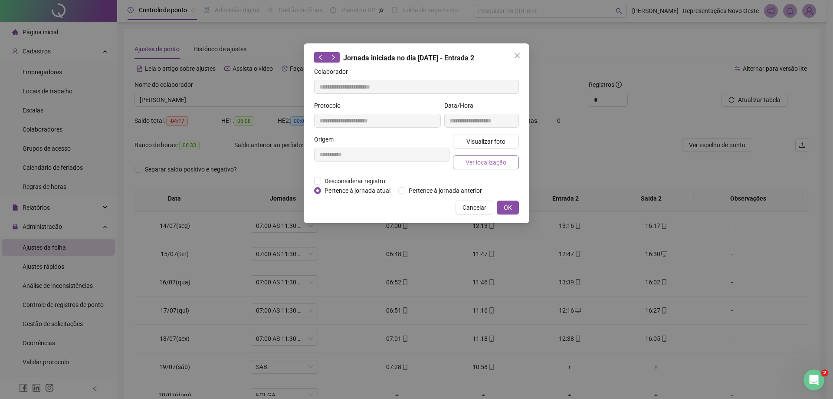
click at [482, 165] on span "Ver localização" at bounding box center [486, 163] width 41 height 10
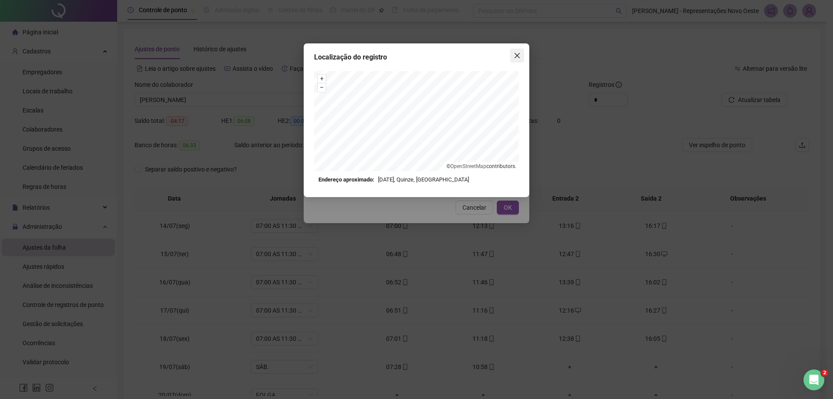
click at [519, 57] on icon "close" at bounding box center [517, 55] width 5 height 5
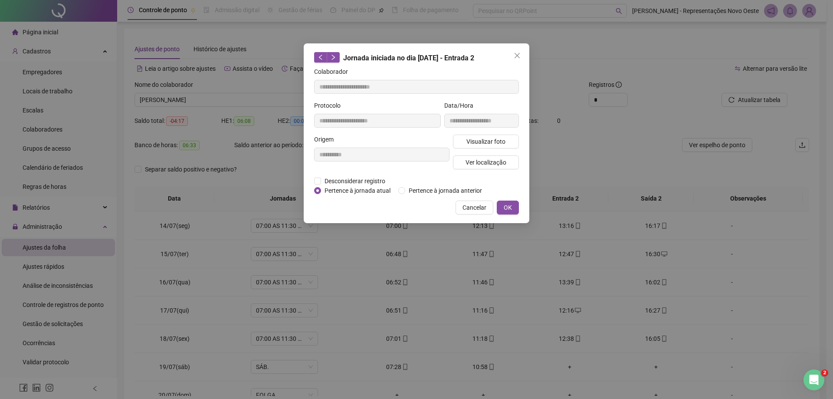
click at [519, 57] on icon "close" at bounding box center [517, 55] width 5 height 5
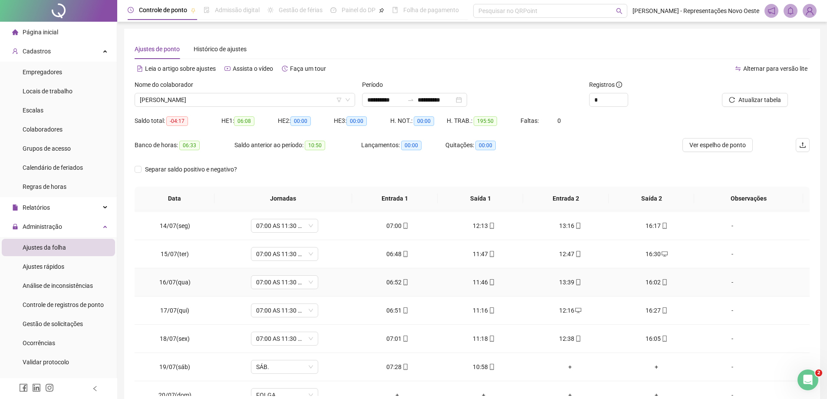
click at [653, 278] on div "16:02" at bounding box center [656, 282] width 72 height 10
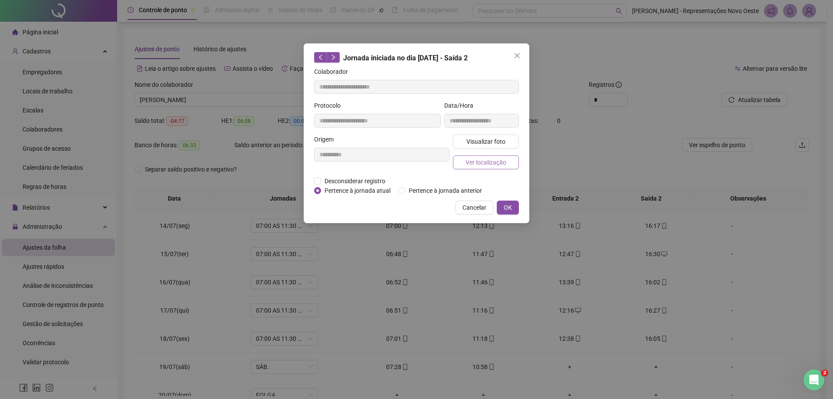
click at [468, 161] on span "Ver localização" at bounding box center [486, 163] width 41 height 10
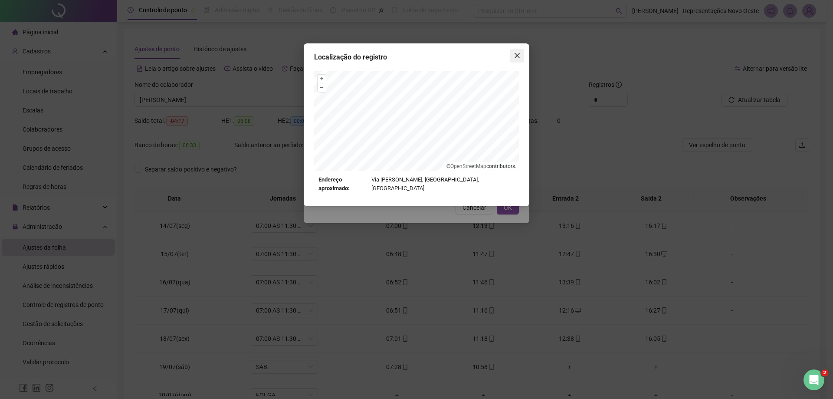
click at [520, 56] on icon "close" at bounding box center [517, 55] width 7 height 7
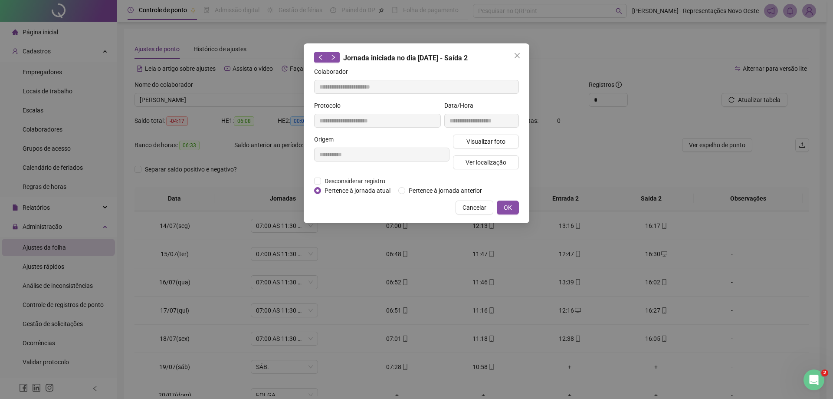
click at [520, 56] on icon "close" at bounding box center [517, 55] width 7 height 7
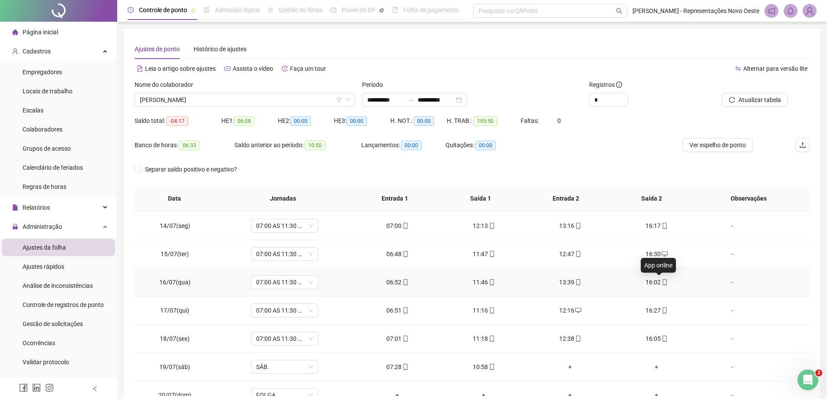
click at [662, 280] on icon "mobile" at bounding box center [665, 282] width 6 height 6
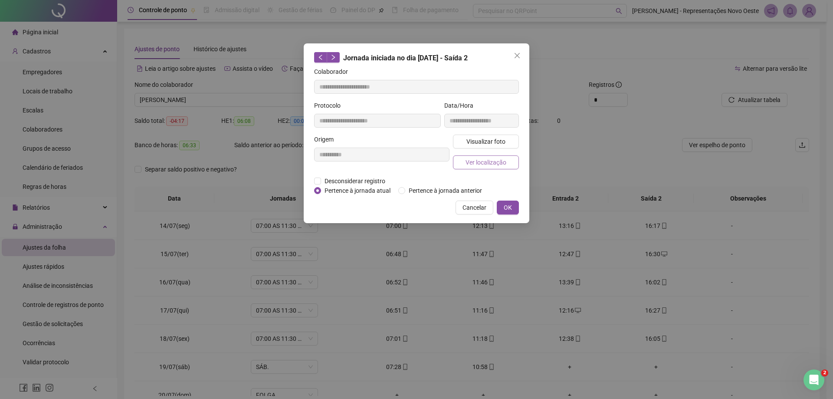
click at [497, 159] on span "Ver localização" at bounding box center [486, 163] width 41 height 10
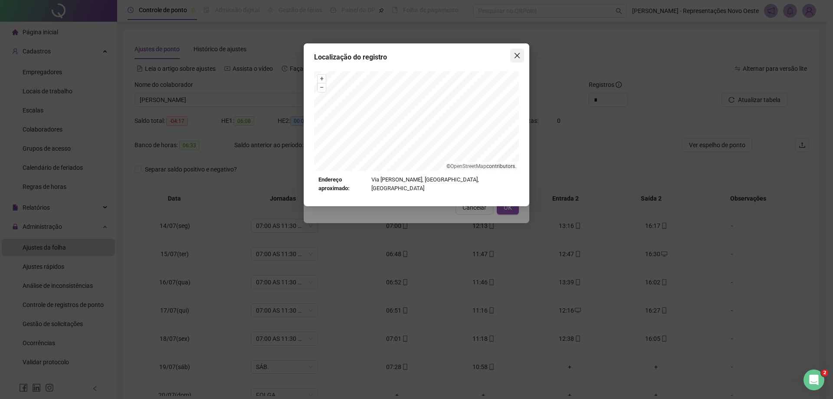
click at [520, 53] on icon "close" at bounding box center [517, 55] width 7 height 7
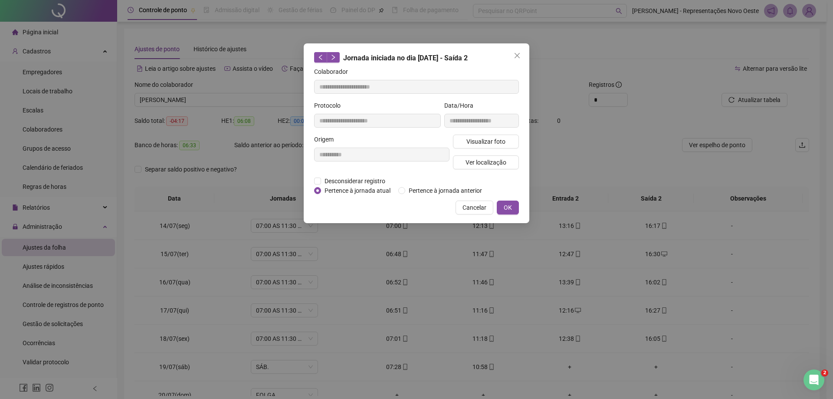
click at [520, 53] on icon "close" at bounding box center [517, 55] width 7 height 7
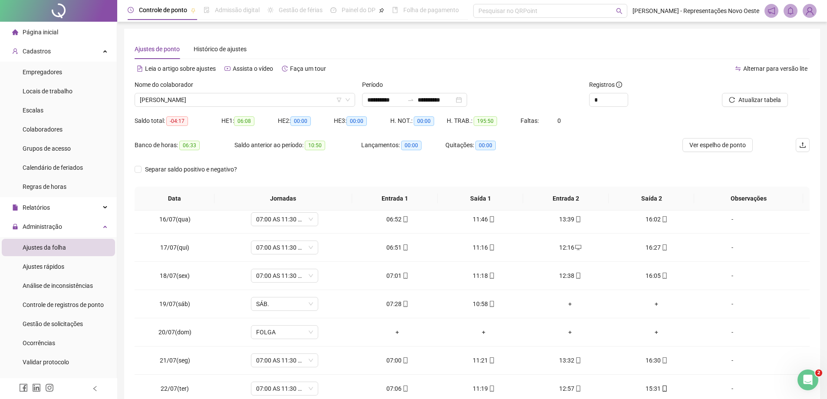
scroll to position [446, 0]
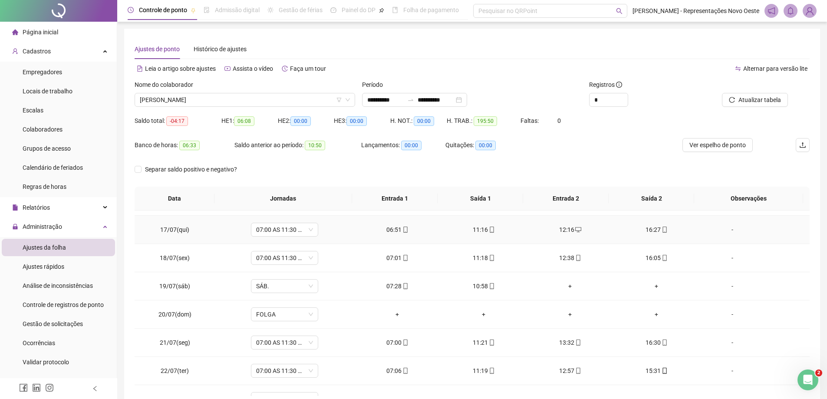
click at [397, 229] on div "06:51" at bounding box center [397, 230] width 72 height 10
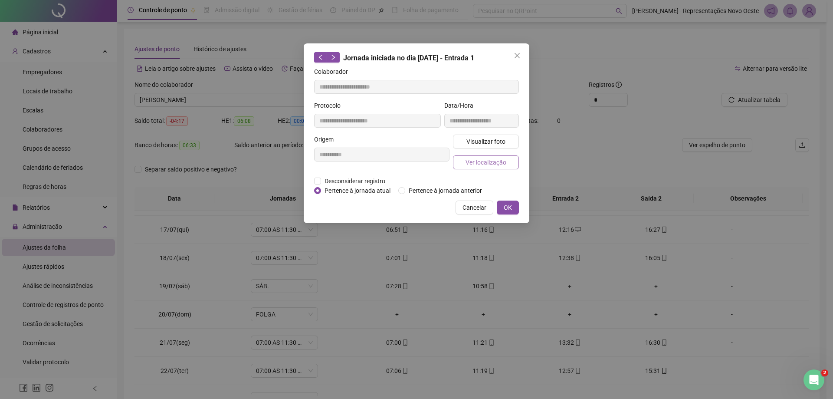
click at [496, 158] on span "Ver localização" at bounding box center [486, 163] width 41 height 10
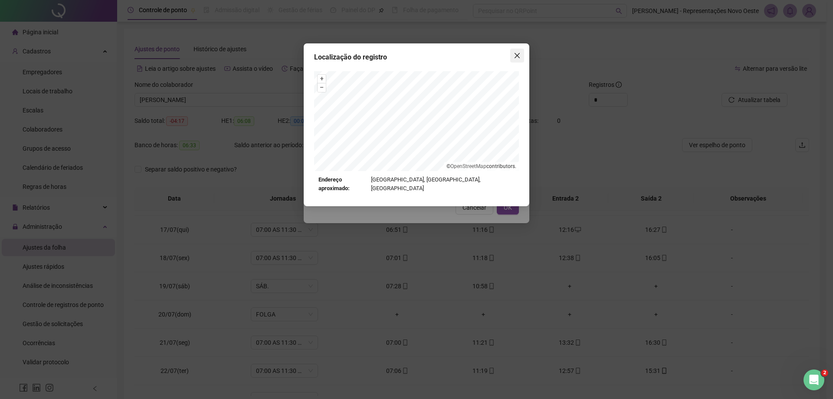
click at [516, 58] on icon "close" at bounding box center [517, 55] width 7 height 7
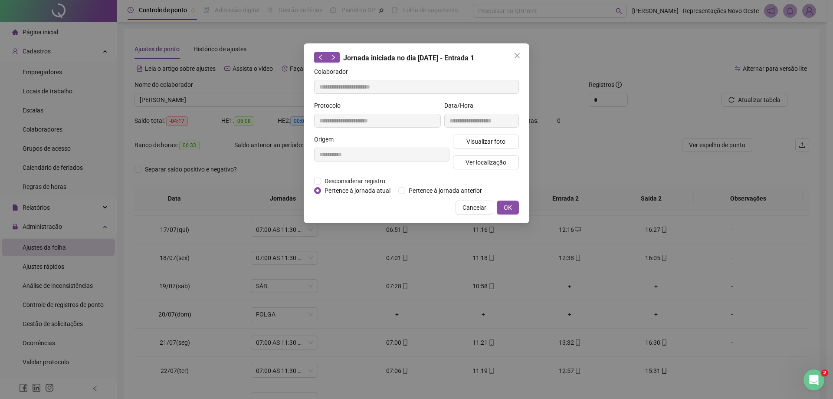
click at [516, 58] on div "Localização do registro Endereço aproximado: Travessa [GEOGRAPHIC_DATA], [GEOGR…" at bounding box center [416, 199] width 833 height 399
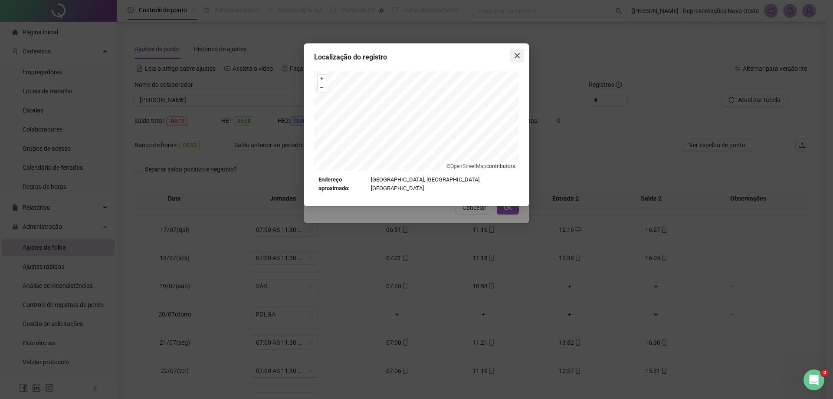
click at [516, 58] on icon "close" at bounding box center [517, 55] width 7 height 7
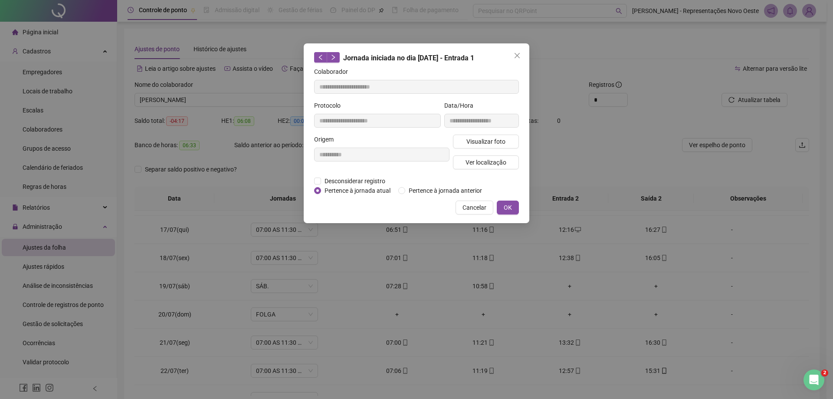
click at [516, 58] on icon "close" at bounding box center [517, 55] width 7 height 7
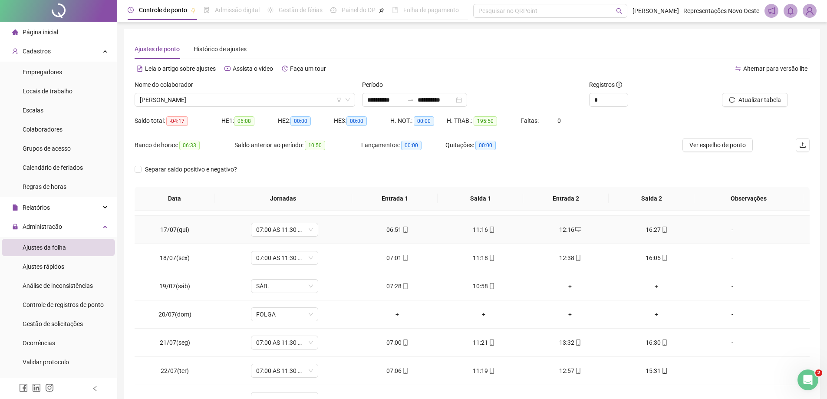
click at [483, 231] on div "11:16" at bounding box center [484, 230] width 72 height 10
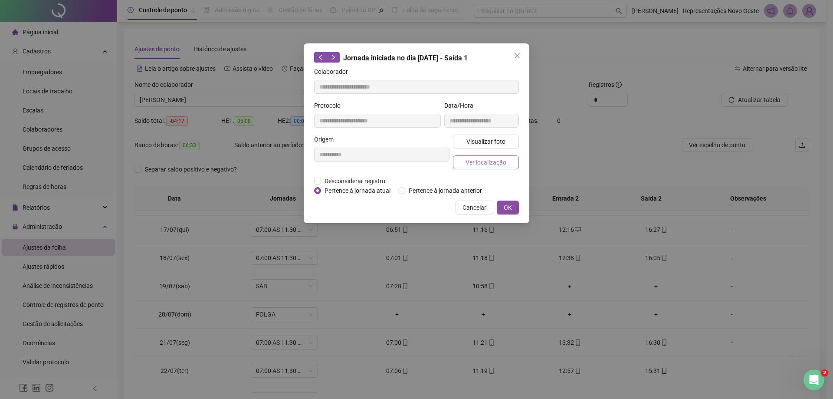
click at [510, 158] on button "Ver localização" at bounding box center [486, 162] width 66 height 14
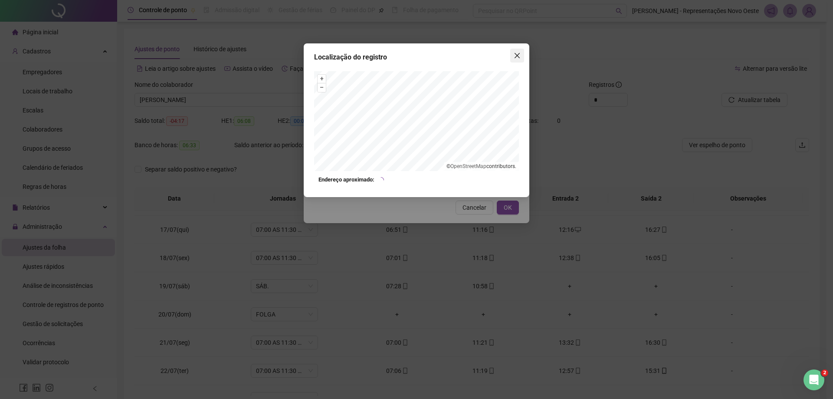
click at [522, 55] on span "Close" at bounding box center [518, 55] width 14 height 7
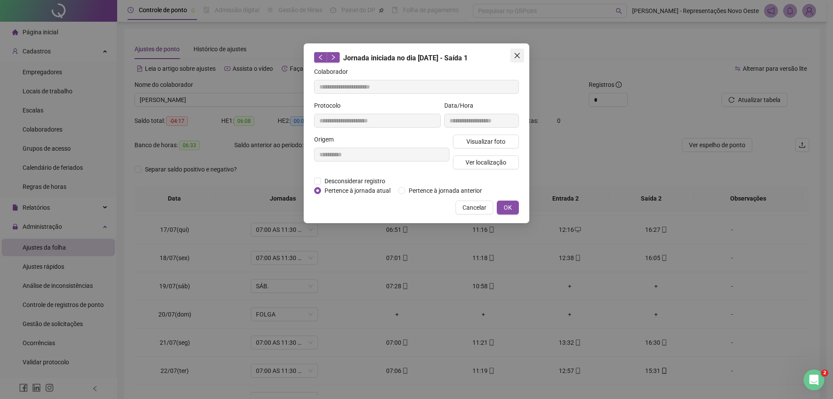
click at [520, 55] on icon "close" at bounding box center [517, 55] width 7 height 7
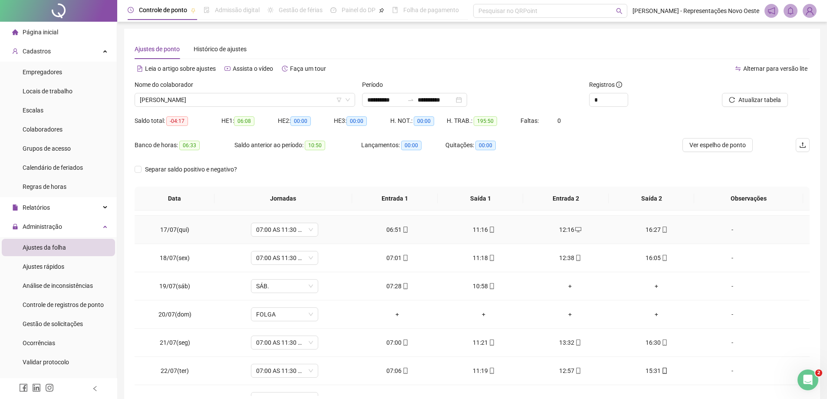
click at [647, 228] on div "16:27" at bounding box center [656, 230] width 72 height 10
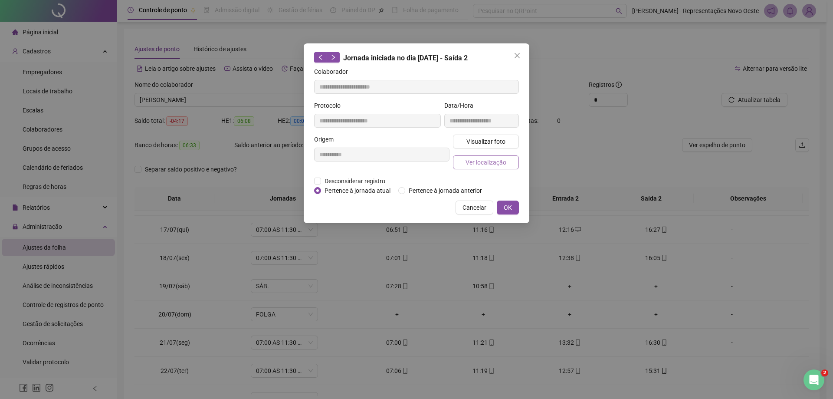
click at [462, 163] on button "Ver localização" at bounding box center [486, 162] width 66 height 14
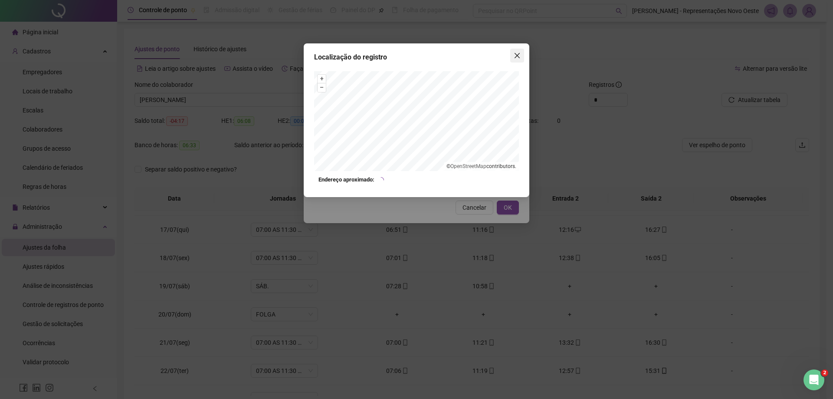
click at [516, 57] on icon "close" at bounding box center [517, 55] width 5 height 5
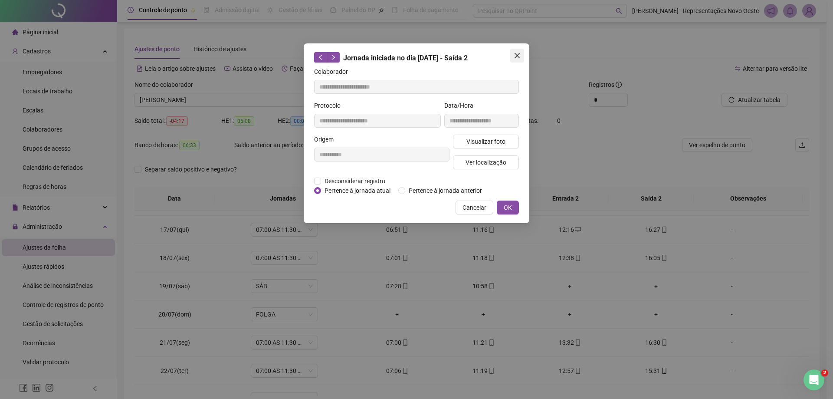
click at [516, 57] on icon "close" at bounding box center [517, 55] width 5 height 5
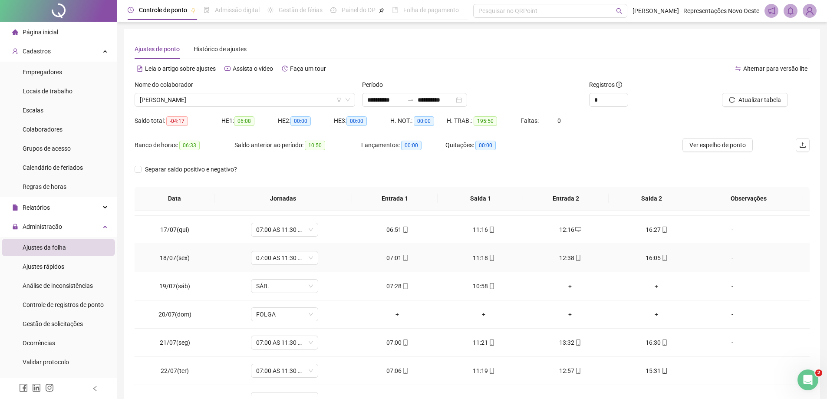
click at [396, 259] on div "07:01" at bounding box center [397, 258] width 72 height 10
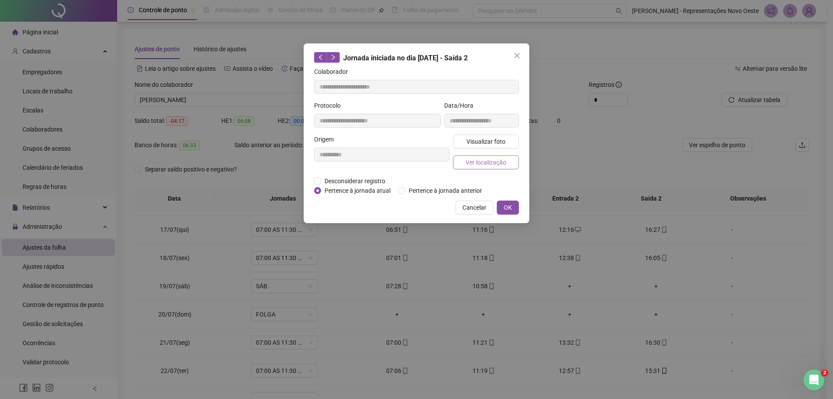
click at [475, 162] on span "Ver localização" at bounding box center [486, 163] width 41 height 10
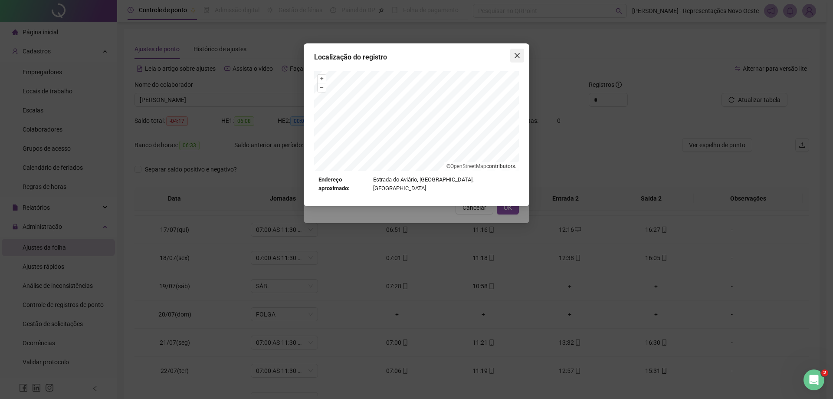
click at [512, 55] on span "Close" at bounding box center [518, 55] width 14 height 7
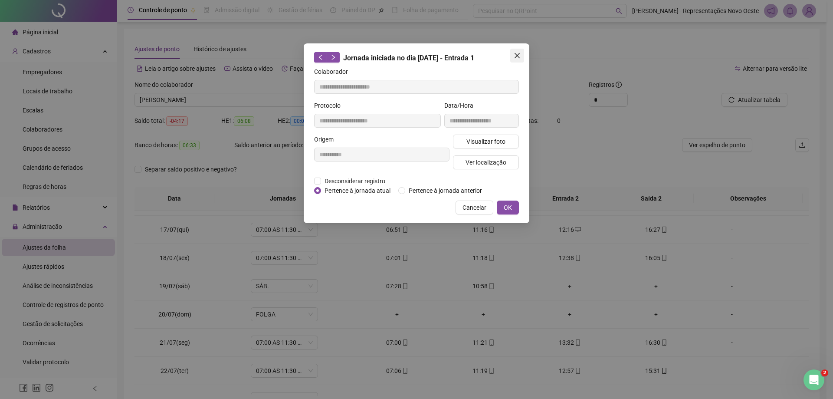
click at [516, 59] on button "Close" at bounding box center [518, 56] width 14 height 14
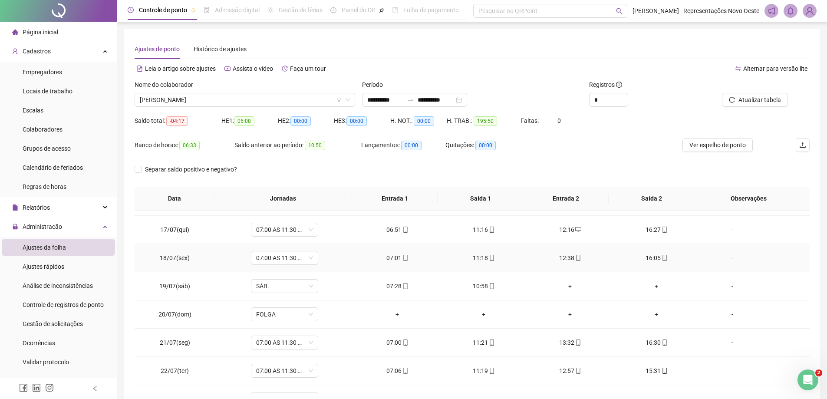
click at [473, 263] on td "11:18" at bounding box center [484, 258] width 86 height 28
click at [474, 260] on div "11:18" at bounding box center [484, 258] width 72 height 10
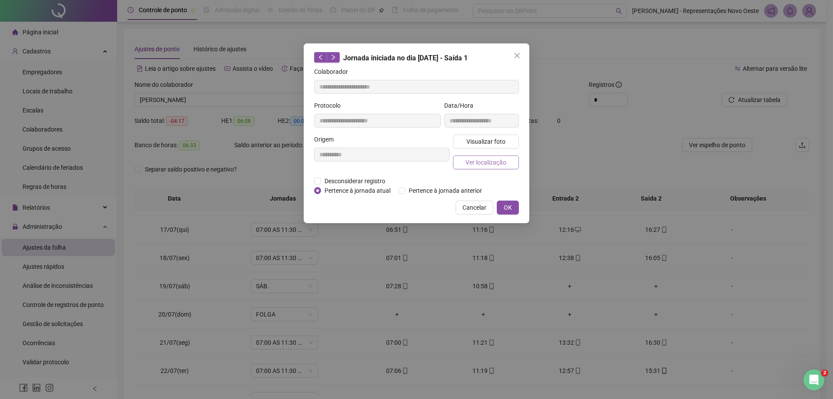
click at [466, 164] on span "Ver localização" at bounding box center [486, 163] width 41 height 10
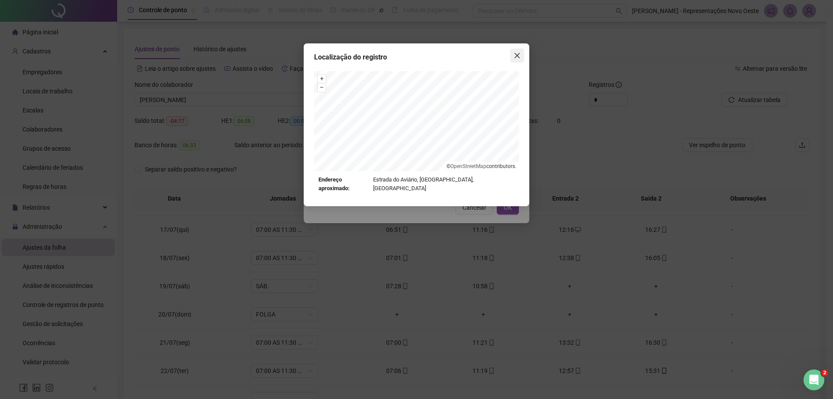
click at [517, 54] on icon "close" at bounding box center [517, 55] width 7 height 7
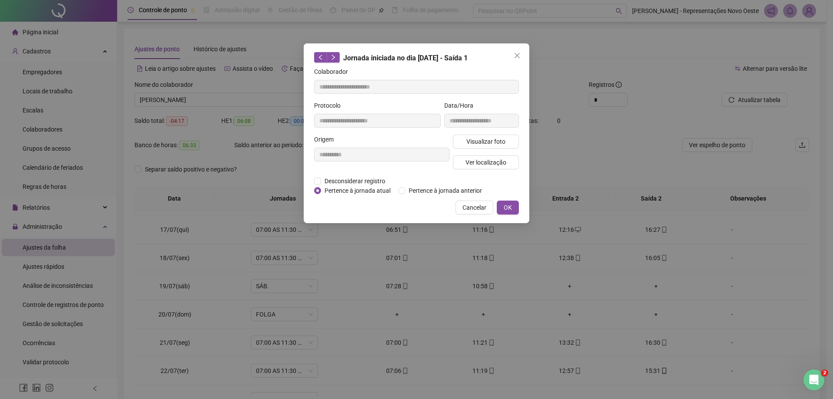
click at [517, 54] on icon "close" at bounding box center [517, 55] width 7 height 7
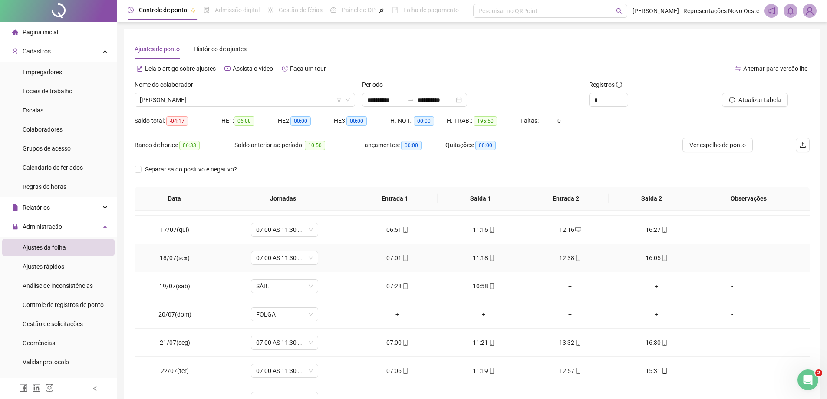
click at [567, 257] on div "12:38" at bounding box center [570, 258] width 72 height 10
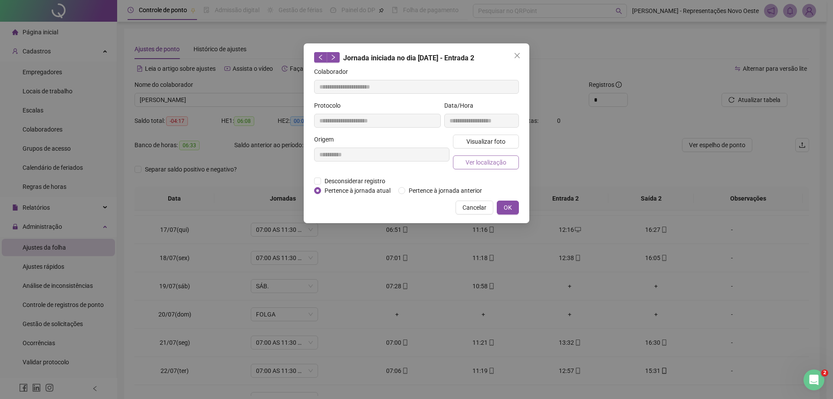
click at [469, 165] on span "Ver localização" at bounding box center [486, 163] width 41 height 10
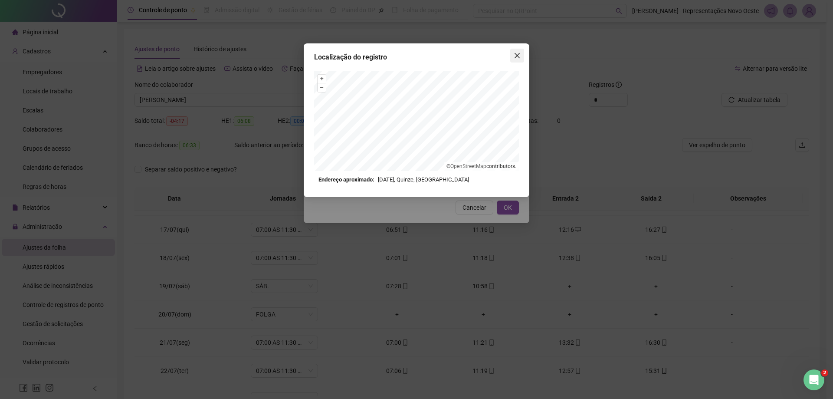
click at [519, 53] on icon "close" at bounding box center [517, 55] width 7 height 7
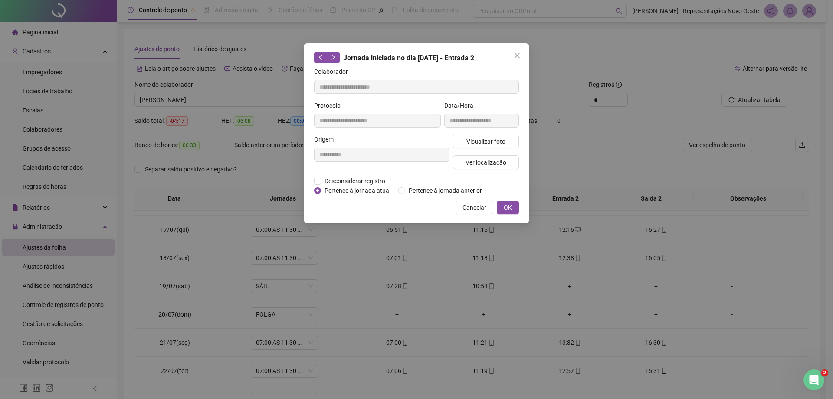
click at [518, 55] on icon "close" at bounding box center [517, 55] width 5 height 5
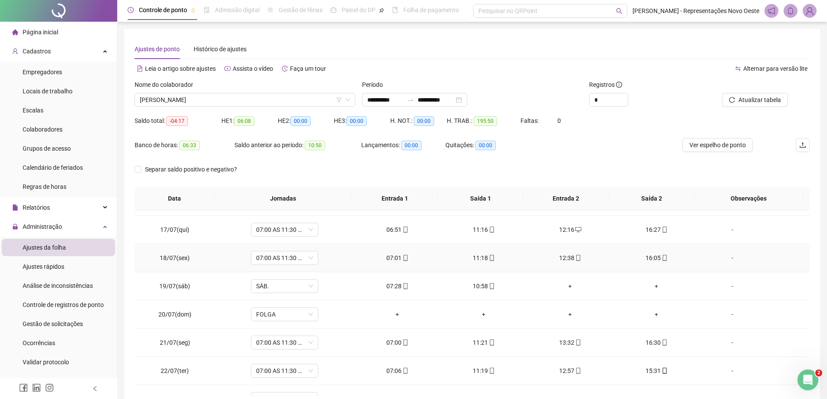
click at [652, 257] on div "16:05" at bounding box center [656, 258] width 72 height 10
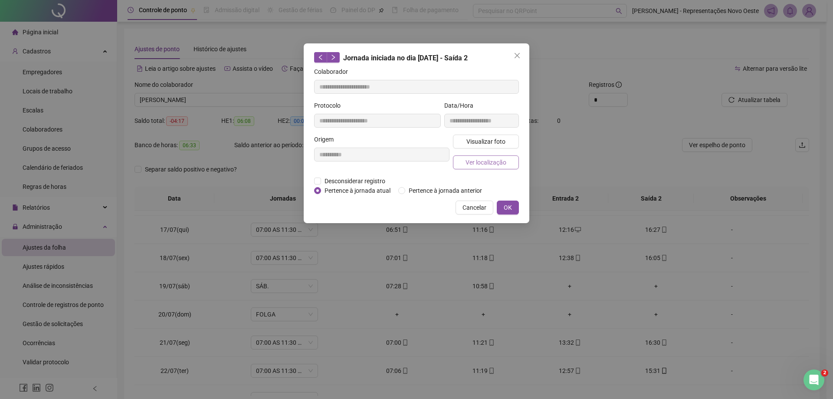
click at [498, 162] on span "Ver localização" at bounding box center [486, 163] width 41 height 10
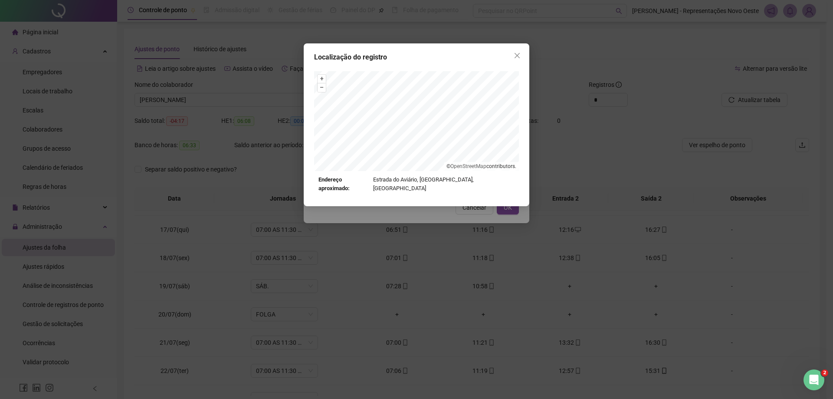
click at [524, 50] on button "Close" at bounding box center [518, 56] width 14 height 14
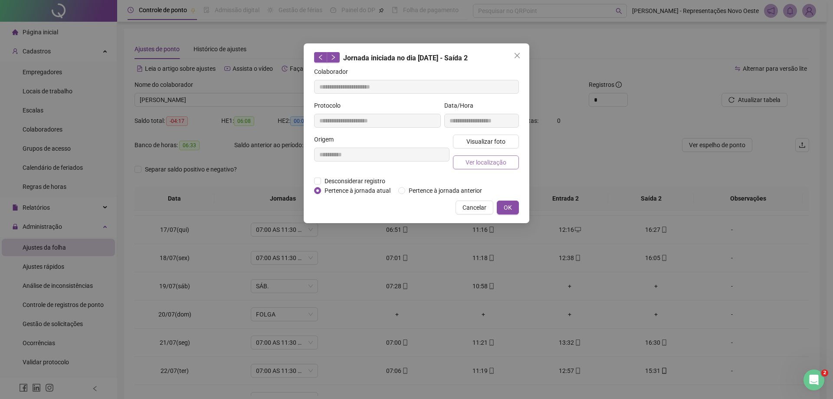
click at [494, 160] on span "Ver localização" at bounding box center [486, 163] width 41 height 10
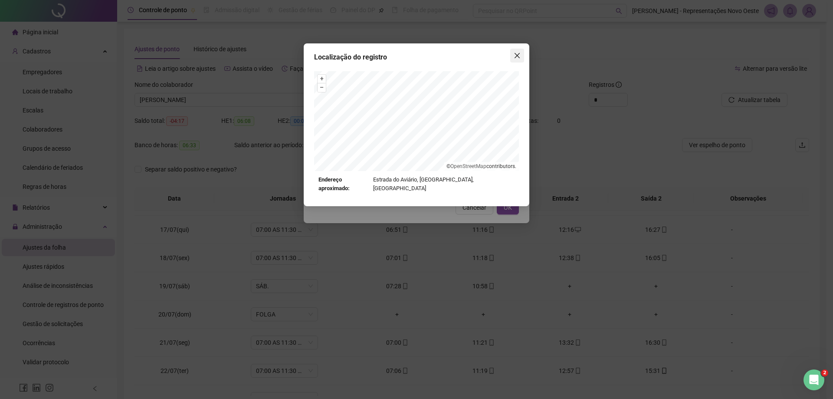
click at [522, 58] on span "Close" at bounding box center [518, 55] width 14 height 7
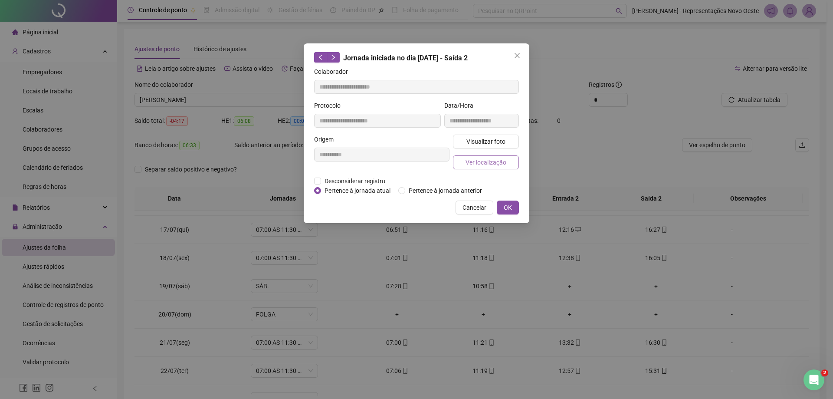
click at [491, 161] on span "Ver localização" at bounding box center [486, 163] width 41 height 10
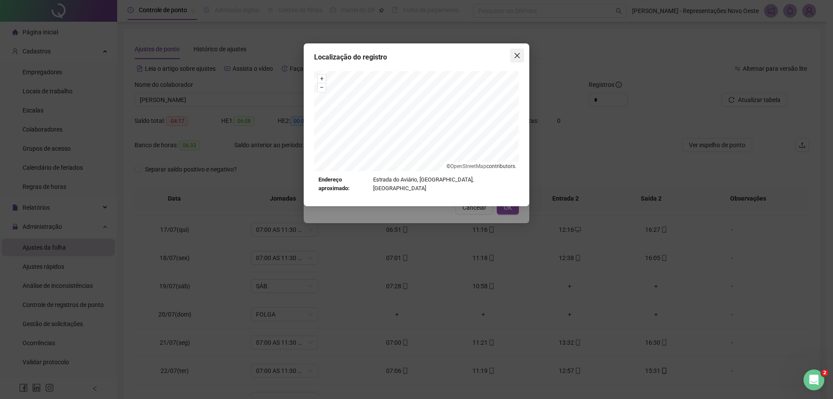
click at [514, 60] on button "Close" at bounding box center [518, 56] width 14 height 14
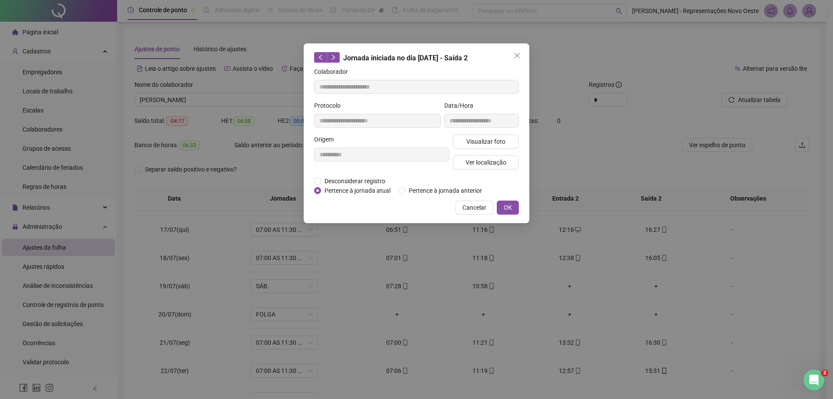
click at [514, 60] on button "Close" at bounding box center [518, 56] width 14 height 14
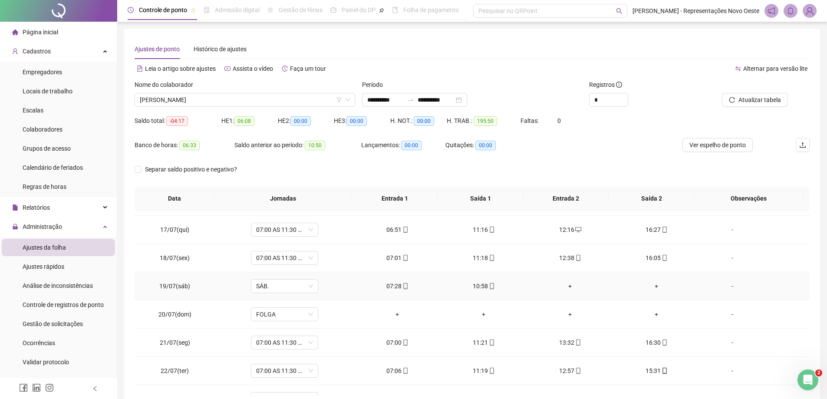
click at [393, 284] on div "07:28" at bounding box center [397, 286] width 72 height 10
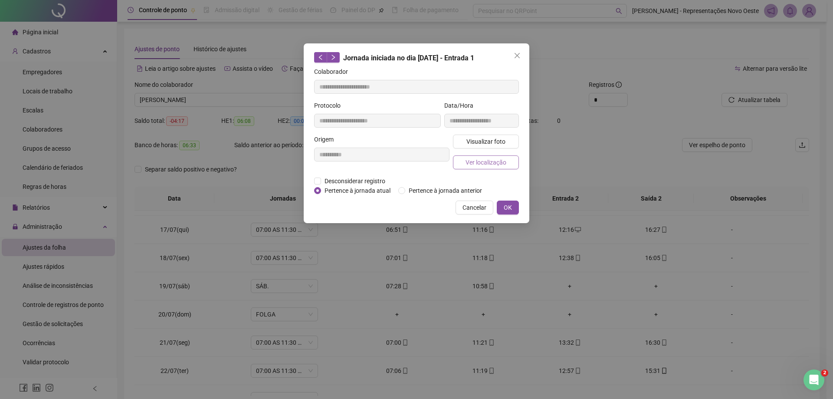
click at [485, 164] on span "Ver localização" at bounding box center [486, 163] width 41 height 10
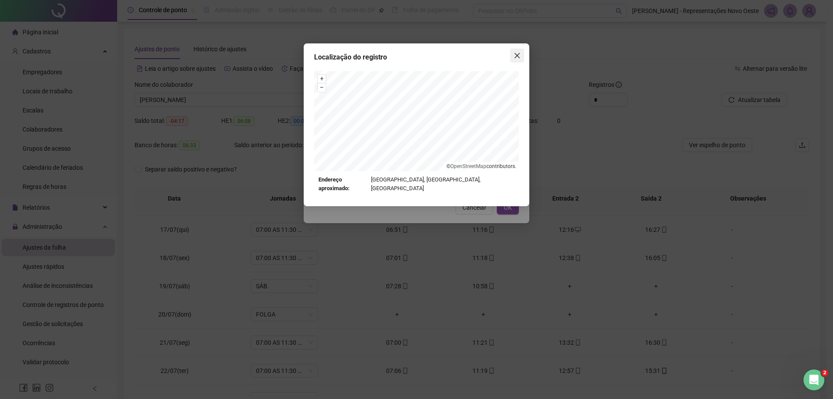
click at [512, 53] on span "Close" at bounding box center [518, 55] width 14 height 7
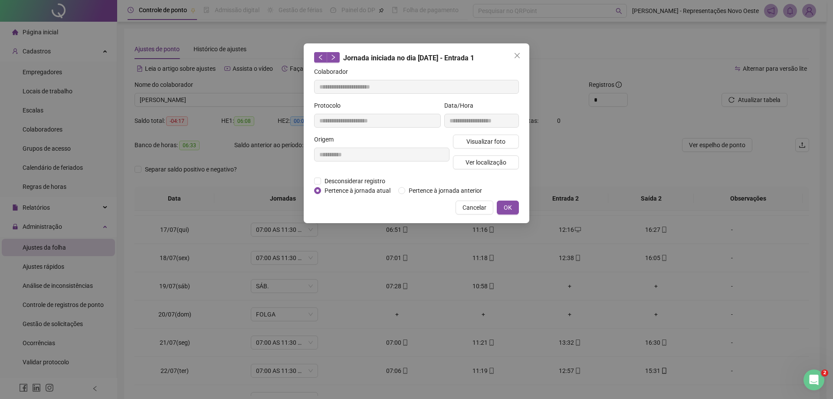
drag, startPoint x: 516, startPoint y: 53, endPoint x: 466, endPoint y: 112, distance: 77.3
click at [517, 53] on icon "close" at bounding box center [517, 55] width 7 height 7
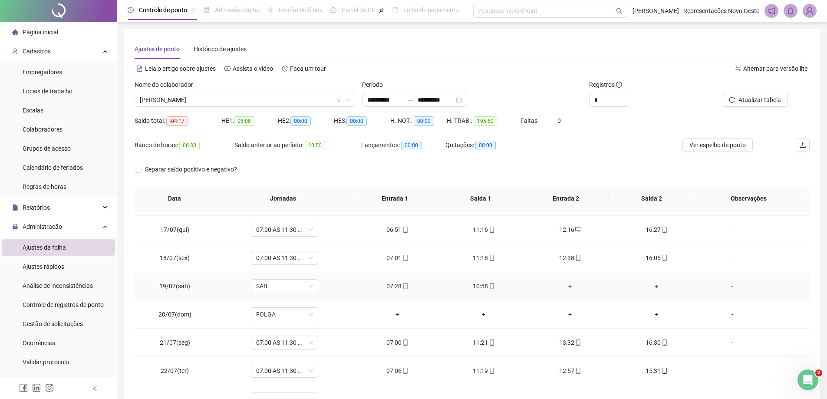
click at [477, 288] on div "10:58" at bounding box center [484, 286] width 72 height 10
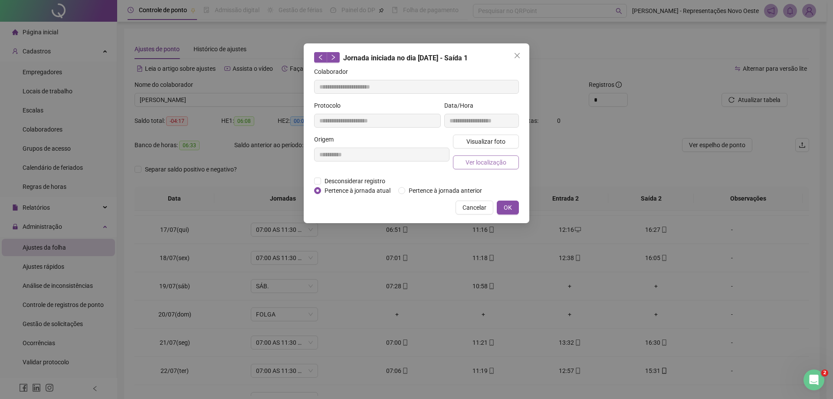
click at [494, 156] on button "Ver localização" at bounding box center [486, 162] width 66 height 14
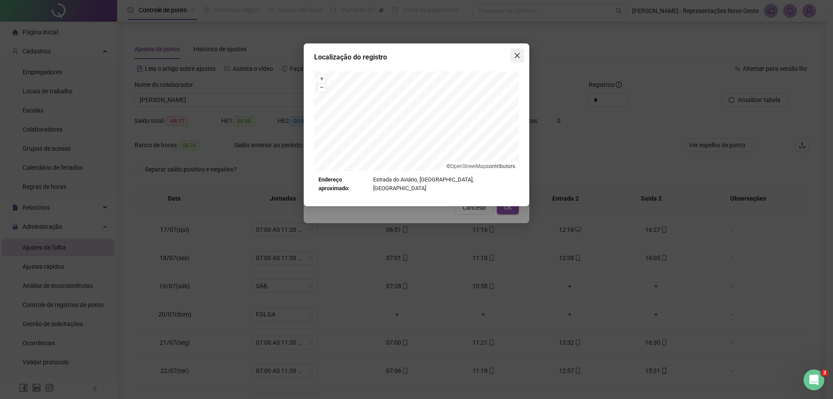
click at [515, 53] on icon "close" at bounding box center [517, 55] width 7 height 7
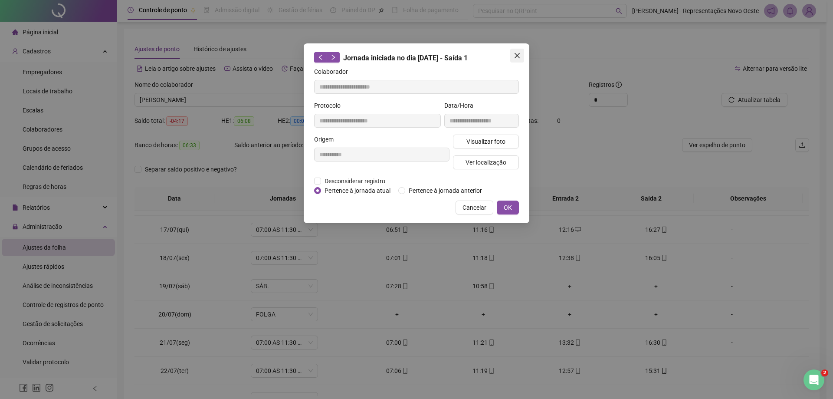
click at [515, 57] on icon "close" at bounding box center [517, 55] width 7 height 7
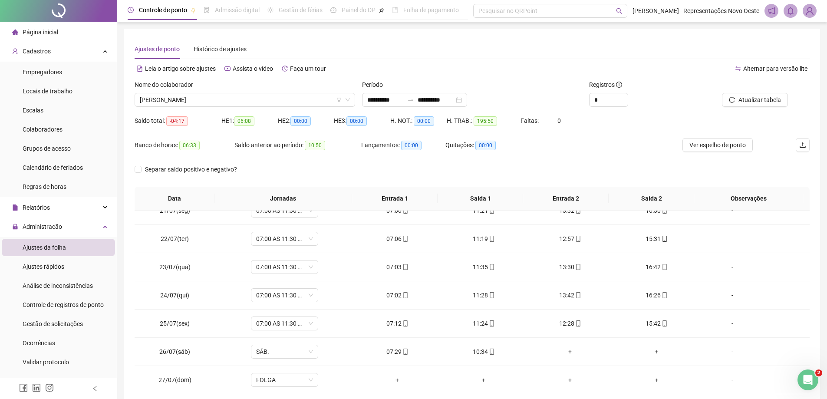
scroll to position [583, 0]
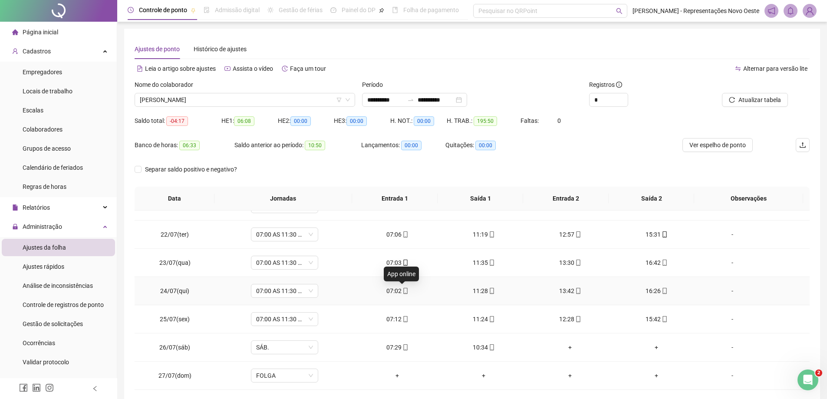
click at [402, 294] on span at bounding box center [405, 290] width 7 height 7
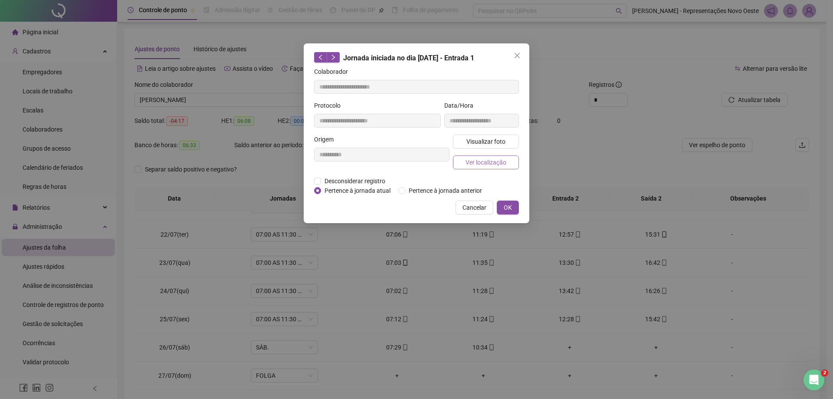
click at [491, 167] on button "Ver localização" at bounding box center [486, 162] width 66 height 14
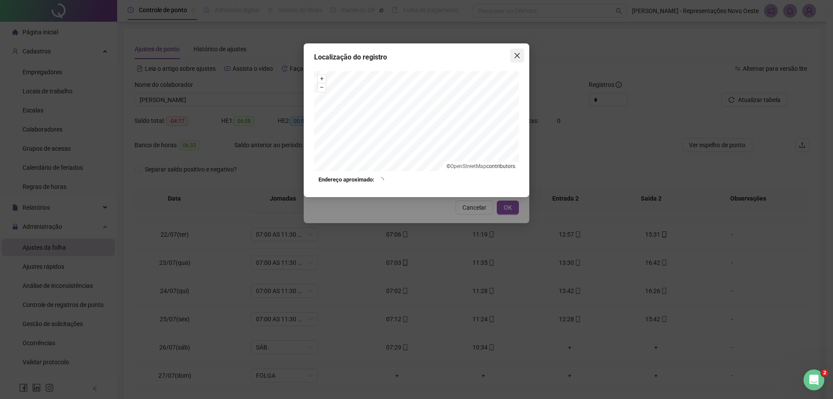
click at [517, 56] on icon "close" at bounding box center [517, 55] width 7 height 7
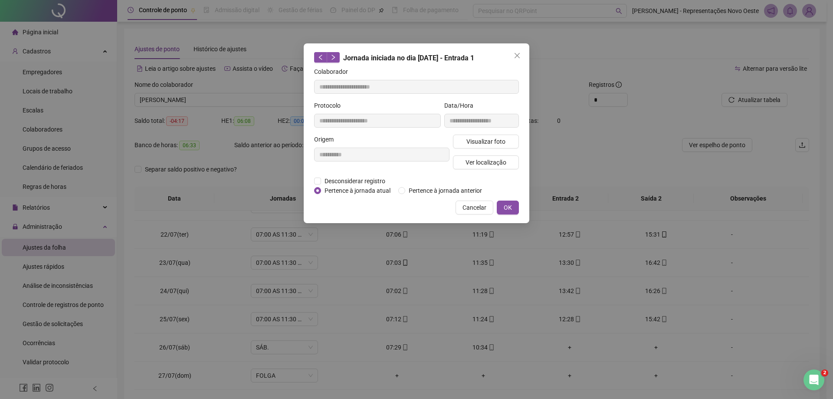
click at [517, 56] on icon "close" at bounding box center [517, 55] width 7 height 7
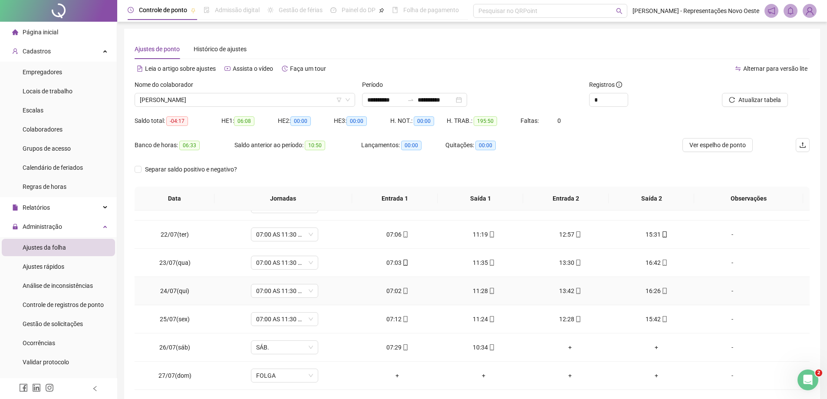
click at [479, 291] on div "11:28" at bounding box center [484, 291] width 72 height 10
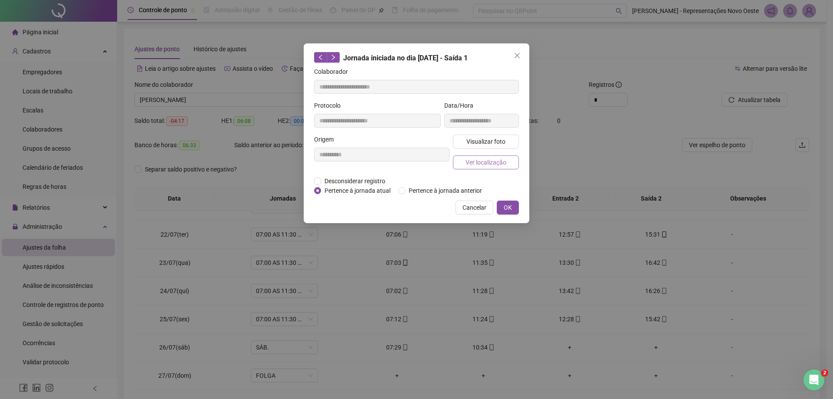
click at [478, 166] on span "Ver localização" at bounding box center [486, 163] width 41 height 10
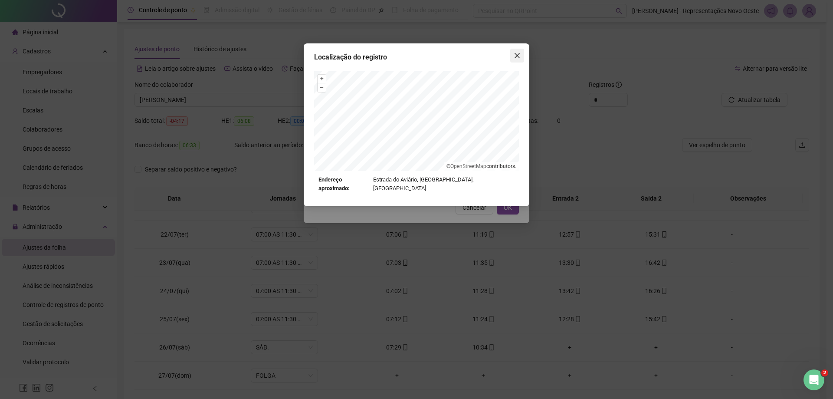
click at [514, 54] on icon "close" at bounding box center [517, 55] width 7 height 7
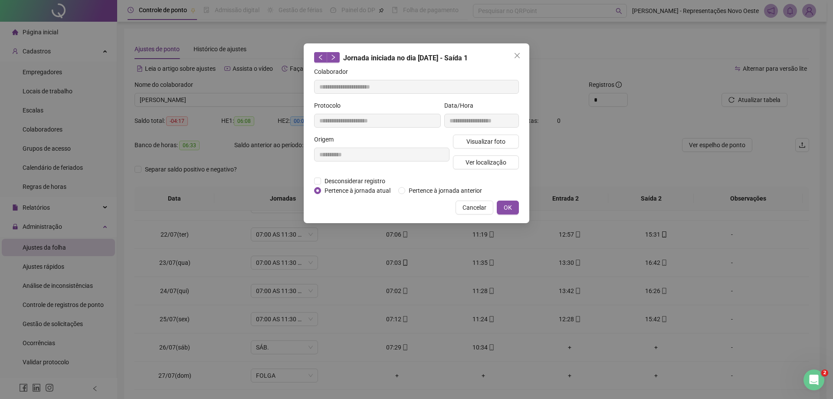
click at [514, 54] on icon "close" at bounding box center [517, 55] width 7 height 7
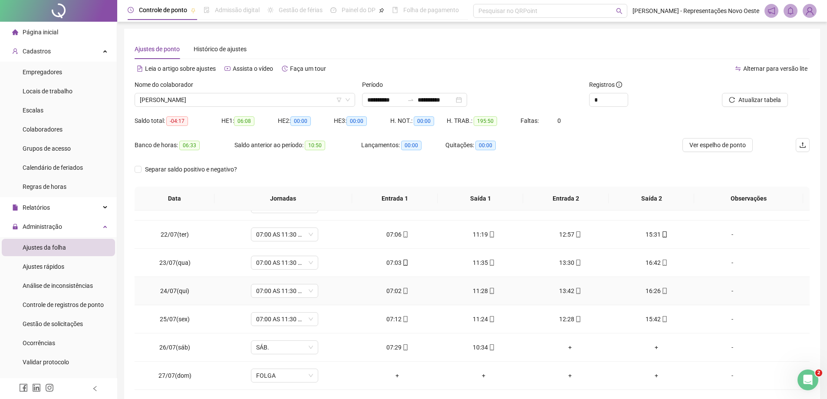
click at [564, 290] on div "13:42" at bounding box center [570, 291] width 72 height 10
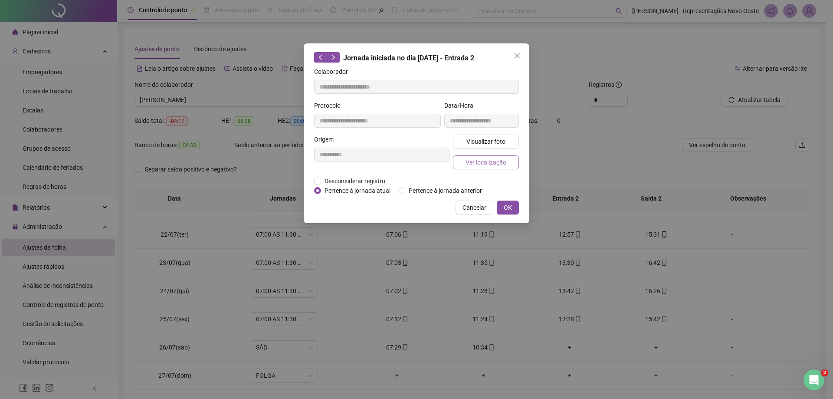
click at [473, 162] on span "Ver localização" at bounding box center [486, 163] width 41 height 10
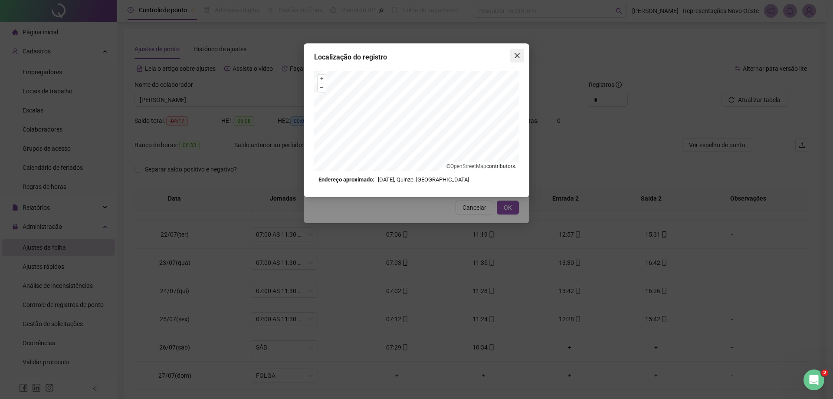
click at [515, 59] on button "Close" at bounding box center [518, 56] width 14 height 14
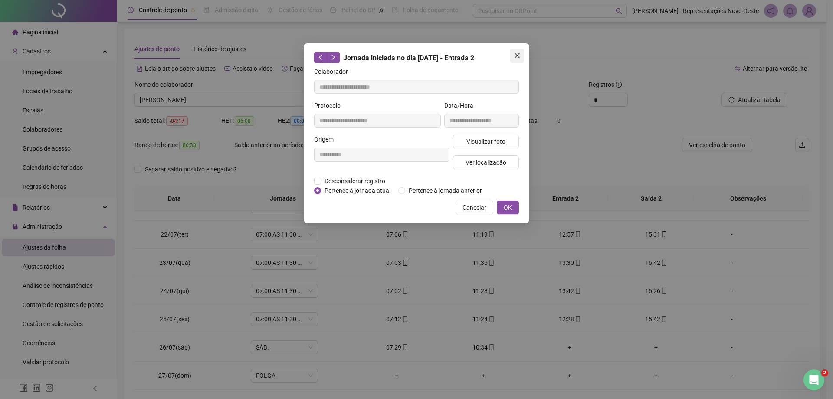
click at [521, 57] on span "Close" at bounding box center [518, 55] width 14 height 7
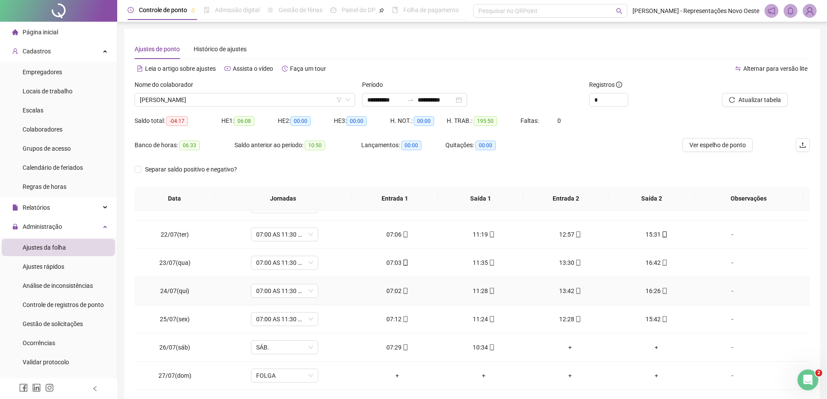
click at [651, 290] on div "16:26" at bounding box center [656, 291] width 72 height 10
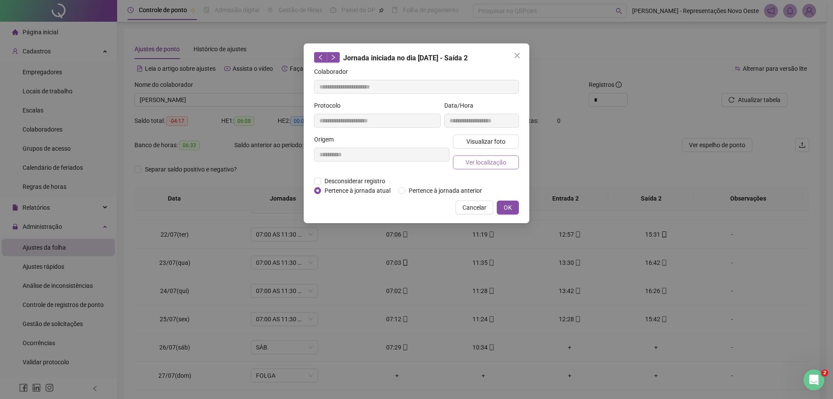
click at [488, 165] on span "Ver localização" at bounding box center [486, 163] width 41 height 10
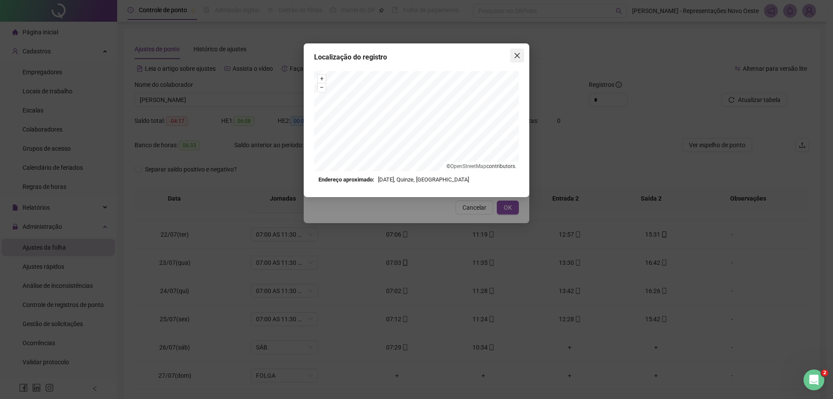
click at [519, 53] on icon "close" at bounding box center [517, 55] width 5 height 5
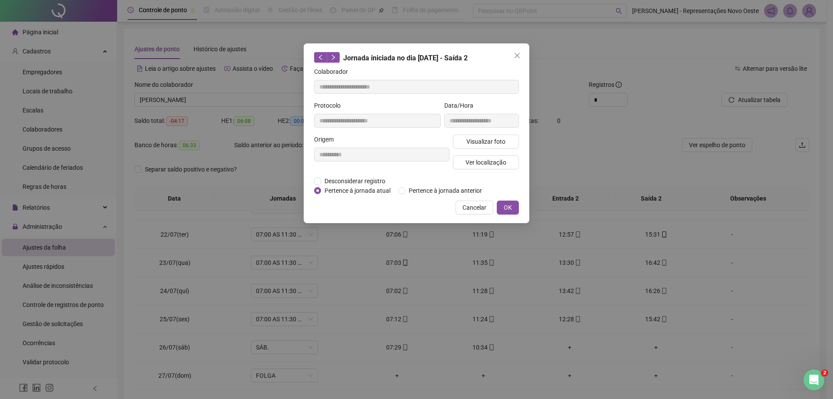
click at [520, 54] on icon "close" at bounding box center [517, 55] width 5 height 5
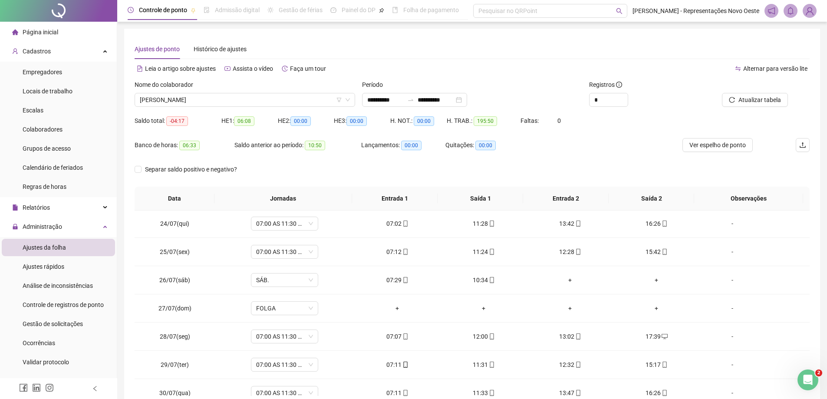
scroll to position [689, 0]
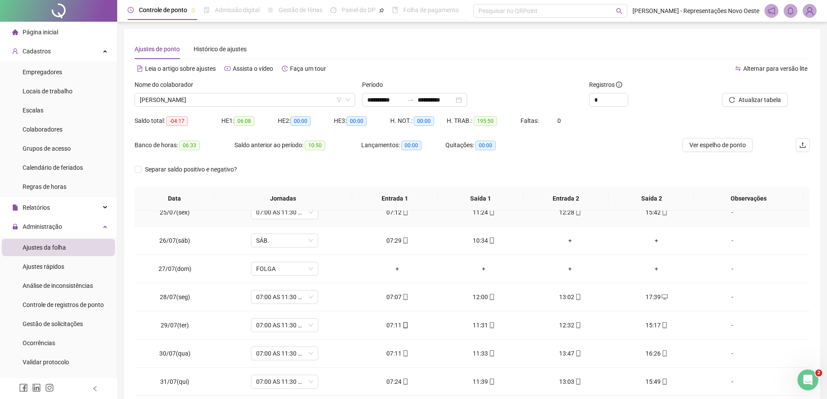
click at [403, 214] on icon "mobile" at bounding box center [405, 212] width 6 height 6
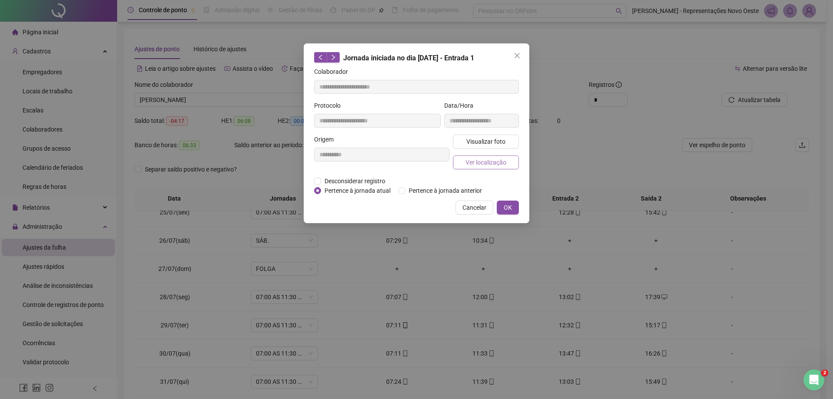
click at [484, 160] on span "Ver localização" at bounding box center [486, 163] width 41 height 10
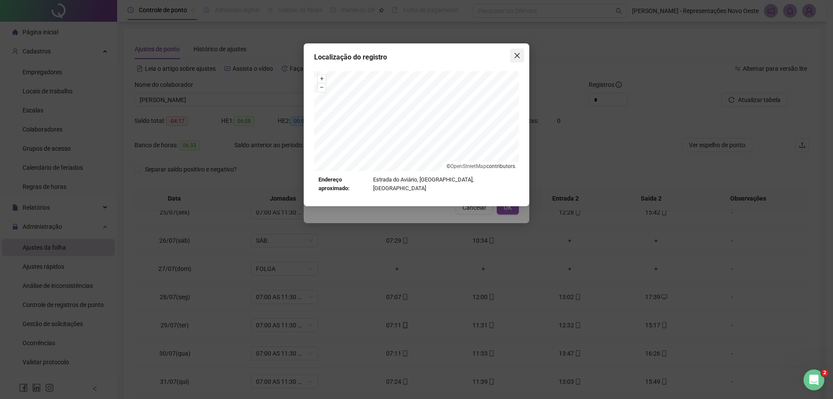
click at [516, 59] on button "Close" at bounding box center [518, 56] width 14 height 14
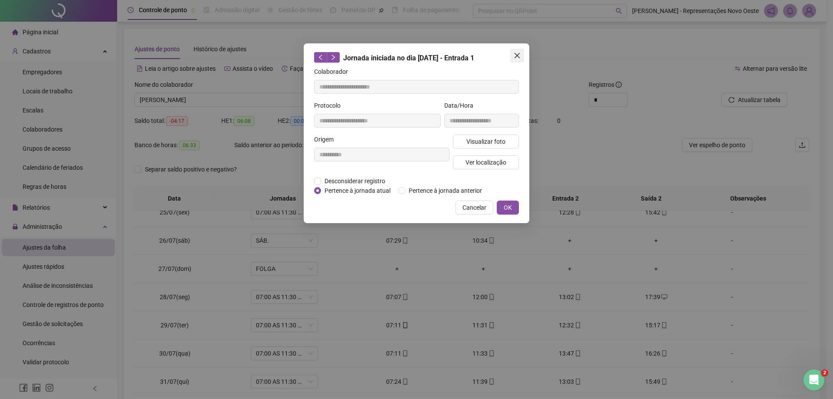
click at [517, 59] on button "Close" at bounding box center [518, 56] width 14 height 14
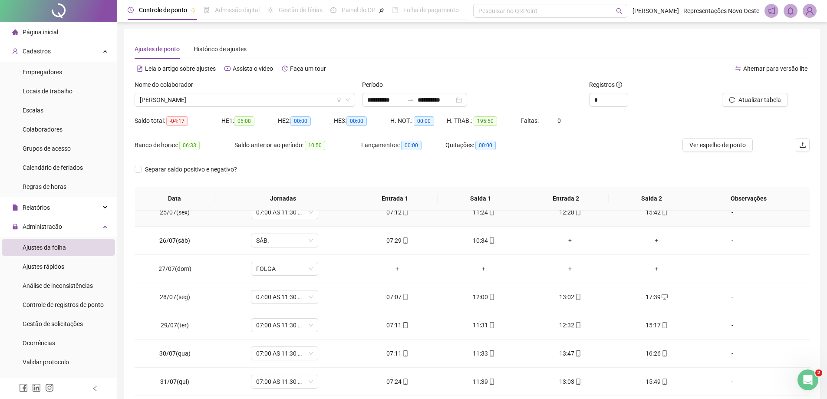
click at [484, 217] on td "11:24" at bounding box center [484, 212] width 86 height 28
click at [488, 213] on span "mobile" at bounding box center [491, 212] width 7 height 6
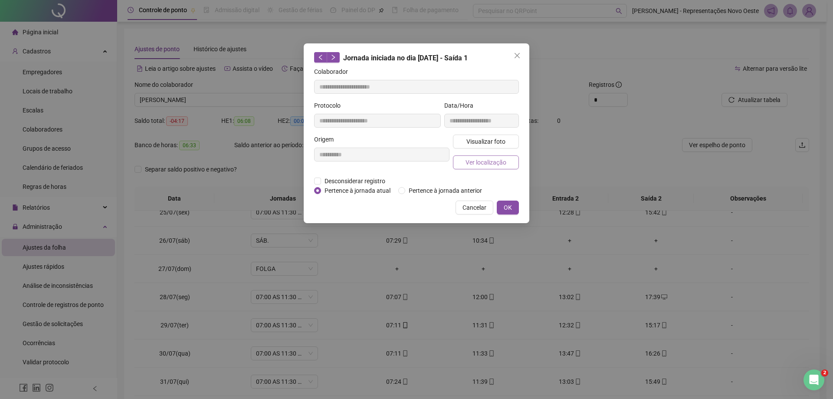
click at [498, 161] on span "Ver localização" at bounding box center [486, 163] width 41 height 10
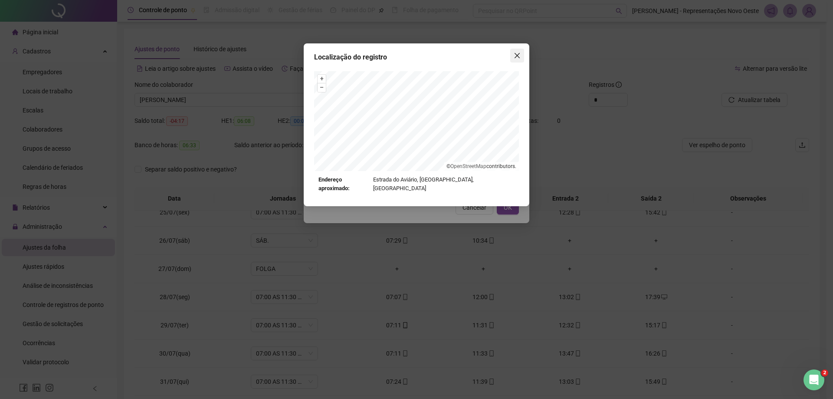
click at [520, 59] on button "Close" at bounding box center [518, 56] width 14 height 14
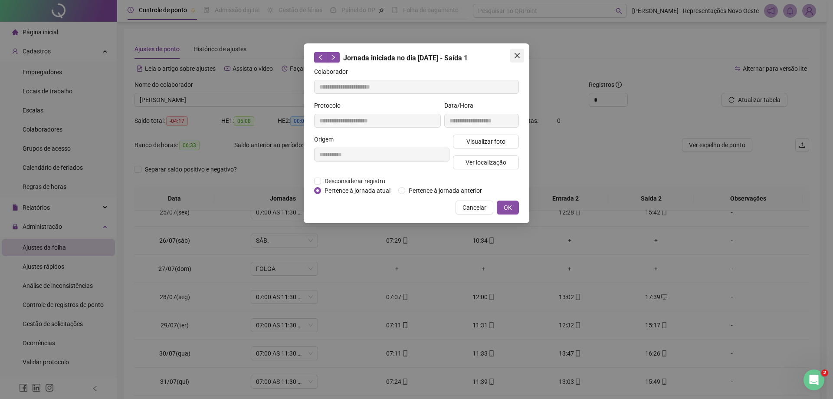
click at [517, 53] on icon "close" at bounding box center [517, 55] width 7 height 7
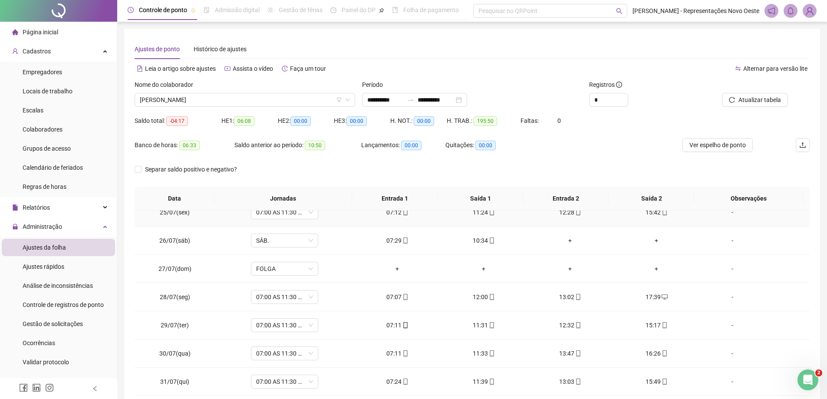
click at [564, 211] on div "12:28" at bounding box center [570, 213] width 72 height 10
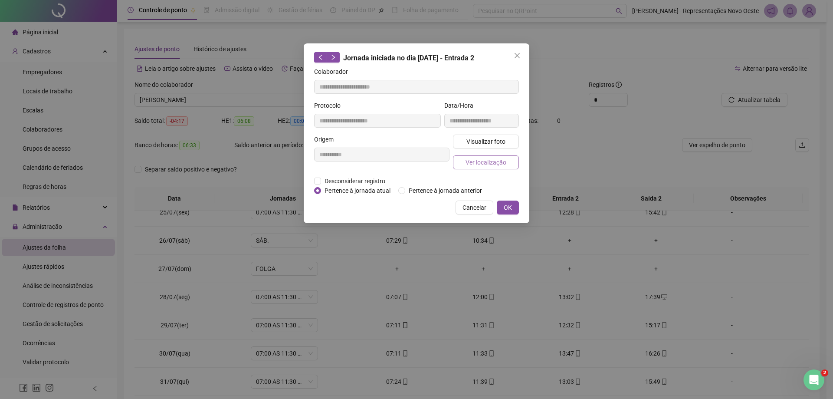
click at [487, 165] on span "Ver localização" at bounding box center [486, 163] width 41 height 10
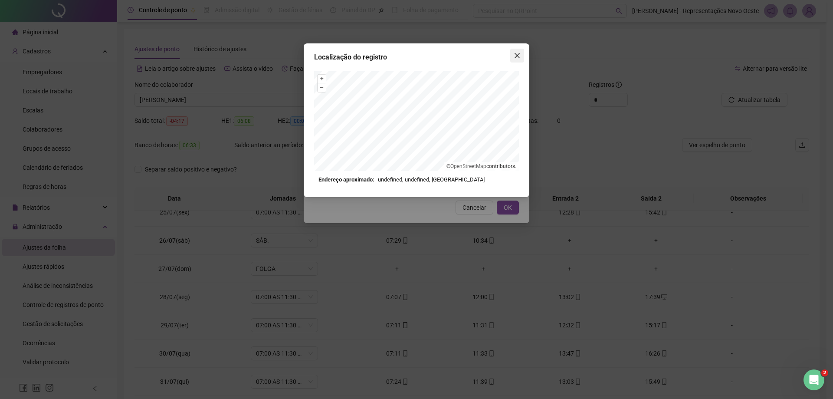
click at [518, 59] on button "Close" at bounding box center [518, 56] width 14 height 14
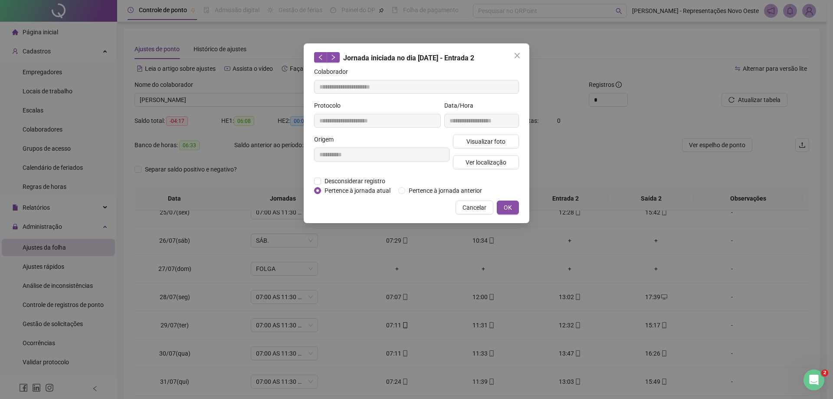
click at [518, 59] on button "Close" at bounding box center [518, 56] width 14 height 14
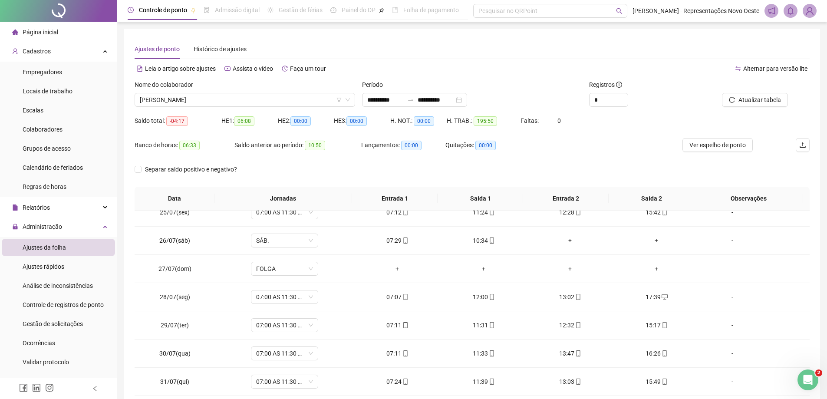
click at [649, 209] on th "Saída 2" at bounding box center [652, 199] width 86 height 24
click at [651, 214] on div "15:42" at bounding box center [656, 213] width 72 height 10
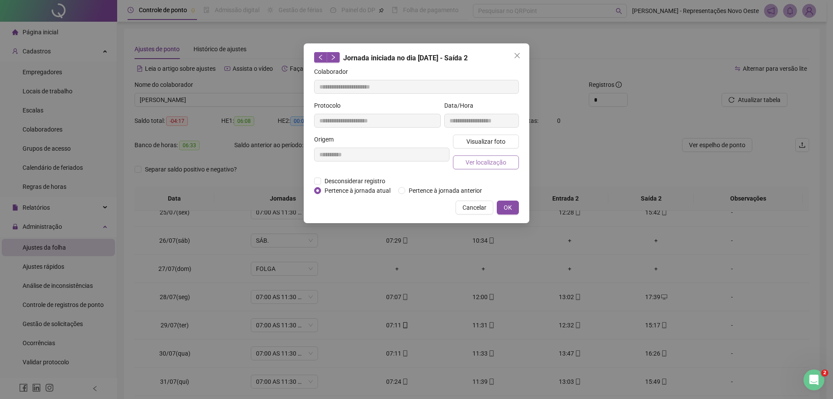
click at [467, 163] on span "Ver localização" at bounding box center [486, 163] width 41 height 10
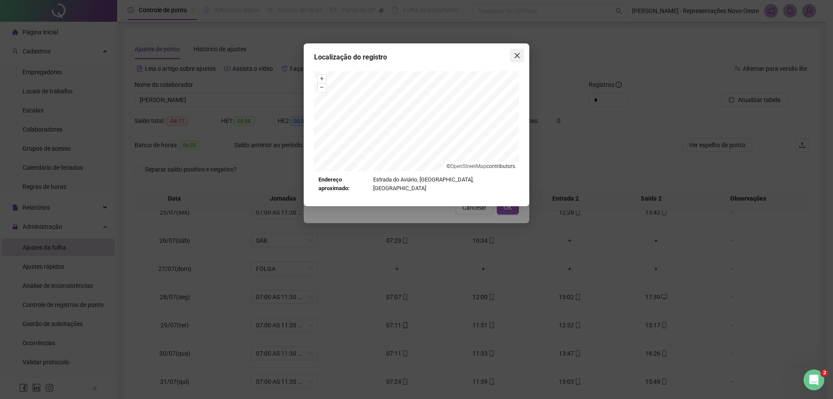
click at [520, 58] on icon "close" at bounding box center [517, 55] width 7 height 7
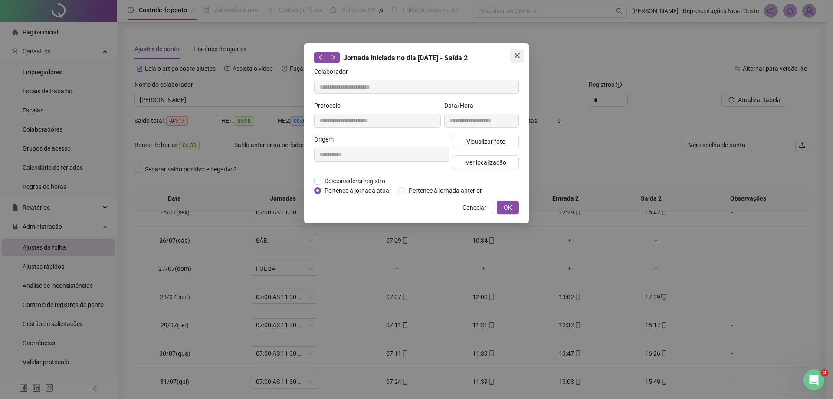
click at [519, 58] on icon "close" at bounding box center [517, 55] width 5 height 5
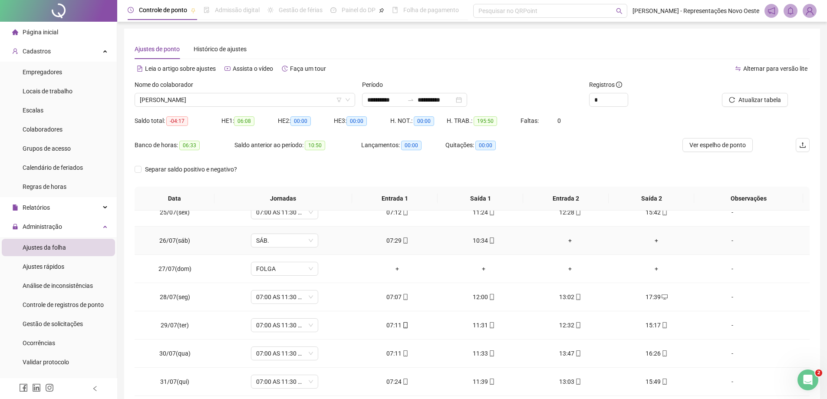
click at [402, 240] on icon "mobile" at bounding box center [405, 240] width 6 height 6
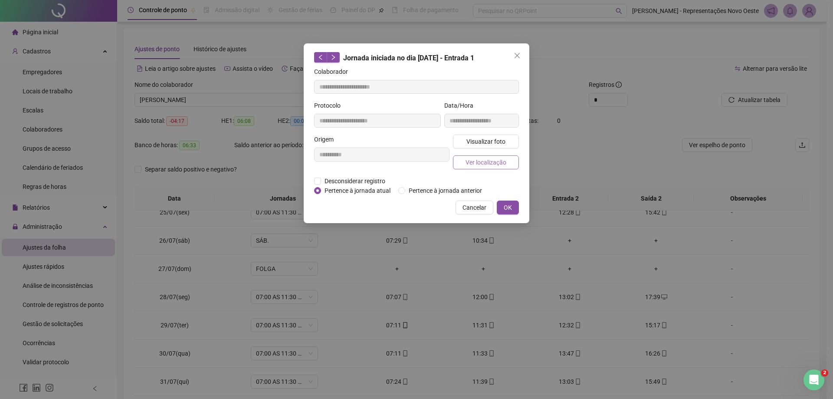
click at [498, 161] on span "Ver localização" at bounding box center [486, 163] width 41 height 10
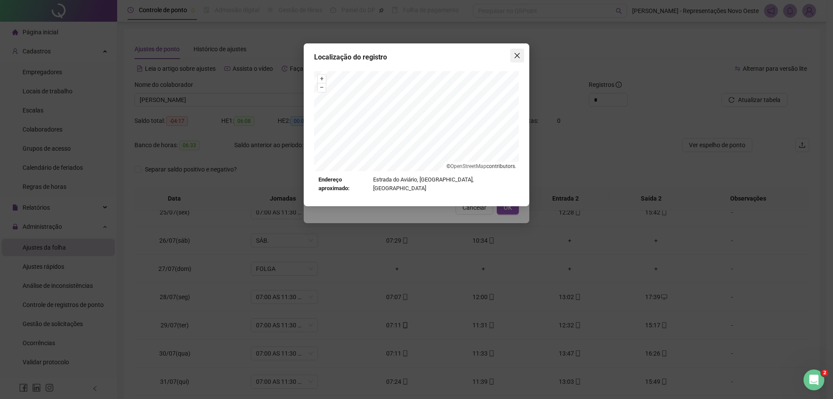
click at [517, 60] on button "Close" at bounding box center [518, 56] width 14 height 14
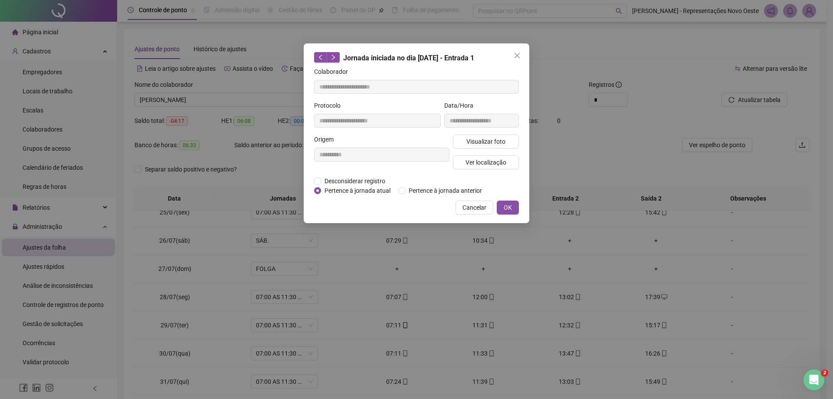
click at [517, 60] on button "Close" at bounding box center [518, 56] width 14 height 14
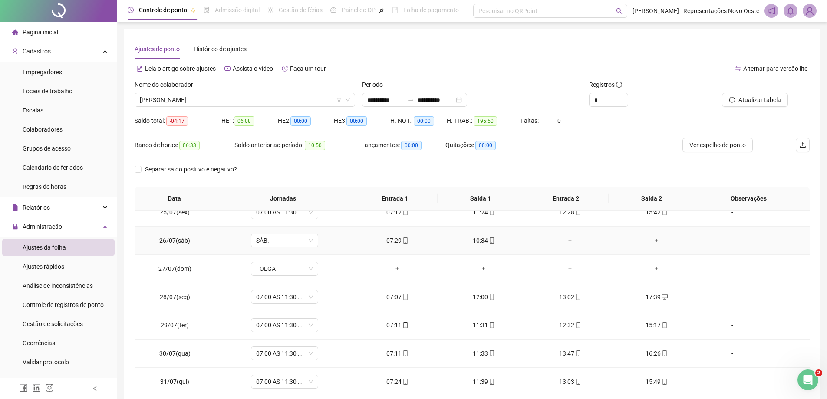
drag, startPoint x: 475, startPoint y: 244, endPoint x: 480, endPoint y: 240, distance: 6.3
click at [475, 244] on div "10:34" at bounding box center [484, 241] width 72 height 10
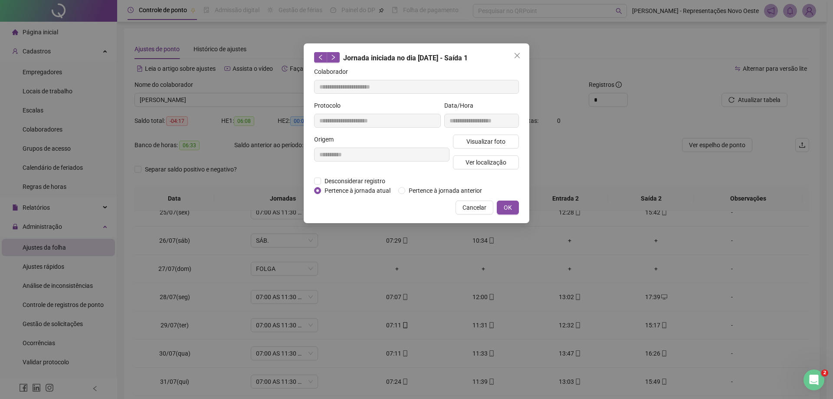
click at [493, 169] on div "Visualizar foto Ver localização" at bounding box center [485, 156] width 69 height 42
click at [492, 165] on span "Ver localização" at bounding box center [486, 163] width 41 height 10
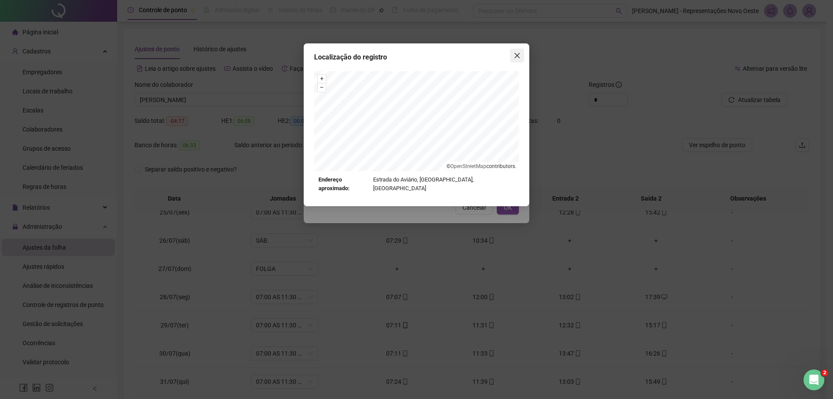
click at [518, 60] on button "Close" at bounding box center [518, 56] width 14 height 14
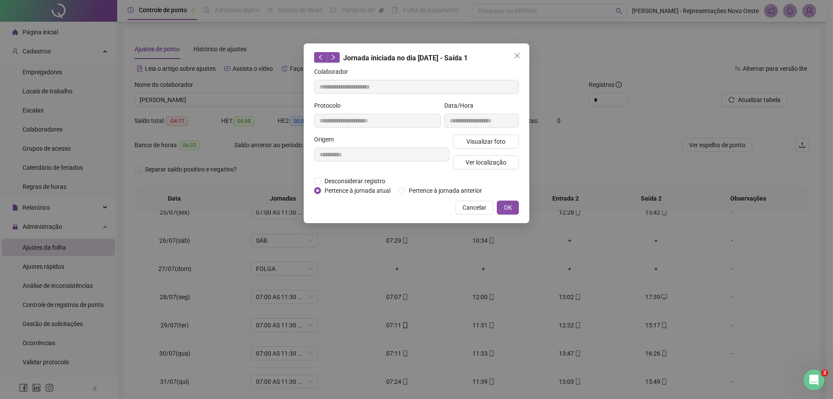
click at [518, 60] on button "Close" at bounding box center [518, 56] width 14 height 14
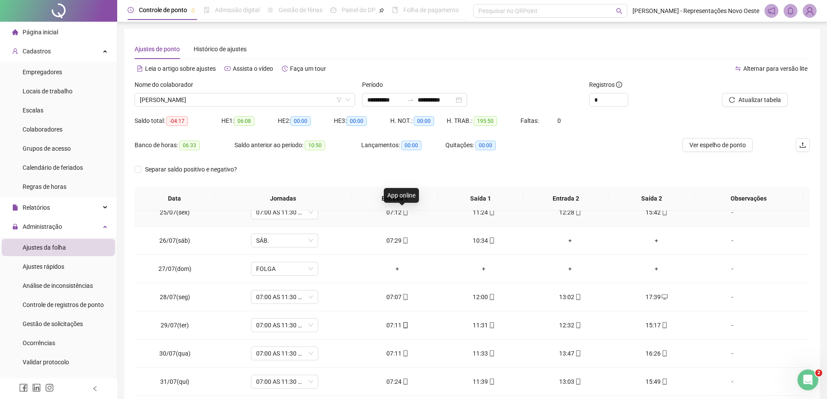
click at [402, 212] on span "mobile" at bounding box center [405, 212] width 7 height 6
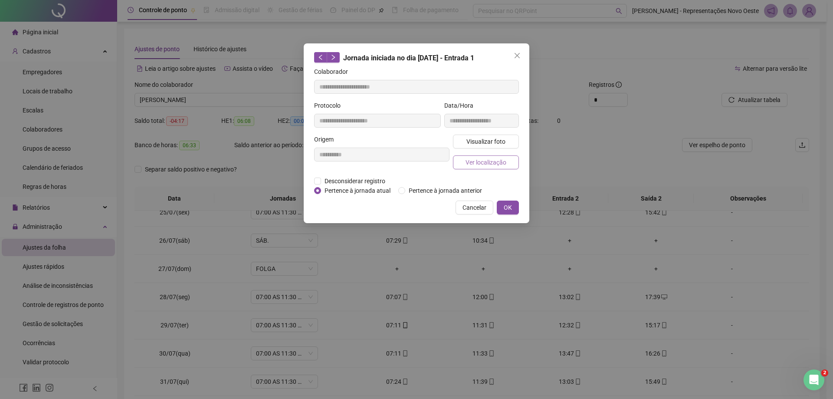
click at [481, 165] on span "Ver localização" at bounding box center [486, 163] width 41 height 10
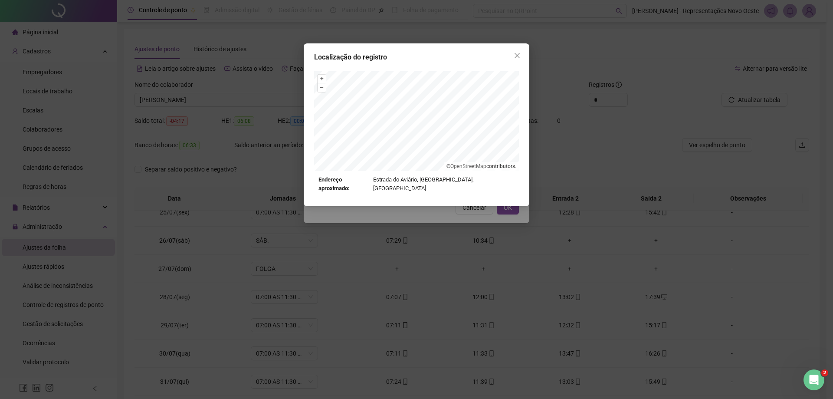
click at [520, 44] on div "Localização do registro + – ⇧ › © OpenStreetMap contributors. Endereço aproxima…" at bounding box center [417, 124] width 226 height 163
click at [518, 59] on button "Close" at bounding box center [518, 56] width 14 height 14
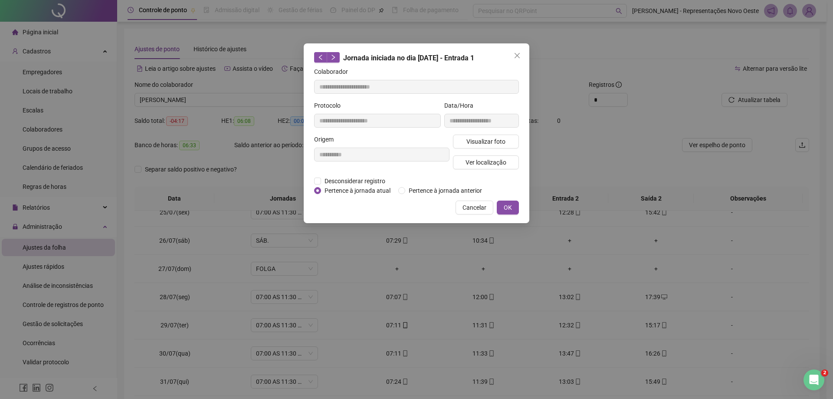
click at [518, 59] on button "Close" at bounding box center [518, 56] width 14 height 14
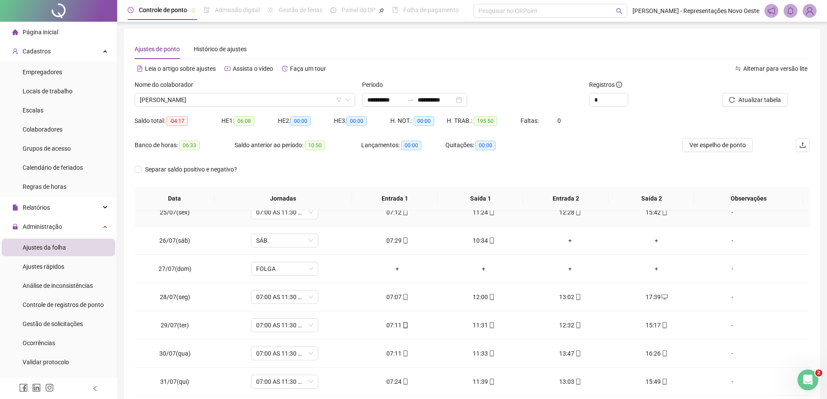
click at [478, 211] on div "11:24" at bounding box center [484, 213] width 72 height 10
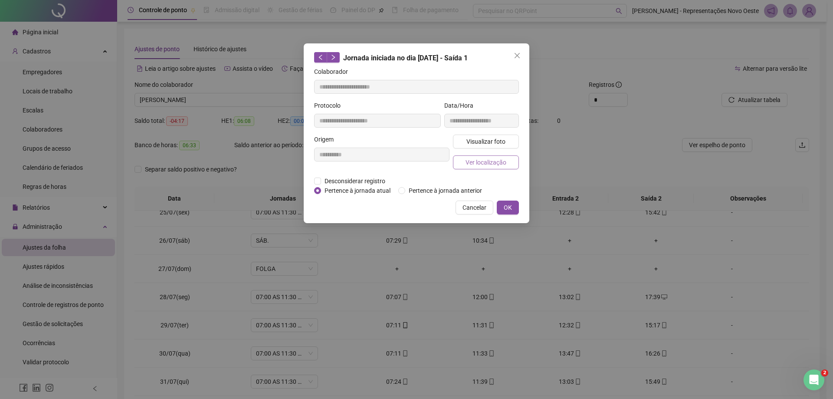
click at [485, 167] on button "Ver localização" at bounding box center [486, 162] width 66 height 14
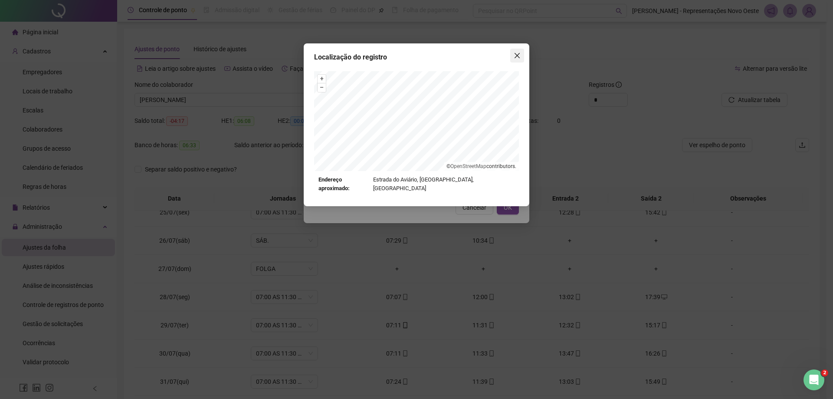
click at [511, 60] on button "Close" at bounding box center [518, 56] width 14 height 14
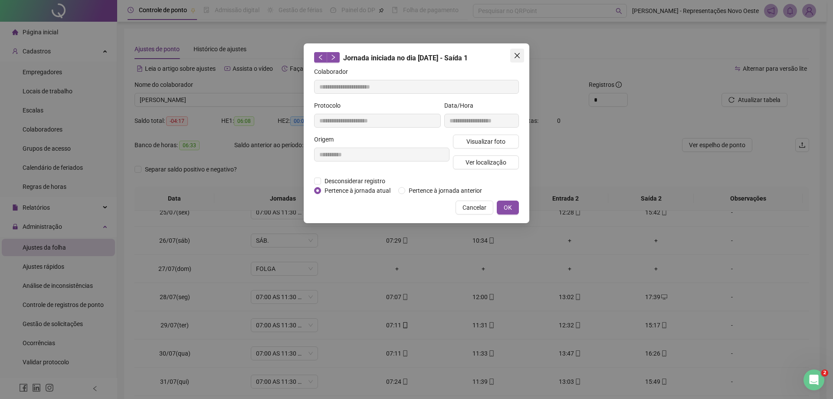
click at [514, 59] on span "Close" at bounding box center [518, 55] width 14 height 7
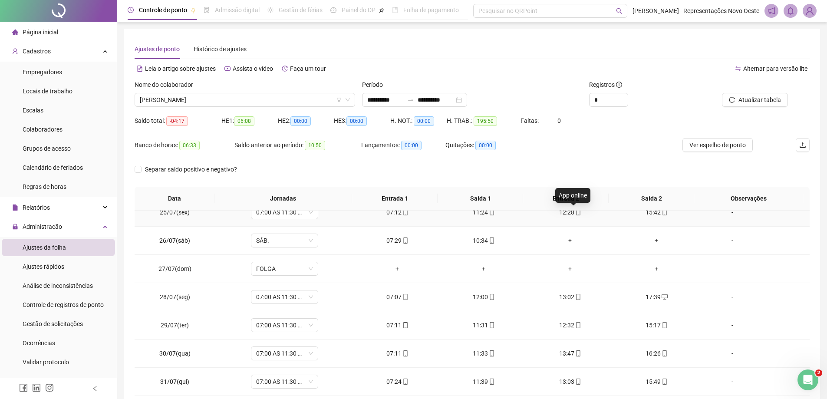
click at [575, 215] on icon "mobile" at bounding box center [578, 212] width 6 height 6
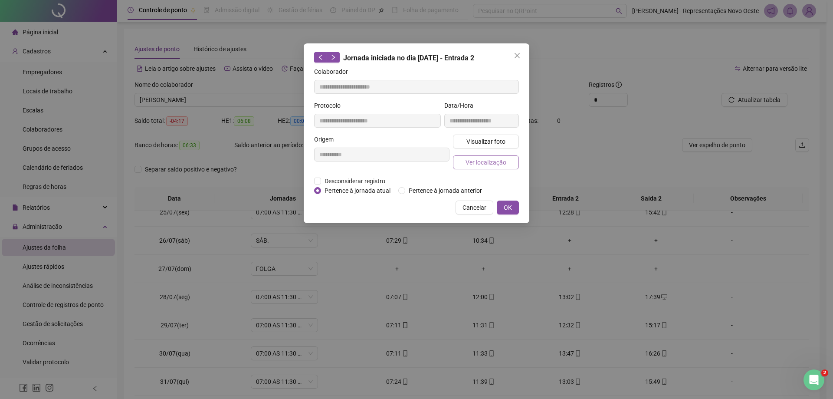
click at [496, 167] on button "Ver localização" at bounding box center [486, 162] width 66 height 14
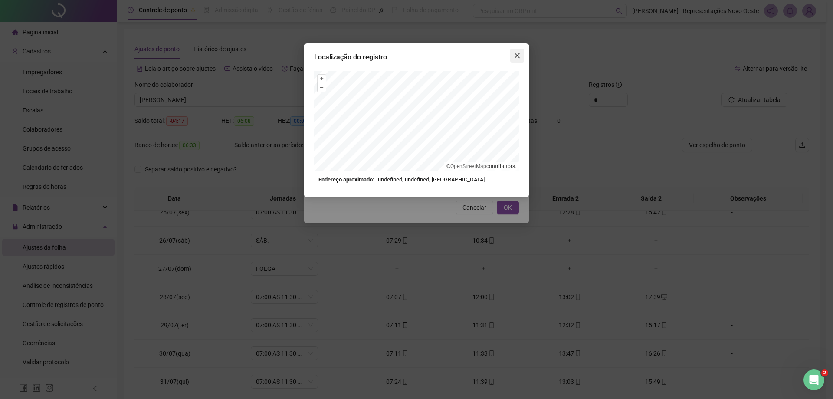
click at [519, 55] on icon "close" at bounding box center [517, 55] width 7 height 7
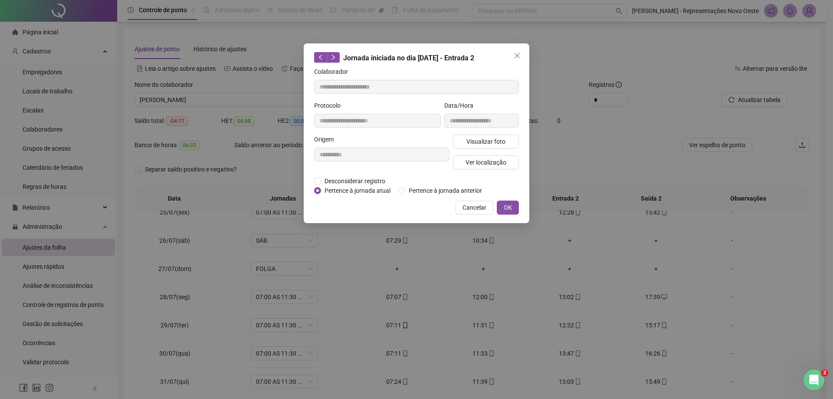
click at [519, 55] on icon "close" at bounding box center [517, 55] width 7 height 7
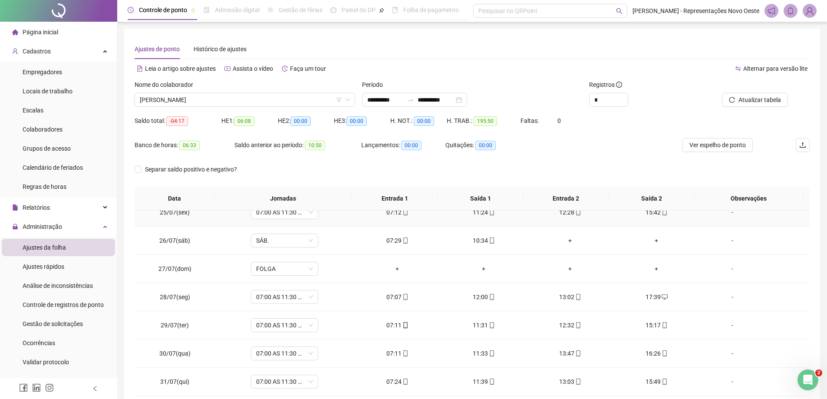
click at [646, 211] on div "15:42" at bounding box center [656, 213] width 72 height 10
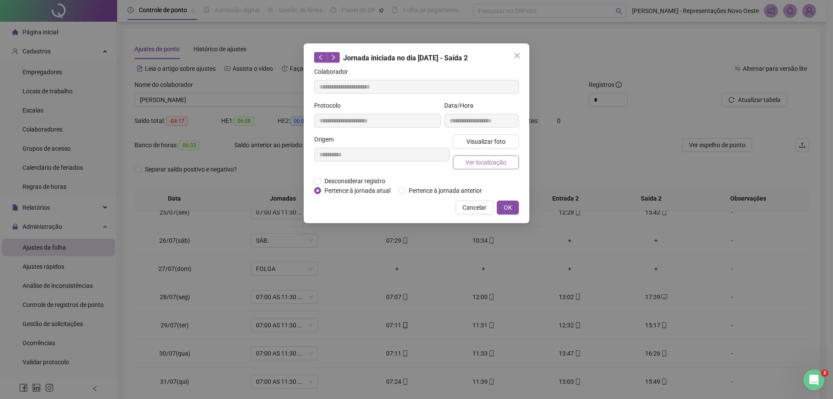
click at [484, 162] on span "Ver localização" at bounding box center [486, 163] width 41 height 10
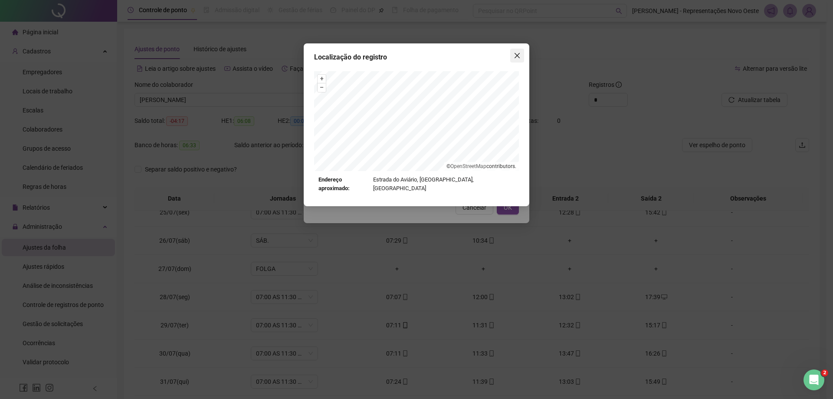
click at [519, 56] on icon "close" at bounding box center [517, 55] width 7 height 7
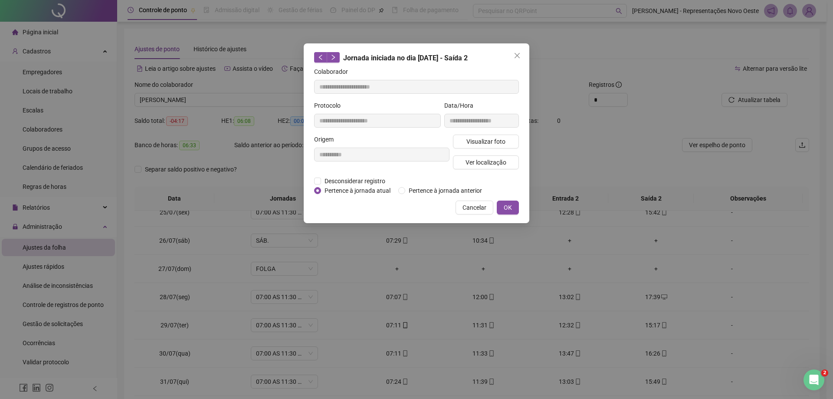
click at [519, 56] on icon "close" at bounding box center [517, 55] width 7 height 7
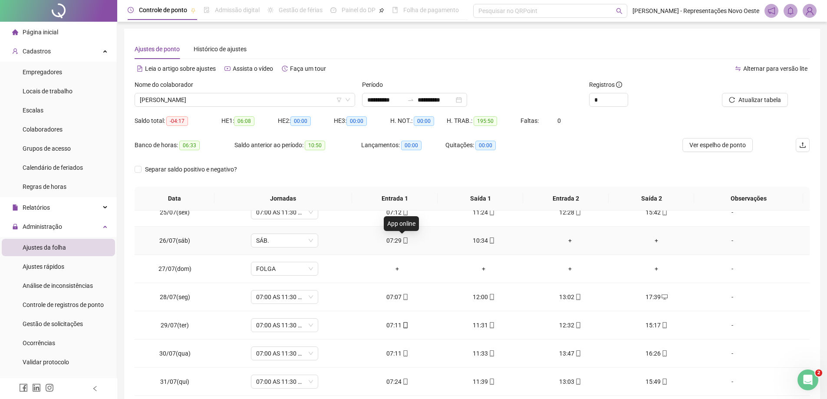
click at [404, 239] on icon "mobile" at bounding box center [405, 240] width 6 height 6
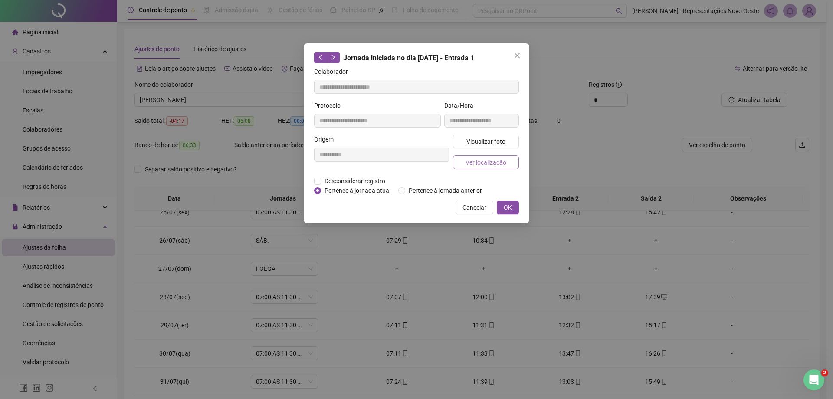
click at [476, 164] on span "Ver localização" at bounding box center [486, 163] width 41 height 10
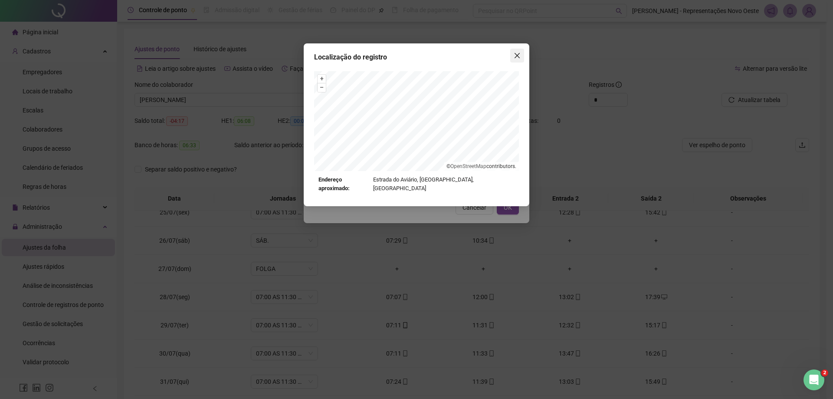
click at [516, 59] on icon "close" at bounding box center [517, 55] width 7 height 7
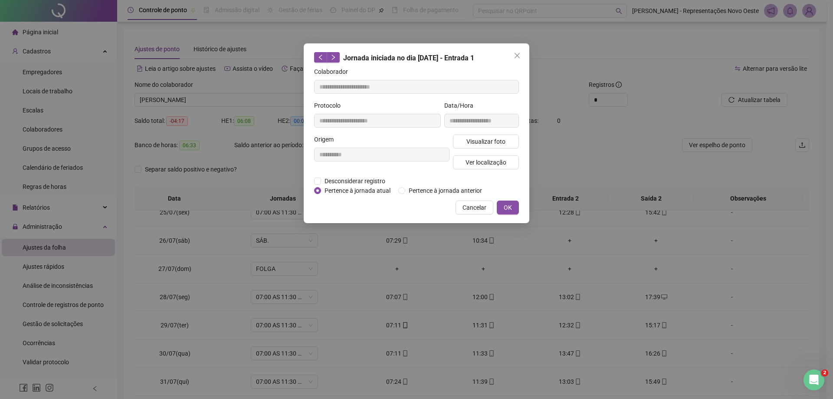
click at [516, 59] on icon "close" at bounding box center [517, 55] width 7 height 7
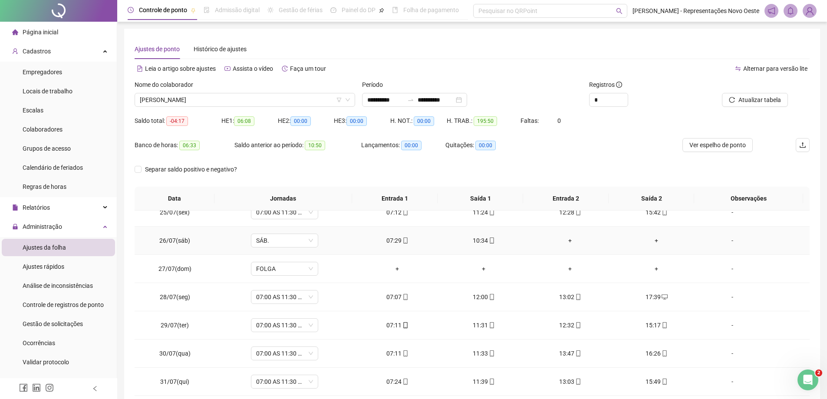
click at [476, 243] on div "10:34" at bounding box center [484, 241] width 72 height 10
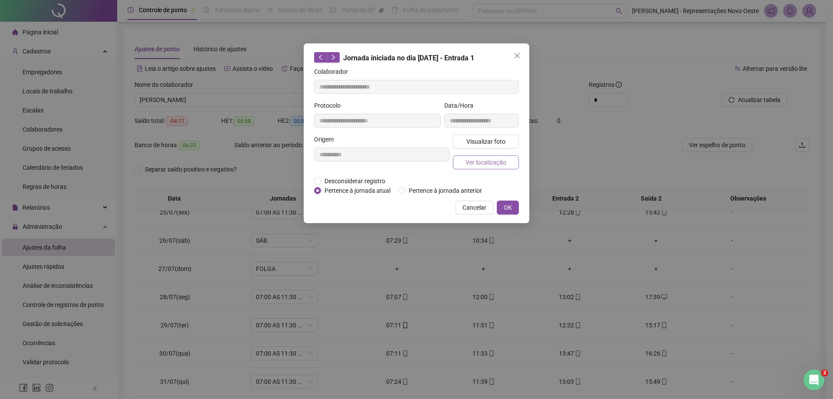
click at [499, 165] on span "Ver localização" at bounding box center [486, 163] width 41 height 10
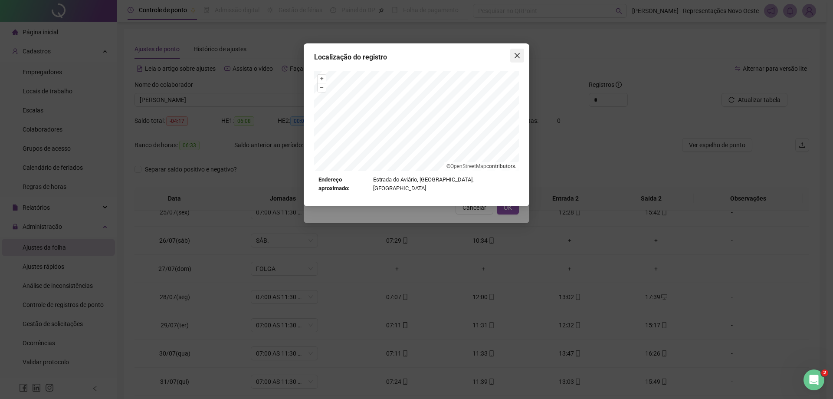
click at [517, 53] on icon "close" at bounding box center [517, 55] width 7 height 7
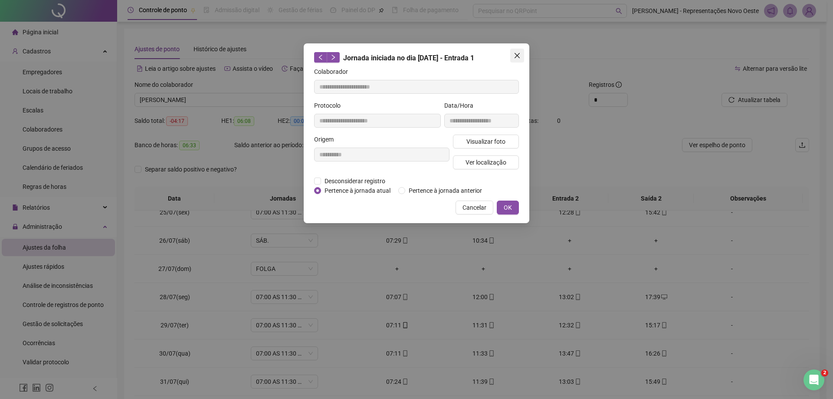
click at [515, 56] on icon "close" at bounding box center [517, 55] width 7 height 7
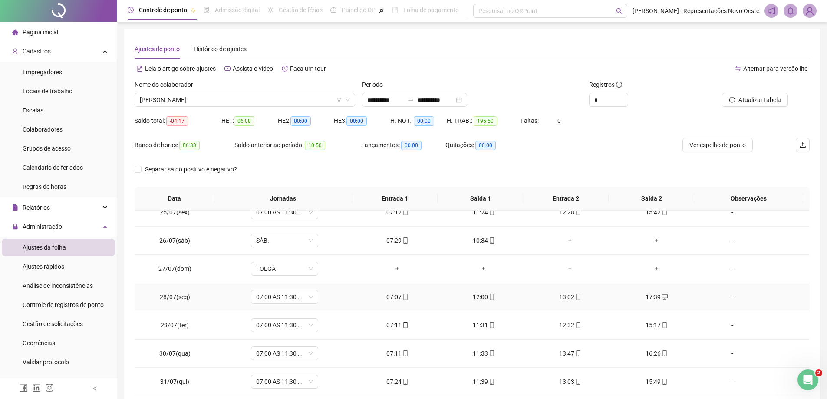
click at [396, 297] on div "07:07" at bounding box center [397, 297] width 72 height 10
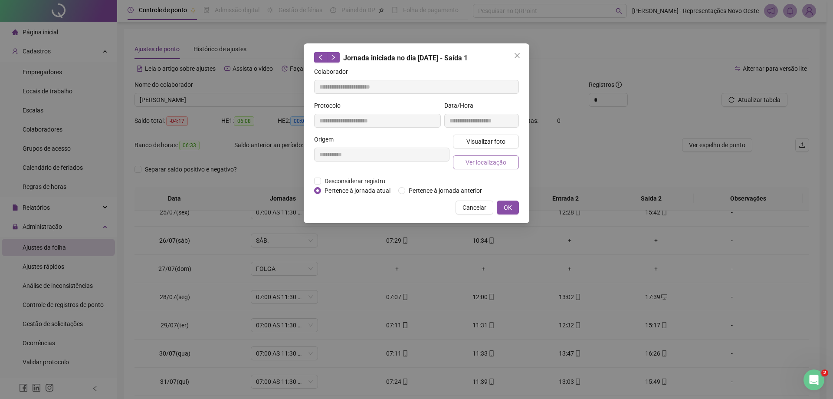
click at [477, 159] on span "Ver localização" at bounding box center [486, 163] width 41 height 10
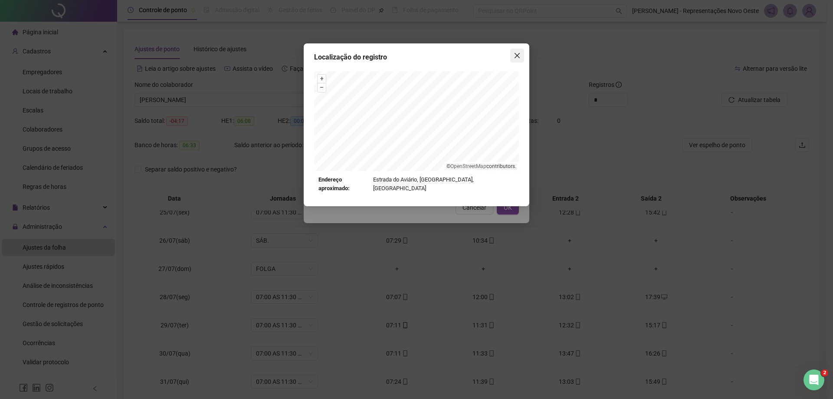
click at [516, 51] on button "Close" at bounding box center [518, 56] width 14 height 14
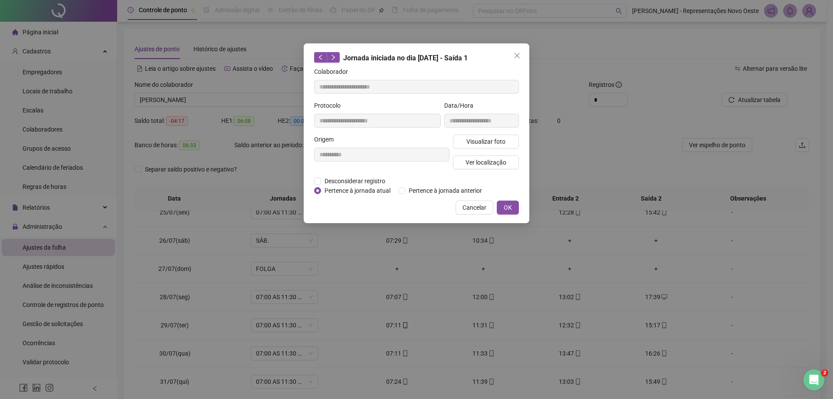
click at [516, 53] on icon "close" at bounding box center [517, 55] width 7 height 7
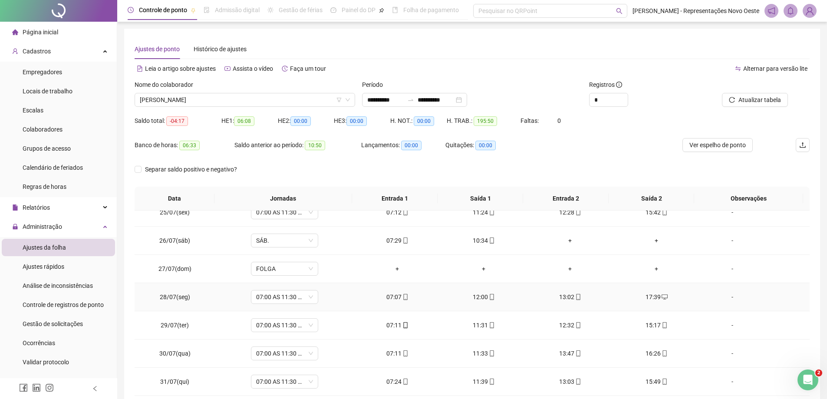
click at [476, 299] on div "12:00" at bounding box center [484, 297] width 72 height 10
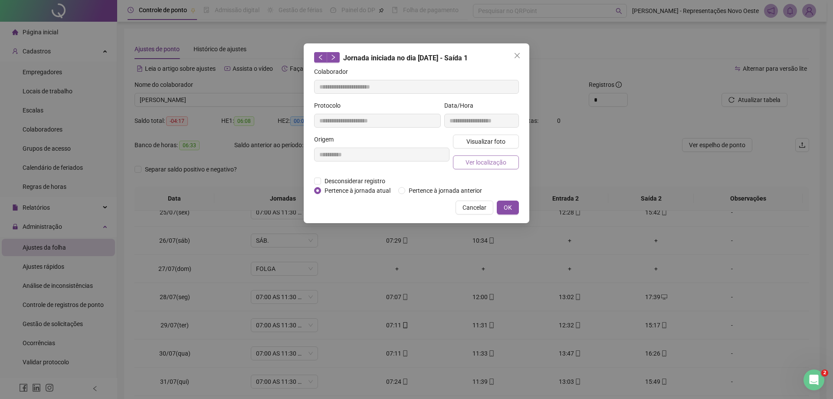
click at [485, 162] on span "Ver localização" at bounding box center [486, 163] width 41 height 10
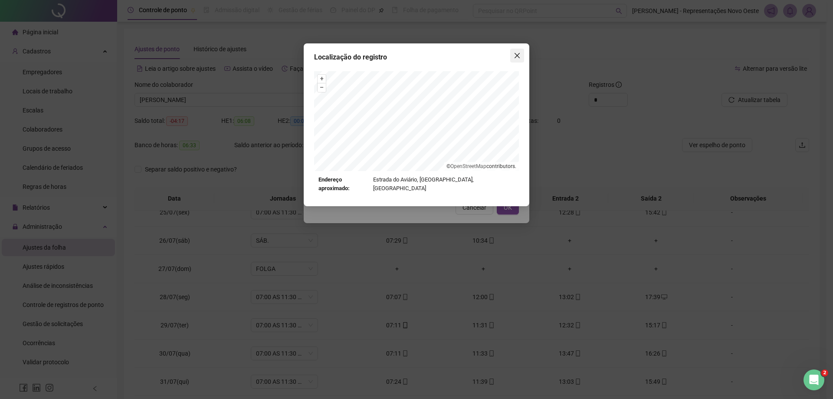
click at [511, 58] on span "Close" at bounding box center [518, 55] width 14 height 7
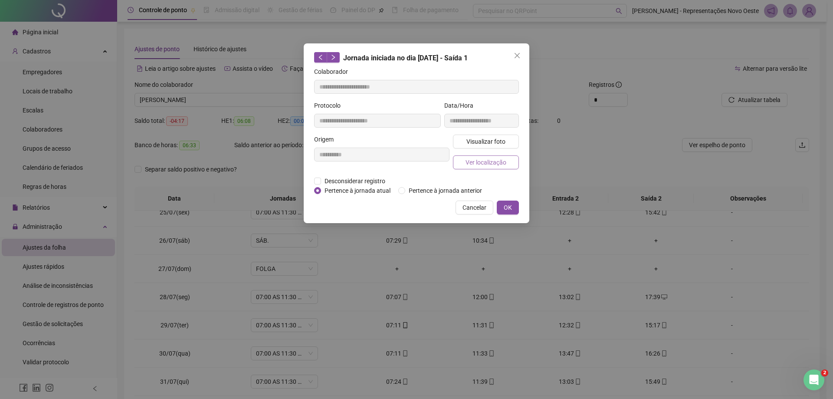
click at [493, 168] on button "Ver localização" at bounding box center [486, 162] width 66 height 14
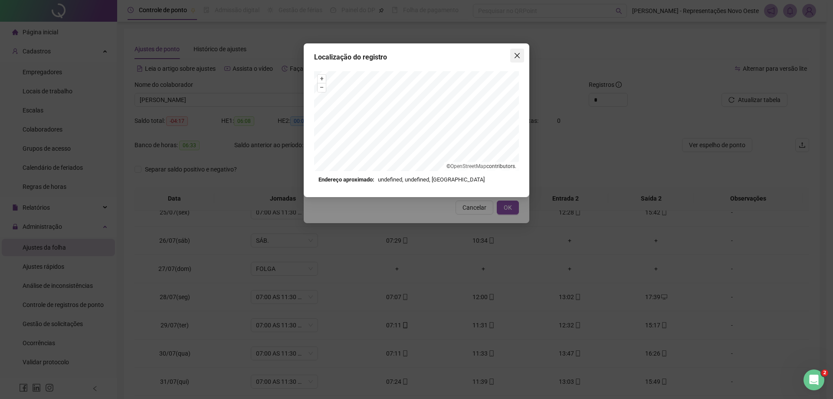
click at [517, 54] on icon "close" at bounding box center [517, 55] width 7 height 7
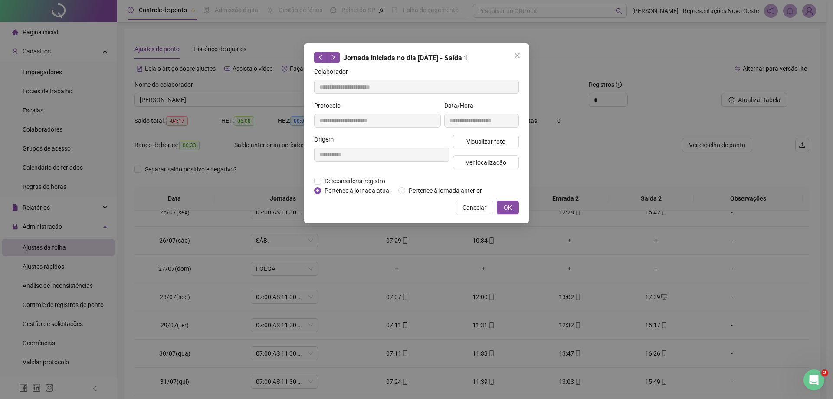
click at [517, 55] on icon "close" at bounding box center [517, 55] width 7 height 7
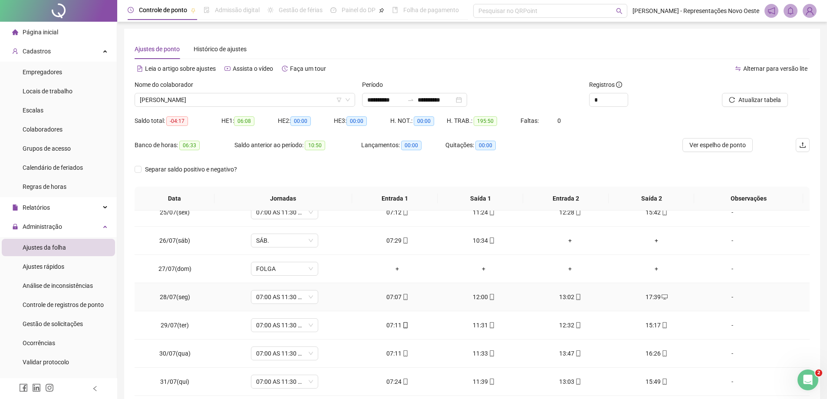
drag, startPoint x: 567, startPoint y: 296, endPoint x: 578, endPoint y: 289, distance: 12.9
click at [567, 296] on div "13:02" at bounding box center [570, 297] width 72 height 10
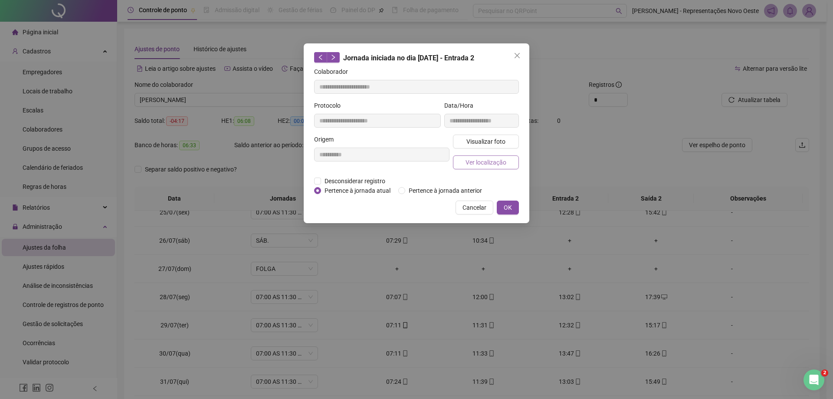
click at [492, 157] on button "Ver localização" at bounding box center [486, 162] width 66 height 14
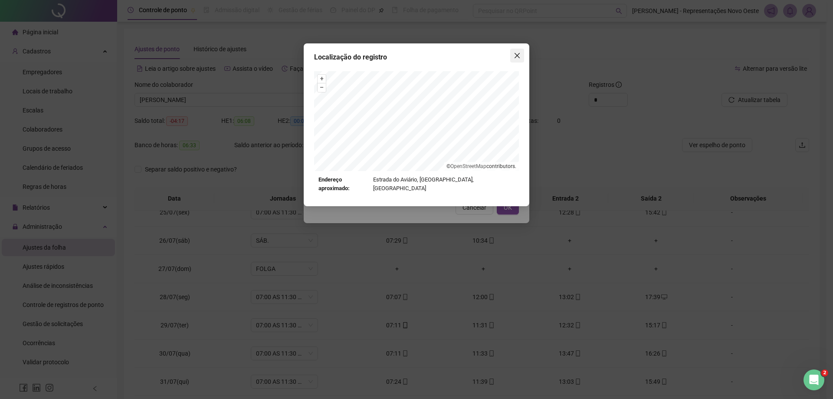
click at [519, 59] on icon "close" at bounding box center [517, 55] width 7 height 7
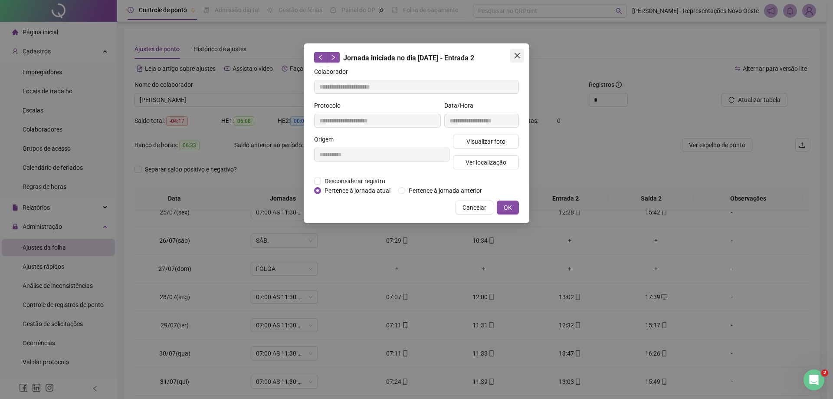
click at [518, 56] on icon "close" at bounding box center [517, 55] width 5 height 5
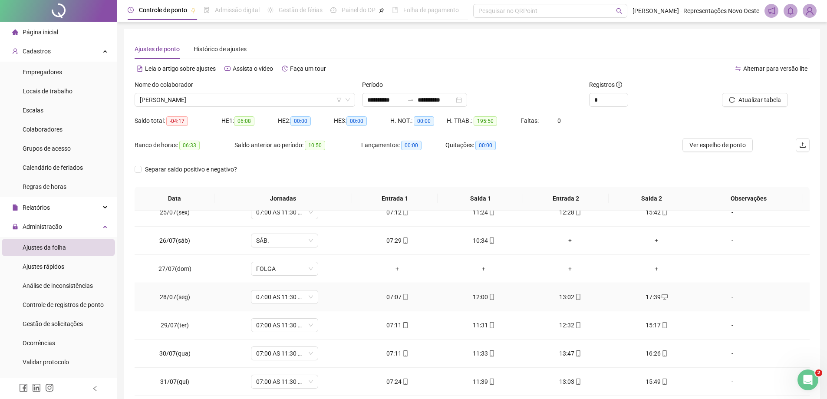
click at [390, 297] on div "07:07" at bounding box center [397, 297] width 72 height 10
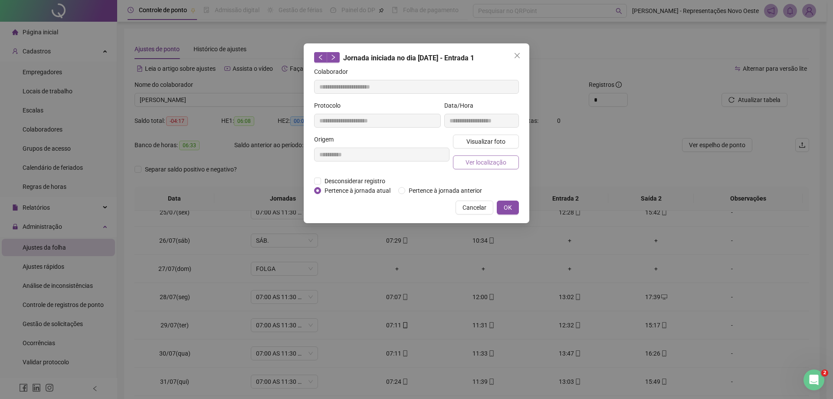
click at [462, 165] on button "Ver localização" at bounding box center [486, 162] width 66 height 14
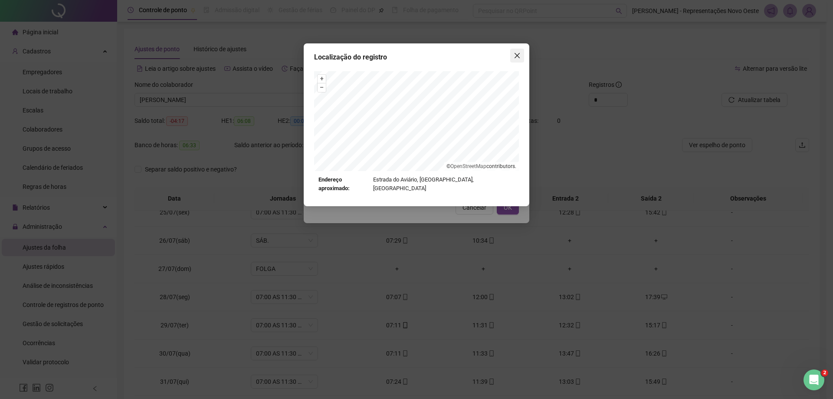
click at [517, 58] on icon "close" at bounding box center [517, 55] width 7 height 7
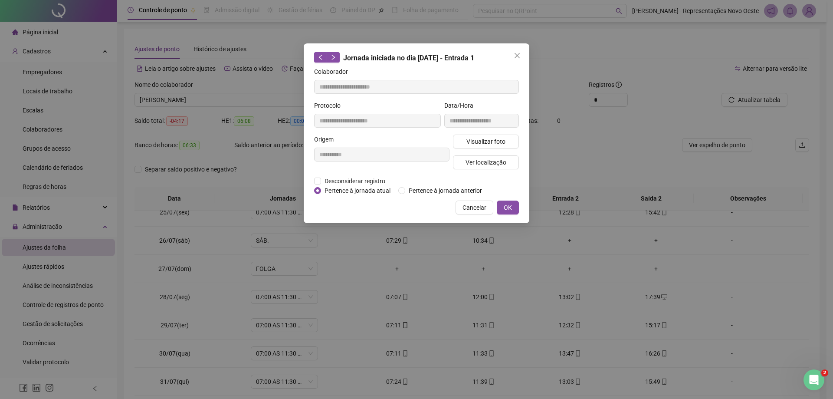
click at [517, 58] on icon "close" at bounding box center [517, 55] width 7 height 7
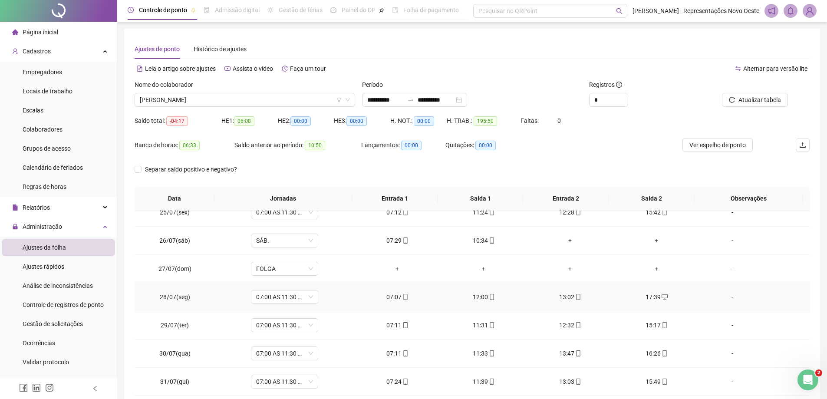
click at [473, 297] on div "12:00" at bounding box center [484, 297] width 72 height 10
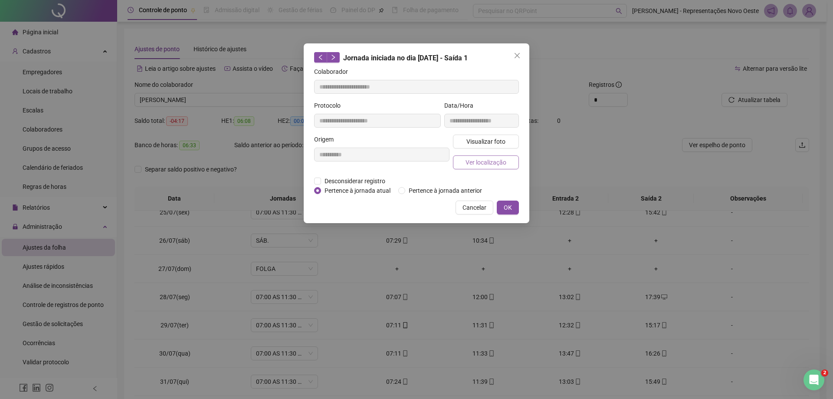
click at [488, 164] on span "Ver localização" at bounding box center [486, 163] width 41 height 10
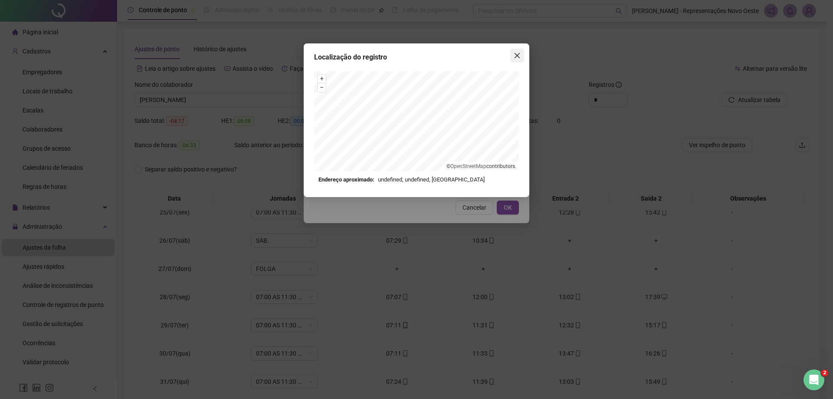
click at [520, 51] on button "Close" at bounding box center [518, 56] width 14 height 14
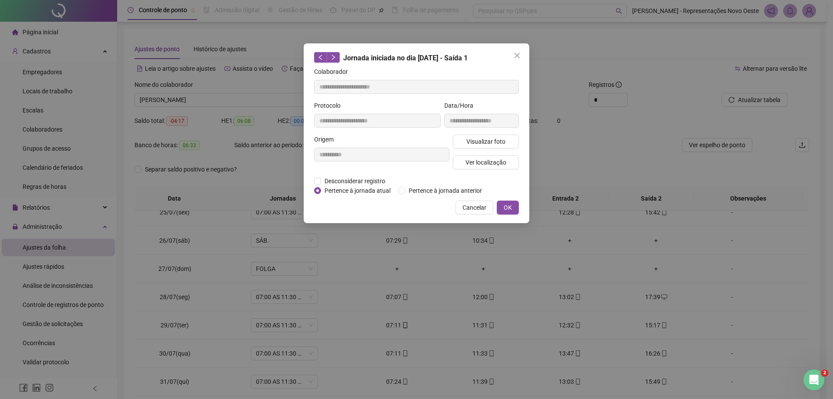
click at [520, 55] on icon "close" at bounding box center [517, 55] width 7 height 7
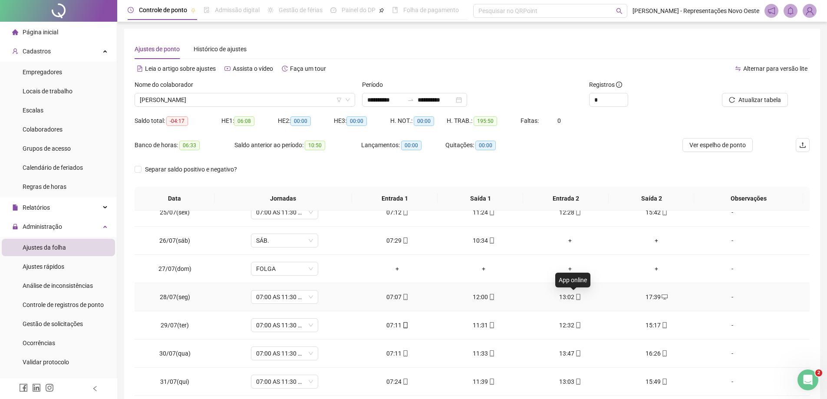
click at [574, 297] on span "mobile" at bounding box center [577, 297] width 7 height 6
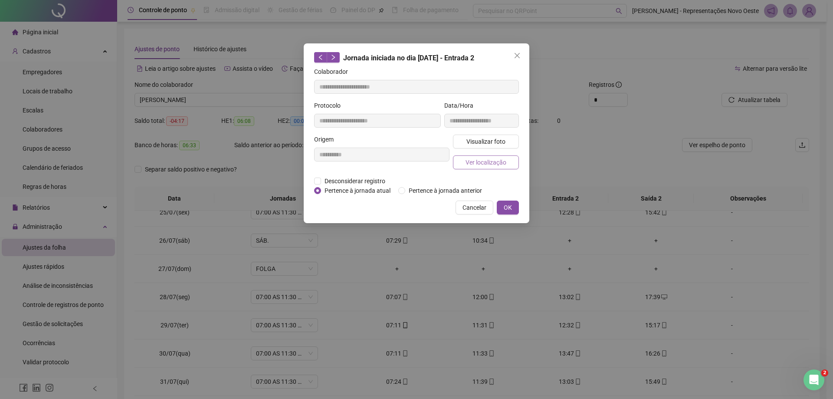
click at [506, 165] on span "Ver localização" at bounding box center [486, 163] width 41 height 10
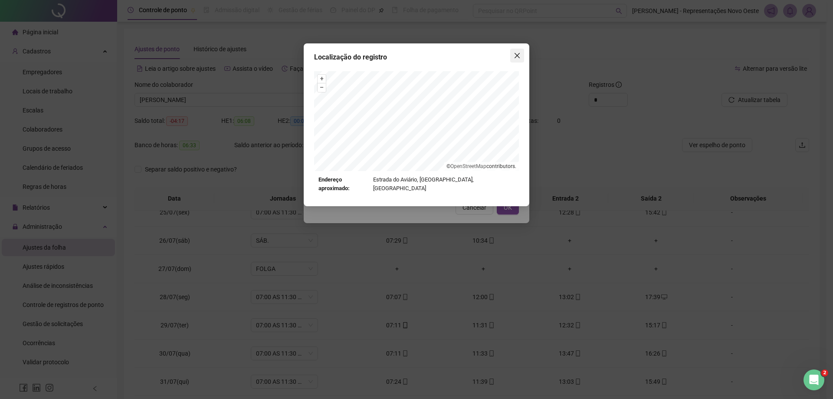
click at [517, 55] on icon "close" at bounding box center [517, 55] width 5 height 5
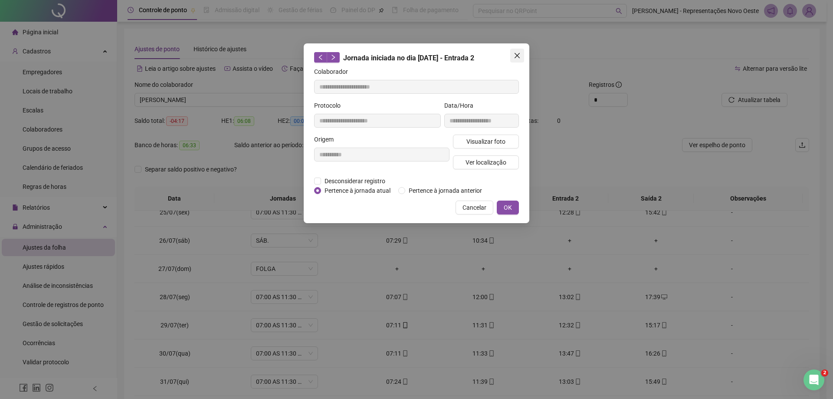
click at [516, 58] on icon "close" at bounding box center [517, 55] width 7 height 7
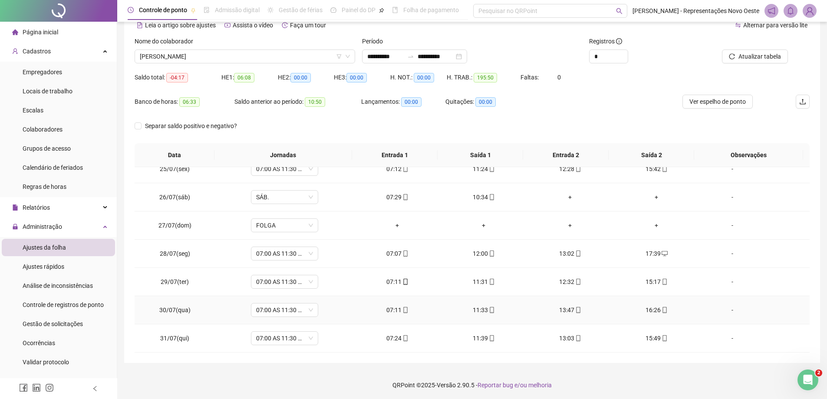
scroll to position [45, 0]
click at [397, 281] on div "07:11" at bounding box center [397, 281] width 72 height 10
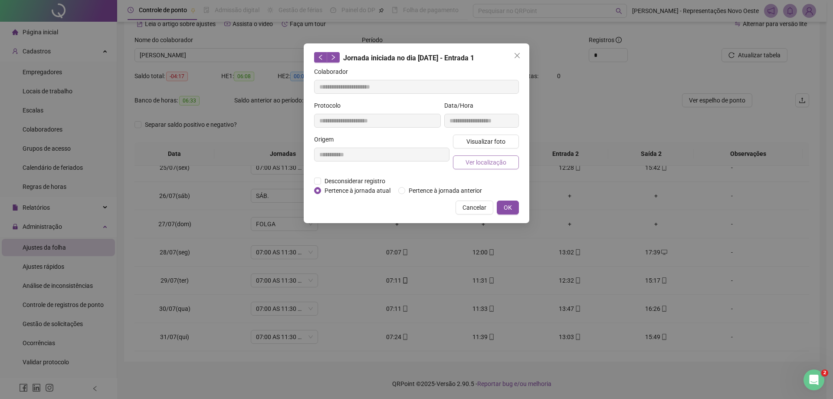
click at [481, 164] on span "Ver localização" at bounding box center [486, 163] width 41 height 10
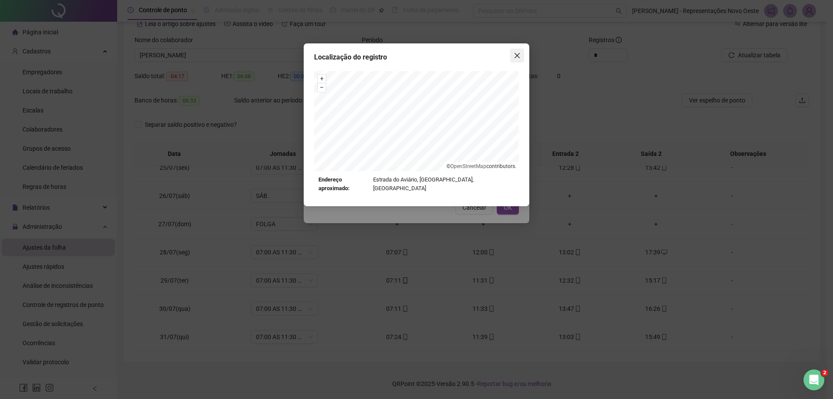
click at [515, 53] on icon "close" at bounding box center [517, 55] width 5 height 5
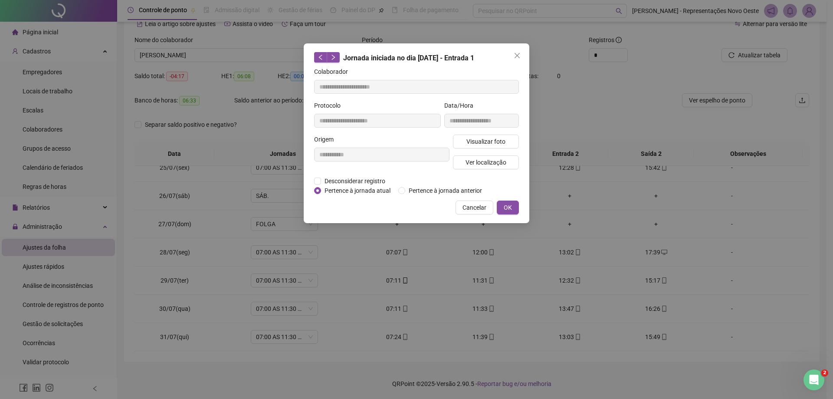
click at [515, 53] on icon "close" at bounding box center [517, 55] width 5 height 5
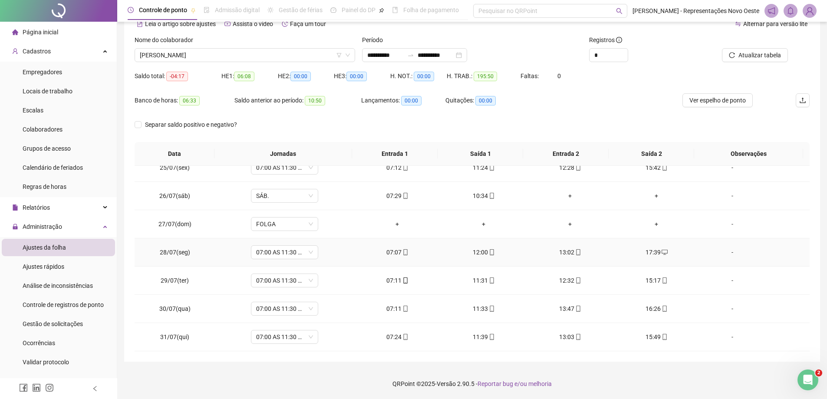
click at [479, 254] on div "12:00" at bounding box center [484, 252] width 72 height 10
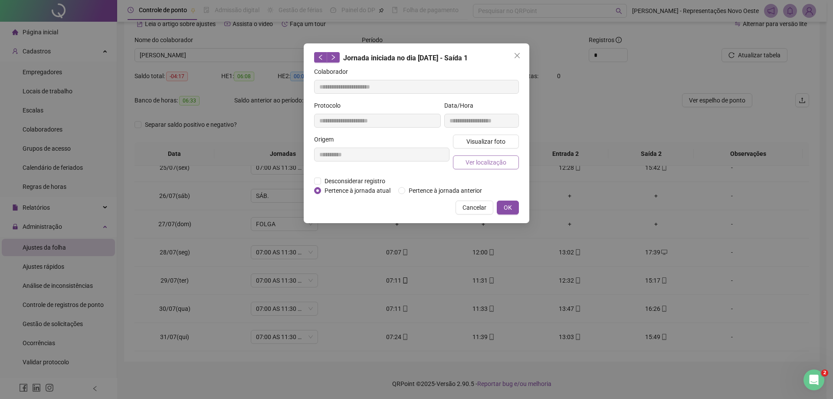
click at [485, 164] on span "Ver localização" at bounding box center [486, 163] width 41 height 10
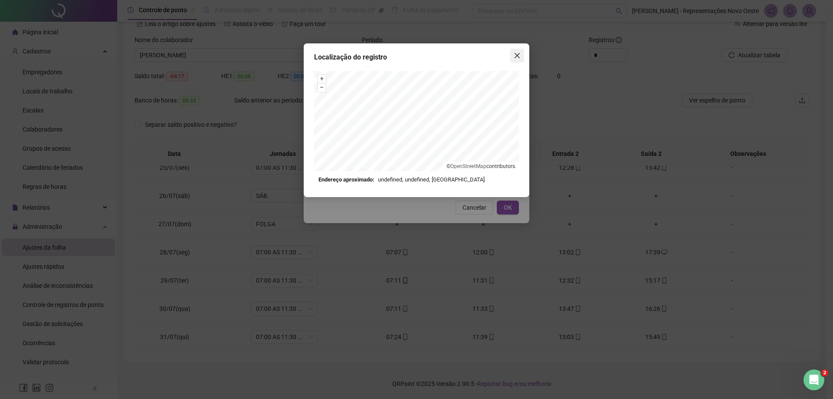
click at [521, 59] on span "Close" at bounding box center [518, 55] width 14 height 7
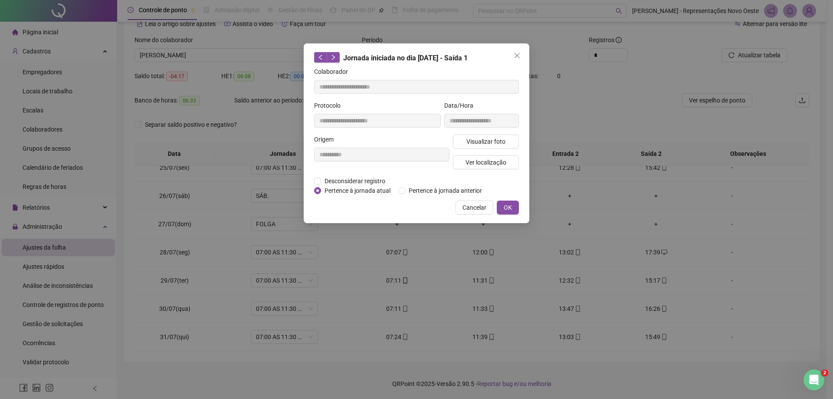
click at [521, 59] on span "Close" at bounding box center [518, 55] width 14 height 7
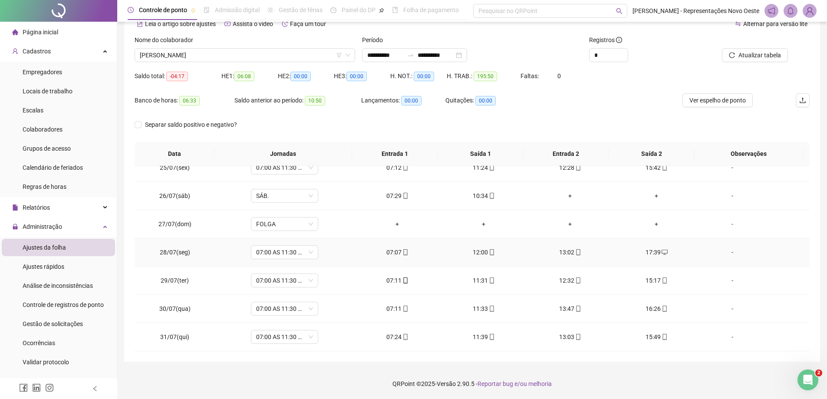
click at [567, 255] on div "13:02" at bounding box center [570, 252] width 72 height 10
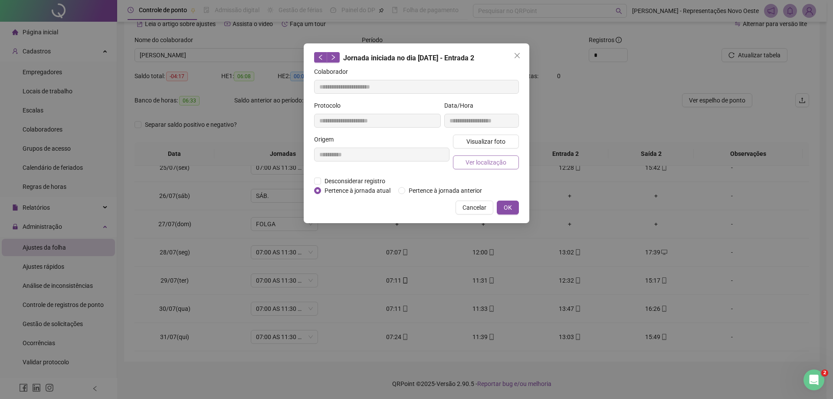
click at [488, 162] on span "Ver localização" at bounding box center [486, 163] width 41 height 10
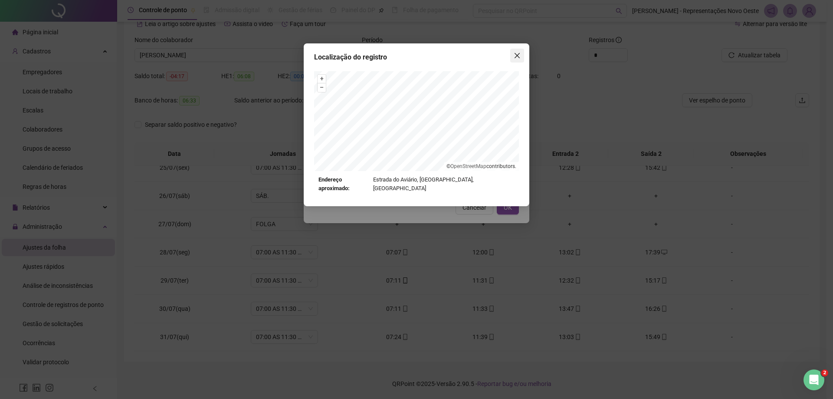
click at [520, 58] on icon "close" at bounding box center [517, 55] width 5 height 5
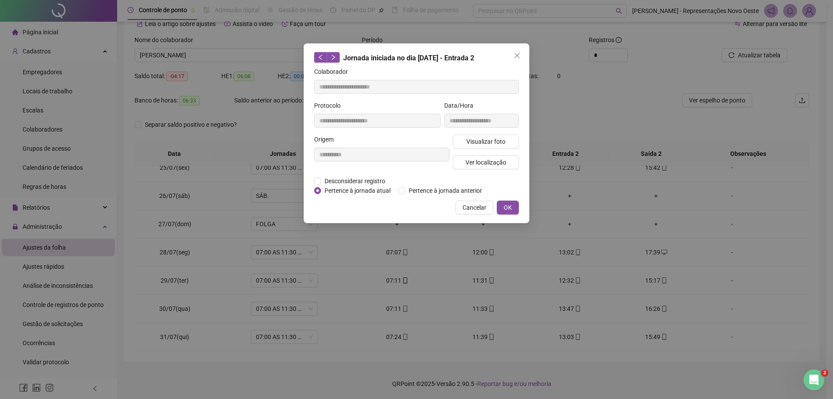
click at [520, 58] on icon "close" at bounding box center [517, 55] width 5 height 5
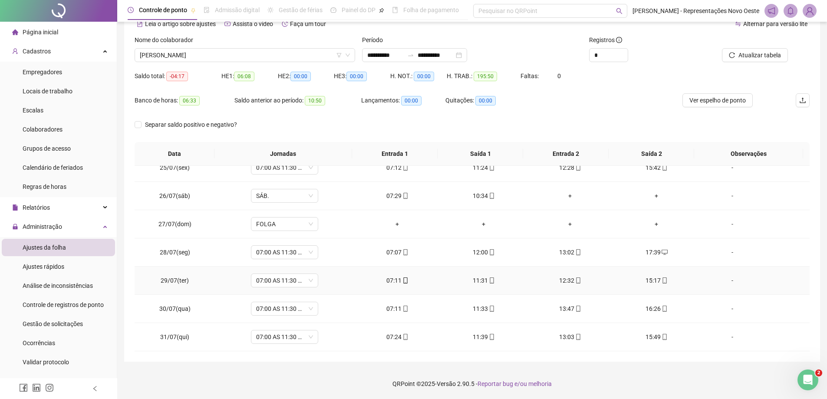
click at [394, 284] on div "07:11" at bounding box center [397, 281] width 72 height 10
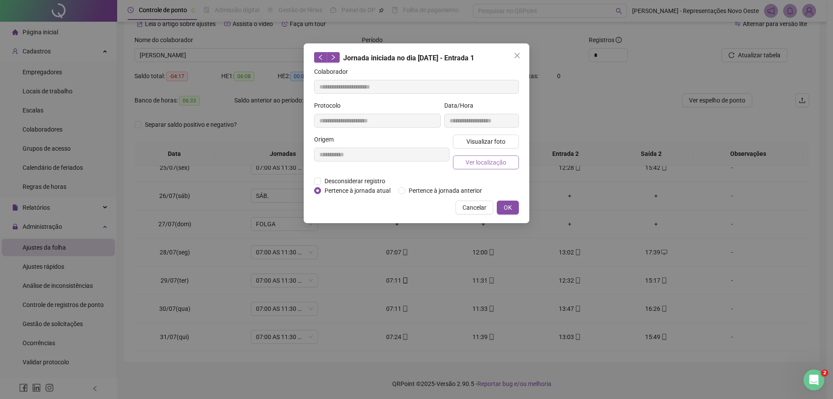
click at [474, 160] on span "Ver localização" at bounding box center [486, 163] width 41 height 10
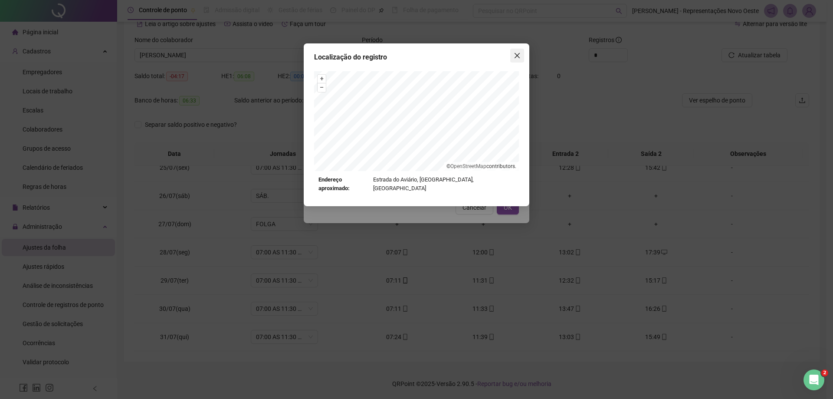
click at [514, 57] on icon "close" at bounding box center [517, 55] width 7 height 7
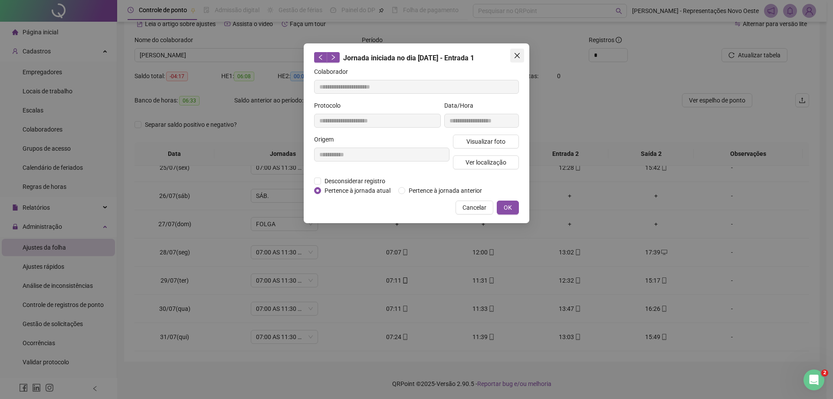
click at [516, 57] on icon "close" at bounding box center [517, 55] width 5 height 5
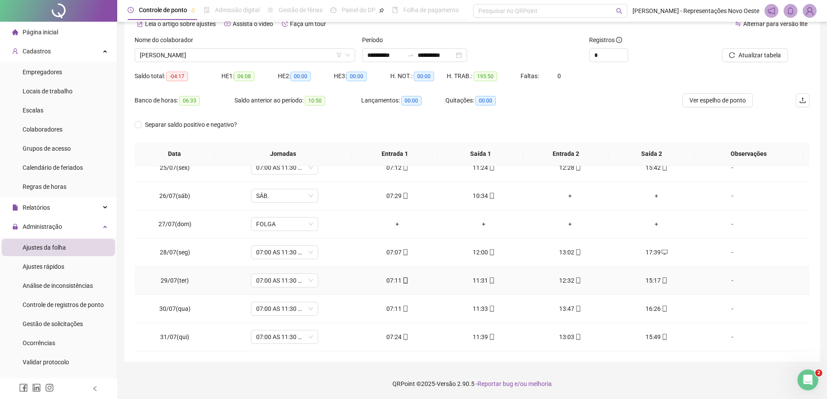
click at [479, 280] on div "11:31" at bounding box center [484, 281] width 72 height 10
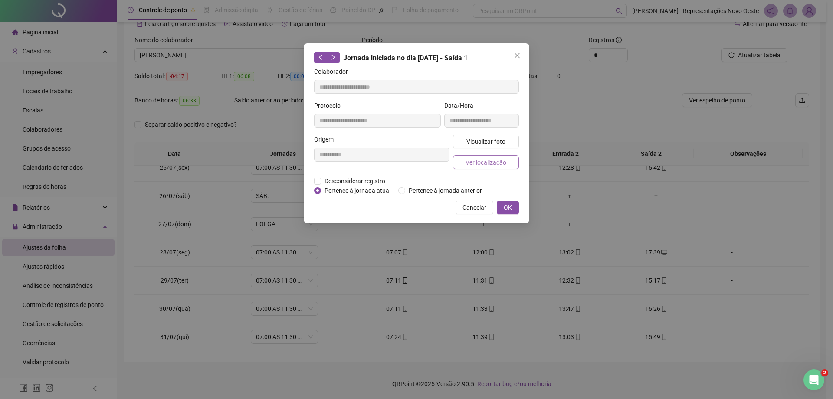
click at [477, 163] on span "Ver localização" at bounding box center [486, 163] width 41 height 10
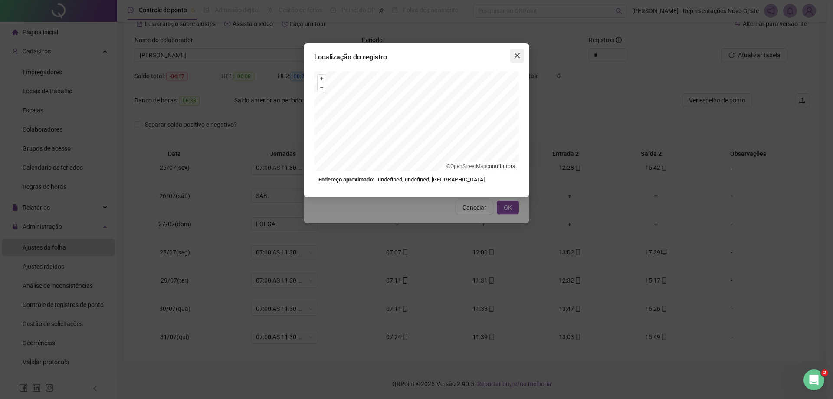
click at [517, 58] on icon "close" at bounding box center [517, 55] width 7 height 7
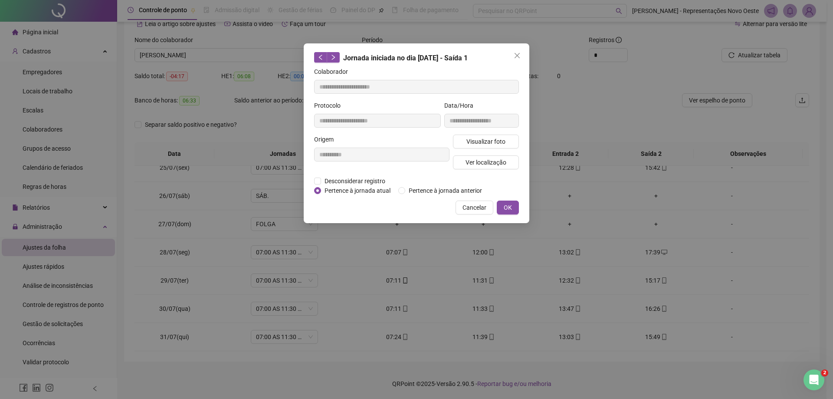
click at [517, 58] on icon "close" at bounding box center [517, 55] width 7 height 7
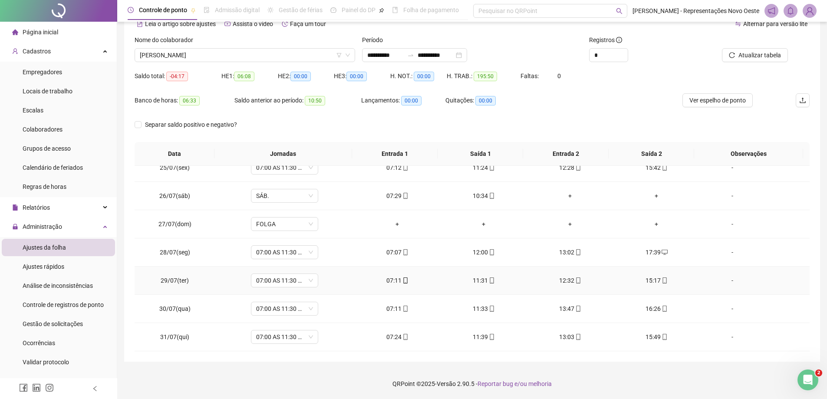
drag, startPoint x: 565, startPoint y: 280, endPoint x: 537, endPoint y: 249, distance: 42.4
click at [565, 280] on div "12:32" at bounding box center [570, 281] width 72 height 10
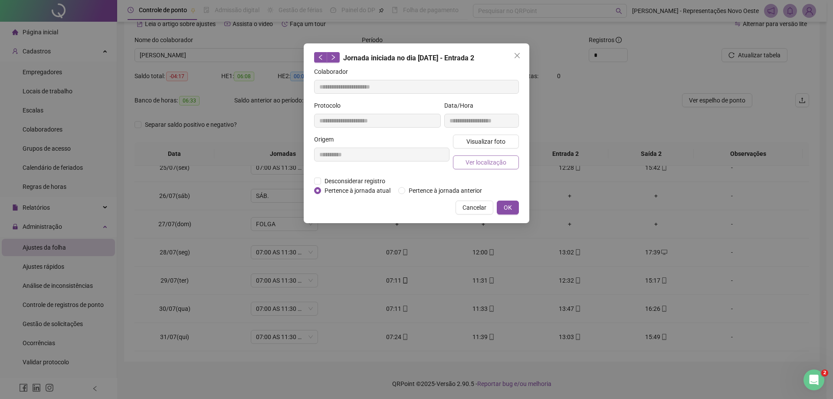
click at [472, 160] on span "Ver localização" at bounding box center [486, 163] width 41 height 10
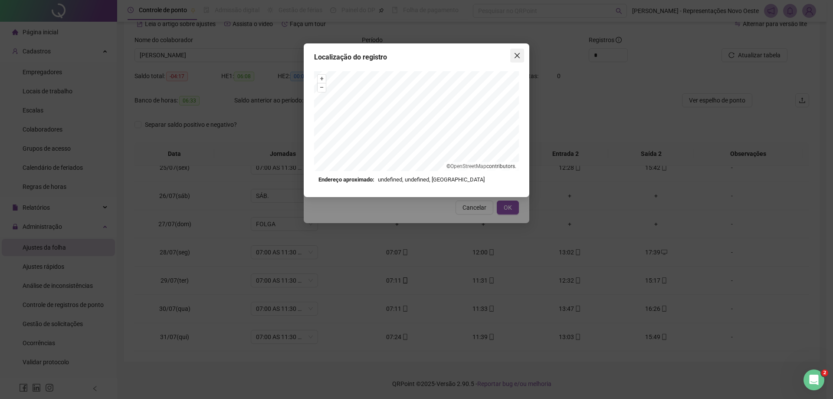
click at [514, 59] on button "Close" at bounding box center [518, 56] width 14 height 14
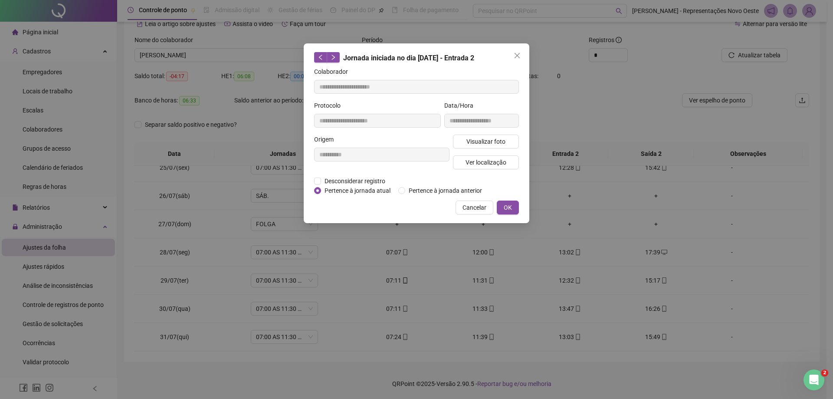
click at [515, 58] on icon "close" at bounding box center [517, 55] width 5 height 5
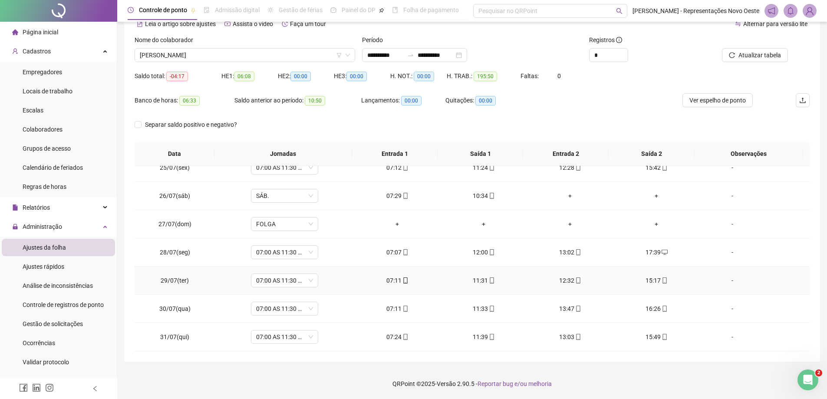
click at [651, 280] on div "15:17" at bounding box center [656, 281] width 72 height 10
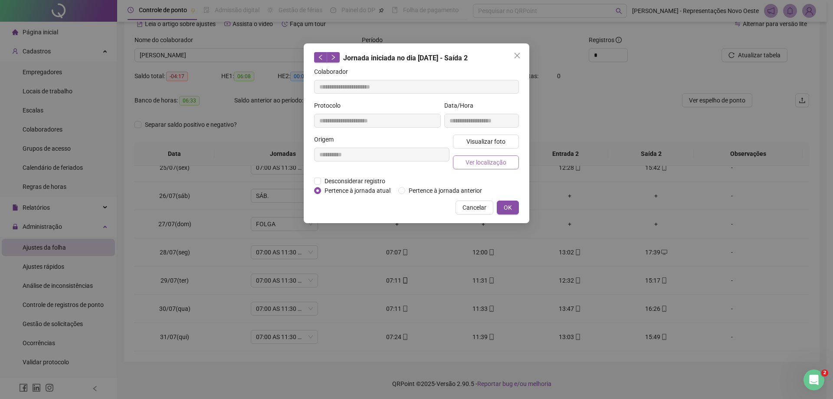
click at [484, 162] on span "Ver localização" at bounding box center [486, 163] width 41 height 10
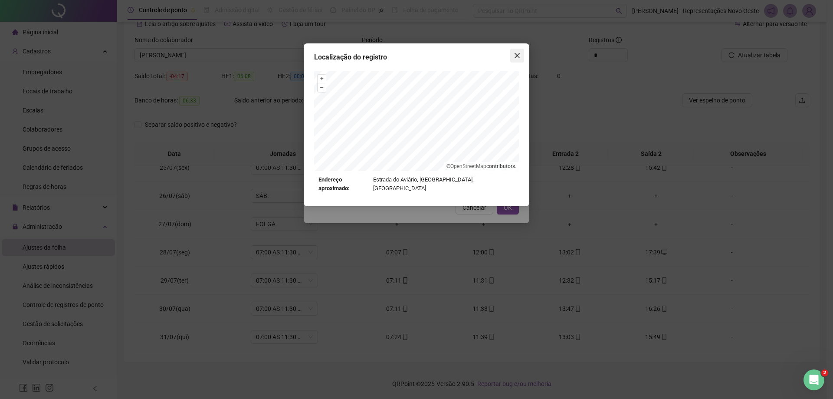
click at [523, 50] on button "Close" at bounding box center [518, 56] width 14 height 14
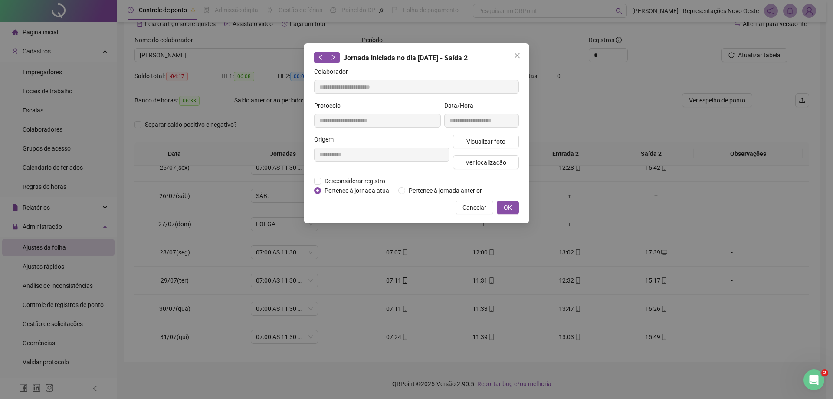
click at [517, 56] on icon "close" at bounding box center [517, 55] width 5 height 5
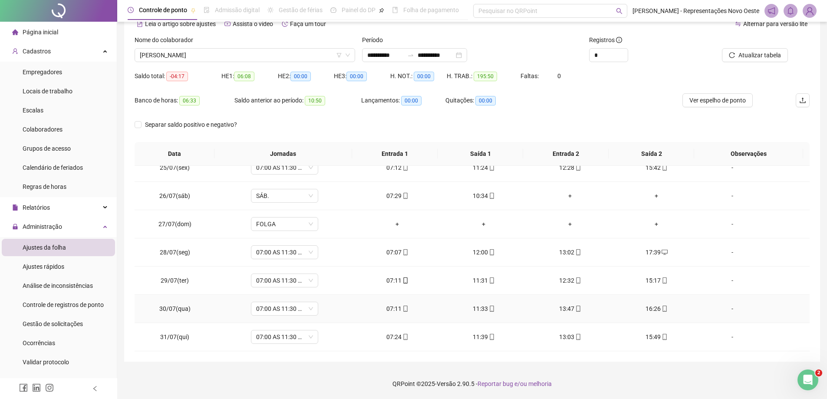
click at [397, 307] on div "07:11" at bounding box center [397, 309] width 72 height 10
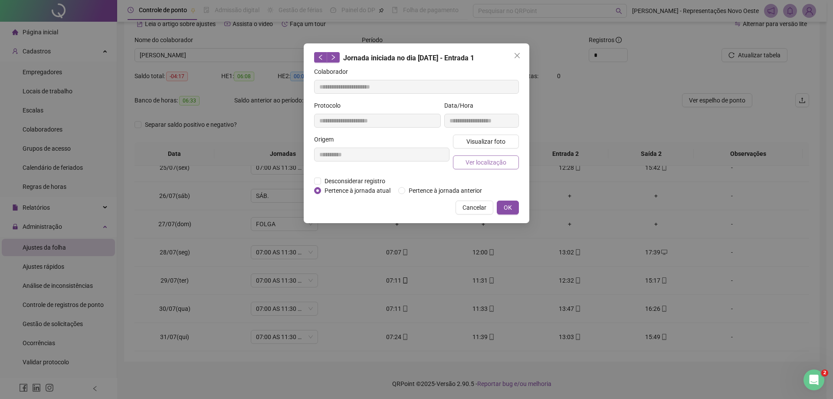
click at [496, 160] on span "Ver localização" at bounding box center [486, 163] width 41 height 10
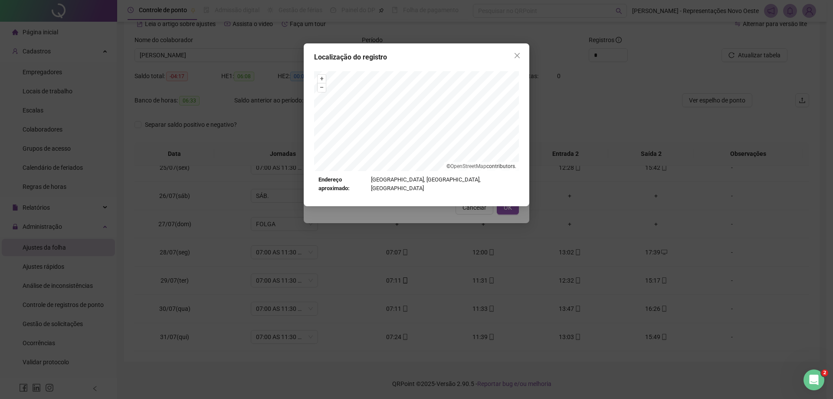
click at [518, 59] on button "Close" at bounding box center [518, 56] width 14 height 14
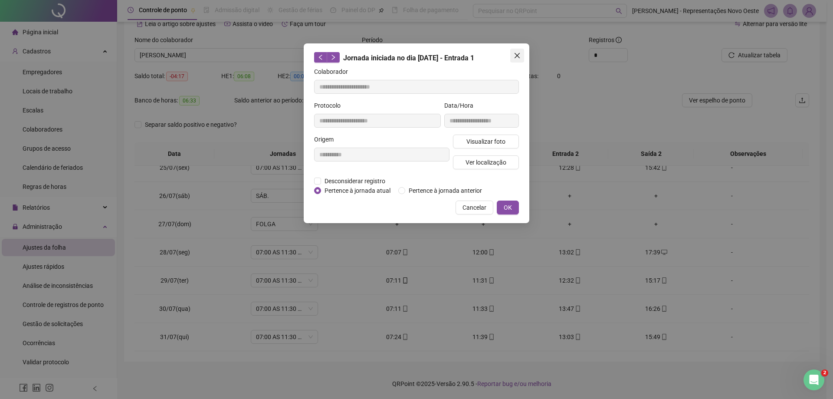
click at [516, 56] on icon "close" at bounding box center [517, 55] width 5 height 5
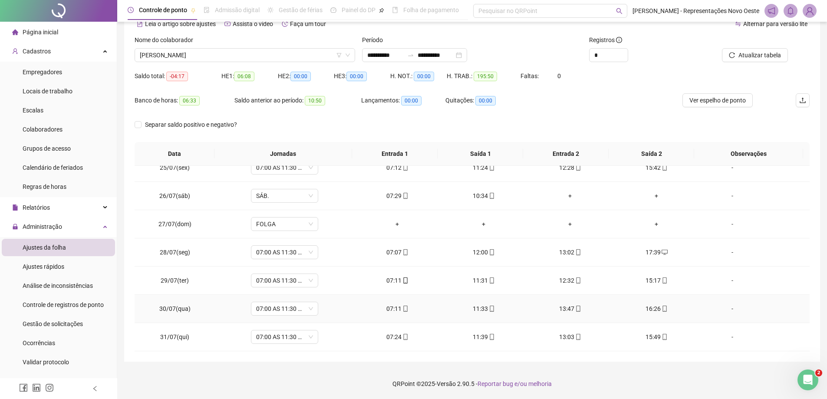
click at [481, 308] on div "11:33" at bounding box center [484, 309] width 72 height 10
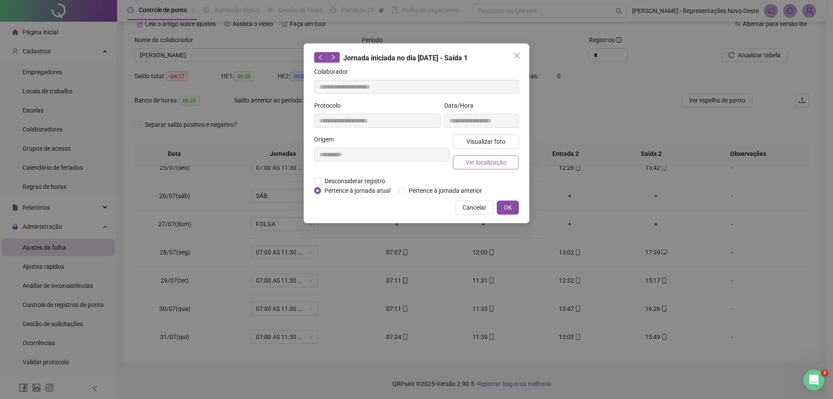
click at [478, 160] on span "Ver localização" at bounding box center [486, 163] width 41 height 10
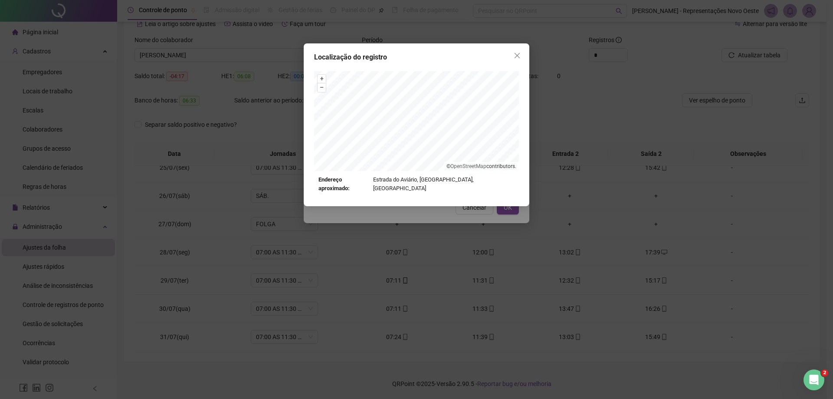
click at [521, 54] on span "Close" at bounding box center [518, 55] width 14 height 7
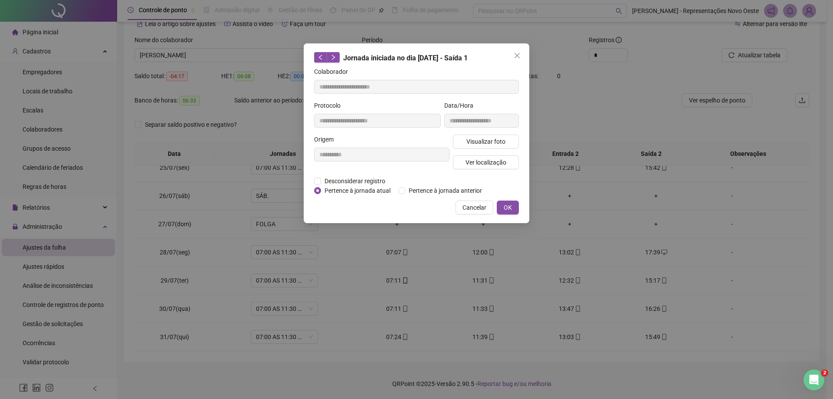
click at [521, 54] on span "Close" at bounding box center [518, 55] width 14 height 7
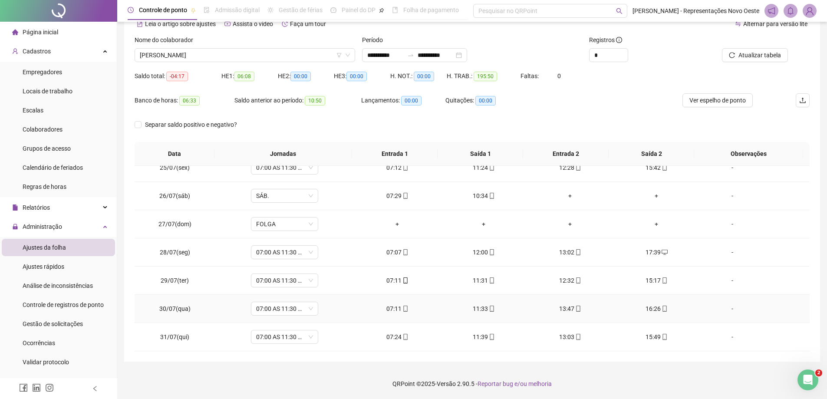
click at [561, 303] on td "13:47" at bounding box center [570, 309] width 86 height 28
click at [561, 305] on div "13:47" at bounding box center [570, 309] width 72 height 10
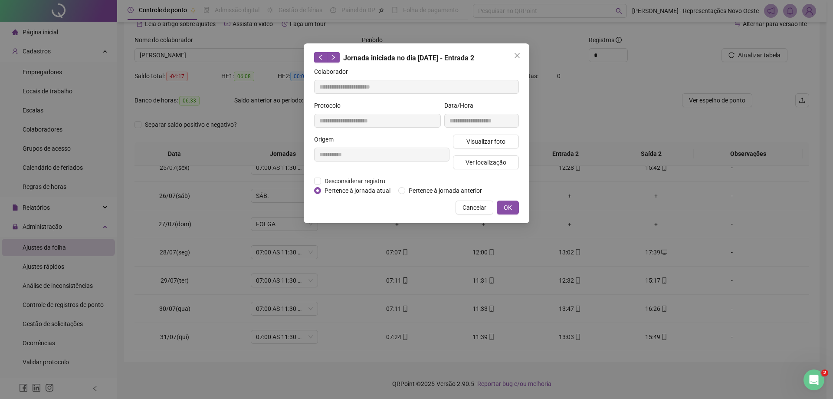
click at [487, 169] on div "Visualizar foto Ver localização" at bounding box center [485, 156] width 69 height 42
click at [488, 162] on span "Ver localização" at bounding box center [486, 163] width 41 height 10
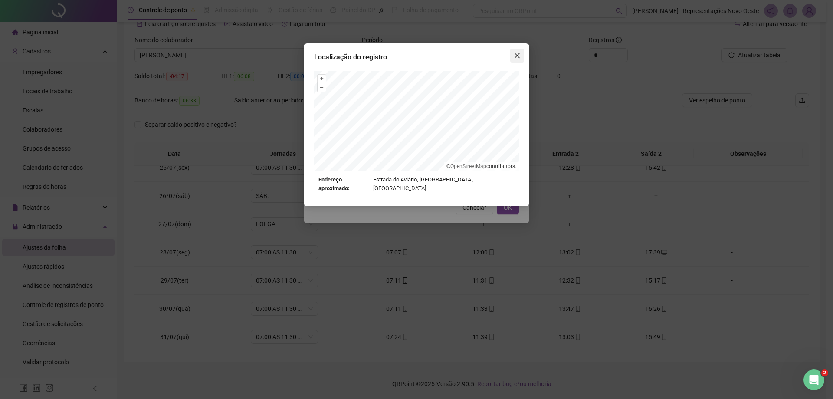
click at [521, 53] on span "Close" at bounding box center [518, 55] width 14 height 7
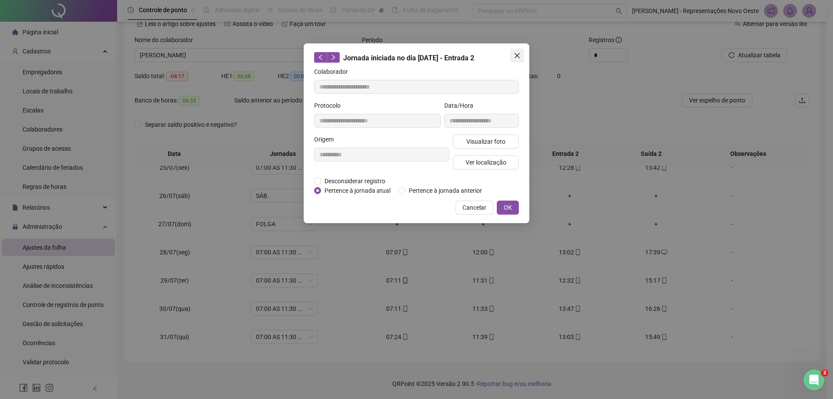
click at [517, 58] on icon "close" at bounding box center [517, 55] width 7 height 7
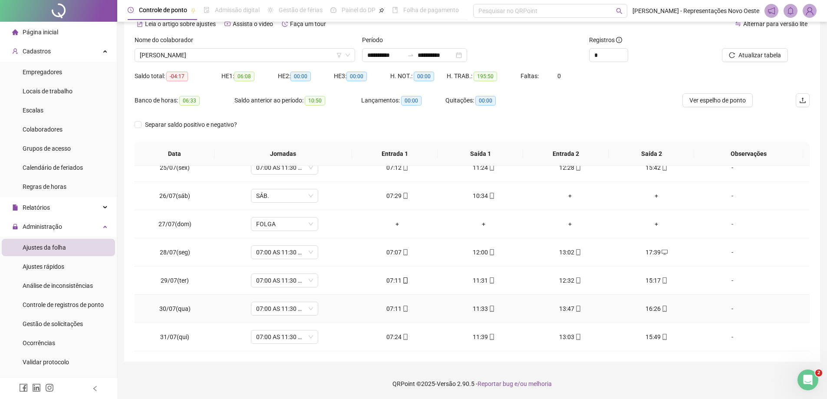
click at [647, 303] on td "16:26" at bounding box center [656, 309] width 86 height 28
click at [662, 306] on icon "mobile" at bounding box center [665, 309] width 6 height 6
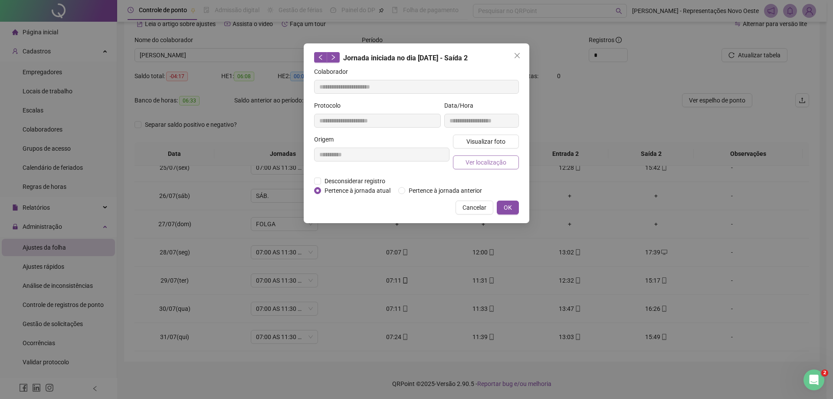
click at [489, 166] on span "Ver localização" at bounding box center [486, 163] width 41 height 10
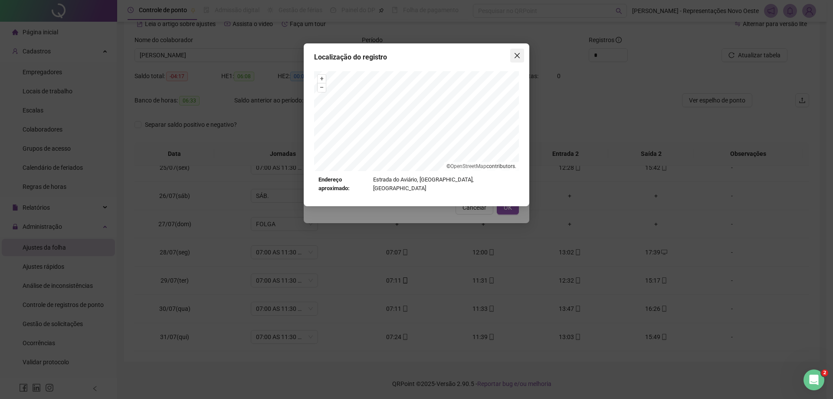
click at [516, 56] on icon "close" at bounding box center [517, 55] width 7 height 7
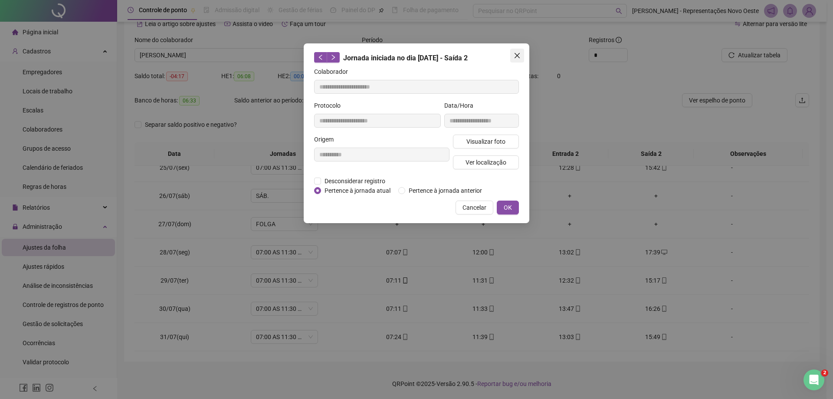
click at [517, 56] on icon "close" at bounding box center [517, 55] width 7 height 7
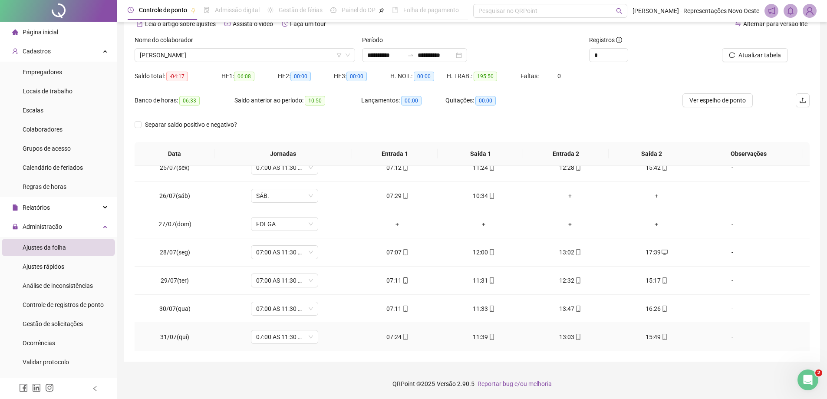
click at [387, 337] on div "07:24" at bounding box center [397, 337] width 72 height 10
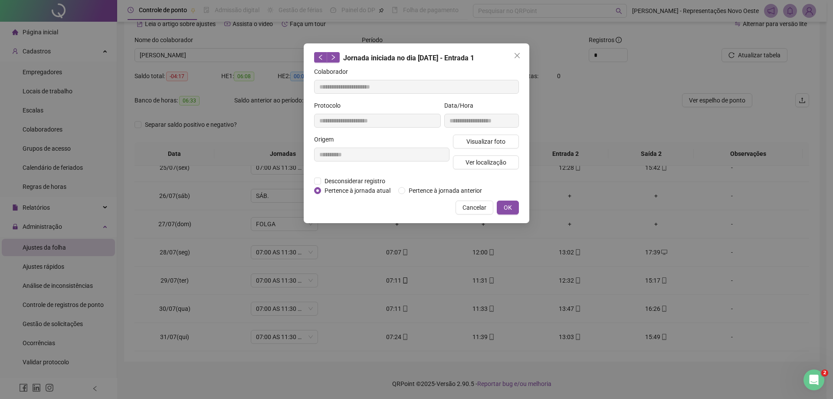
click at [484, 171] on div "Visualizar foto Ver localização" at bounding box center [485, 156] width 69 height 42
click at [492, 159] on span "Ver localização" at bounding box center [486, 163] width 41 height 10
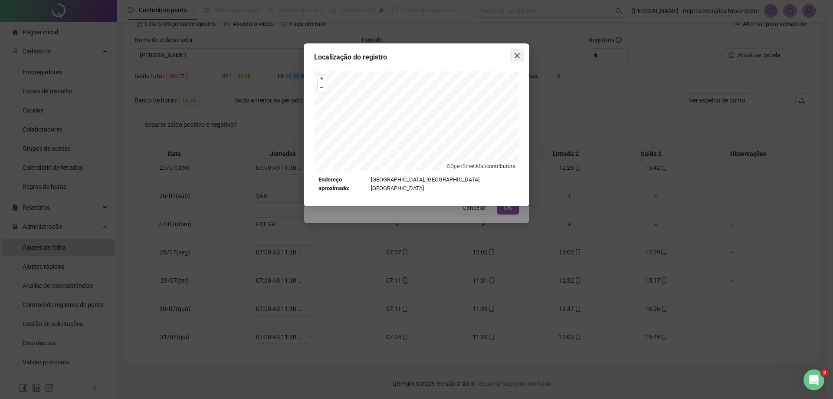
click at [520, 52] on button "Close" at bounding box center [518, 56] width 14 height 14
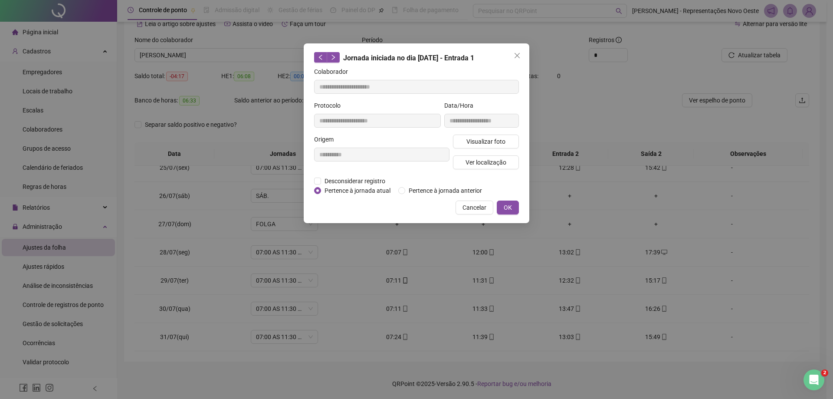
click at [520, 52] on button "Close" at bounding box center [518, 56] width 14 height 14
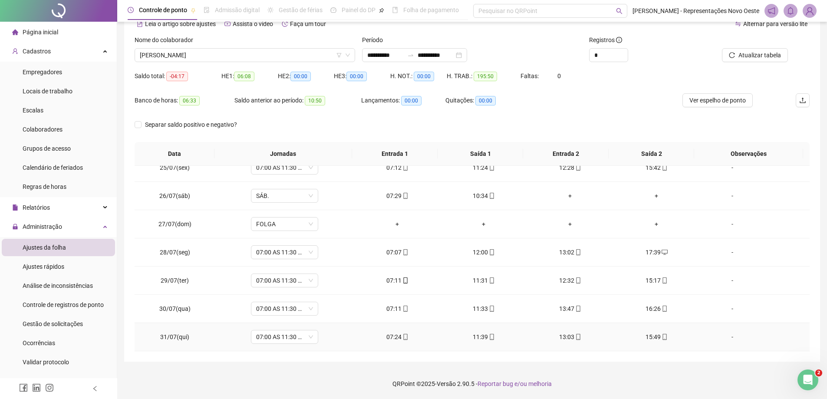
click at [475, 343] on td "11:39" at bounding box center [484, 337] width 86 height 28
click at [475, 342] on td "11:39" at bounding box center [484, 337] width 86 height 28
click at [478, 338] on div "11:39" at bounding box center [484, 337] width 72 height 10
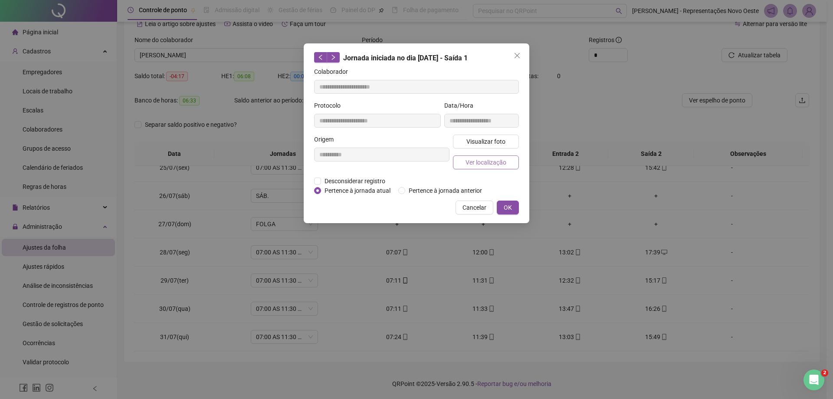
click at [498, 166] on span "Ver localização" at bounding box center [486, 163] width 41 height 10
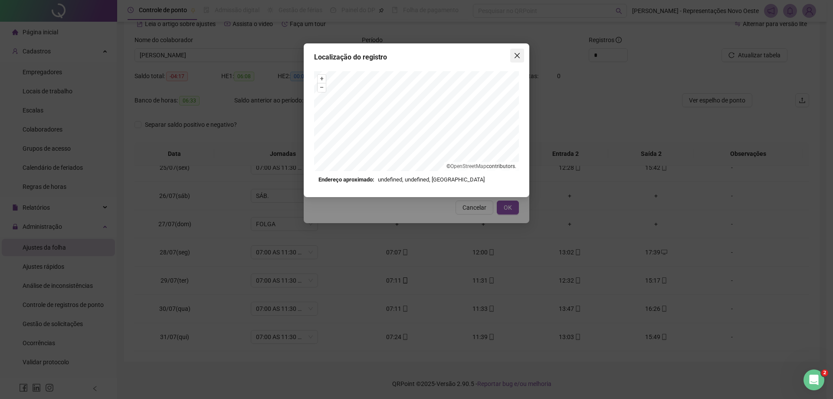
click at [522, 54] on span "Close" at bounding box center [518, 55] width 14 height 7
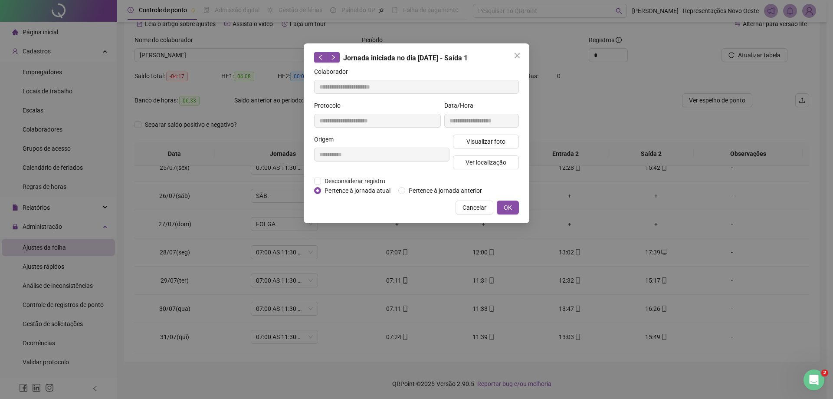
click at [519, 54] on icon "close" at bounding box center [517, 55] width 5 height 5
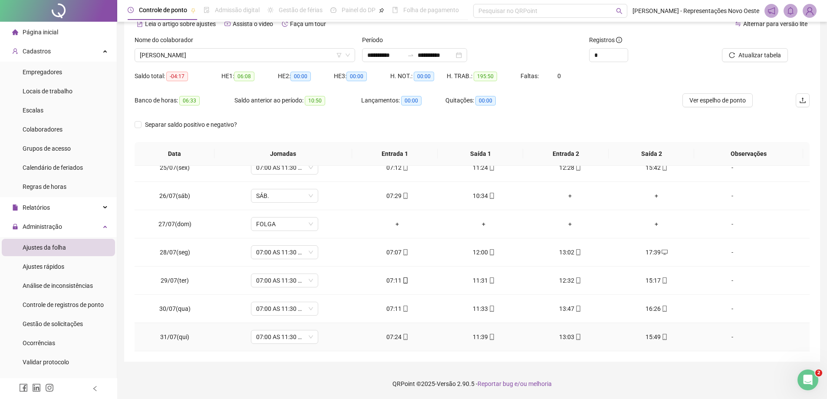
click at [574, 336] on span "mobile" at bounding box center [577, 337] width 7 height 6
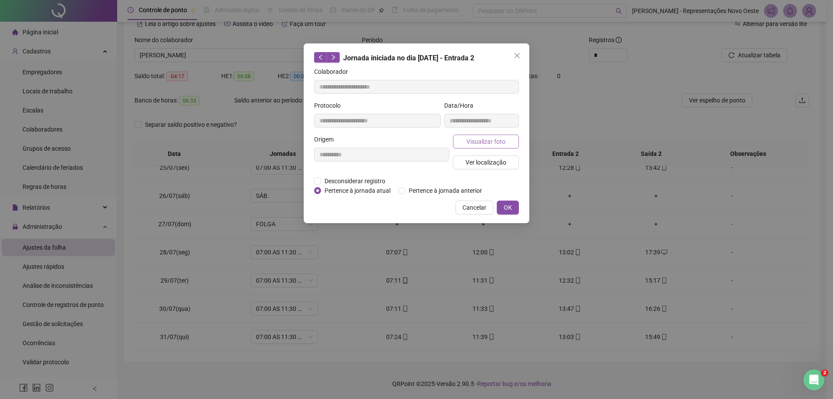
click at [491, 147] on button "Visualizar foto" at bounding box center [486, 142] width 66 height 14
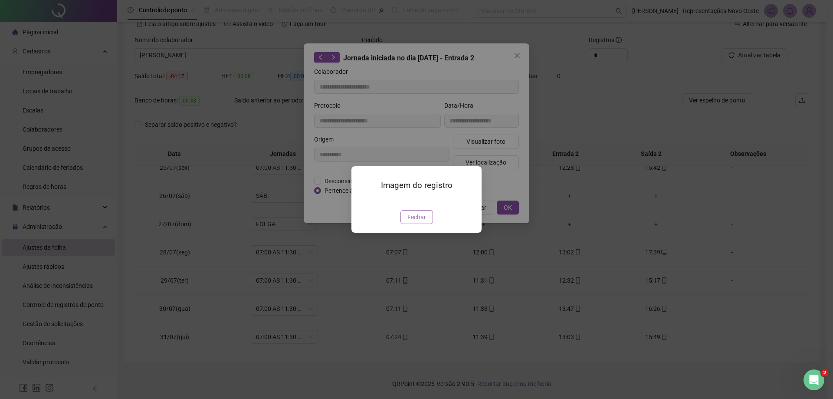
click at [418, 222] on span "Fechar" at bounding box center [417, 217] width 19 height 10
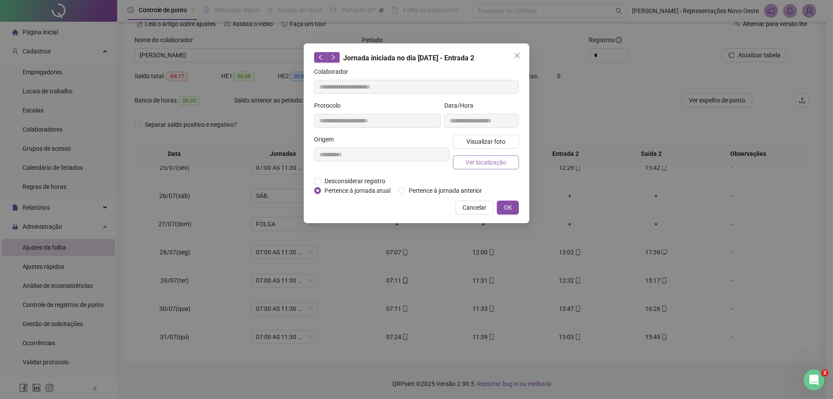
click at [501, 162] on span "Ver localização" at bounding box center [486, 163] width 41 height 10
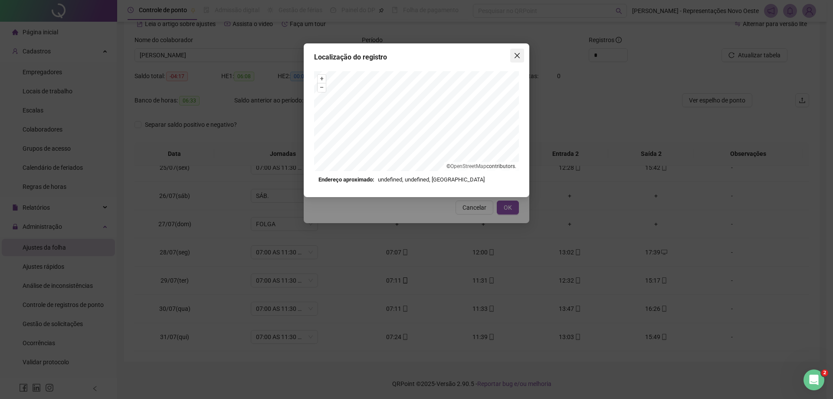
click at [518, 59] on button "Close" at bounding box center [518, 56] width 14 height 14
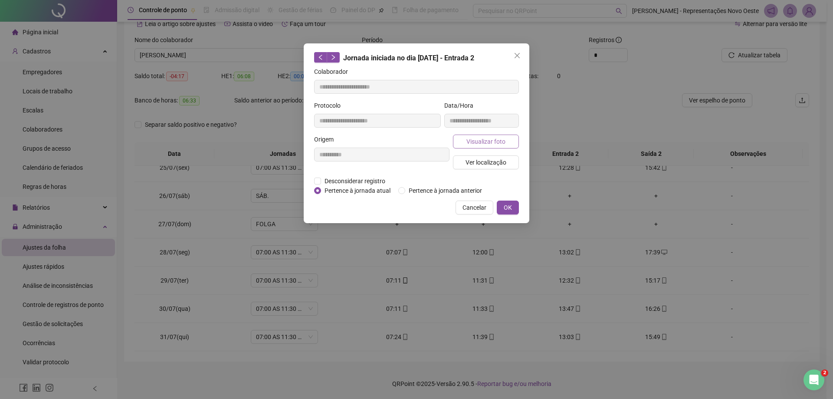
click at [484, 139] on span "Visualizar foto" at bounding box center [486, 142] width 39 height 10
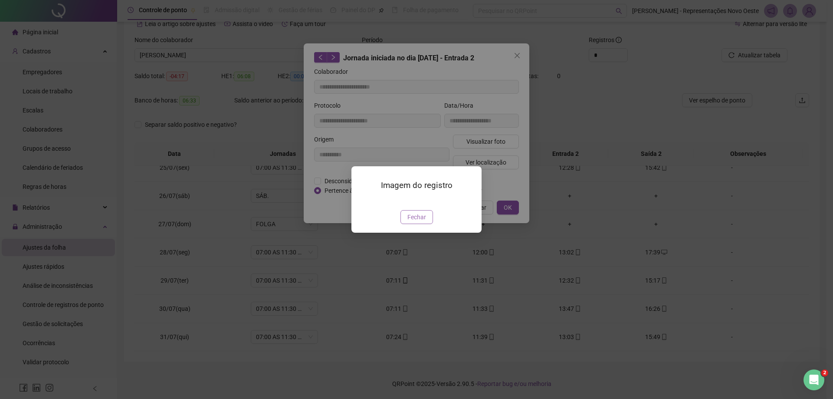
click at [419, 222] on span "Fechar" at bounding box center [417, 217] width 19 height 10
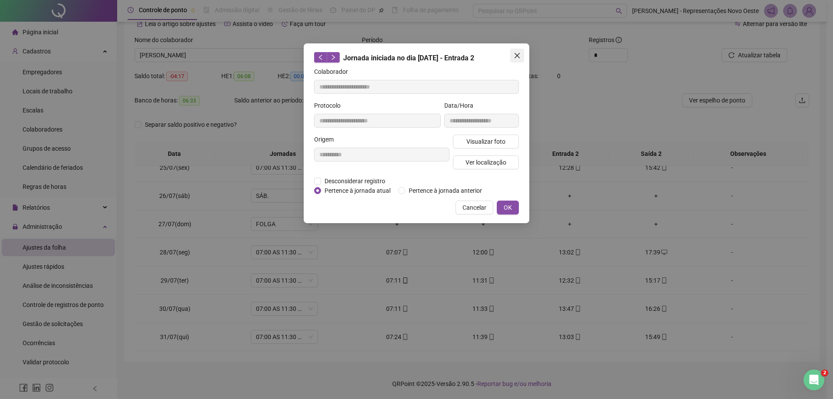
click at [514, 53] on icon "close" at bounding box center [517, 55] width 7 height 7
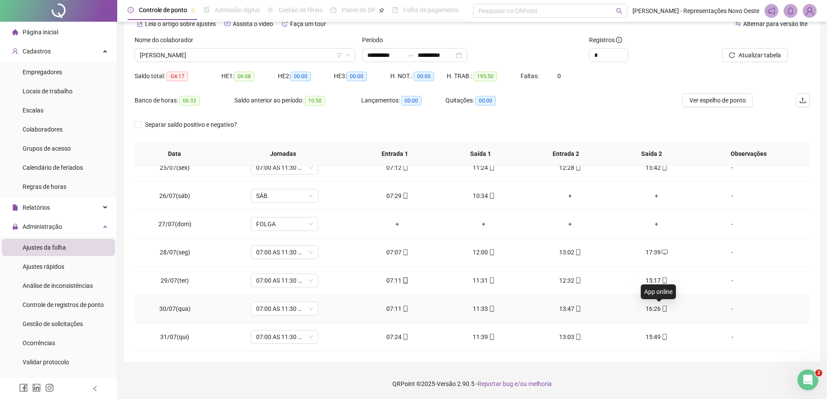
click at [662, 309] on icon "mobile" at bounding box center [665, 309] width 6 height 6
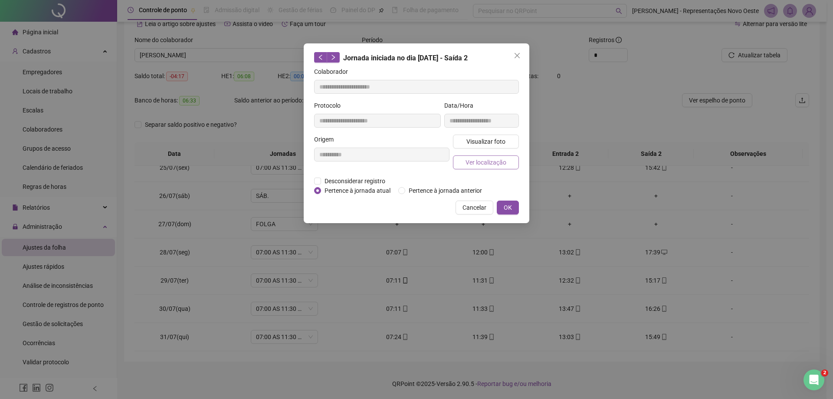
click at [493, 159] on span "Ver localização" at bounding box center [486, 163] width 41 height 10
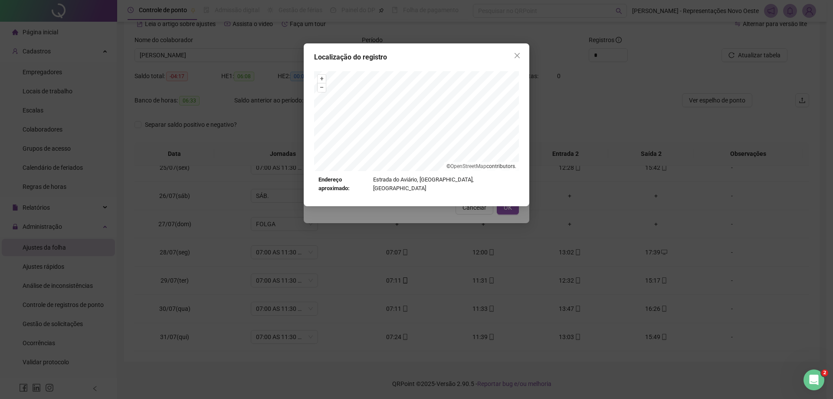
click at [525, 56] on div "Localização do registro + – ⇧ › © OpenStreetMap contributors. Endereço aproxima…" at bounding box center [417, 124] width 226 height 163
click at [521, 56] on span "Close" at bounding box center [518, 55] width 14 height 7
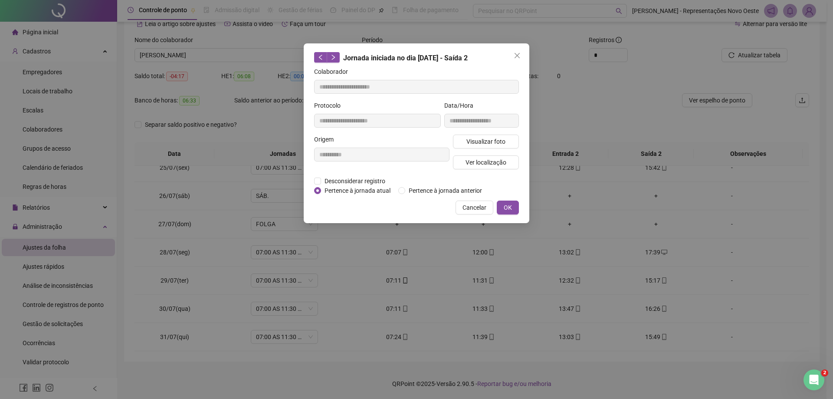
click at [493, 134] on div "**********" at bounding box center [482, 118] width 78 height 34
click at [494, 138] on span "Visualizar foto" at bounding box center [486, 142] width 39 height 10
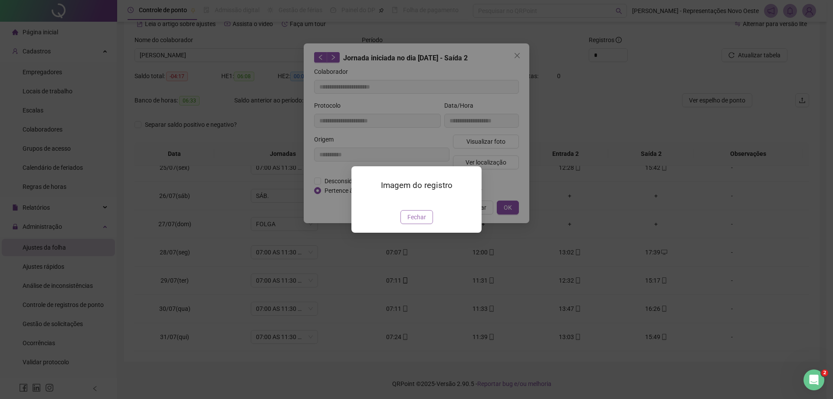
click at [411, 224] on button "Fechar" at bounding box center [417, 217] width 33 height 14
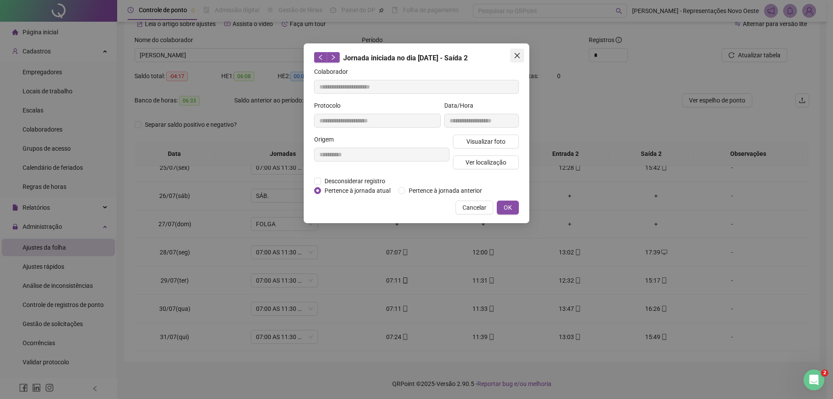
click at [519, 51] on button "Close" at bounding box center [518, 56] width 14 height 14
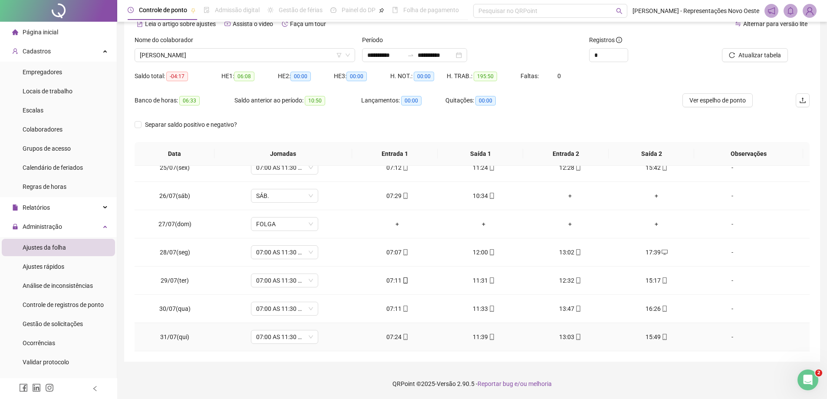
click at [389, 333] on div "07:24" at bounding box center [397, 337] width 72 height 10
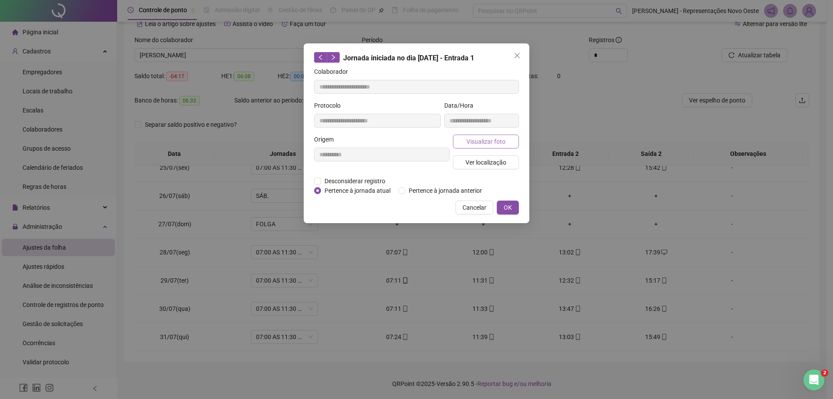
click at [488, 142] on span "Visualizar foto" at bounding box center [486, 142] width 39 height 10
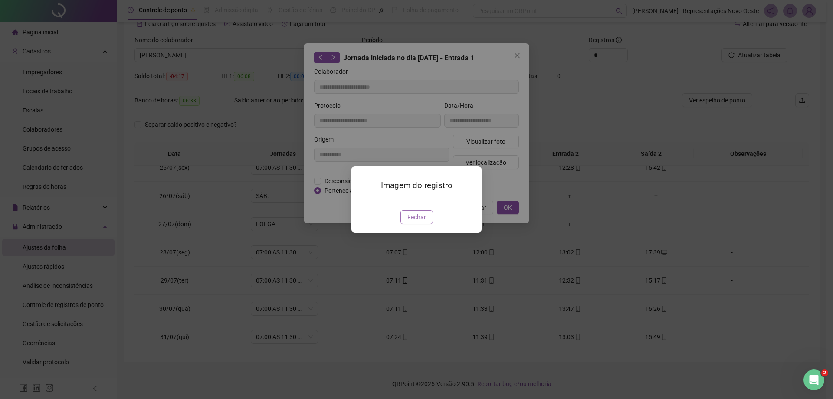
click at [420, 222] on span "Fechar" at bounding box center [417, 217] width 19 height 10
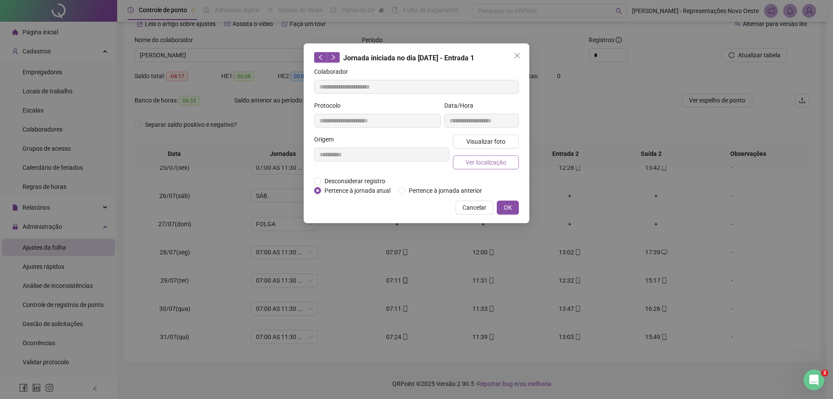
click at [495, 156] on button "Ver localização" at bounding box center [486, 162] width 66 height 14
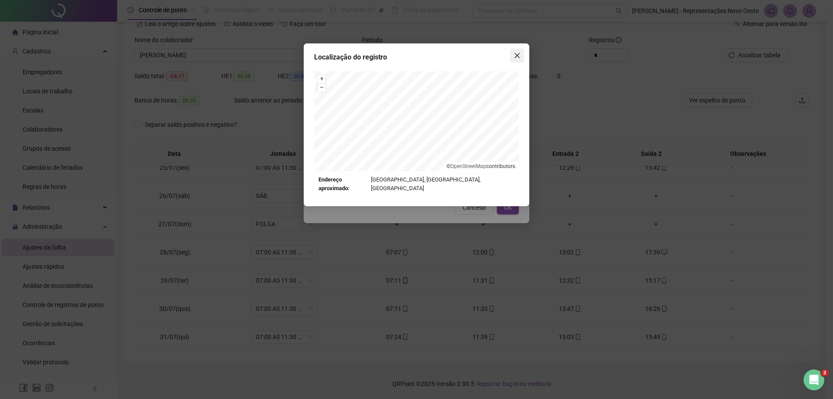
click at [512, 56] on span "Close" at bounding box center [518, 55] width 14 height 7
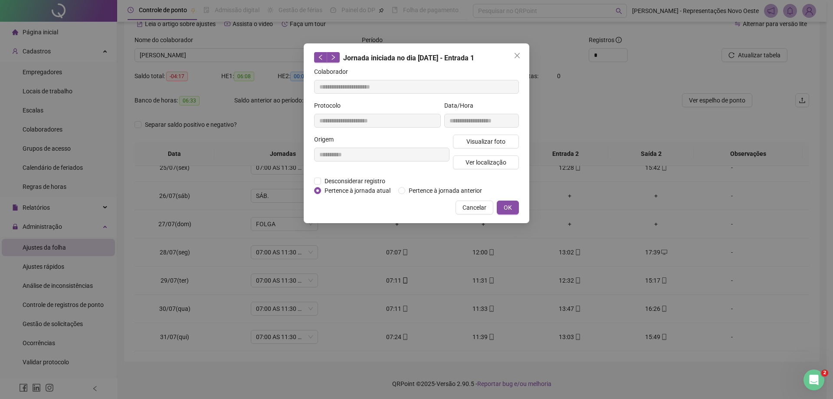
drag, startPoint x: 518, startPoint y: 55, endPoint x: 515, endPoint y: 62, distance: 7.4
click at [518, 55] on icon "close" at bounding box center [517, 55] width 5 height 5
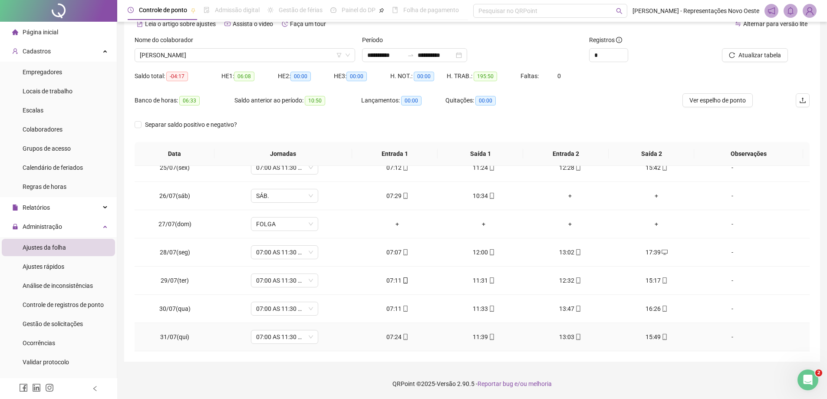
click at [475, 338] on div "11:39" at bounding box center [484, 337] width 72 height 10
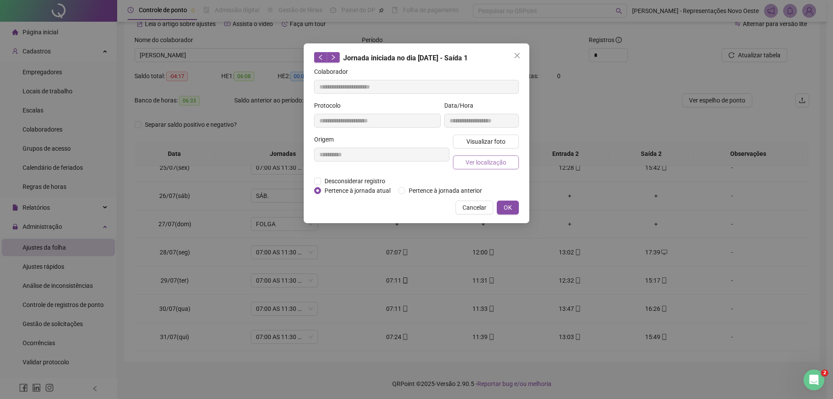
click at [472, 165] on span "Ver localização" at bounding box center [486, 163] width 41 height 10
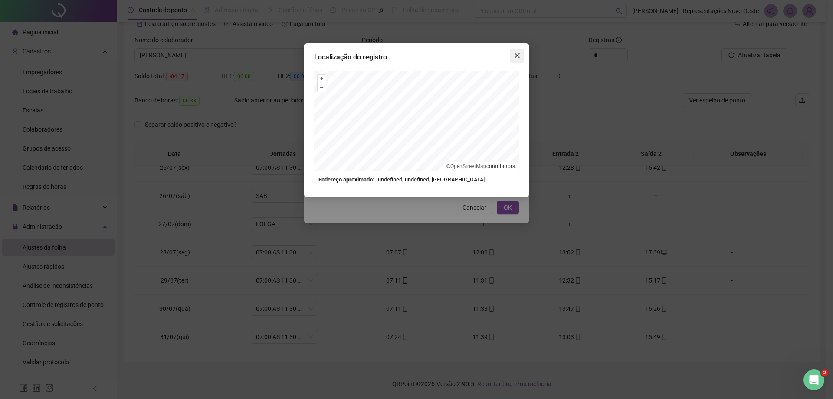
click at [515, 52] on icon "close" at bounding box center [517, 55] width 7 height 7
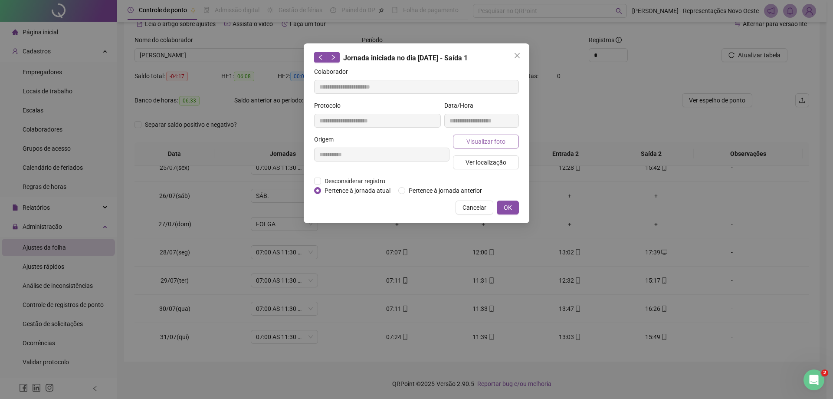
click at [504, 139] on span "Visualizar foto" at bounding box center [486, 142] width 39 height 10
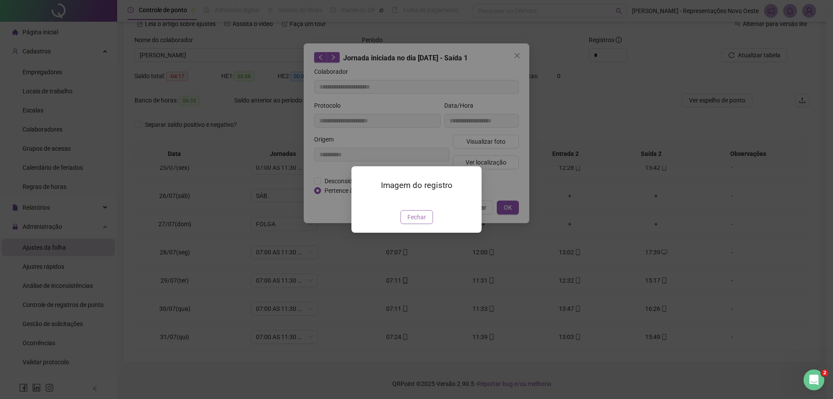
click at [415, 224] on button "Fechar" at bounding box center [417, 217] width 33 height 14
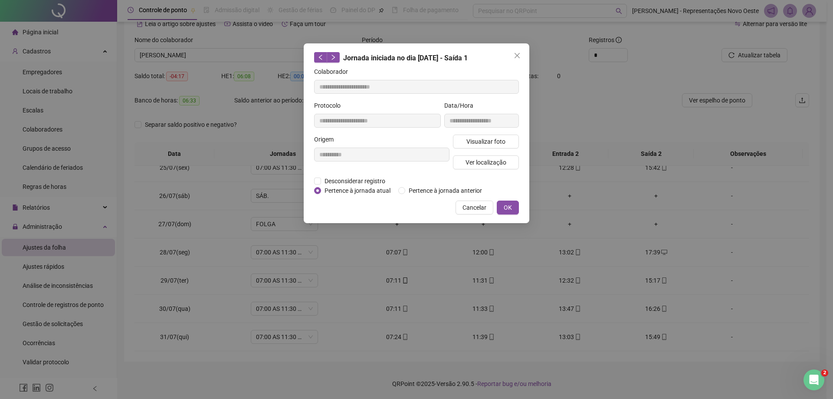
drag, startPoint x: 517, startPoint y: 55, endPoint x: 579, endPoint y: 227, distance: 183.0
click at [517, 55] on icon "close" at bounding box center [517, 55] width 5 height 5
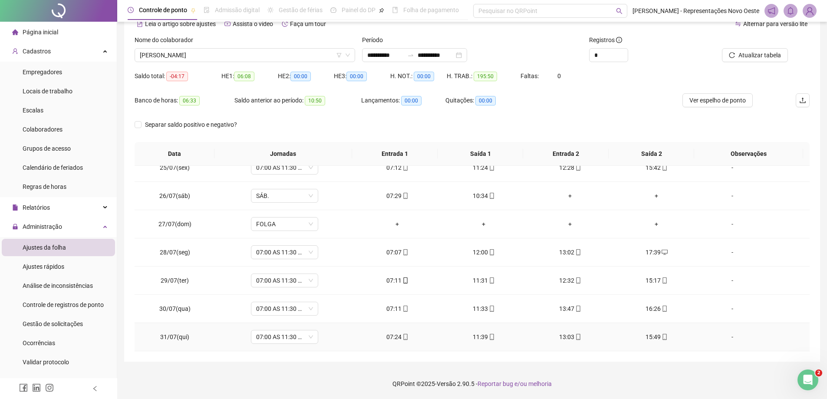
click at [564, 334] on div "13:03" at bounding box center [570, 337] width 72 height 10
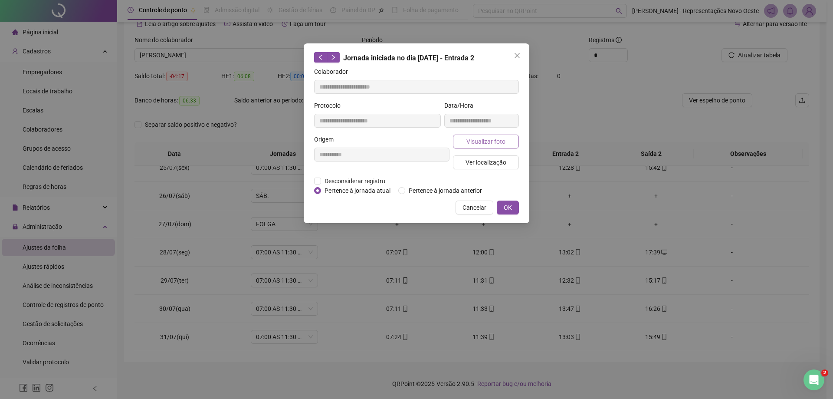
click at [495, 138] on span "Visualizar foto" at bounding box center [486, 142] width 39 height 10
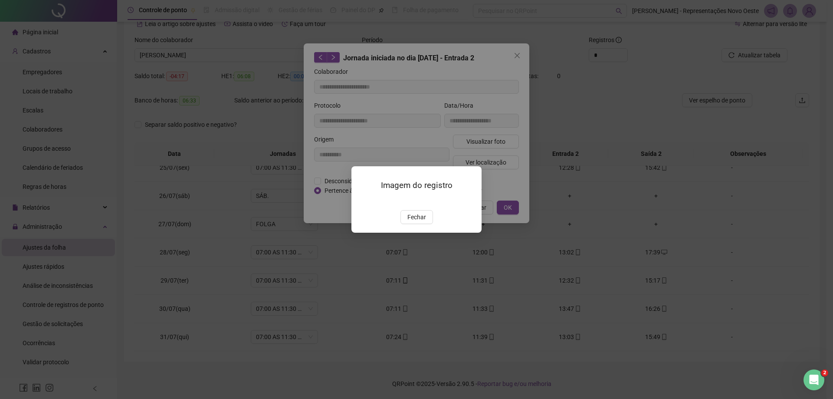
drag, startPoint x: 419, startPoint y: 264, endPoint x: 420, endPoint y: 259, distance: 5.3
click at [419, 233] on div "Imagem do registro Fechar" at bounding box center [417, 199] width 130 height 66
click at [422, 222] on span "Fechar" at bounding box center [417, 217] width 19 height 10
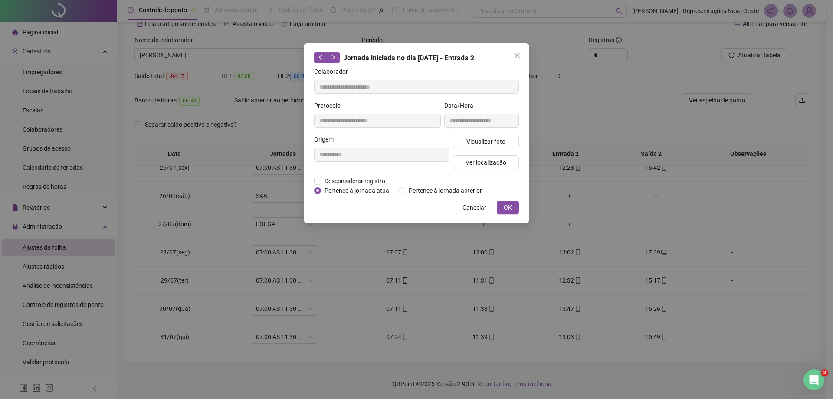
click at [499, 154] on div "Visualizar foto Ver localização" at bounding box center [485, 156] width 69 height 42
click at [493, 161] on span "Ver localização" at bounding box center [486, 163] width 41 height 10
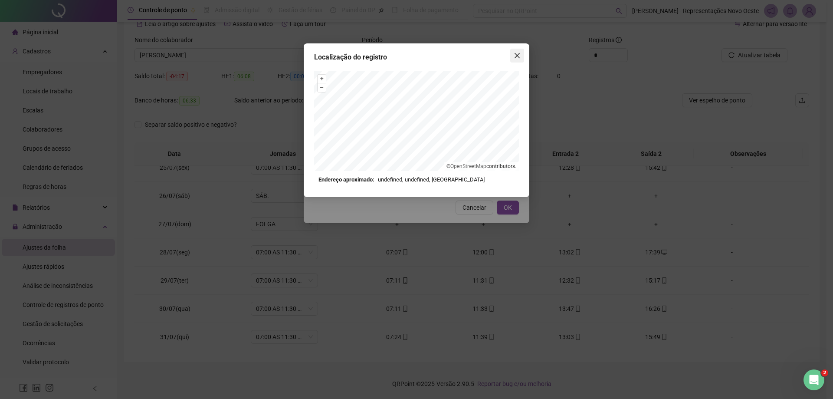
click at [514, 56] on span "Close" at bounding box center [518, 55] width 14 height 7
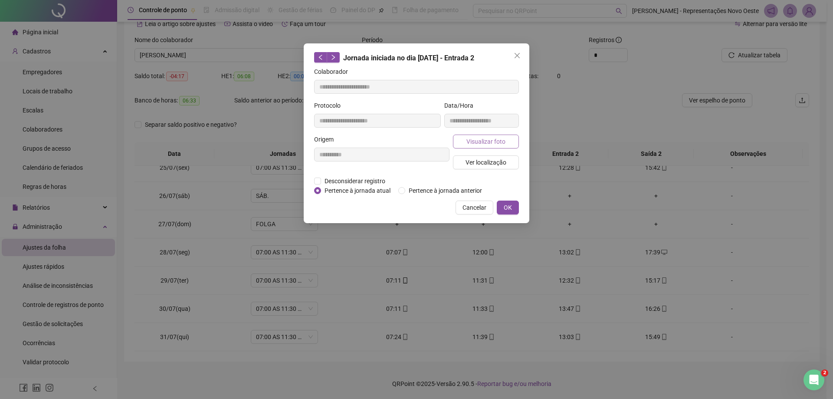
click at [474, 147] on button "Visualizar foto" at bounding box center [486, 142] width 66 height 14
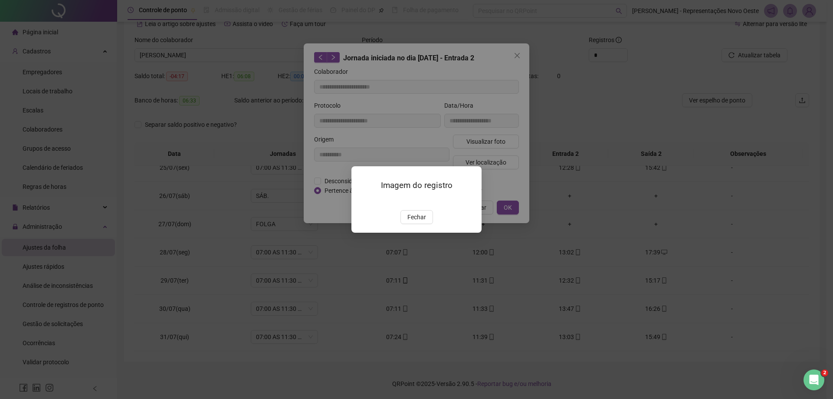
click at [362, 201] on img at bounding box center [362, 201] width 0 height 0
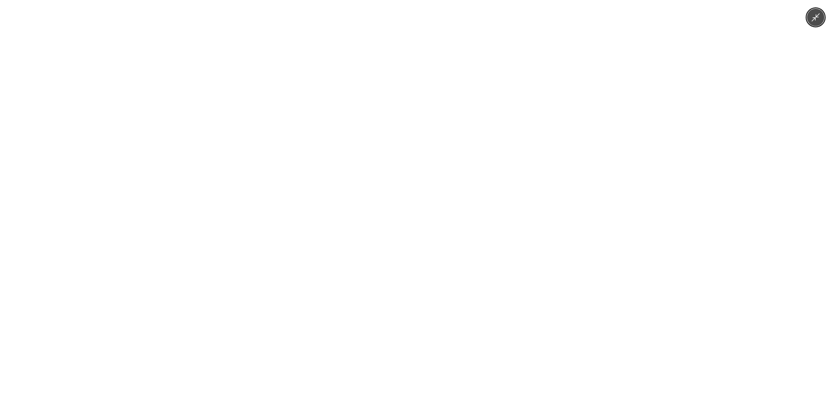
click at [445, 227] on img at bounding box center [417, 199] width 532 height 399
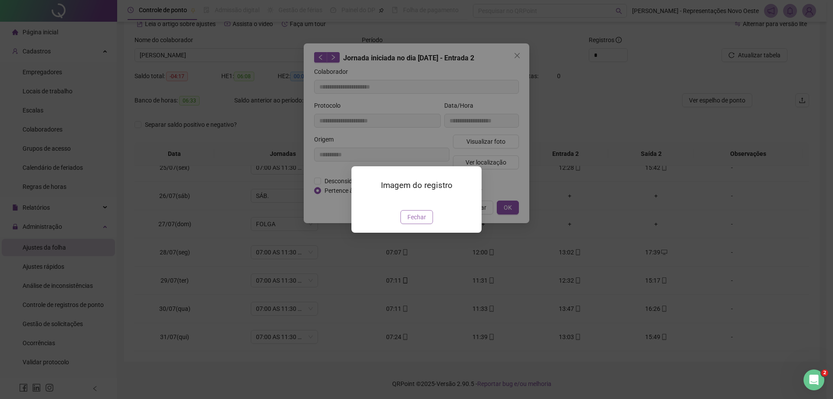
click at [419, 222] on span "Fechar" at bounding box center [417, 217] width 19 height 10
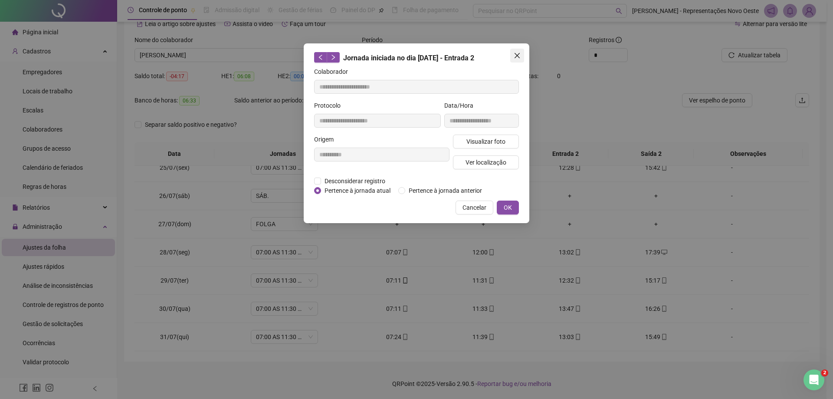
click at [517, 52] on icon "close" at bounding box center [517, 55] width 7 height 7
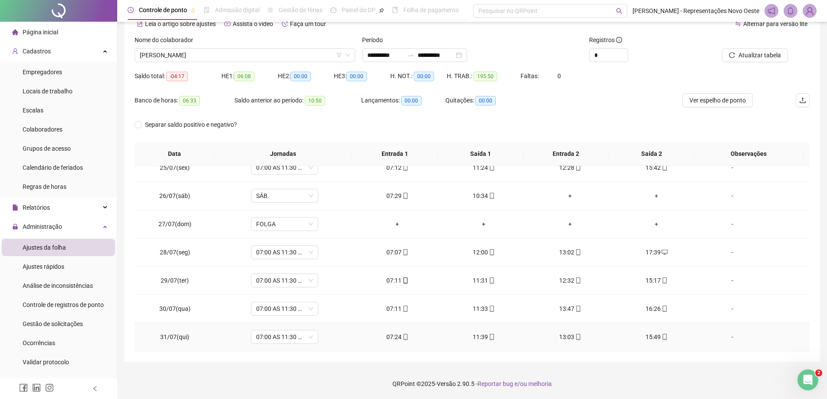
click at [652, 332] on td "15:49" at bounding box center [656, 337] width 86 height 28
click at [652, 336] on div "15:49" at bounding box center [656, 337] width 72 height 10
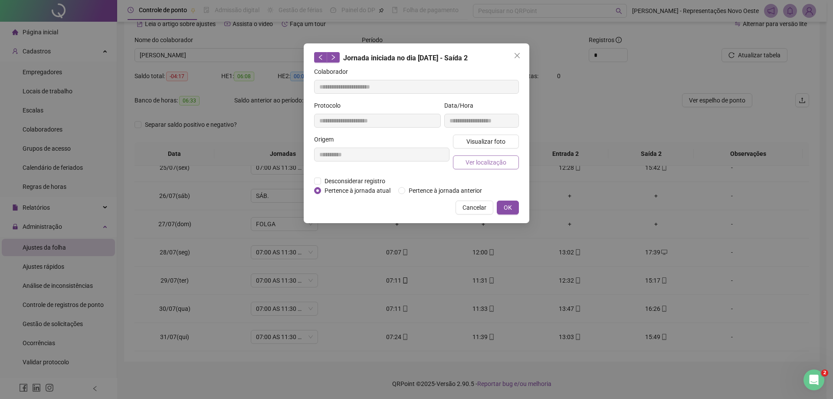
click at [464, 160] on button "Ver localização" at bounding box center [486, 162] width 66 height 14
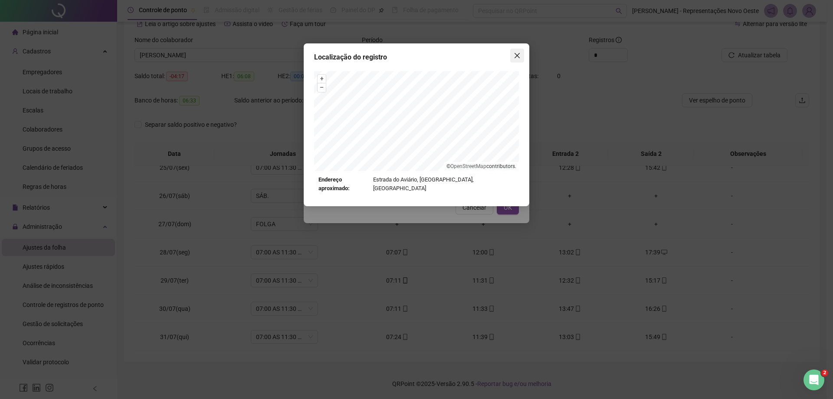
click at [523, 53] on span "Close" at bounding box center [518, 55] width 14 height 7
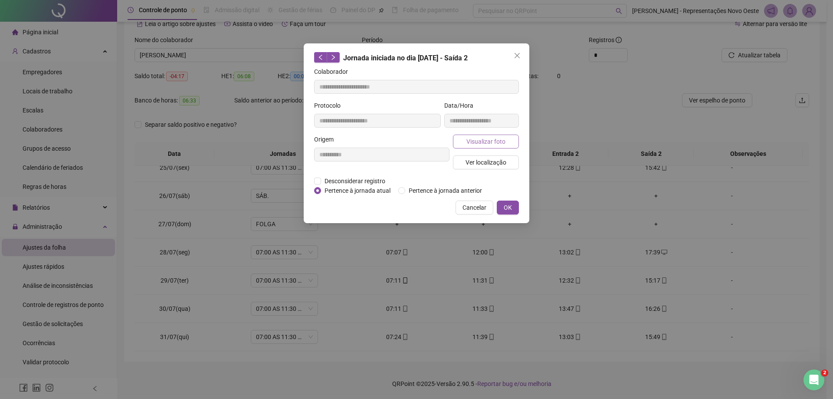
click at [493, 143] on span "Visualizar foto" at bounding box center [486, 142] width 39 height 10
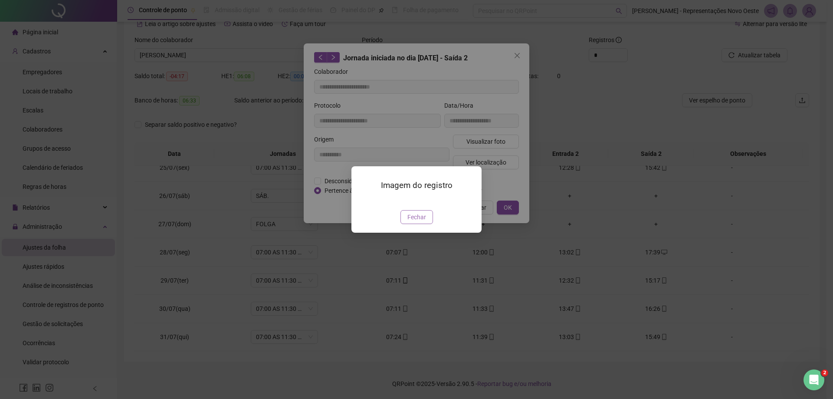
click at [411, 222] on span "Fechar" at bounding box center [417, 217] width 19 height 10
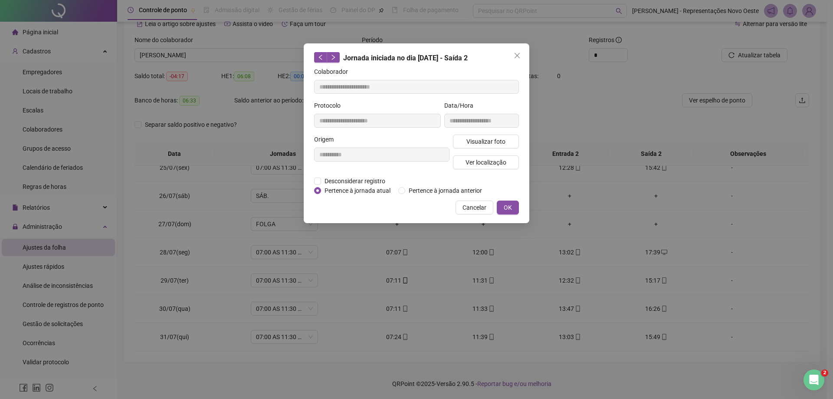
drag, startPoint x: 470, startPoint y: 163, endPoint x: 500, endPoint y: 124, distance: 49.8
click at [470, 163] on span "Ver localização" at bounding box center [486, 163] width 41 height 10
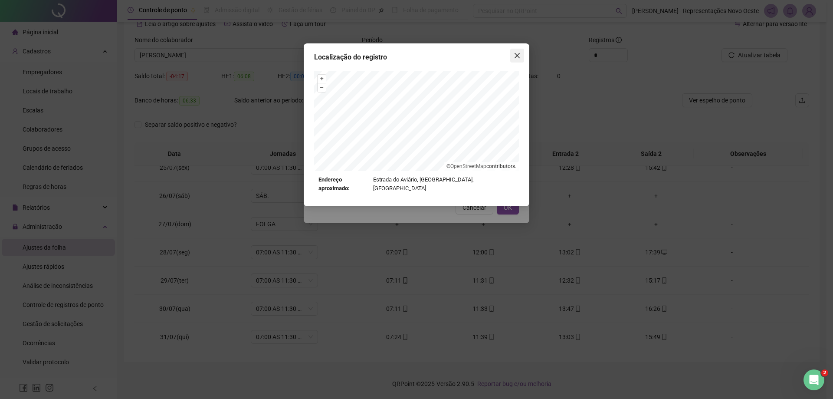
click at [520, 51] on button "Close" at bounding box center [518, 56] width 14 height 14
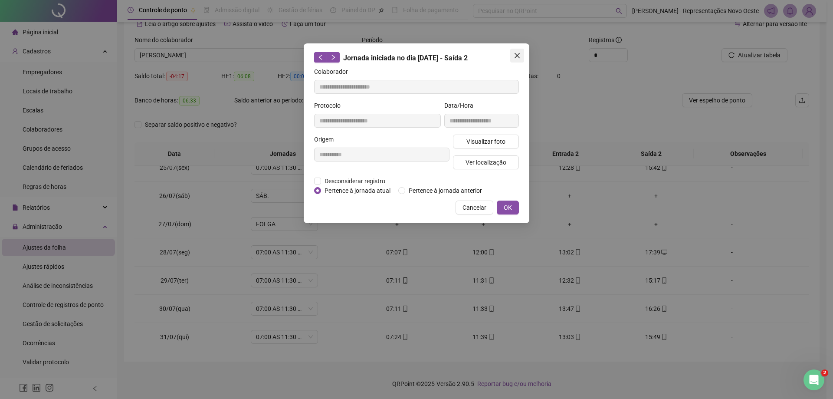
click at [517, 52] on icon "close" at bounding box center [517, 55] width 7 height 7
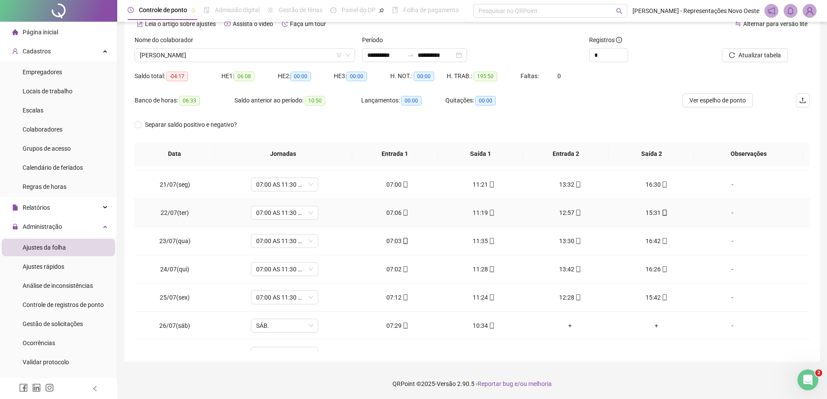
scroll to position [559, 0]
click at [489, 212] on icon "mobile" at bounding box center [492, 213] width 6 height 6
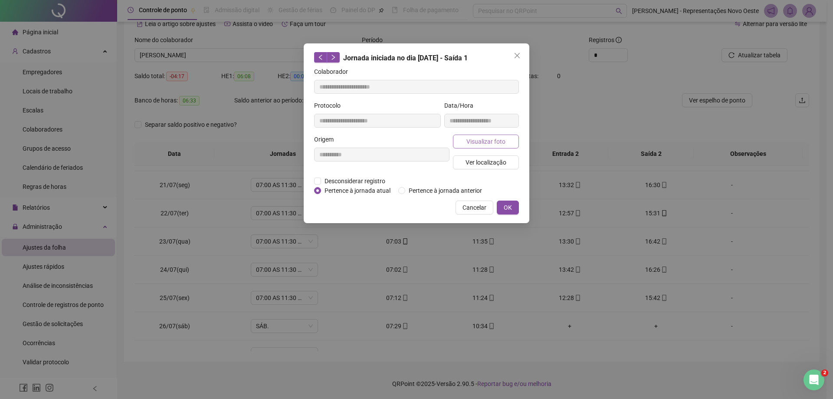
click at [497, 135] on button "Visualizar foto" at bounding box center [486, 142] width 66 height 14
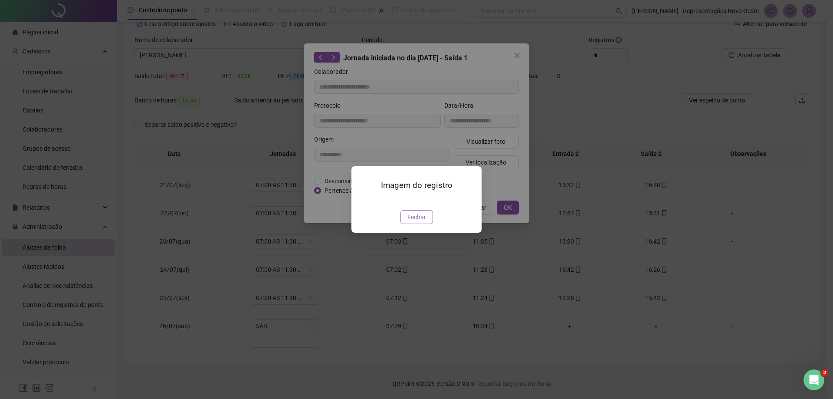
click at [419, 222] on span "Fechar" at bounding box center [417, 217] width 19 height 10
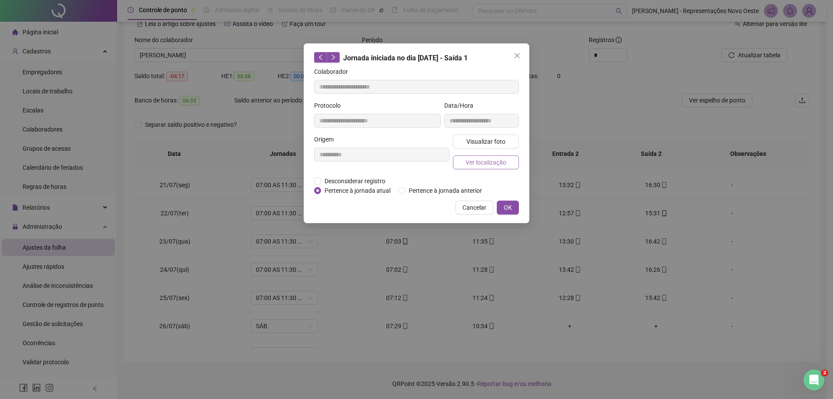
click at [477, 166] on span "Ver localização" at bounding box center [486, 163] width 41 height 10
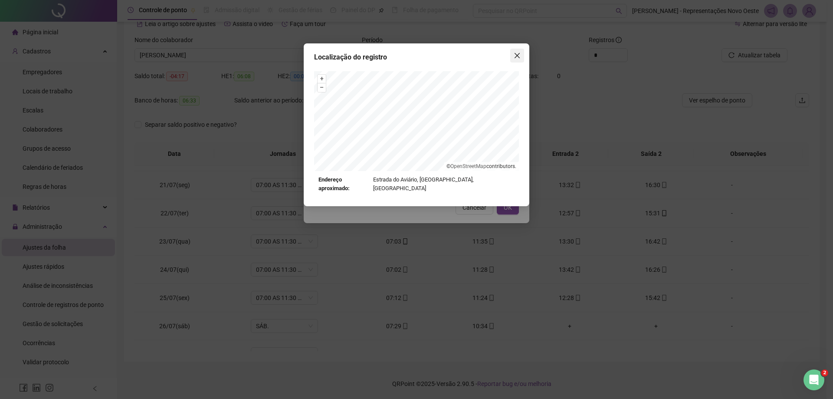
click at [520, 56] on icon "close" at bounding box center [517, 55] width 7 height 7
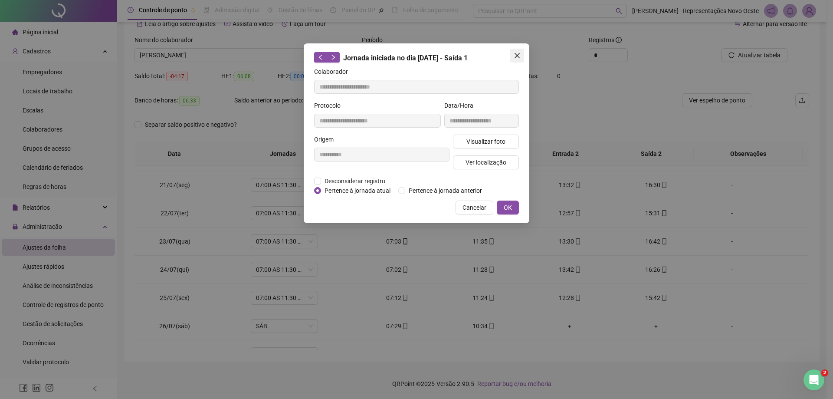
click at [519, 54] on icon "close" at bounding box center [517, 55] width 5 height 5
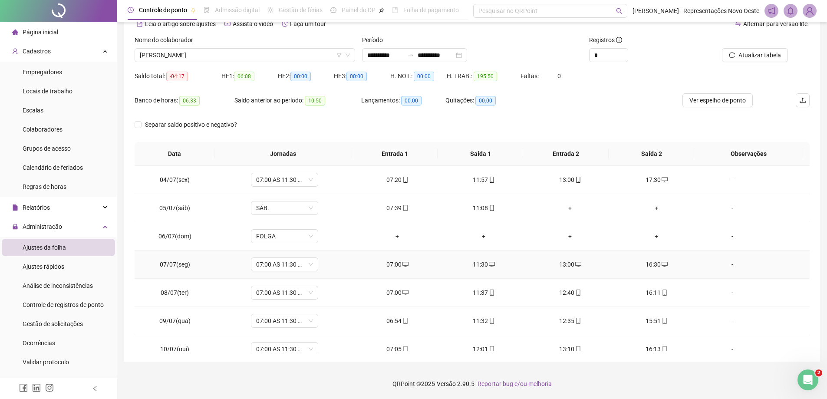
scroll to position [87, 0]
click at [44, 327] on span "Gestão de solicitações" at bounding box center [53, 323] width 60 height 7
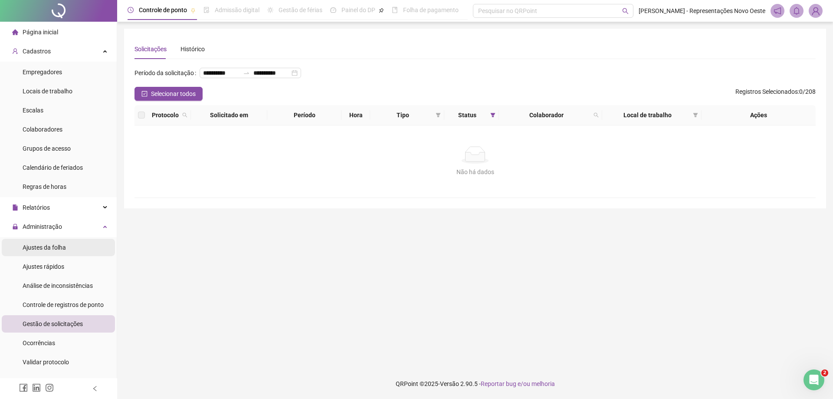
click at [46, 239] on div "Ajustes da folha" at bounding box center [44, 247] width 43 height 17
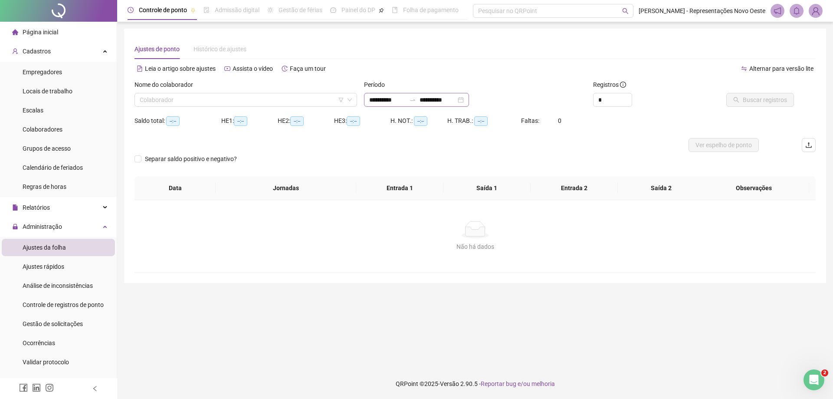
click at [443, 105] on div "**********" at bounding box center [416, 100] width 105 height 14
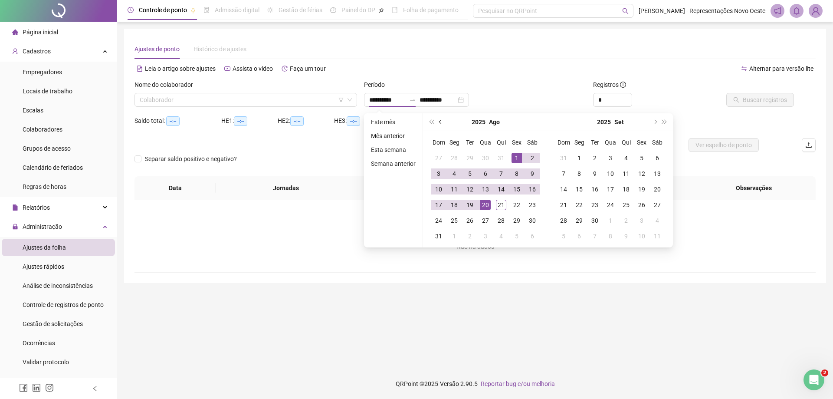
click at [441, 120] on span "prev-year" at bounding box center [441, 122] width 4 height 4
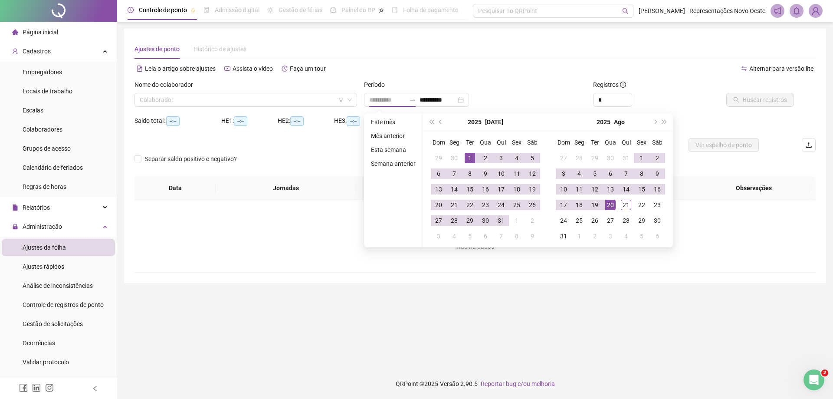
click at [473, 161] on div "1" at bounding box center [470, 158] width 10 height 10
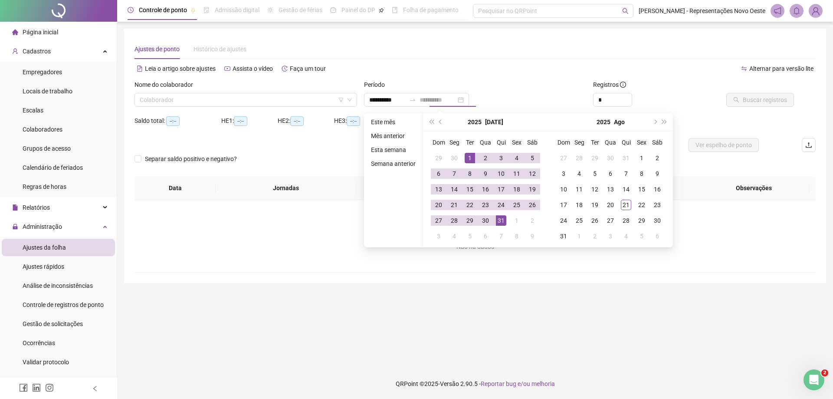
click at [504, 219] on div "31" at bounding box center [501, 220] width 10 height 10
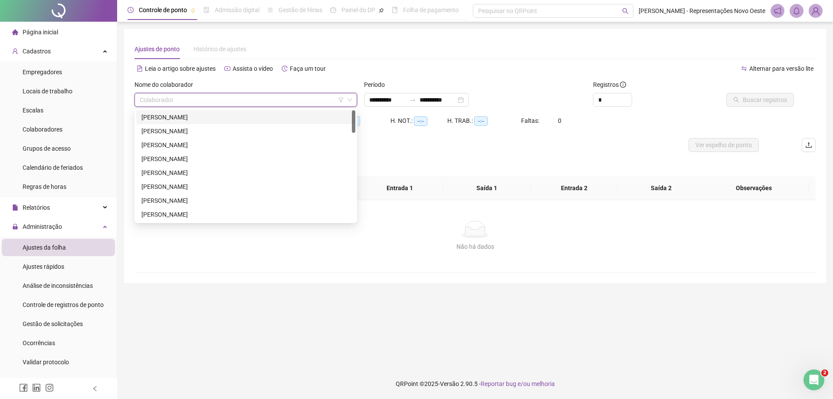
click at [259, 105] on input "search" at bounding box center [242, 99] width 204 height 13
click at [214, 165] on div "[PERSON_NAME]" at bounding box center [245, 159] width 219 height 14
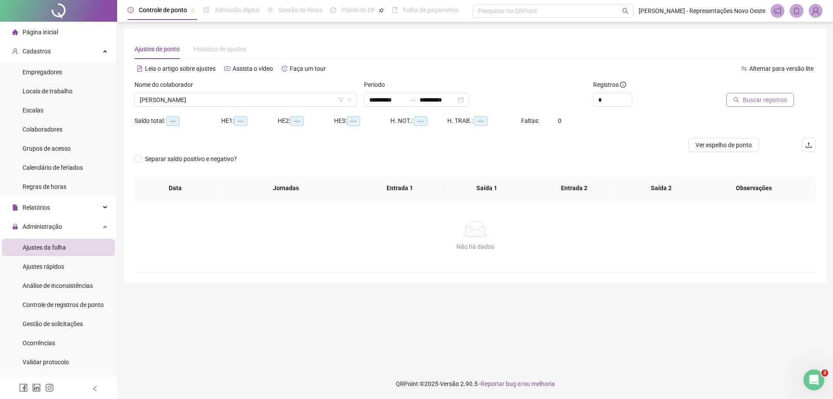
click at [740, 98] on icon "search" at bounding box center [737, 100] width 6 height 6
